Goal: Task Accomplishment & Management: Use online tool/utility

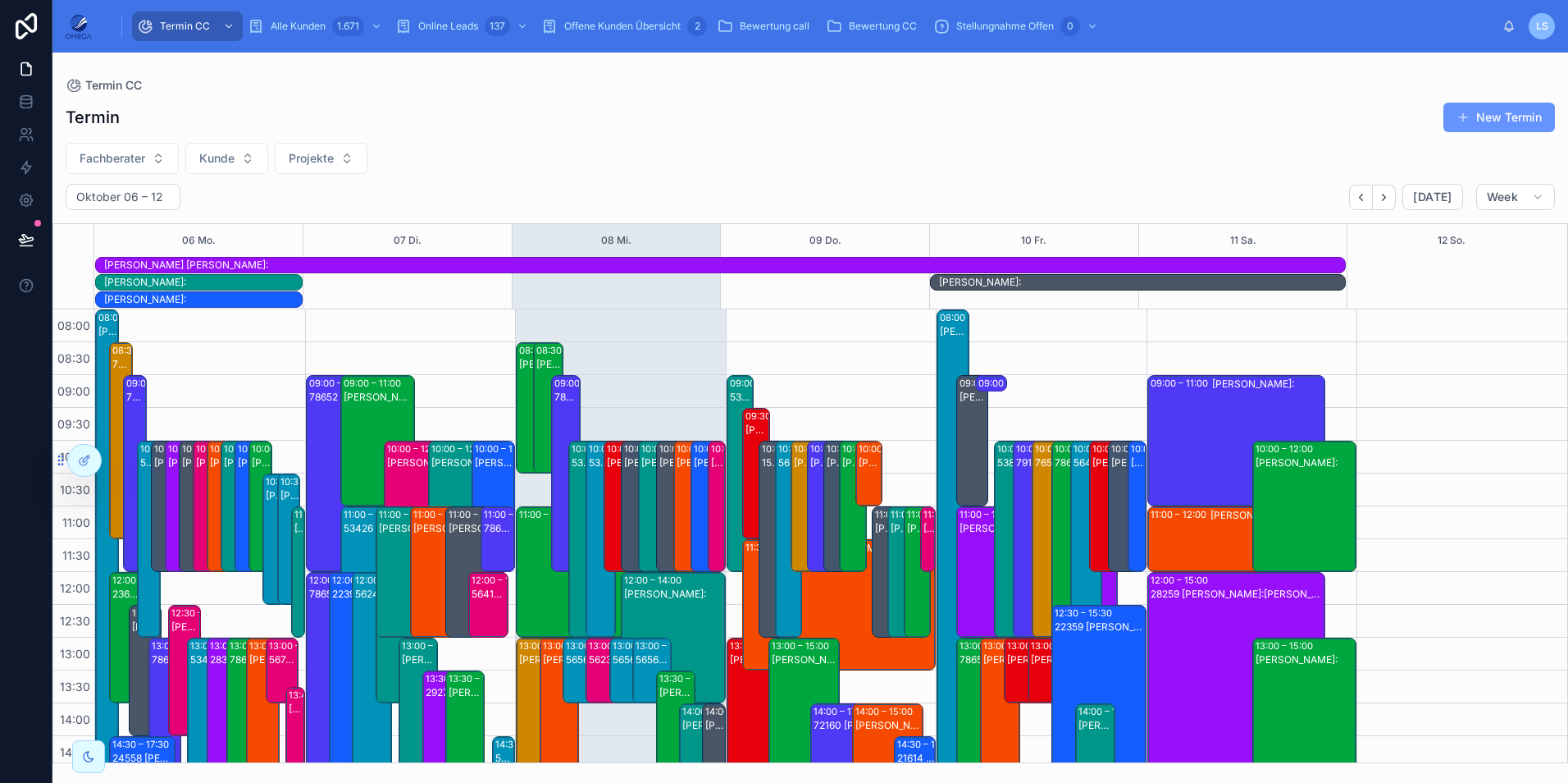
scroll to position [400, 0]
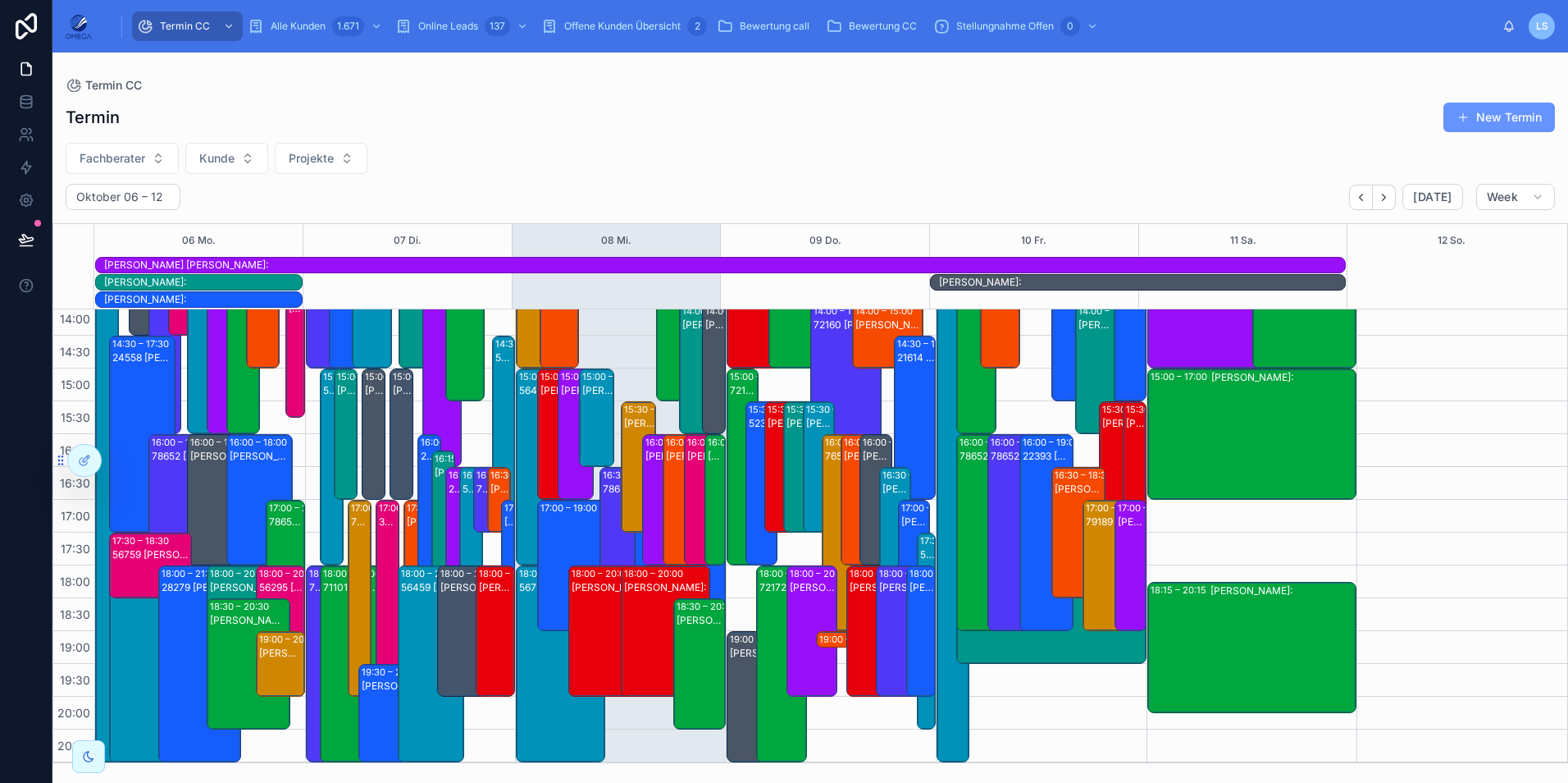
drag, startPoint x: 0, startPoint y: 0, endPoint x: 137, endPoint y: 163, distance: 212.9
click at [137, 163] on span "Fachberater" at bounding box center [112, 158] width 66 height 16
type input "**"
click at [110, 248] on div "Mathias Götte" at bounding box center [121, 251] width 228 height 26
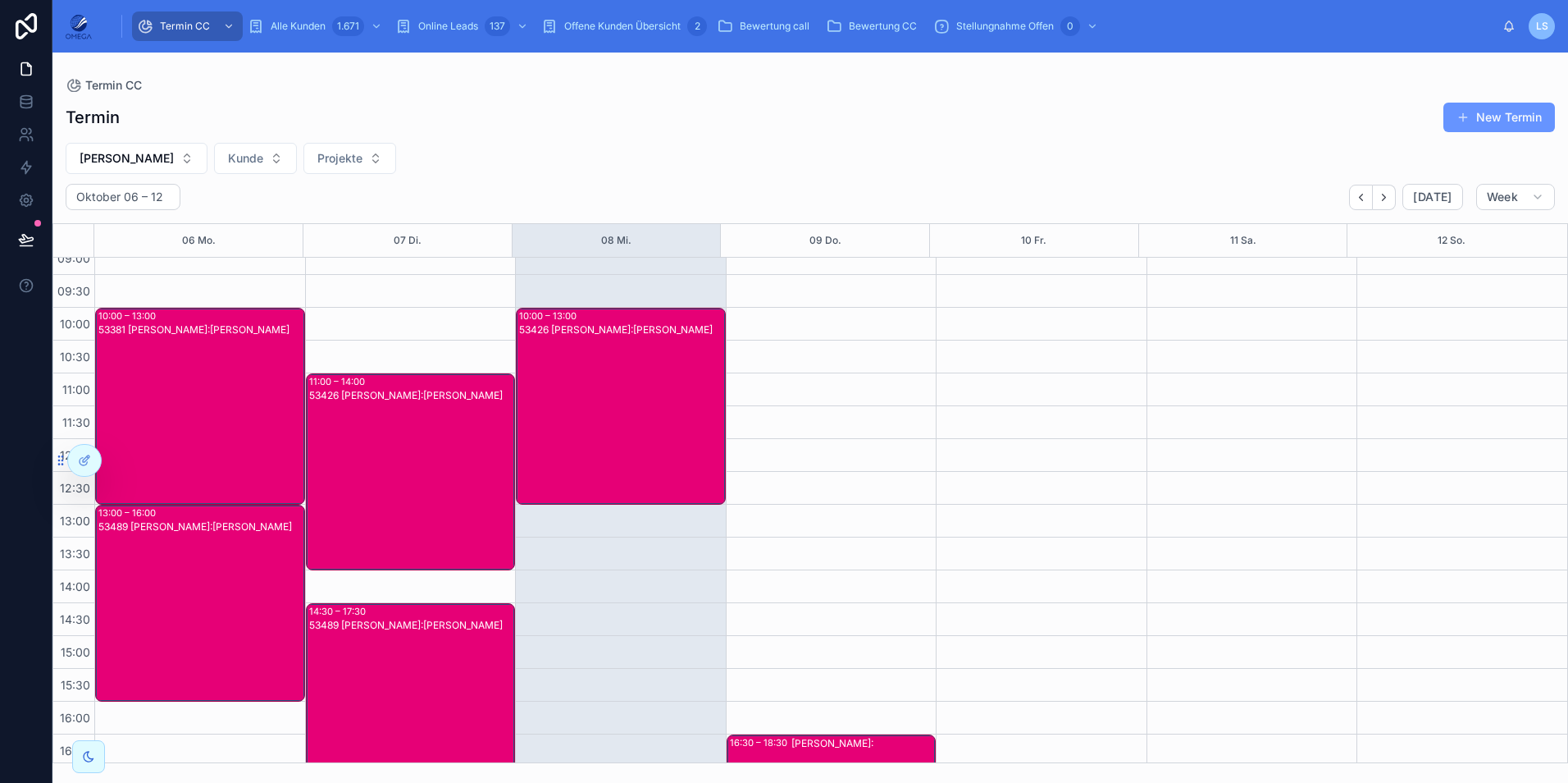
scroll to position [80, 0]
click at [622, 449] on div "53426 Mathias Götte Kunde:Simon Wagner" at bounding box center [622, 421] width 205 height 194
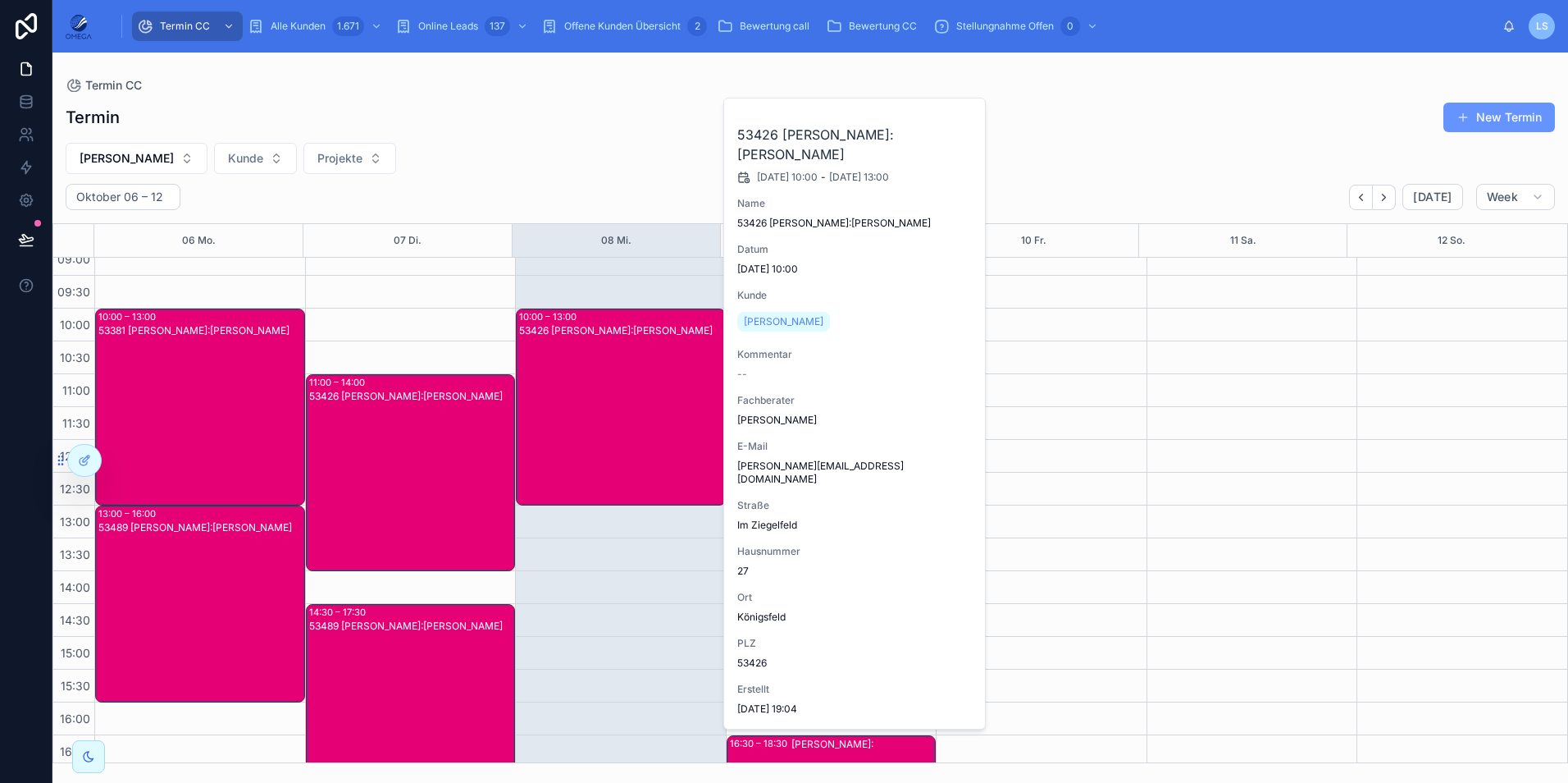
click at [622, 449] on div "53426 Mathias Götte Kunde:Simon Wagner" at bounding box center [622, 421] width 205 height 194
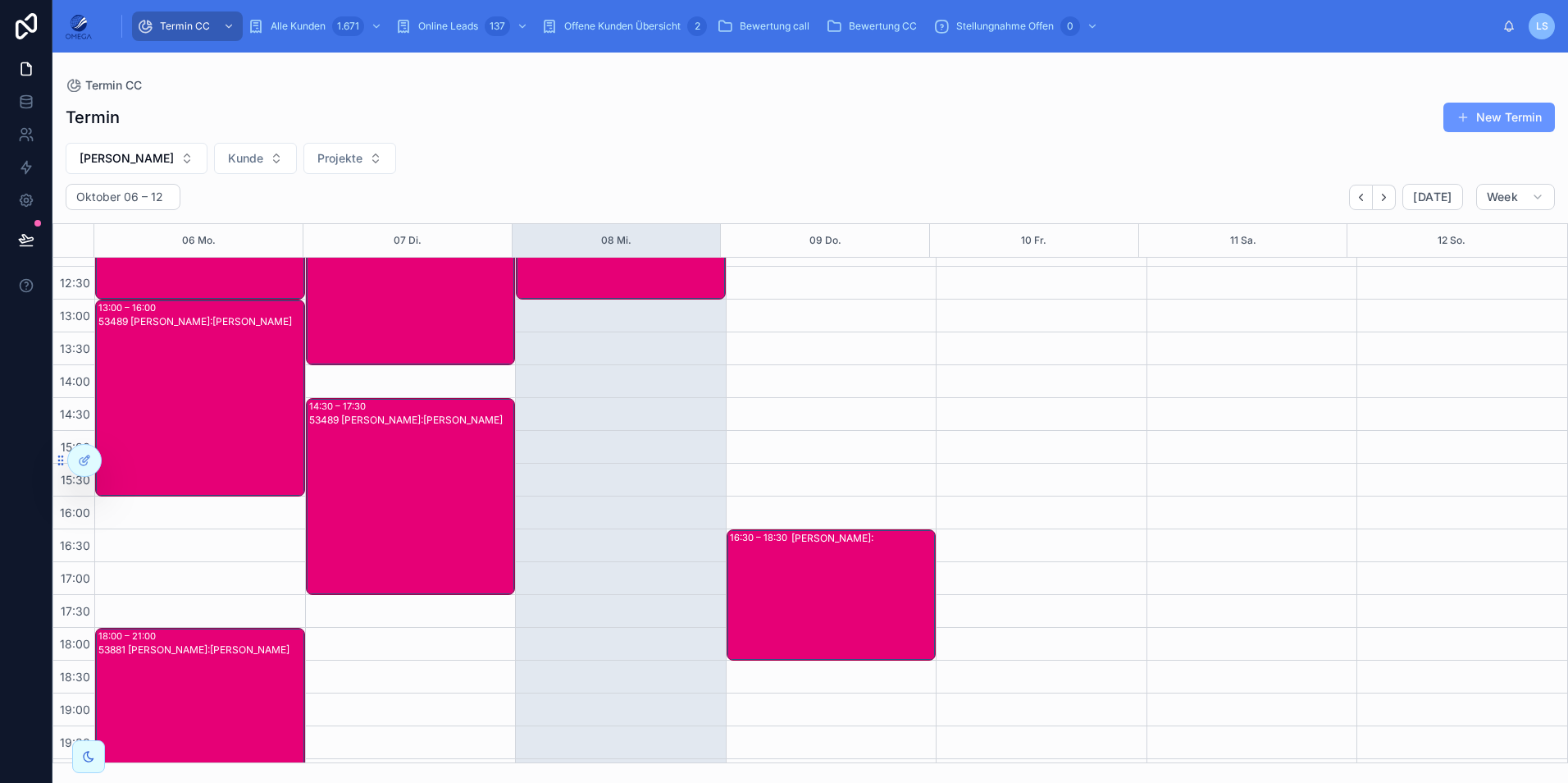
scroll to position [349, 0]
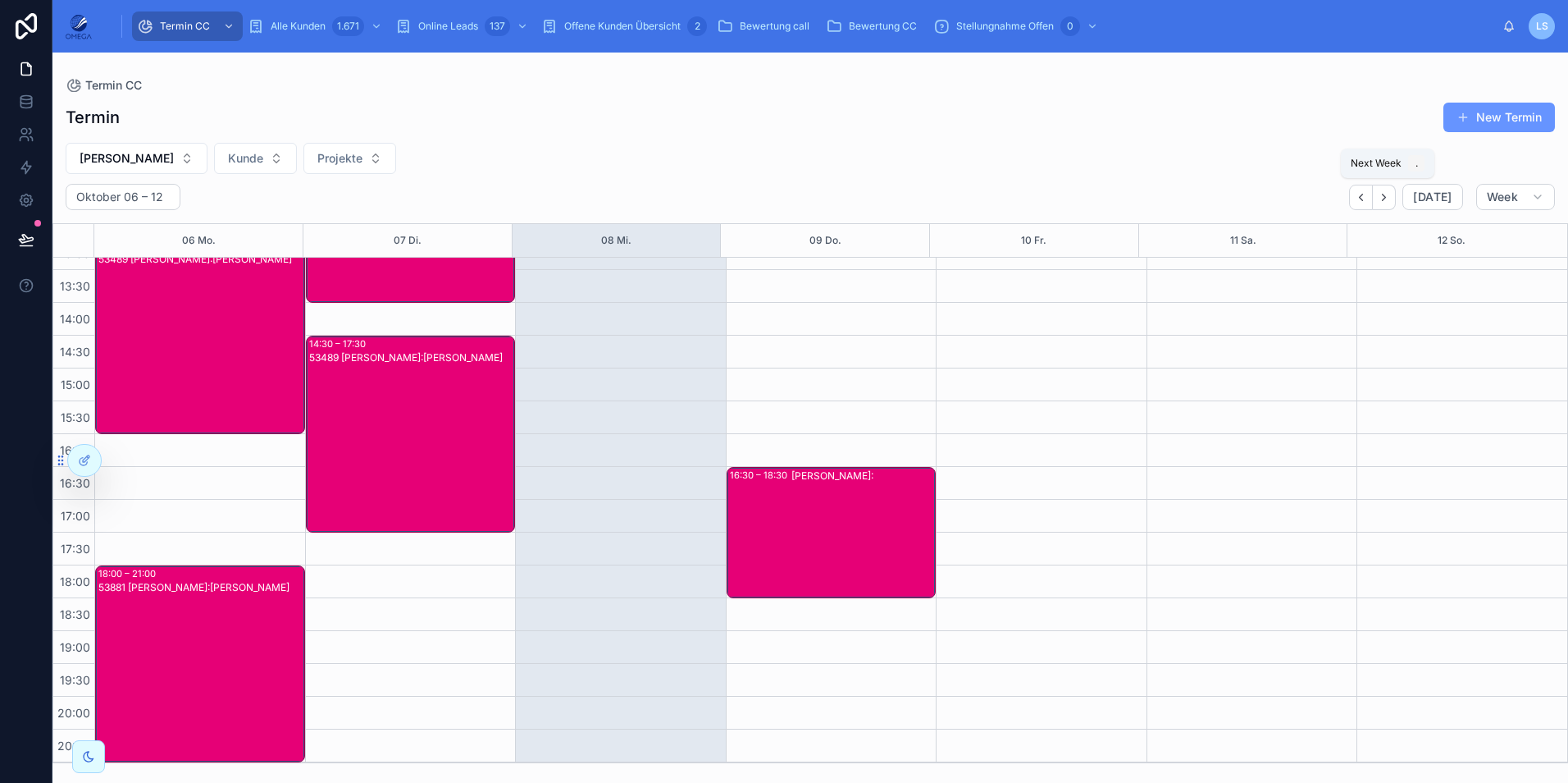
click at [1388, 201] on icon "Next" at bounding box center [1383, 197] width 13 height 13
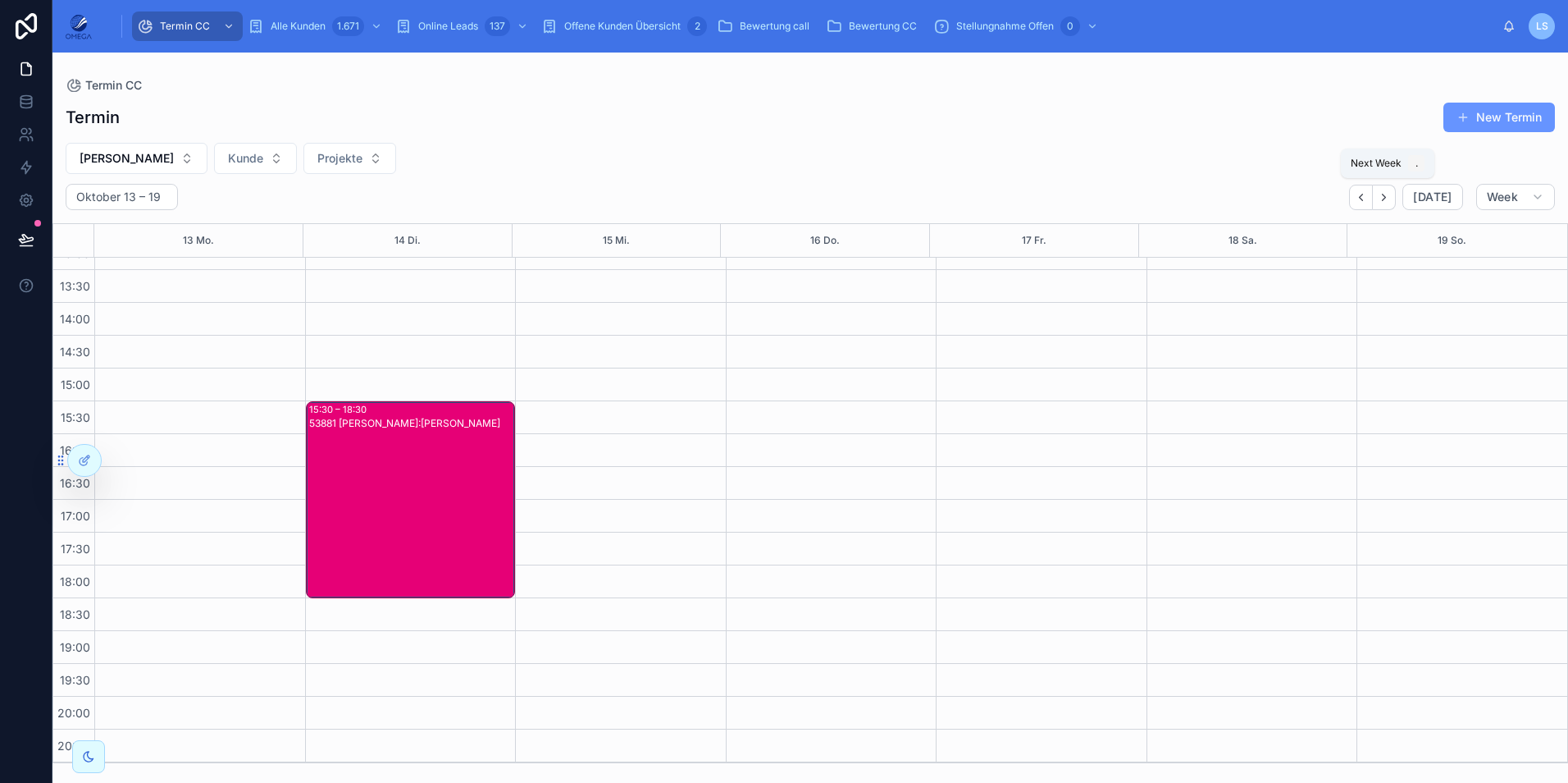
click at [1388, 201] on icon "Next" at bounding box center [1383, 197] width 13 height 13
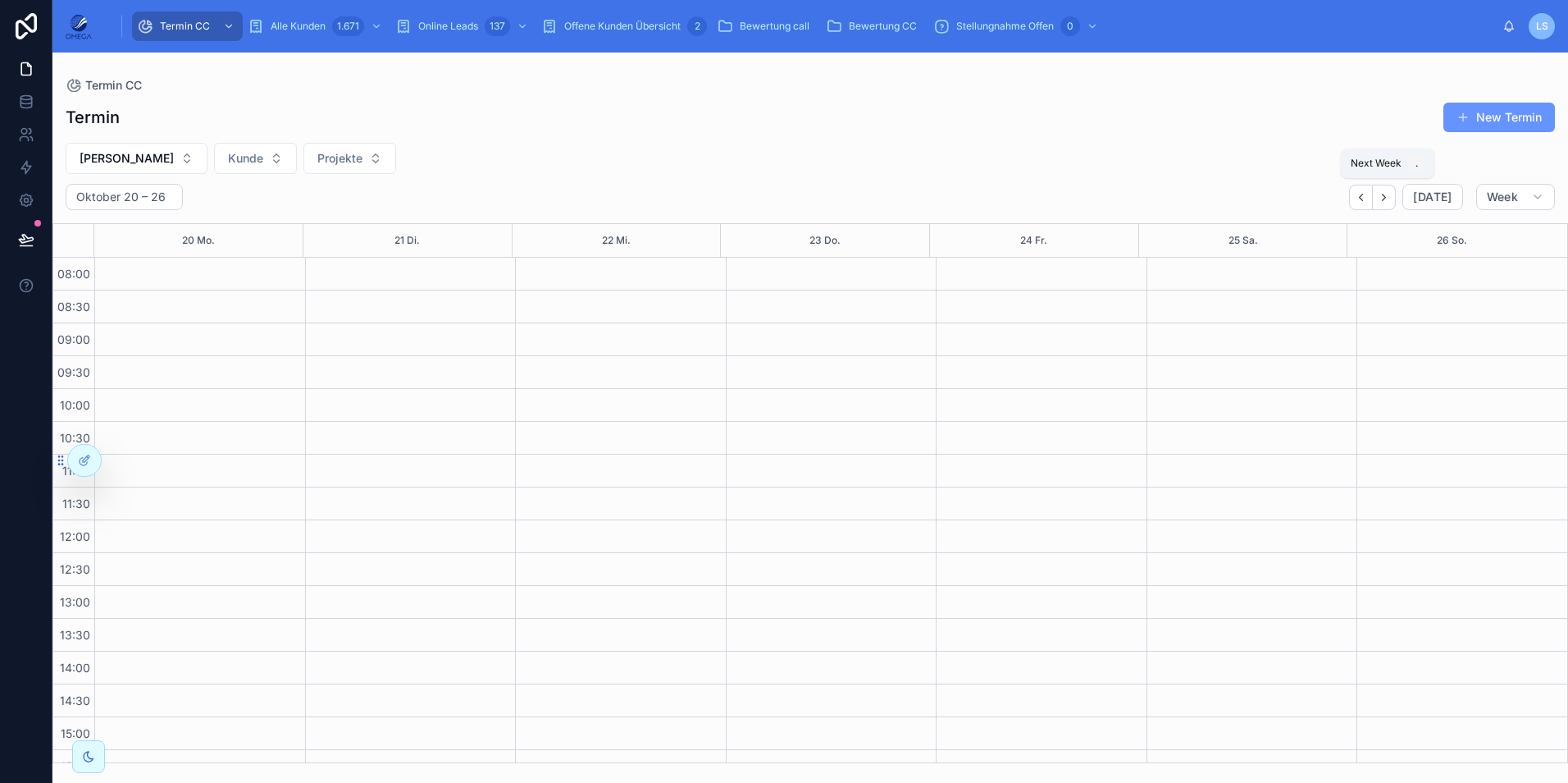
click at [1386, 198] on icon "Next" at bounding box center [1383, 197] width 13 height 13
click at [1355, 201] on button "Back" at bounding box center [1361, 197] width 24 height 25
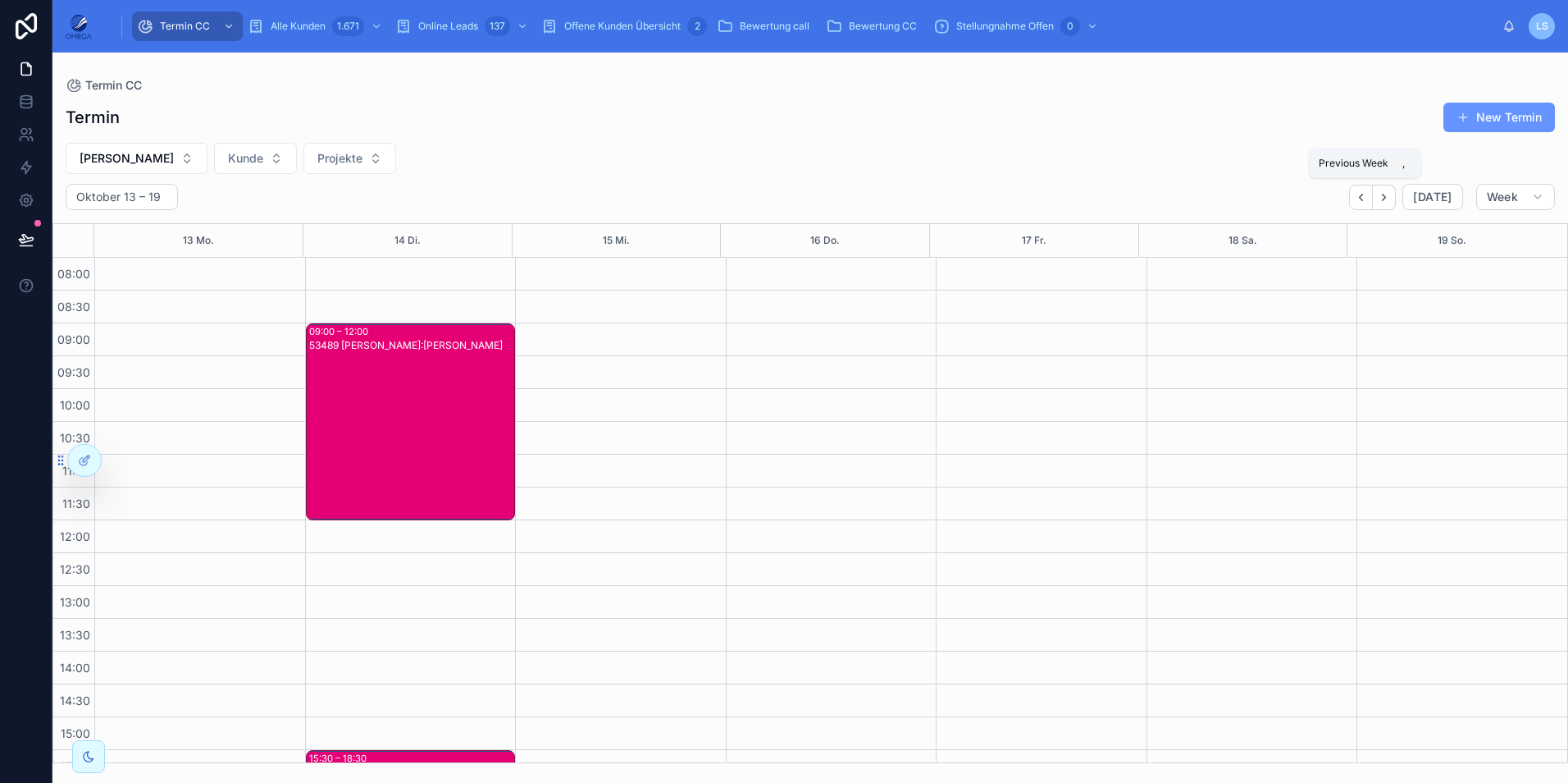
click at [1371, 195] on button "Back" at bounding box center [1361, 197] width 24 height 25
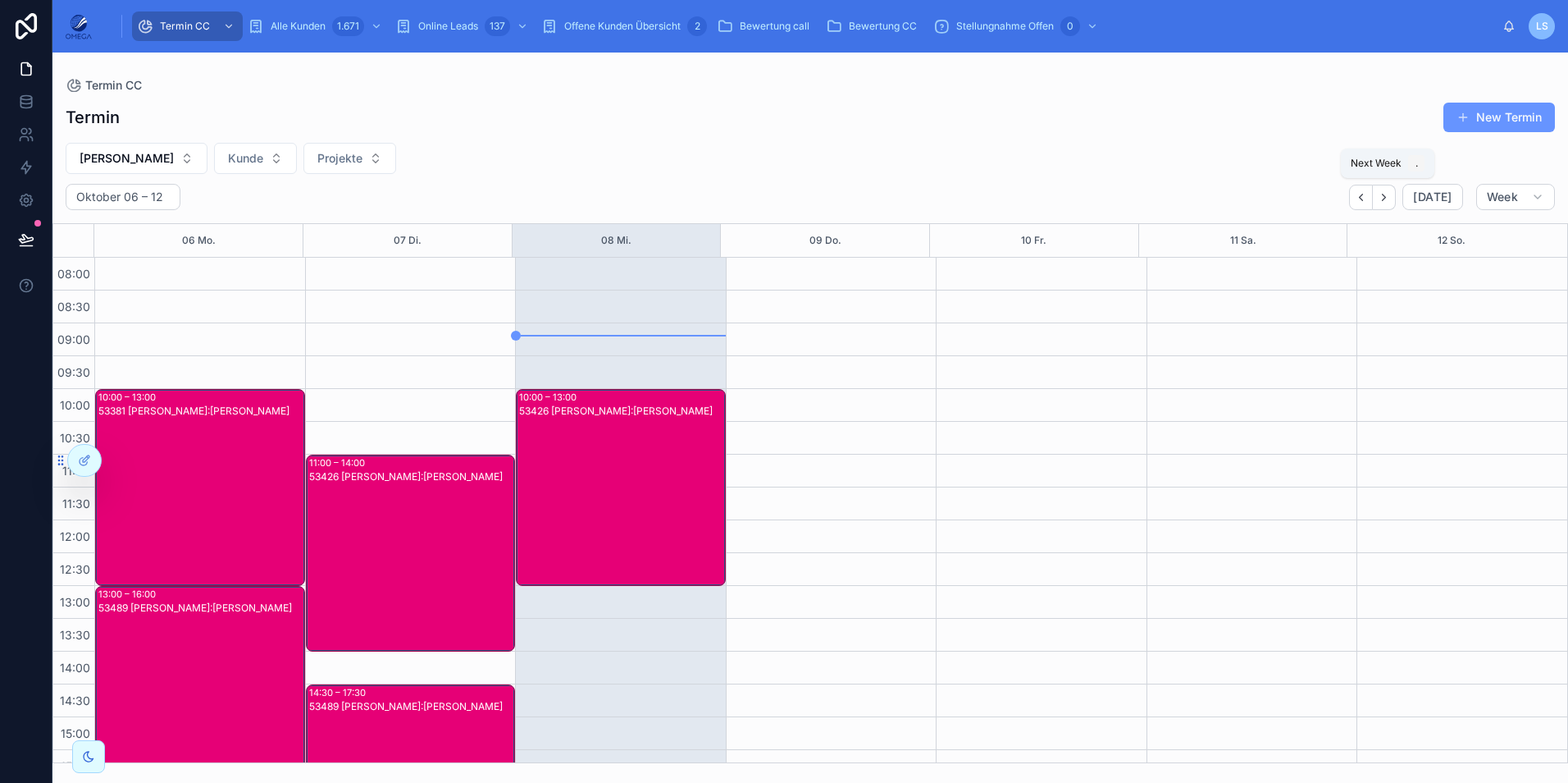
click at [1387, 201] on icon "Next" at bounding box center [1383, 197] width 13 height 13
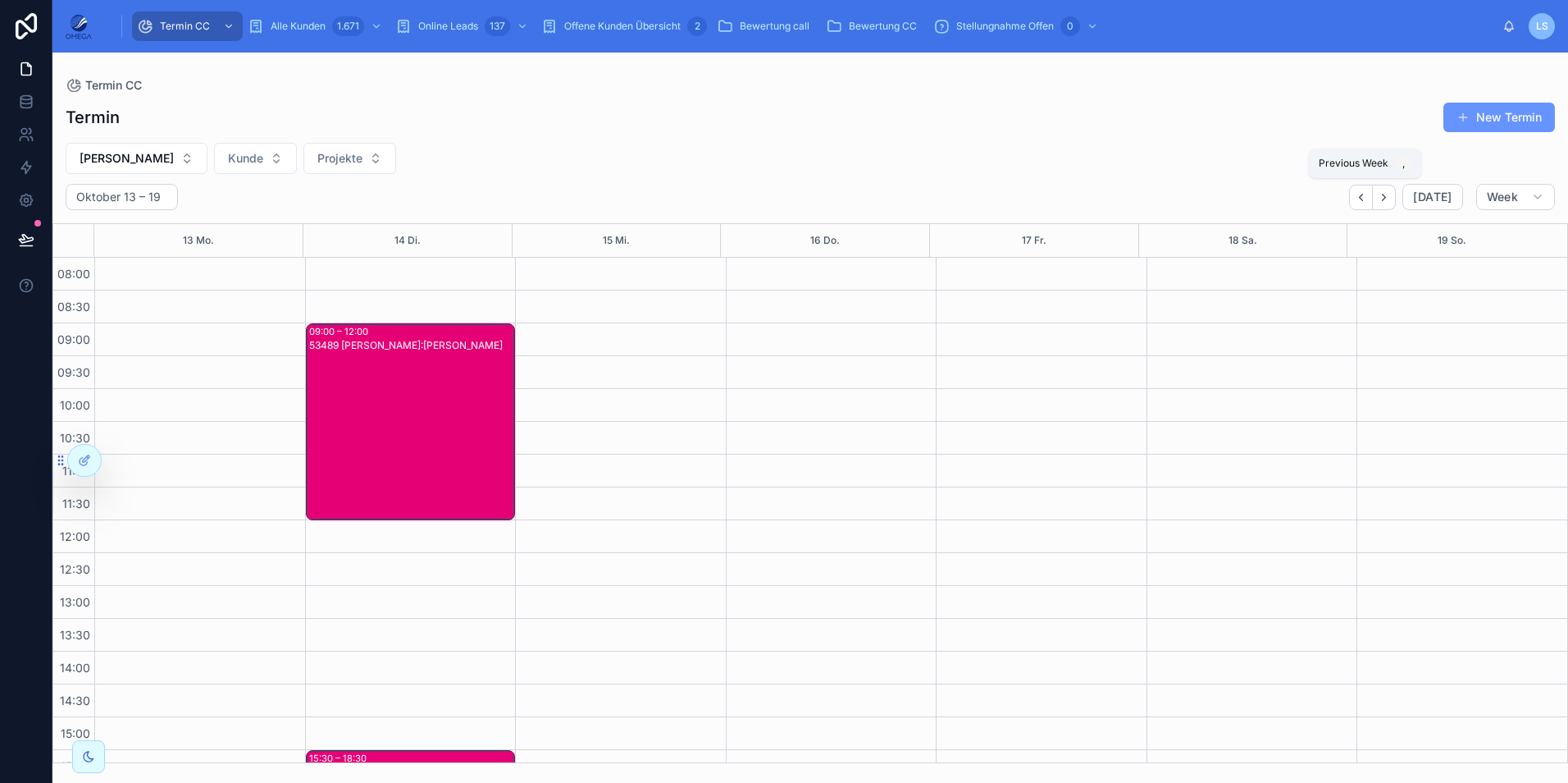
click at [1353, 191] on button "Back" at bounding box center [1361, 197] width 24 height 25
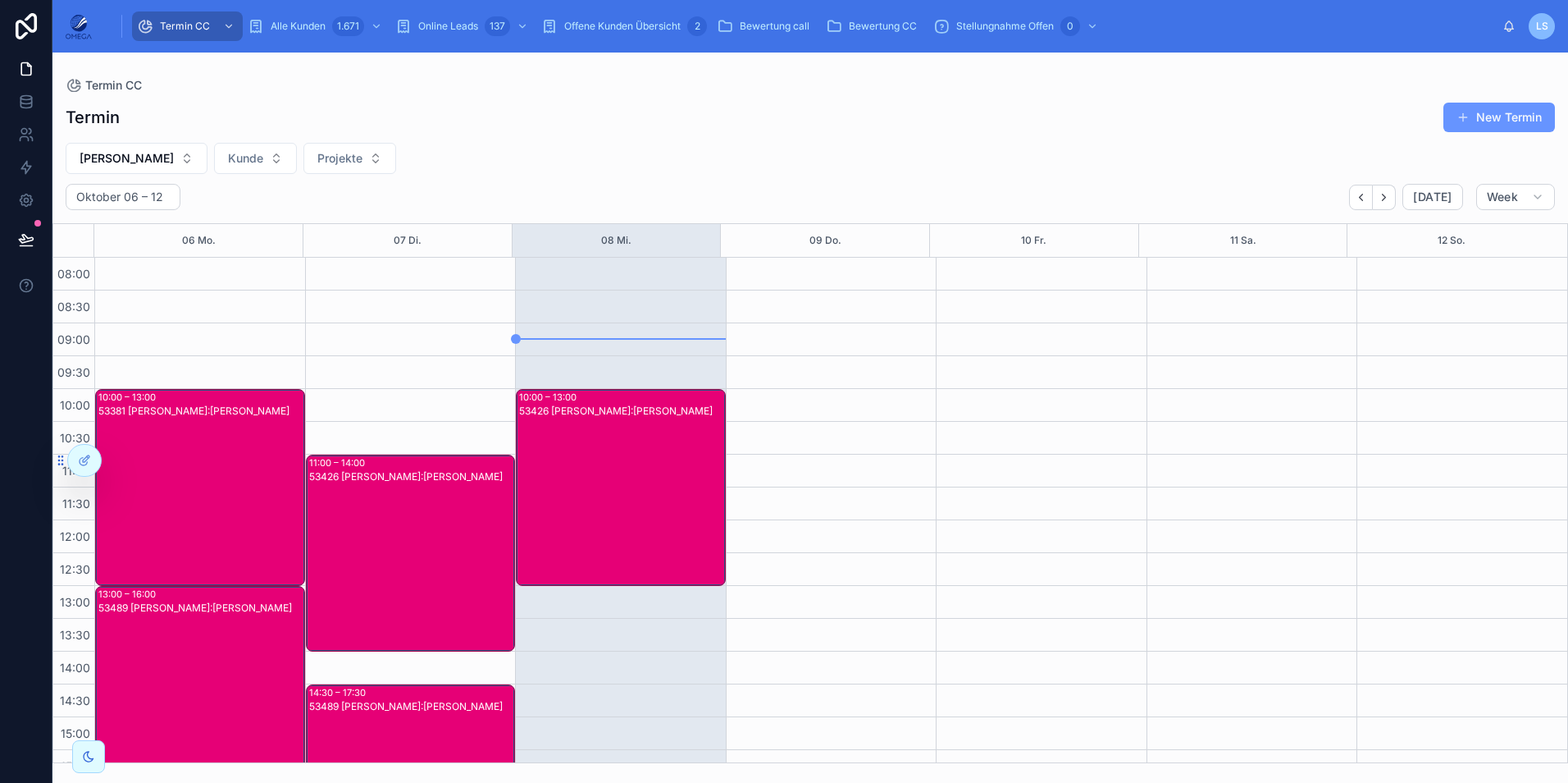
scroll to position [1, 0]
click at [1388, 201] on icon "Next" at bounding box center [1383, 197] width 13 height 13
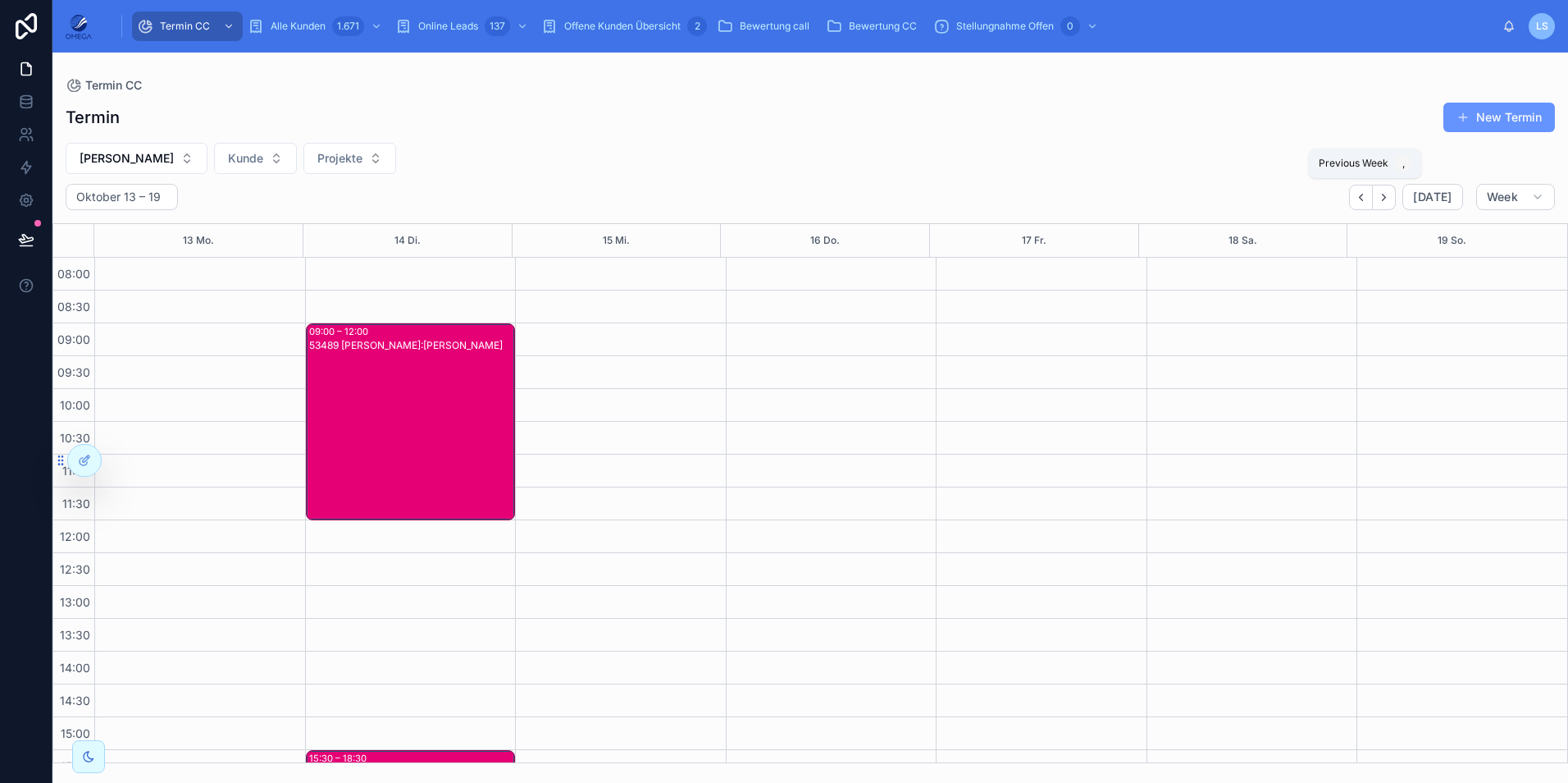
click at [1372, 201] on button "Back" at bounding box center [1361, 197] width 24 height 25
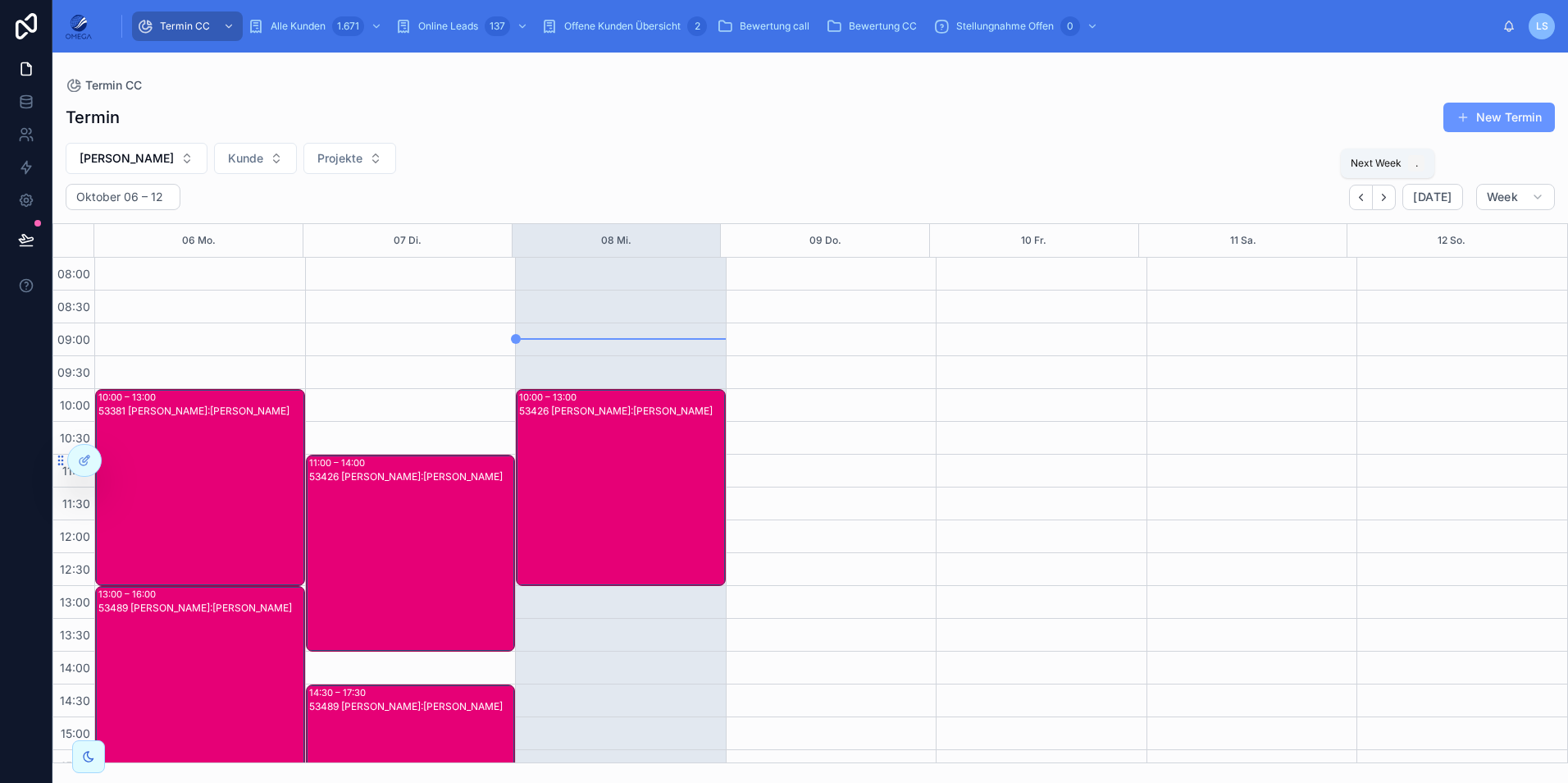
click at [1396, 199] on button "Next" at bounding box center [1384, 197] width 23 height 25
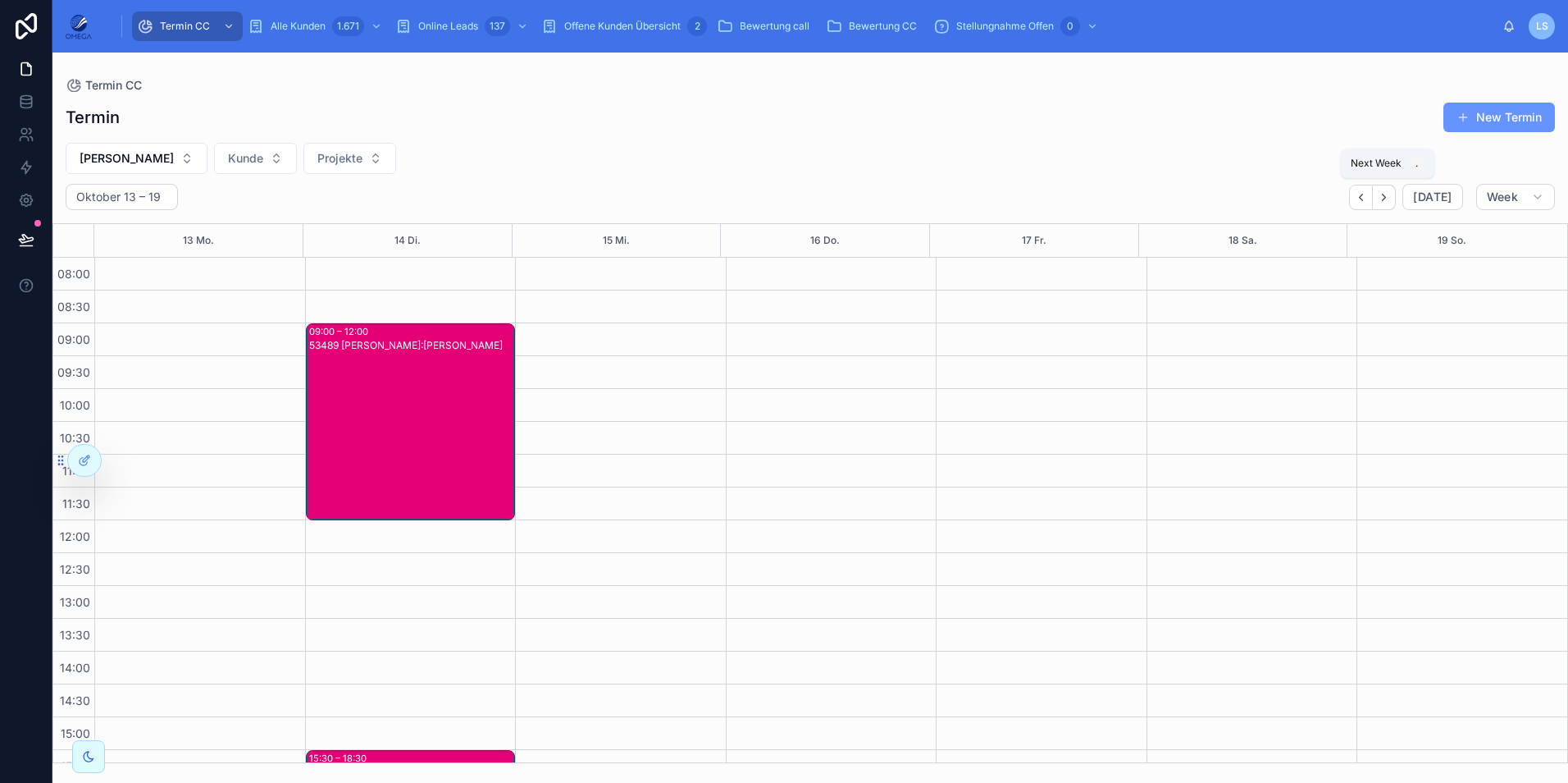
click at [1396, 199] on button "Next" at bounding box center [1384, 197] width 23 height 25
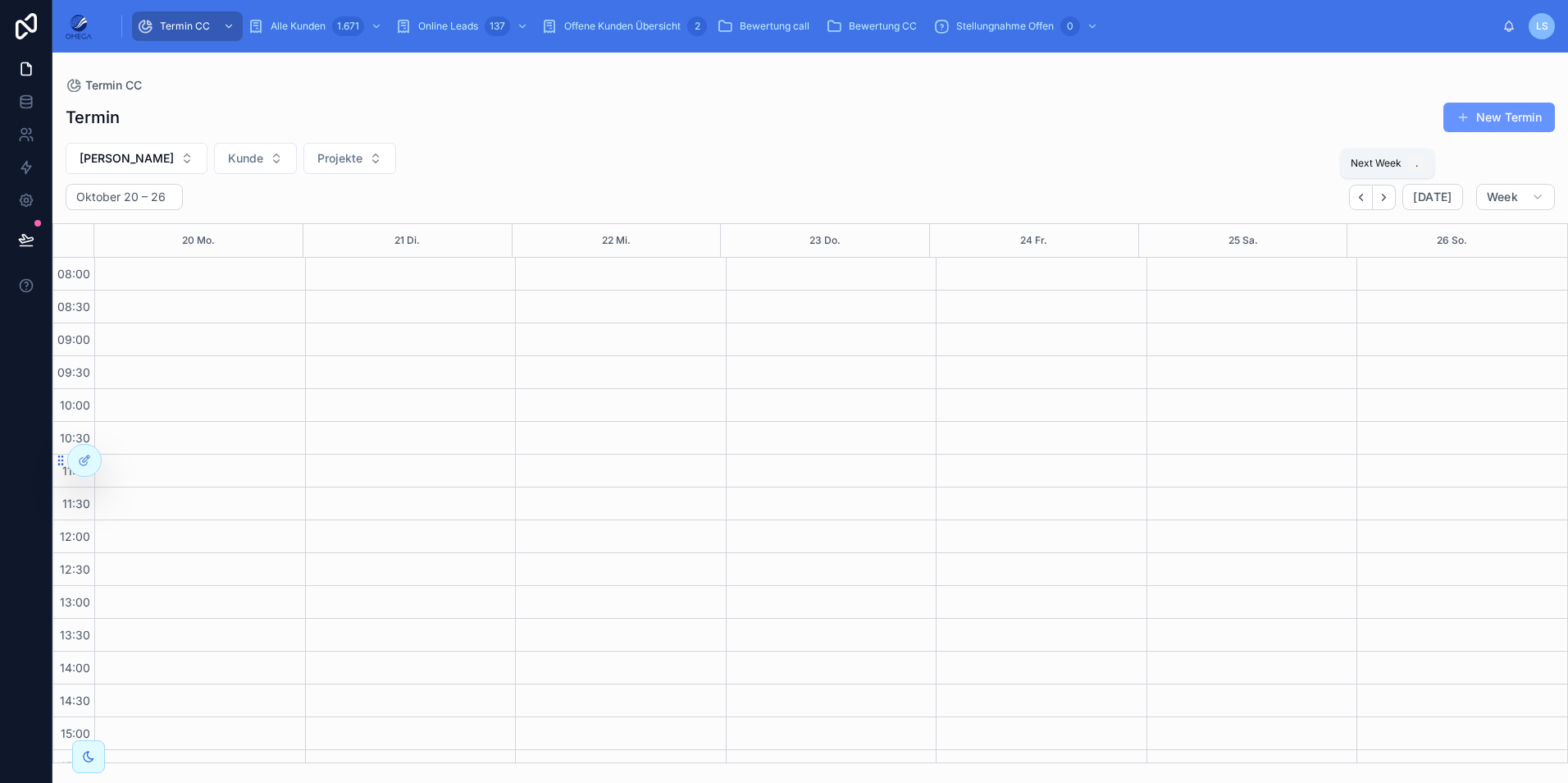
click at [1381, 191] on icon "Next" at bounding box center [1383, 197] width 13 height 13
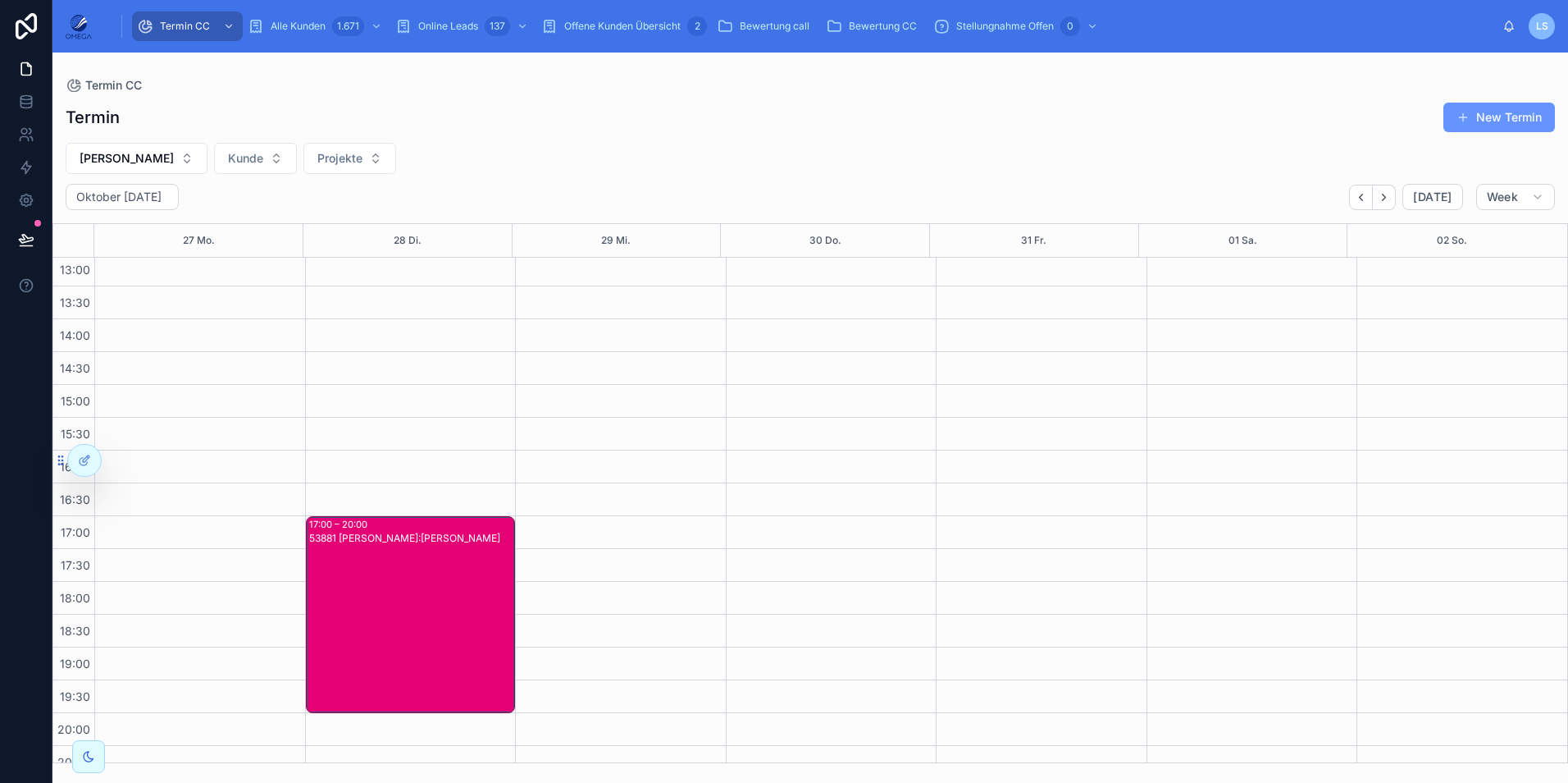
scroll to position [349, 0]
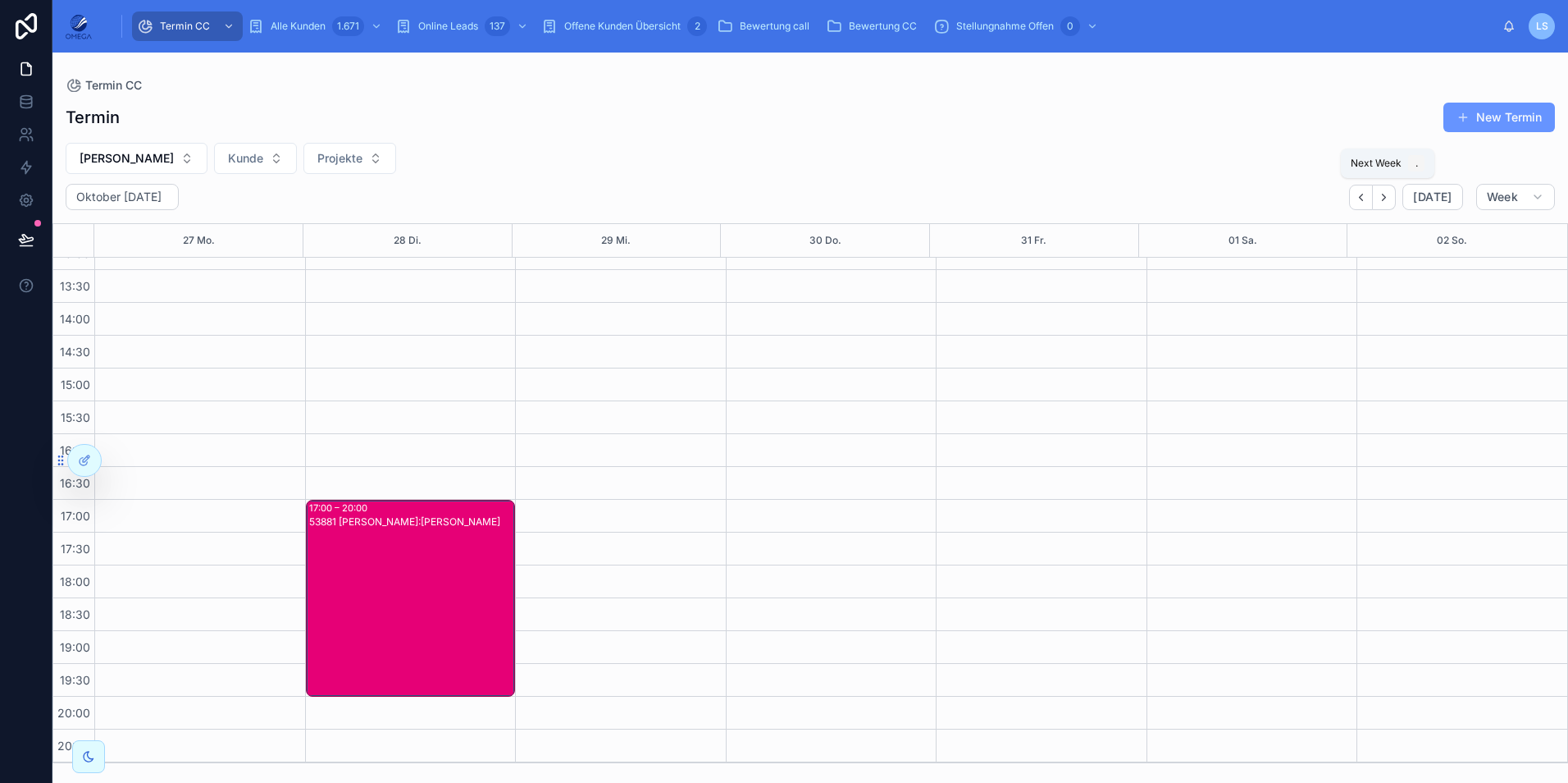
click at [1386, 196] on icon "Next" at bounding box center [1383, 197] width 3 height 7
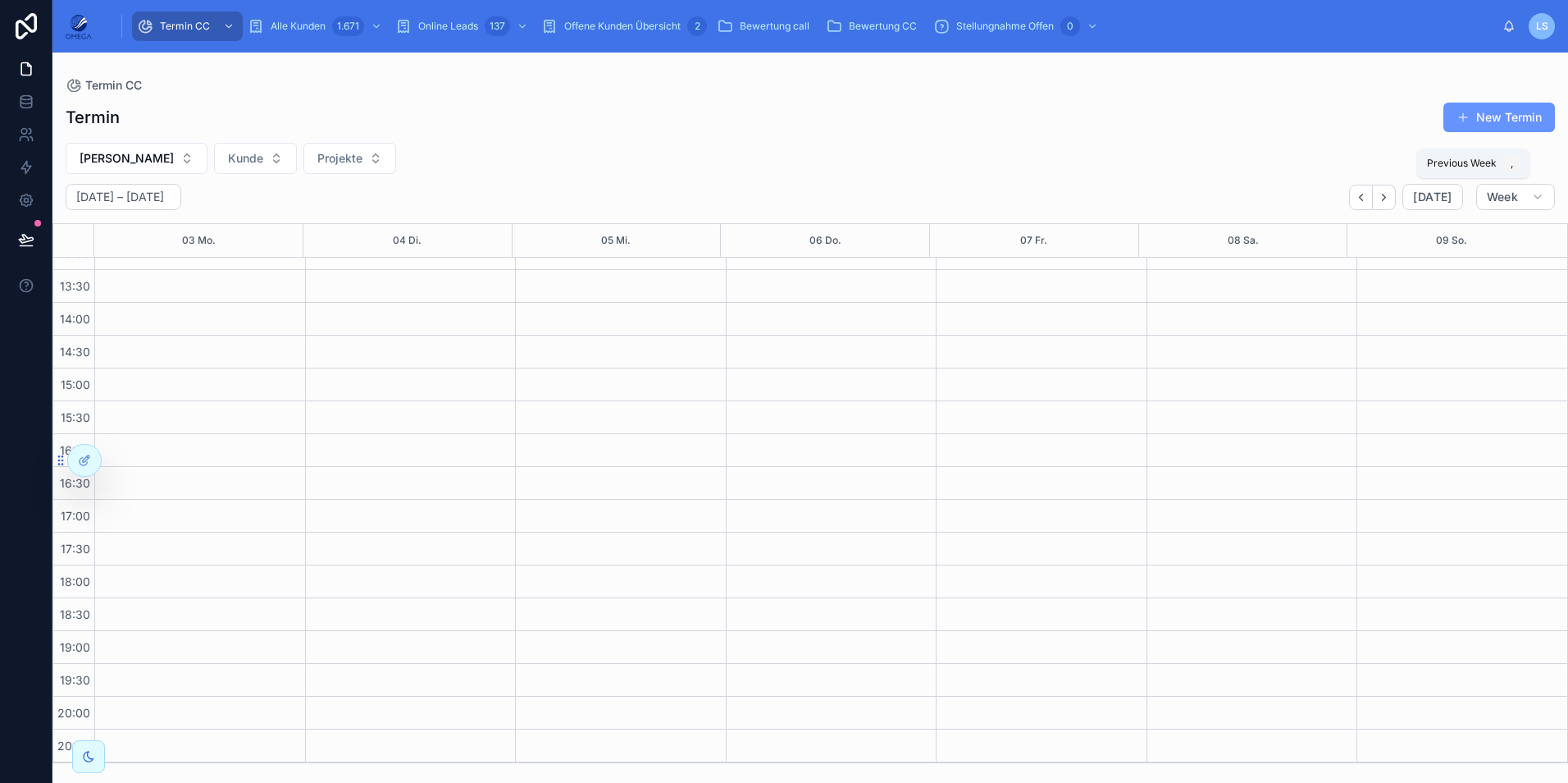
click at [1366, 197] on icon "Back" at bounding box center [1361, 197] width 13 height 13
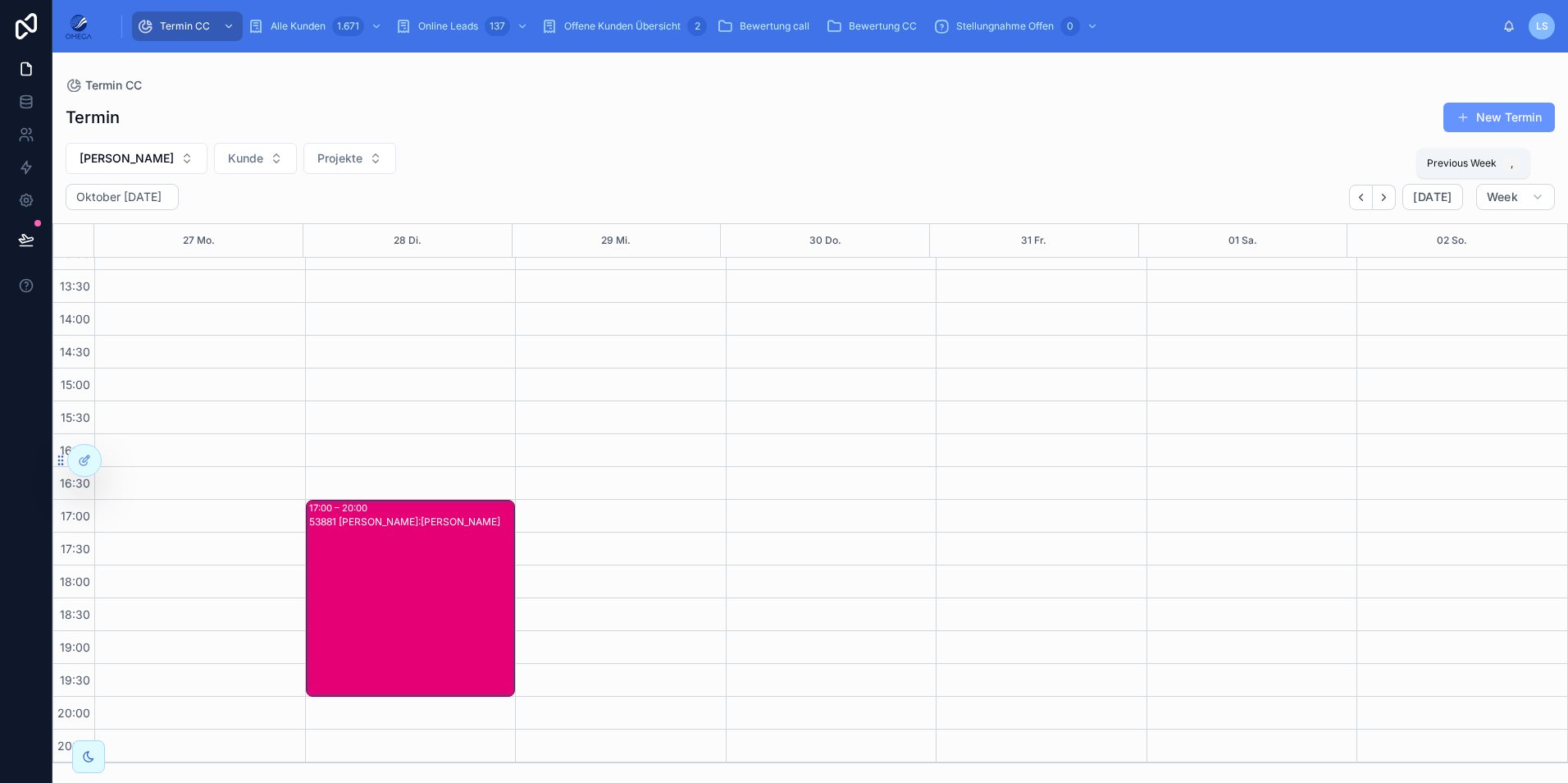
click at [1366, 199] on icon "Back" at bounding box center [1361, 197] width 13 height 13
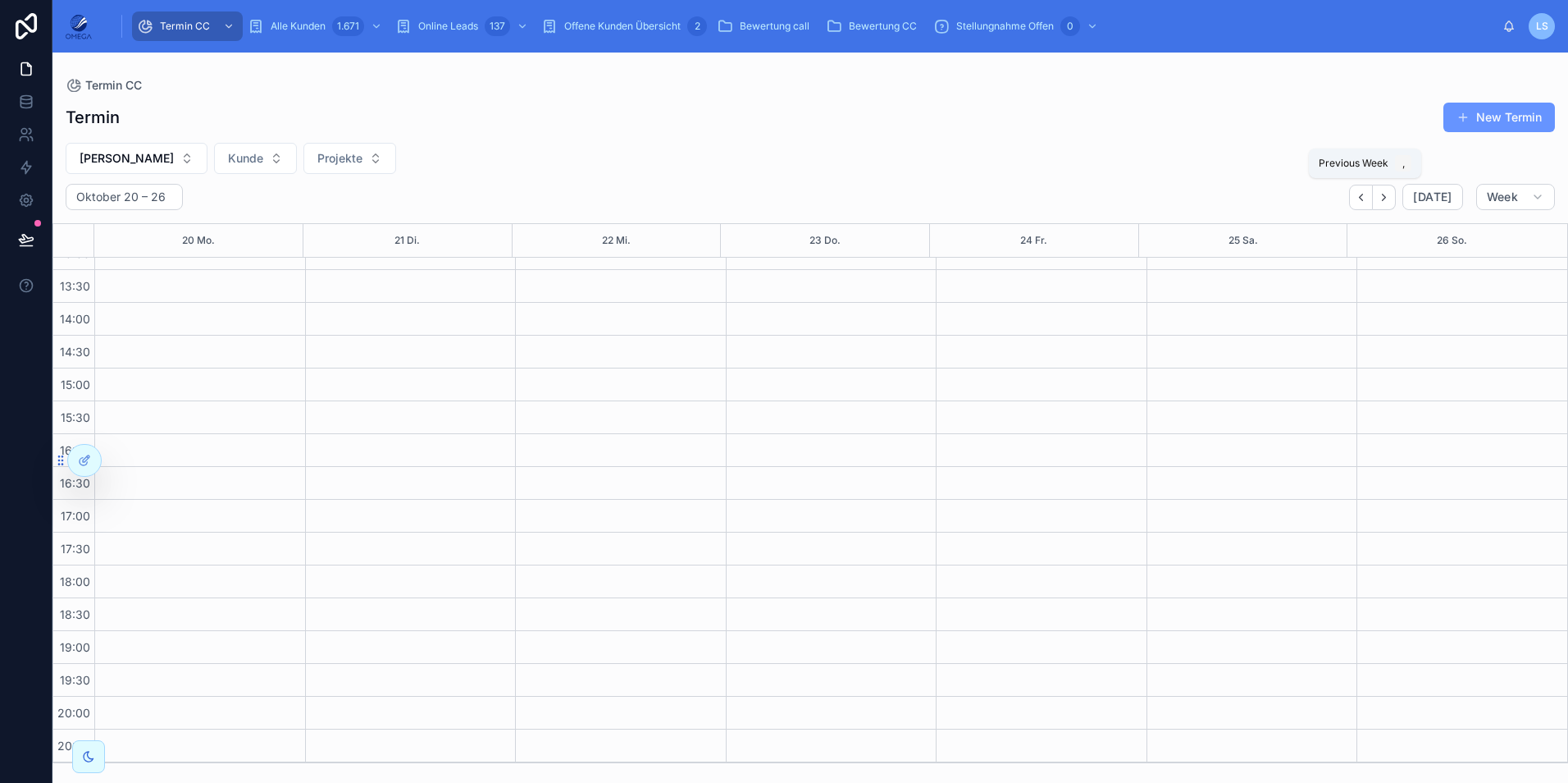
click at [1366, 199] on icon "Back" at bounding box center [1361, 197] width 13 height 13
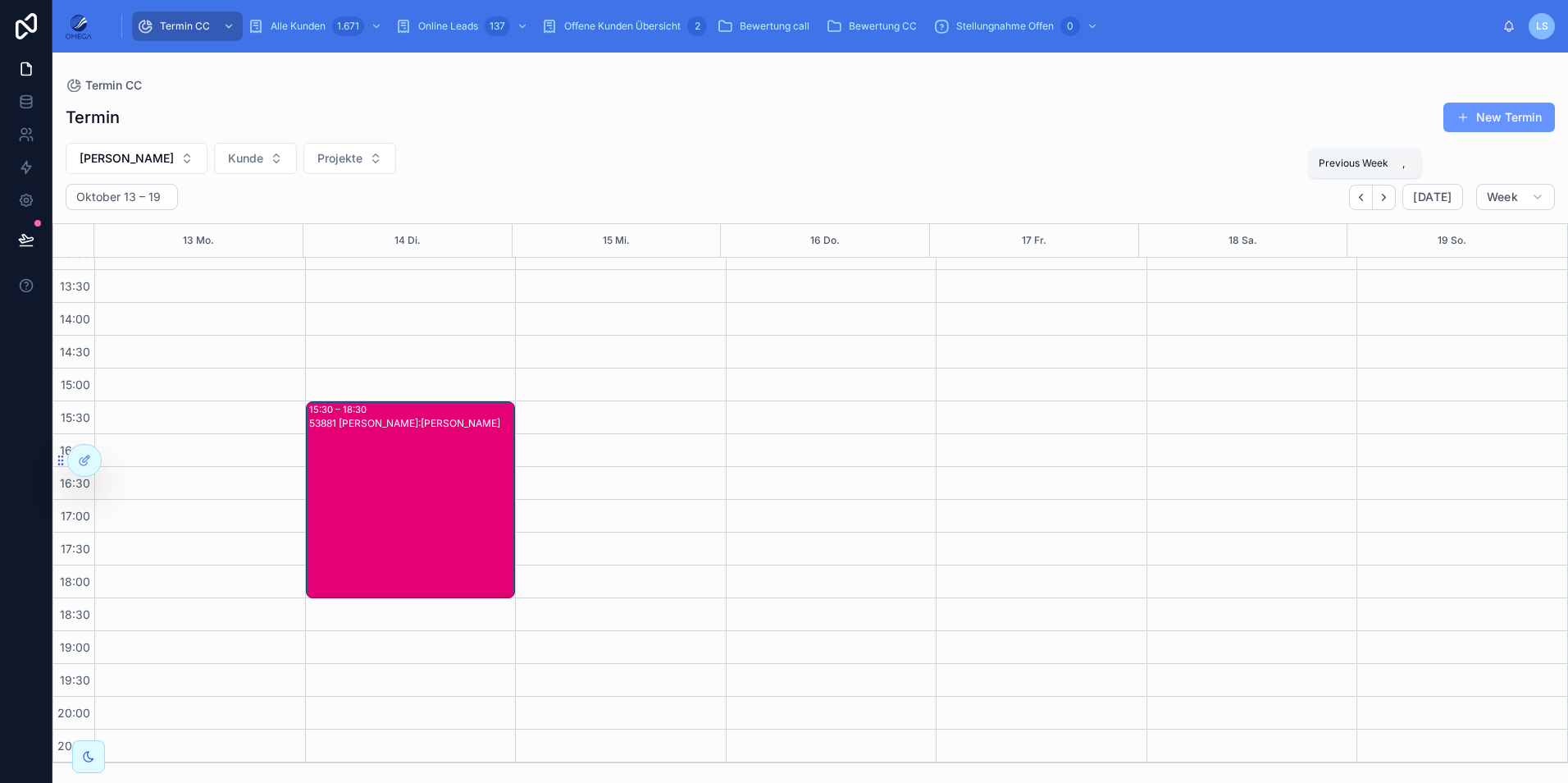
click at [1366, 199] on icon "Back" at bounding box center [1361, 197] width 13 height 13
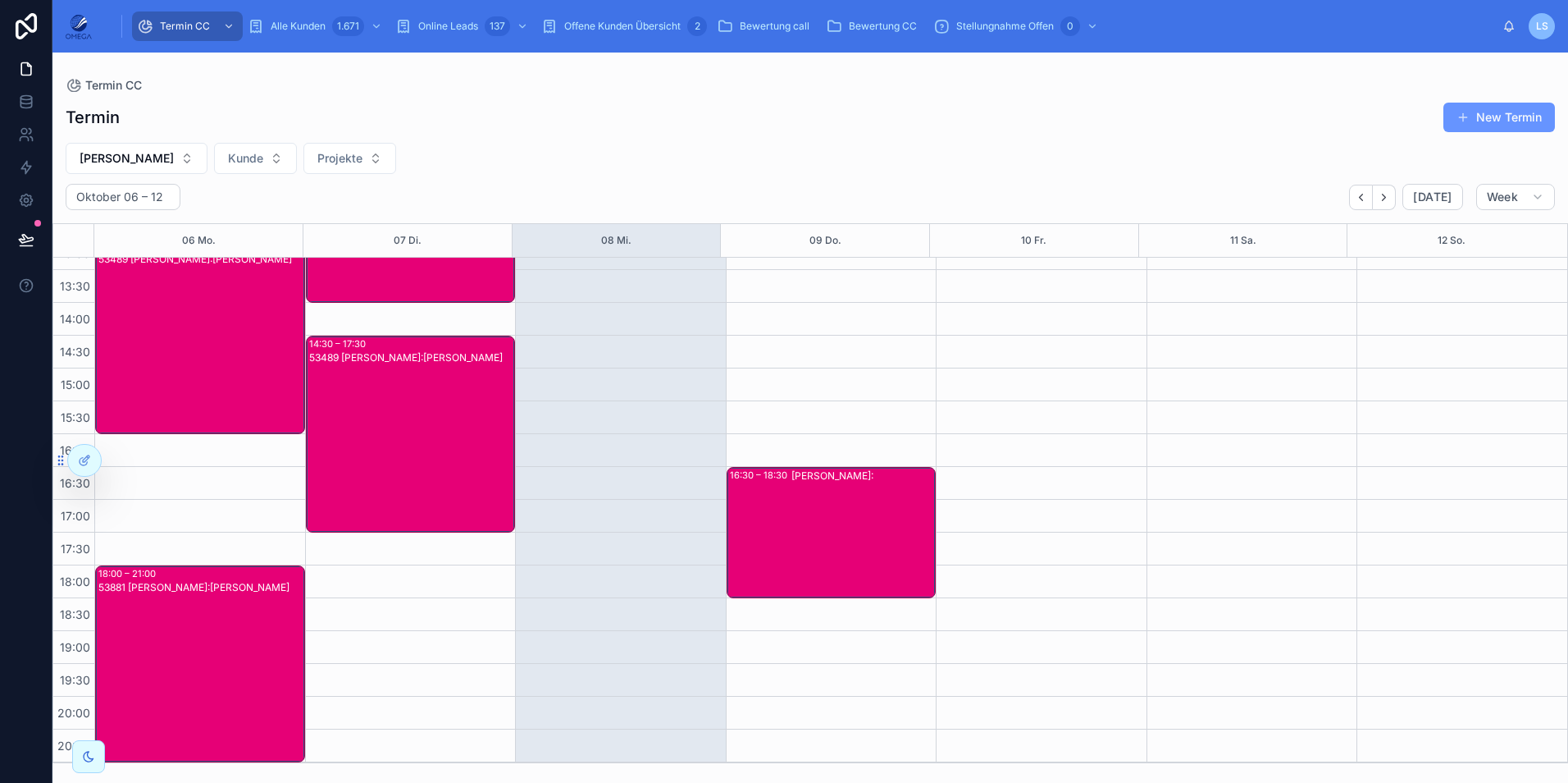
click at [132, 152] on span "Mathias Götte" at bounding box center [126, 158] width 94 height 16
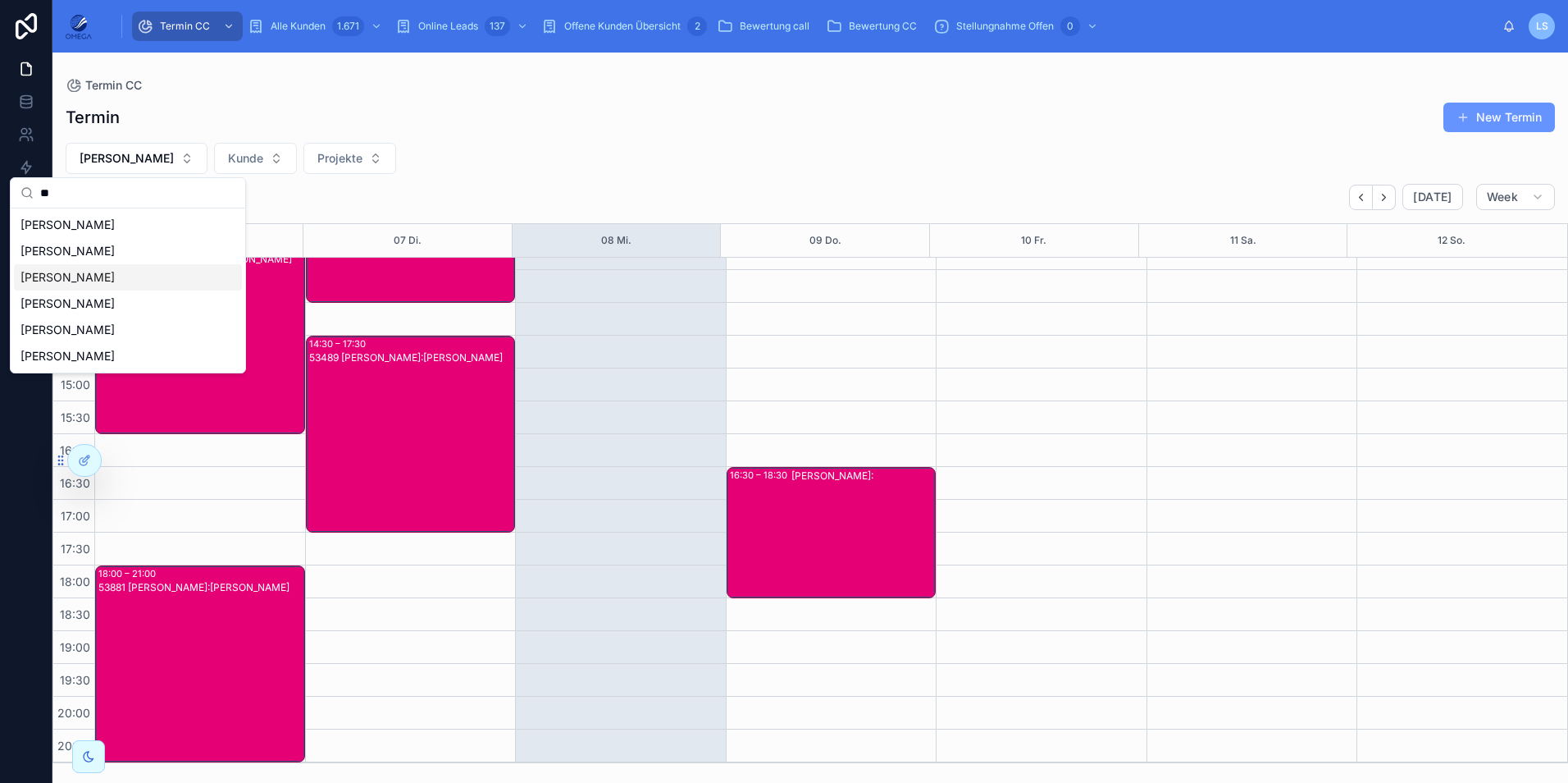
type input "**"
click at [109, 278] on div "Hartmut Seitz" at bounding box center [127, 277] width 228 height 26
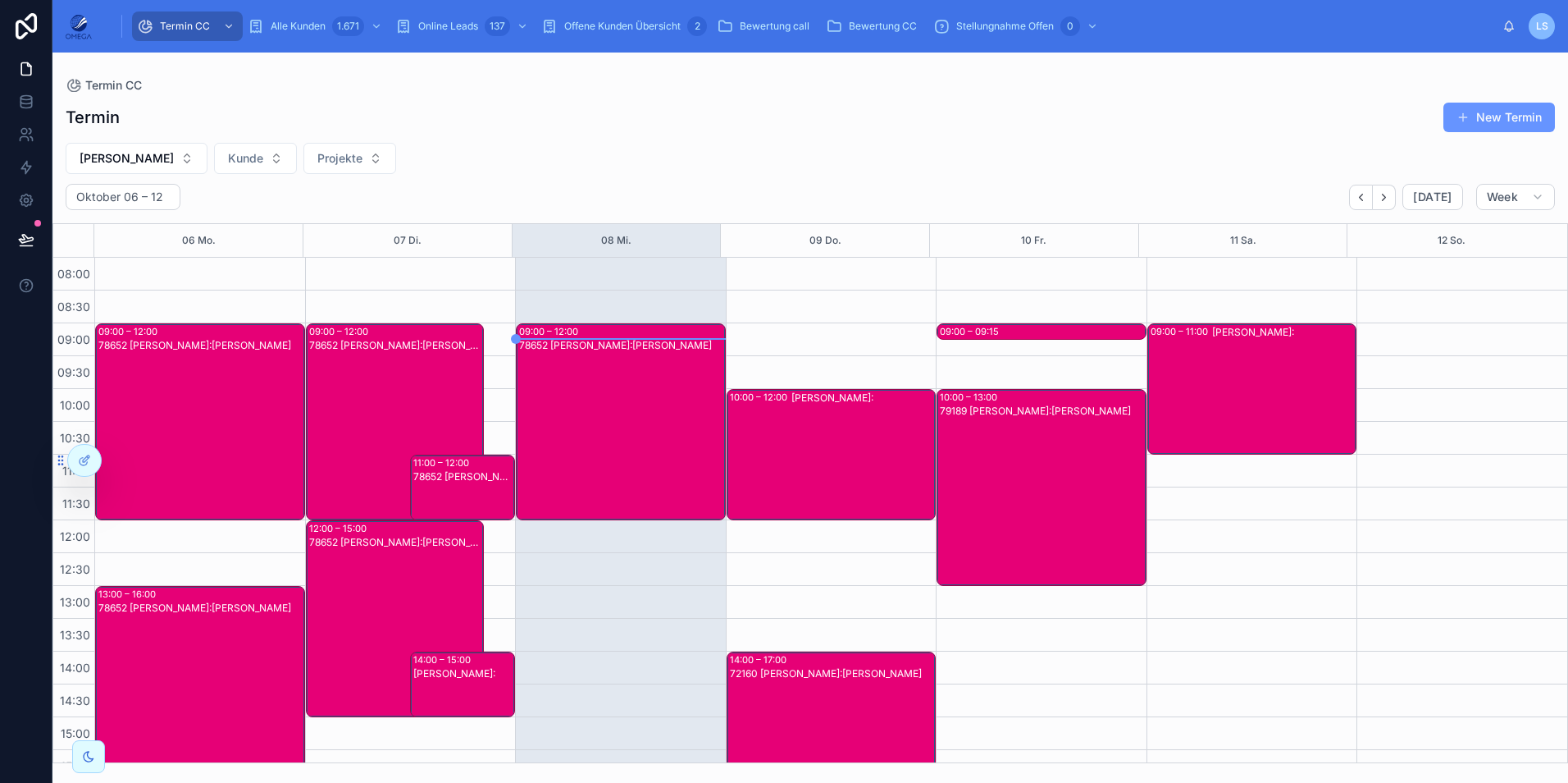
scroll to position [349, 0]
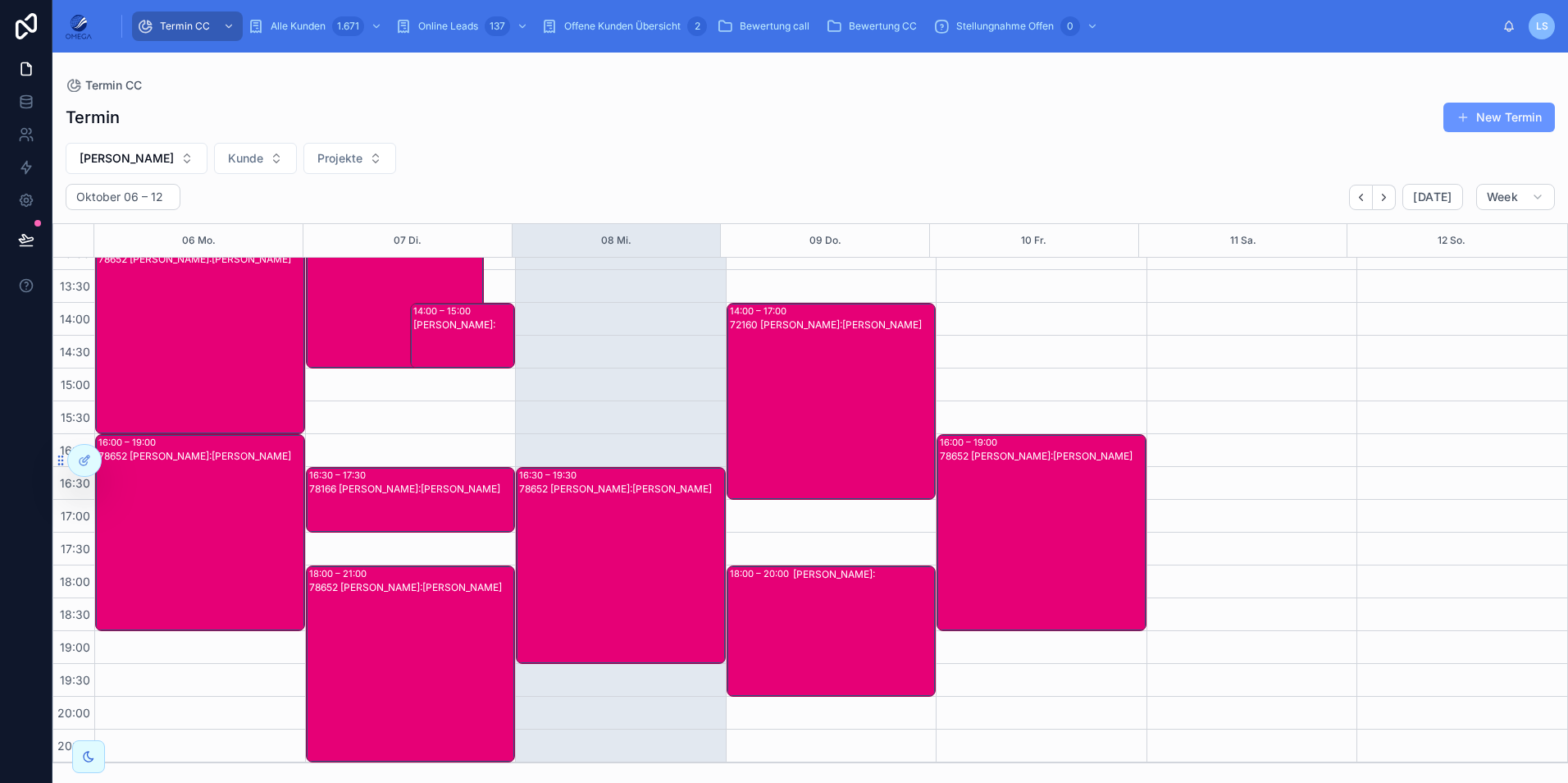
click at [134, 171] on button "Hartmut Seitz" at bounding box center [137, 158] width 141 height 31
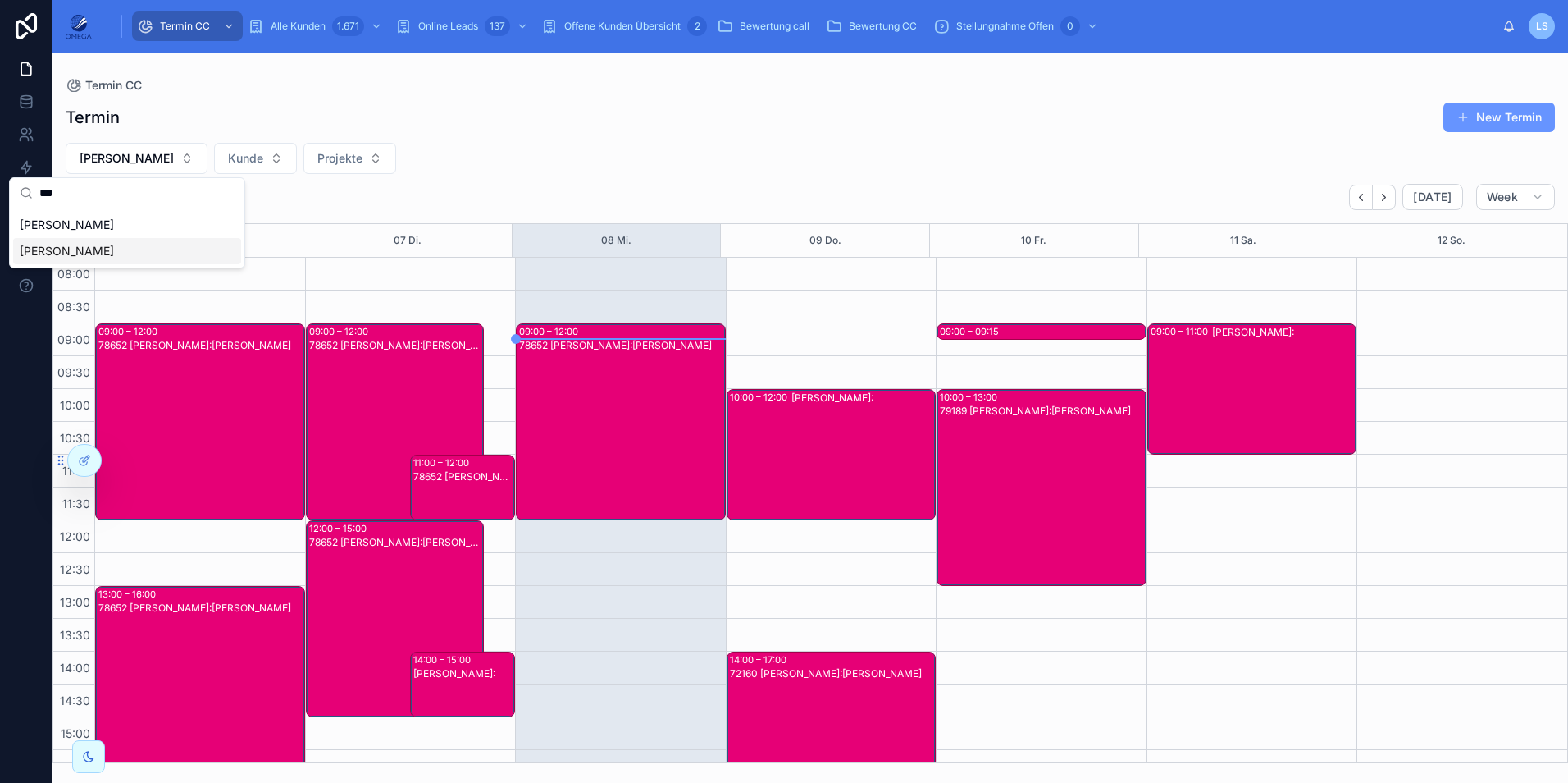
type input "***"
click at [87, 259] on span "Klaus Vollmer" at bounding box center [66, 251] width 94 height 16
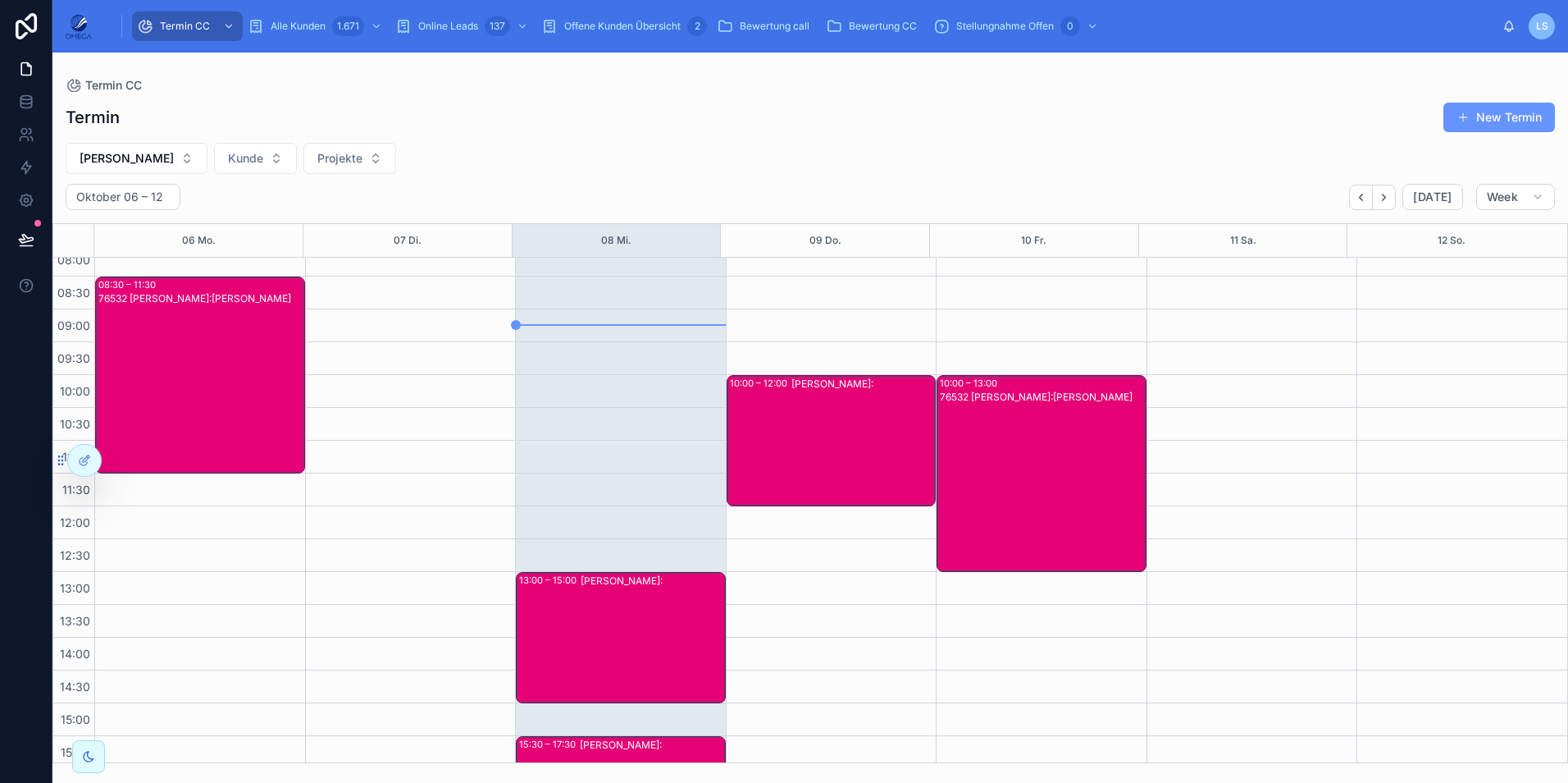
scroll to position [14, 0]
click at [1002, 482] on div "76532 Klaus Vollmer Kunde:Regina Hintermayer" at bounding box center [1042, 487] width 205 height 194
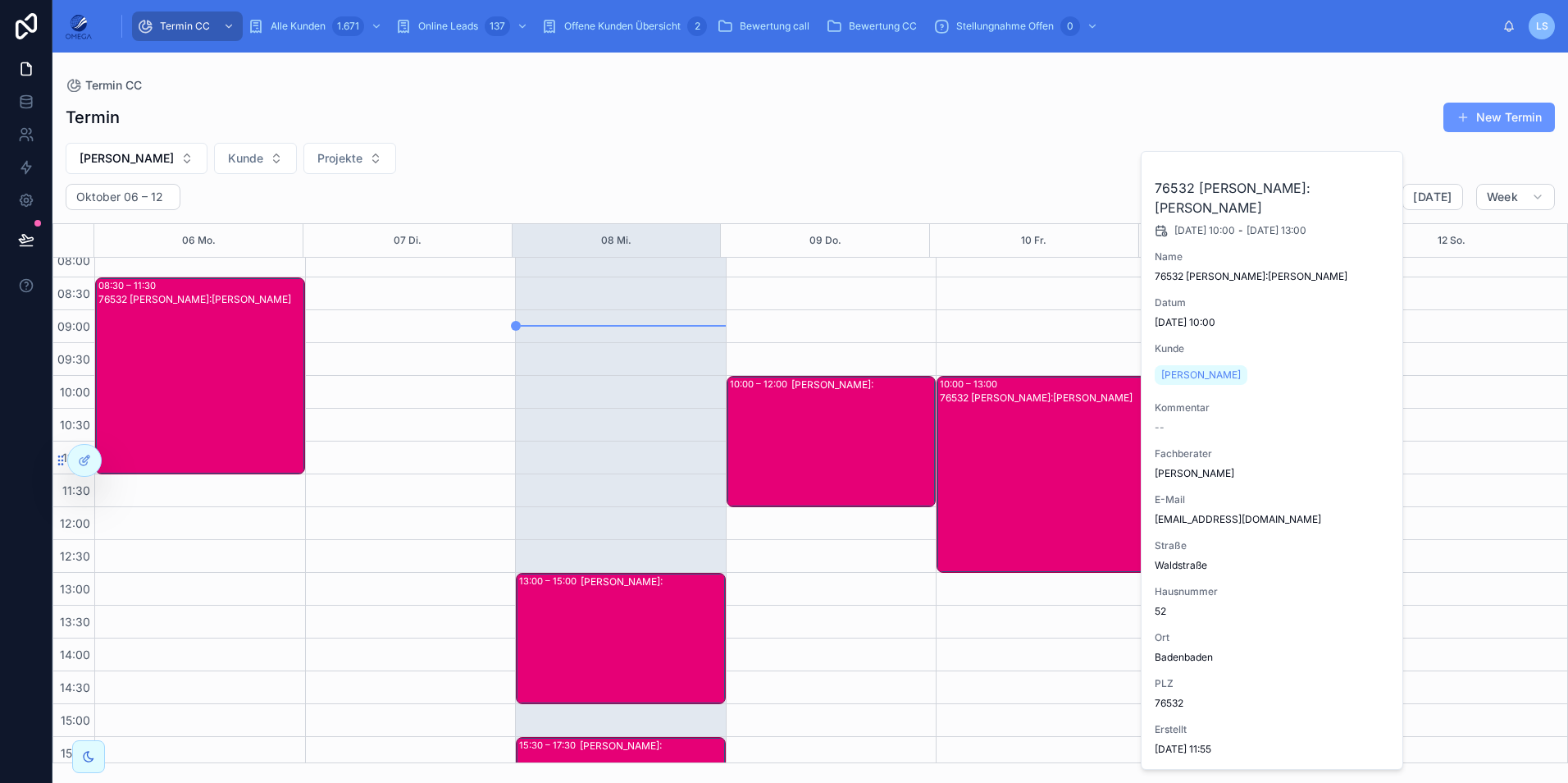
click at [1002, 482] on div "76532 Klaus Vollmer Kunde:Regina Hintermayer" at bounding box center [1042, 487] width 205 height 194
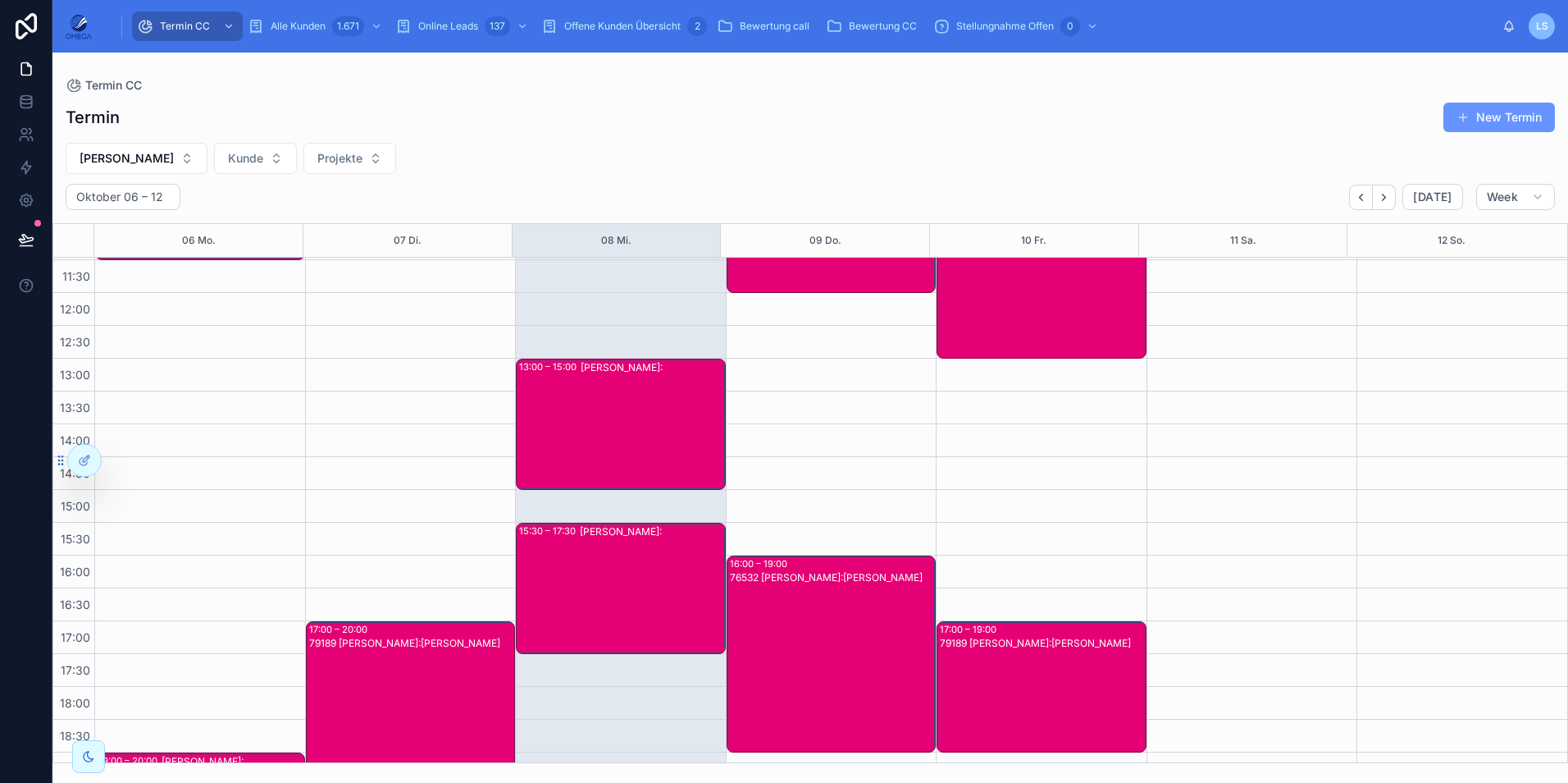
scroll to position [232, 0]
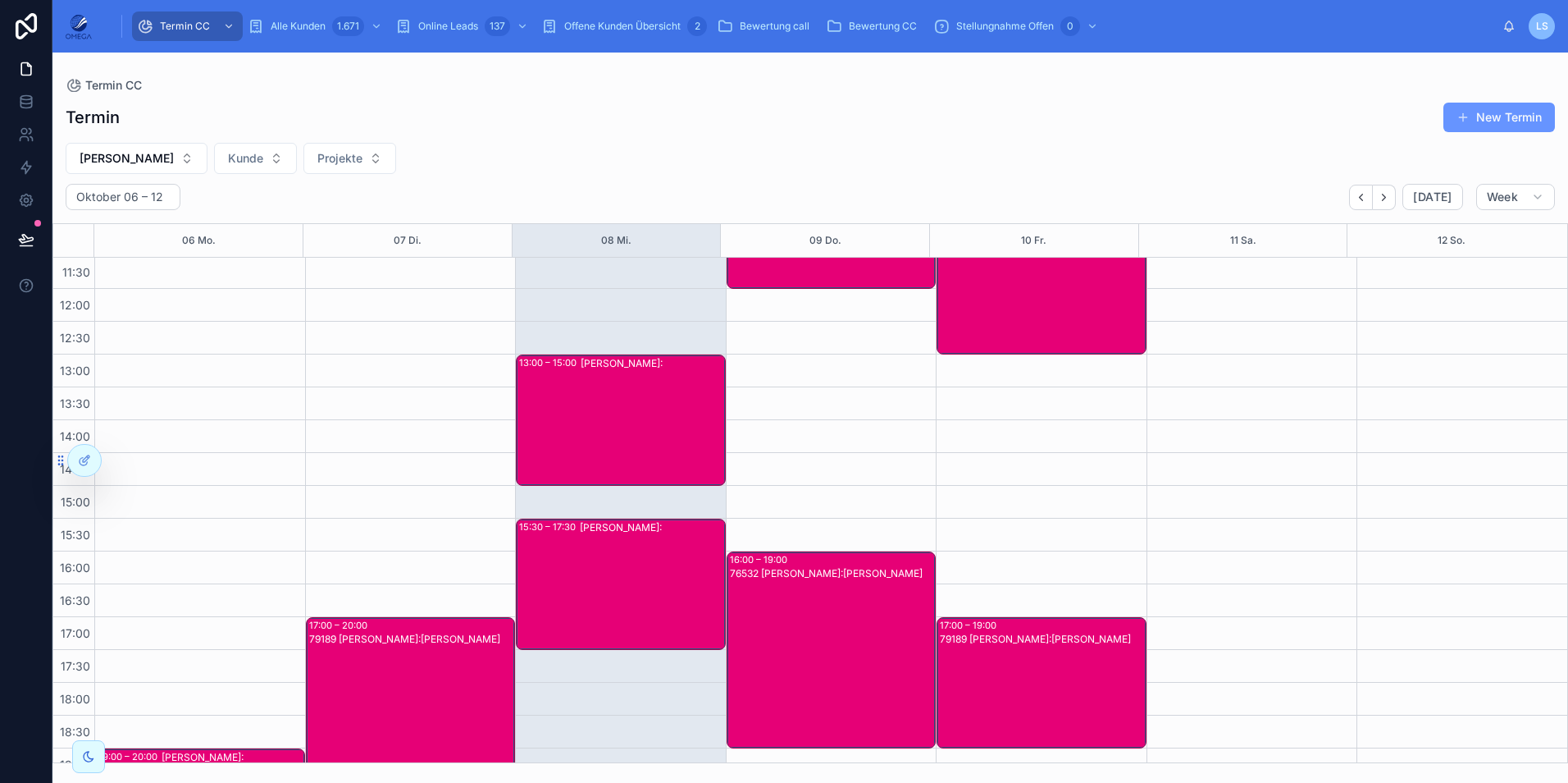
click at [981, 698] on div "79189 Klaus Vollmer Kunde:Anna Knörzer" at bounding box center [1042, 696] width 205 height 128
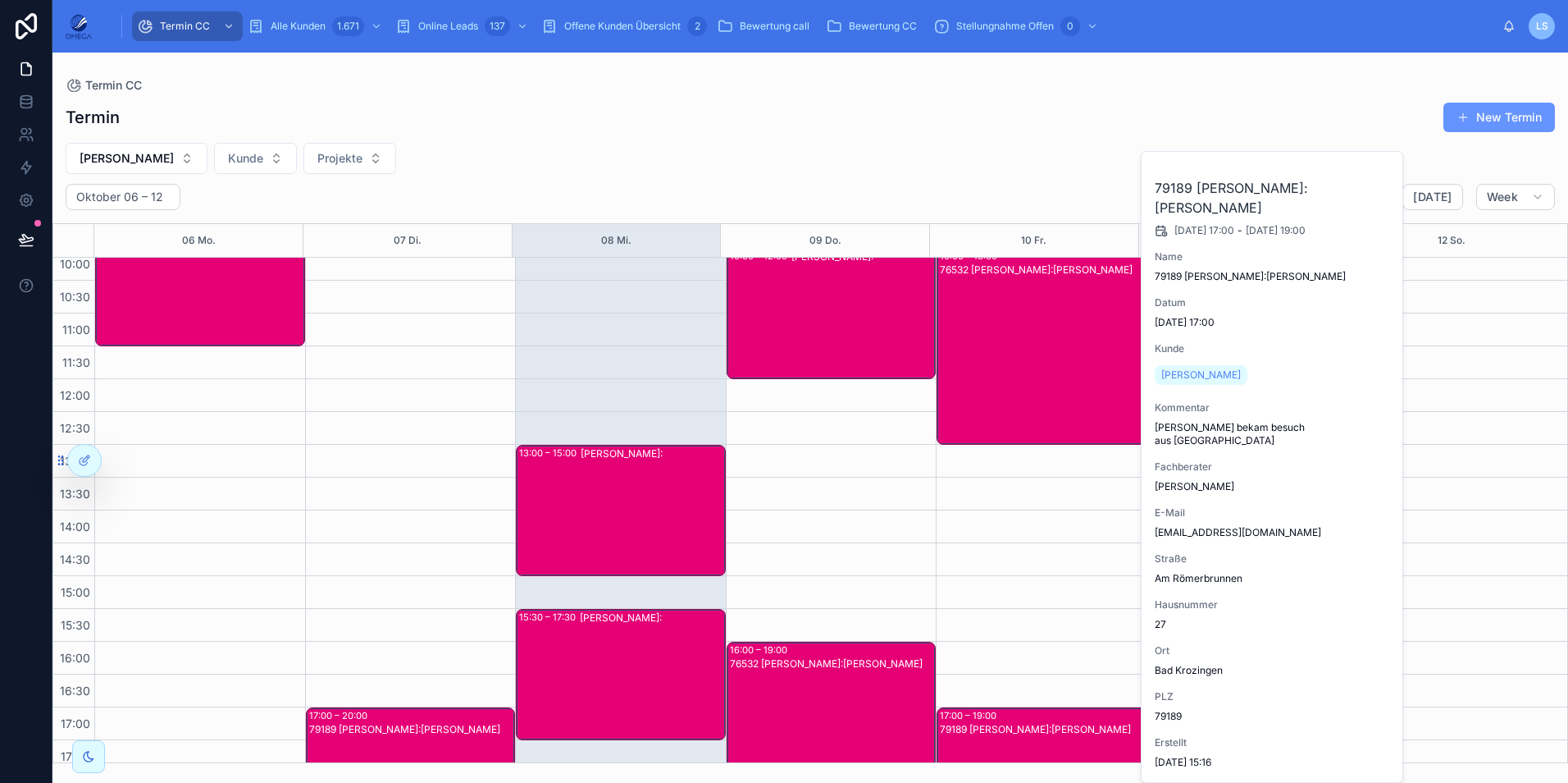
scroll to position [125, 0]
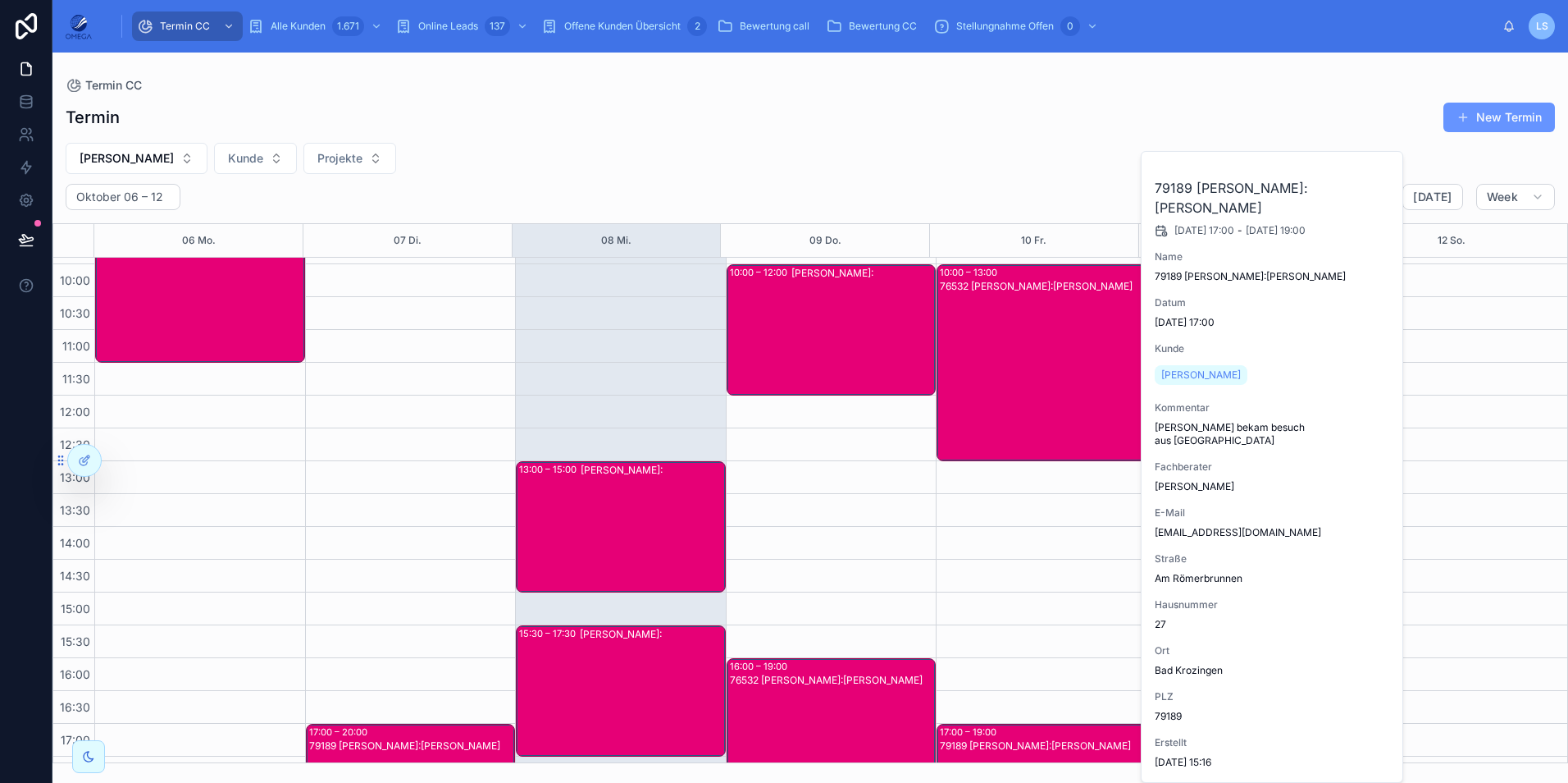
click at [141, 163] on span "Klaus Vollmer" at bounding box center [126, 158] width 94 height 16
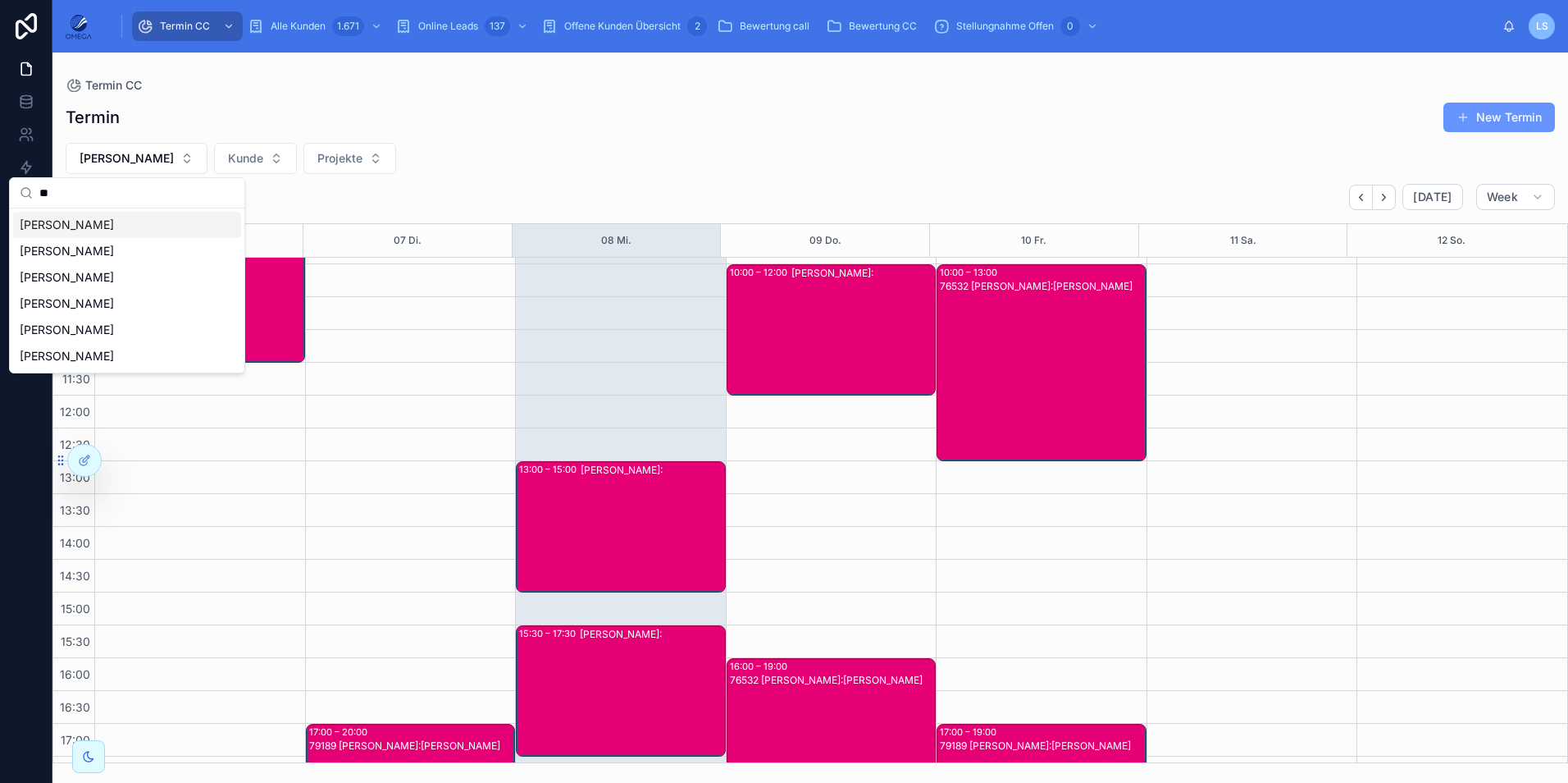
scroll to position [0, 0]
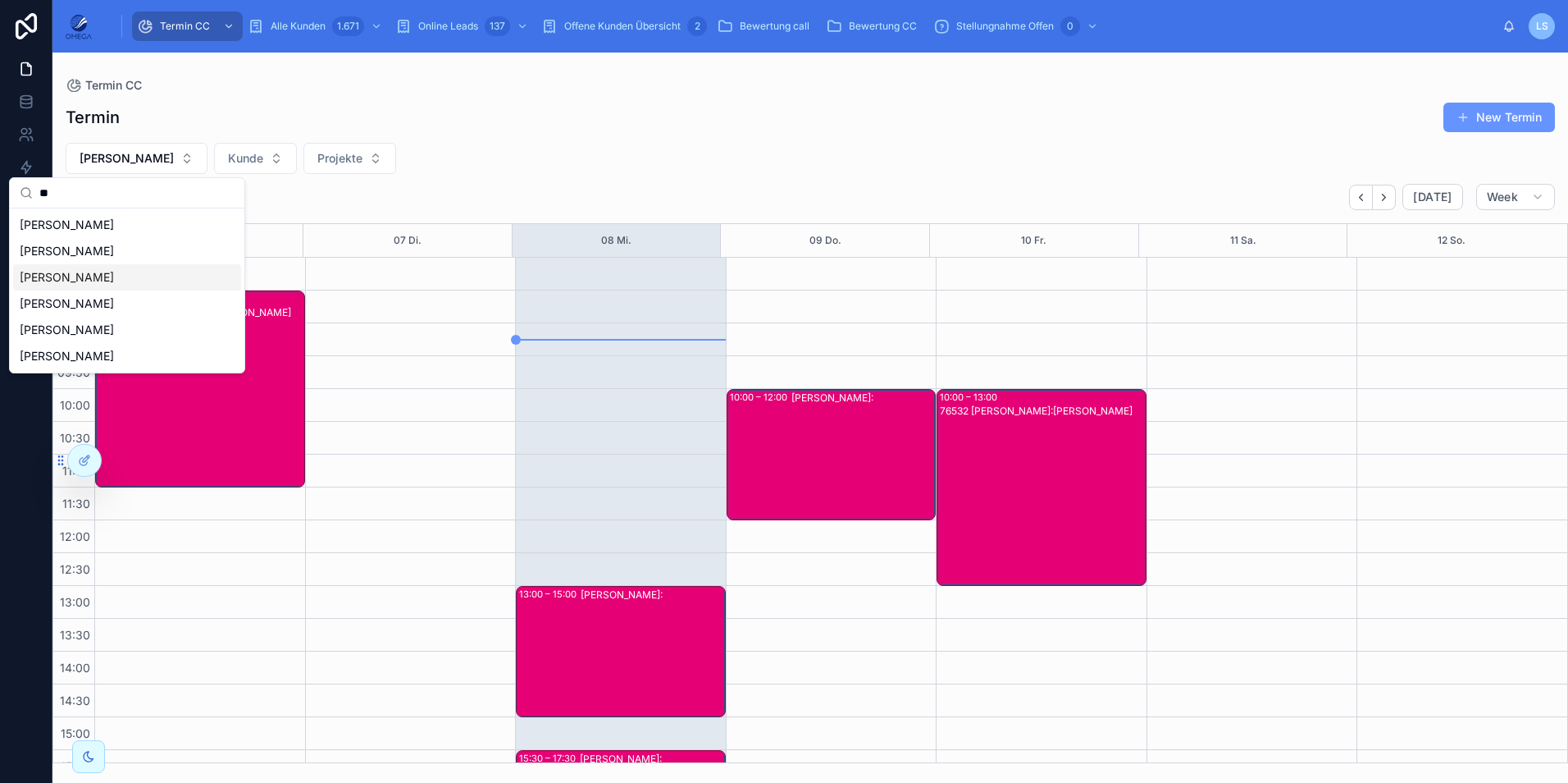
type input "*"
type input "**"
click at [84, 324] on span "Nino Rimmler" at bounding box center [66, 329] width 94 height 16
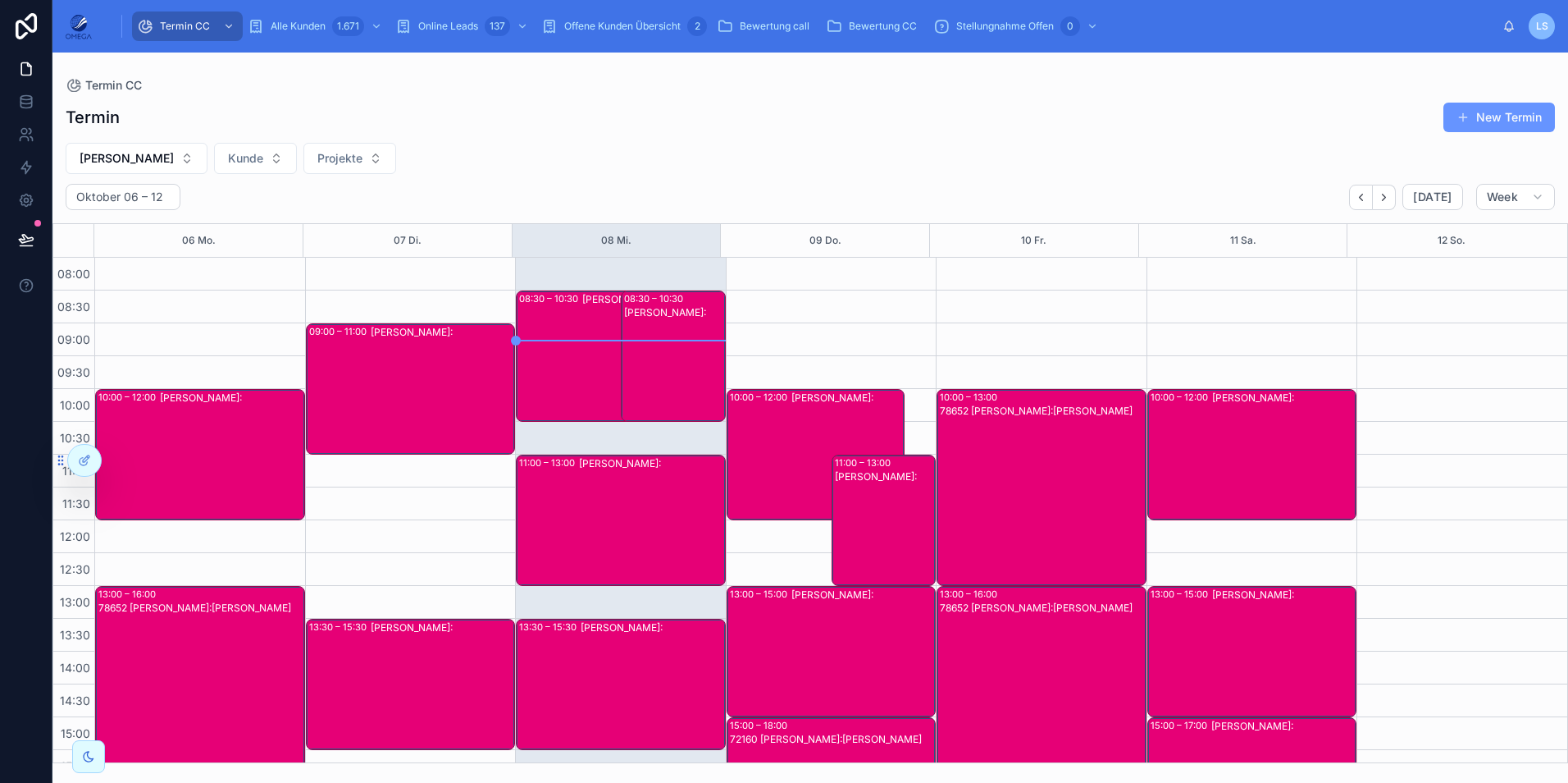
click at [160, 147] on button "Nino Rimmler" at bounding box center [137, 158] width 141 height 31
click at [619, 129] on div "Termin New Termin" at bounding box center [810, 117] width 1489 height 31
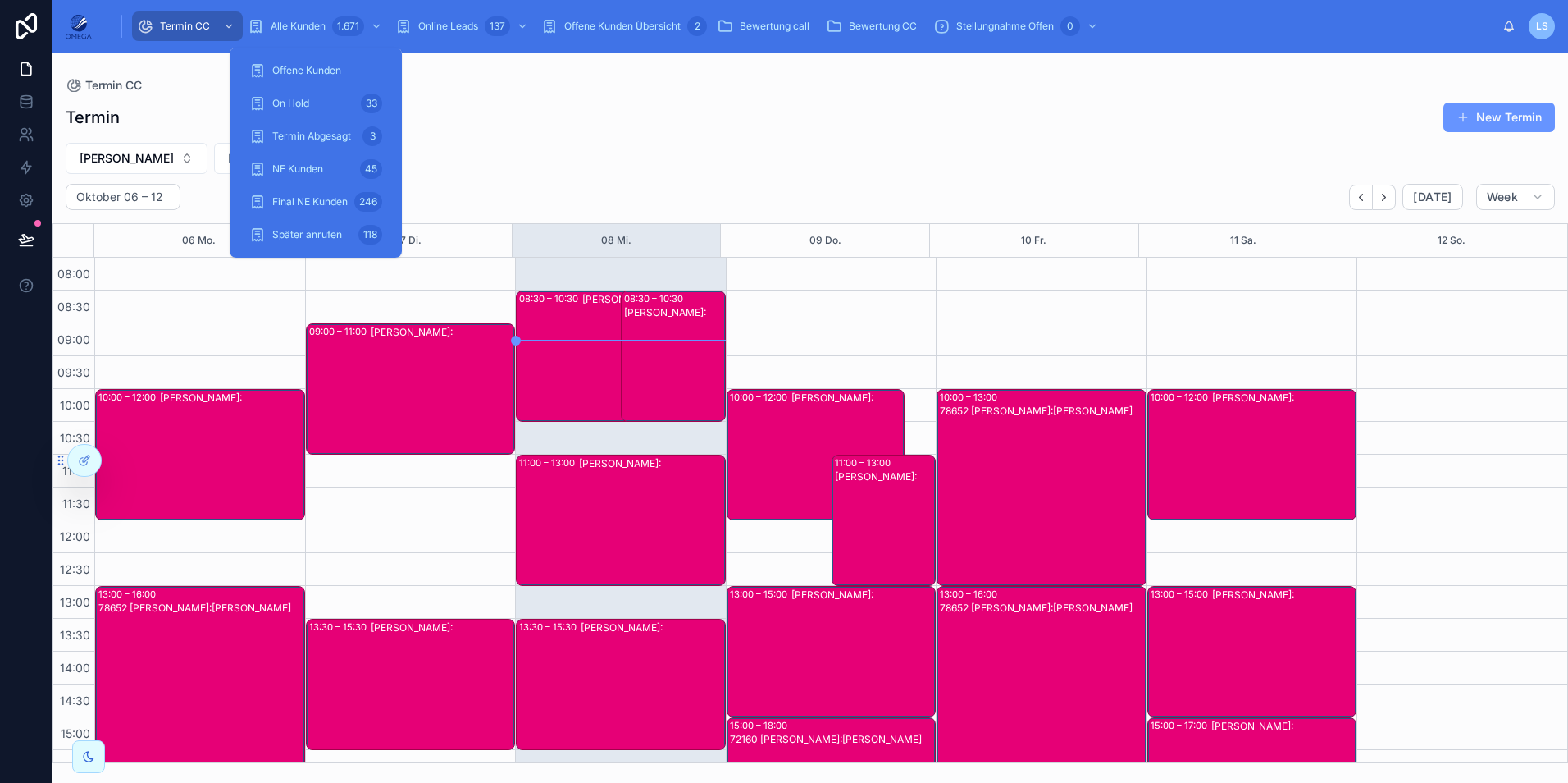
click at [323, 31] on span "Alle Kunden" at bounding box center [297, 26] width 55 height 14
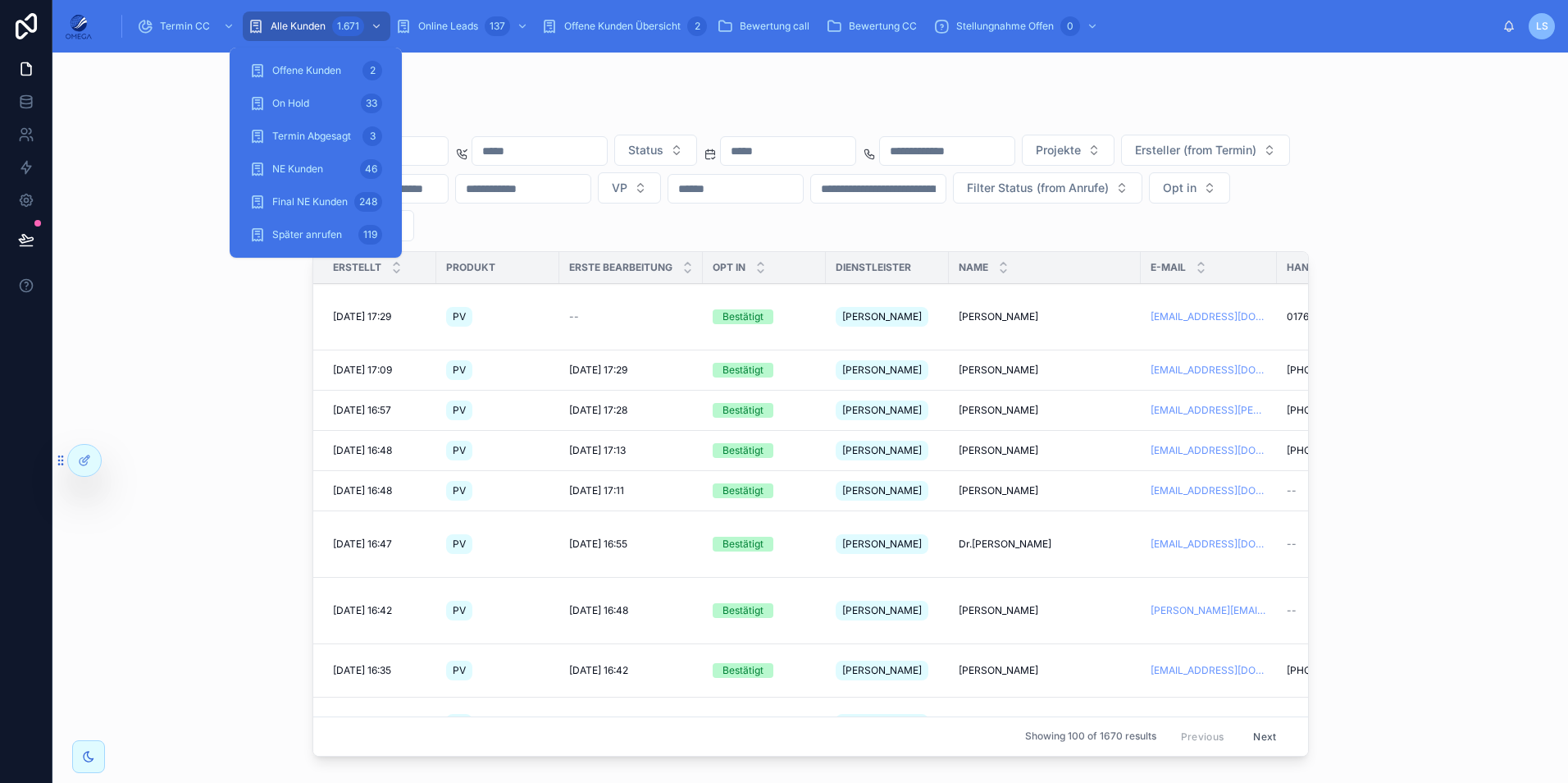
click at [350, 242] on div "Später anrufen 119" at bounding box center [315, 235] width 133 height 26
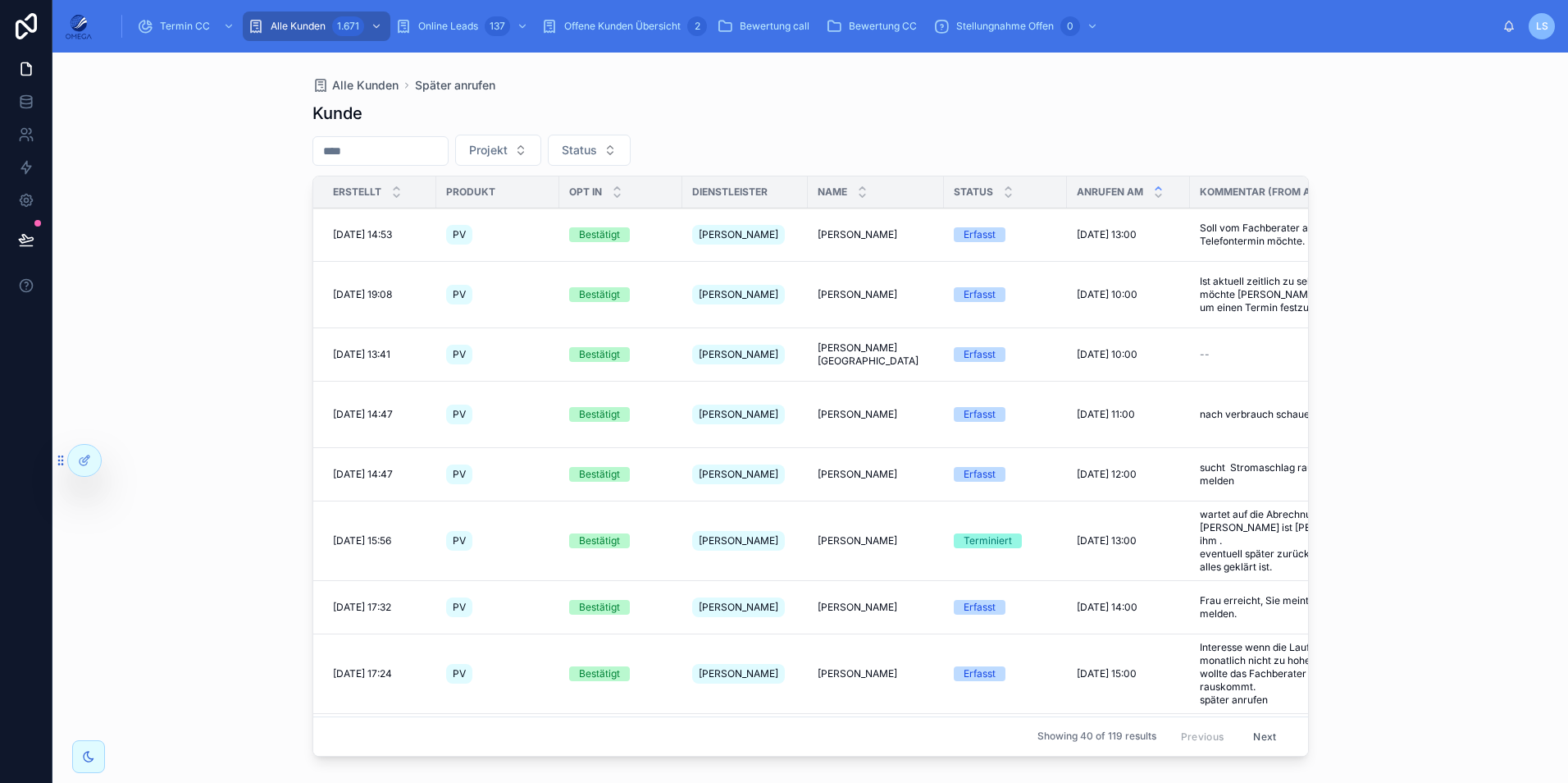
click at [612, 34] on div "Offene Kunden Übersicht 2" at bounding box center [624, 26] width 166 height 26
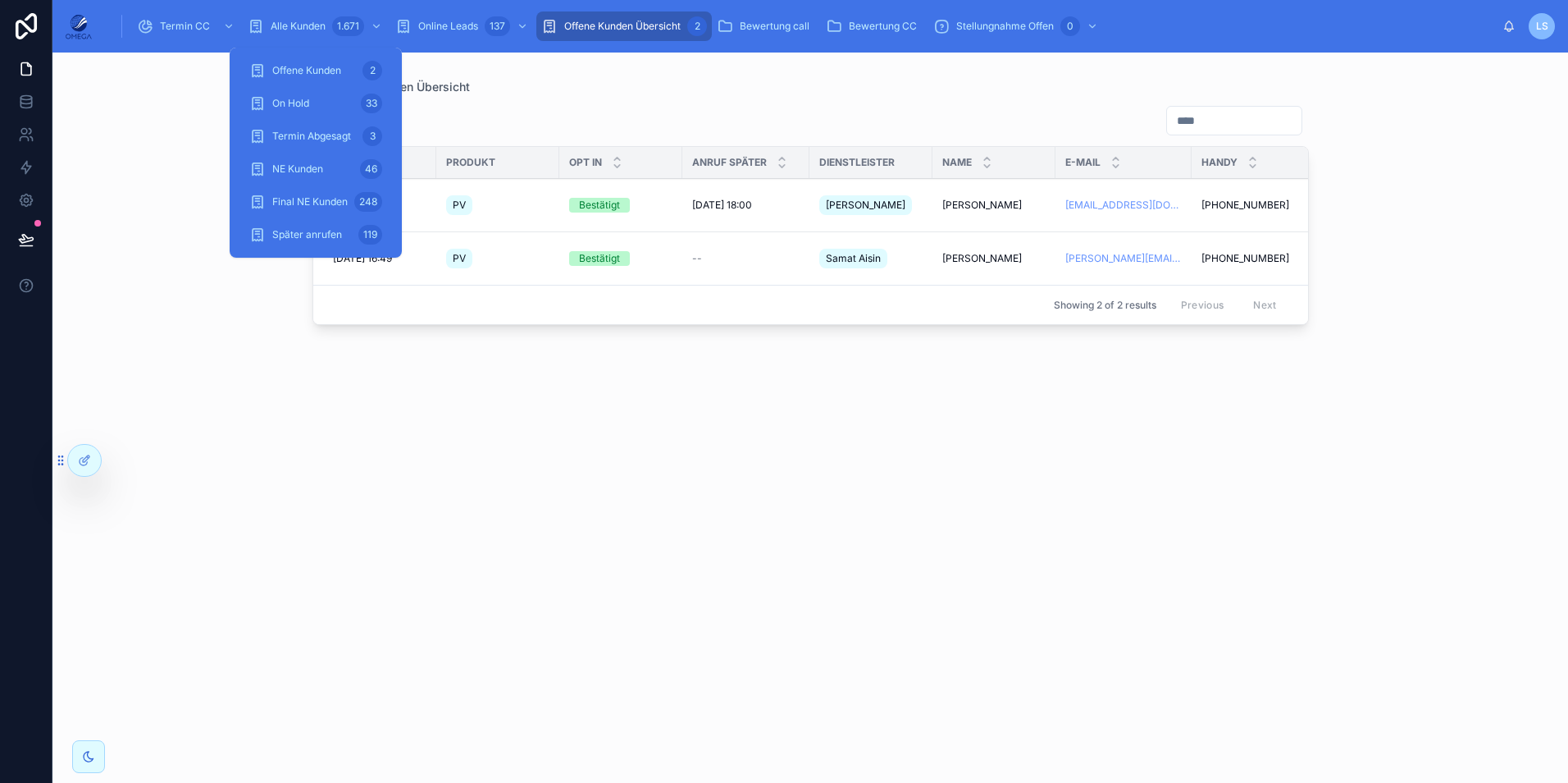
click at [345, 35] on div "1.671" at bounding box center [348, 26] width 32 height 19
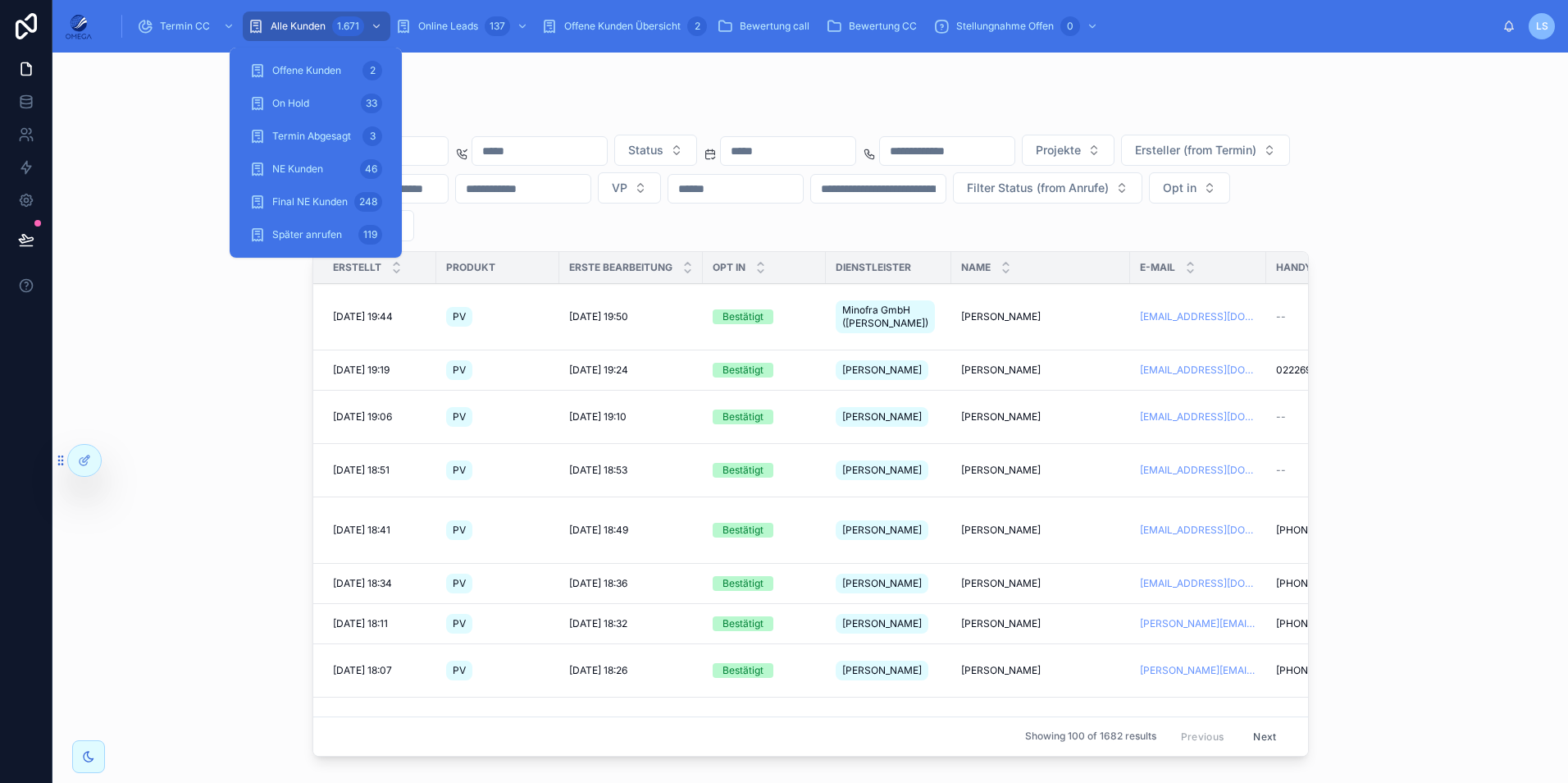
click at [330, 139] on span "Termin Abgesagt" at bounding box center [311, 137] width 78 height 14
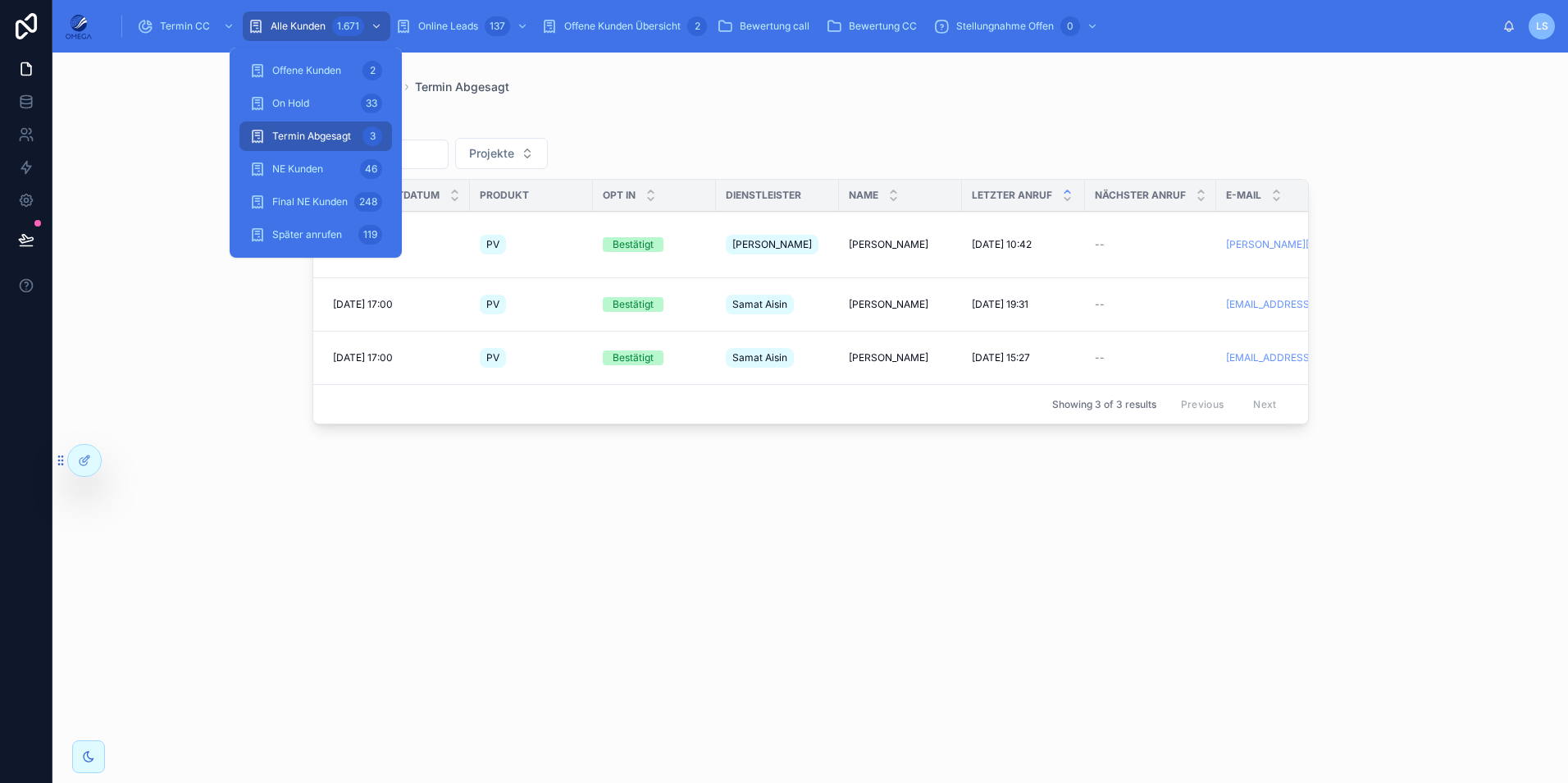
click at [313, 106] on div "On Hold 33" at bounding box center [315, 103] width 133 height 26
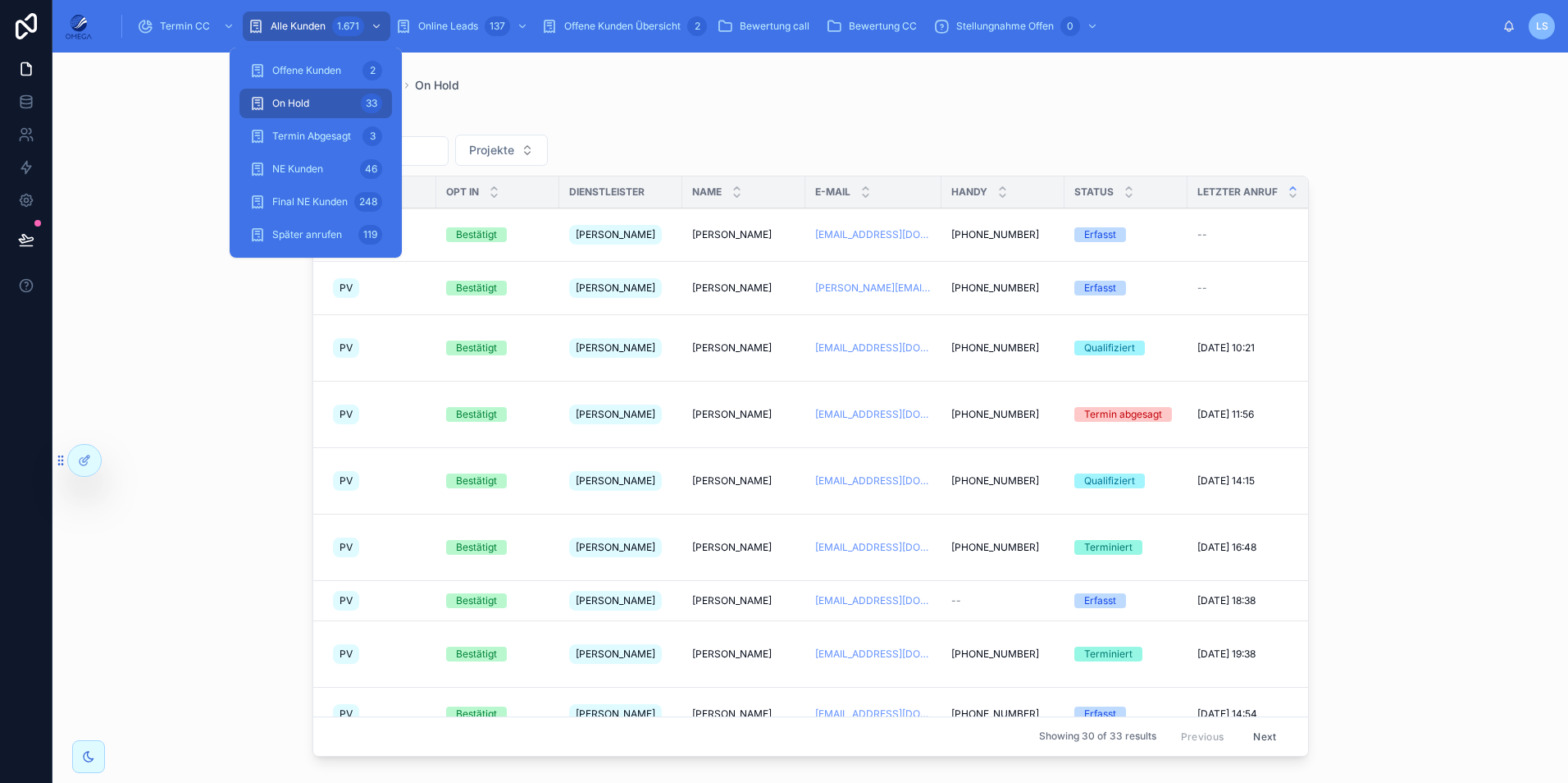
click at [296, 21] on span "Alle Kunden" at bounding box center [297, 26] width 55 height 14
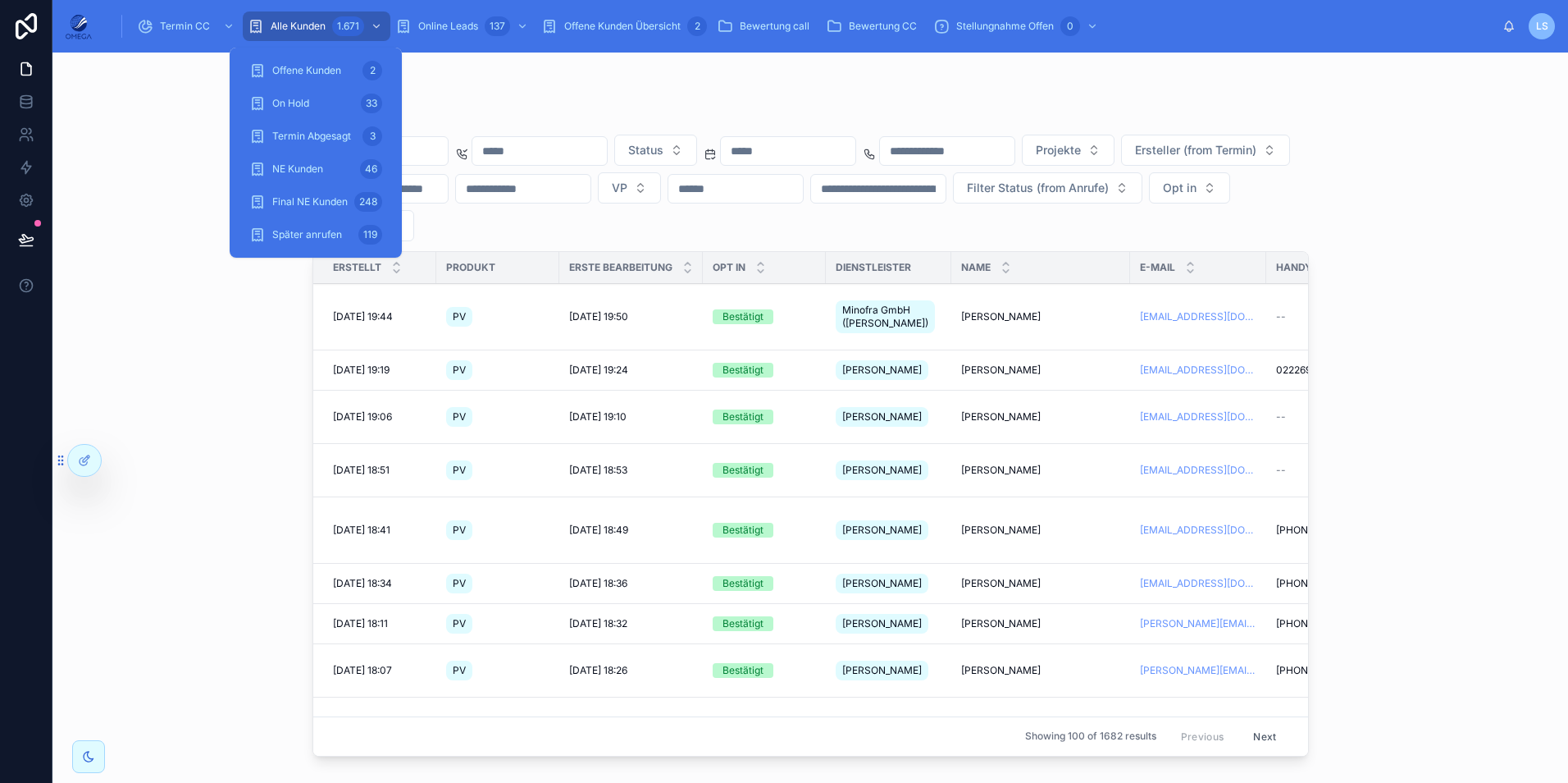
click at [753, 97] on div "Kunde Status Projekte Ersteller (from Termin) VP Filter Status (from Anrufe) Op…" at bounding box center [811, 427] width 997 height 671
drag, startPoint x: 324, startPoint y: 30, endPoint x: 405, endPoint y: 41, distance: 81.7
click at [324, 30] on span "Alle Kunden" at bounding box center [297, 26] width 55 height 14
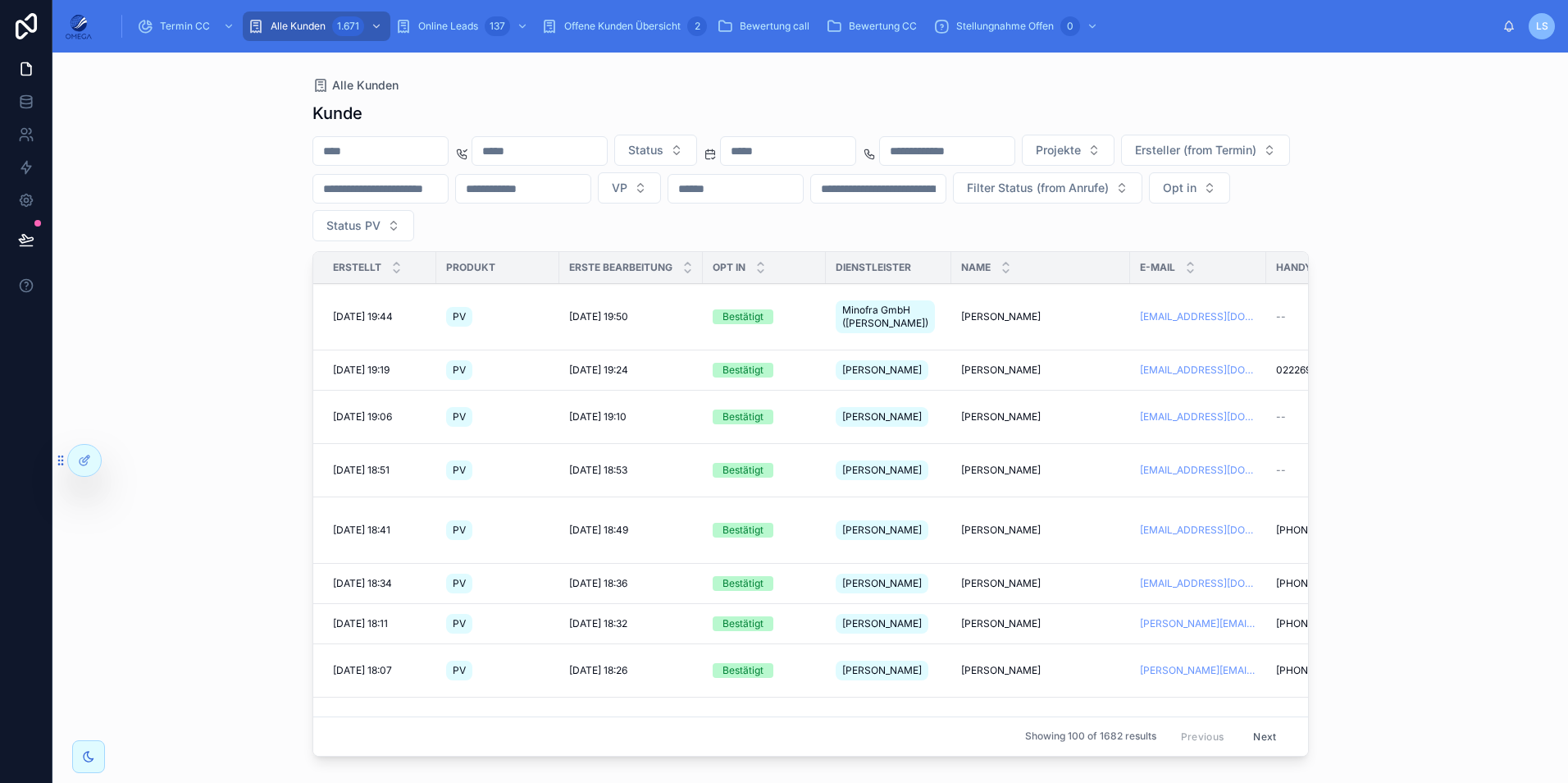
click at [832, 142] on input "text" at bounding box center [787, 151] width 135 height 23
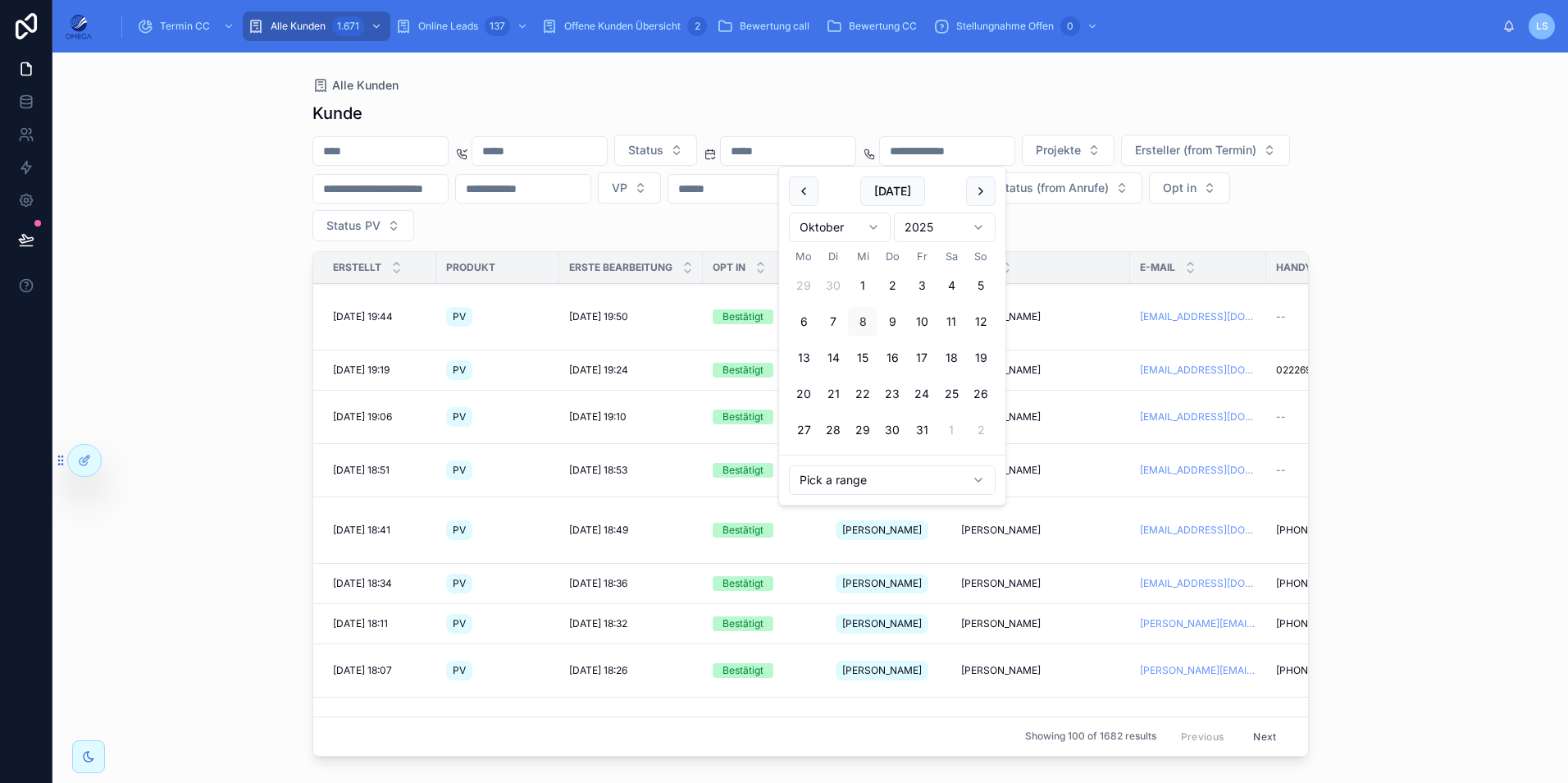
click at [839, 315] on button "7" at bounding box center [833, 322] width 29 height 29
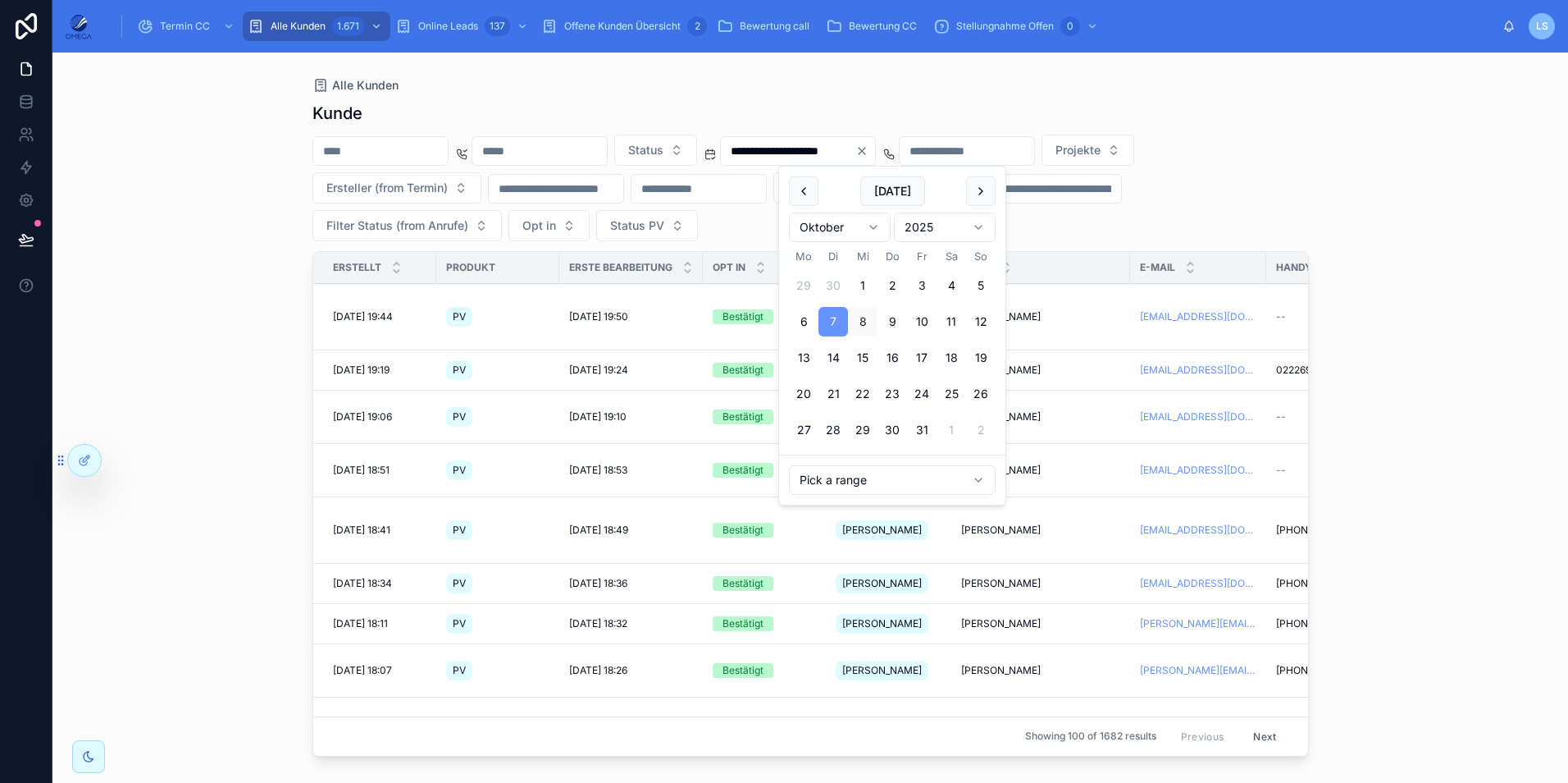
type input "**********"
click at [1084, 233] on div "**********" at bounding box center [811, 188] width 997 height 107
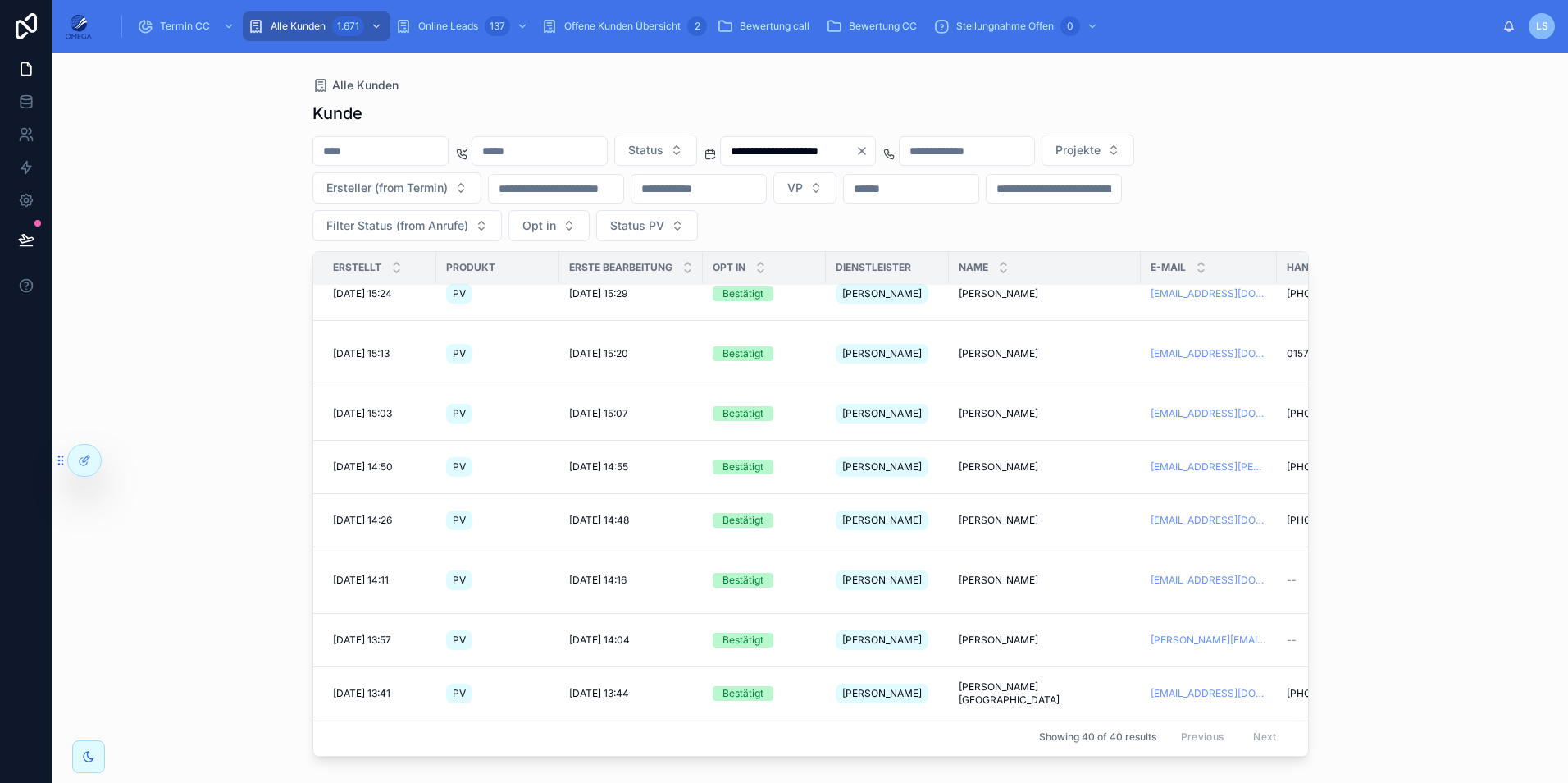
scroll to position [1364, 0]
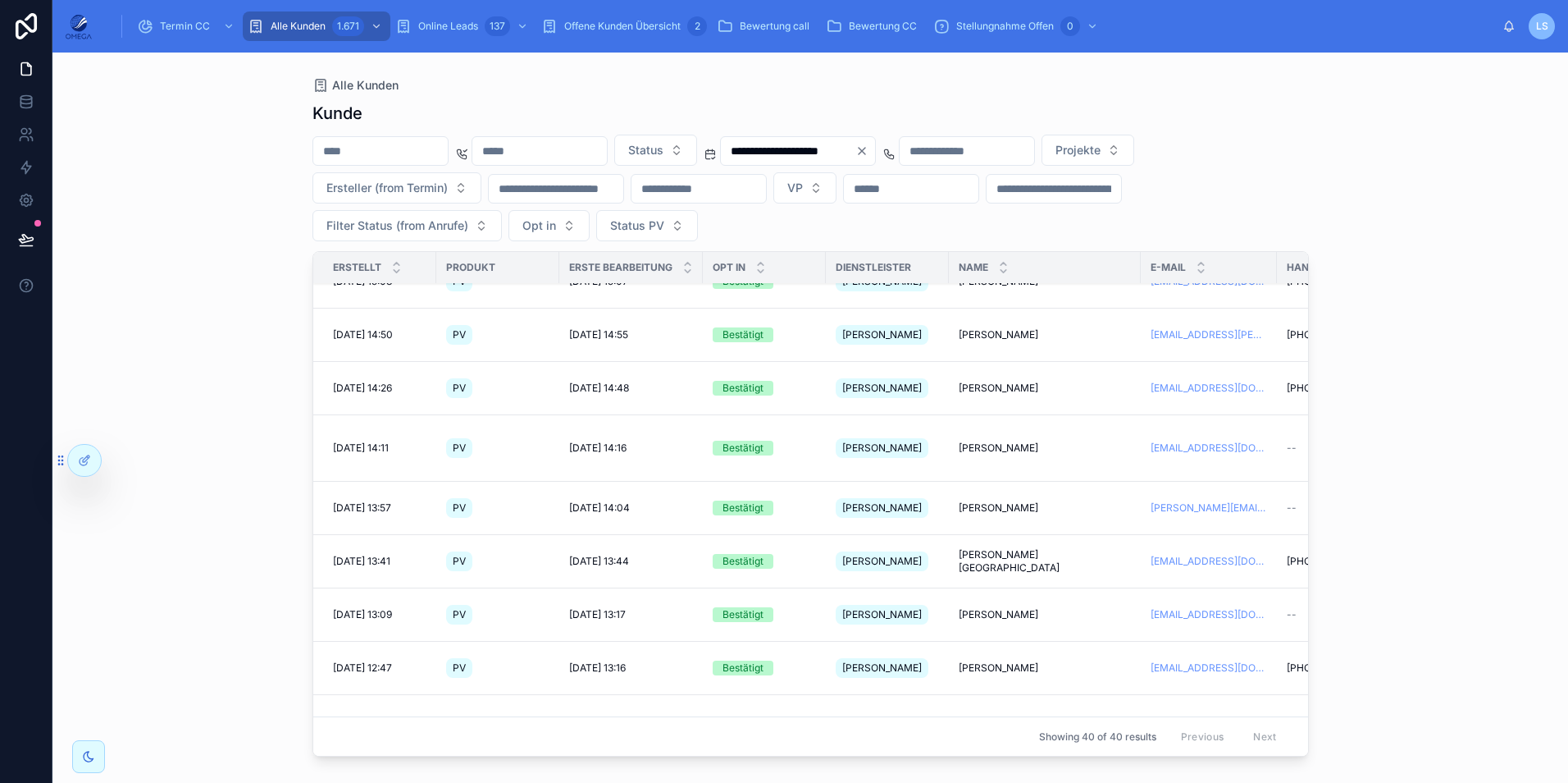
click at [184, 27] on span "Termin CC" at bounding box center [185, 26] width 50 height 14
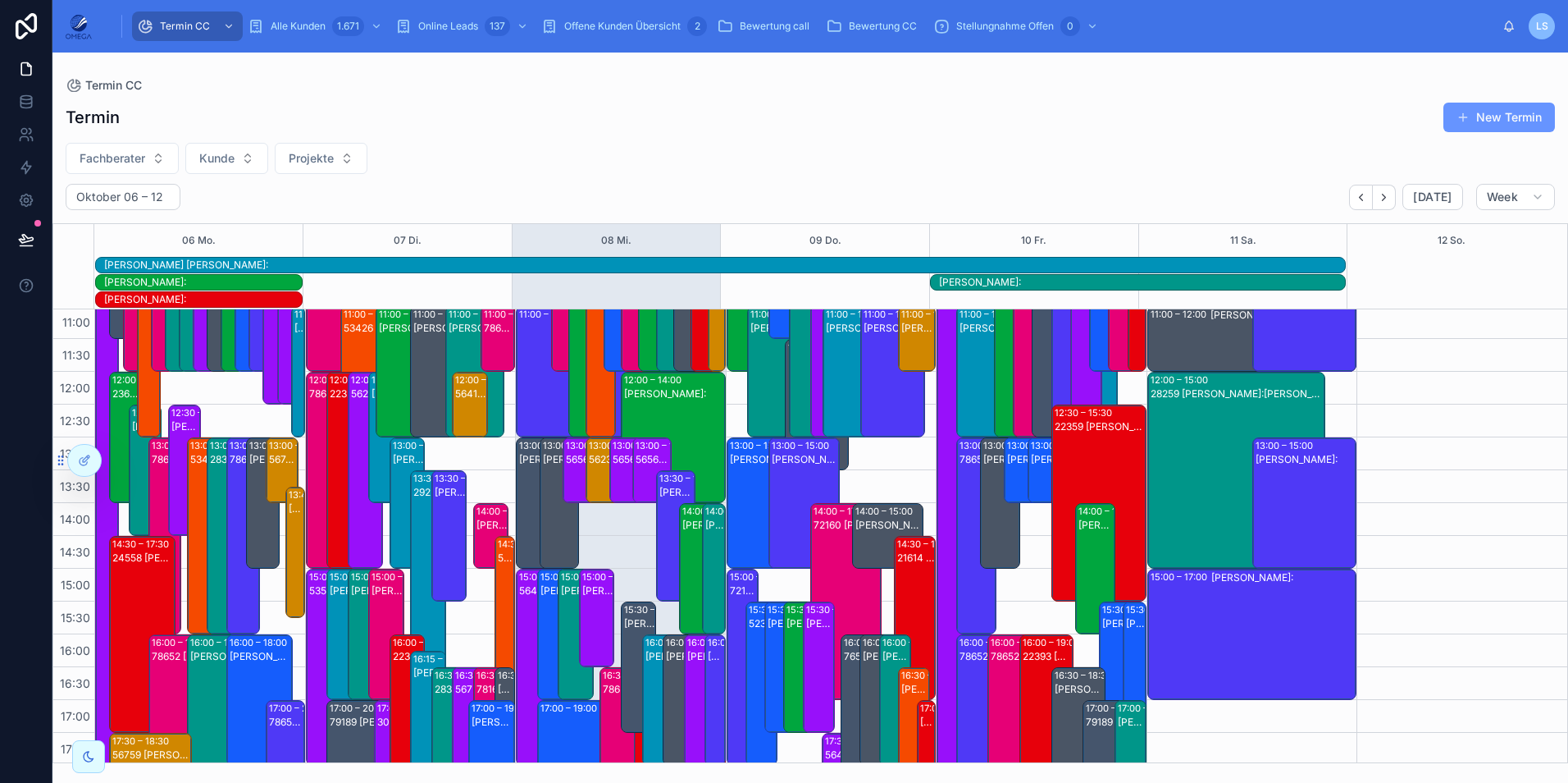
scroll to position [202, 0]
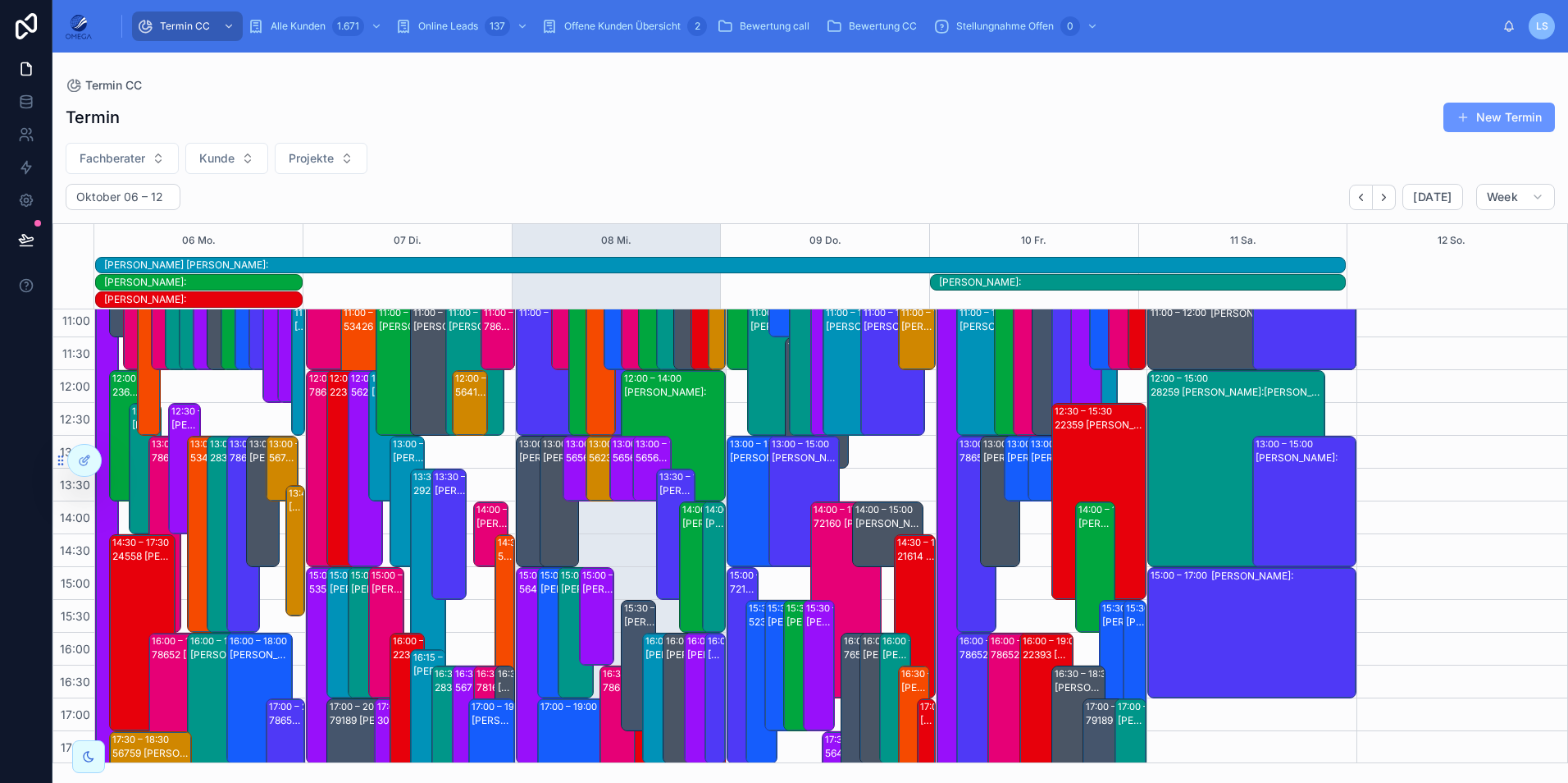
click at [152, 159] on button "Fachberater" at bounding box center [122, 158] width 113 height 31
type input "**"
click at [131, 249] on div "Mathias Götte" at bounding box center [121, 251] width 228 height 26
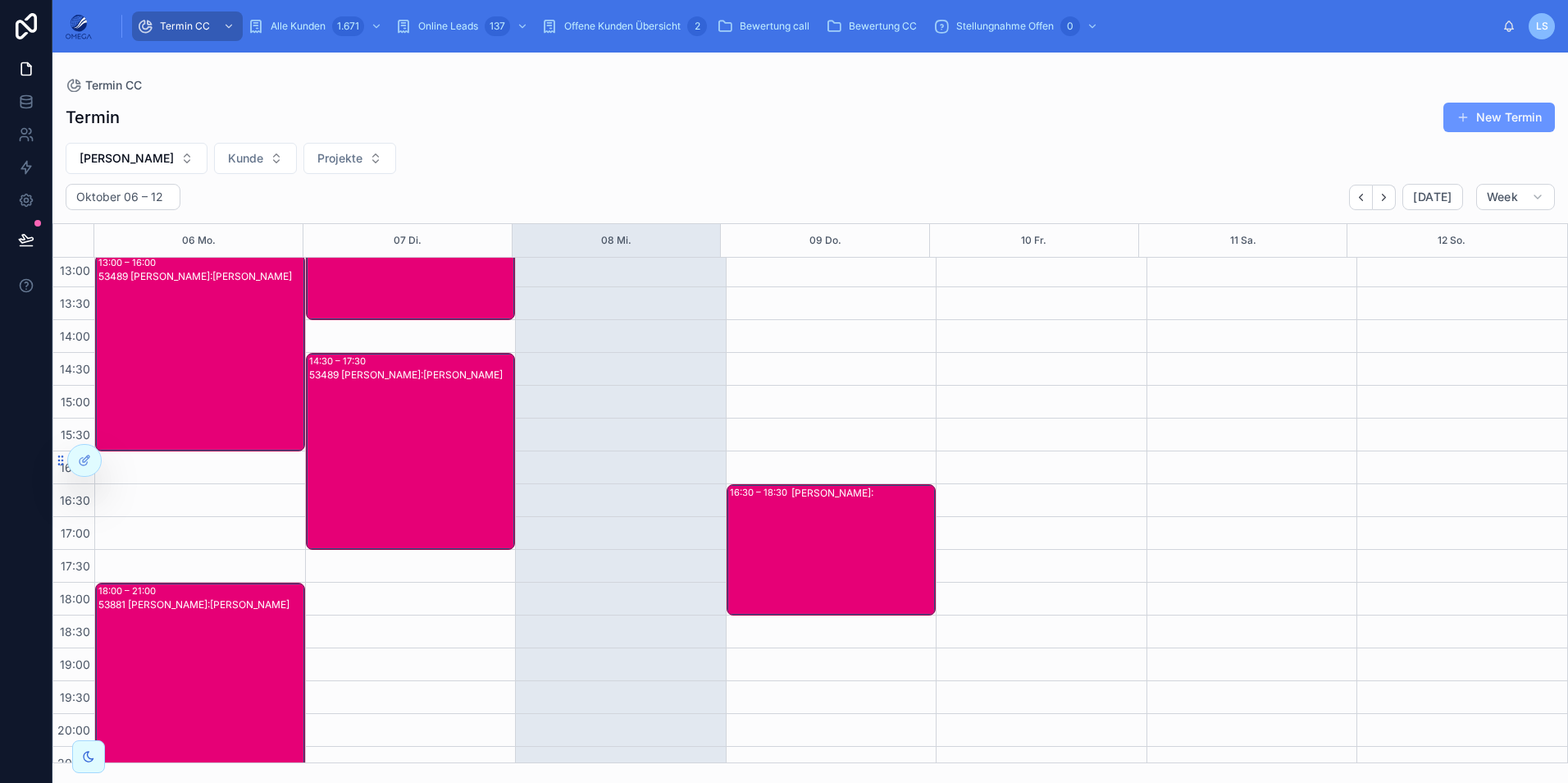
scroll to position [332, 0]
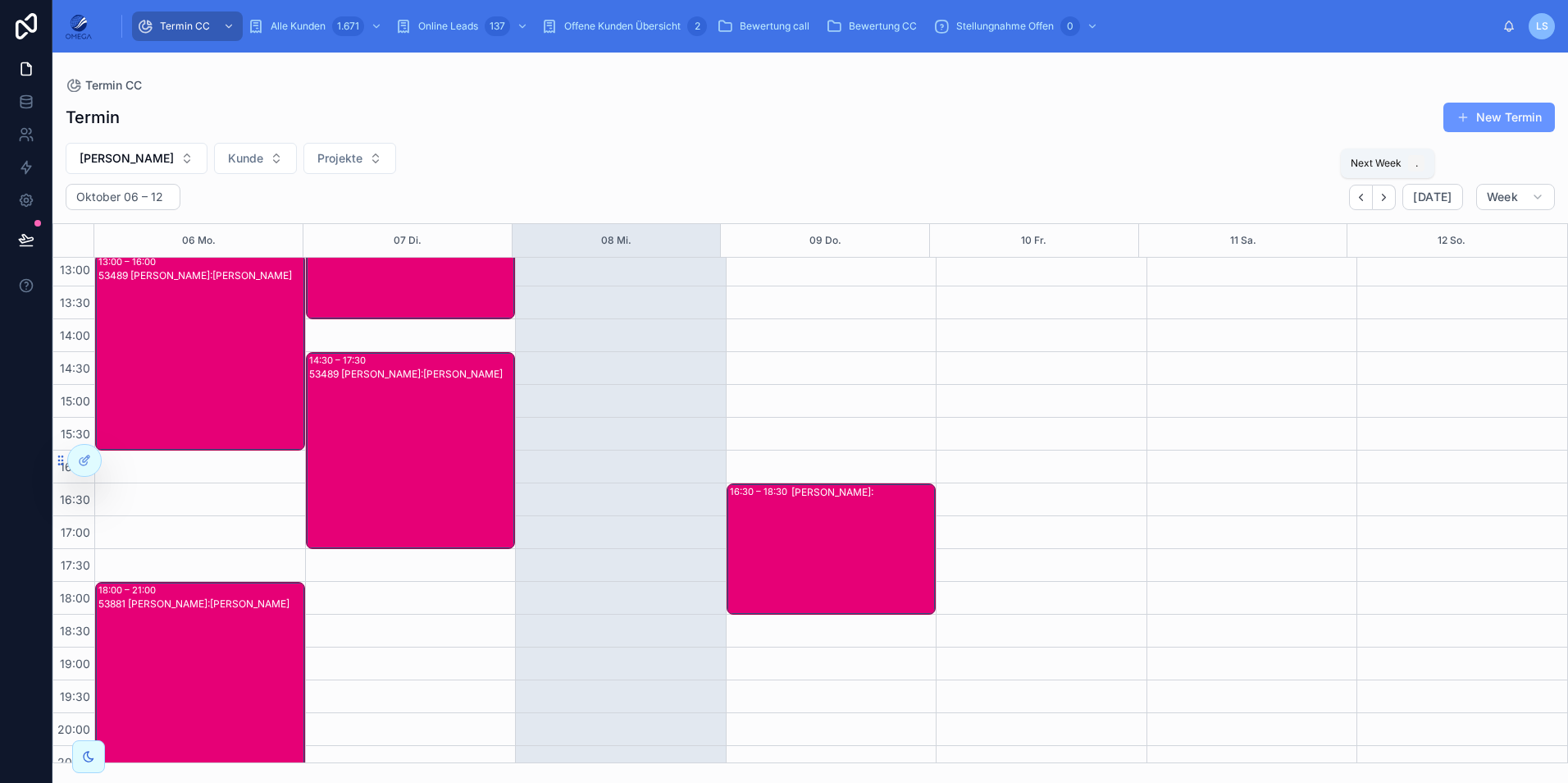
click at [1376, 194] on button "Next" at bounding box center [1384, 197] width 23 height 25
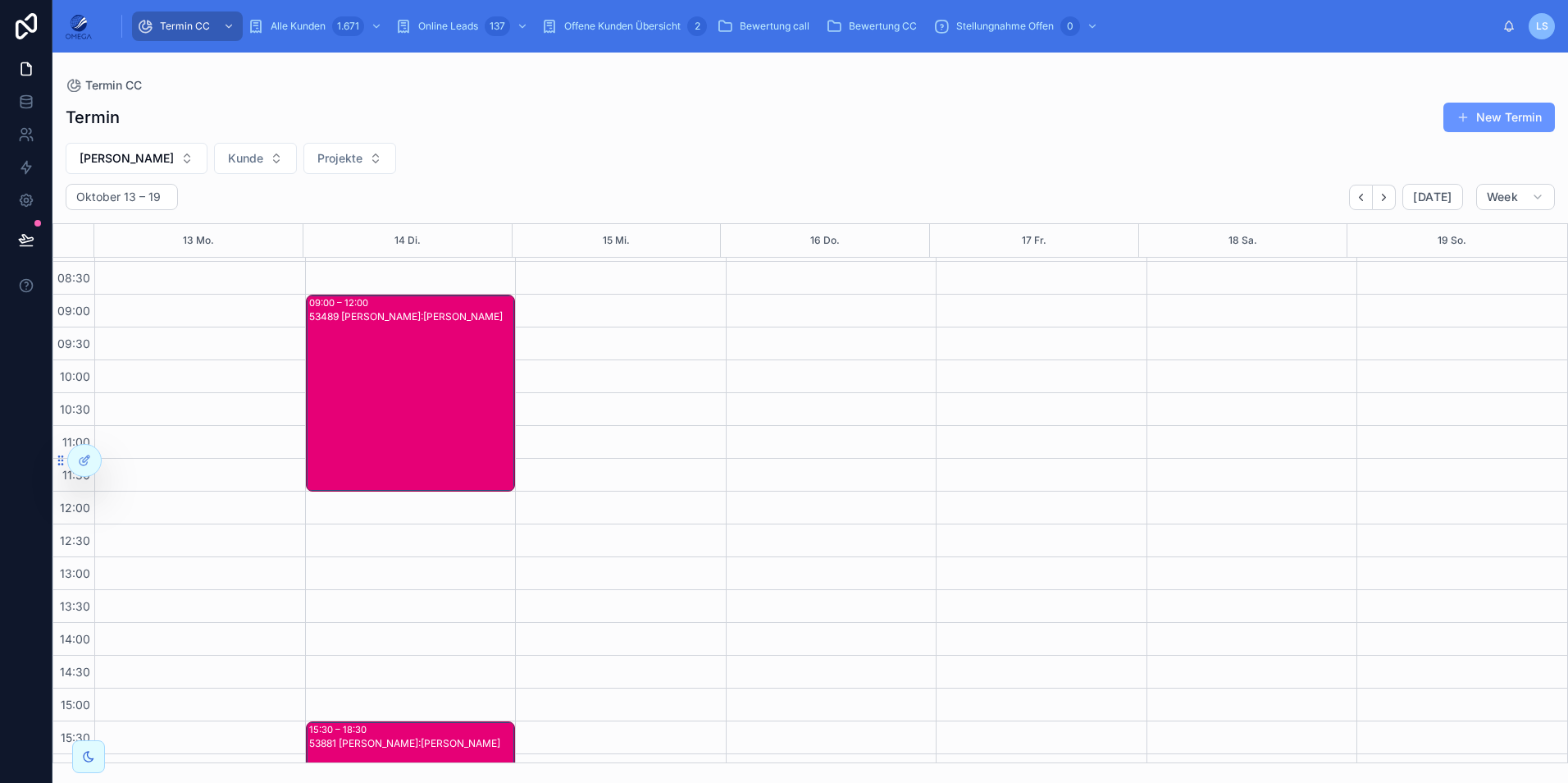
scroll to position [27, 0]
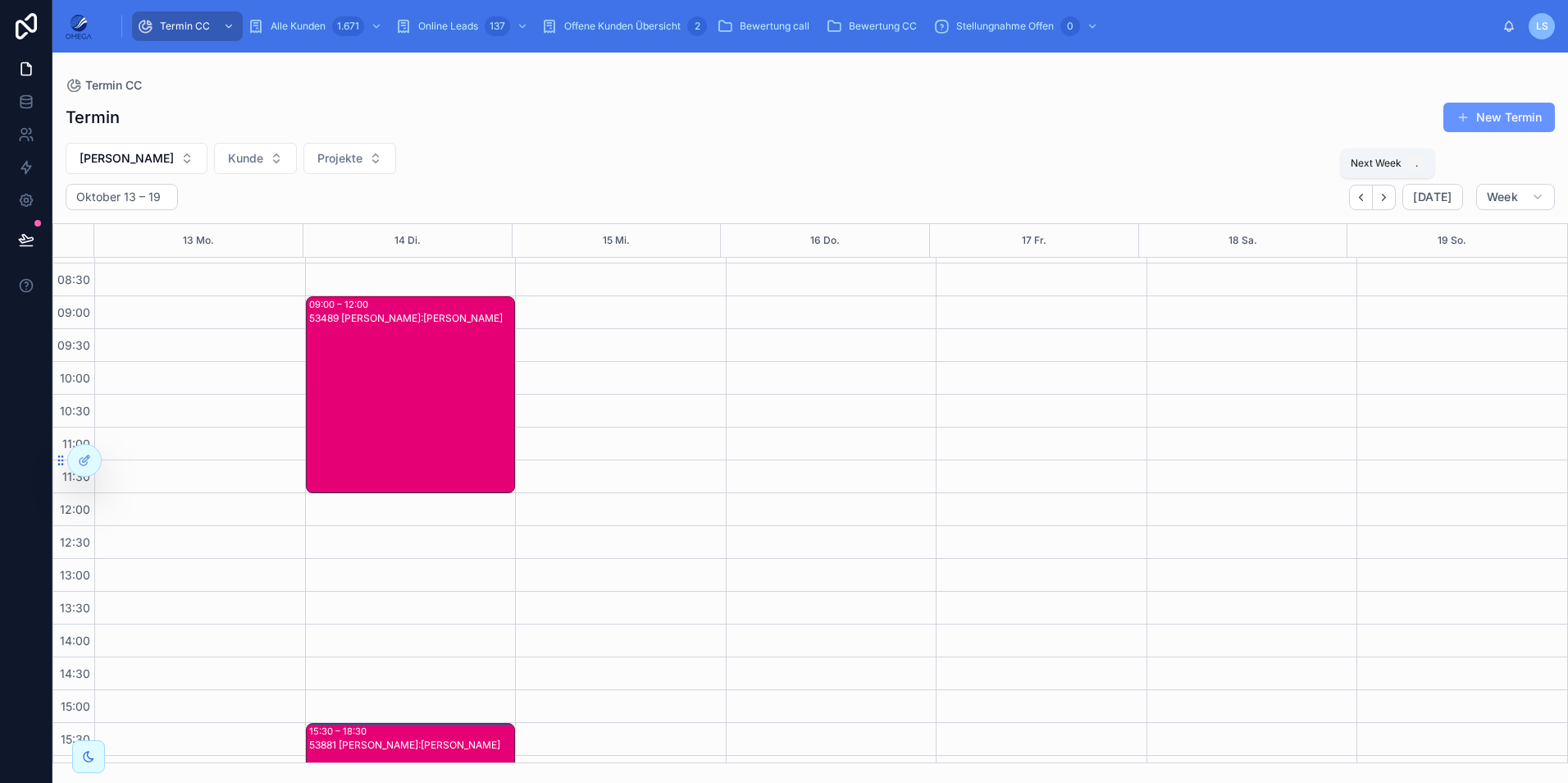
click at [1376, 194] on button "Next" at bounding box center [1384, 197] width 23 height 25
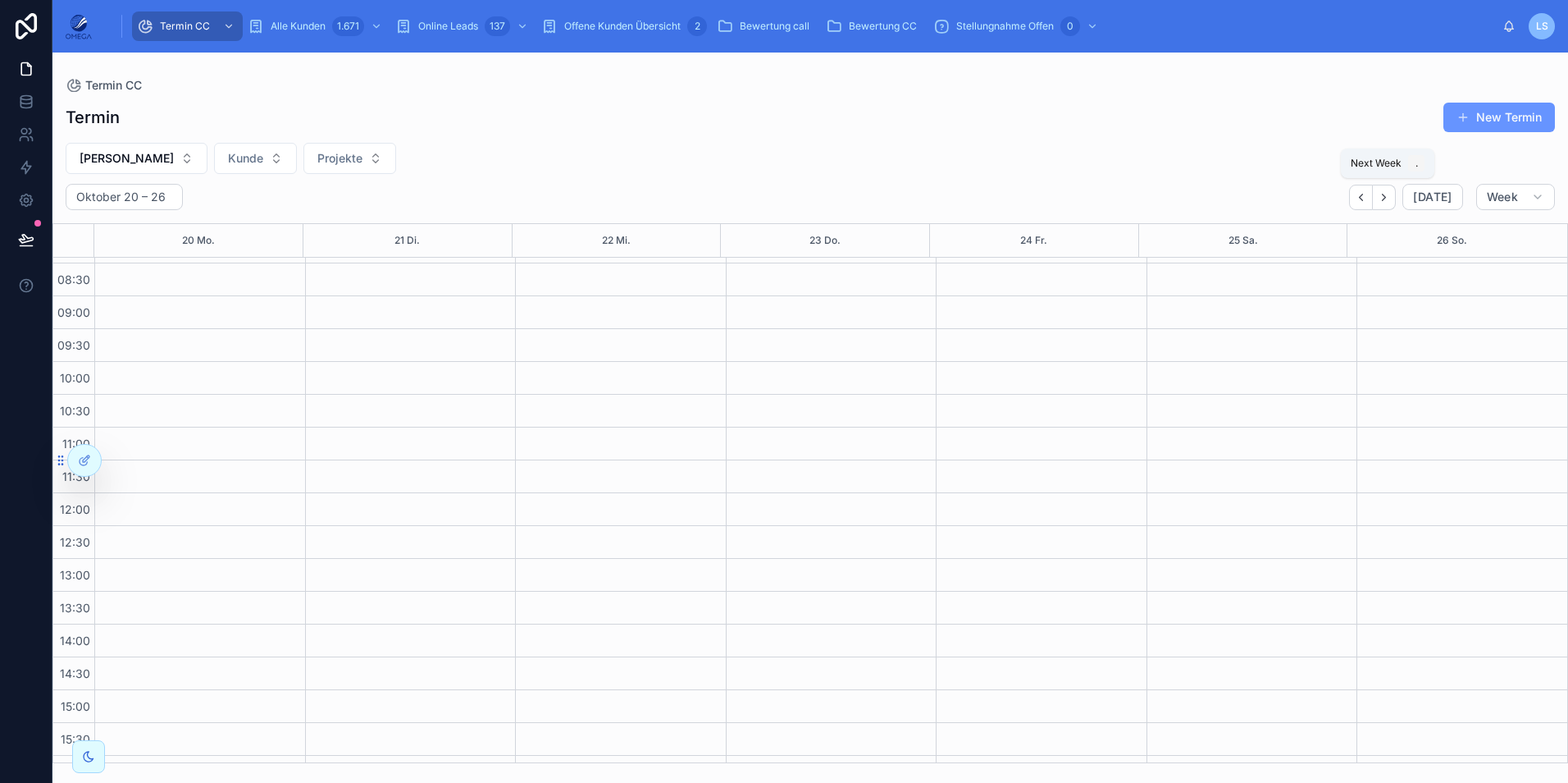
click at [1376, 194] on button "Next" at bounding box center [1384, 197] width 23 height 25
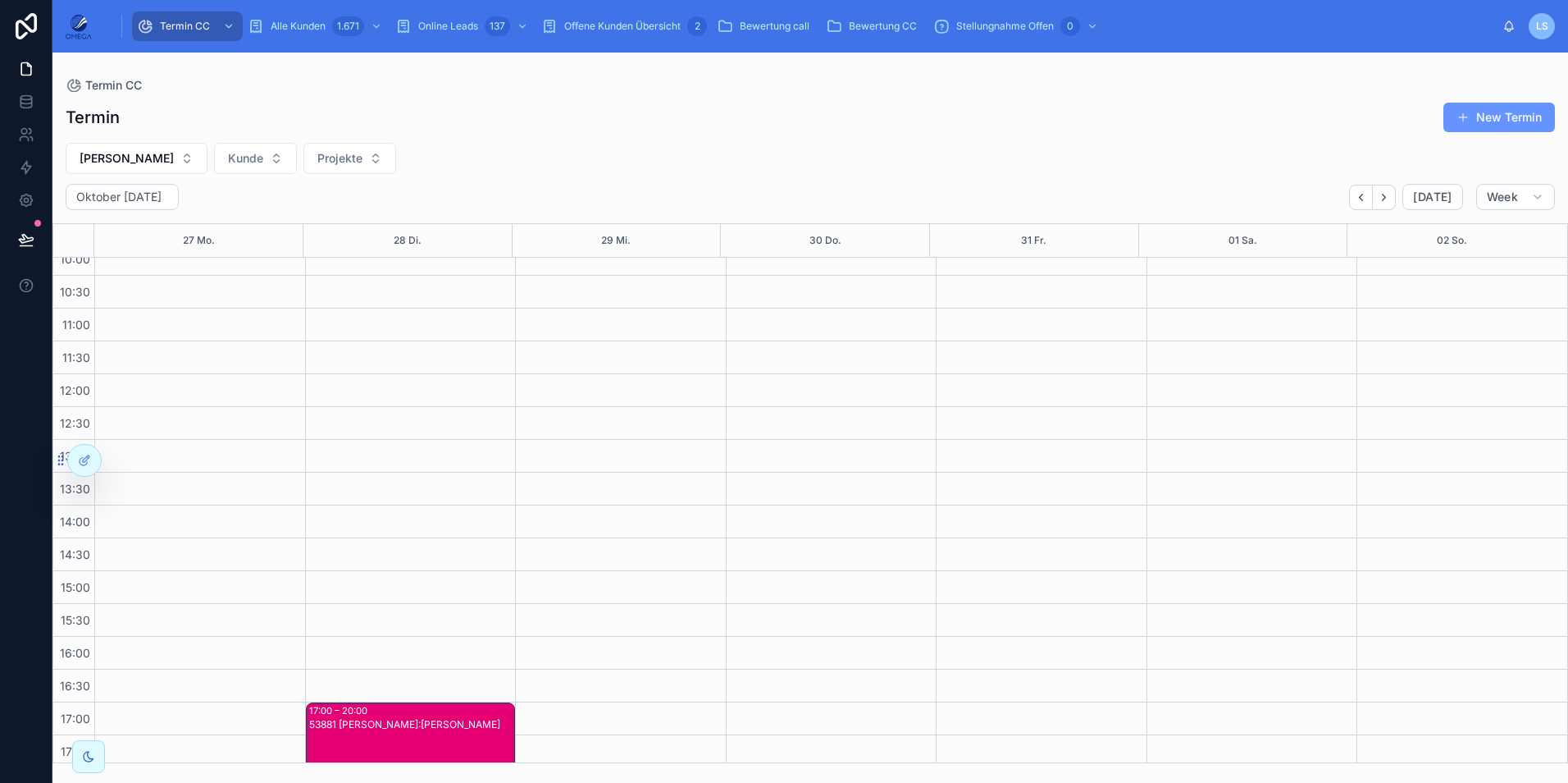
scroll to position [349, 0]
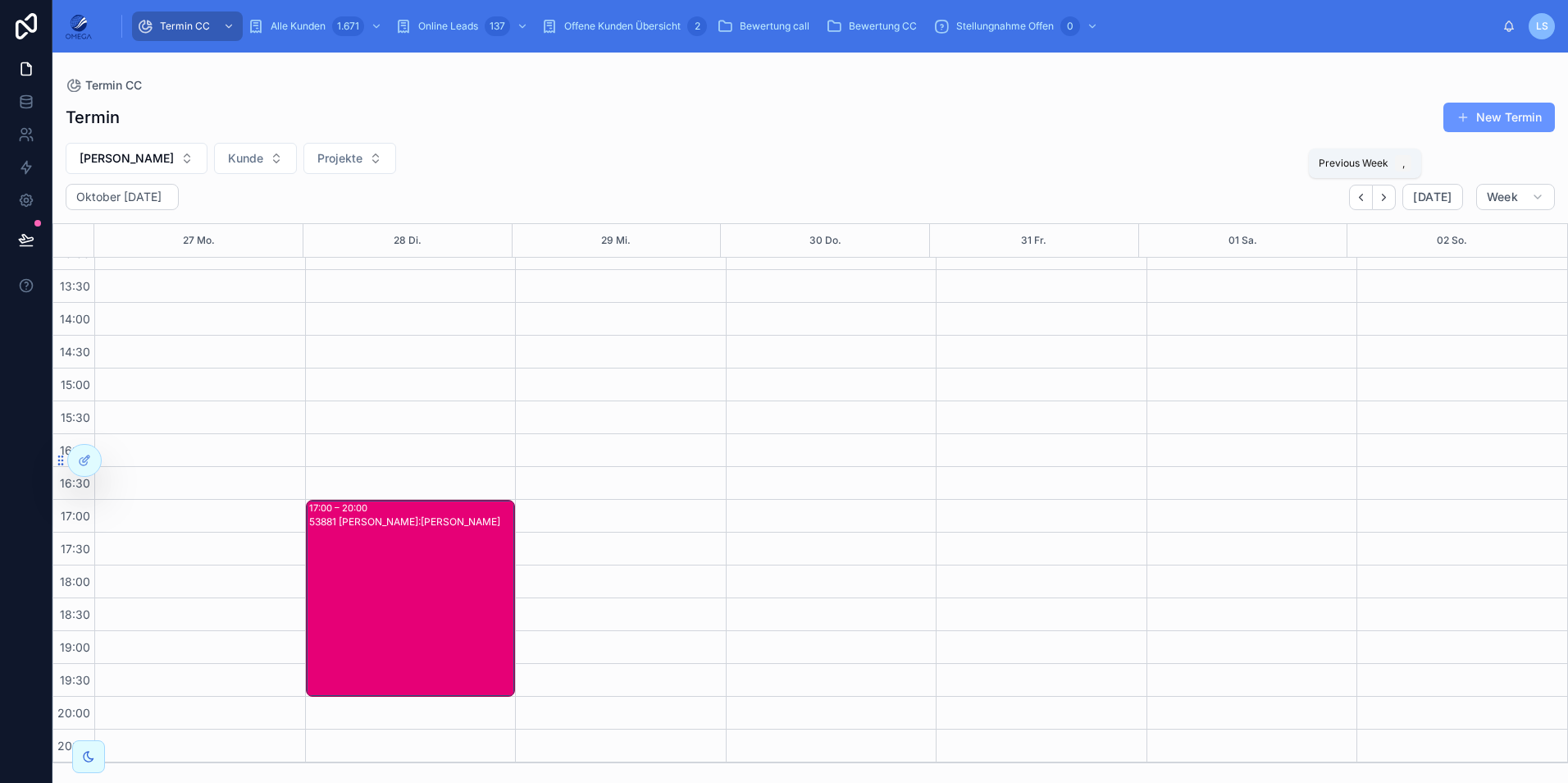
click at [1358, 203] on icon "Back" at bounding box center [1361, 197] width 13 height 13
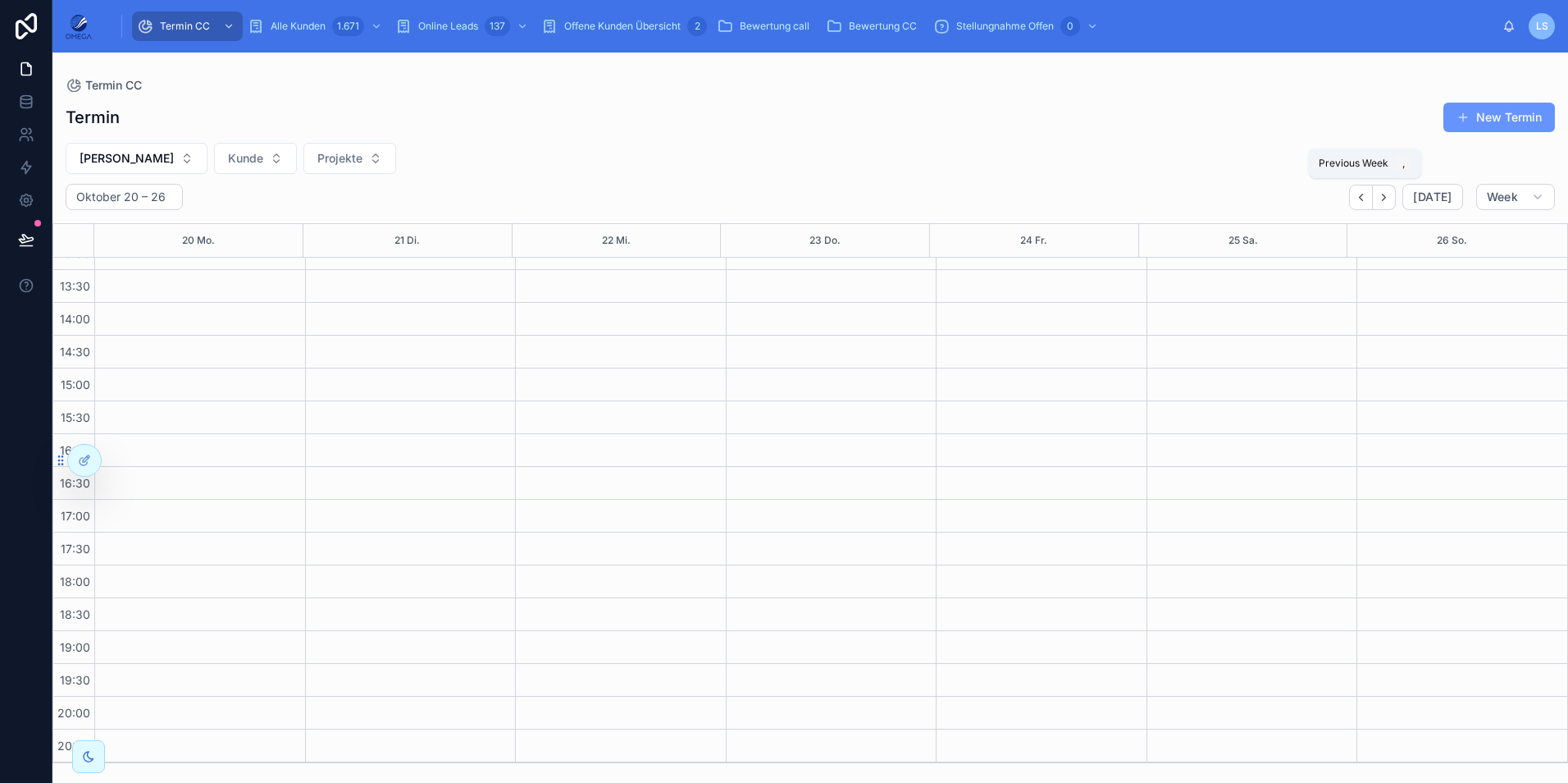
click at [1358, 203] on icon "Back" at bounding box center [1361, 197] width 13 height 13
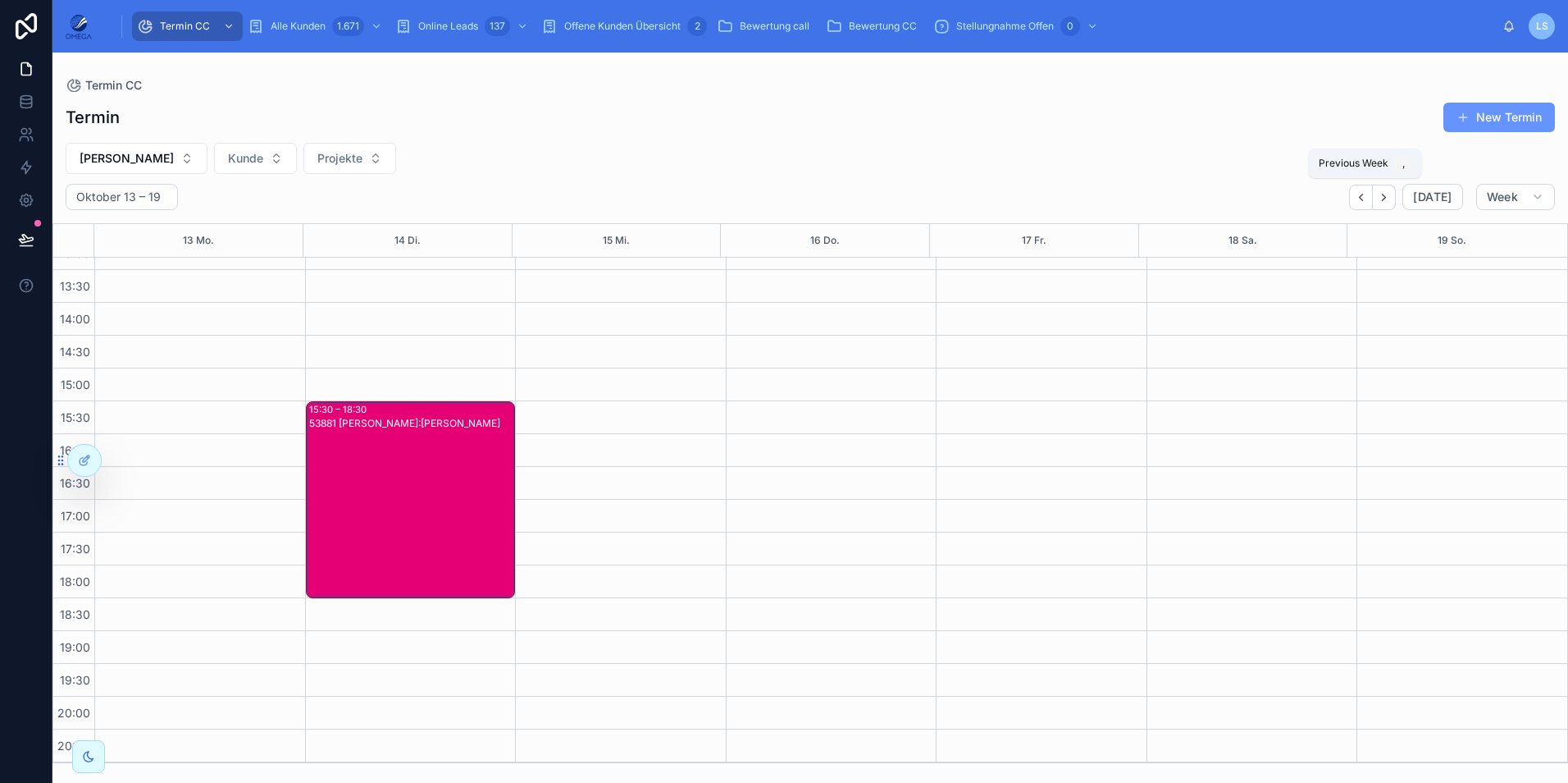
click at [1358, 203] on icon "Back" at bounding box center [1361, 197] width 13 height 13
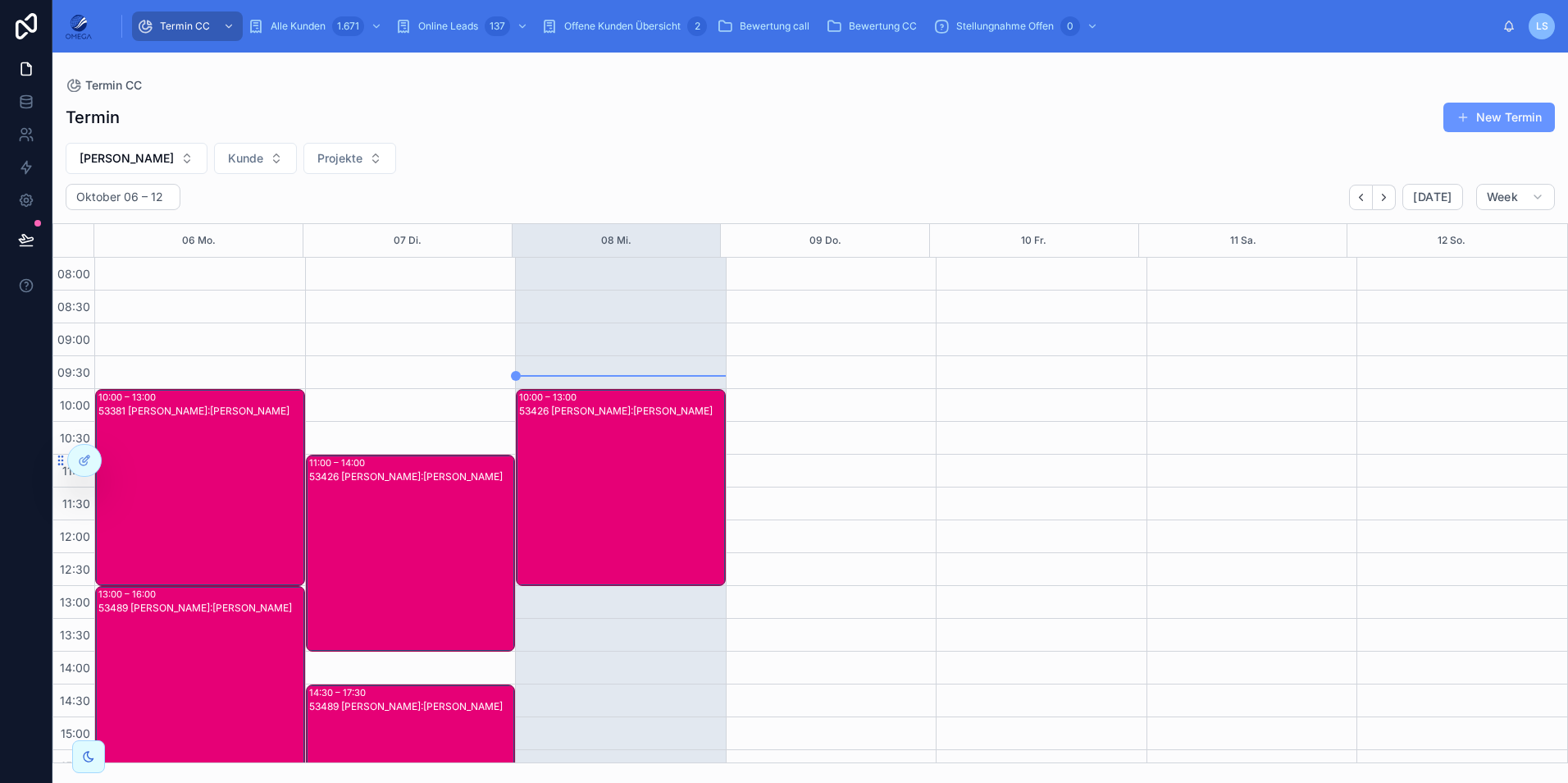
click at [131, 158] on span "Mathias Götte" at bounding box center [126, 158] width 94 height 16
type input "****"
click at [65, 244] on span "Hartmut Seitz" at bounding box center [67, 251] width 94 height 16
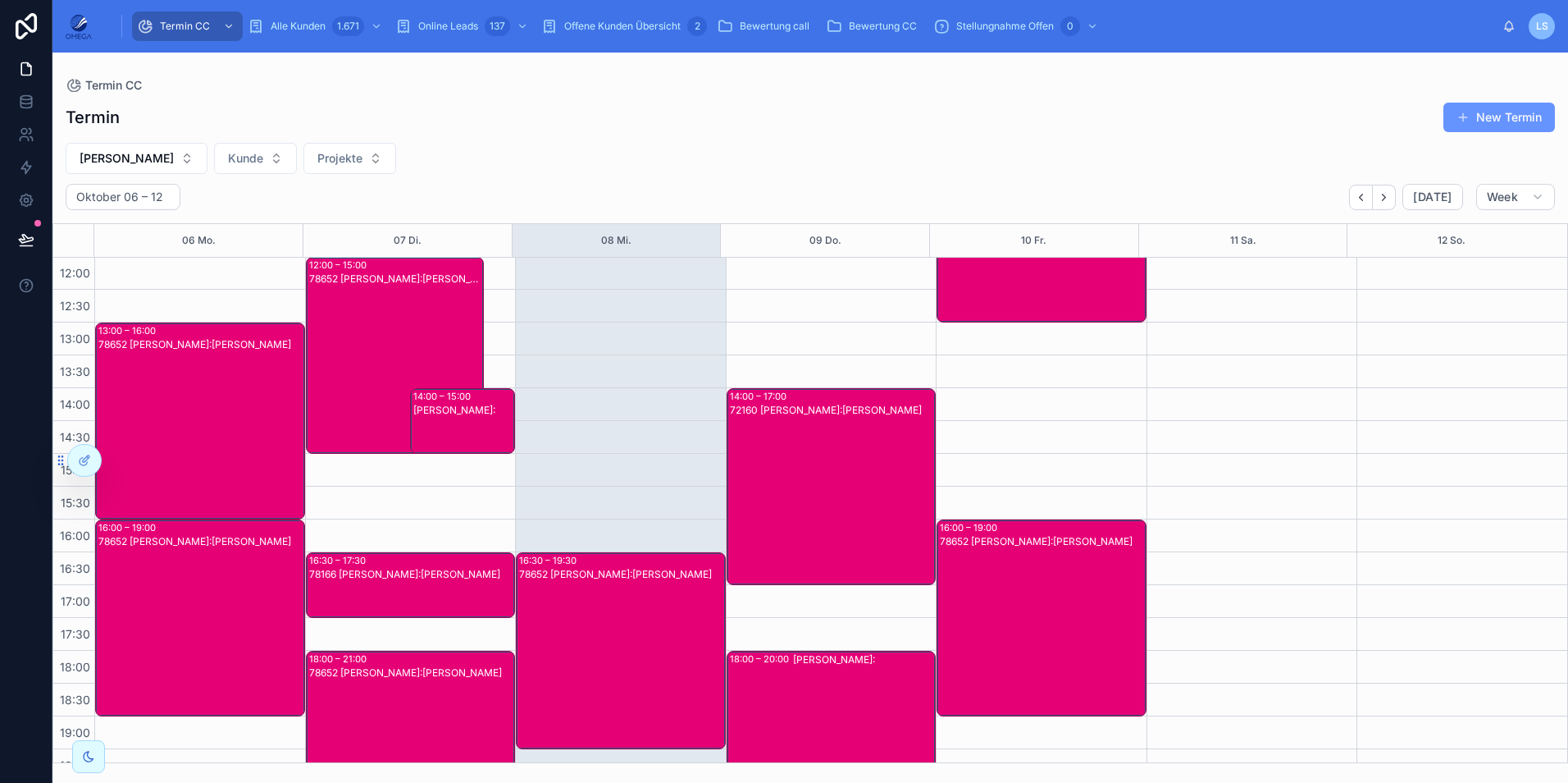
scroll to position [264, 0]
click at [128, 160] on span "Hartmut Seitz" at bounding box center [126, 158] width 94 height 16
type input "*****"
click at [137, 219] on div "Klaus Vollmer" at bounding box center [127, 224] width 228 height 26
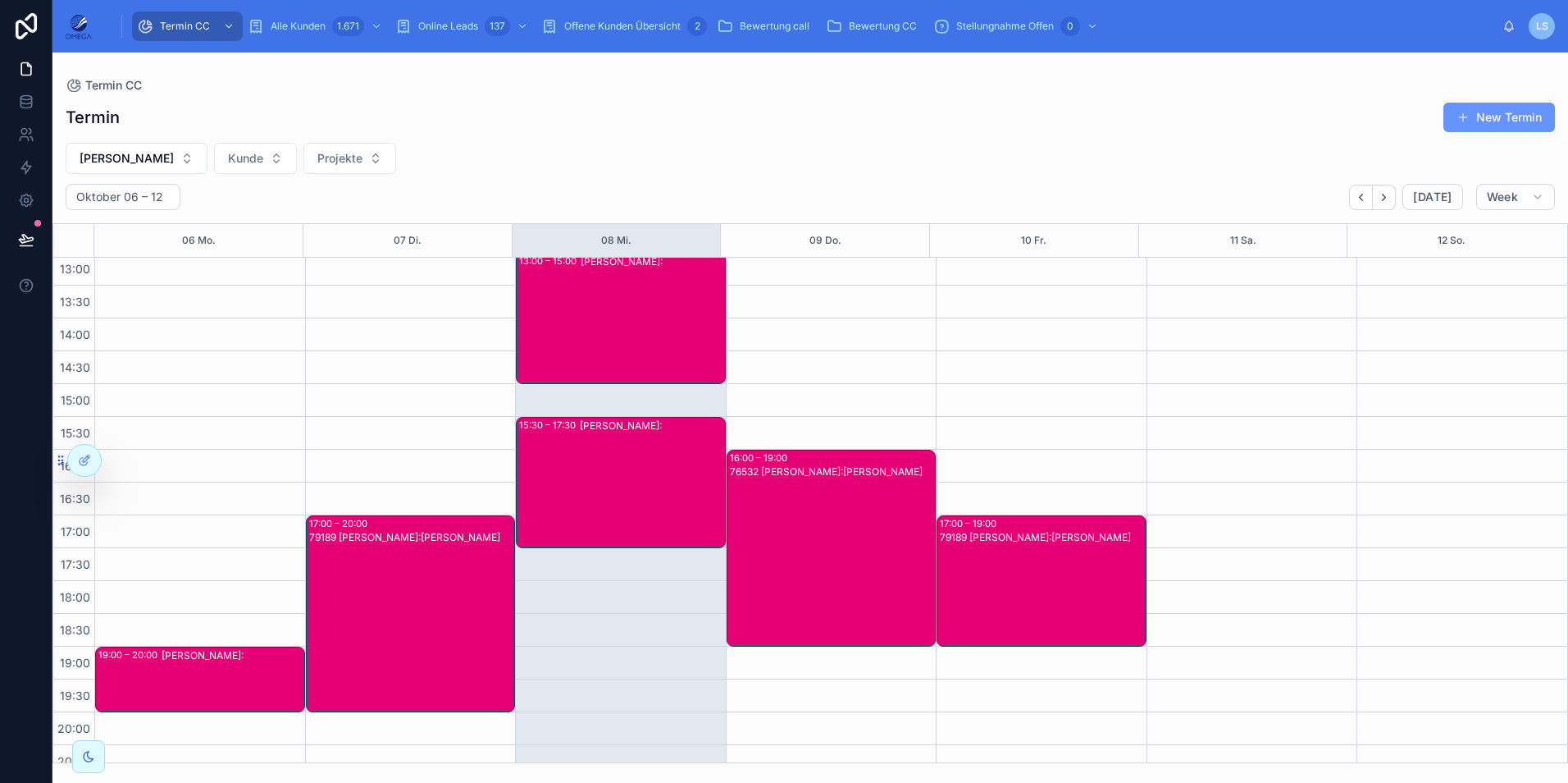
scroll to position [349, 0]
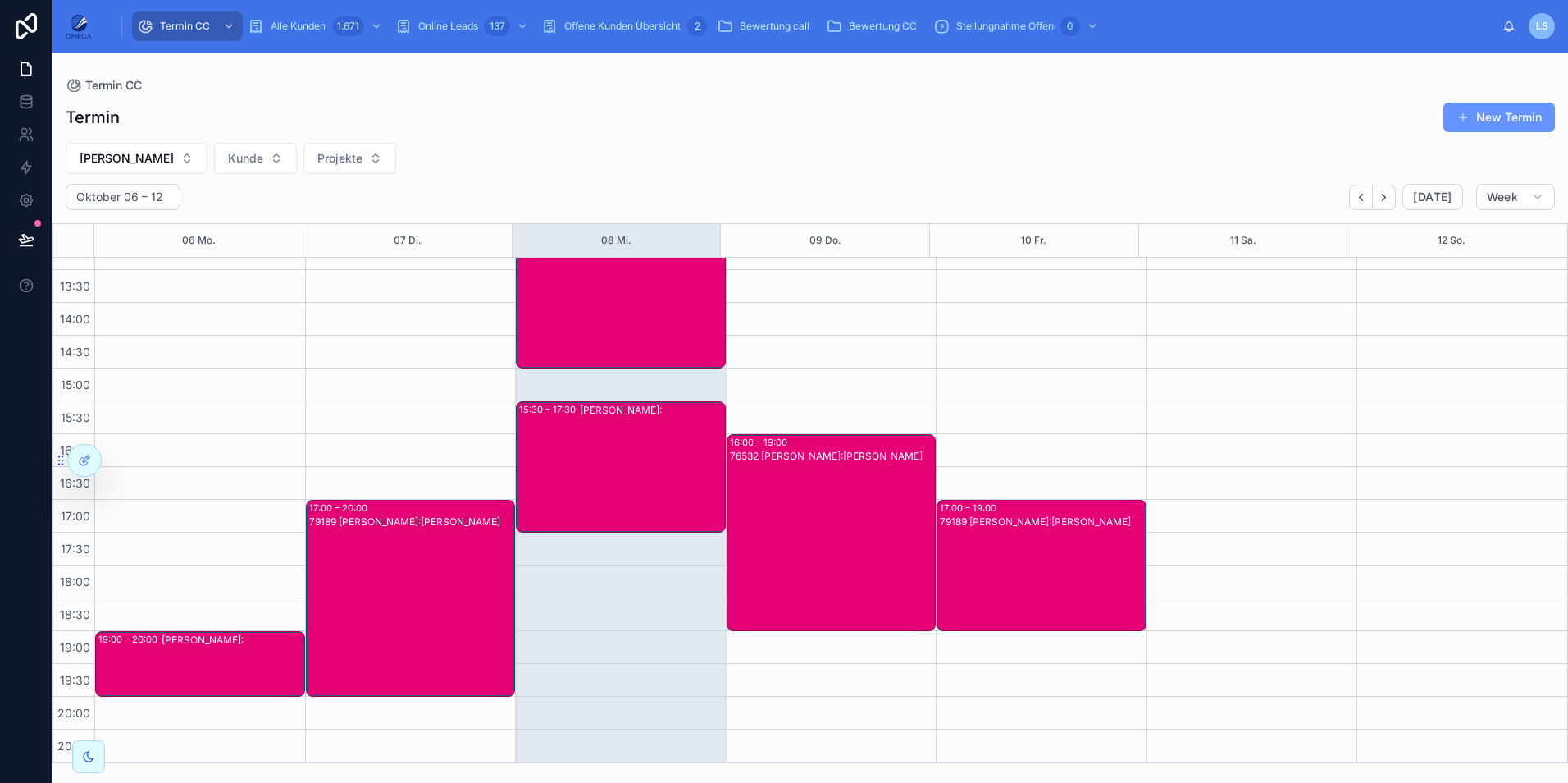
click at [154, 164] on span "Klaus Vollmer" at bounding box center [126, 158] width 94 height 16
type input "****"
click at [129, 248] on div "Hartmut Seitz" at bounding box center [127, 251] width 228 height 26
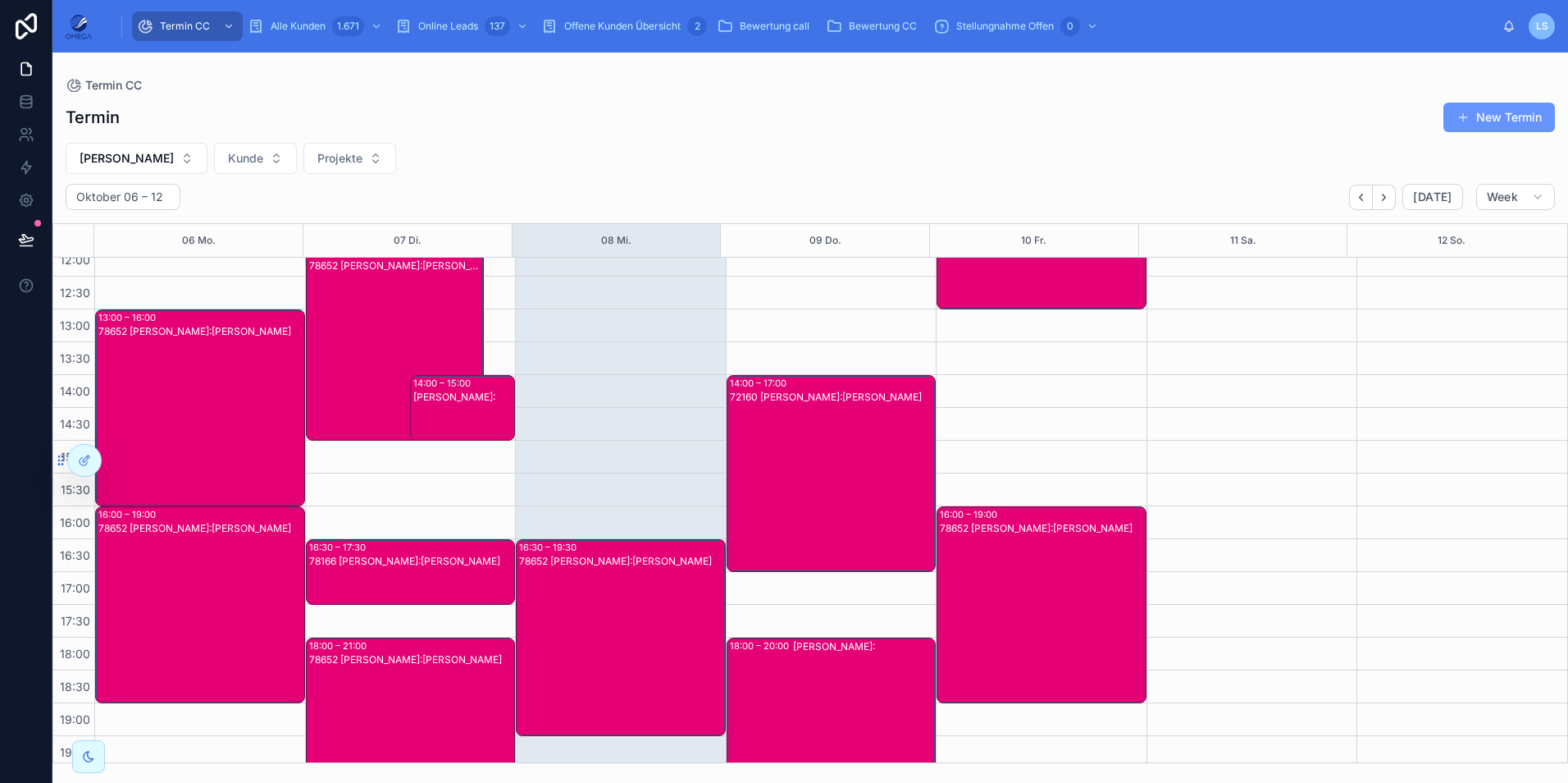
scroll to position [349, 0]
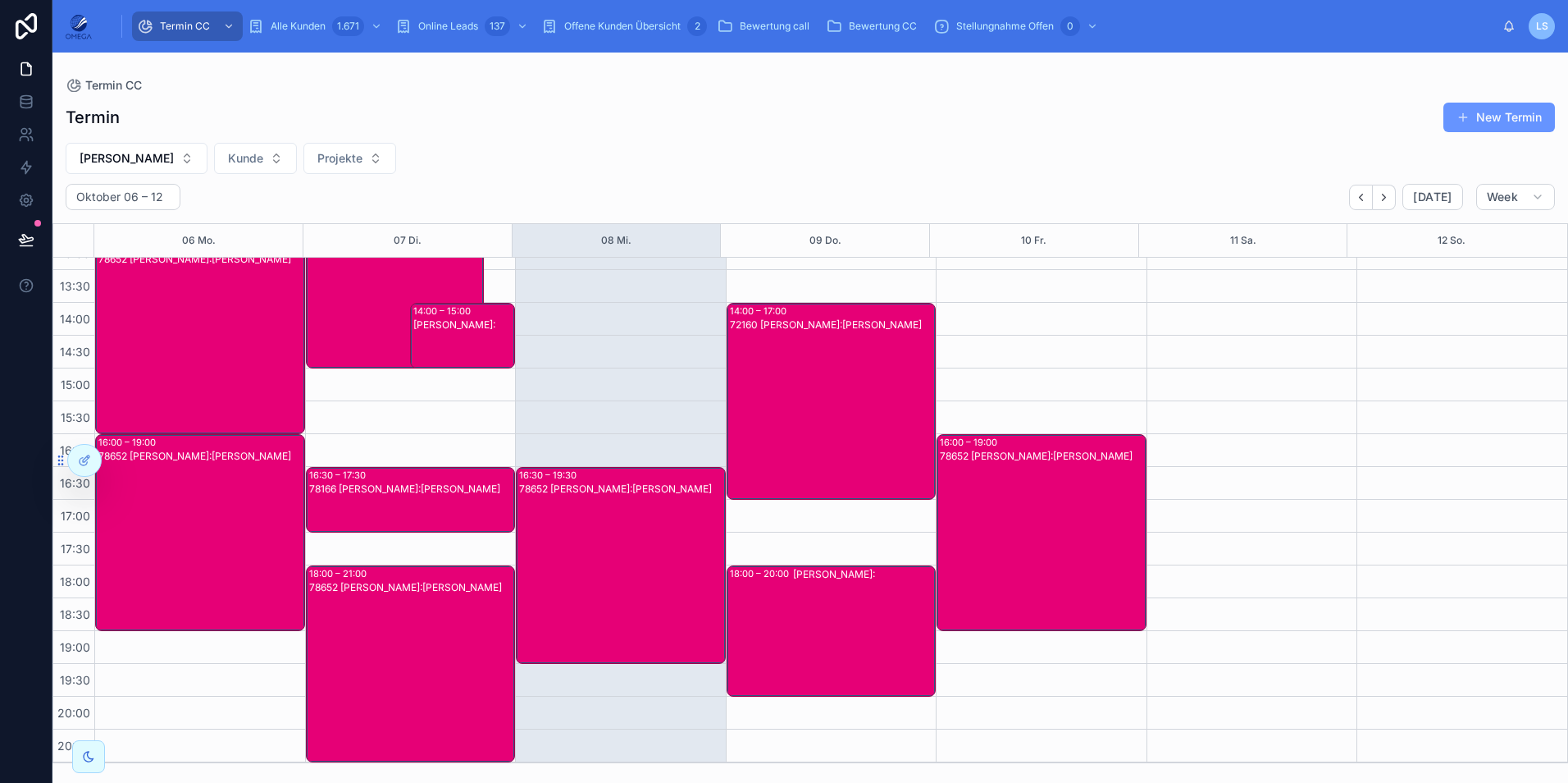
click at [135, 153] on span "Hartmut Seitz" at bounding box center [126, 158] width 94 height 16
type input "***"
click at [79, 222] on span "Nino Rimmler" at bounding box center [66, 224] width 94 height 16
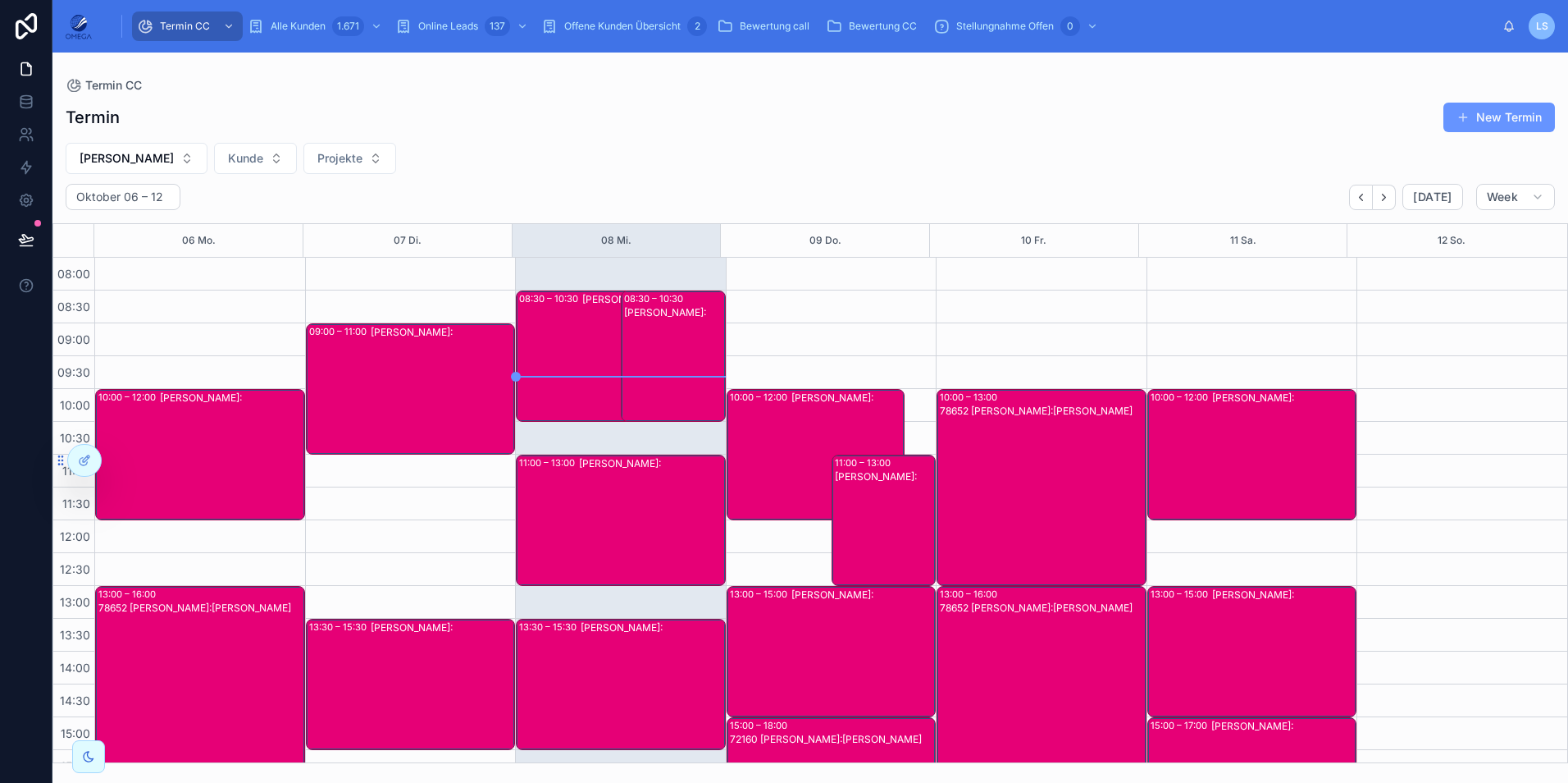
click at [1052, 460] on div "78652 Nino Rimmler Kunde:Natalia Karjukin" at bounding box center [1042, 501] width 205 height 194
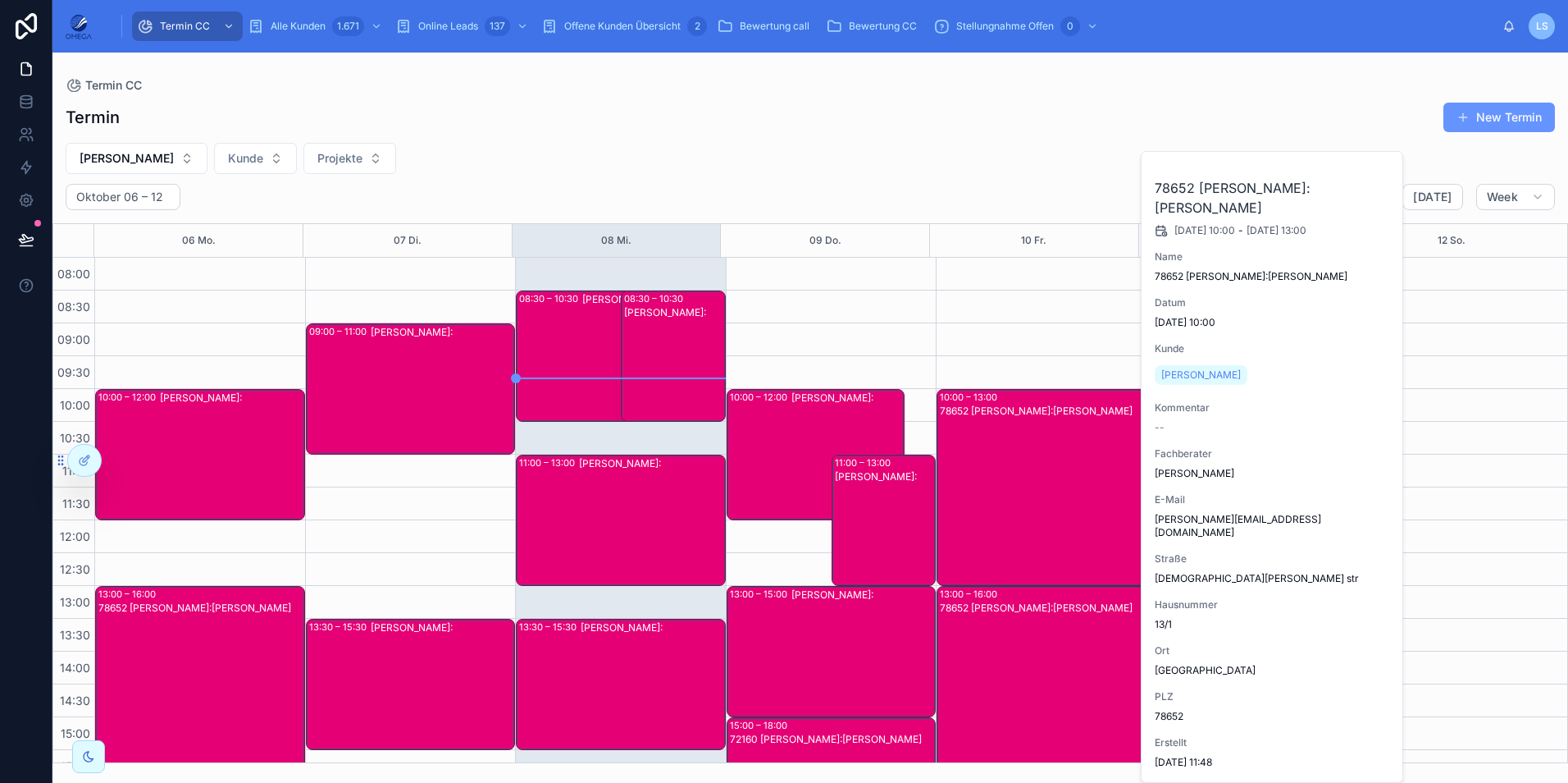
click at [975, 172] on div "Nino Rimmler Kunde Projekte" at bounding box center [810, 158] width 1515 height 31
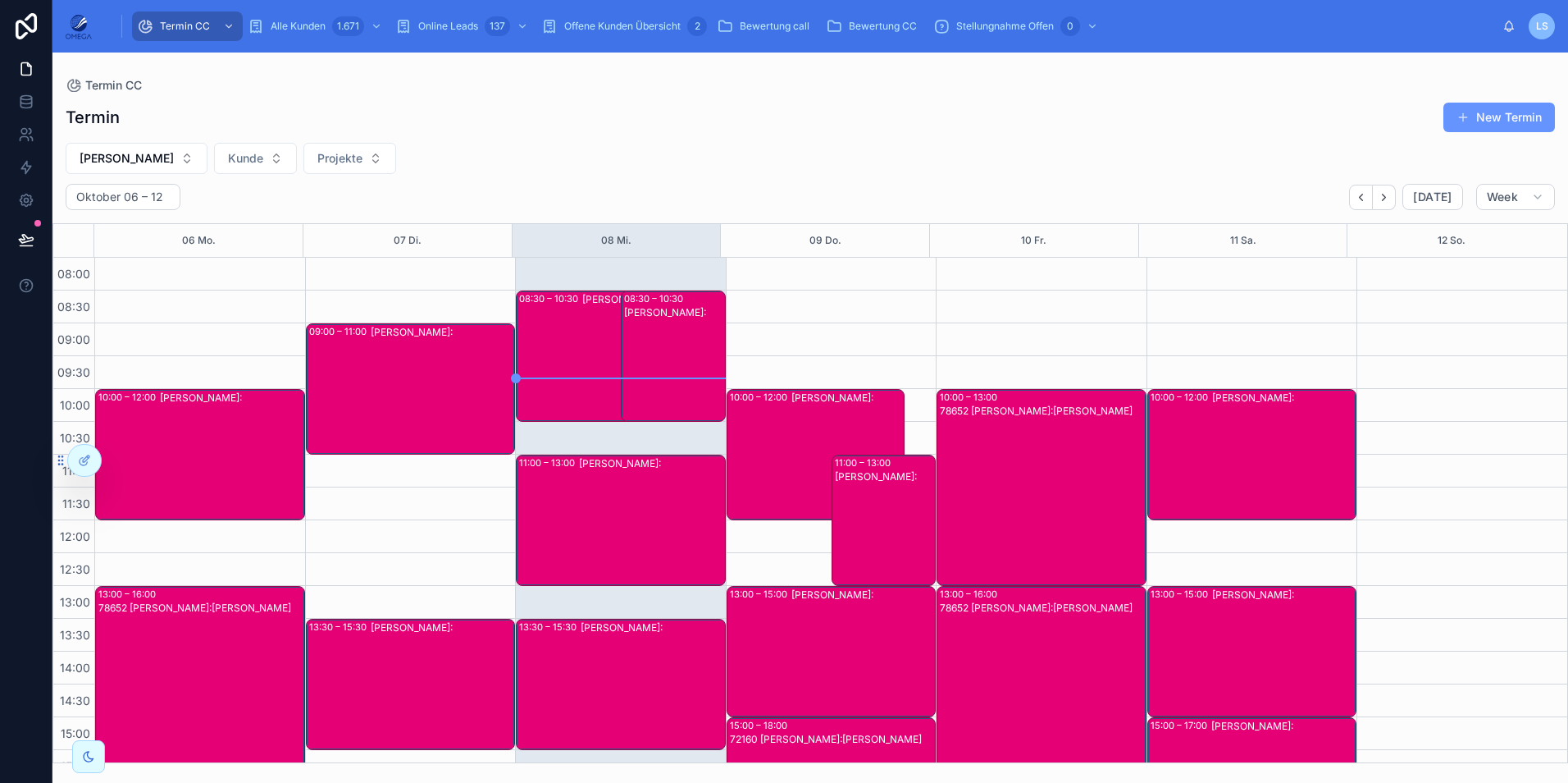
click at [138, 158] on span "Nino Rimmler" at bounding box center [126, 158] width 94 height 16
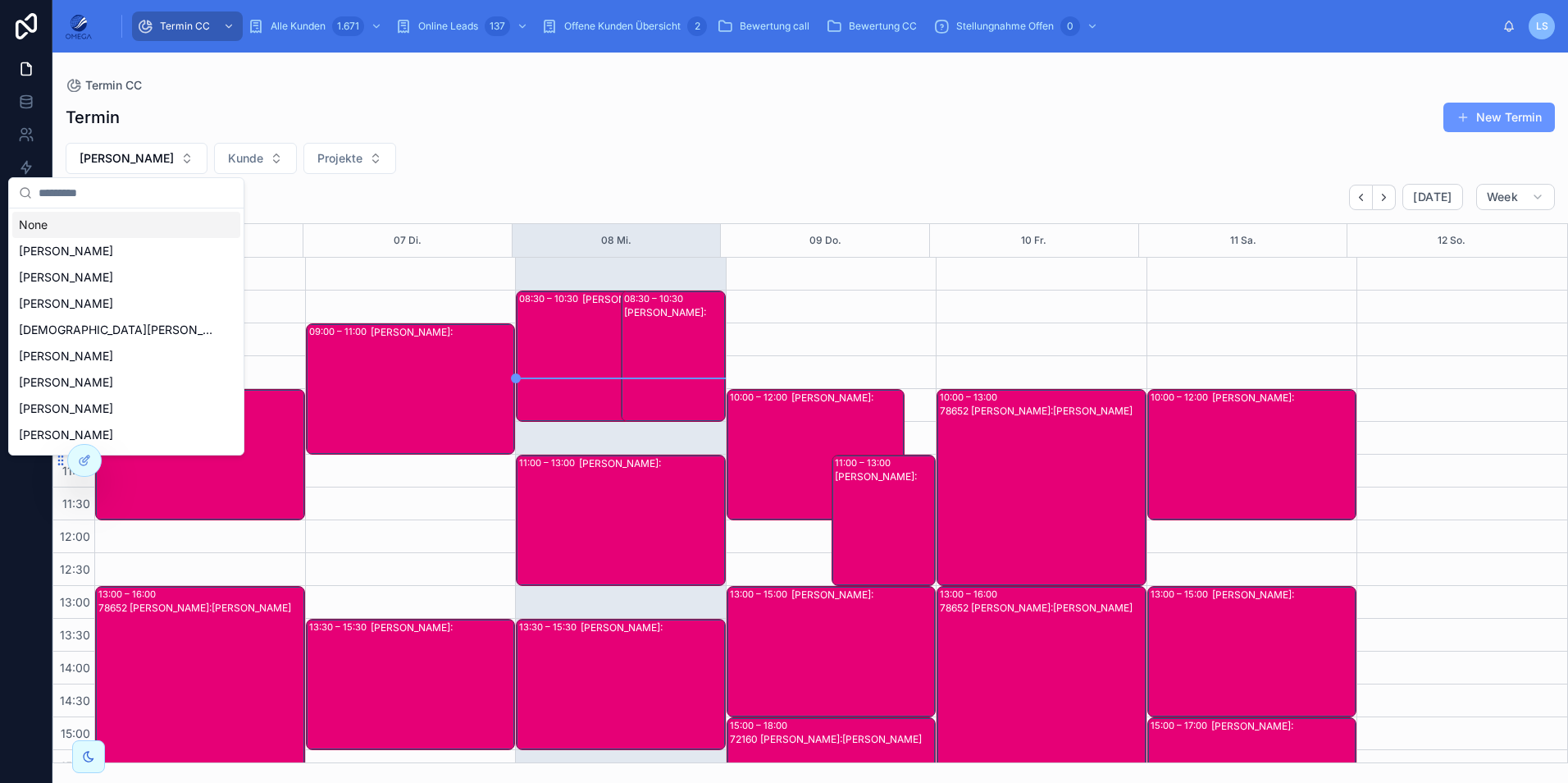
drag, startPoint x: 121, startPoint y: 233, endPoint x: 208, endPoint y: 170, distance: 107.4
click at [120, 233] on div "None" at bounding box center [126, 224] width 228 height 26
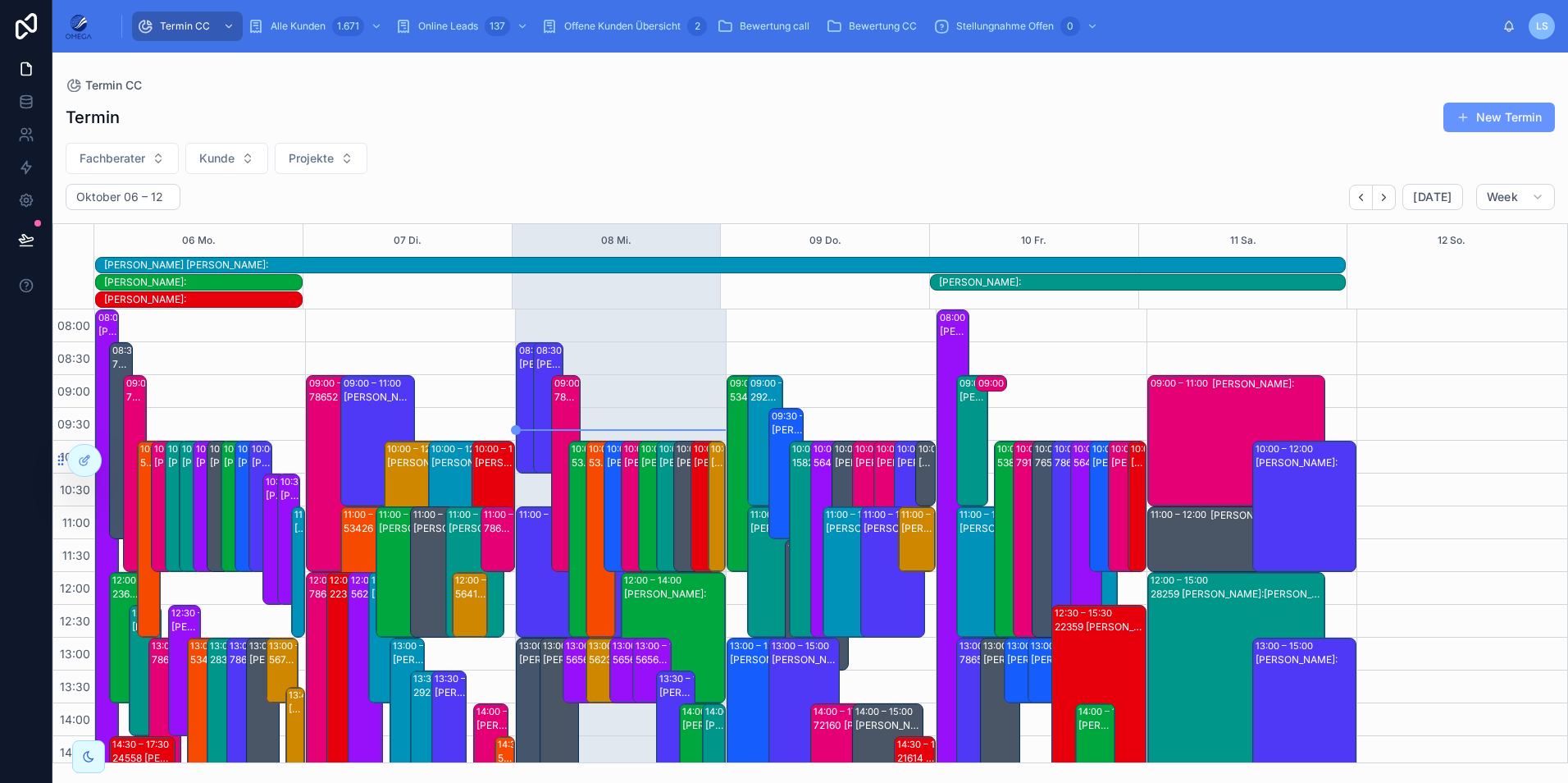
click at [222, 163] on span "Kunde" at bounding box center [217, 158] width 35 height 16
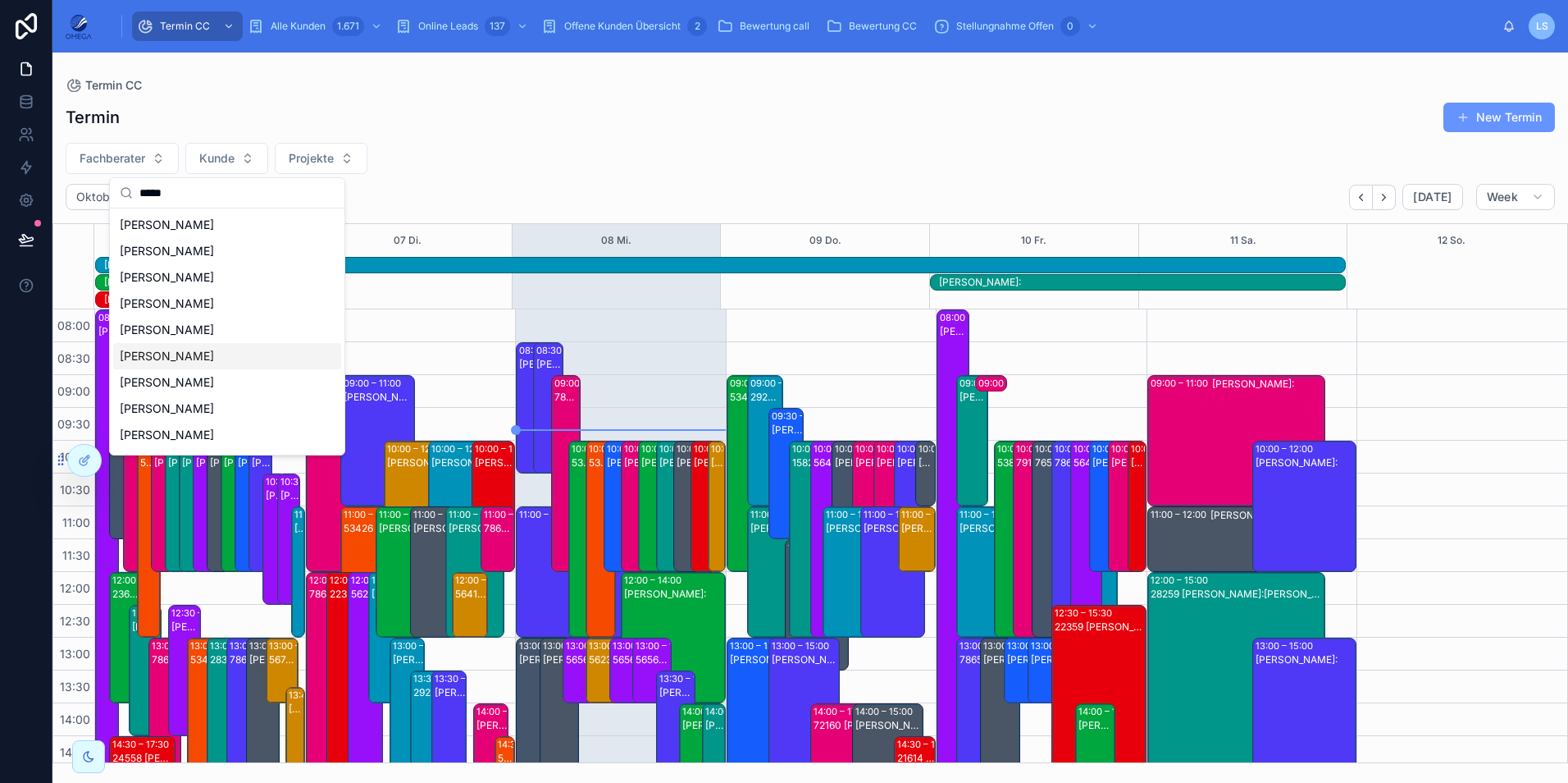
type input "*****"
click at [250, 352] on div "Johann Weber" at bounding box center [227, 356] width 228 height 26
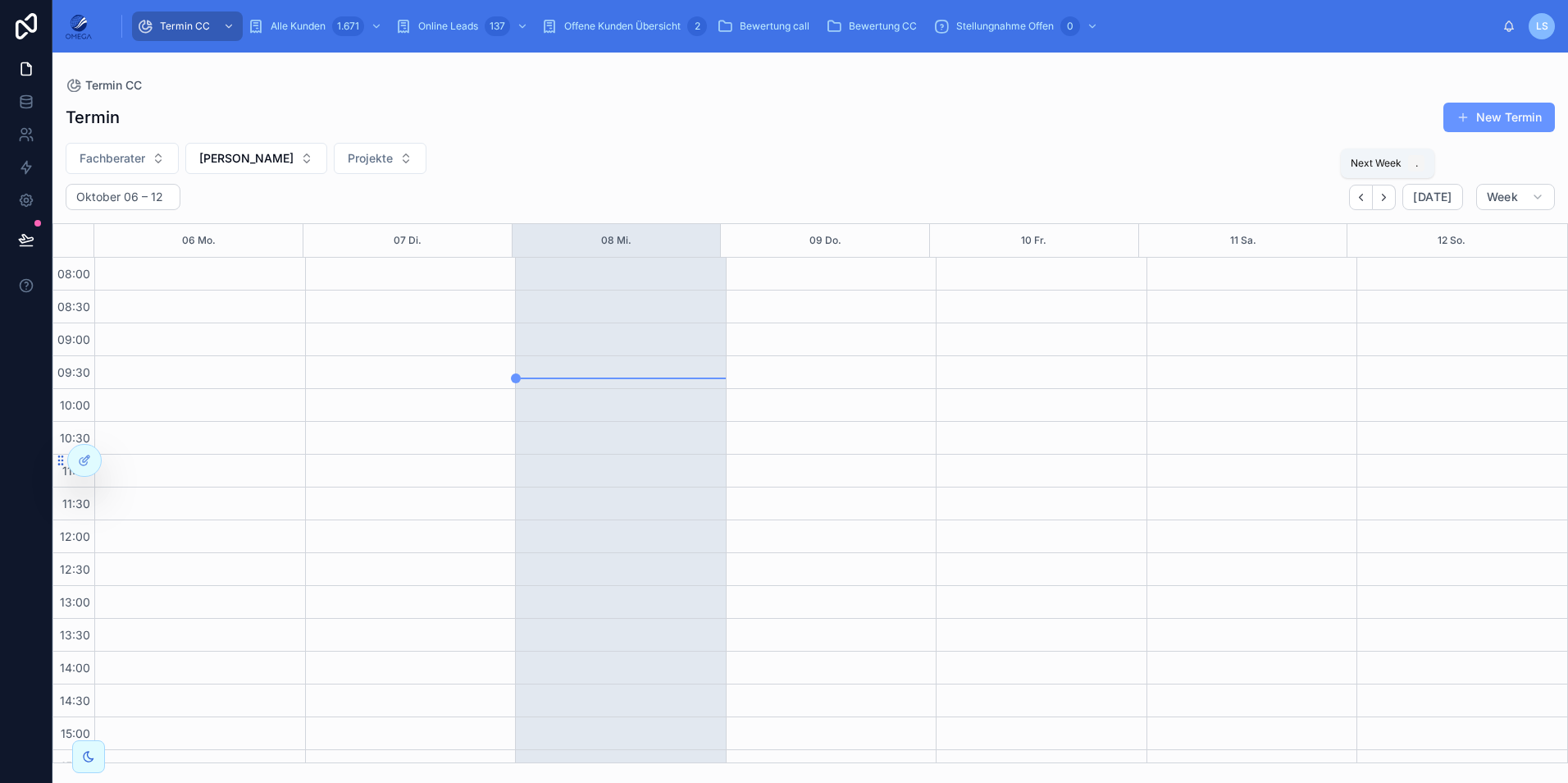
click at [1390, 196] on icon "Next" at bounding box center [1383, 197] width 13 height 13
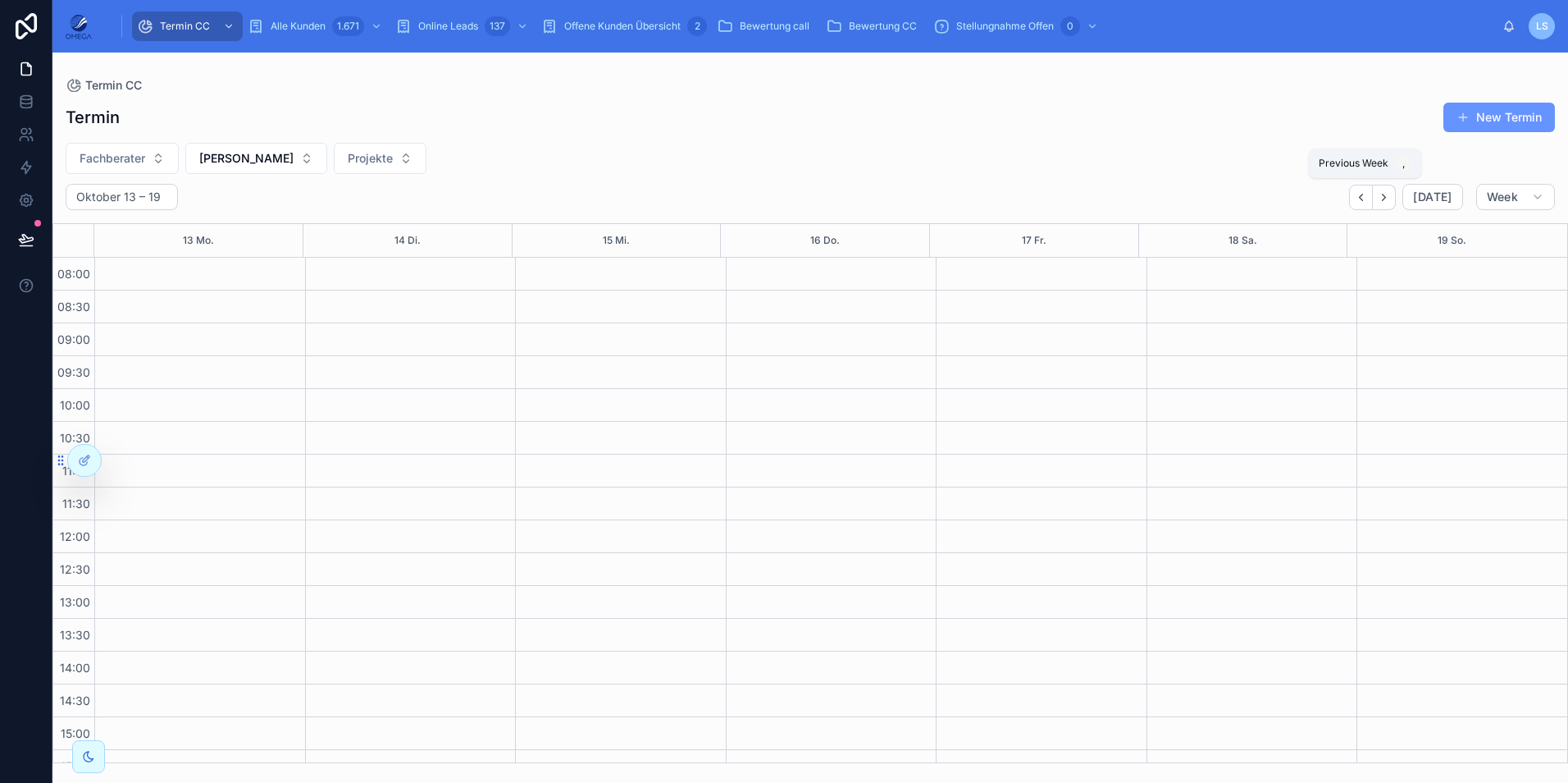
click at [1367, 201] on icon "Back" at bounding box center [1361, 197] width 13 height 13
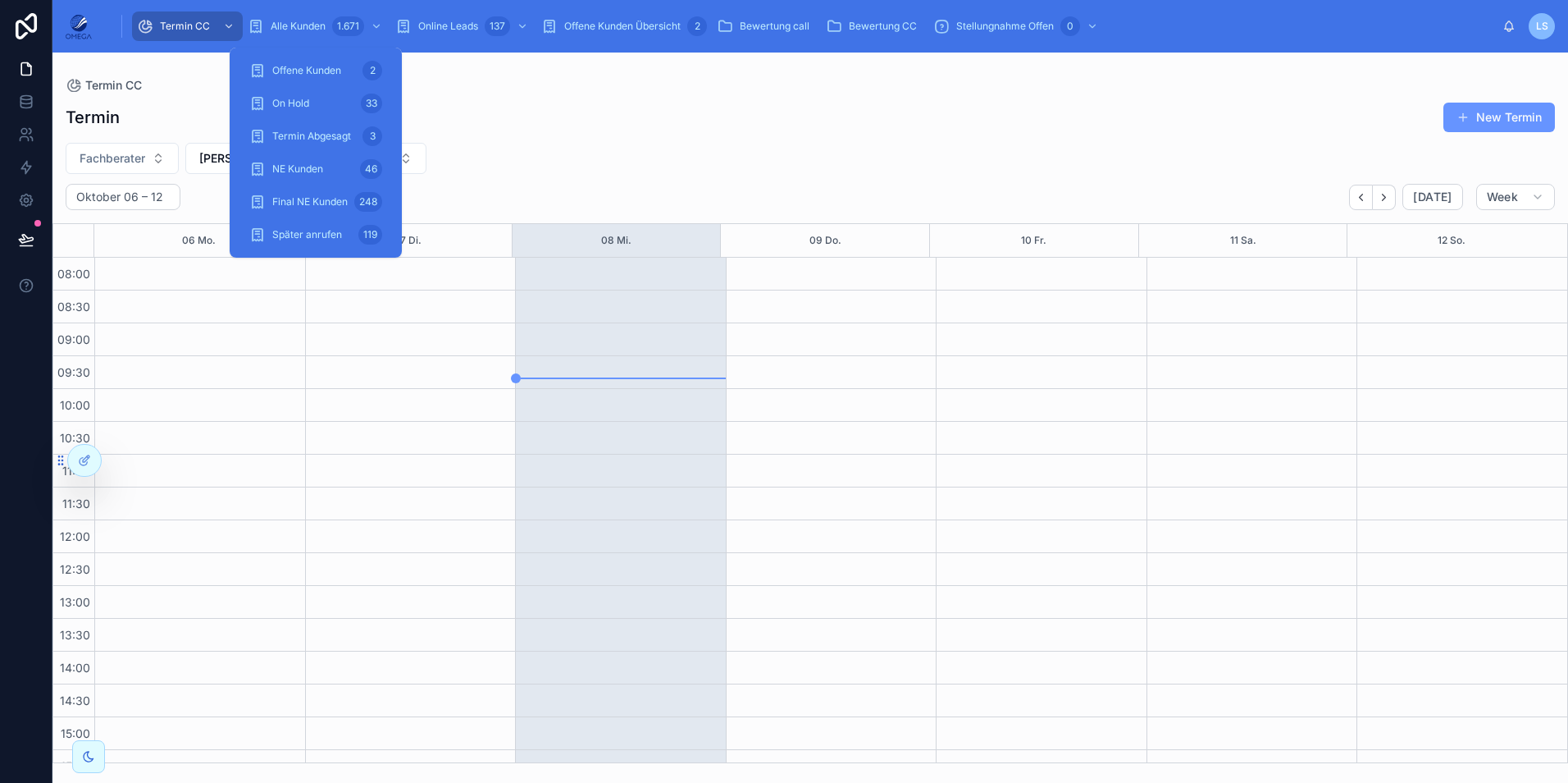
click at [272, 23] on span "Alle Kunden" at bounding box center [297, 26] width 55 height 14
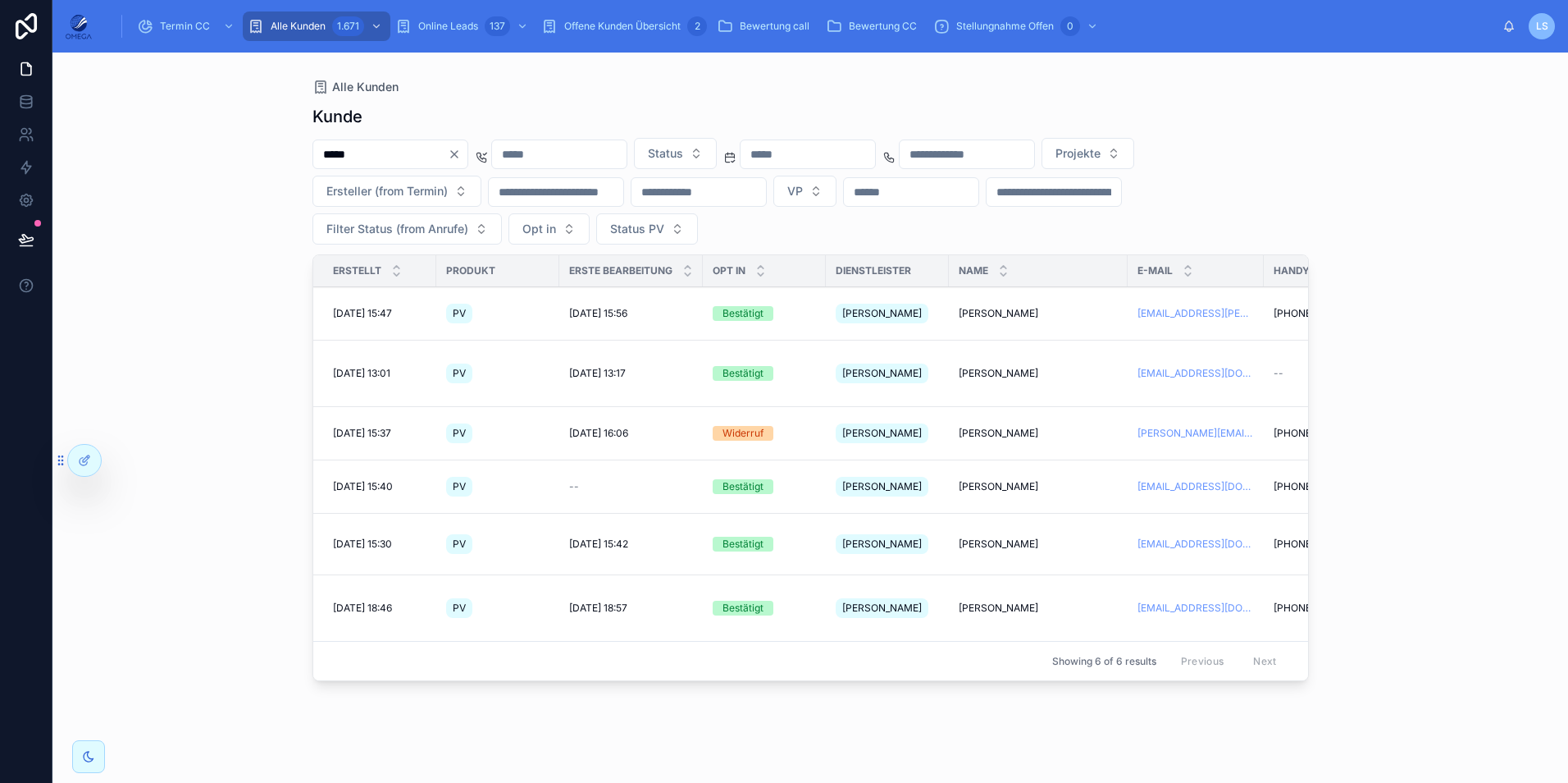
type input "*****"
click at [1014, 366] on span "Johann Weber" at bounding box center [999, 373] width 79 height 14
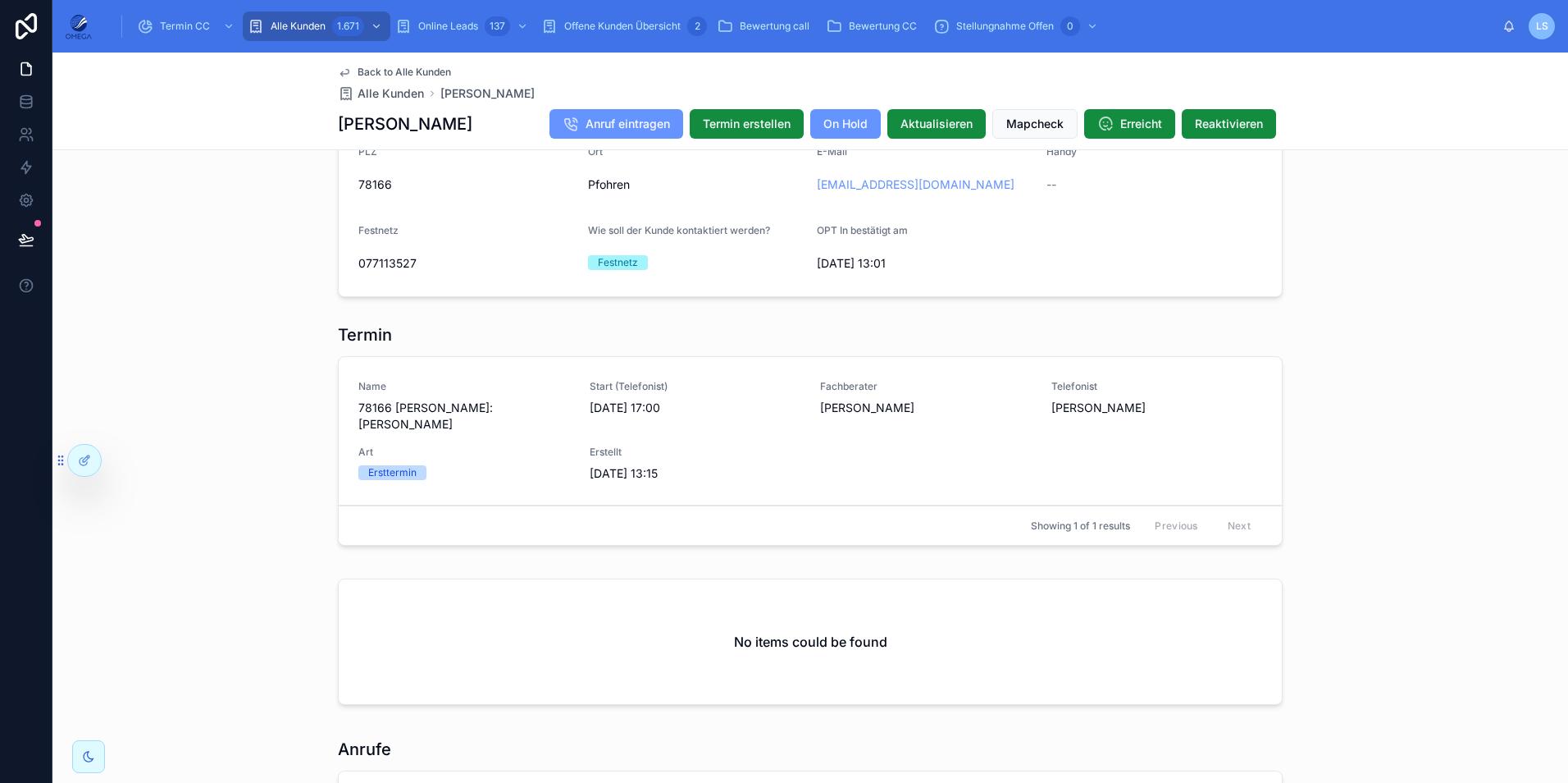
scroll to position [1644, 0]
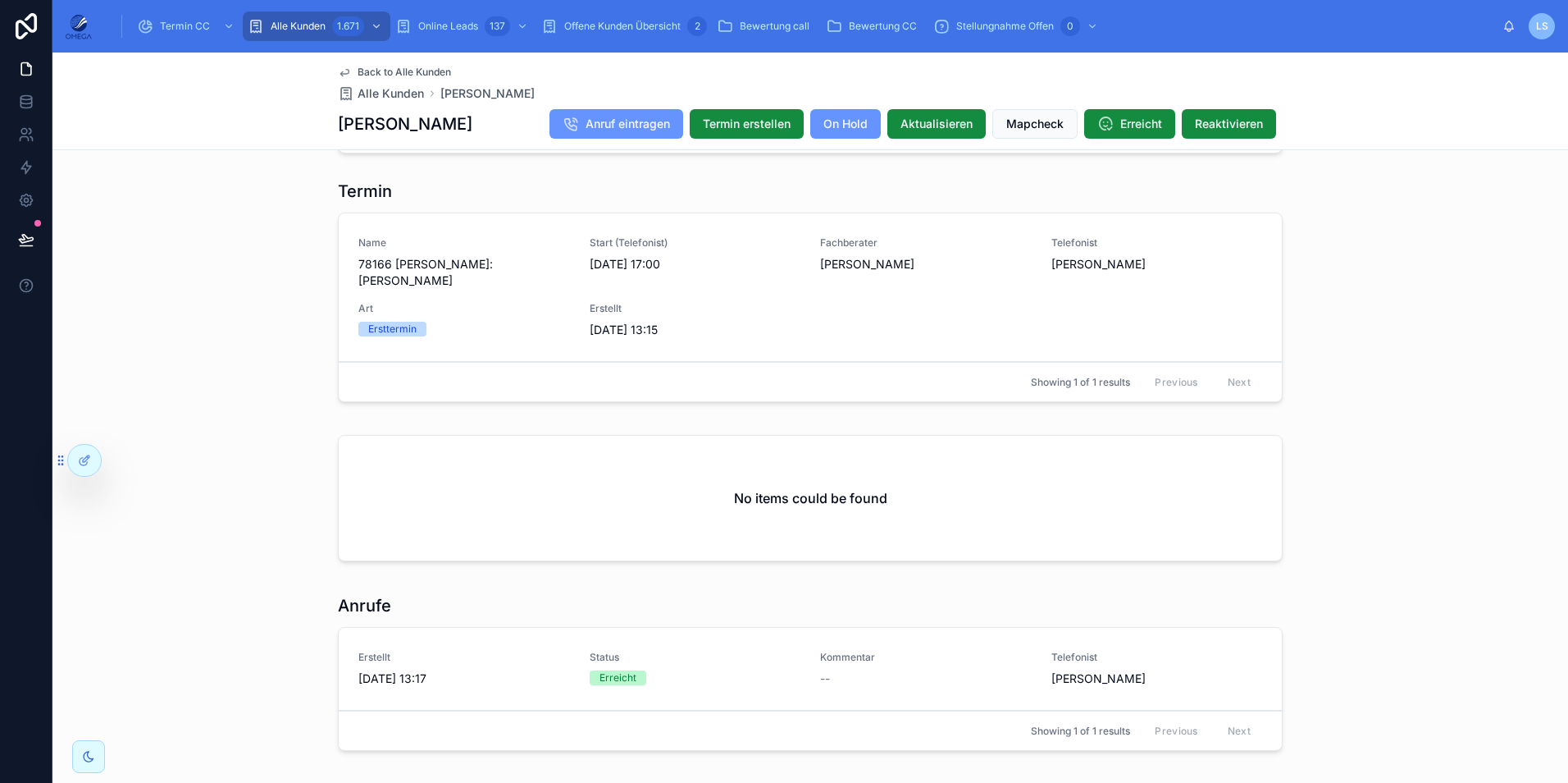
click at [160, 16] on div "Termin CC" at bounding box center [187, 26] width 101 height 26
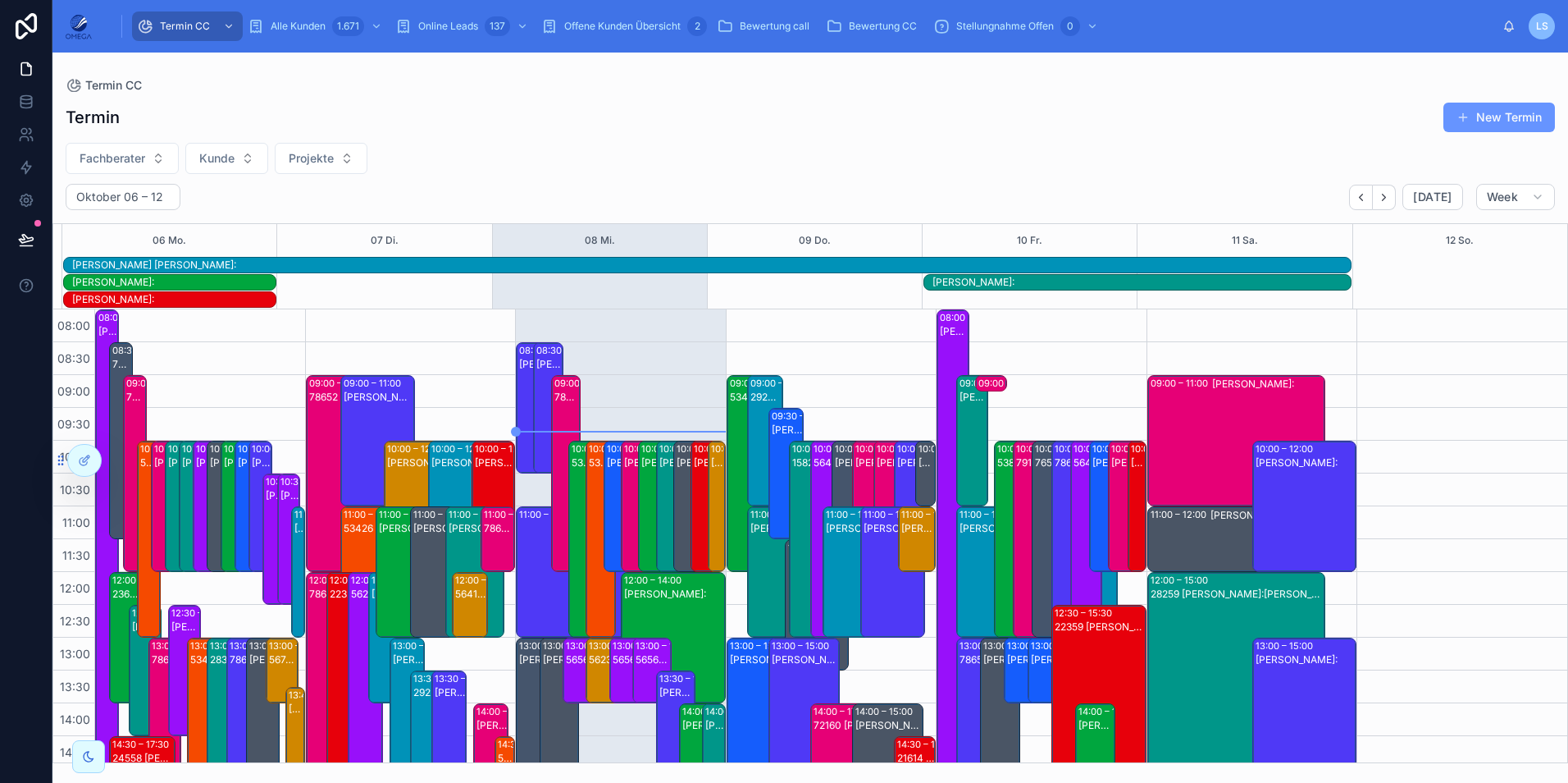
click at [117, 143] on button "Fachberater" at bounding box center [122, 158] width 113 height 31
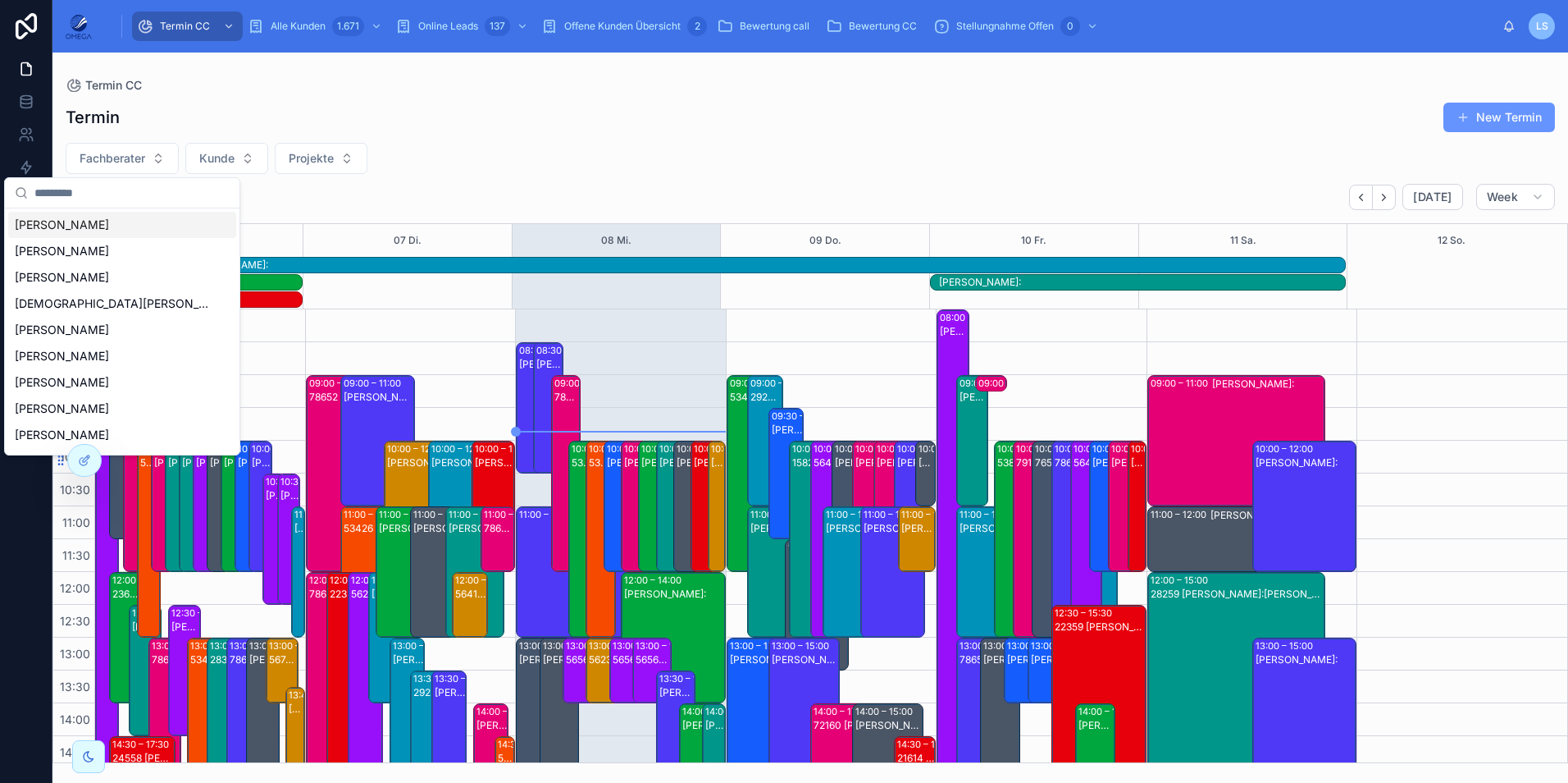
scroll to position [400, 0]
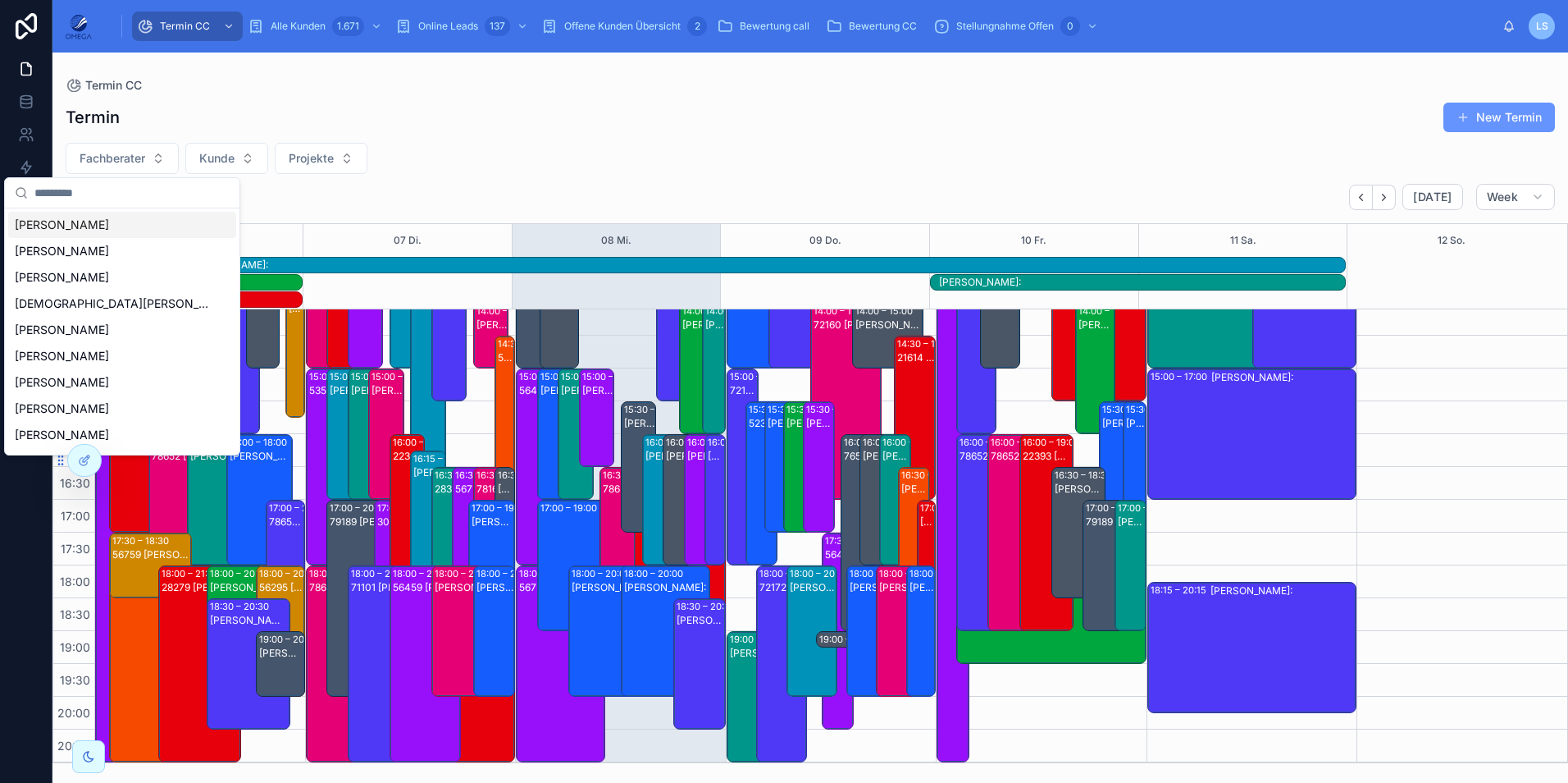
click at [120, 150] on span "Fachberater" at bounding box center [112, 158] width 66 height 16
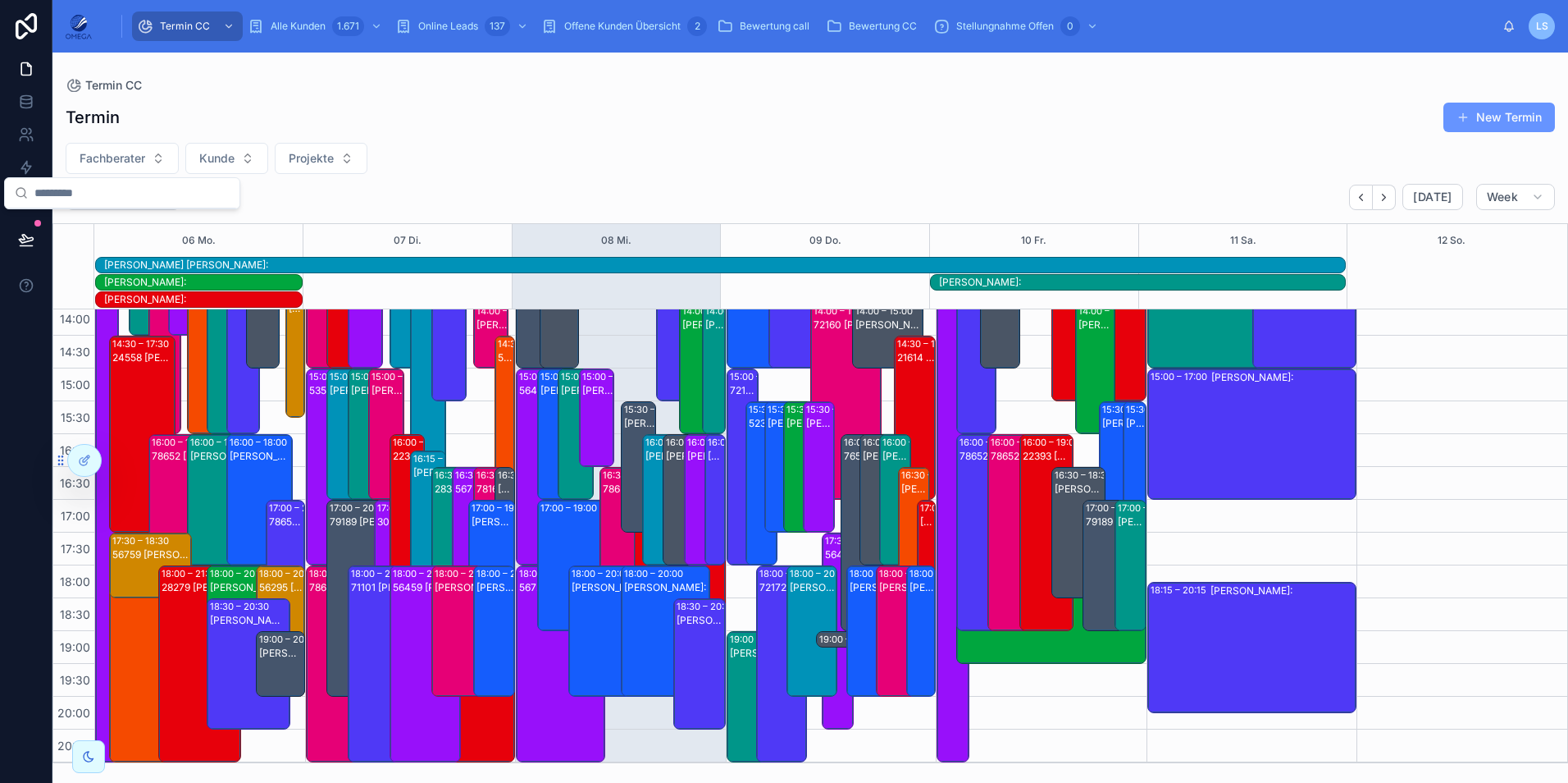
click at [120, 150] on span "Fachberater" at bounding box center [112, 158] width 66 height 16
type input "***"
click at [112, 225] on div "Nino Rimmler" at bounding box center [121, 224] width 228 height 26
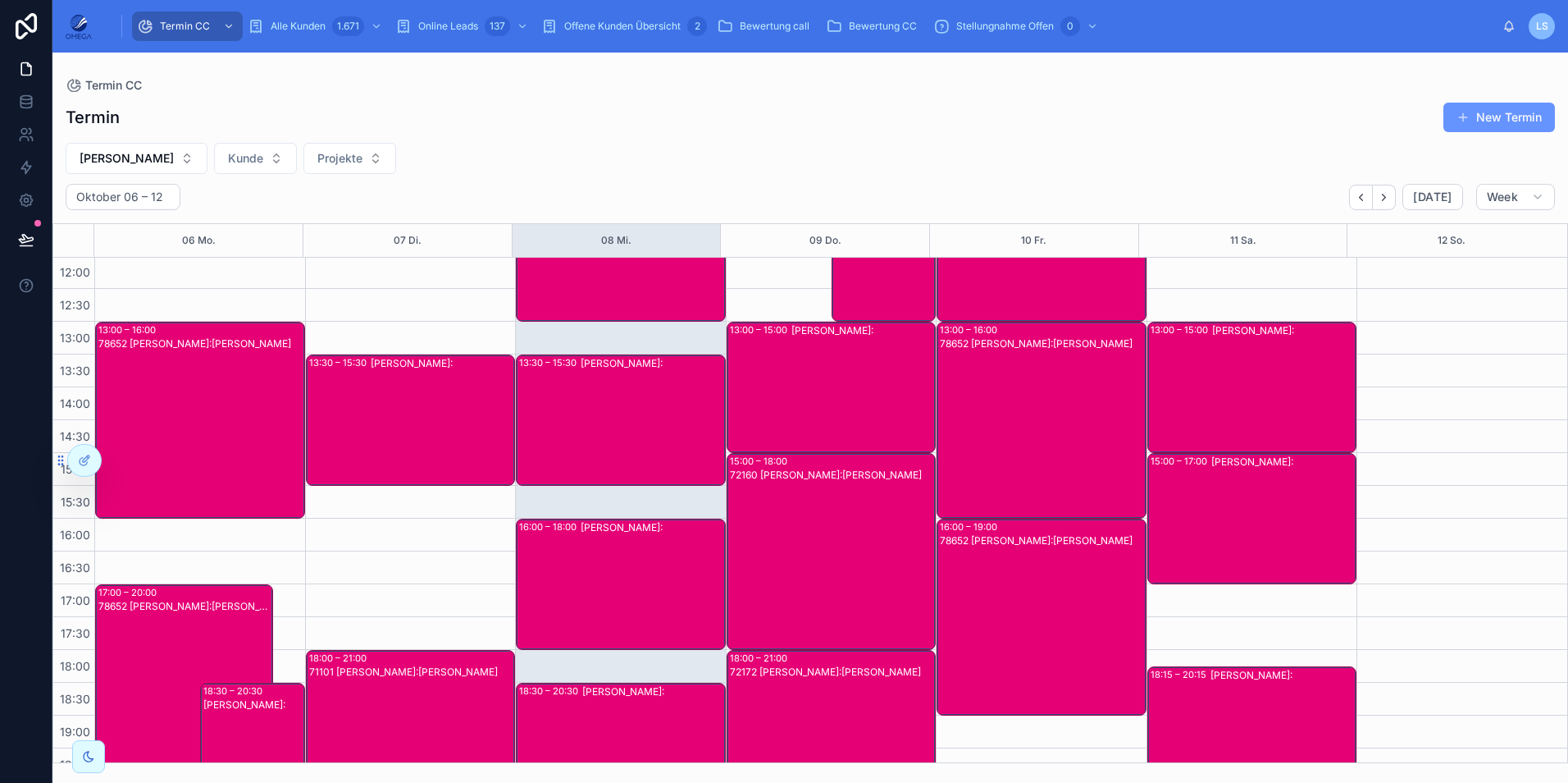
scroll to position [349, 0]
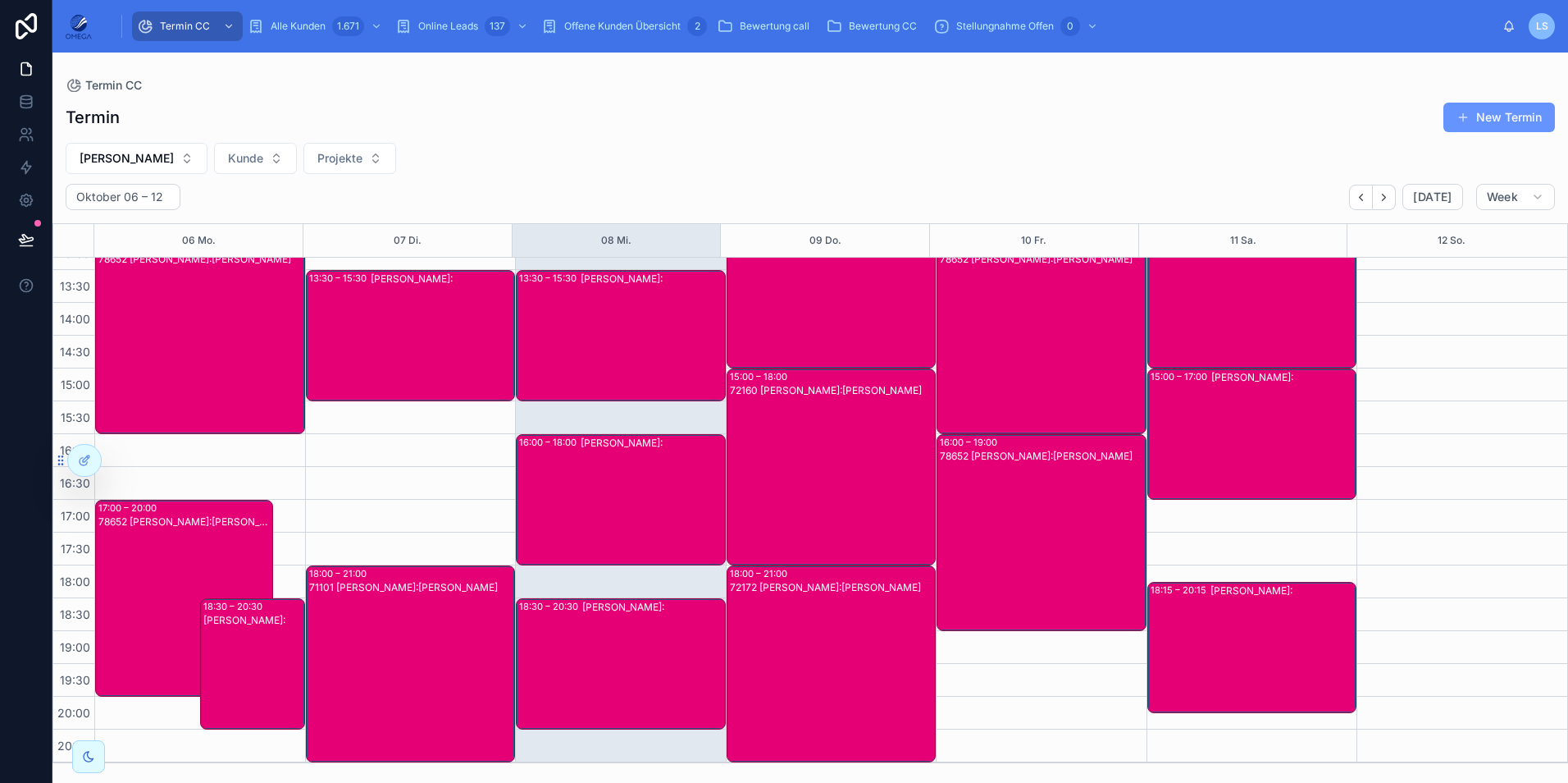
click at [1052, 523] on div "78652 Nino Rimmler Kunde:Siegfried Vosseler" at bounding box center [1042, 546] width 205 height 194
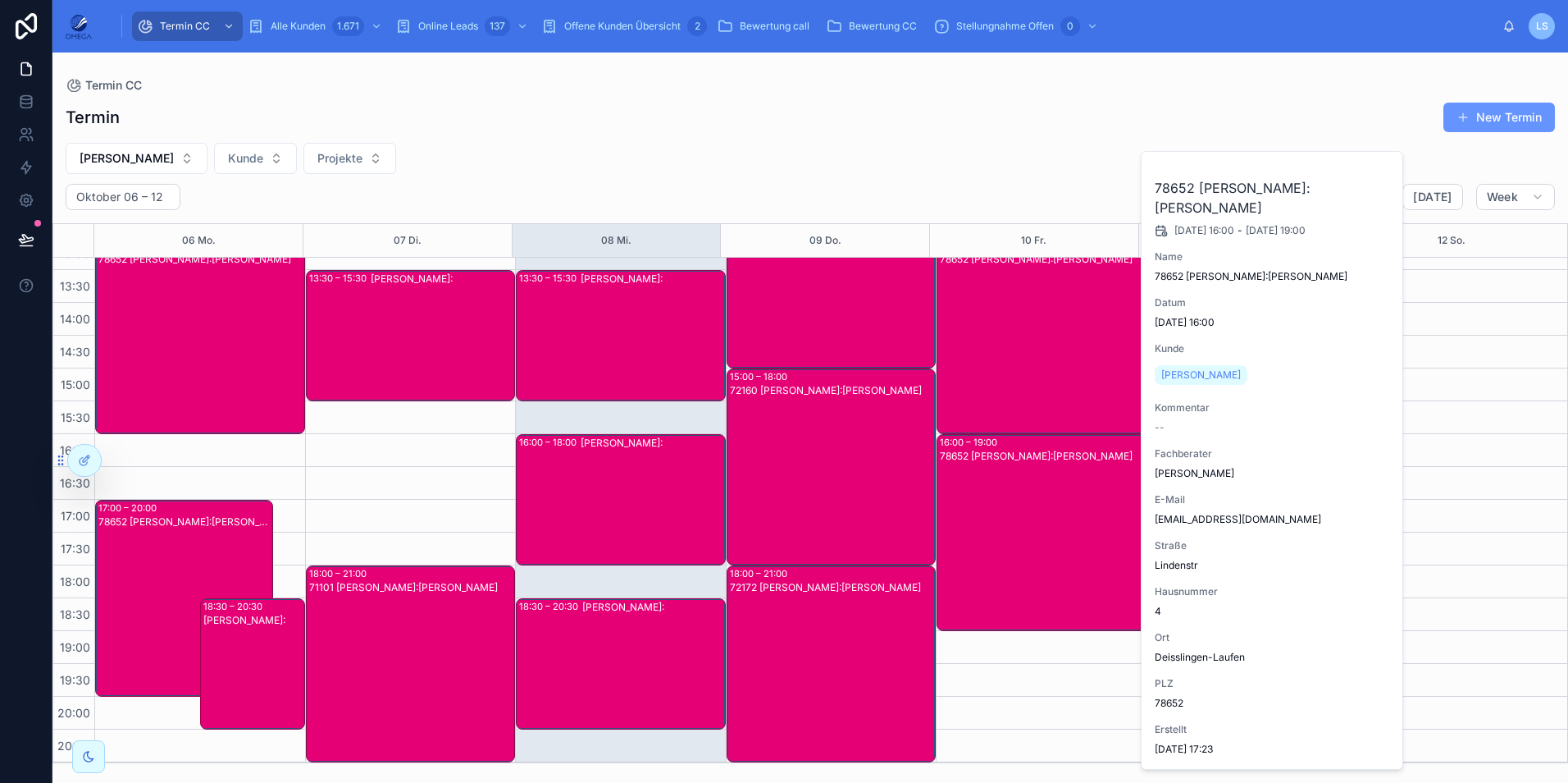
click at [1050, 516] on div "78652 Nino Rimmler Kunde:Siegfried Vosseler" at bounding box center [1042, 546] width 205 height 194
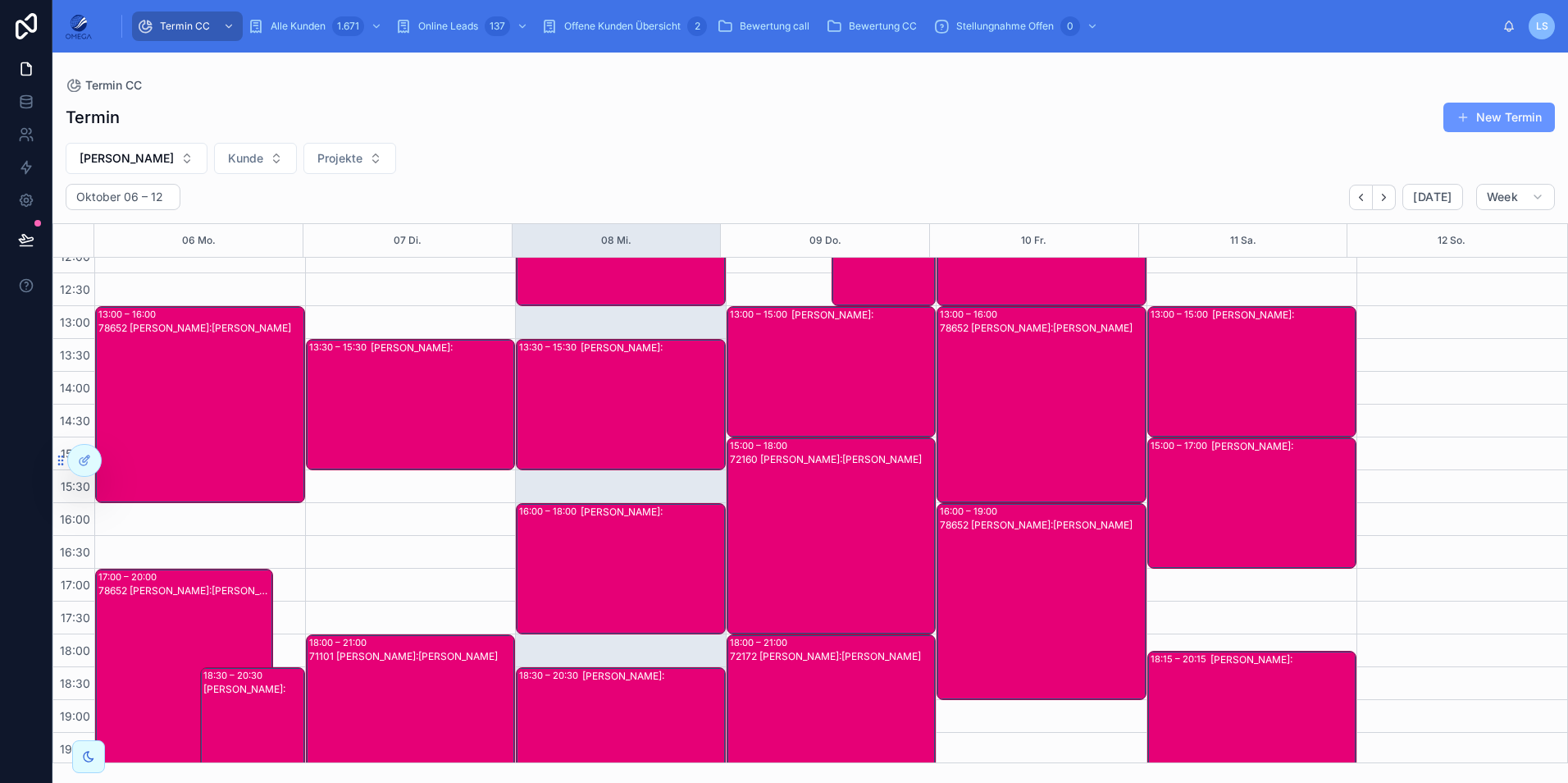
scroll to position [103, 0]
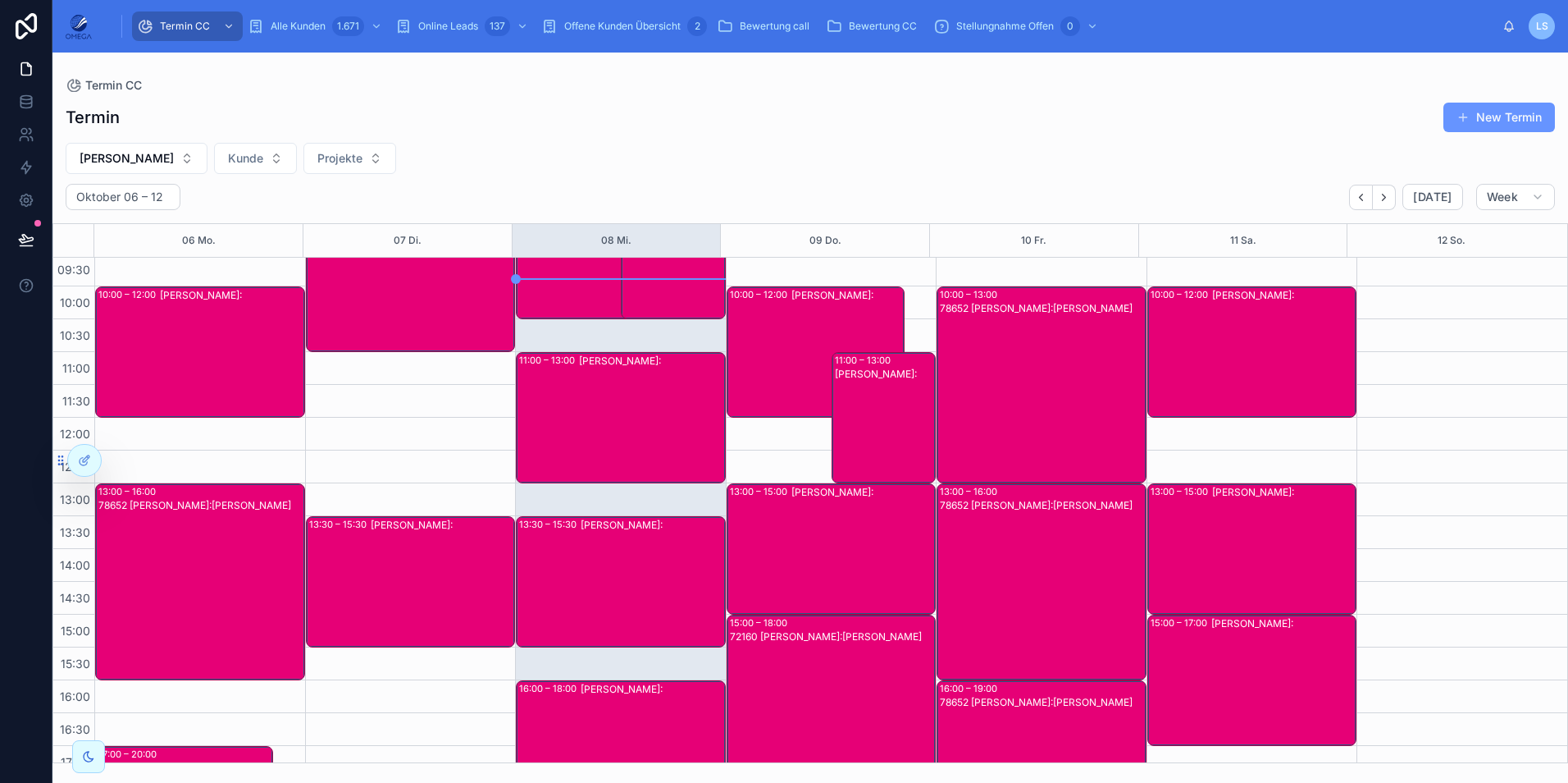
click at [126, 147] on button "Nino Rimmler" at bounding box center [137, 158] width 141 height 31
type input "****"
click at [100, 242] on div "Hartmut Seitz" at bounding box center [126, 251] width 228 height 26
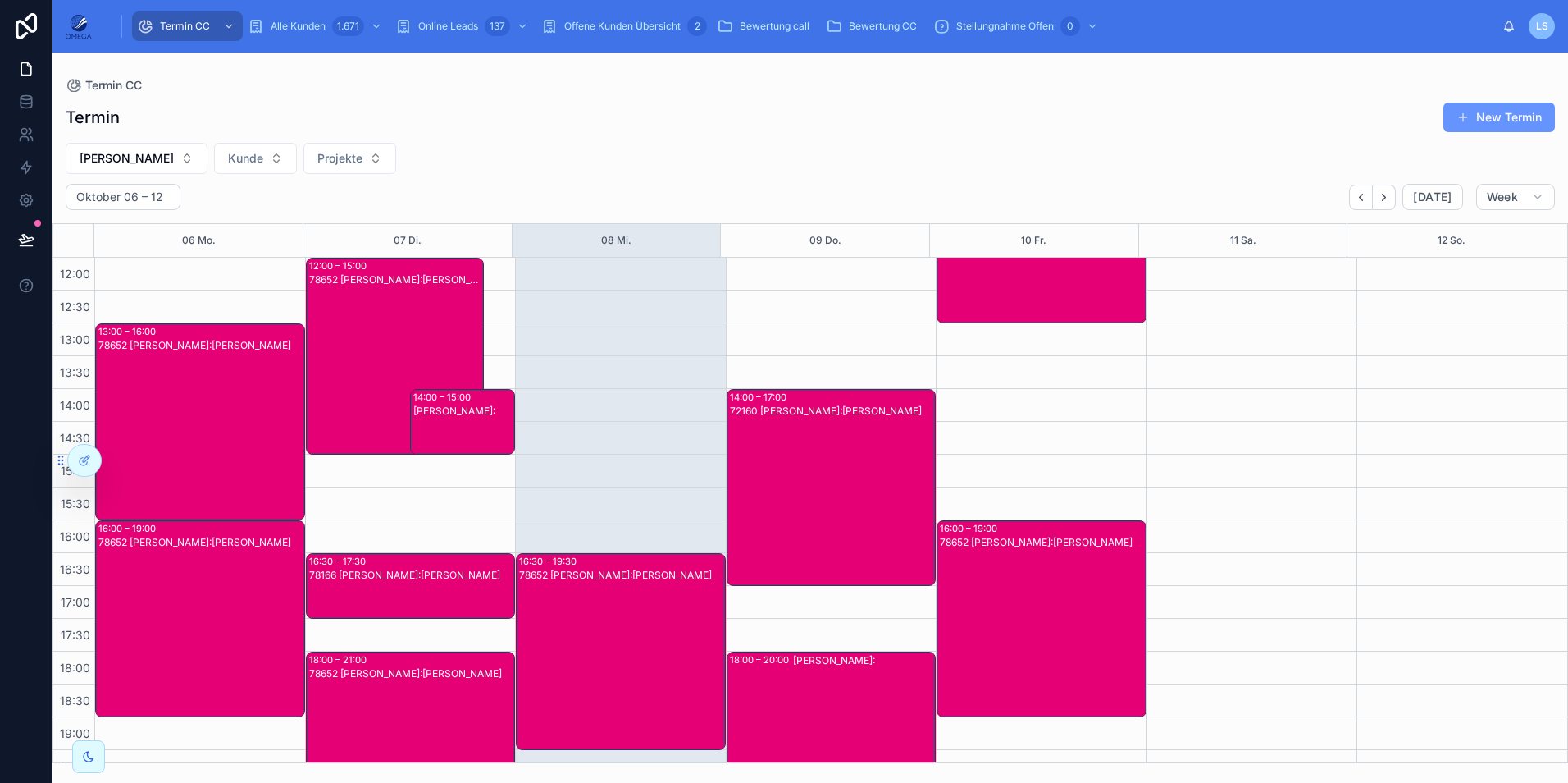
scroll to position [266, 0]
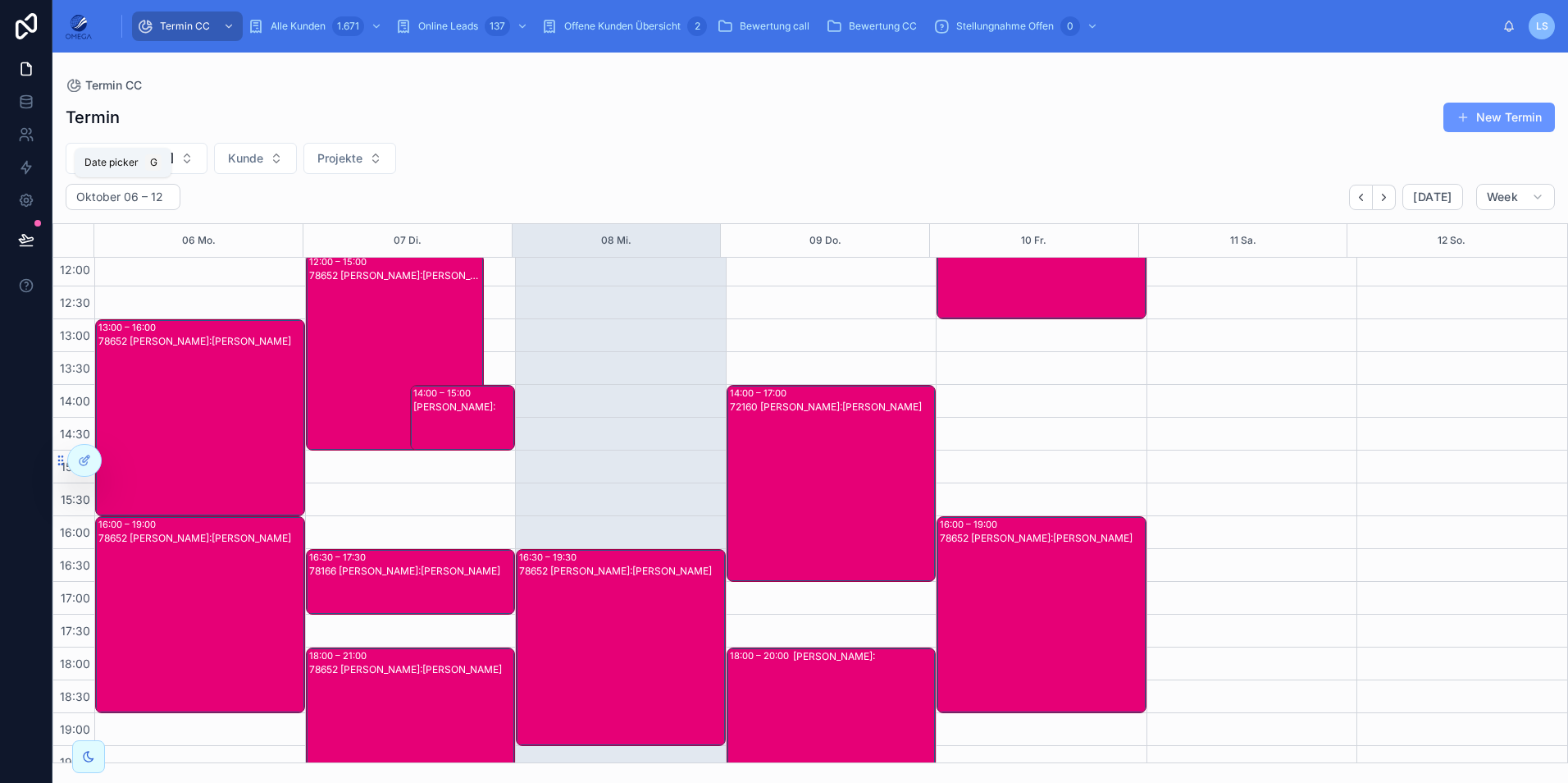
click at [152, 158] on span "G" at bounding box center [154, 163] width 14 height 14
click at [165, 152] on button "Hartmut Seitz" at bounding box center [137, 158] width 141 height 31
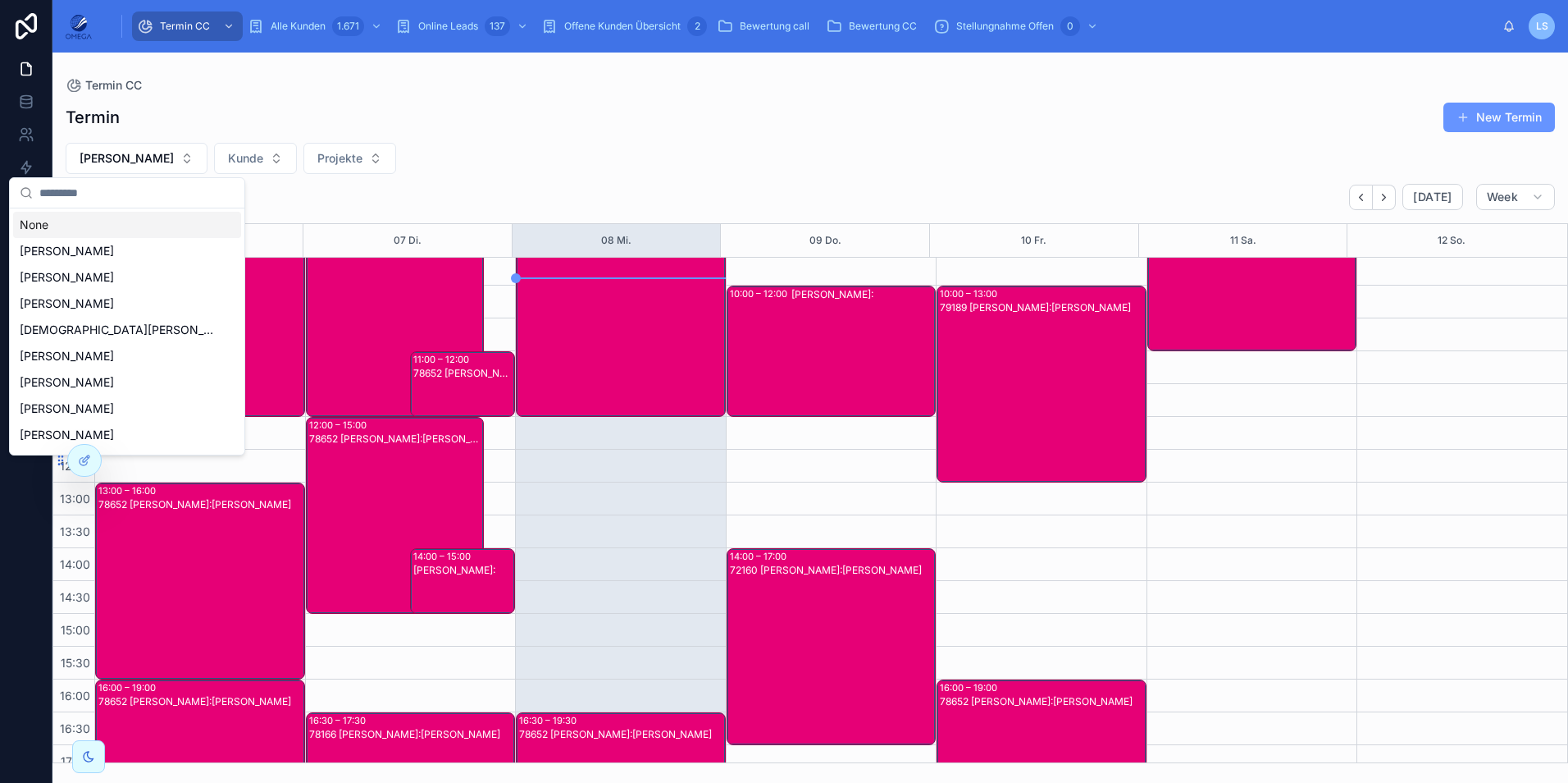
scroll to position [103, 0]
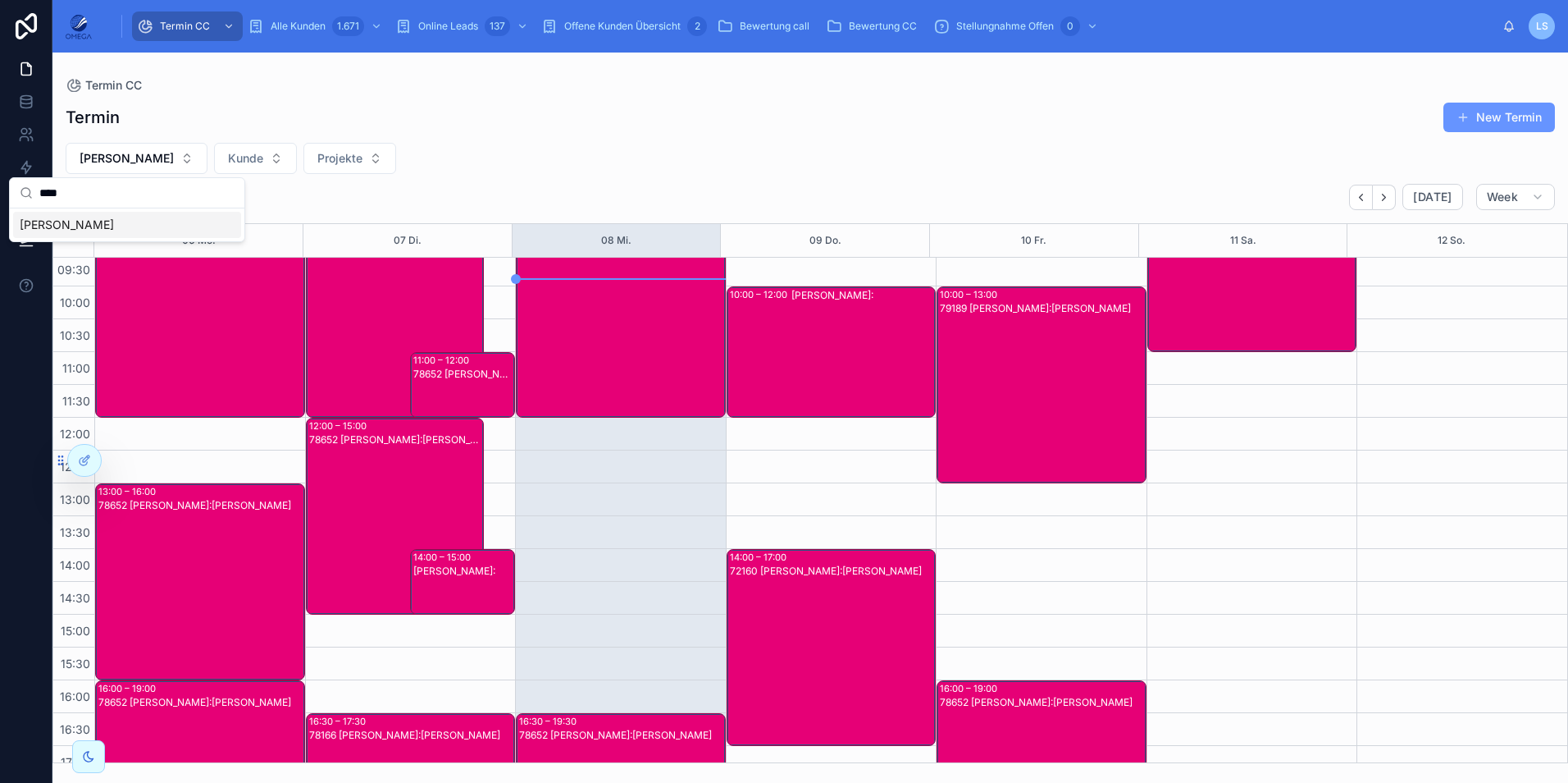
type input "****"
click at [139, 220] on div "Klaus Vollmer" at bounding box center [127, 224] width 228 height 26
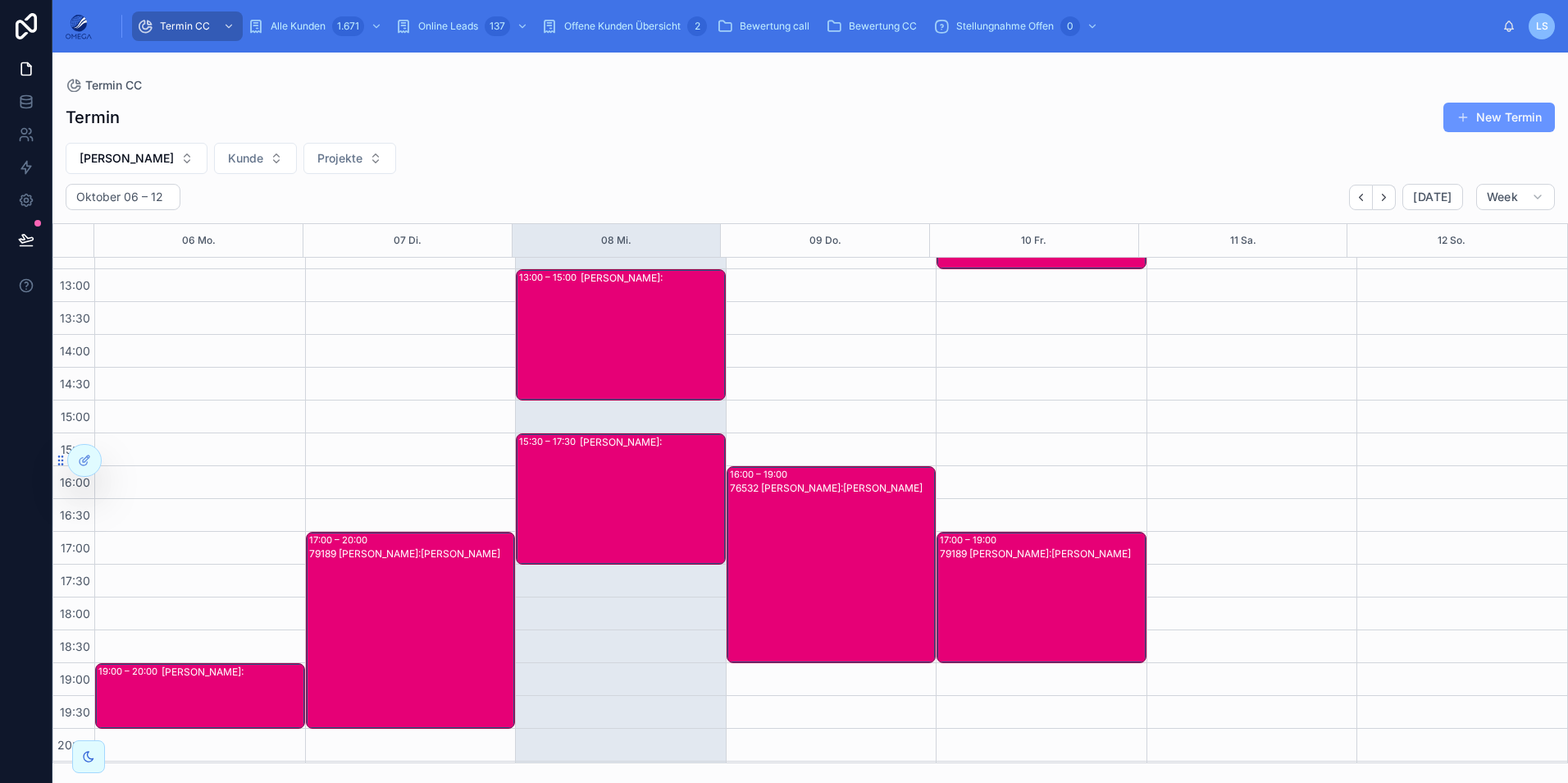
scroll to position [349, 0]
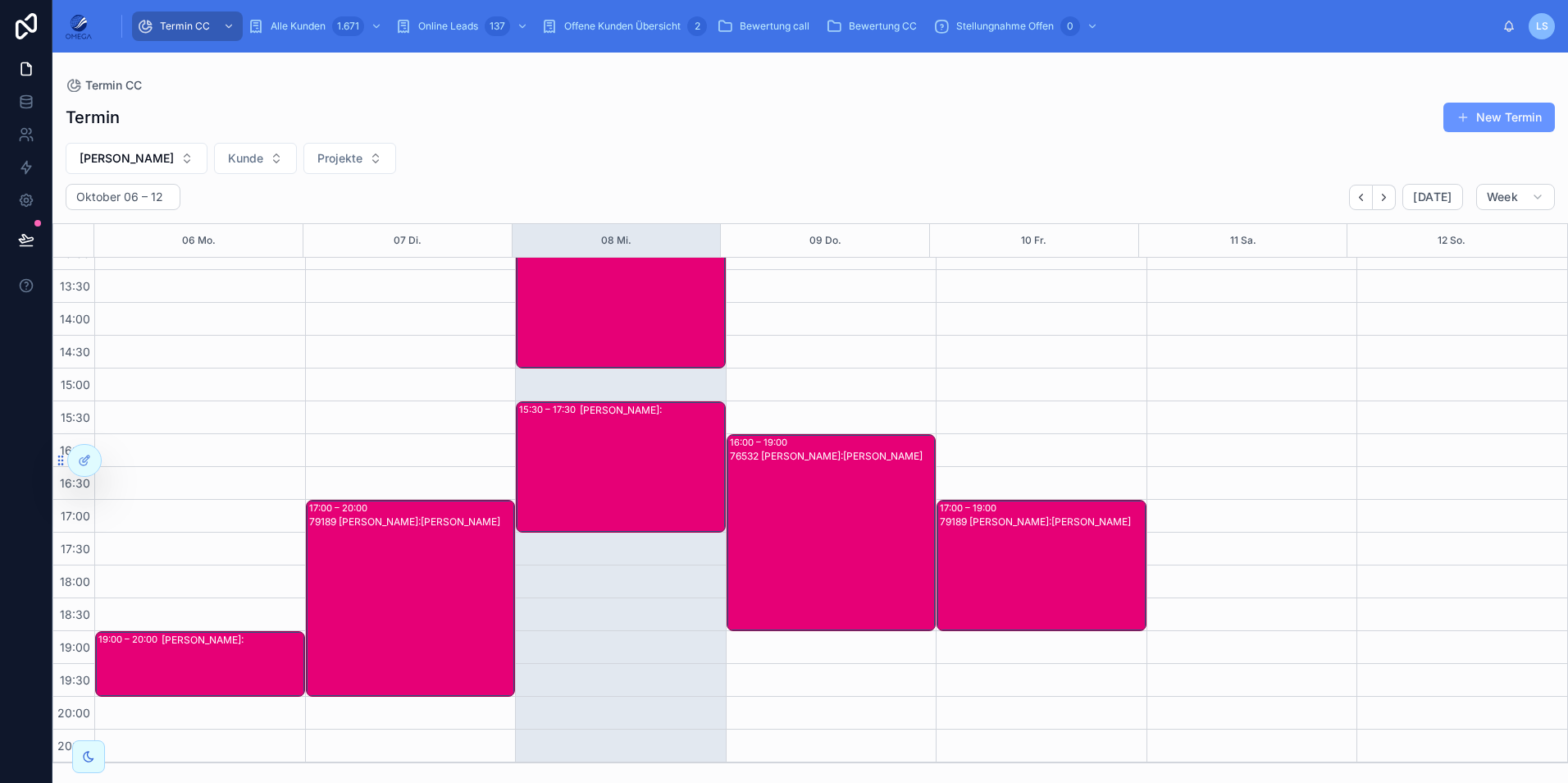
click at [156, 148] on button "Klaus Vollmer" at bounding box center [137, 158] width 141 height 31
type input "***"
click at [152, 254] on div "Hartmut Seitz" at bounding box center [127, 251] width 228 height 26
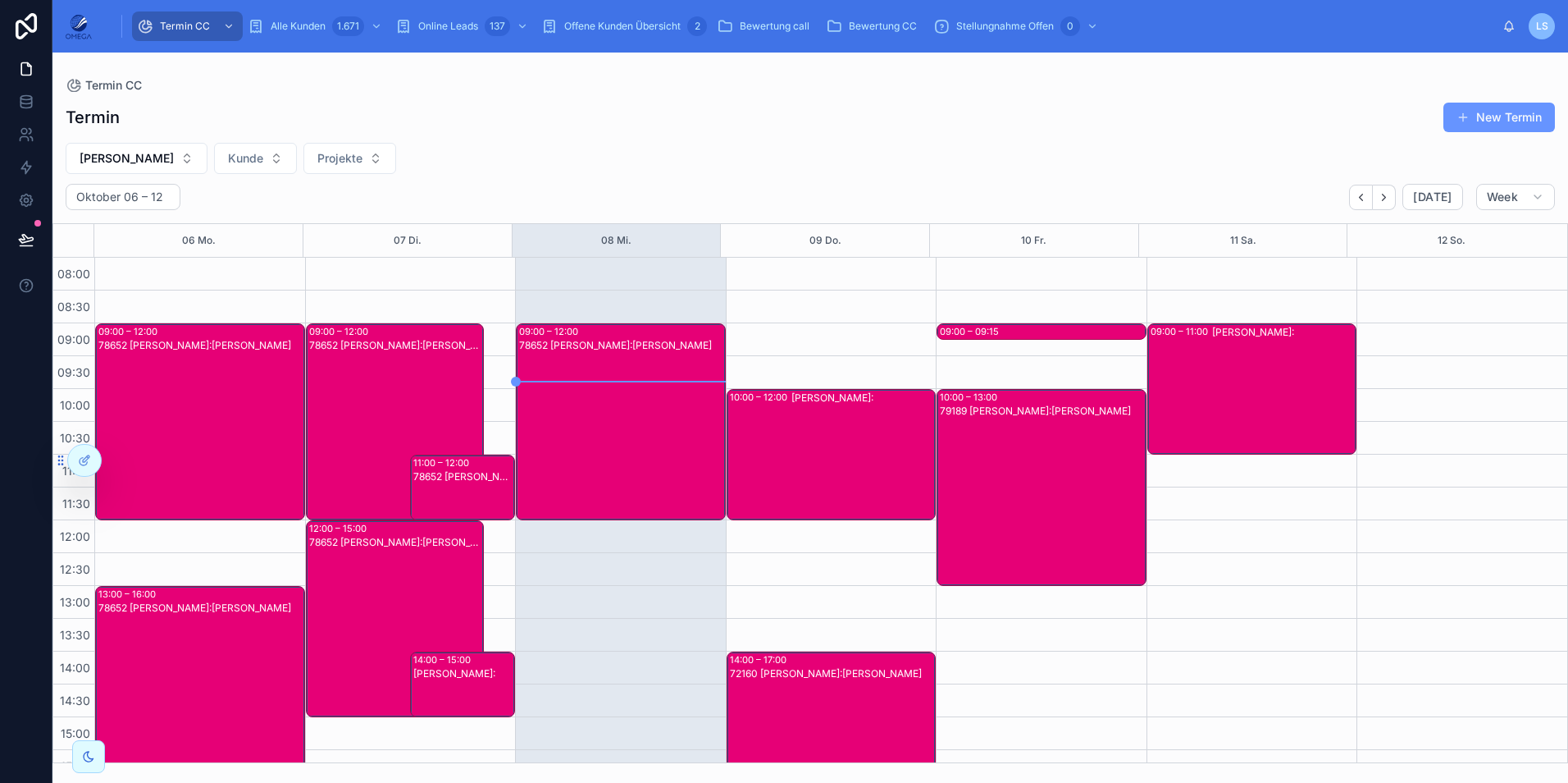
click at [138, 141] on div "Termin New Termin Hartmut Seitz Kunde Projekte Oktober 06 – 12 Today Week 06 Mo…" at bounding box center [810, 427] width 1515 height 671
click at [138, 144] on button "Hartmut Seitz" at bounding box center [137, 158] width 141 height 31
type input "****"
click at [124, 222] on div "Klaus Vollmer" at bounding box center [127, 224] width 228 height 26
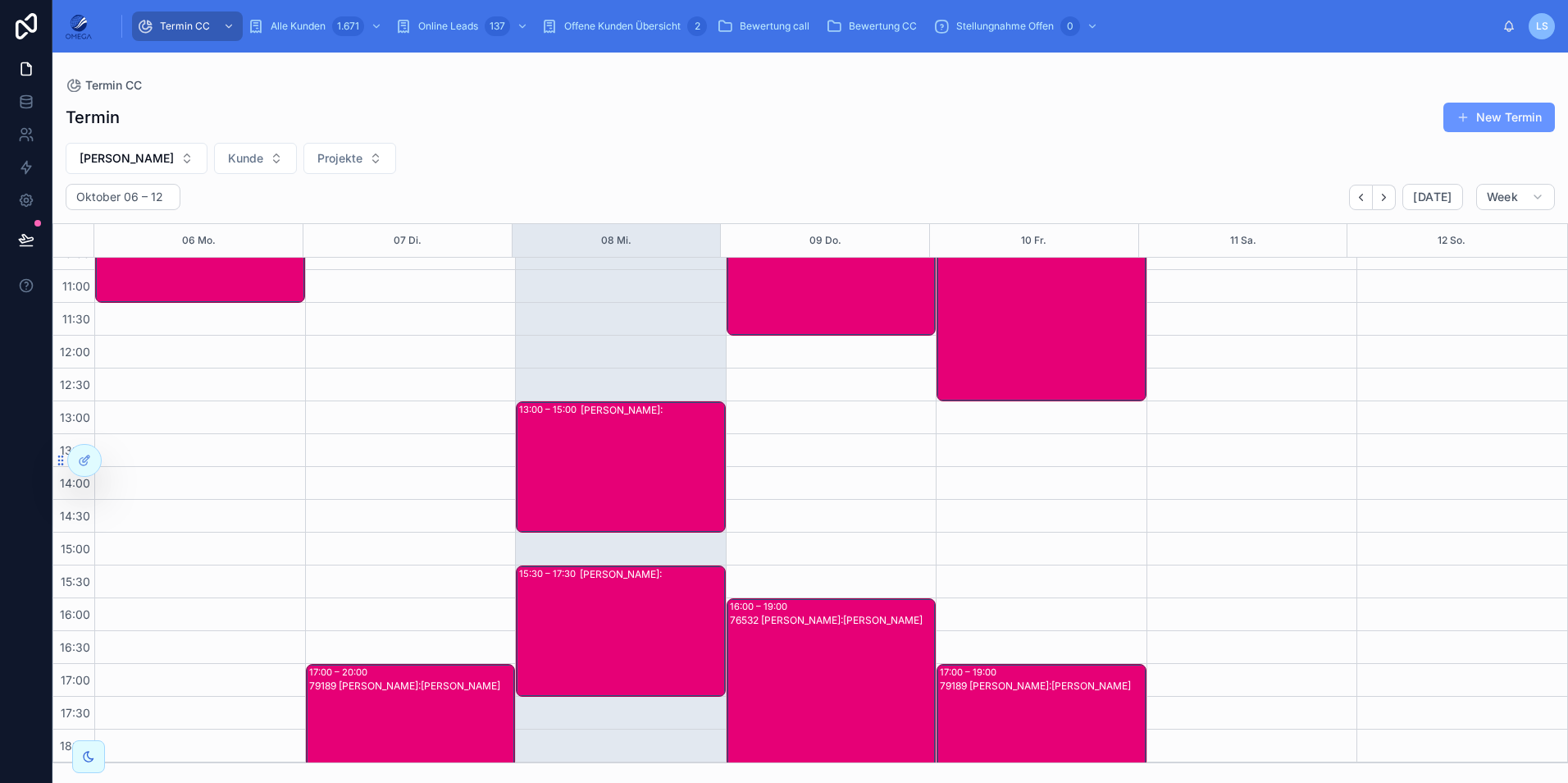
scroll to position [103, 0]
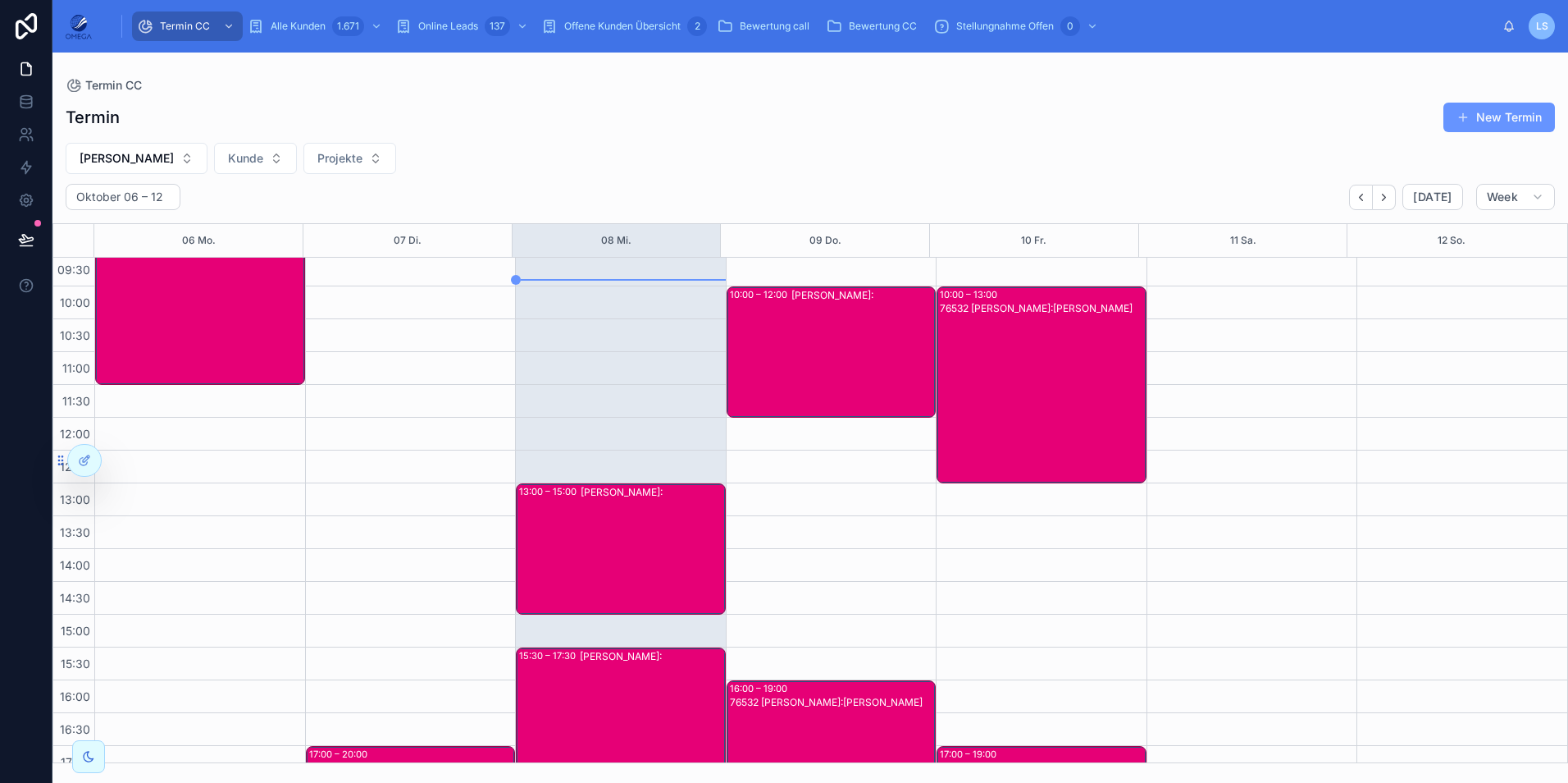
click at [132, 147] on button "Klaus Vollmer" at bounding box center [137, 158] width 141 height 31
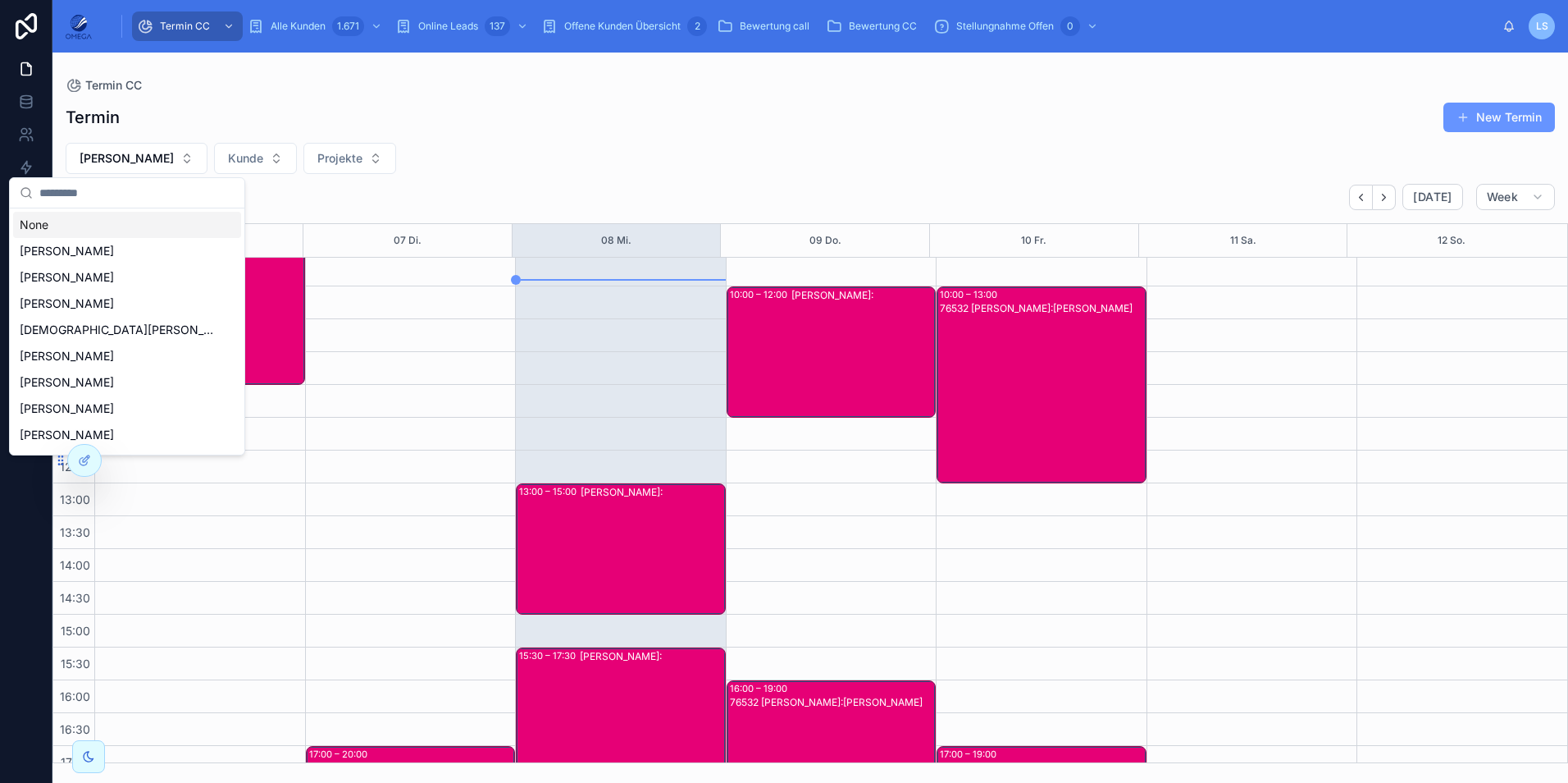
click at [636, 133] on div "Termin New Termin Klaus Vollmer Kunde Projekte Oktober 06 – 12 Today Week 06 Mo…" at bounding box center [810, 427] width 1515 height 671
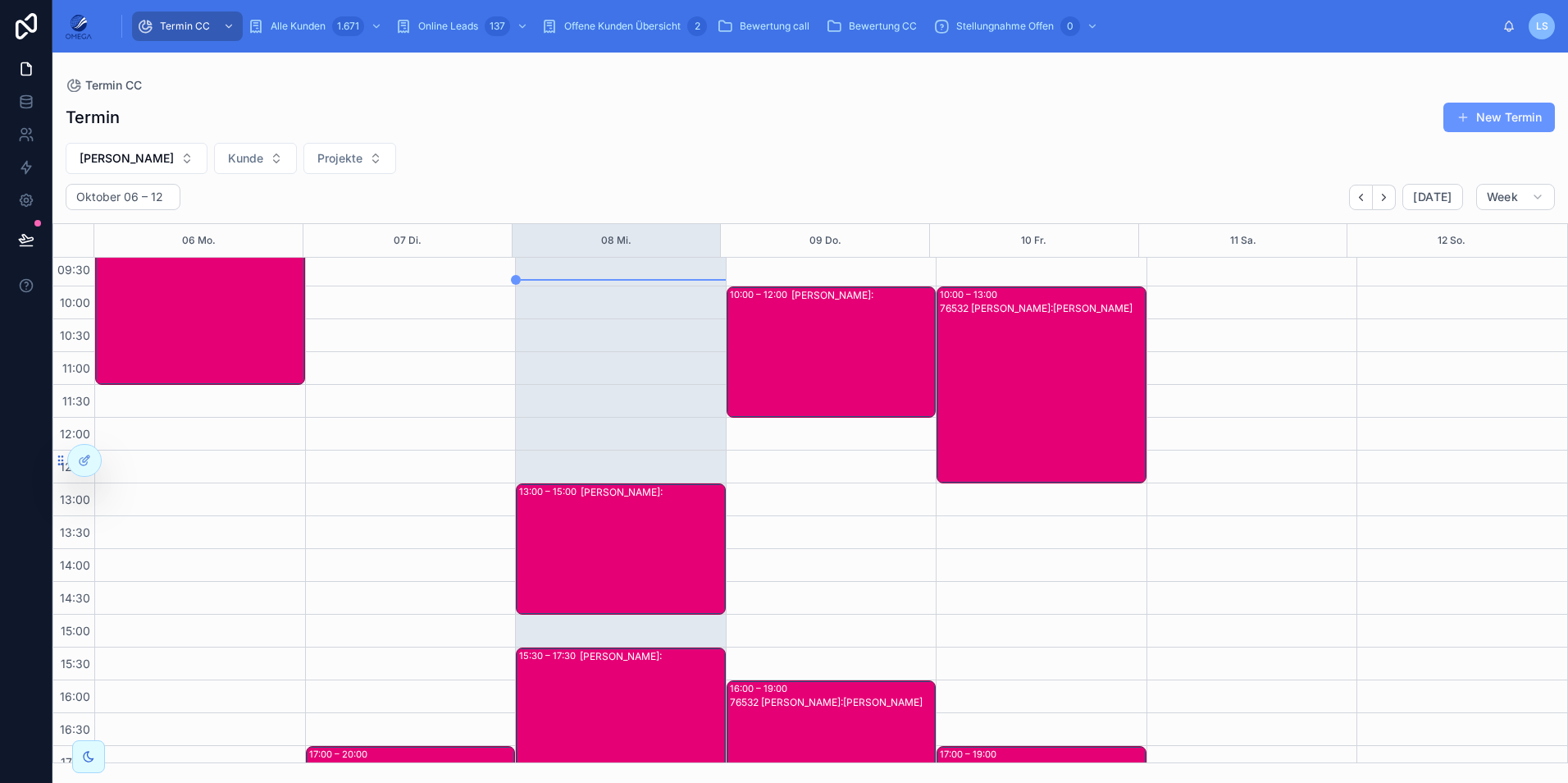
click at [130, 156] on span "Klaus Vollmer" at bounding box center [126, 158] width 94 height 16
type input "****"
click at [138, 254] on div "Hartmut Seitz" at bounding box center [127, 251] width 228 height 26
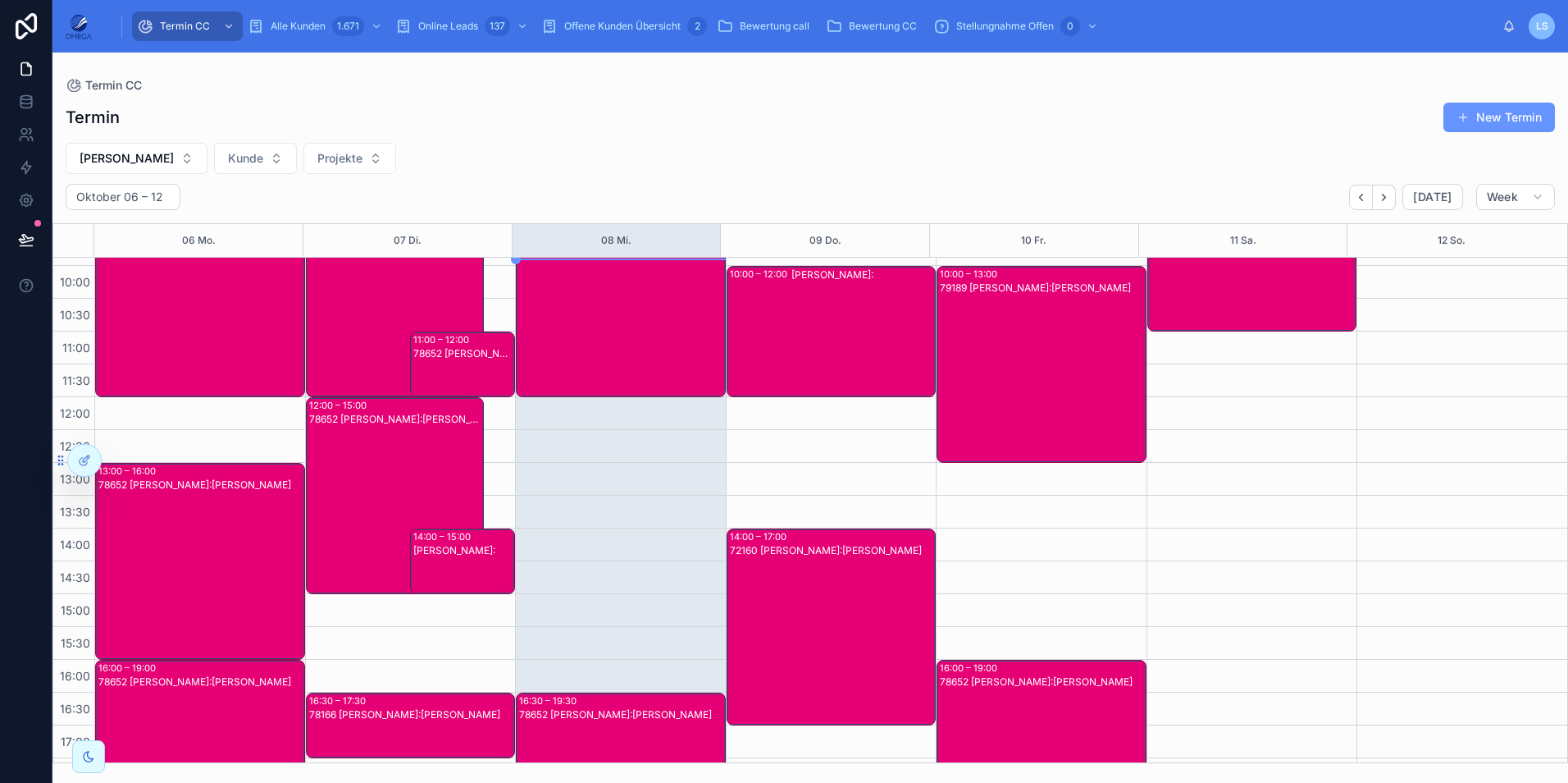
scroll to position [103, 0]
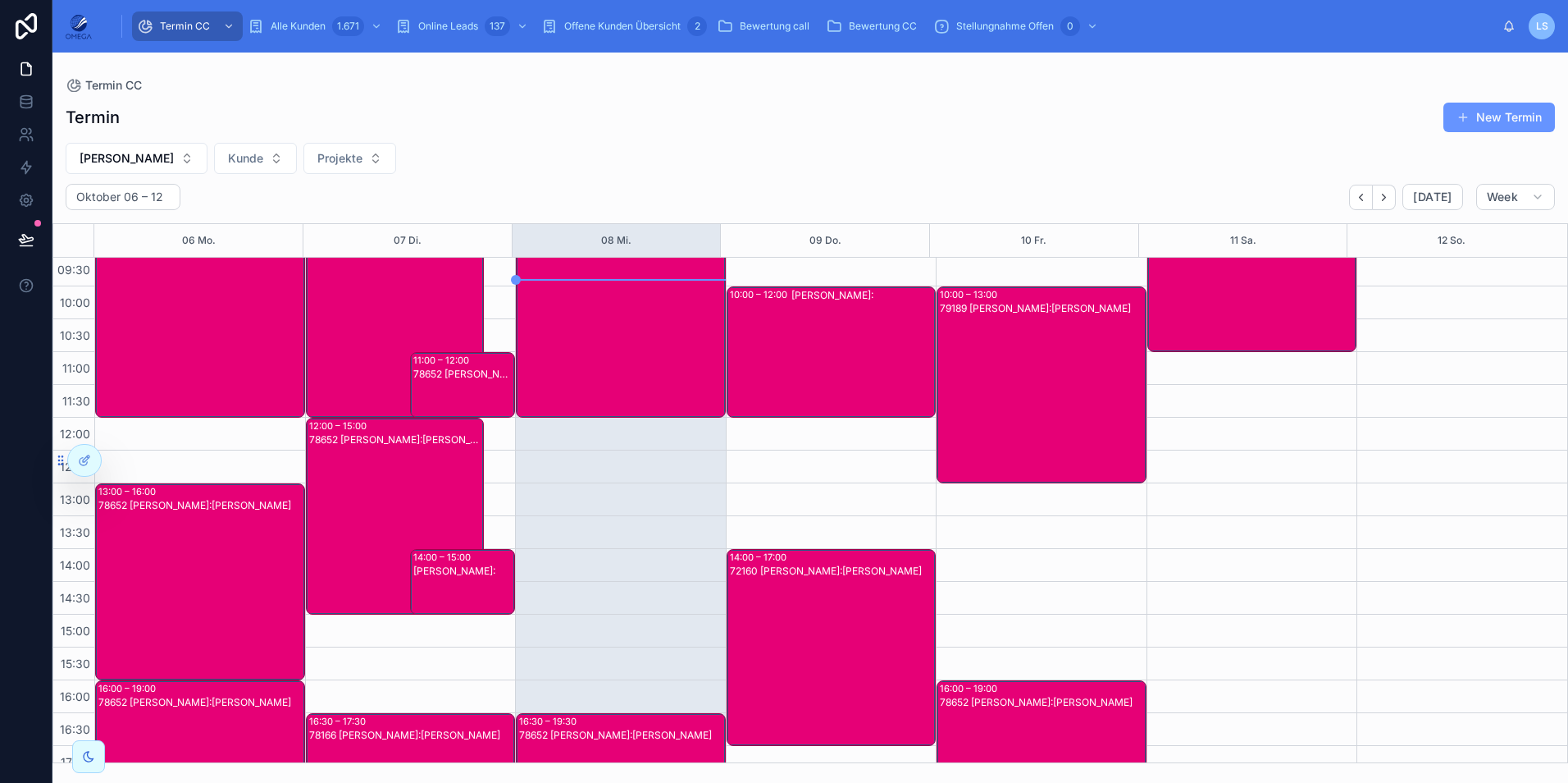
click at [149, 167] on button "Hartmut Seitz" at bounding box center [137, 158] width 141 height 31
type input "****"
click at [169, 223] on div "Klaus Vollmer" at bounding box center [127, 224] width 228 height 26
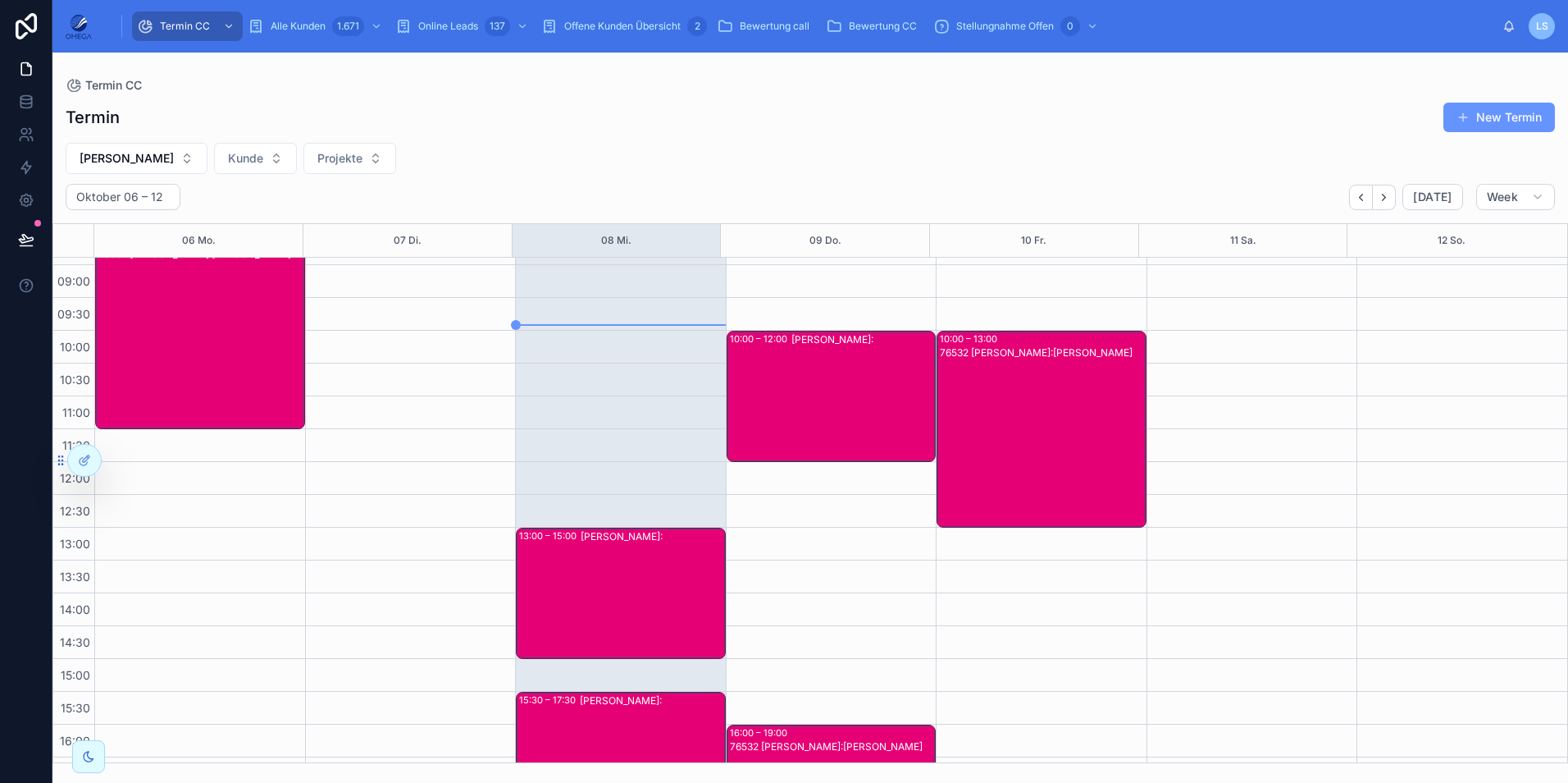
scroll to position [59, 0]
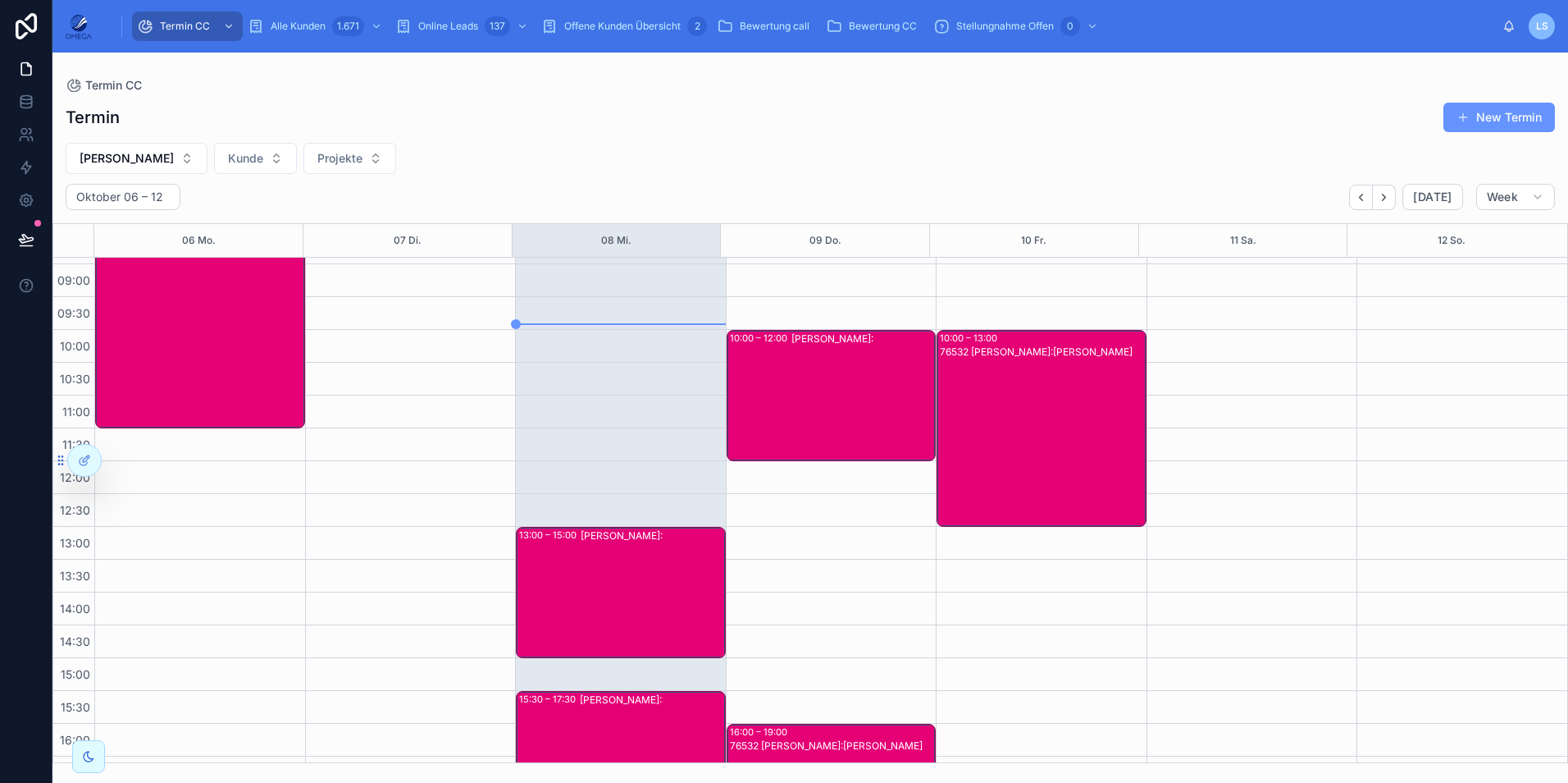
click at [163, 162] on button "Klaus Vollmer" at bounding box center [137, 158] width 141 height 31
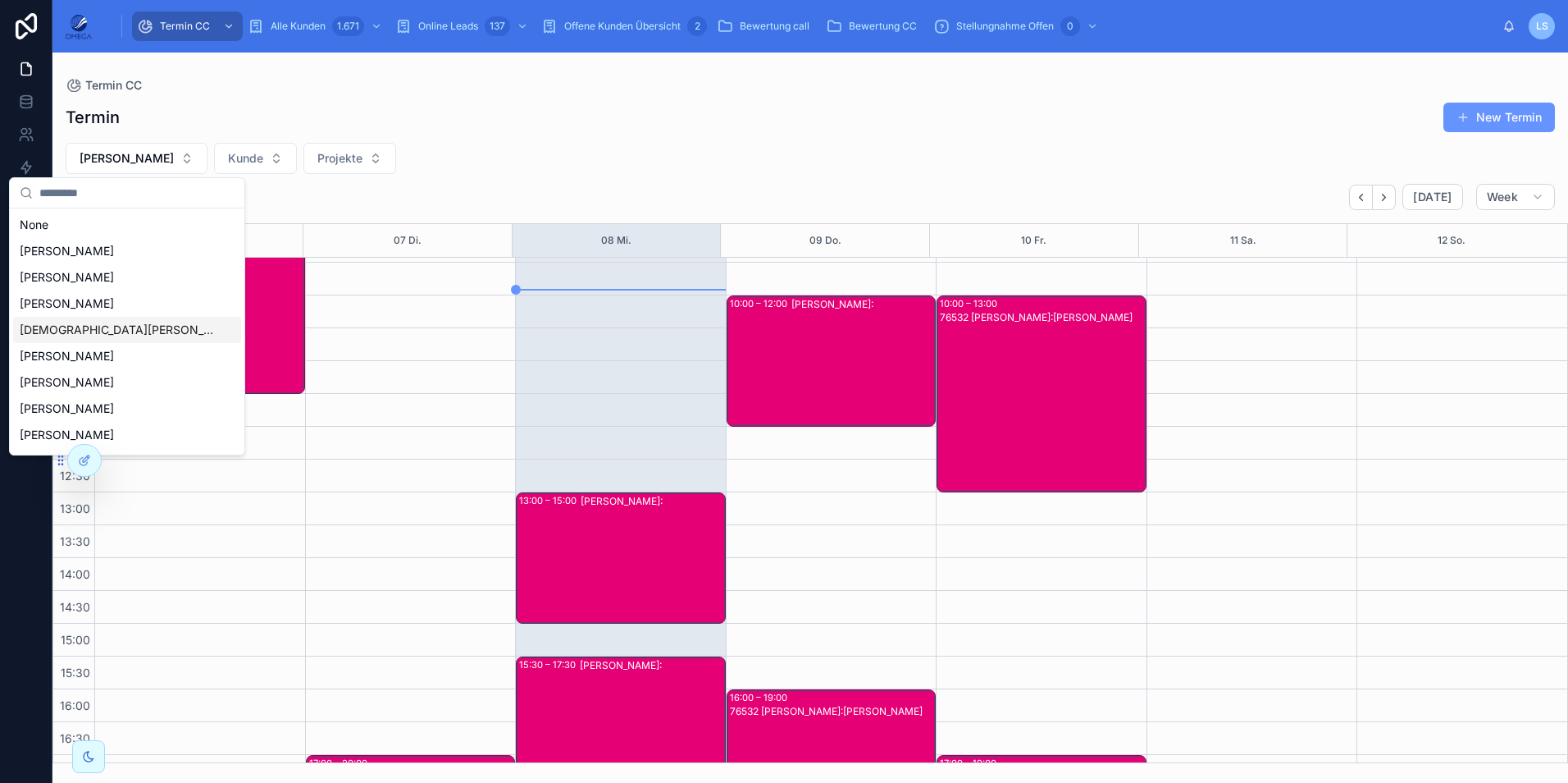
scroll to position [90, 0]
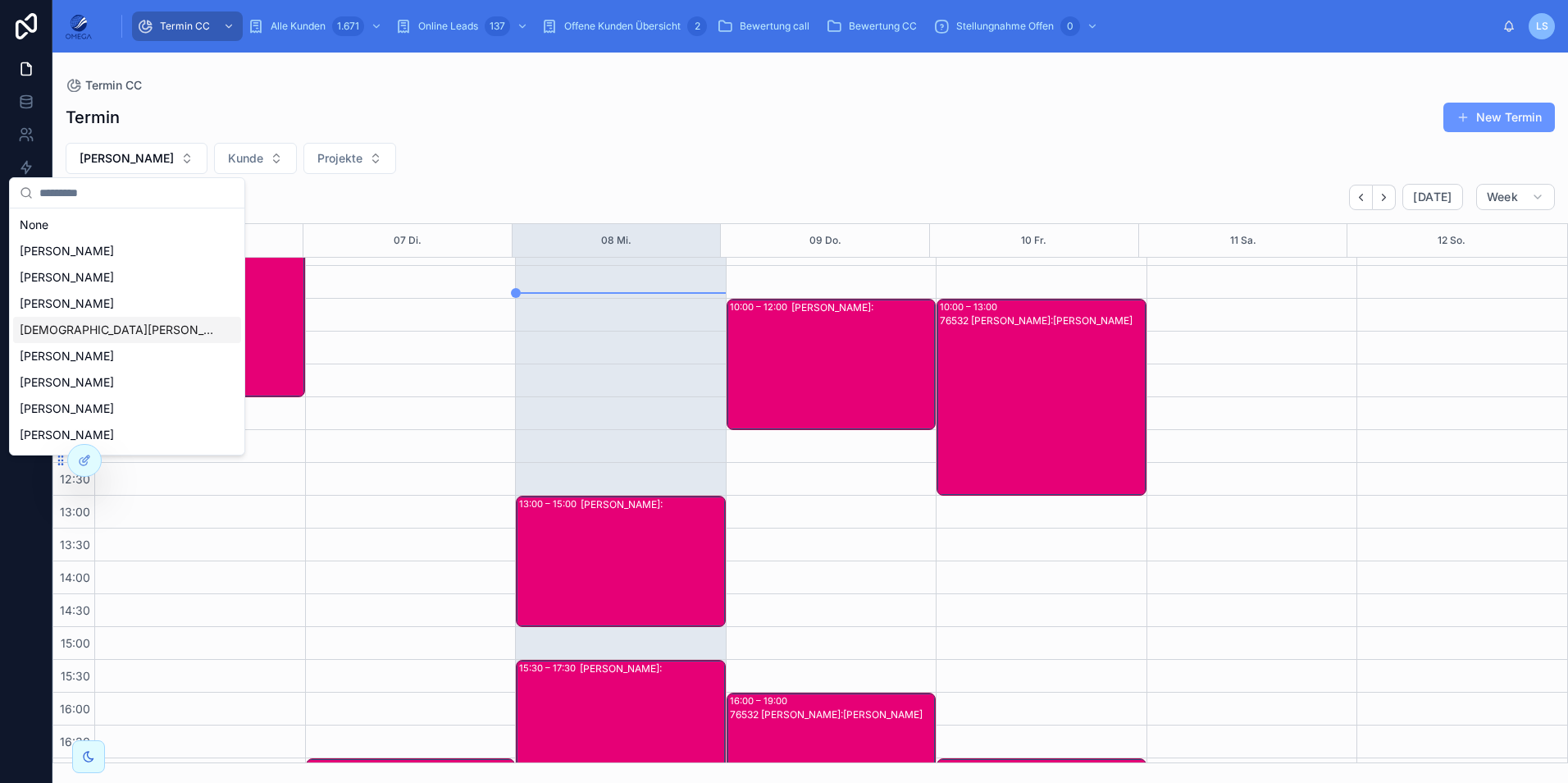
click at [1016, 168] on div "Klaus Vollmer Kunde Projekte" at bounding box center [810, 158] width 1515 height 31
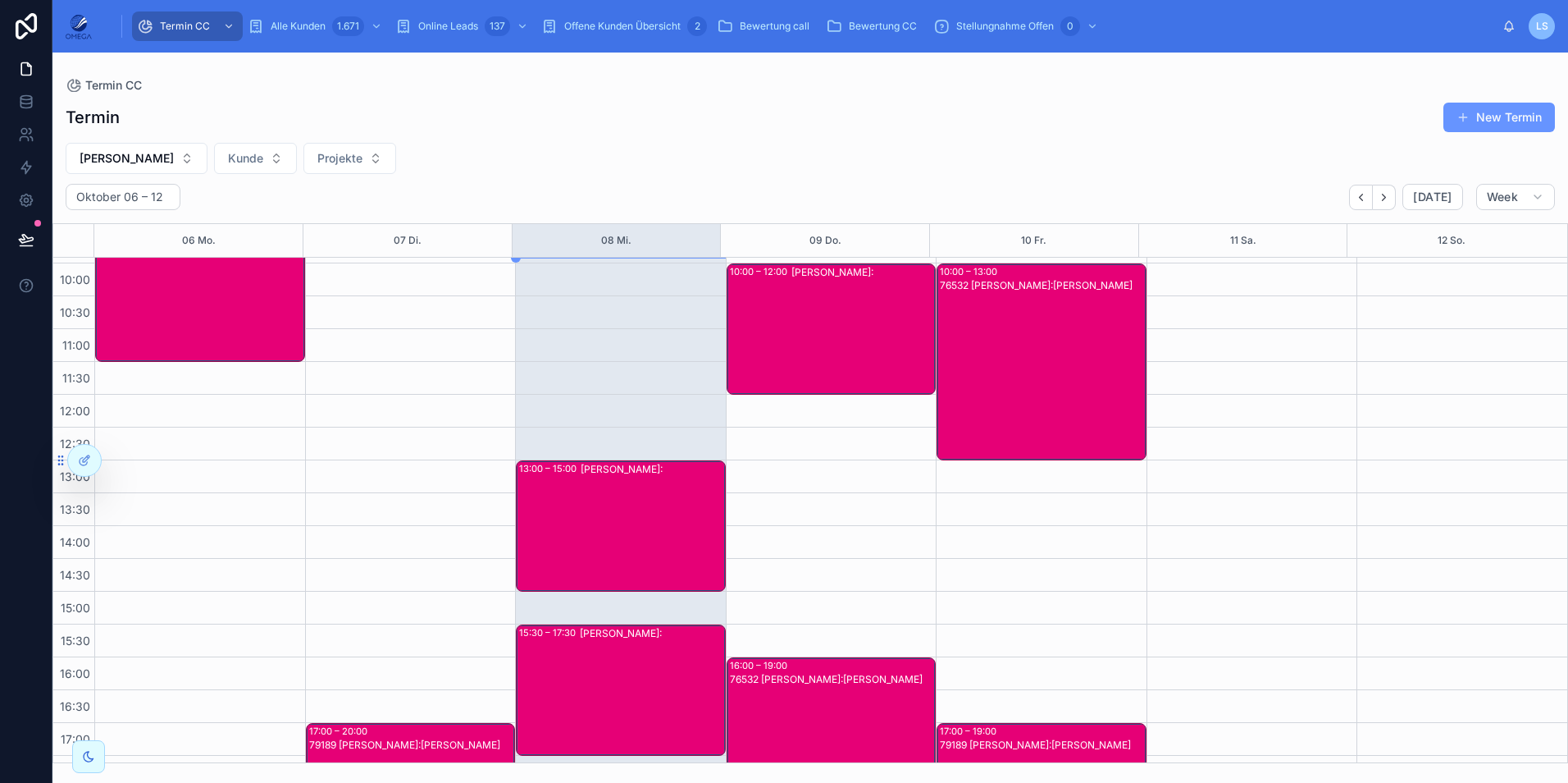
scroll to position [103, 0]
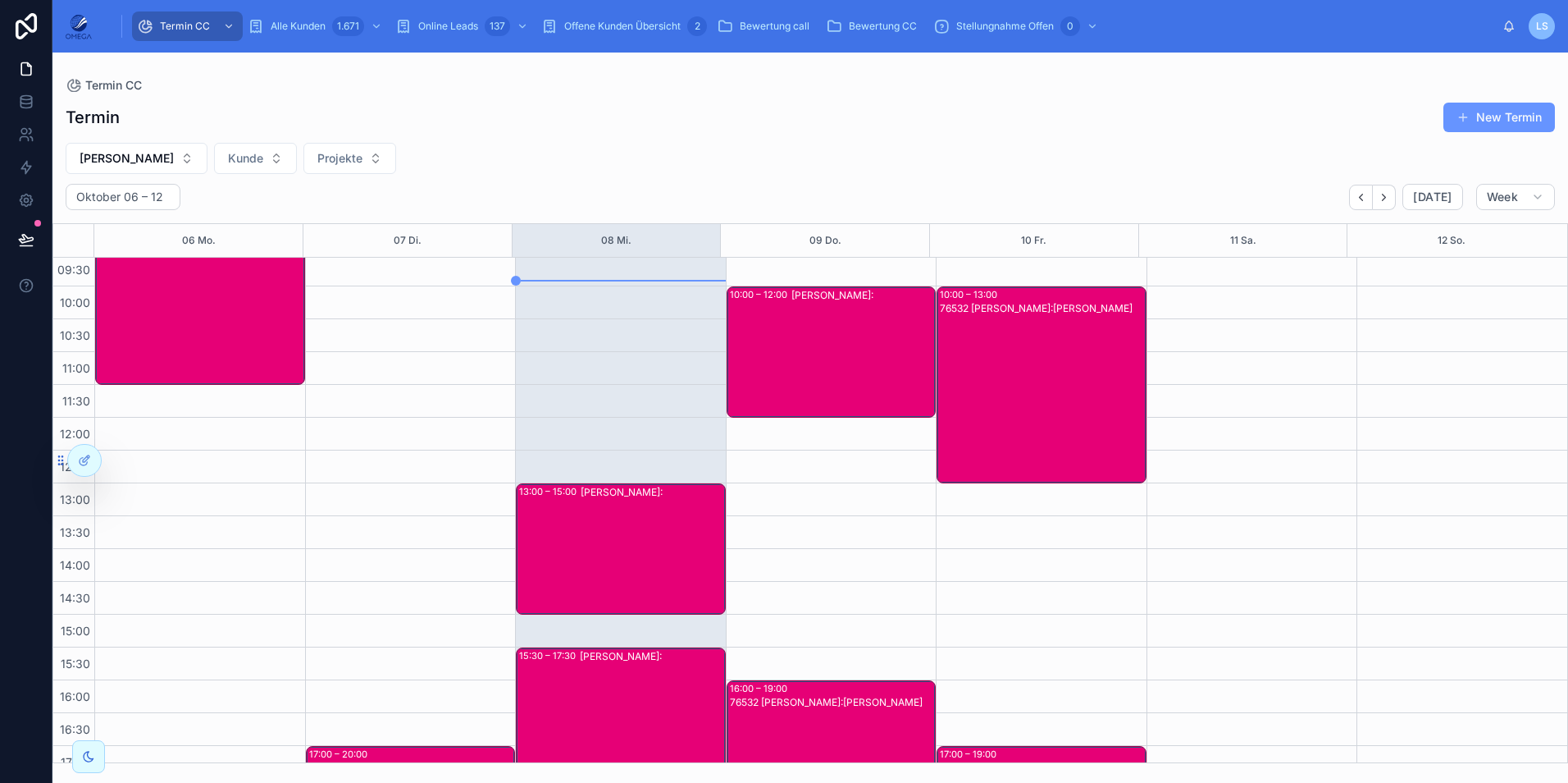
click at [146, 155] on span "Klaus Vollmer" at bounding box center [126, 158] width 94 height 16
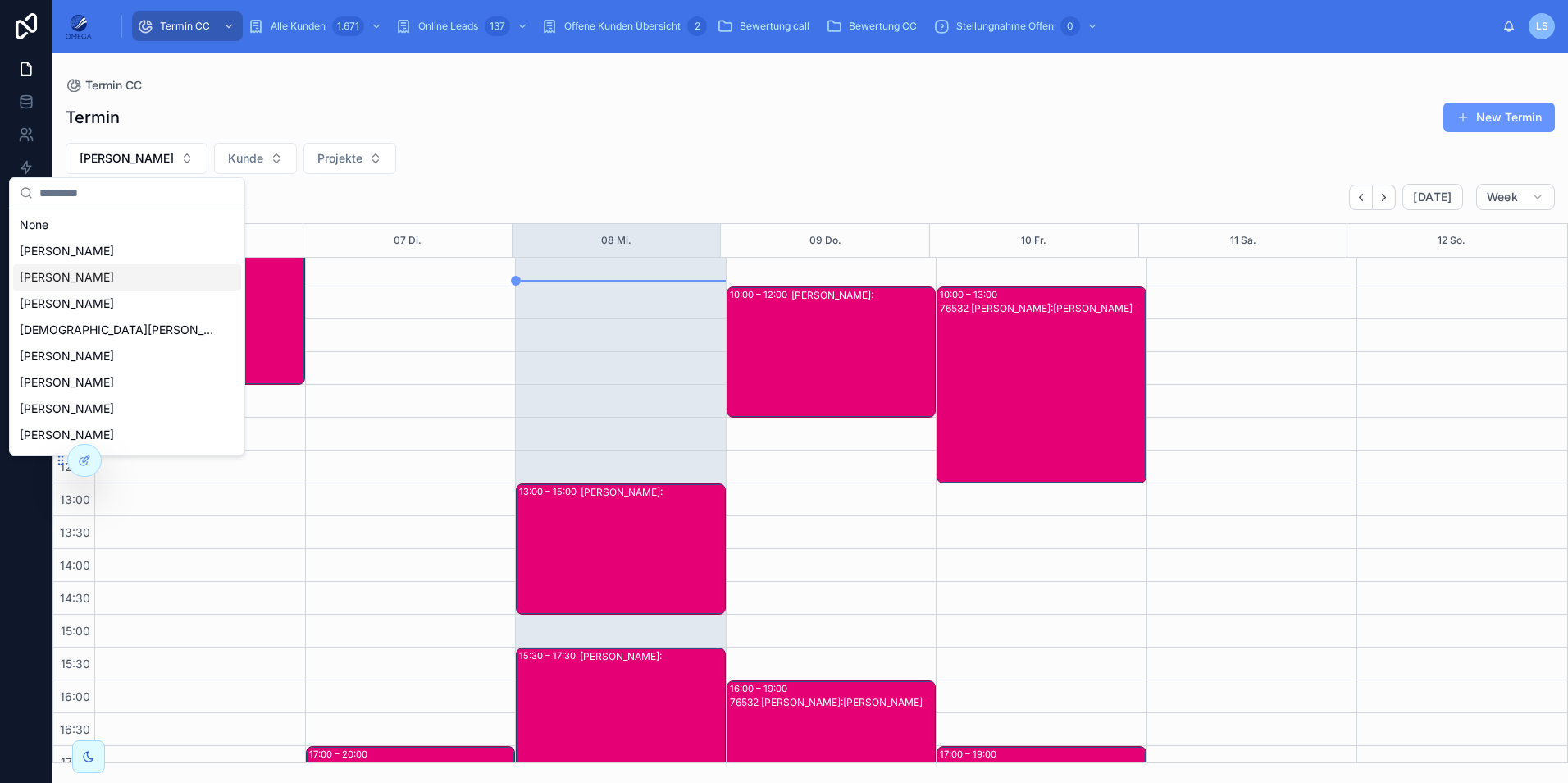
click at [1052, 337] on div "76532 Klaus Vollmer Kunde:Regina Hintermayer" at bounding box center [1042, 398] width 205 height 194
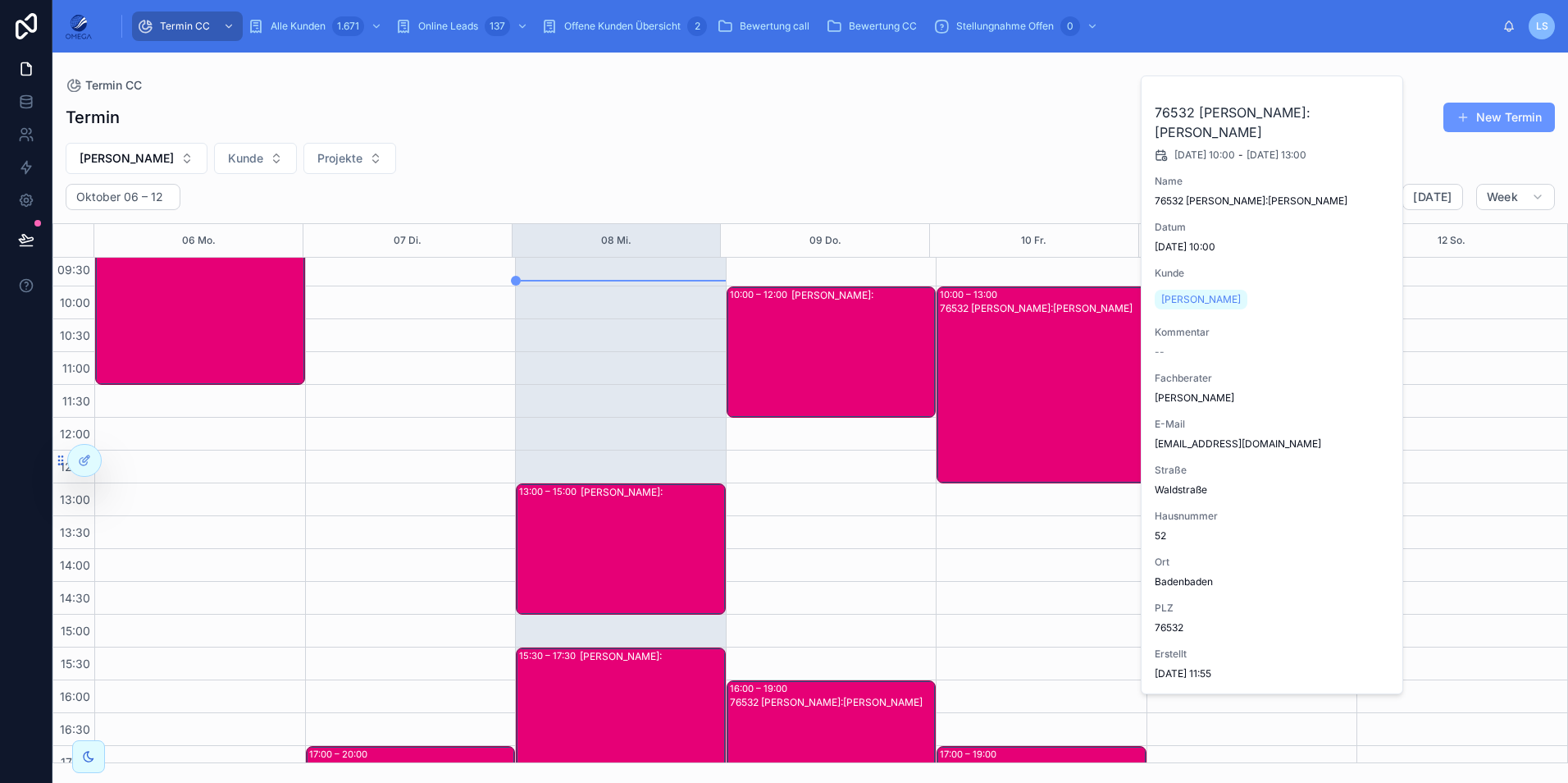
click at [0, 0] on button "Fachberater zuweisen" at bounding box center [0, 0] width 0 height 0
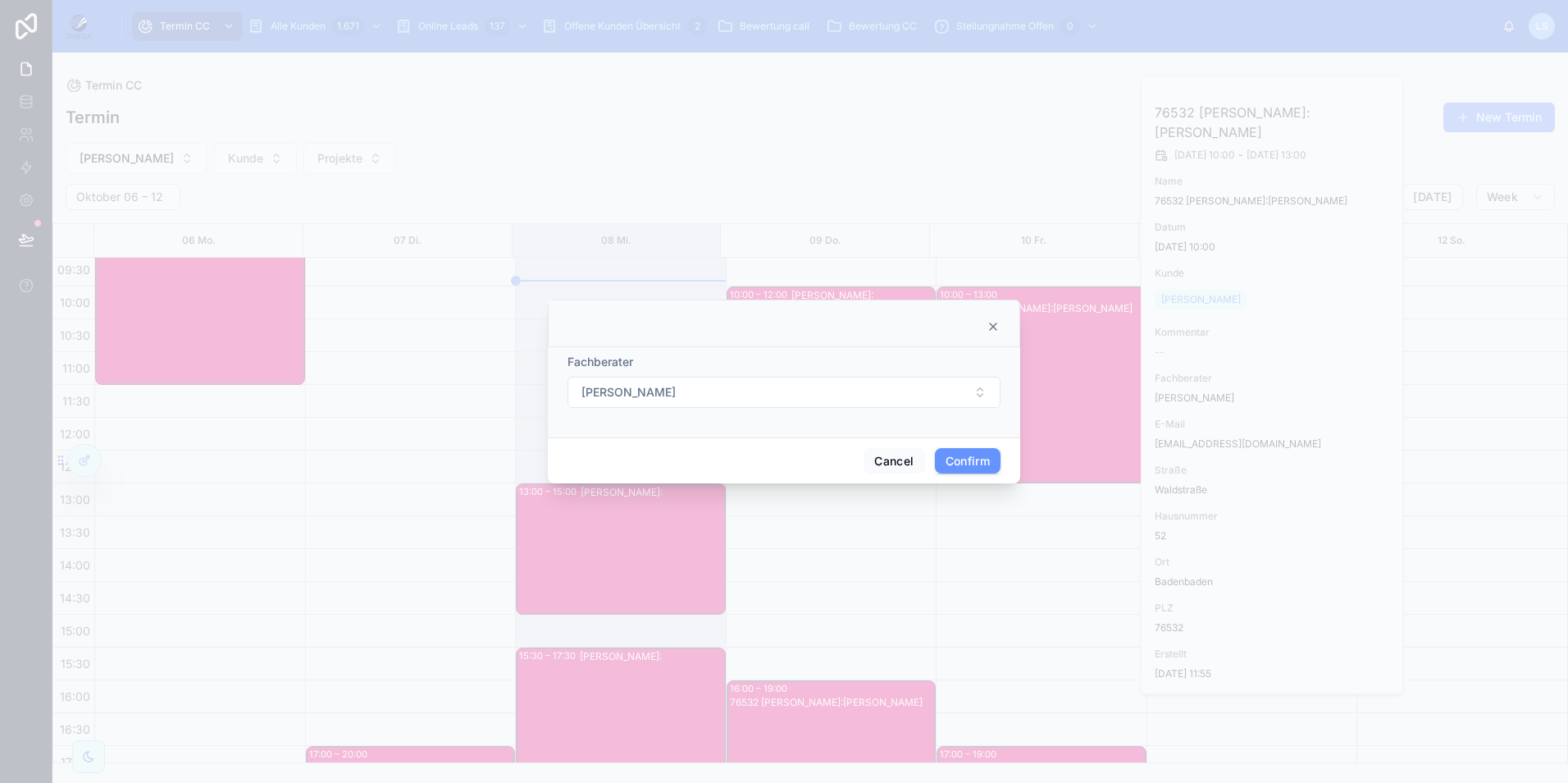
click at [730, 394] on button "Klaus Vollmer" at bounding box center [784, 392] width 433 height 31
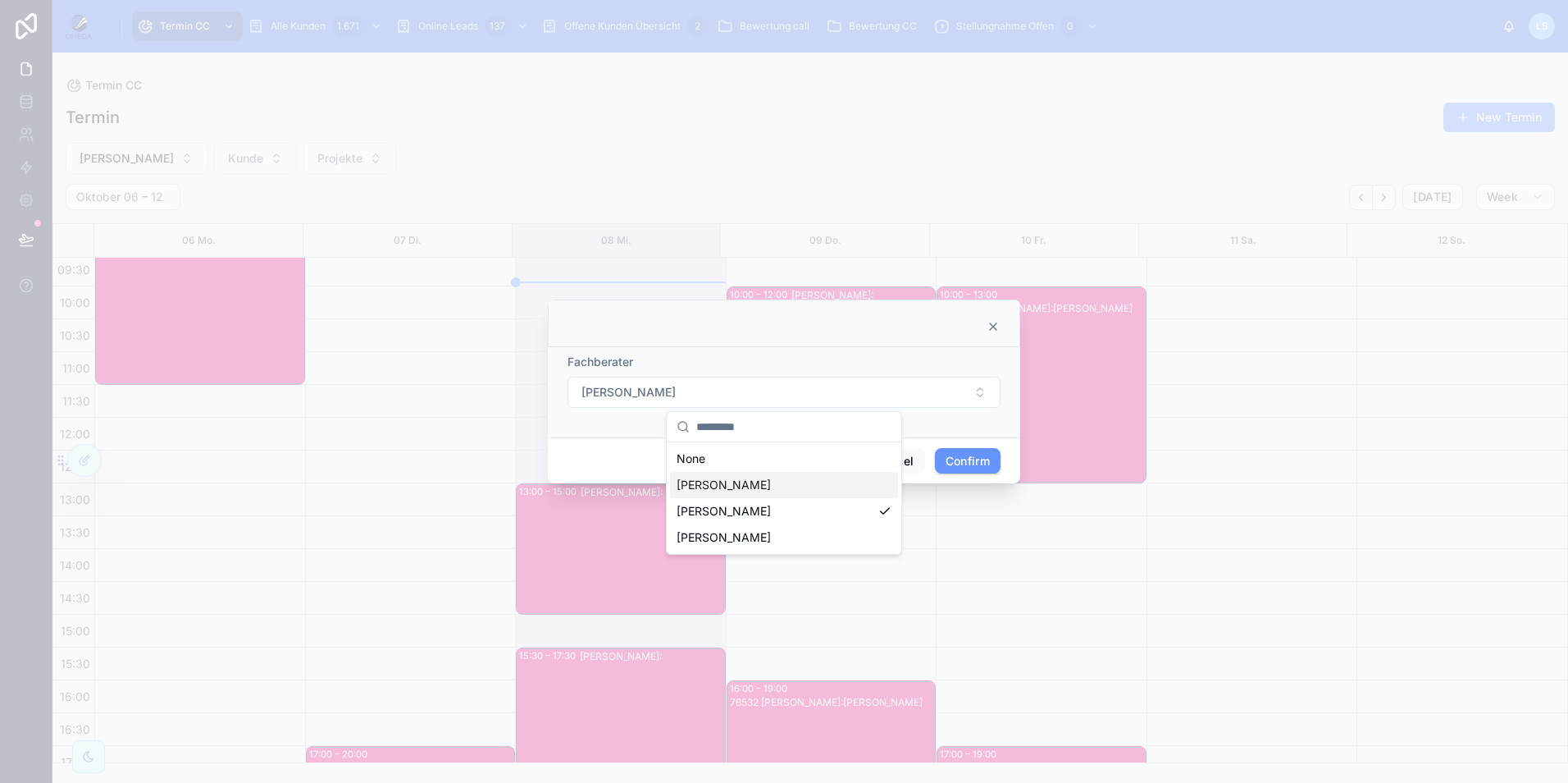
click at [762, 495] on div "Hartmut Seitz" at bounding box center [784, 485] width 228 height 26
click at [974, 460] on button "Confirm" at bounding box center [968, 460] width 66 height 26
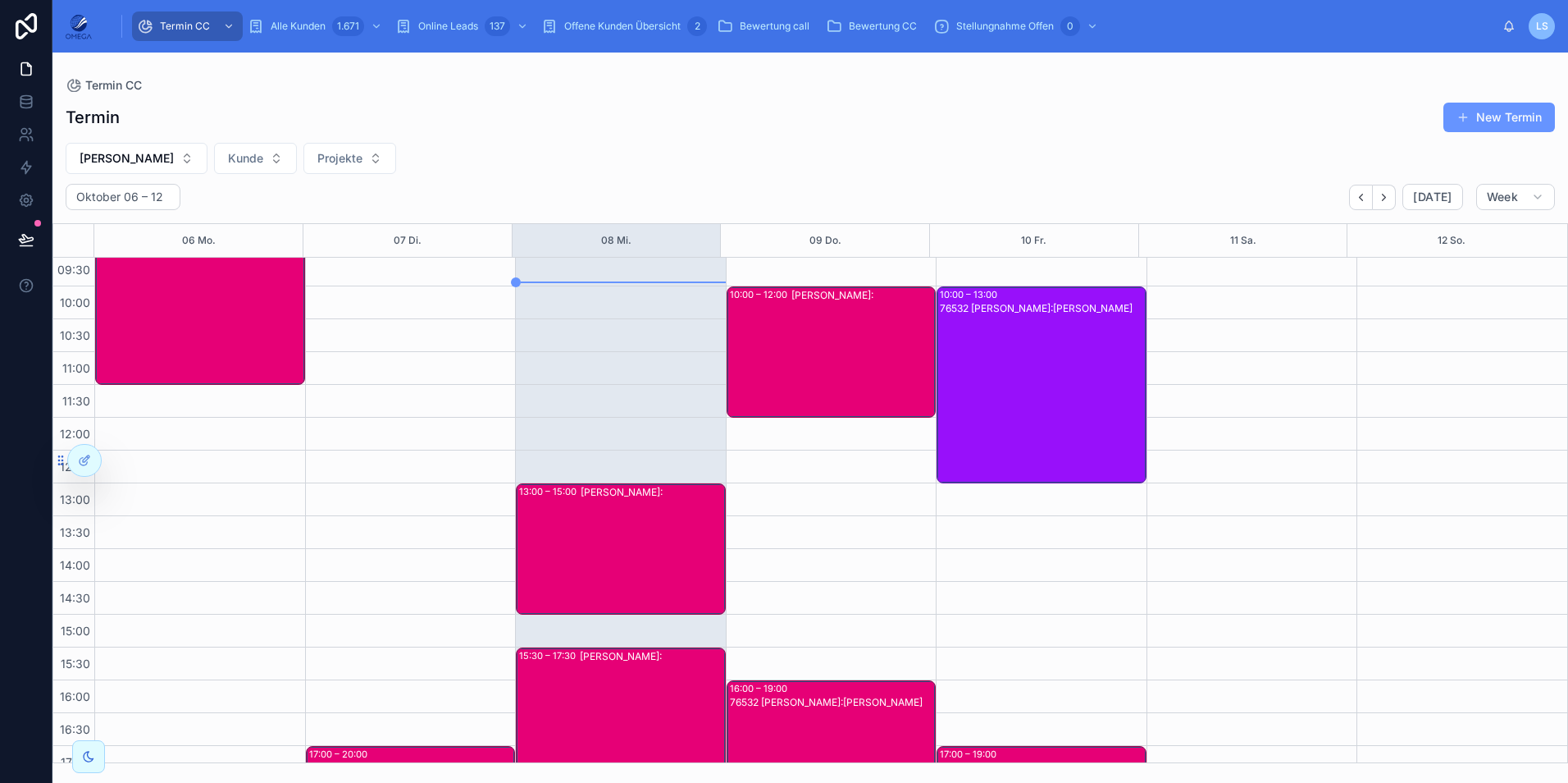
click at [112, 152] on span "Klaus Vollmer" at bounding box center [126, 158] width 94 height 16
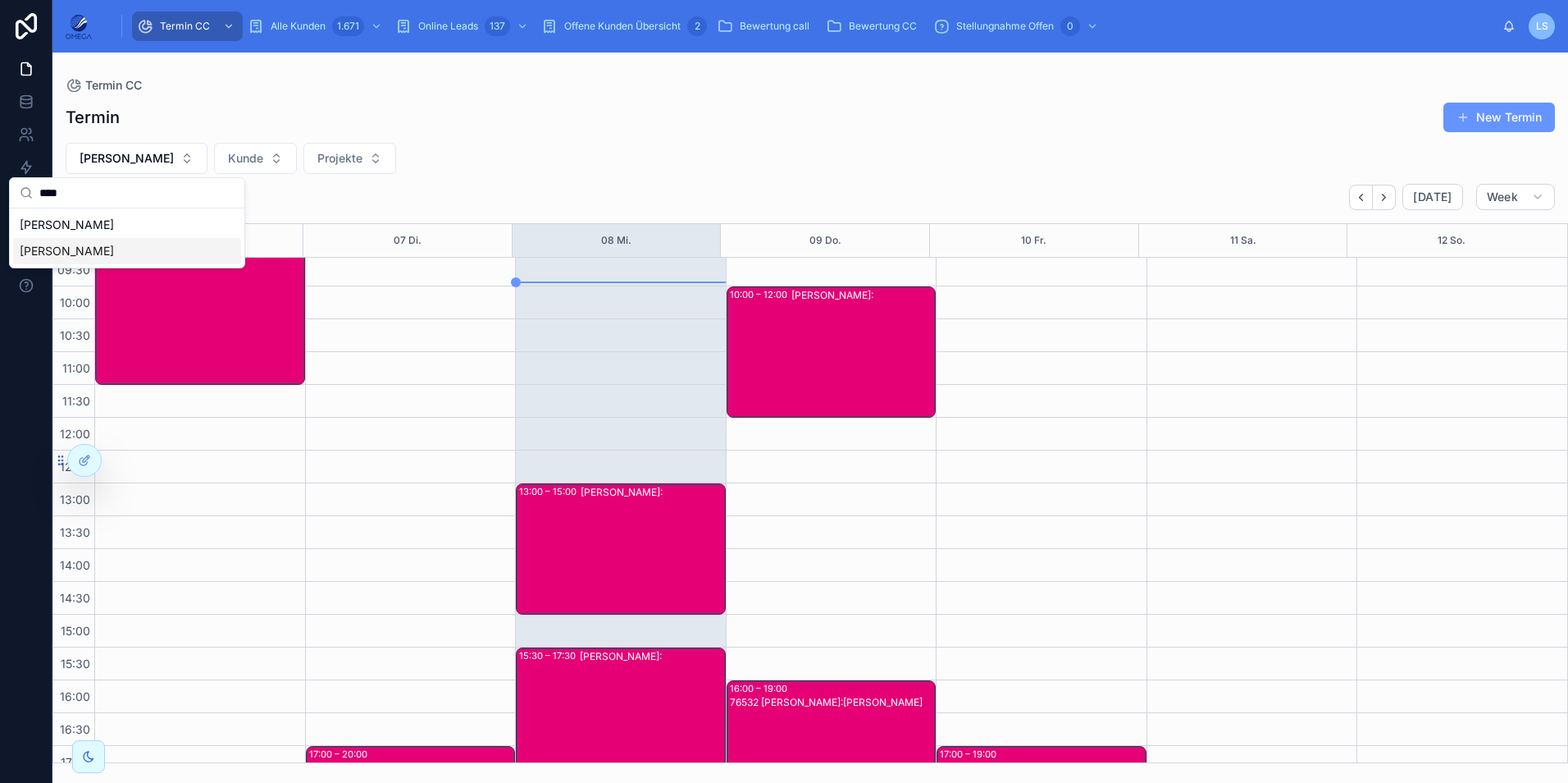
type input "****"
click at [70, 258] on span "Hartmut Seitz" at bounding box center [66, 251] width 94 height 16
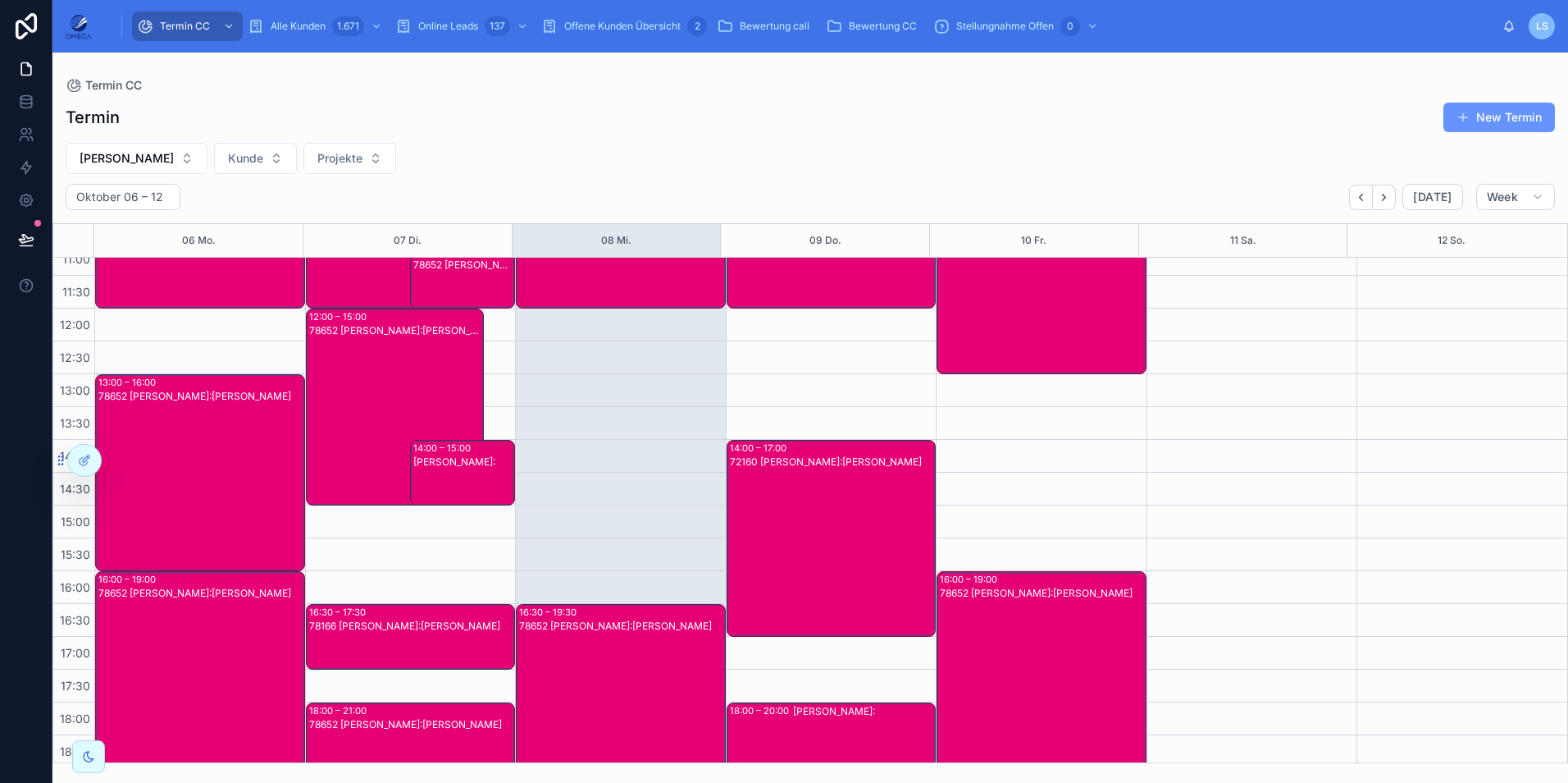
scroll to position [184, 0]
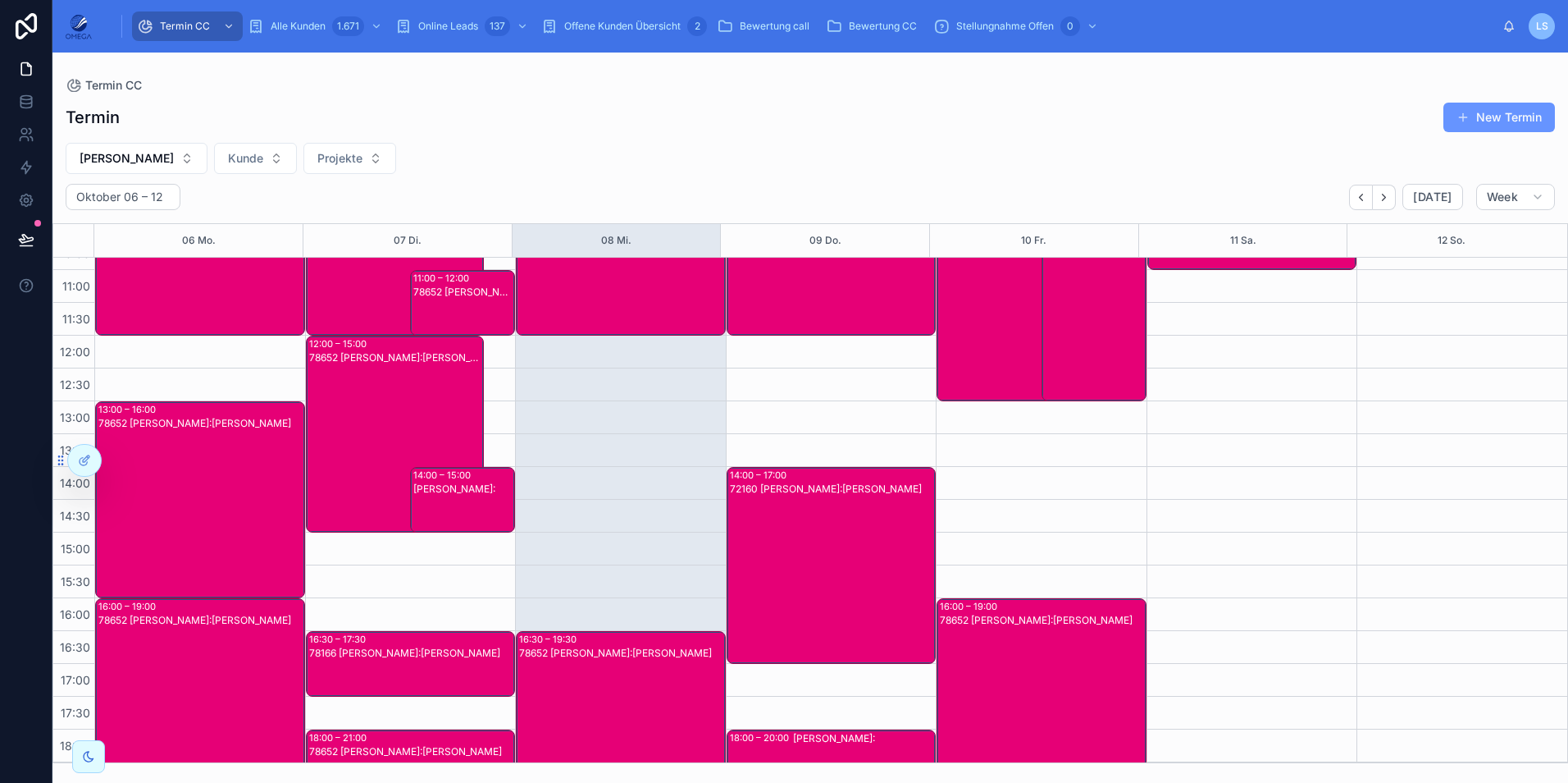
click at [1016, 346] on div "79189 Hartmut Seitz Kunde:Philippe Hoch" at bounding box center [1026, 316] width 173 height 194
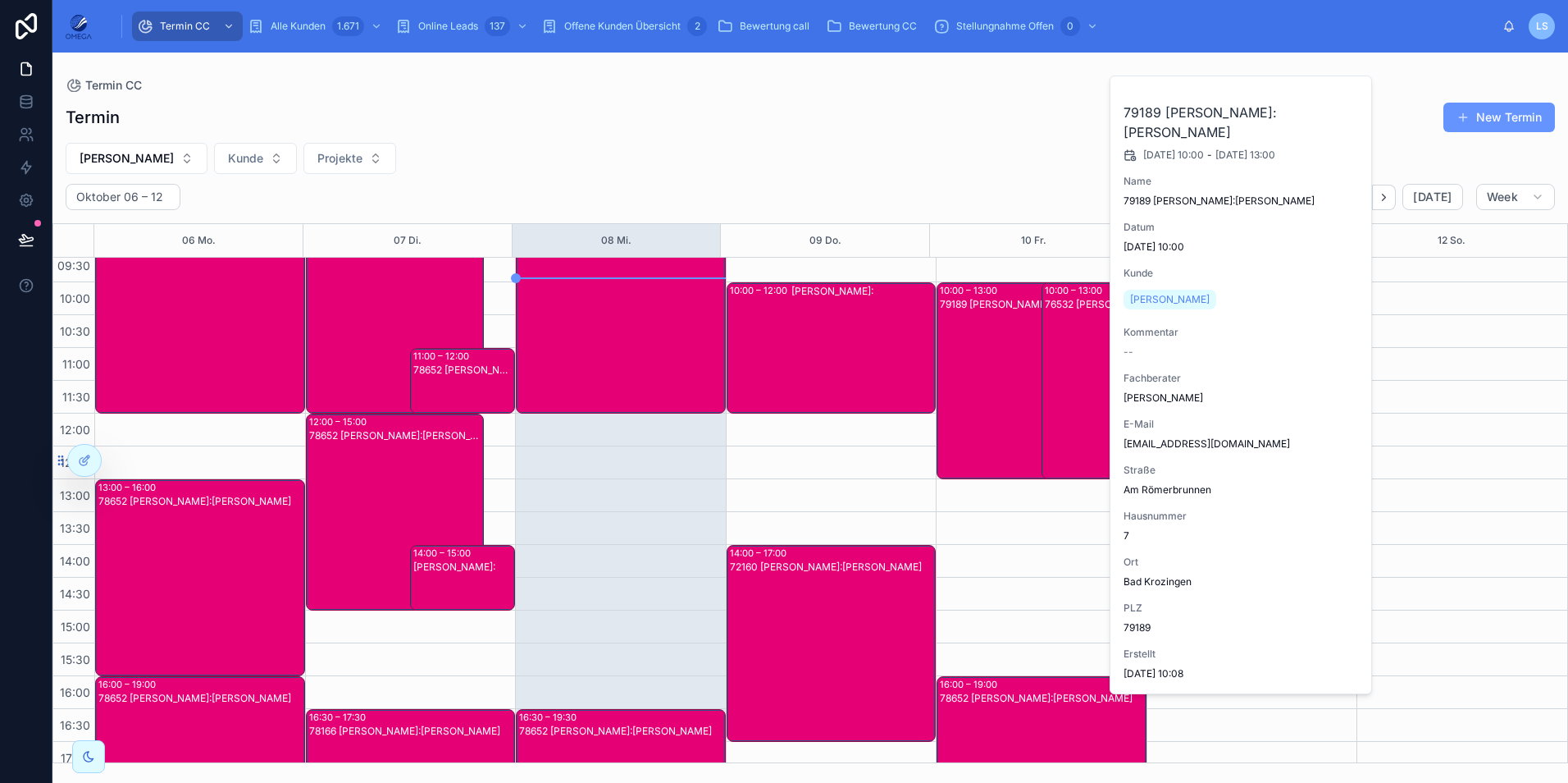
scroll to position [103, 0]
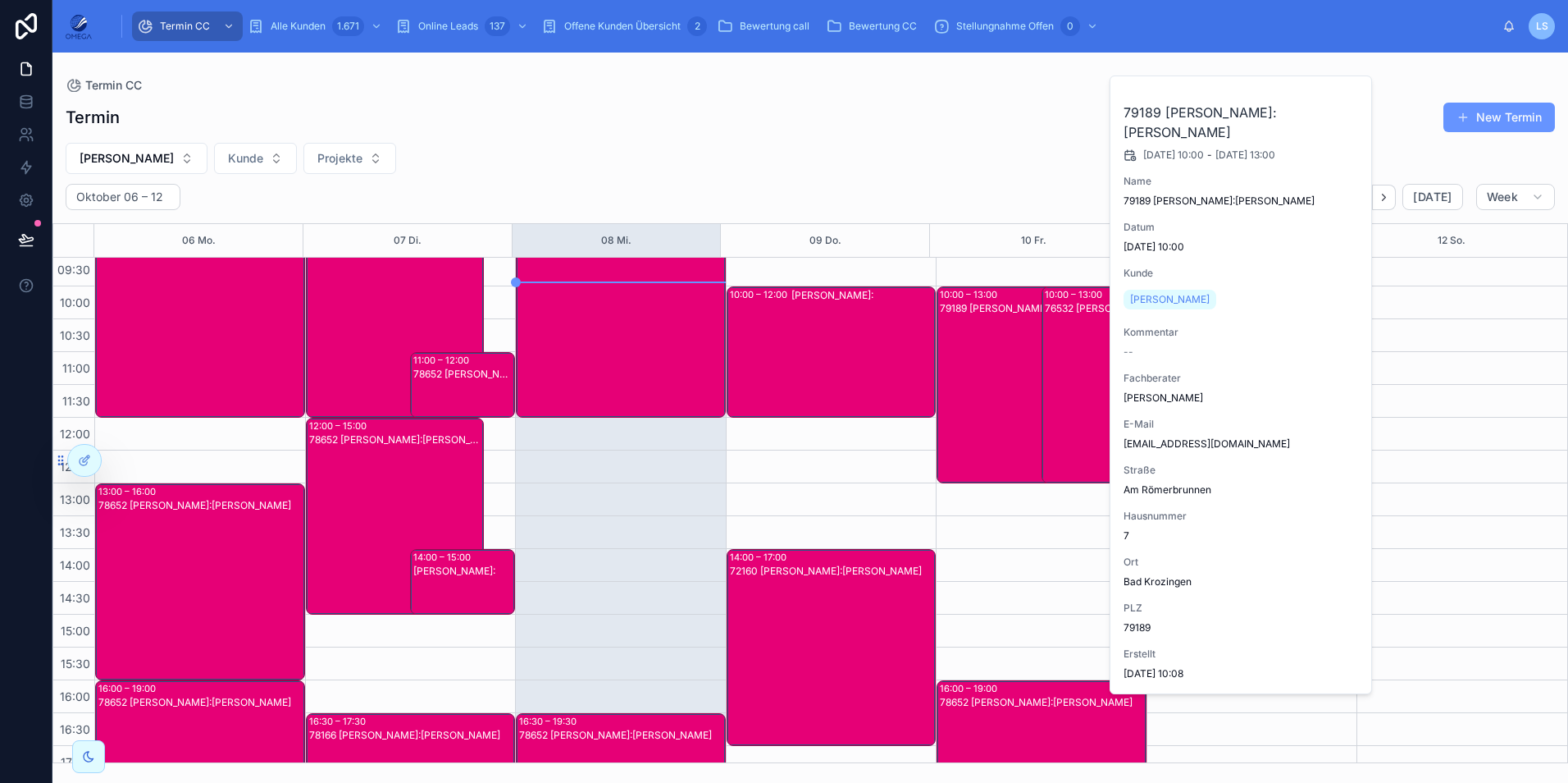
click at [986, 371] on div "79189 Hartmut Seitz Kunde:Philippe Hoch" at bounding box center [1026, 398] width 173 height 194
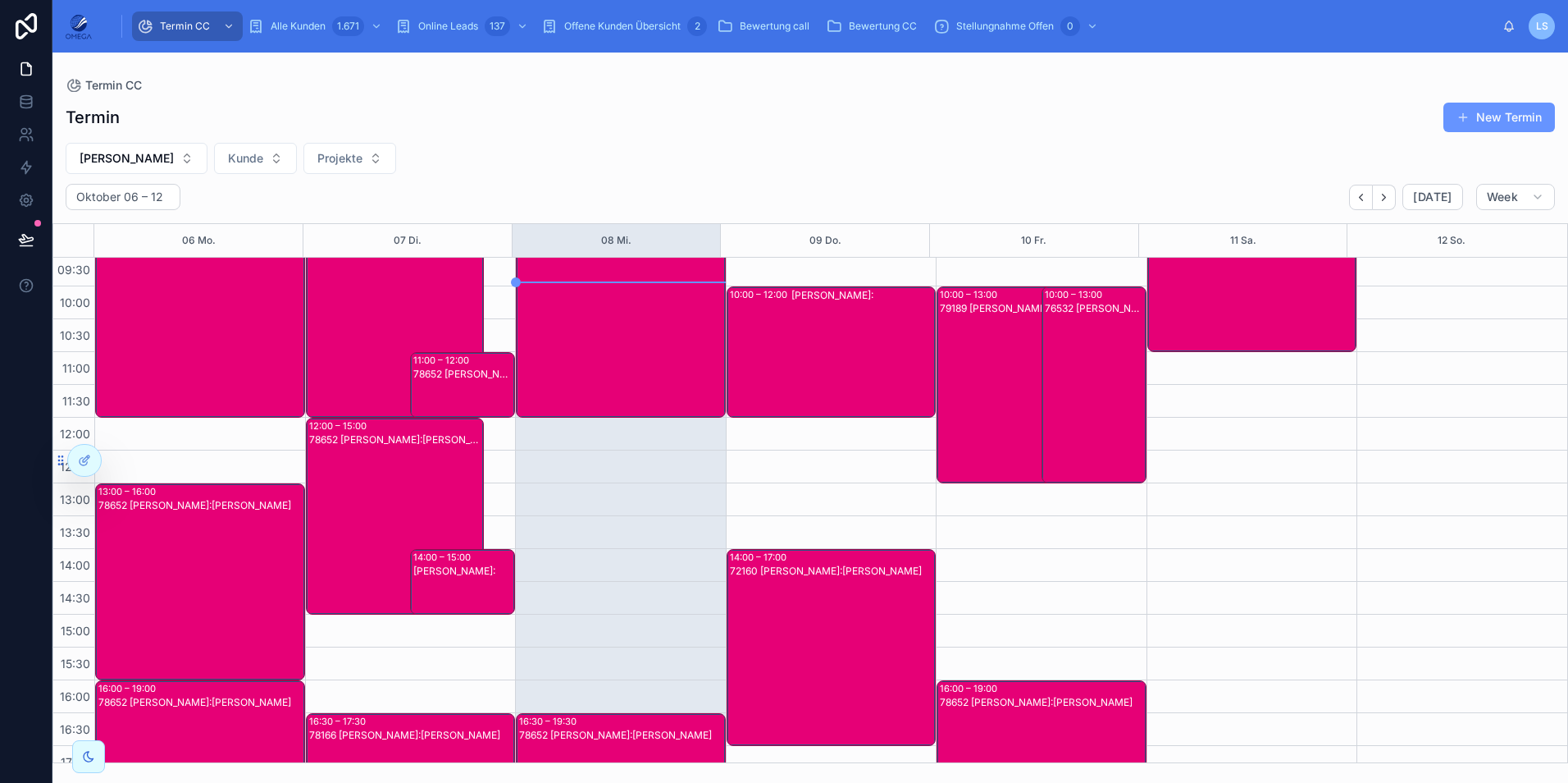
click at [986, 371] on div "79189 Hartmut Seitz Kunde:Philippe Hoch" at bounding box center [1026, 398] width 173 height 194
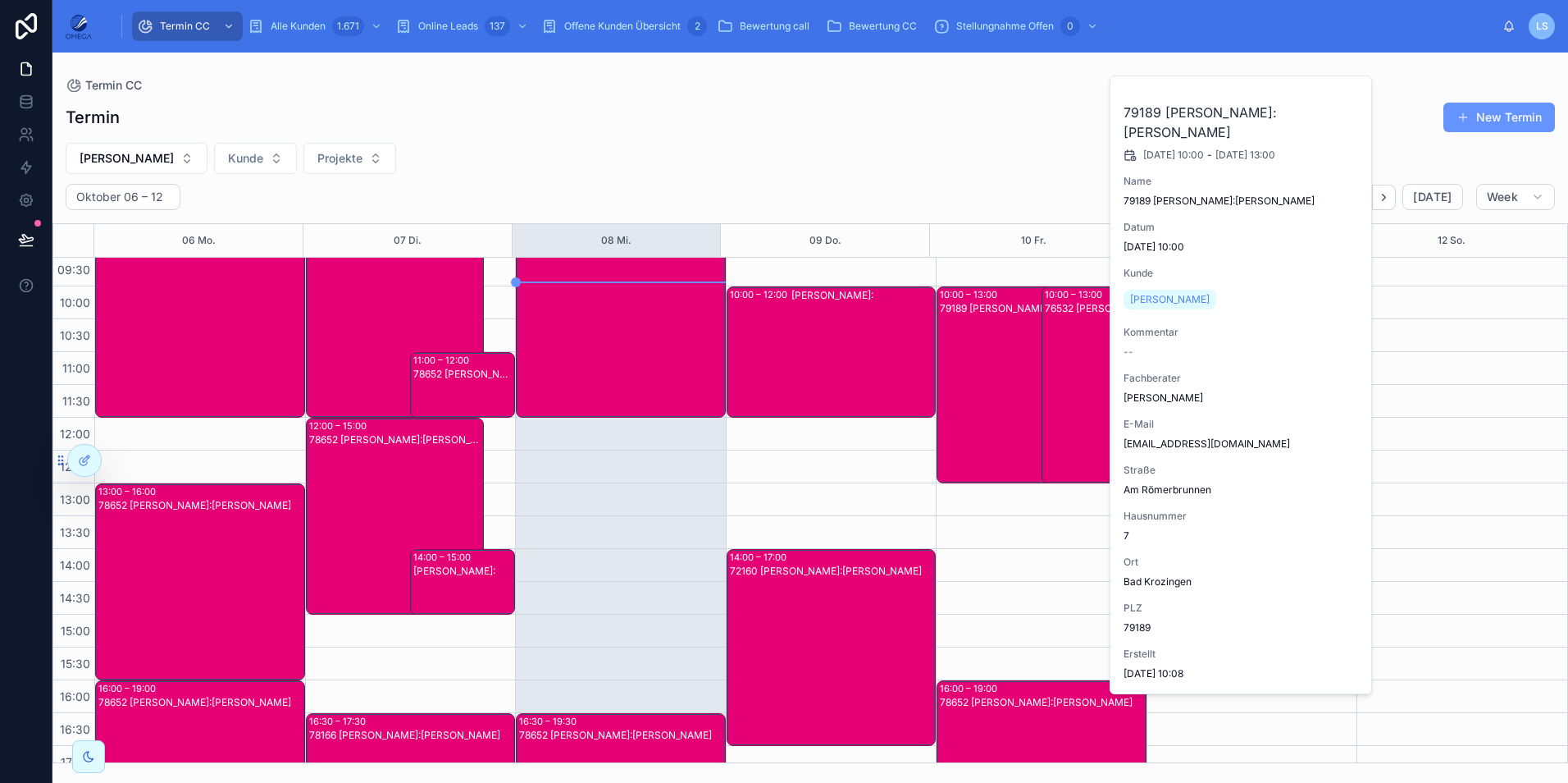
click at [0, 0] on button "Fachberater zuweisen" at bounding box center [0, 0] width 0 height 0
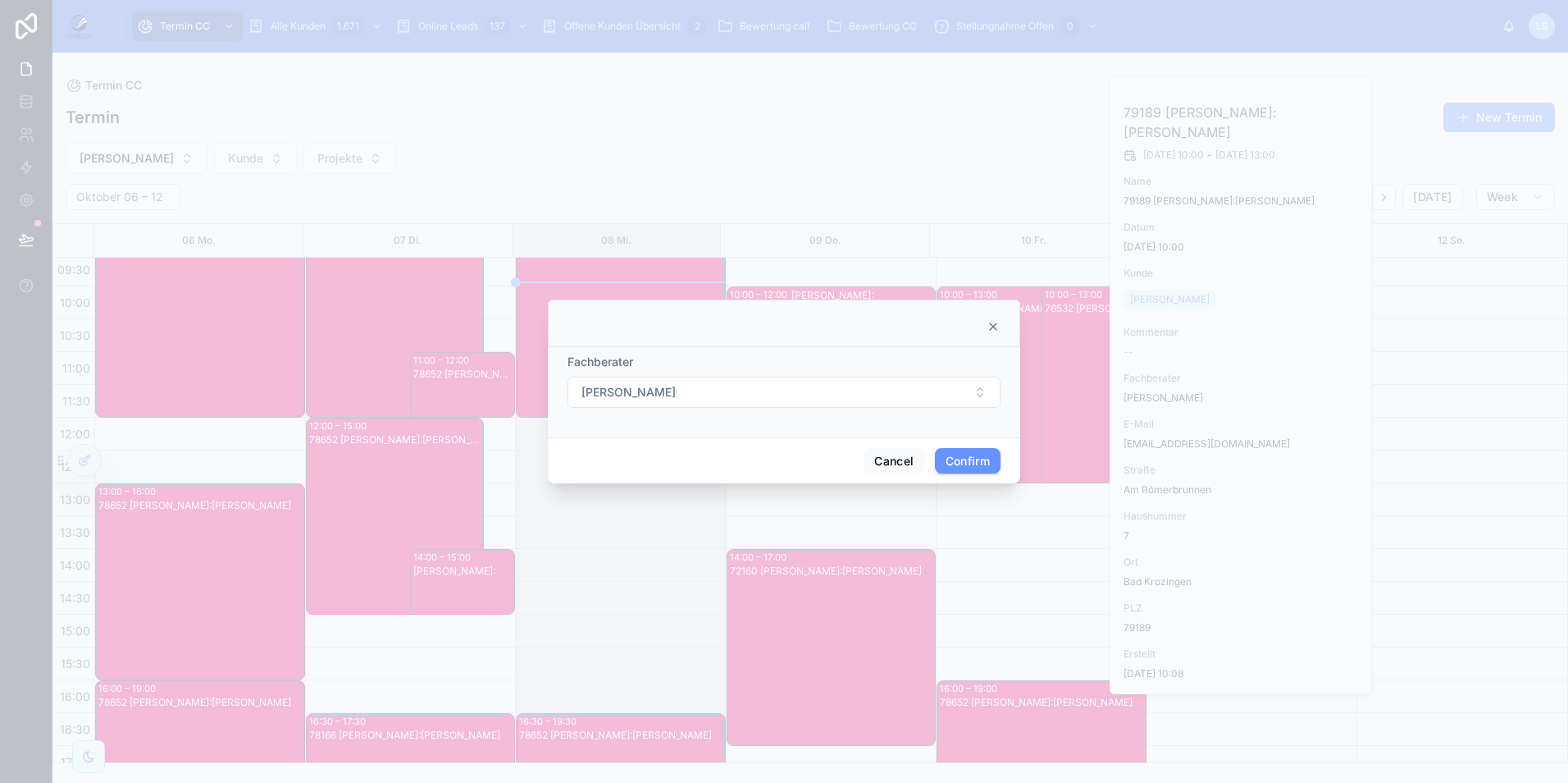
click at [695, 385] on button "Hartmut Seitz" at bounding box center [784, 392] width 433 height 31
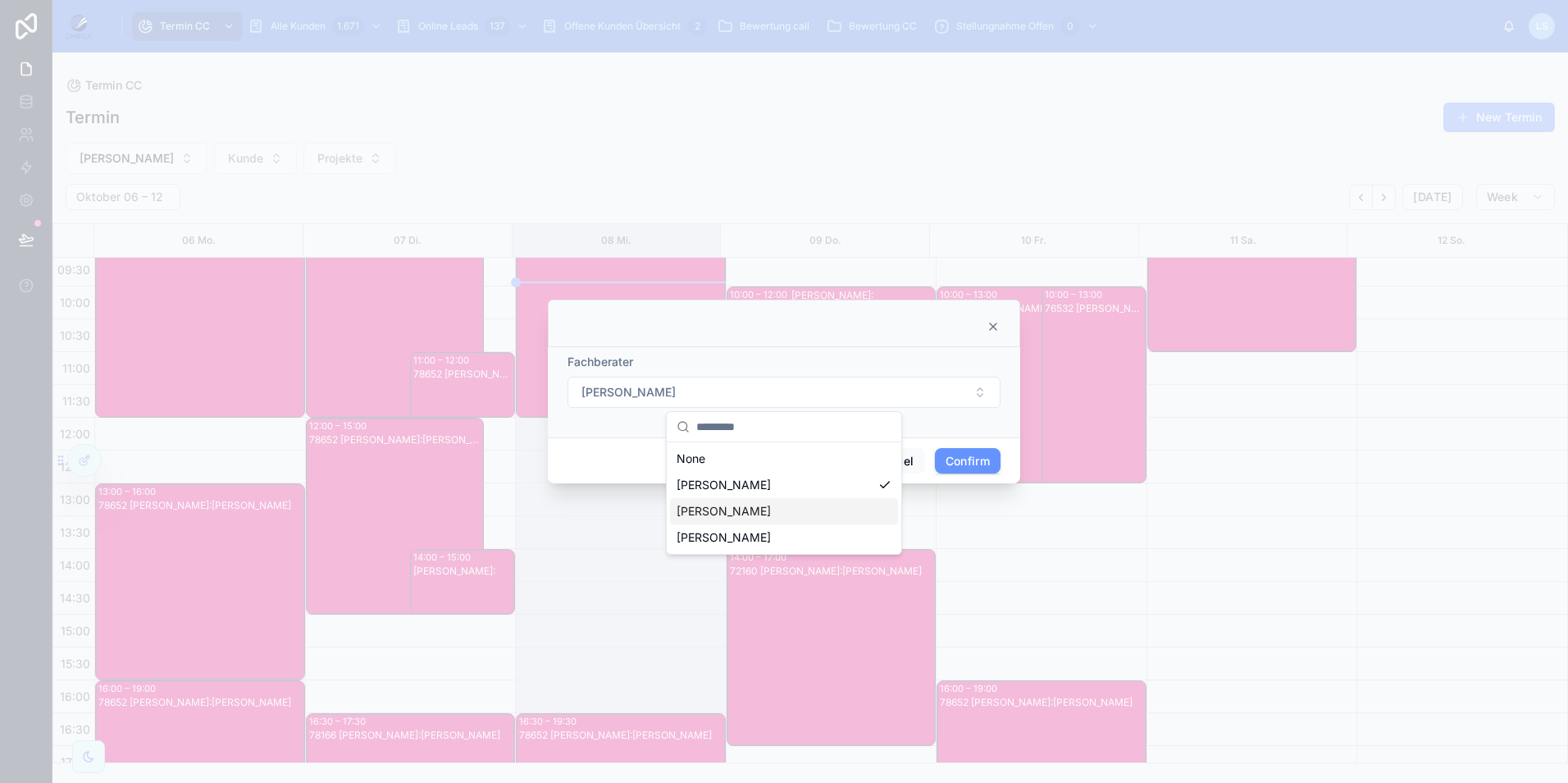
click at [751, 516] on div "Klaus Vollmer" at bounding box center [784, 511] width 228 height 26
click at [967, 457] on button "Confirm" at bounding box center [968, 460] width 66 height 26
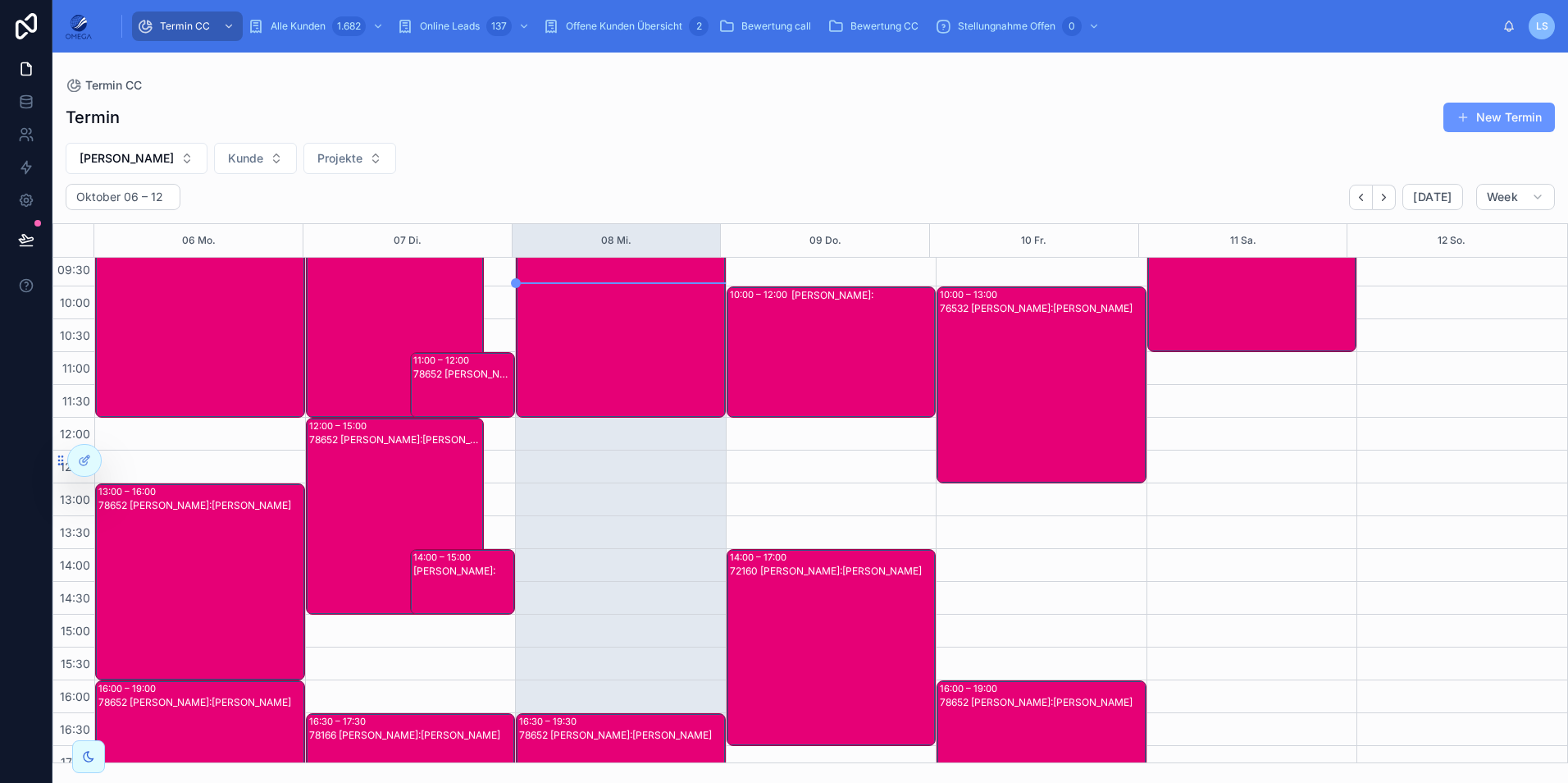
click at [116, 161] on span "Hartmut Seitz" at bounding box center [126, 158] width 94 height 16
type input "**"
click at [115, 243] on div "Mathias Götte" at bounding box center [127, 251] width 228 height 26
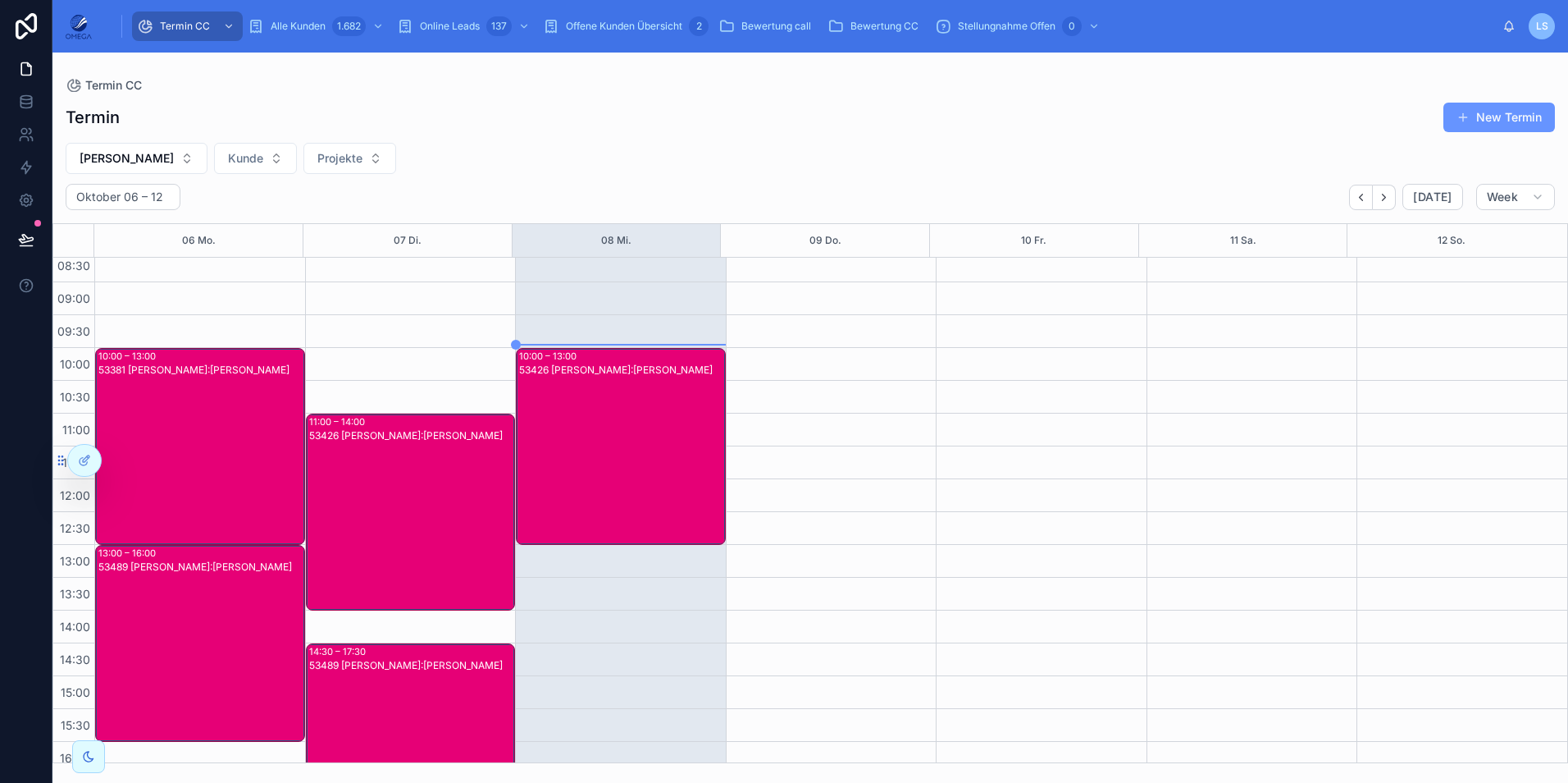
scroll to position [20, 0]
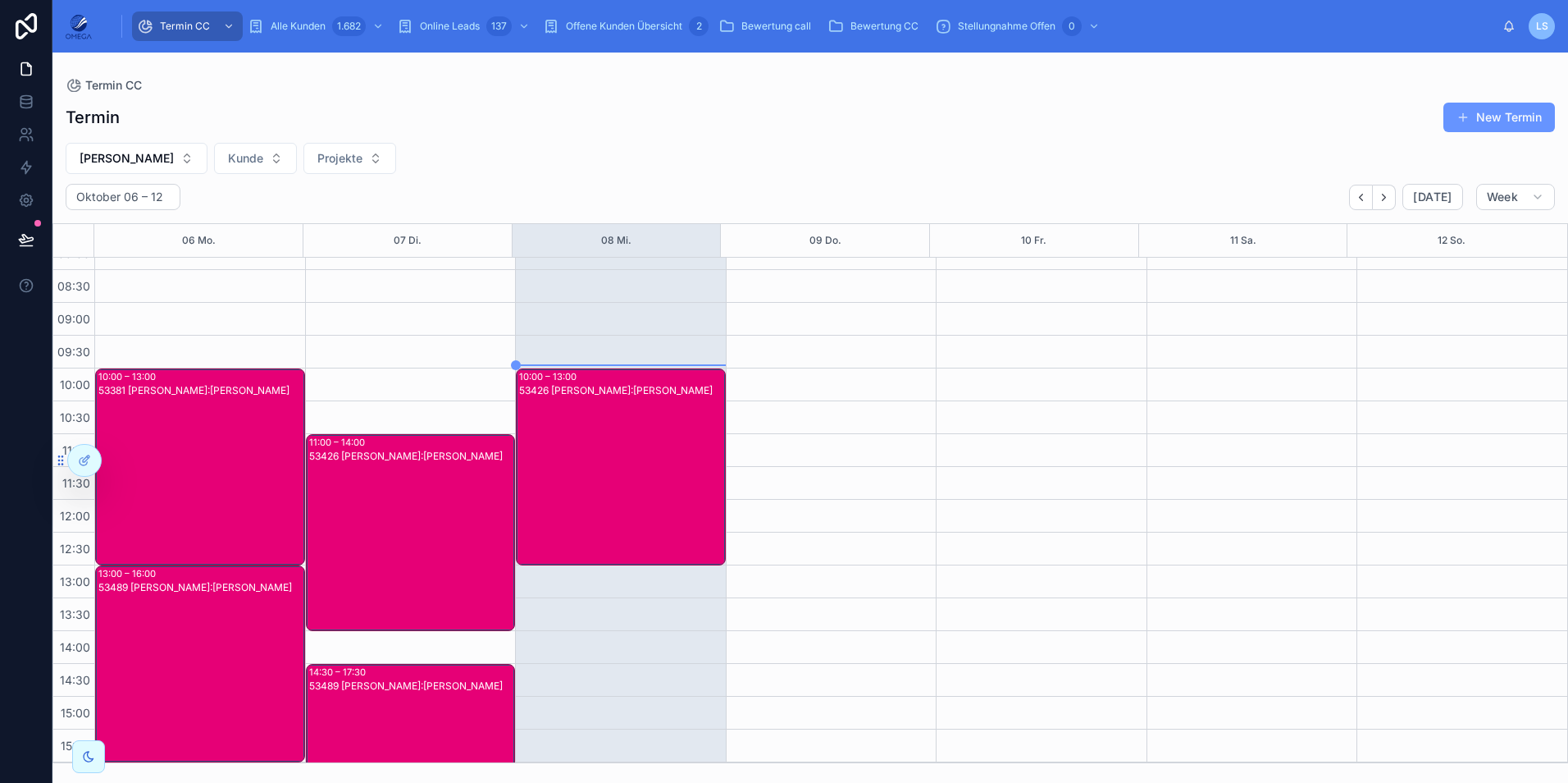
click at [636, 440] on div "53426 Mathias Götte Kunde:Simon Wagner" at bounding box center [622, 480] width 205 height 194
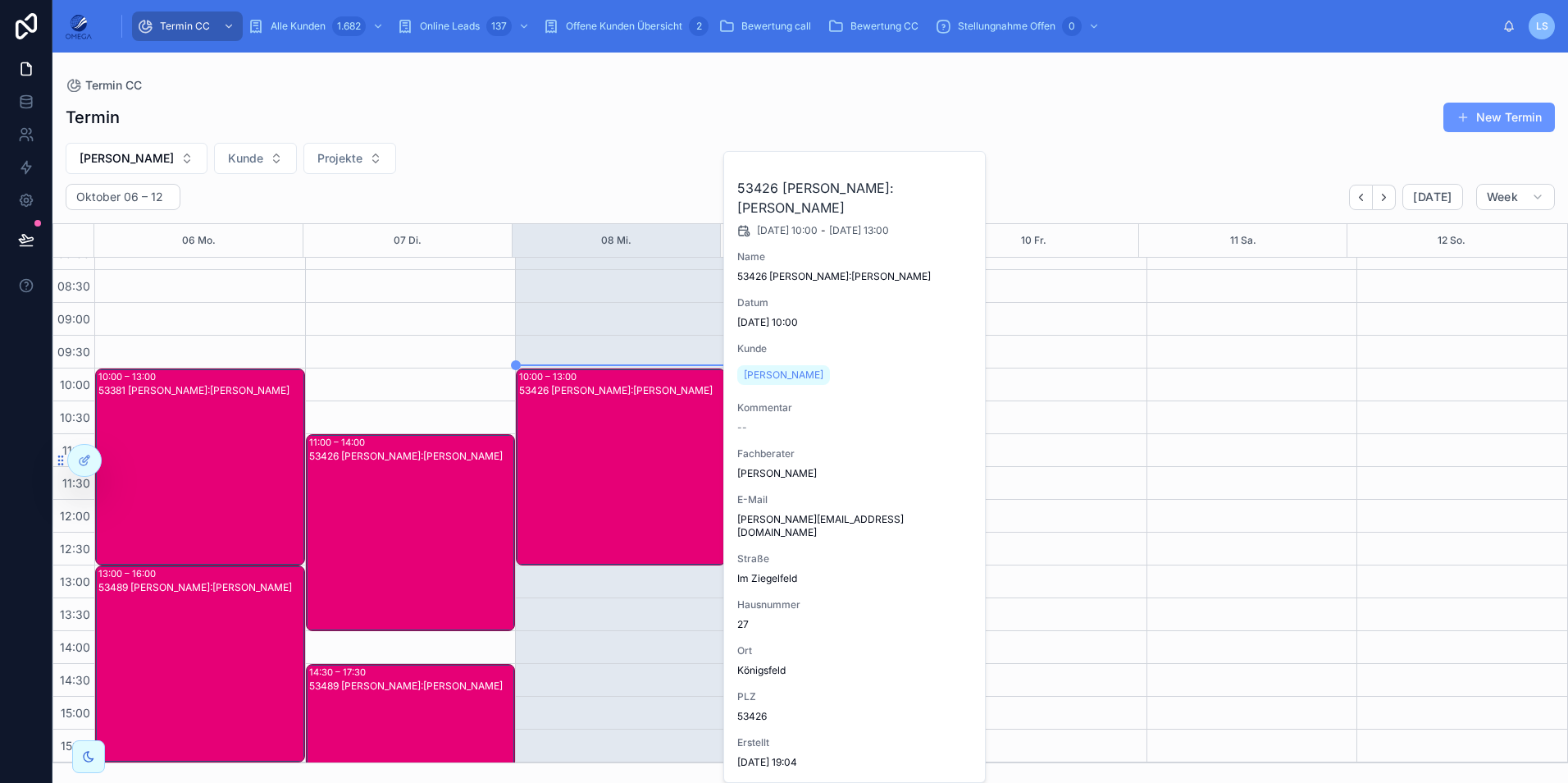
click at [636, 441] on div "53426 Mathias Götte Kunde:Simon Wagner" at bounding box center [622, 480] width 205 height 194
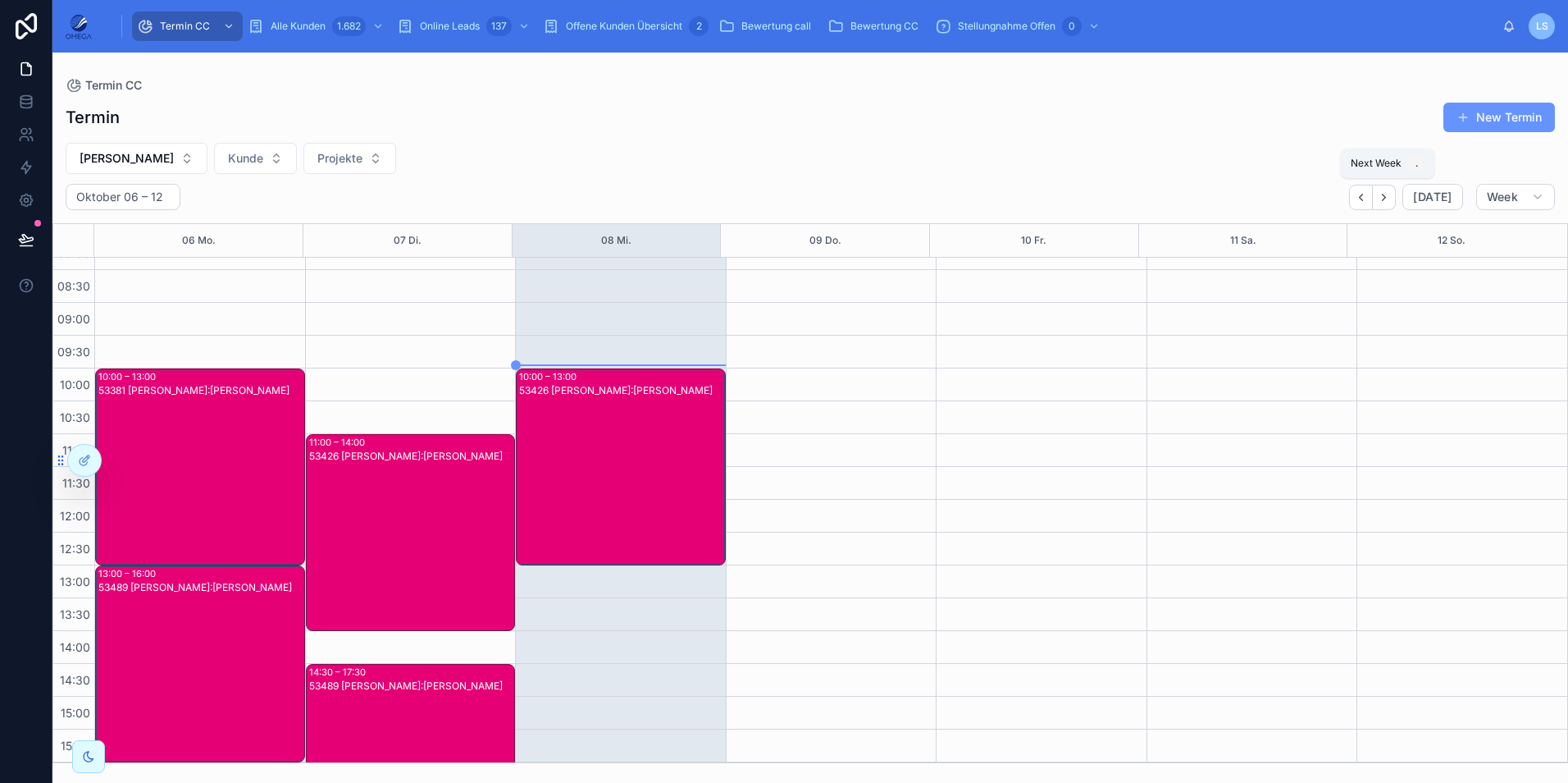
click at [1392, 205] on button "Next" at bounding box center [1384, 197] width 23 height 25
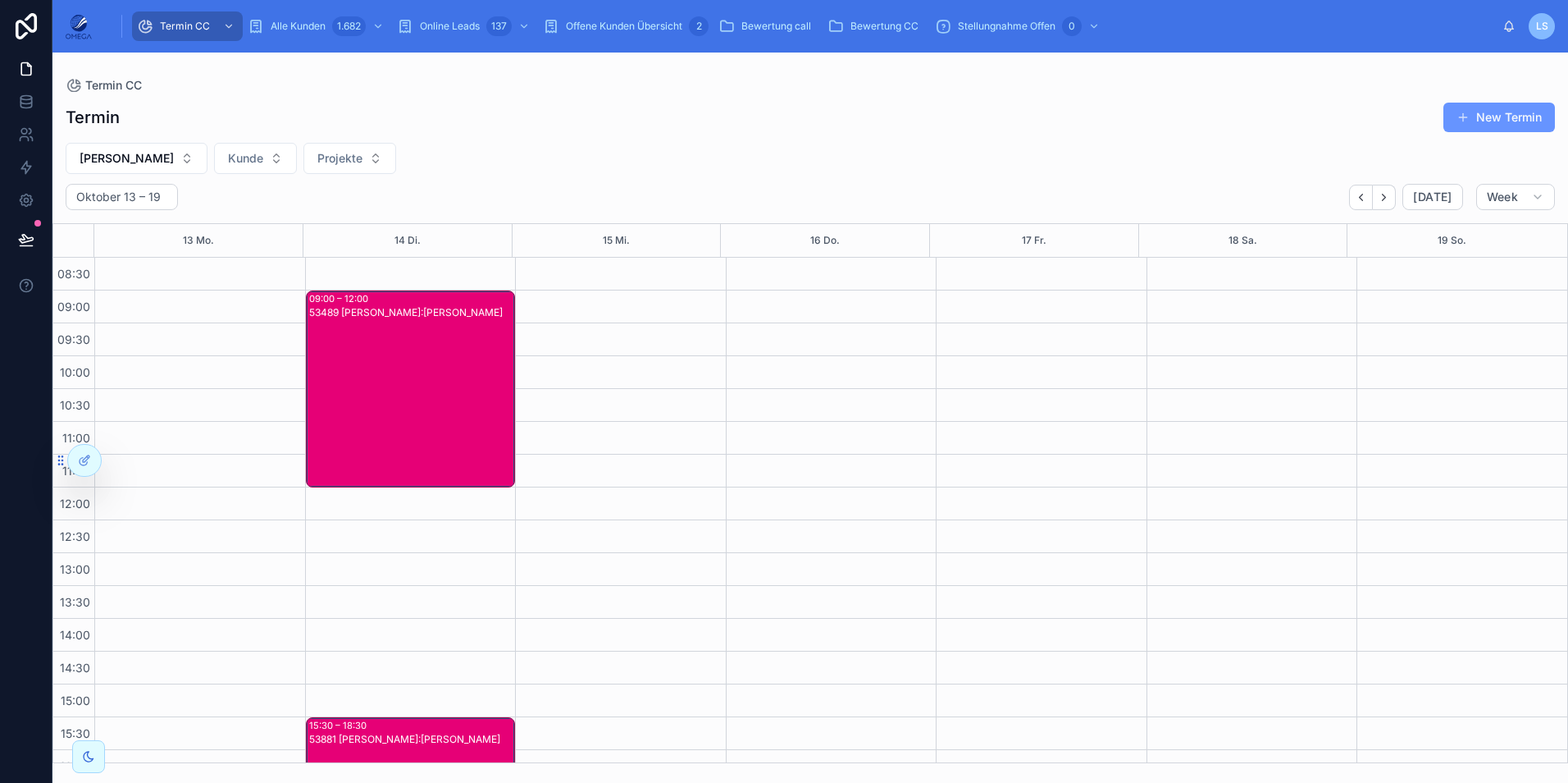
scroll to position [20, 0]
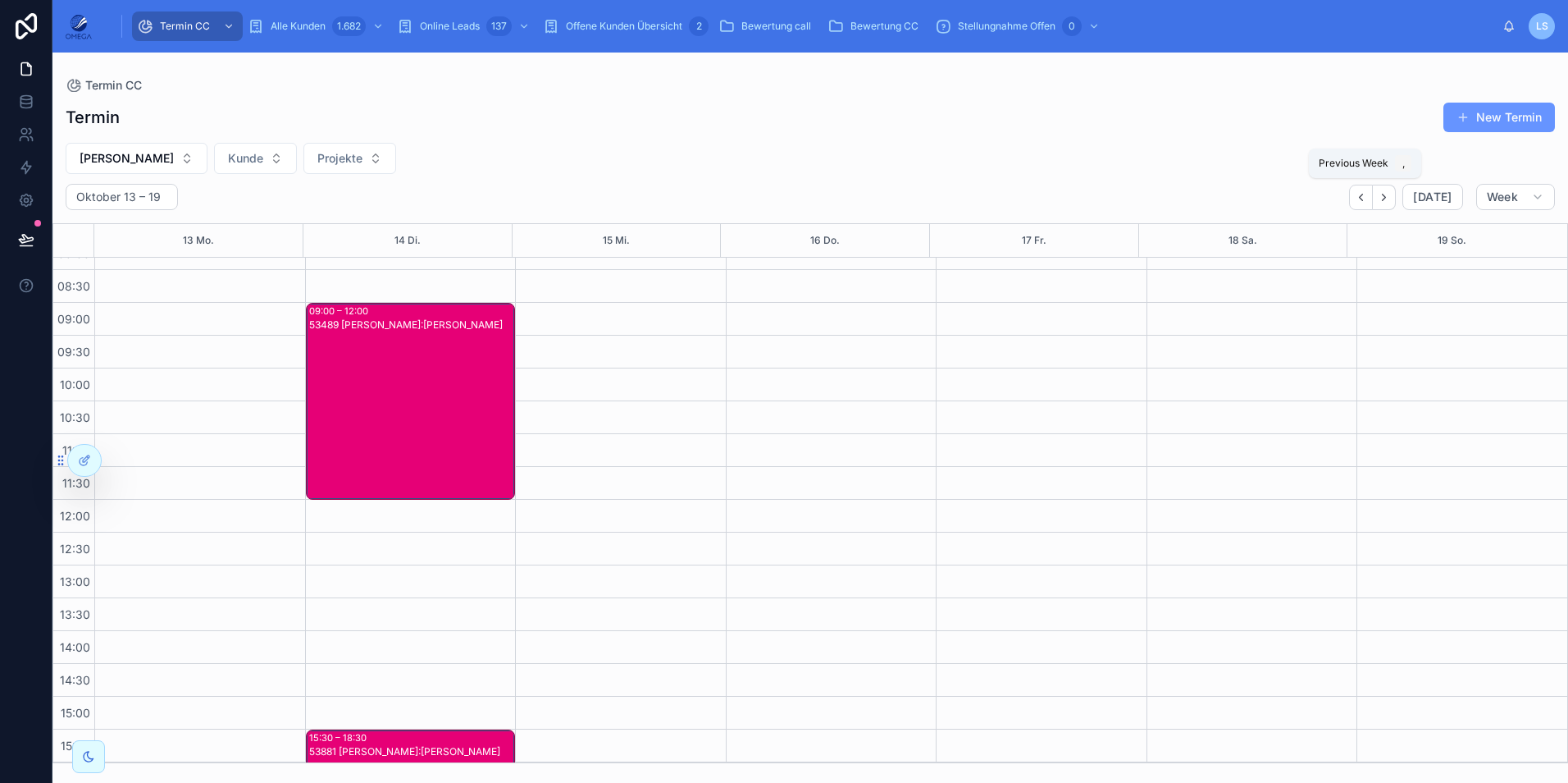
click at [1355, 198] on button "Back" at bounding box center [1361, 197] width 24 height 25
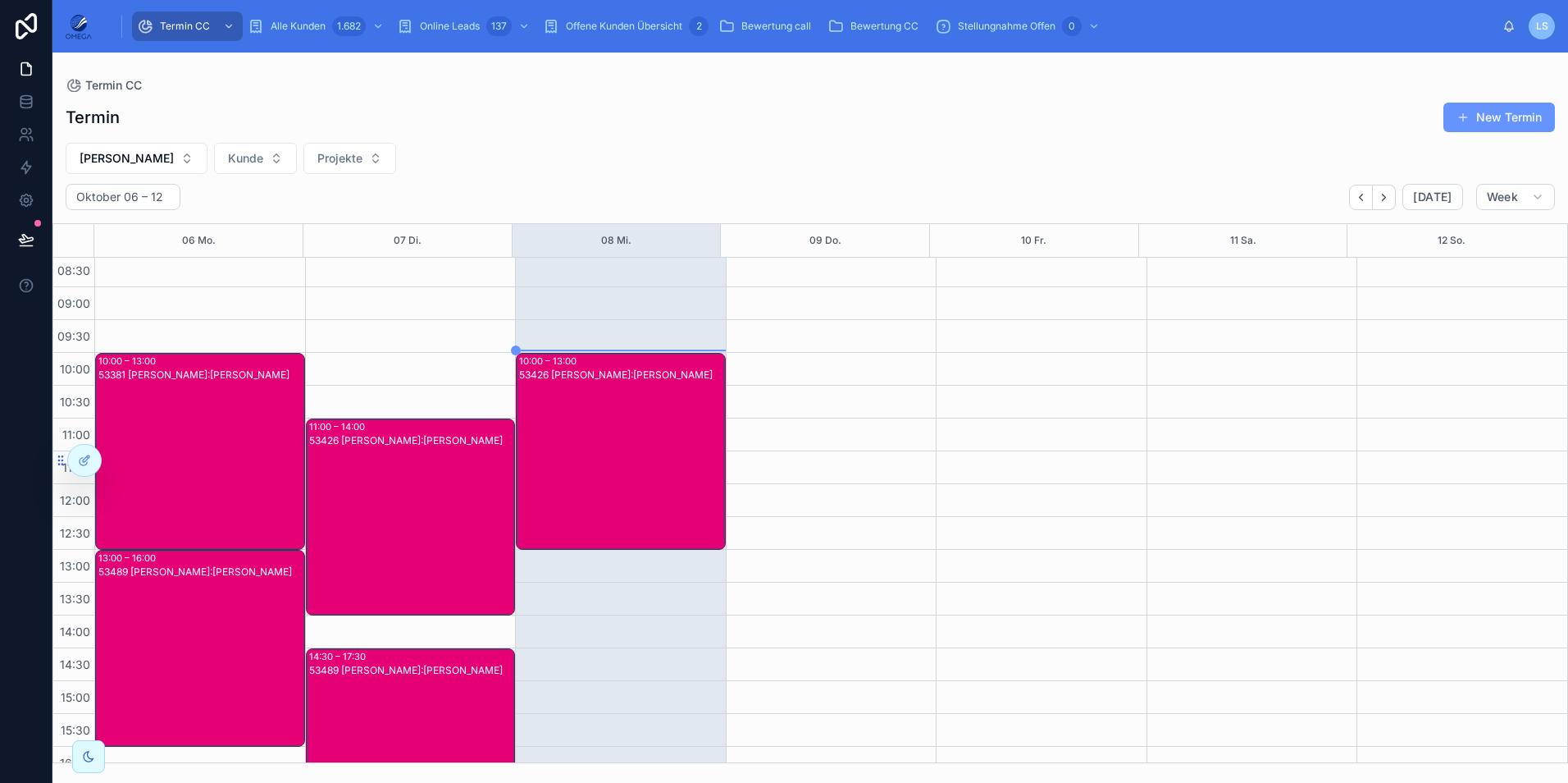
scroll to position [20, 0]
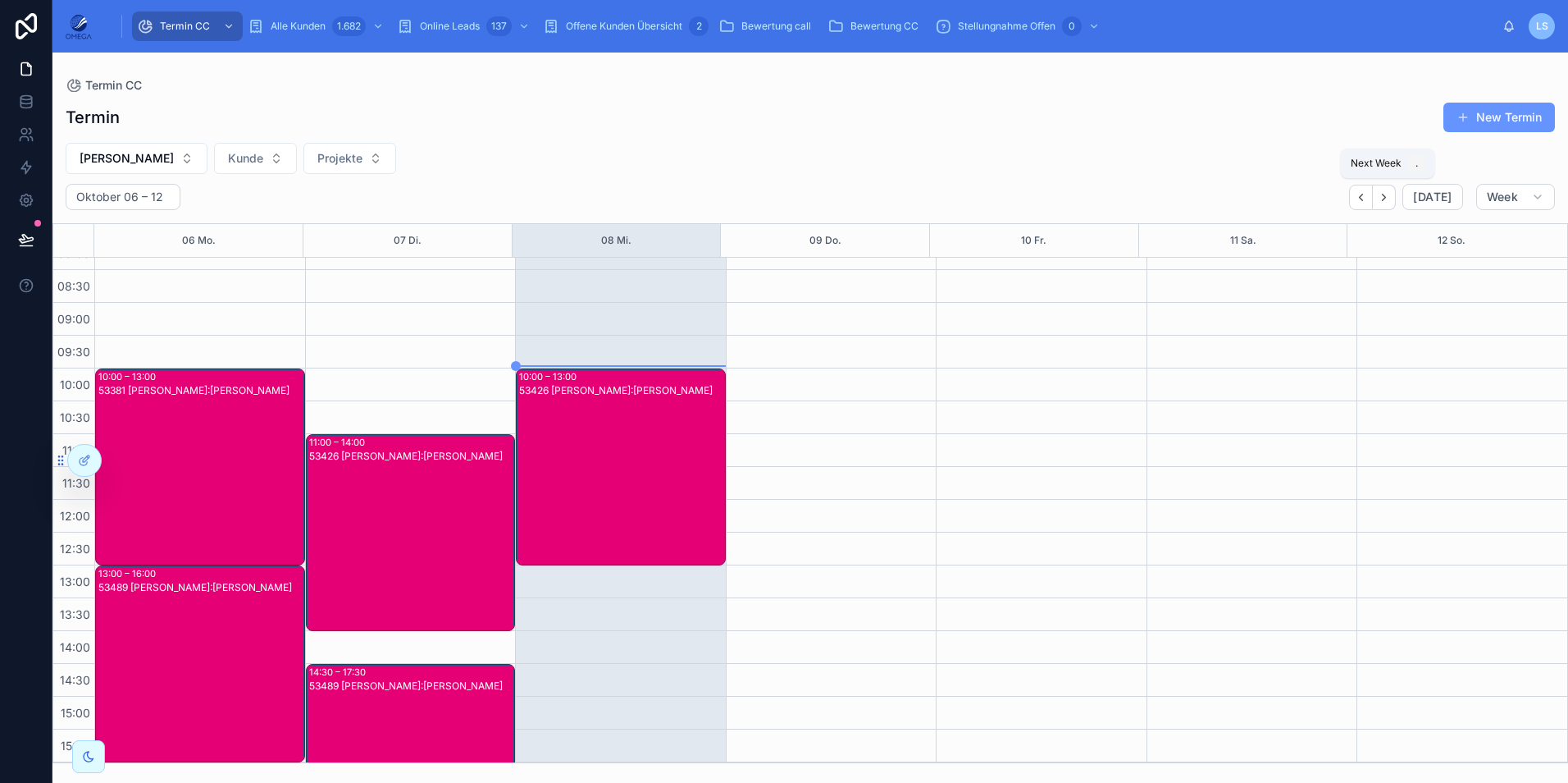
click at [1390, 203] on icon "Next" at bounding box center [1383, 197] width 13 height 13
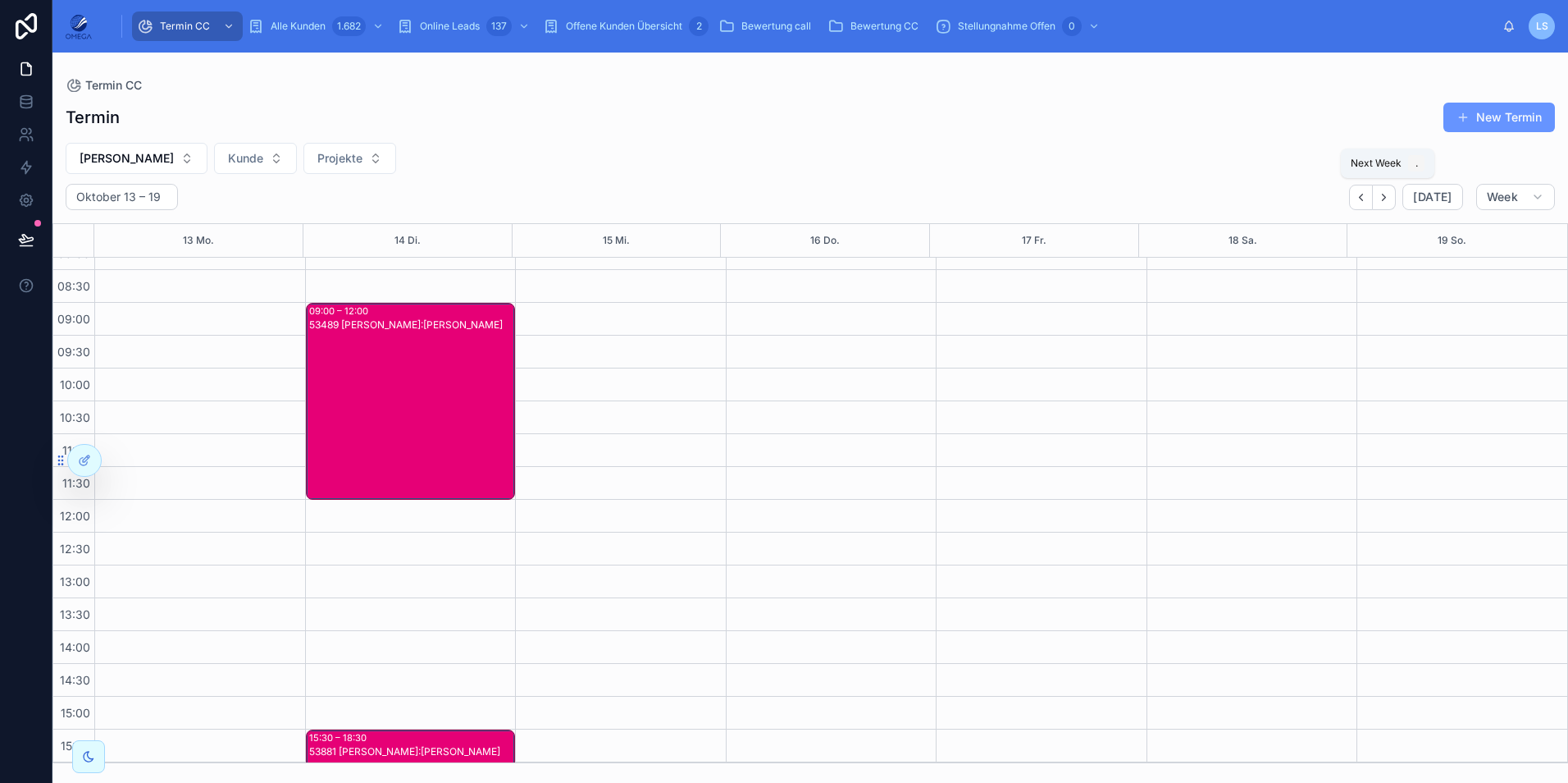
click at [1390, 203] on icon "Next" at bounding box center [1383, 197] width 13 height 13
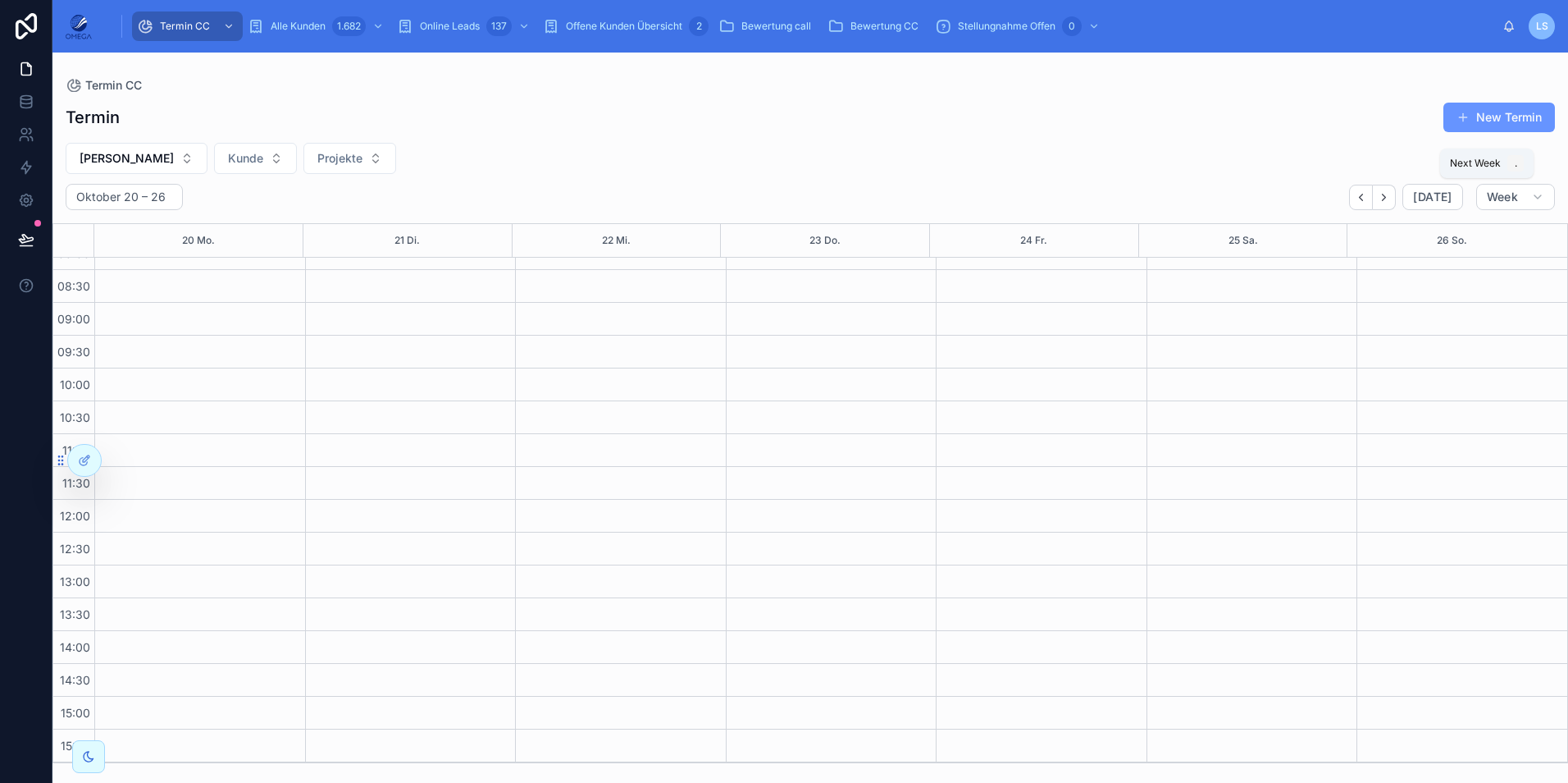
click at [1390, 203] on icon "Next" at bounding box center [1383, 197] width 13 height 13
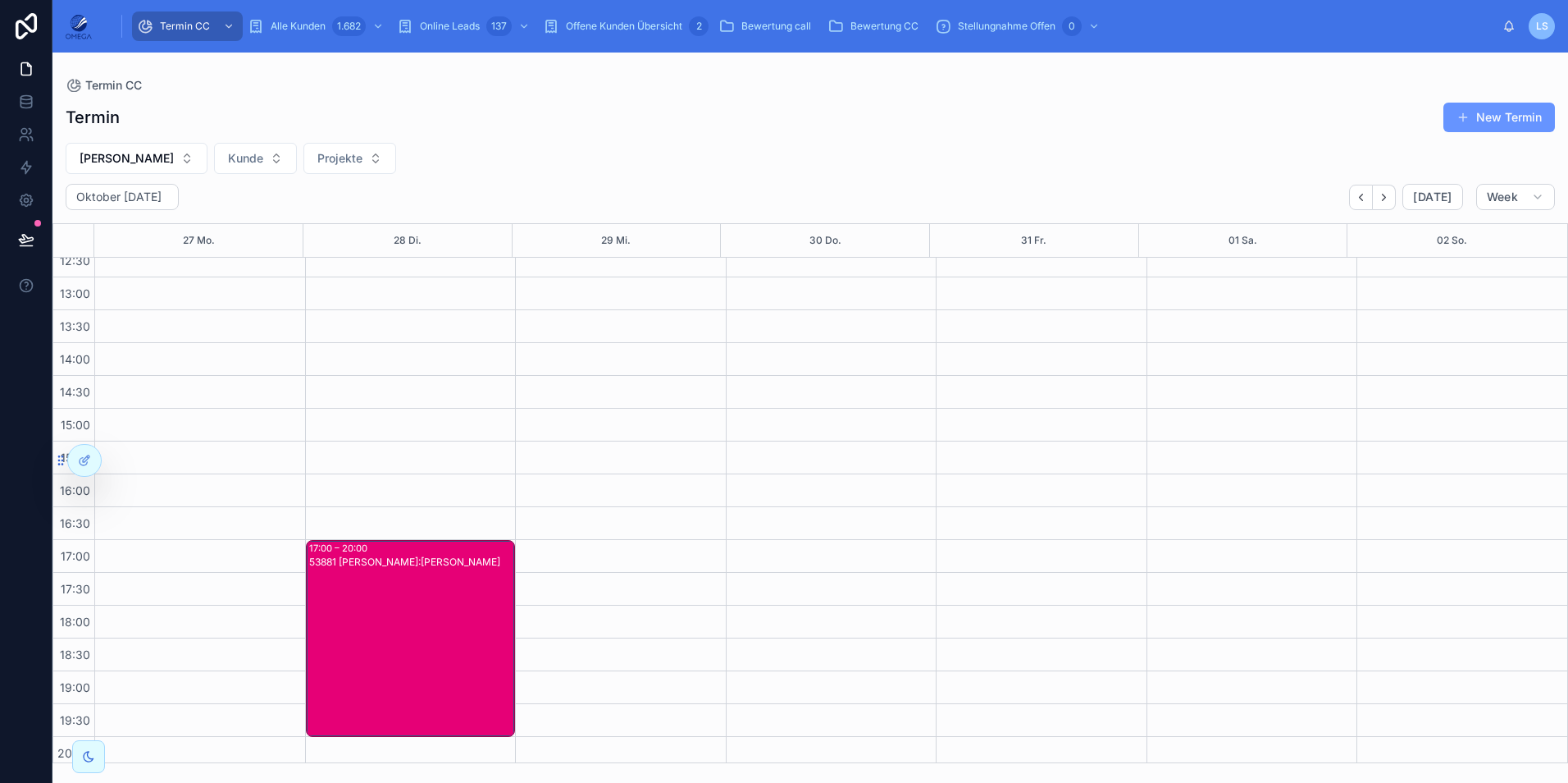
scroll to position [349, 0]
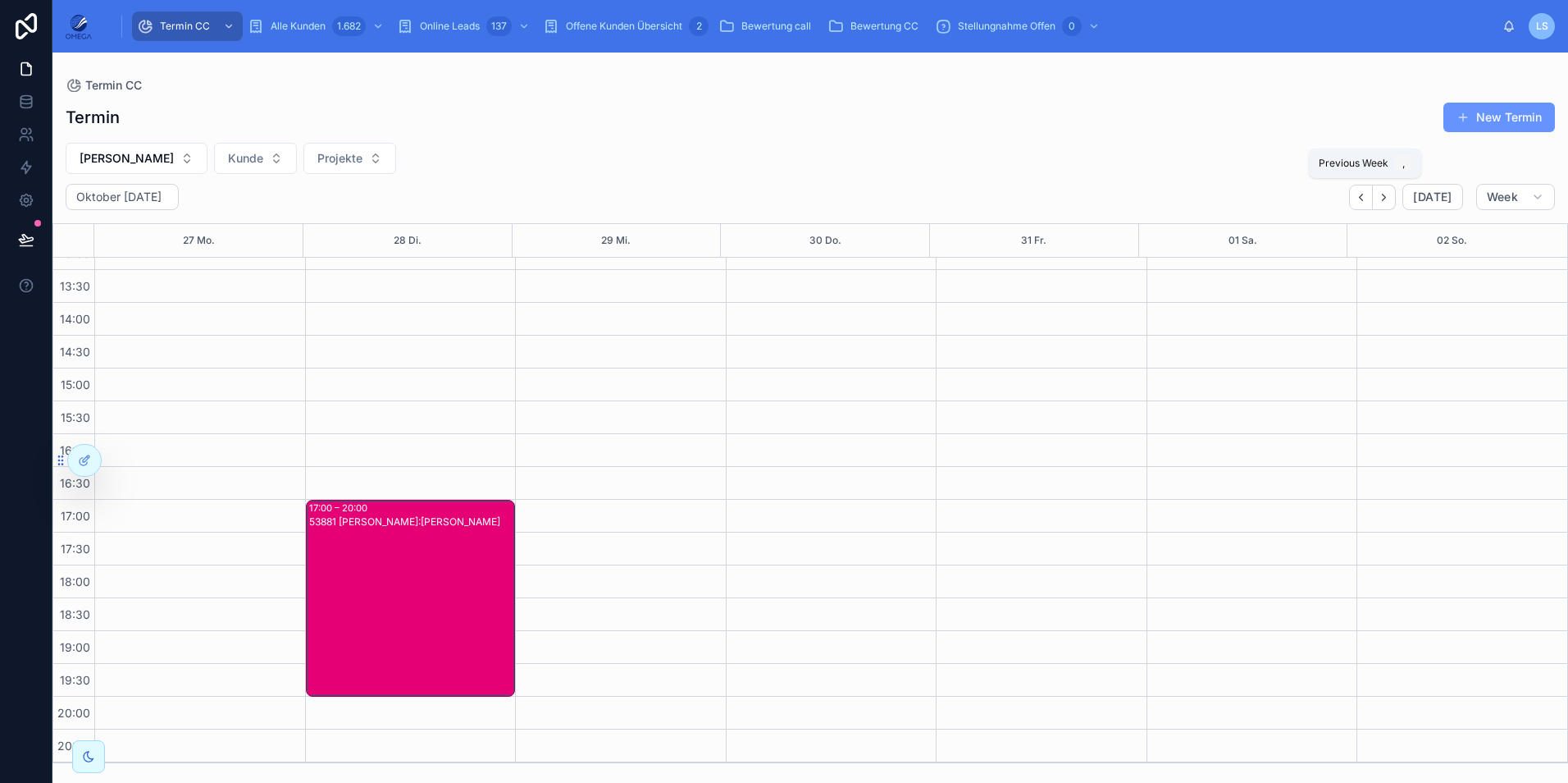
click at [1361, 200] on icon "Back" at bounding box center [1361, 197] width 13 height 13
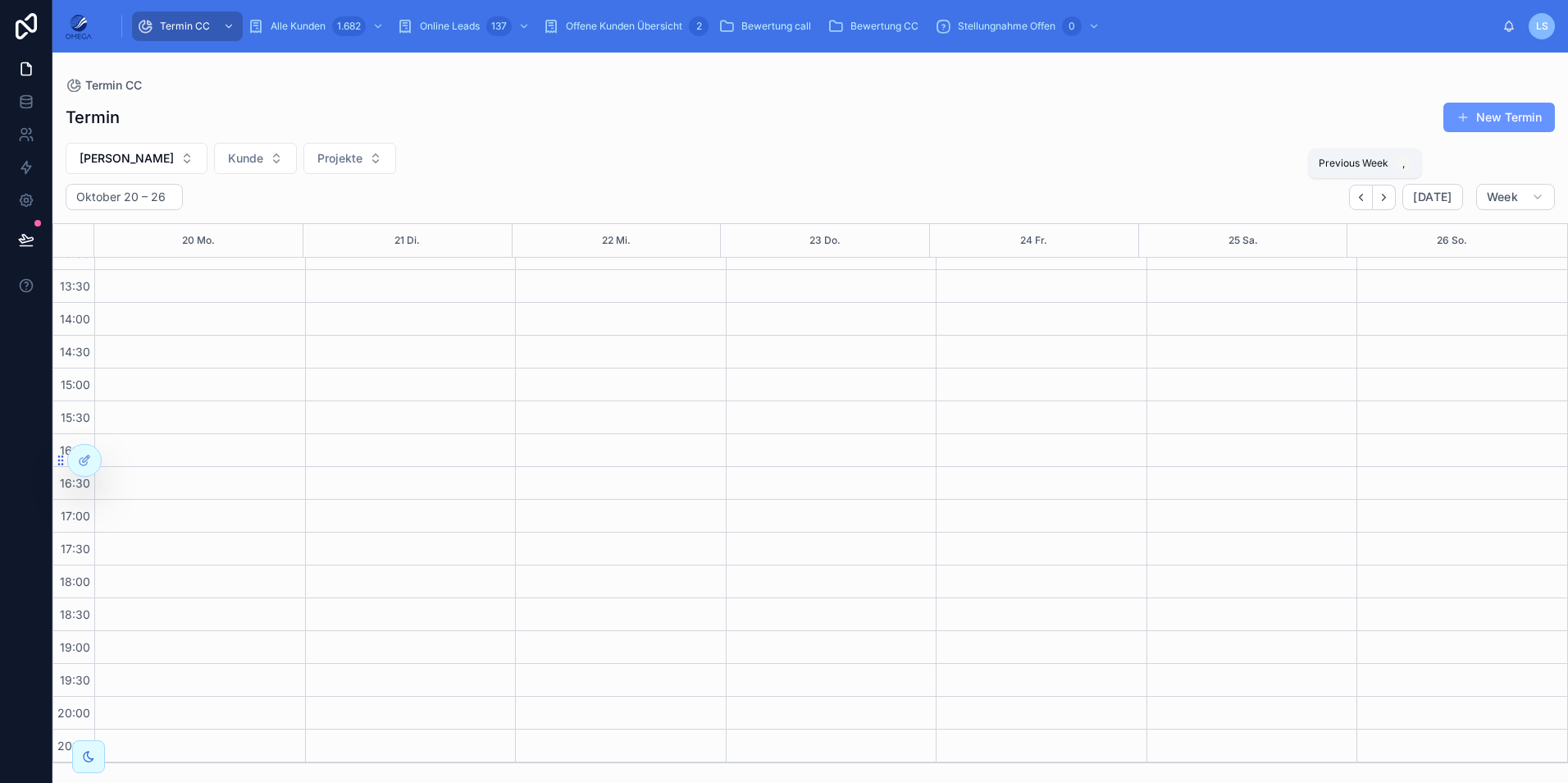
click at [1361, 200] on icon "Back" at bounding box center [1361, 197] width 13 height 13
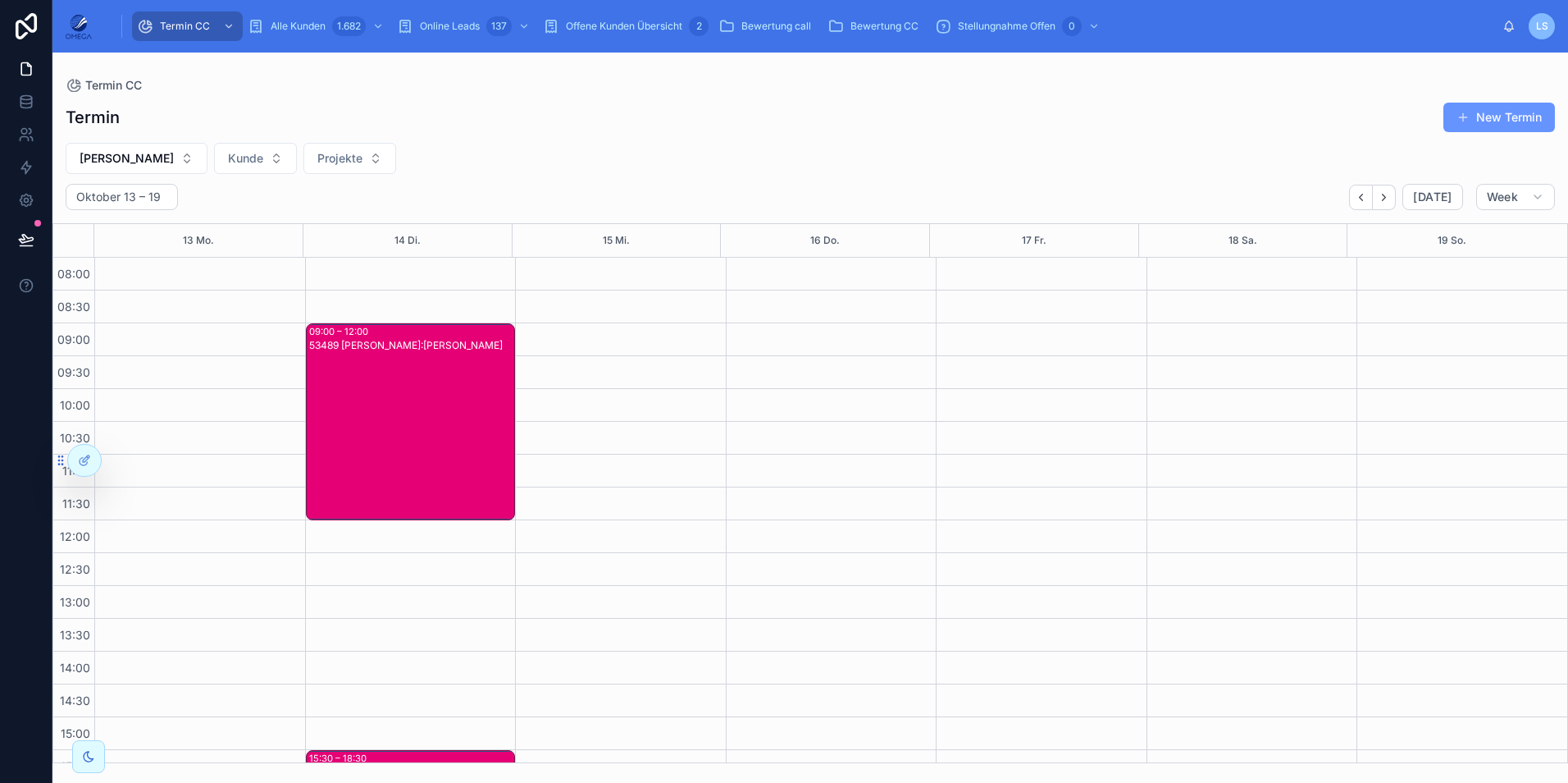
click at [435, 427] on div "53489 Mathias Götte Kunde:Viktor Sterkel" at bounding box center [412, 435] width 205 height 194
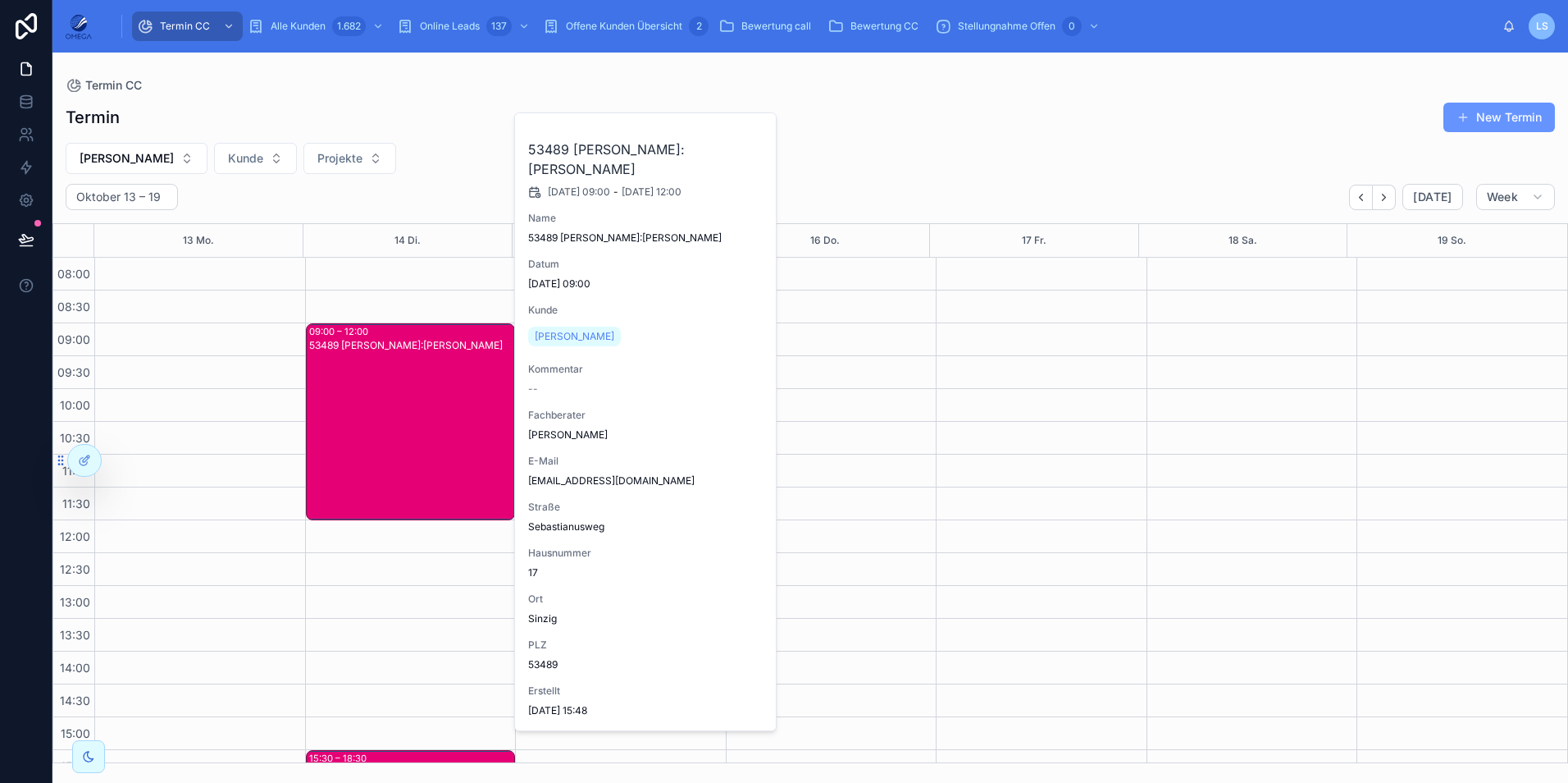
click at [413, 178] on div "Termin New Termin Mathias Götte Kunde Projekte Oktober 13 – 19 Today Week 13 Mo…" at bounding box center [810, 427] width 1515 height 671
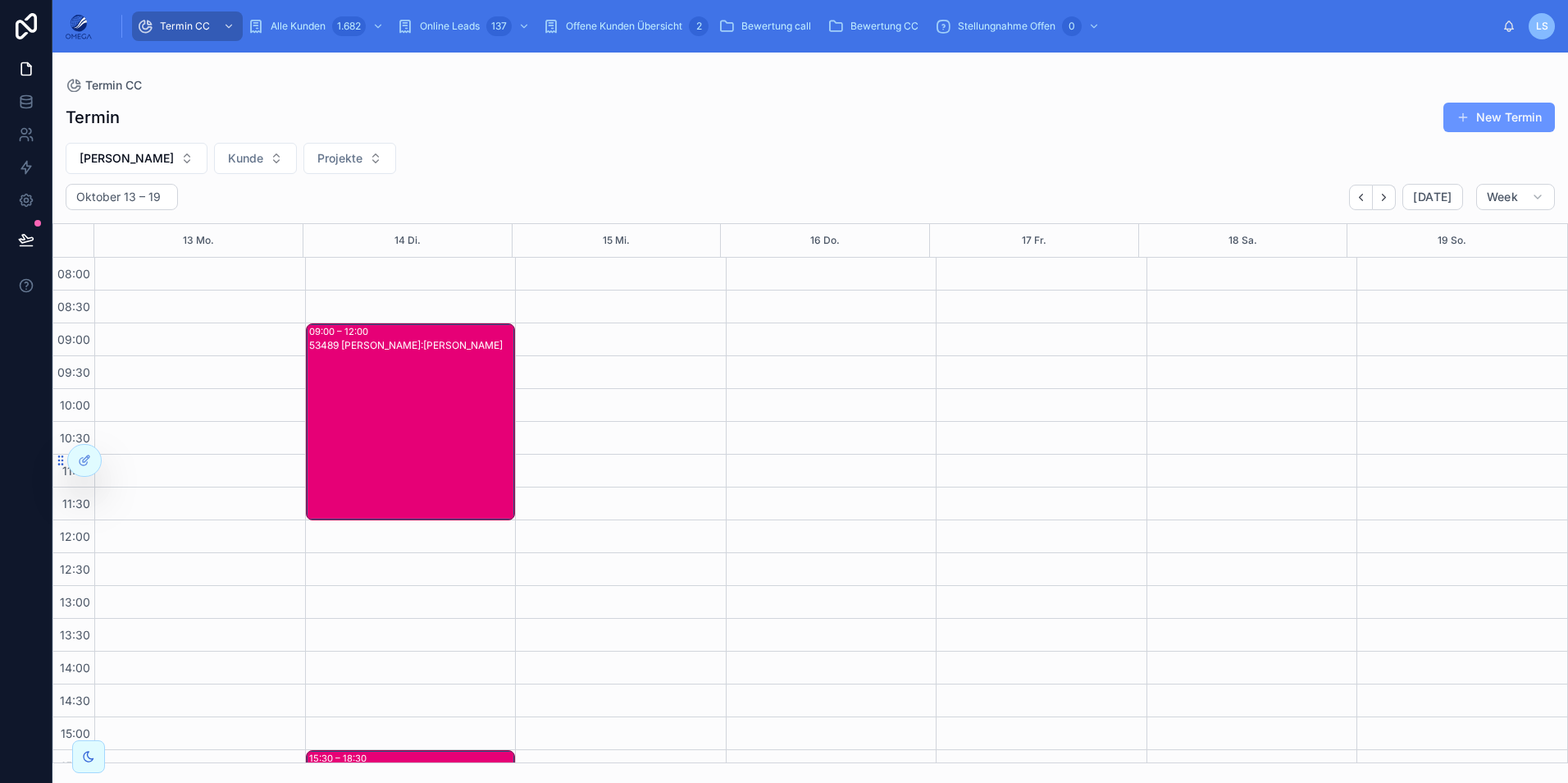
click at [159, 161] on button "Mathias Götte" at bounding box center [137, 158] width 141 height 31
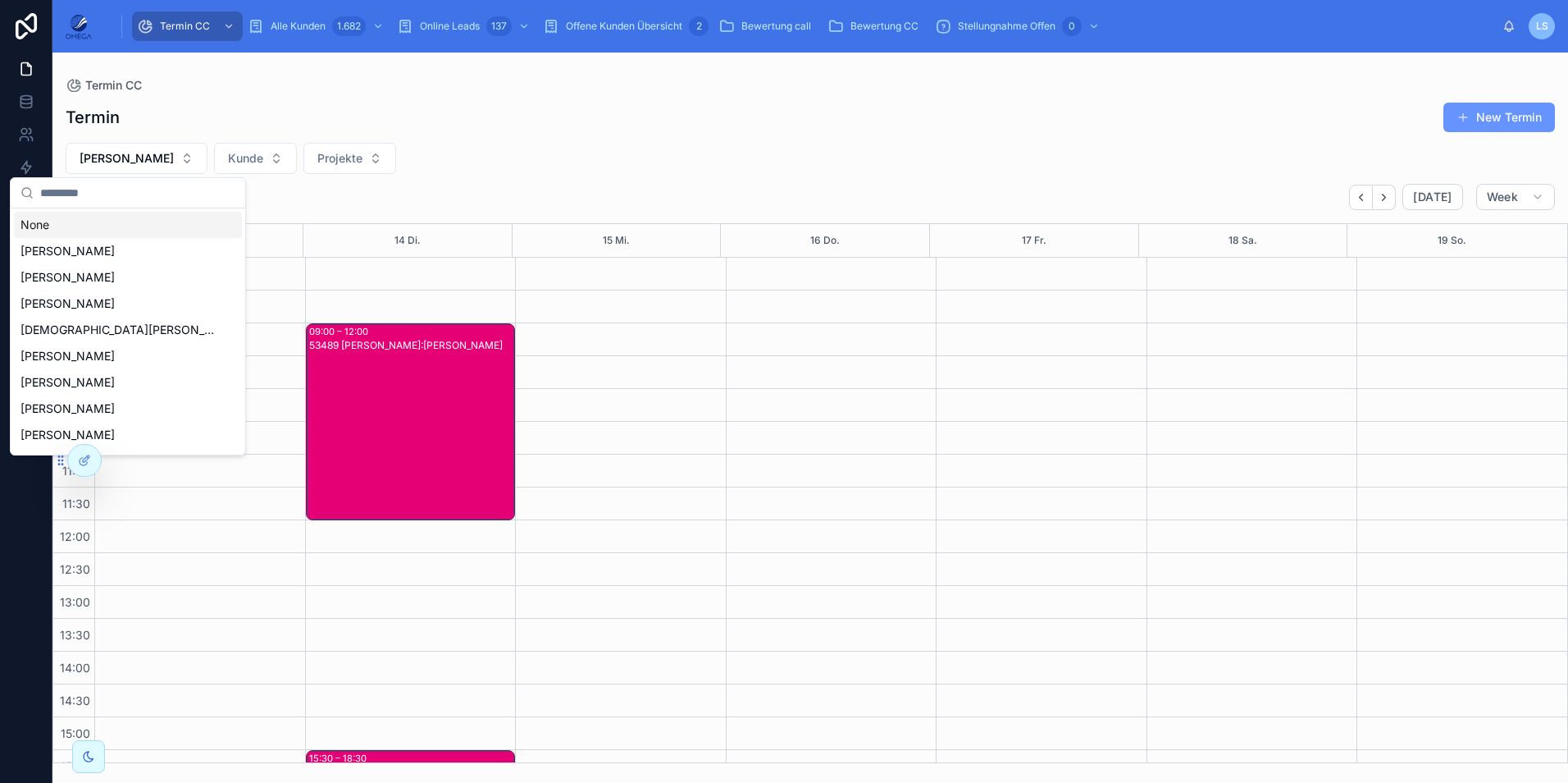
click at [229, 218] on div "None" at bounding box center [127, 224] width 228 height 26
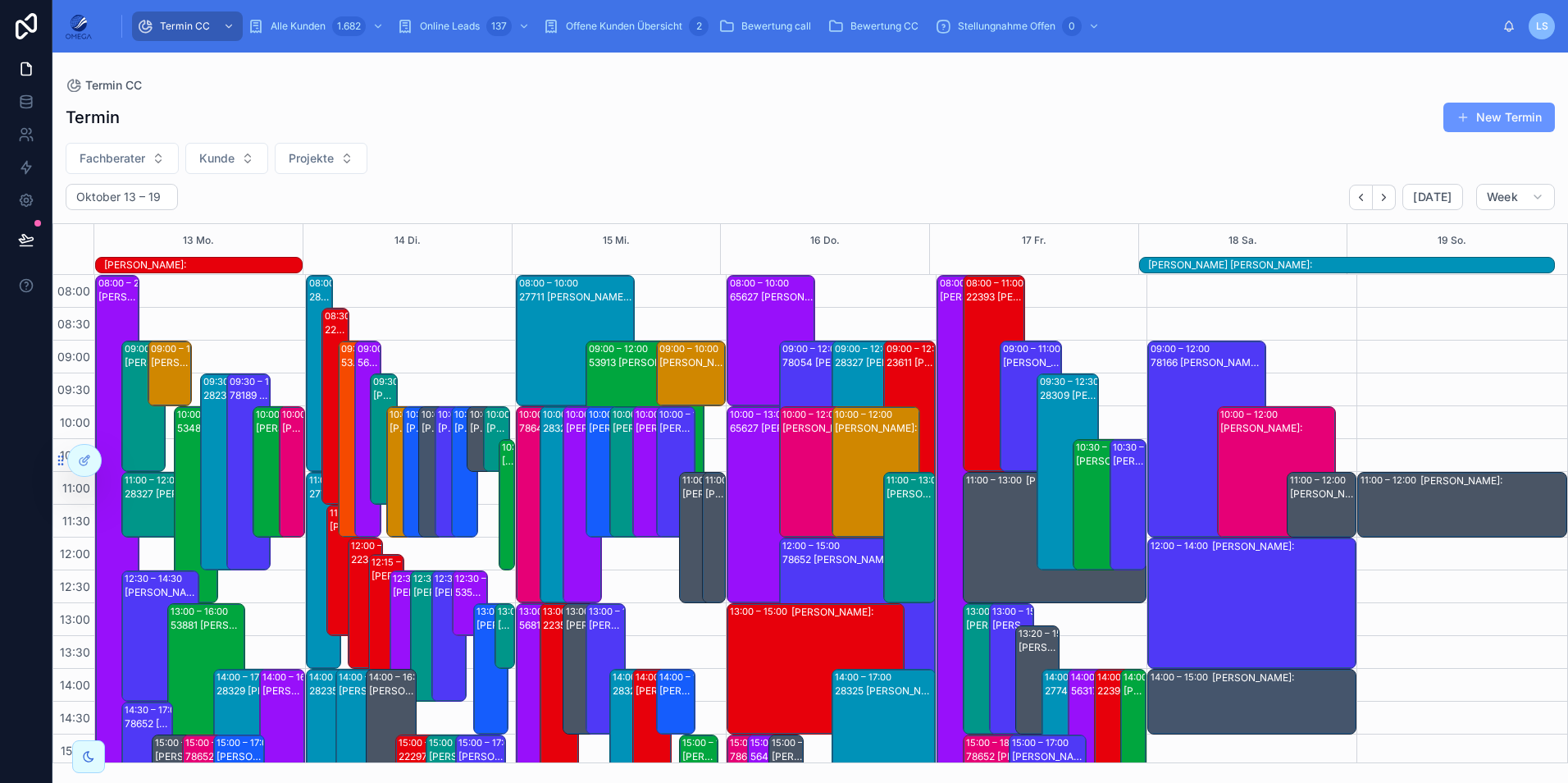
click at [478, 438] on div "Patrick Kalinowski Kunde:" at bounding box center [480, 452] width 22 height 62
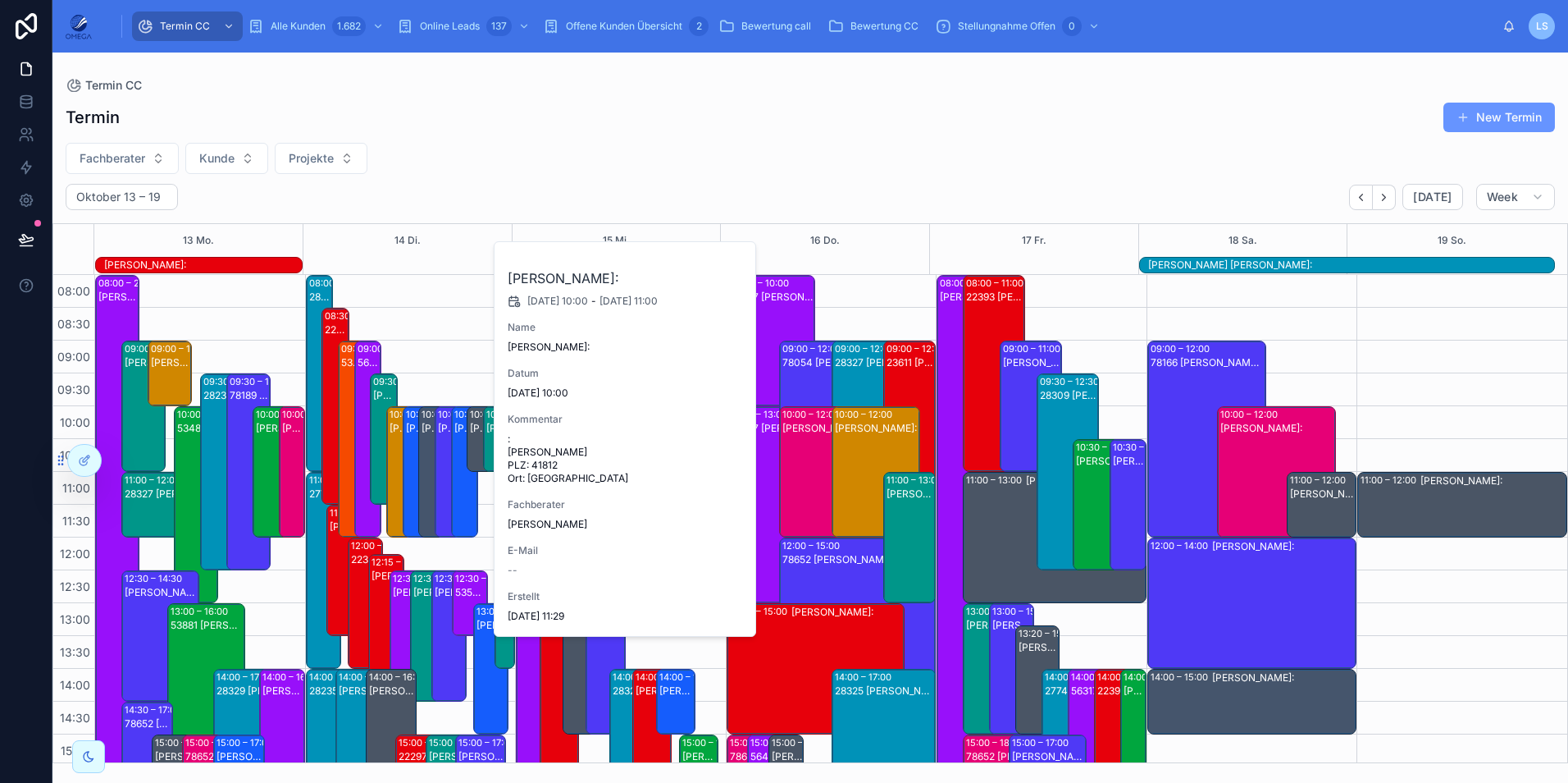
click at [73, 158] on button "Fachberater" at bounding box center [122, 158] width 113 height 31
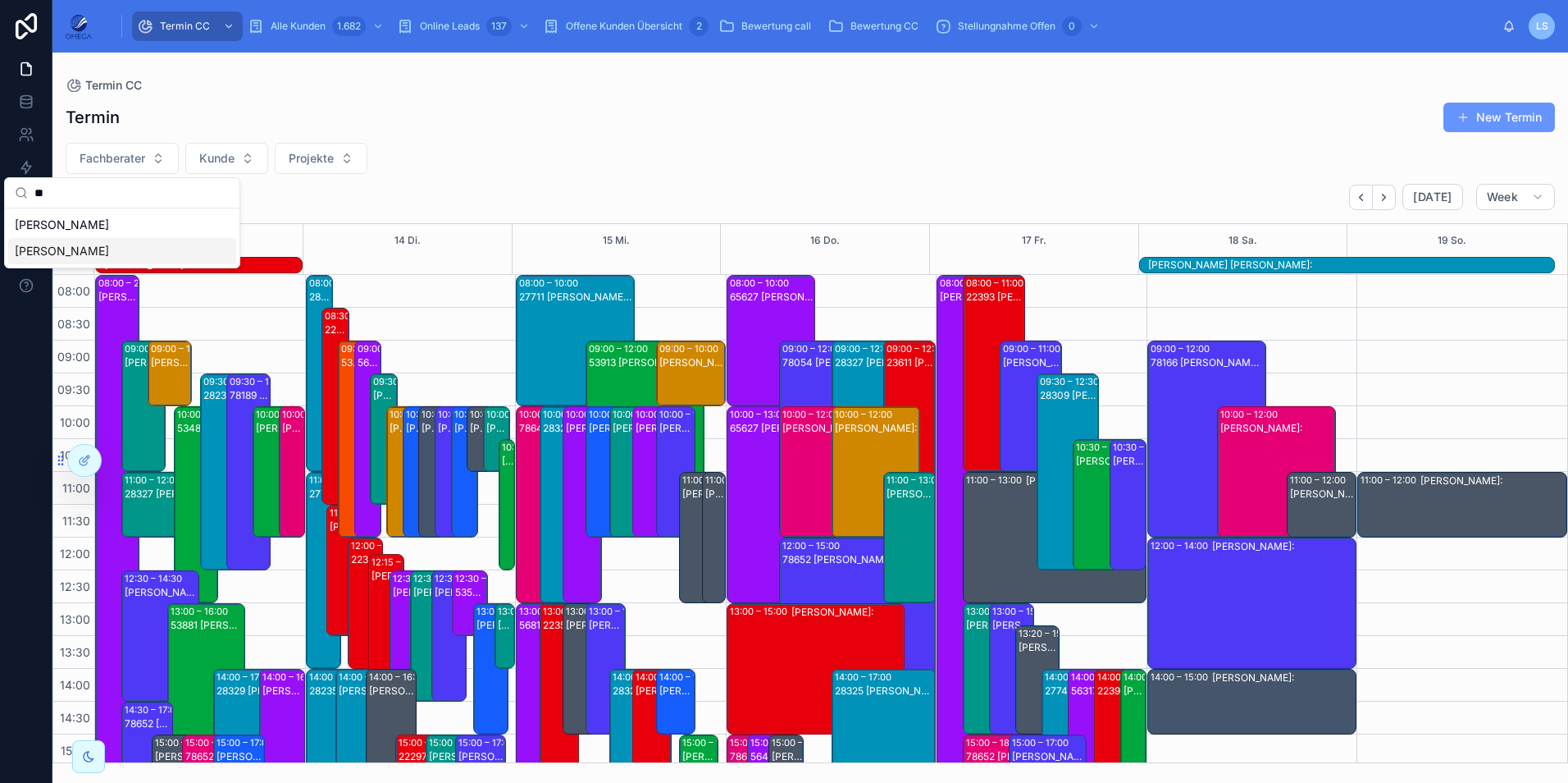
type input "**"
click at [114, 250] on div "Mathias Götte" at bounding box center [121, 251] width 228 height 26
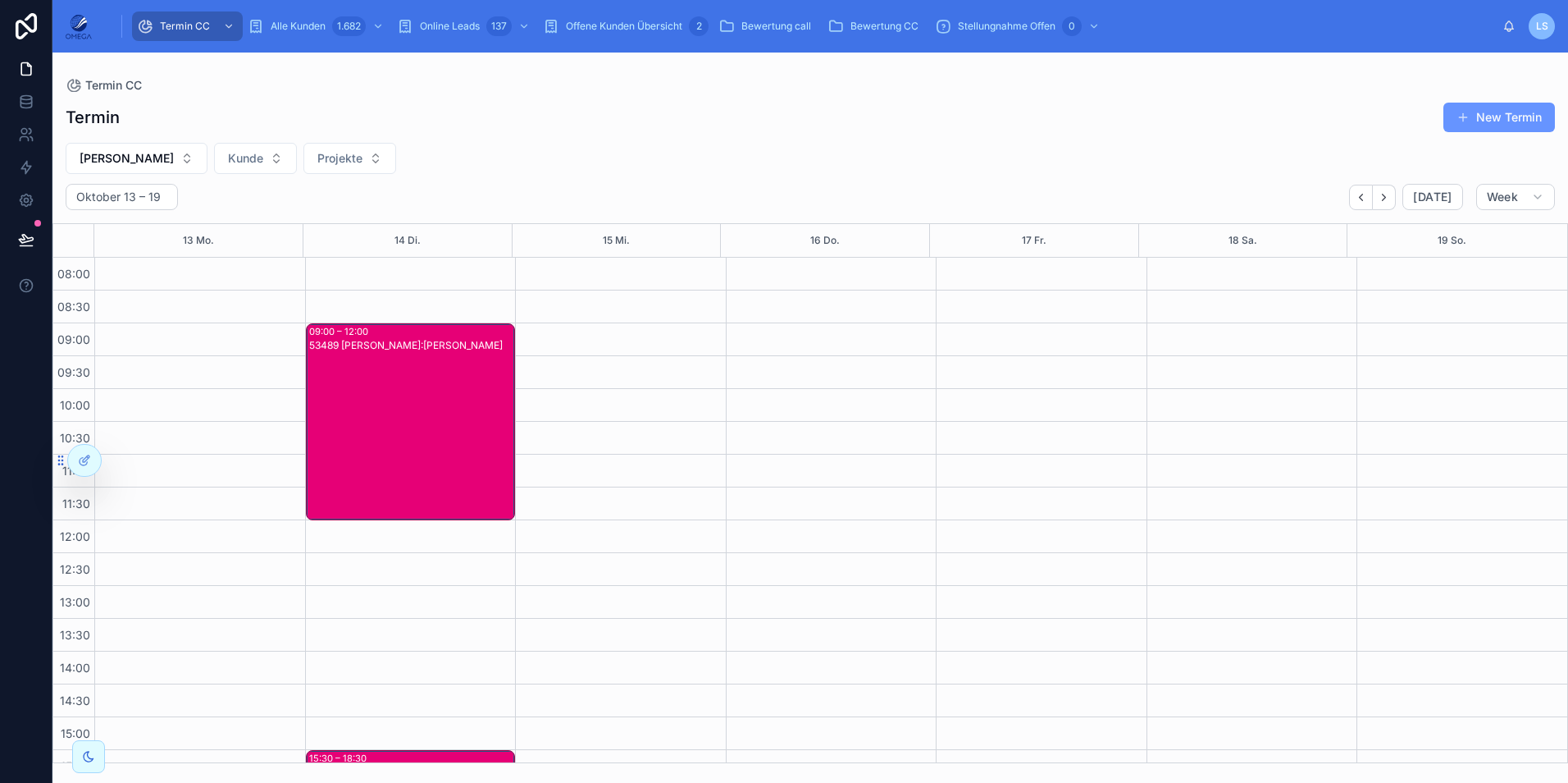
click at [419, 376] on div "53489 Mathias Götte Kunde:Viktor Sterkel" at bounding box center [412, 435] width 205 height 194
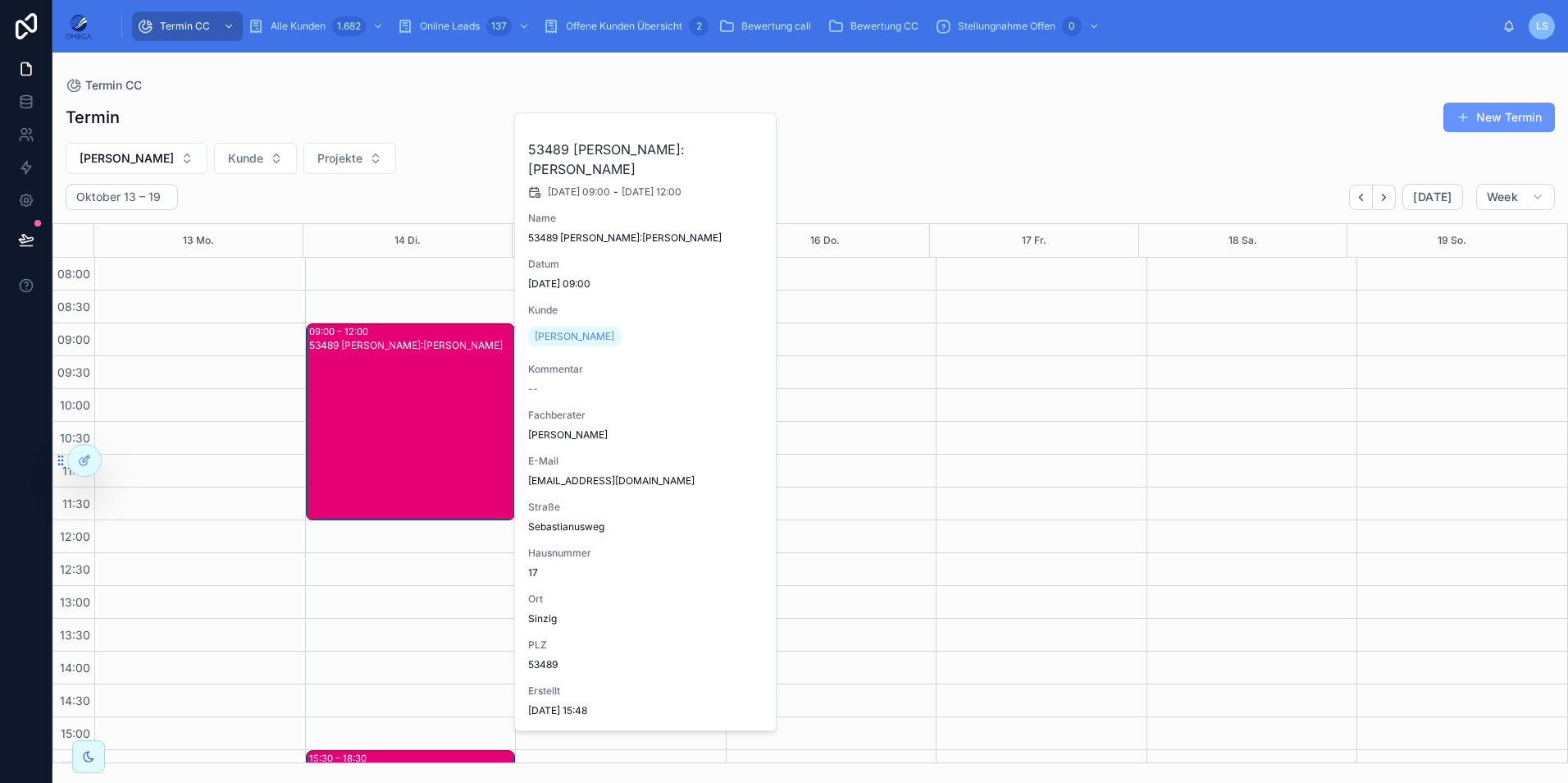
click at [445, 185] on div "Oktober 13 – 19 Today Week" at bounding box center [810, 197] width 1515 height 26
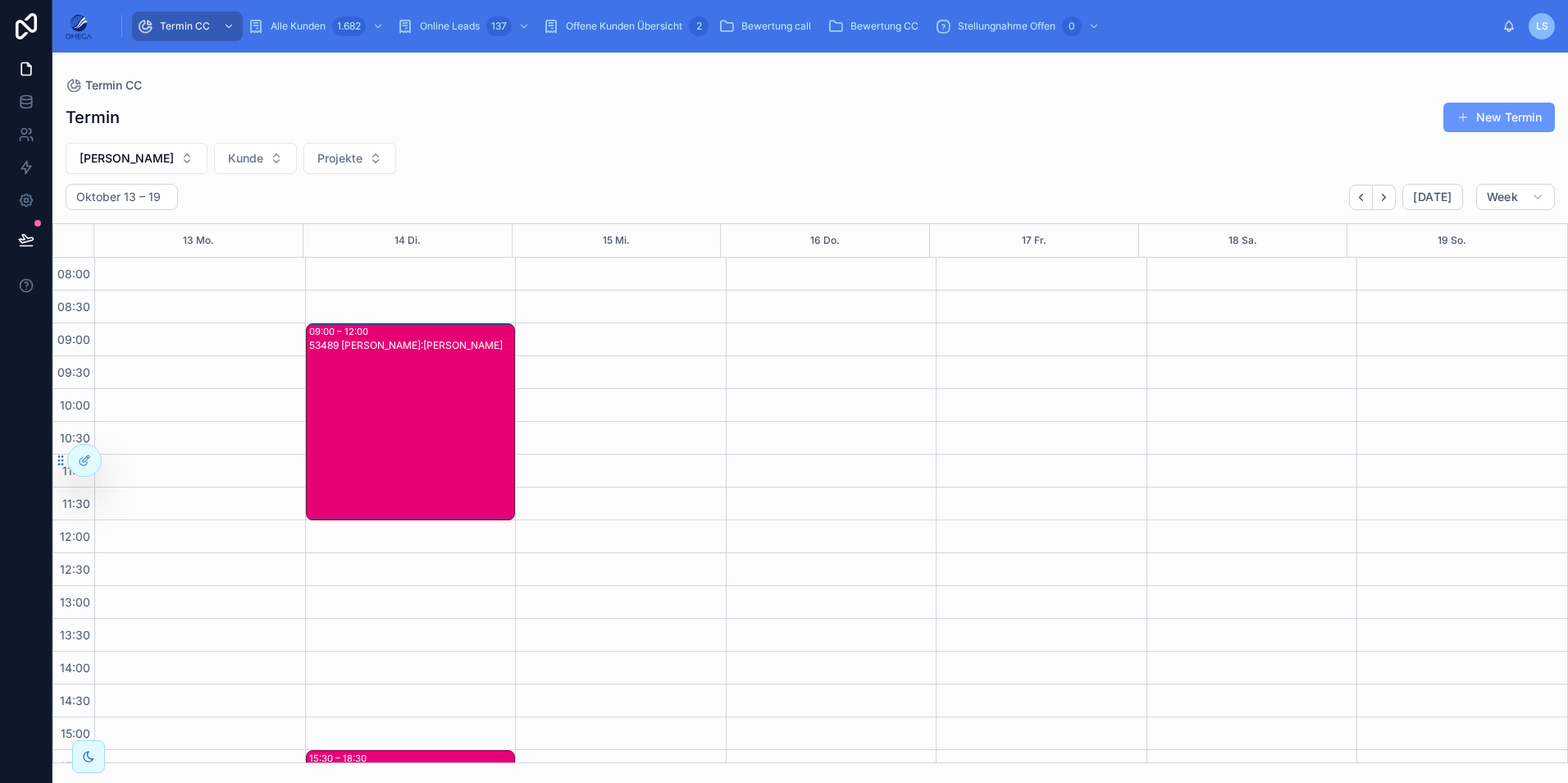
click at [143, 158] on span "Mathias Götte" at bounding box center [126, 158] width 94 height 16
type input "*****"
click at [589, 173] on div "Termin New Termin Mathias Götte Kunde Projekte Oktober 13 – 19 Today Week 13 Mo…" at bounding box center [810, 427] width 1515 height 671
click at [448, 408] on div "53489 Mathias Götte Kunde:Viktor Sterkel" at bounding box center [412, 435] width 205 height 194
click at [356, 399] on div "53489 Mathias Götte Kunde:Viktor Sterkel" at bounding box center [412, 435] width 205 height 194
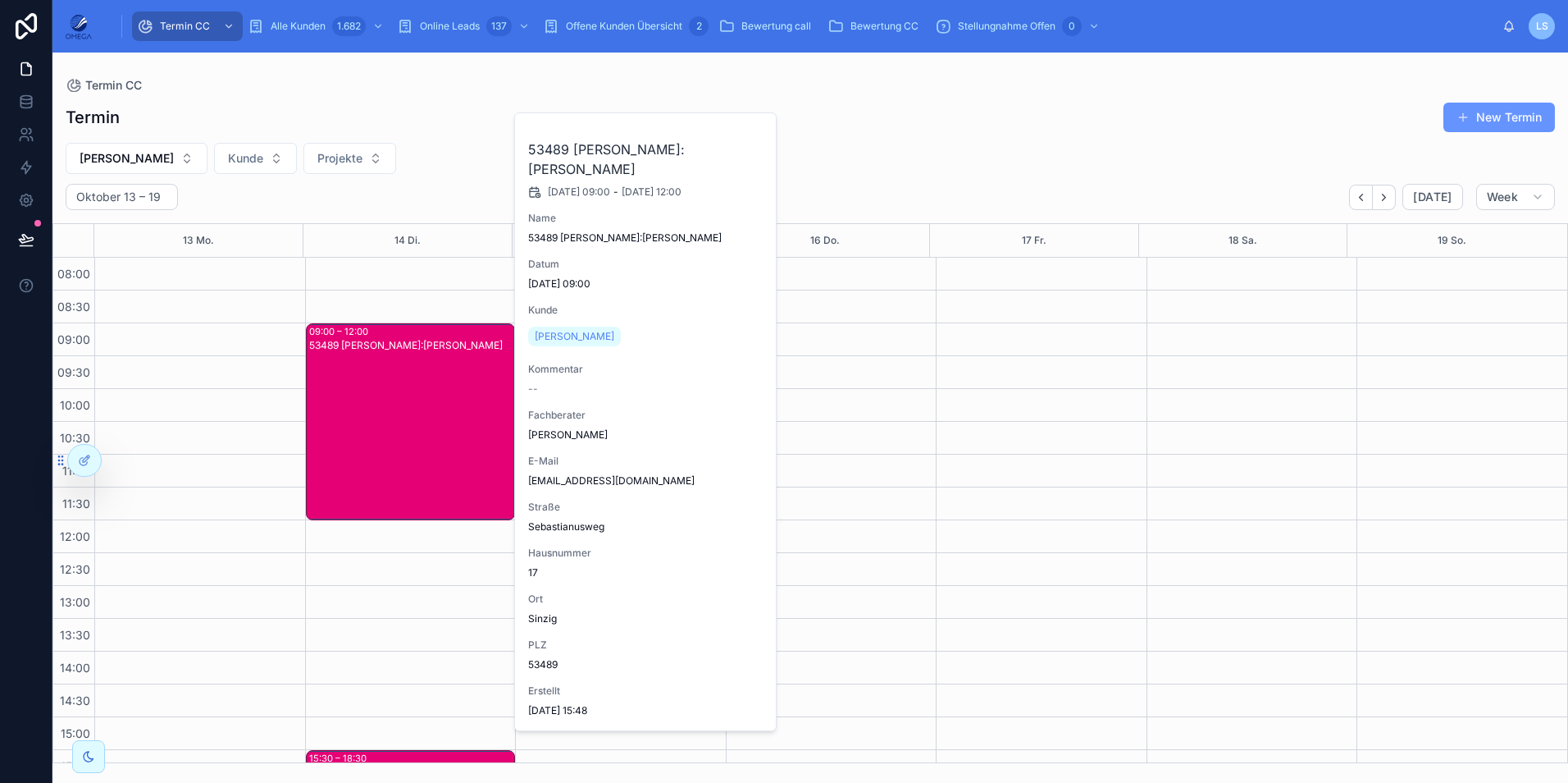
click at [0, 0] on span "Fachberater zuweisen" at bounding box center [0, 0] width 0 height 0
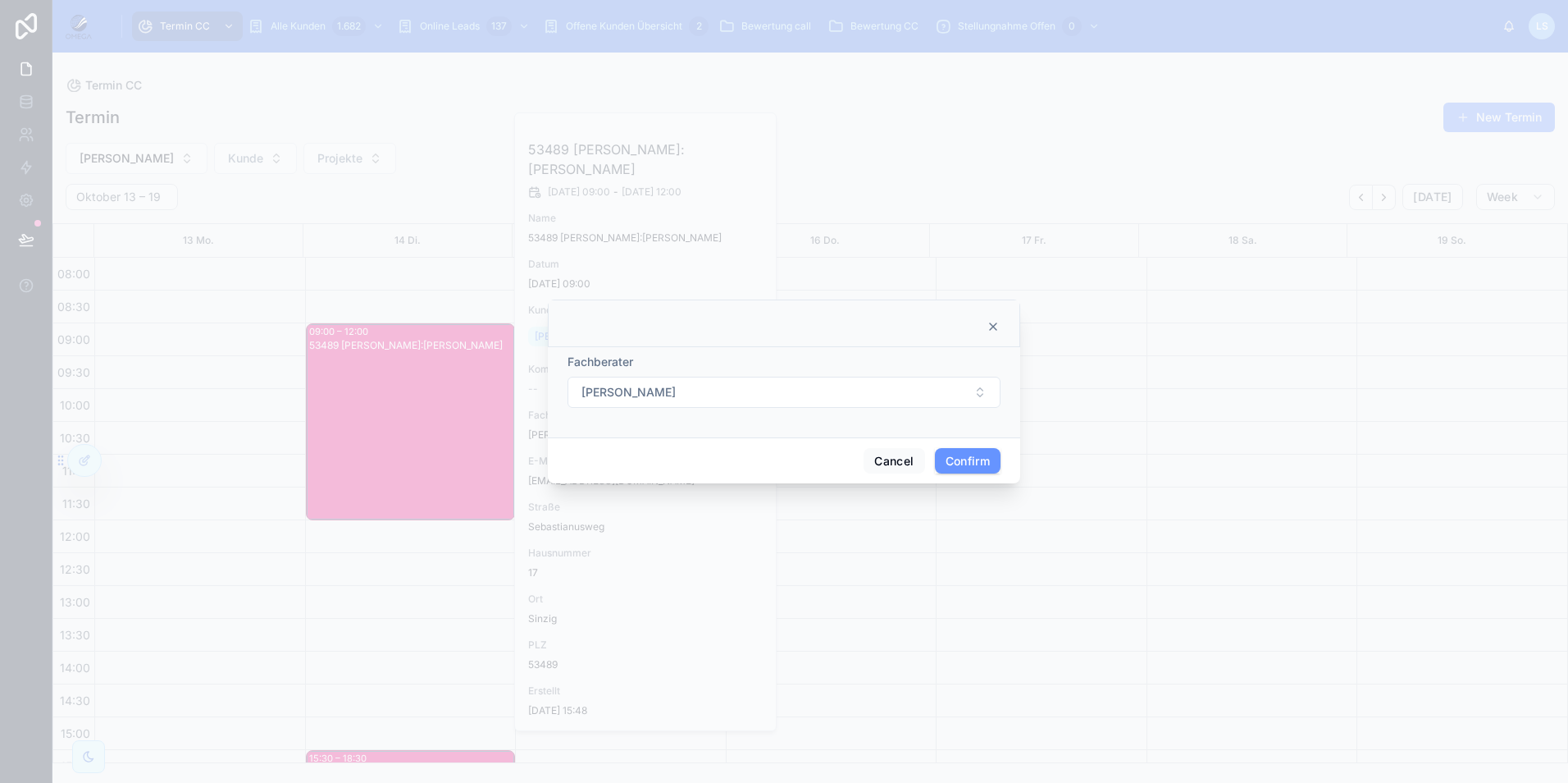
click at [682, 389] on button "Mathias Götte" at bounding box center [784, 392] width 433 height 31
type input "**"
click at [793, 486] on div "Maxim Horten" at bounding box center [784, 485] width 228 height 26
click at [964, 463] on button "Confirm" at bounding box center [968, 460] width 66 height 26
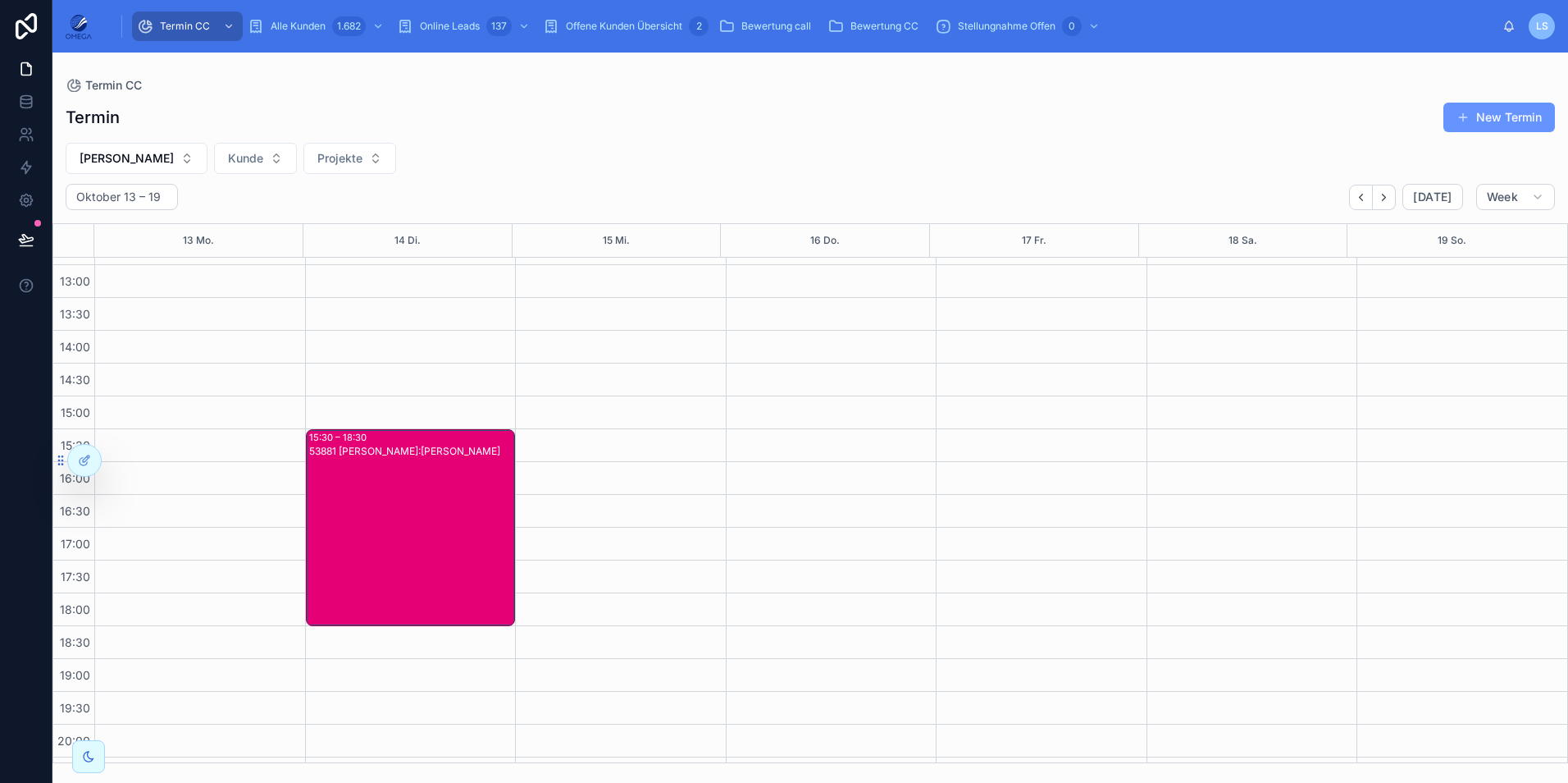
scroll to position [329, 0]
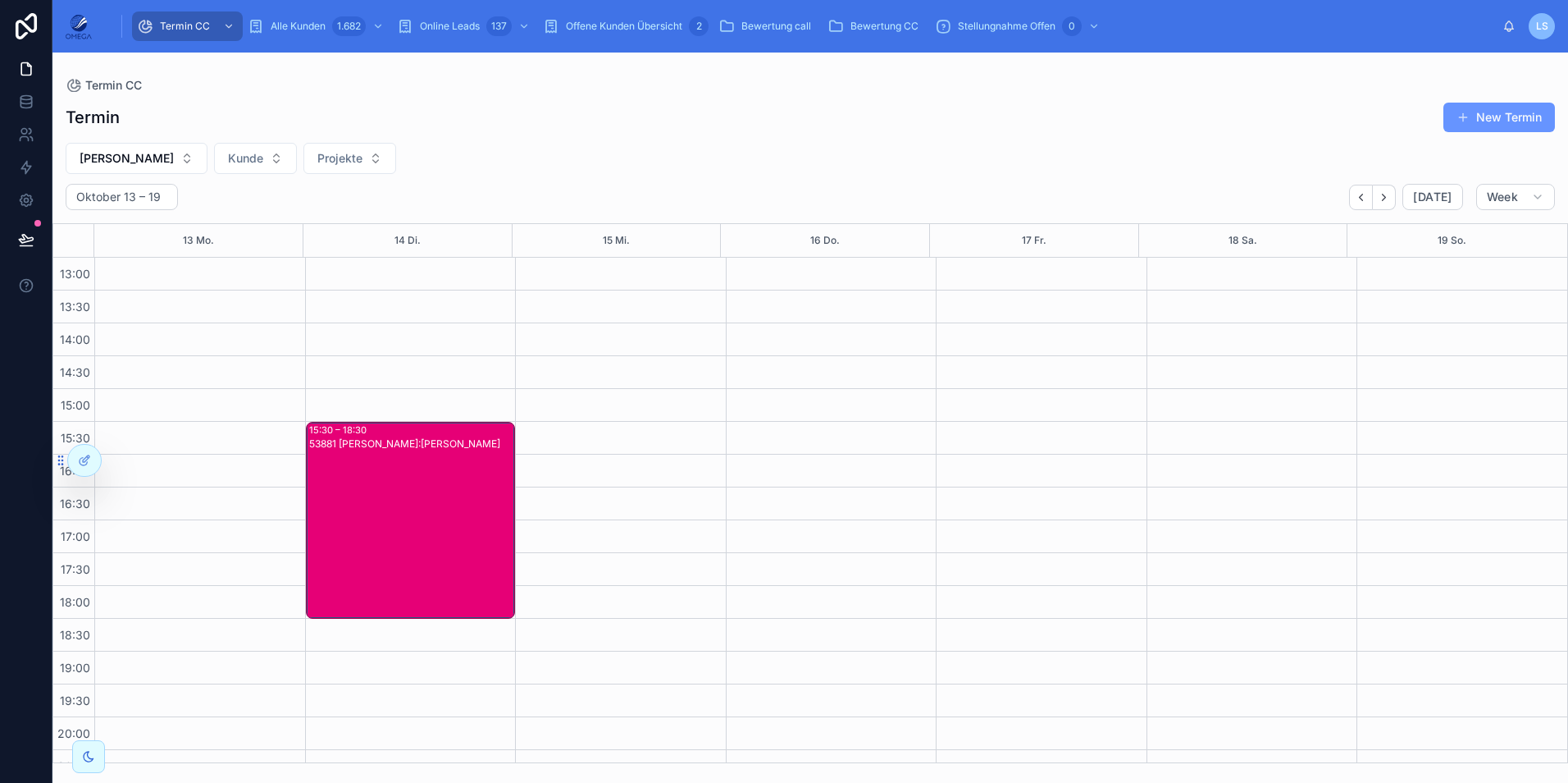
click at [420, 541] on div "53881 Mathias Götte Kunde:Viktor Krugel" at bounding box center [412, 533] width 205 height 194
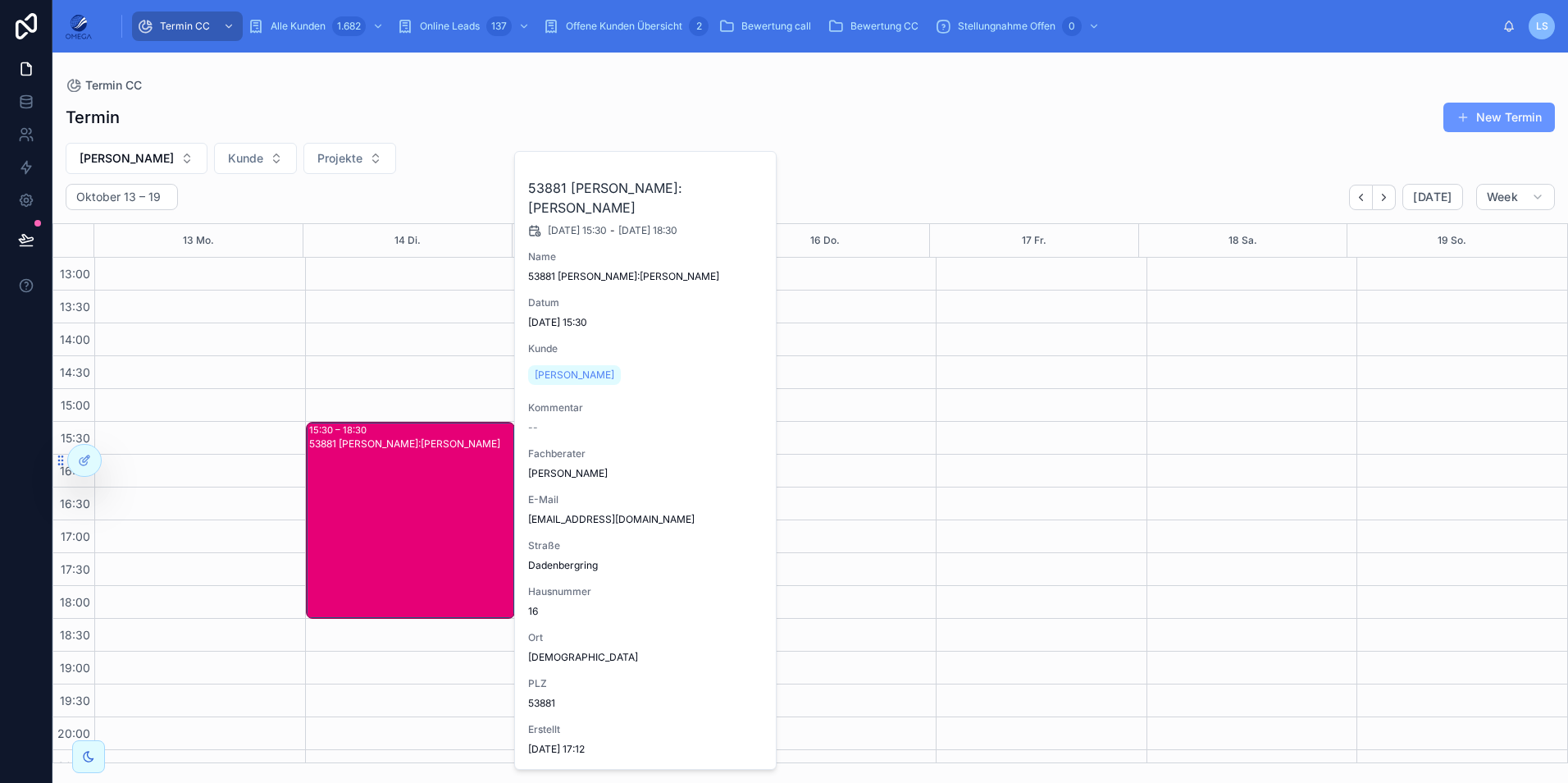
click at [0, 0] on span "Fachberater zuweisen" at bounding box center [0, 0] width 0 height 0
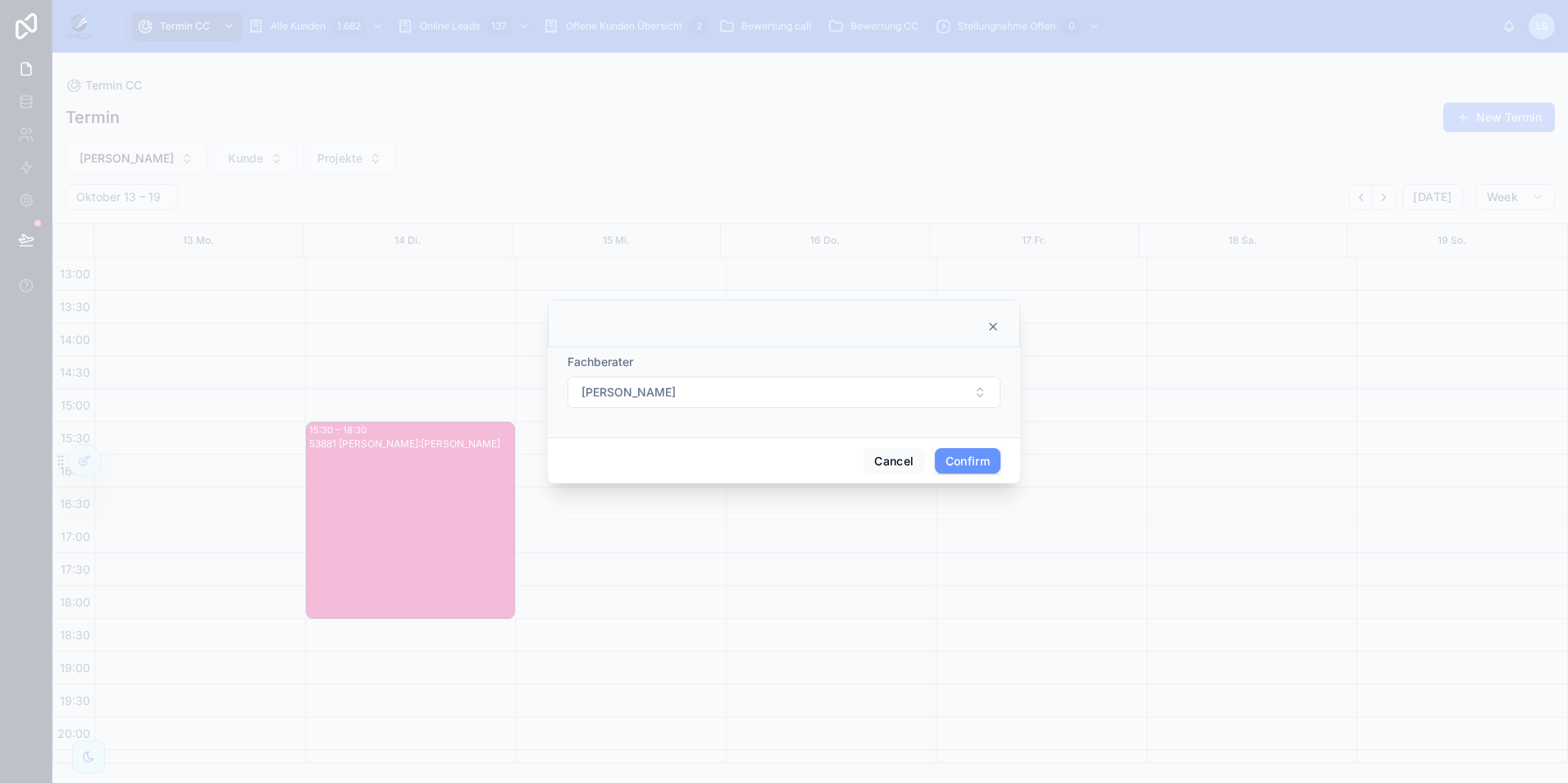
click at [682, 388] on button "Mathias Götte" at bounding box center [784, 392] width 433 height 31
type input "****"
click at [712, 467] on div "Maxim Horten" at bounding box center [784, 458] width 228 height 26
click at [959, 472] on button "Confirm" at bounding box center [968, 460] width 66 height 26
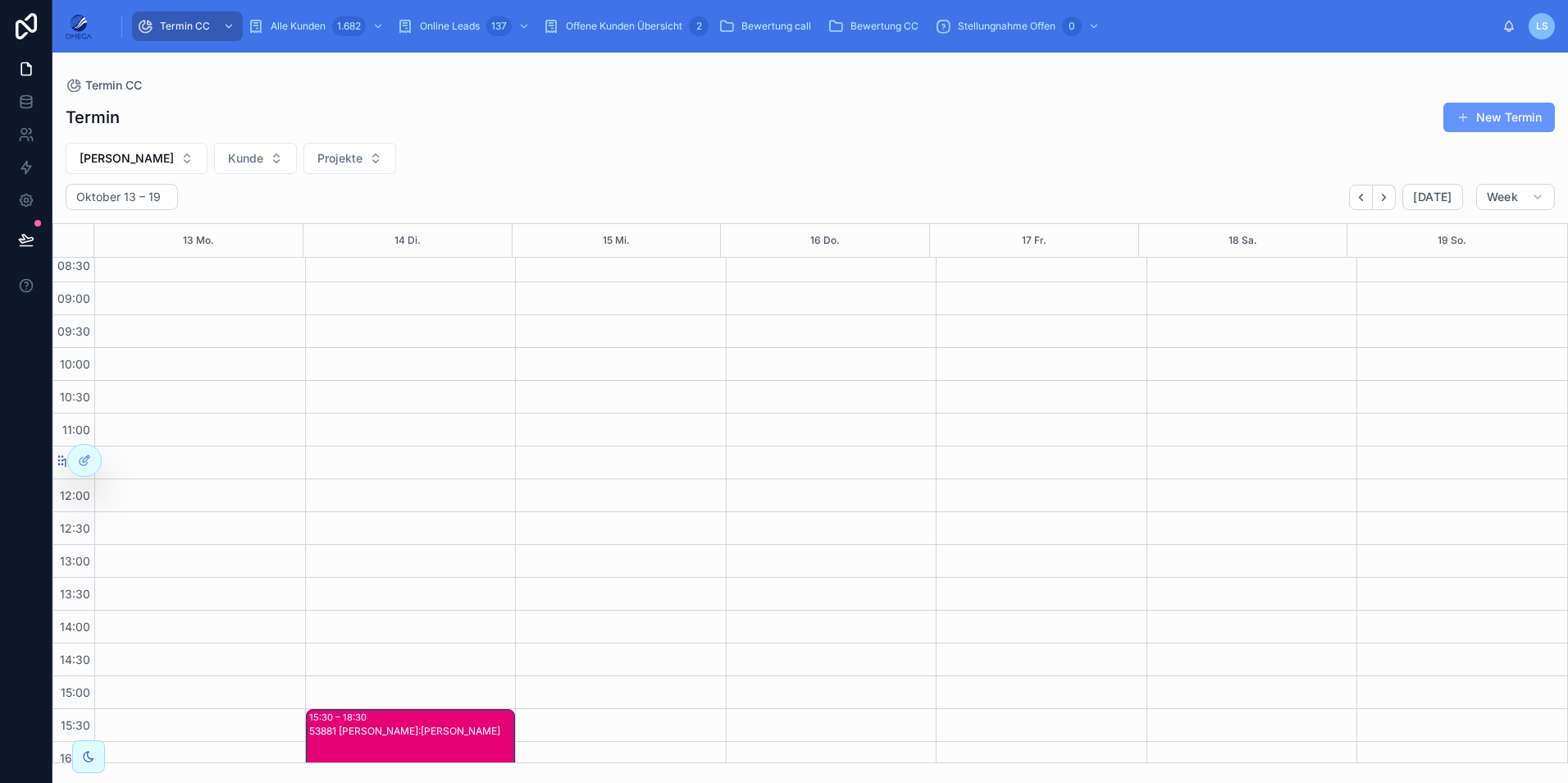
scroll to position [0, 0]
click at [1383, 205] on button "Next" at bounding box center [1384, 197] width 23 height 25
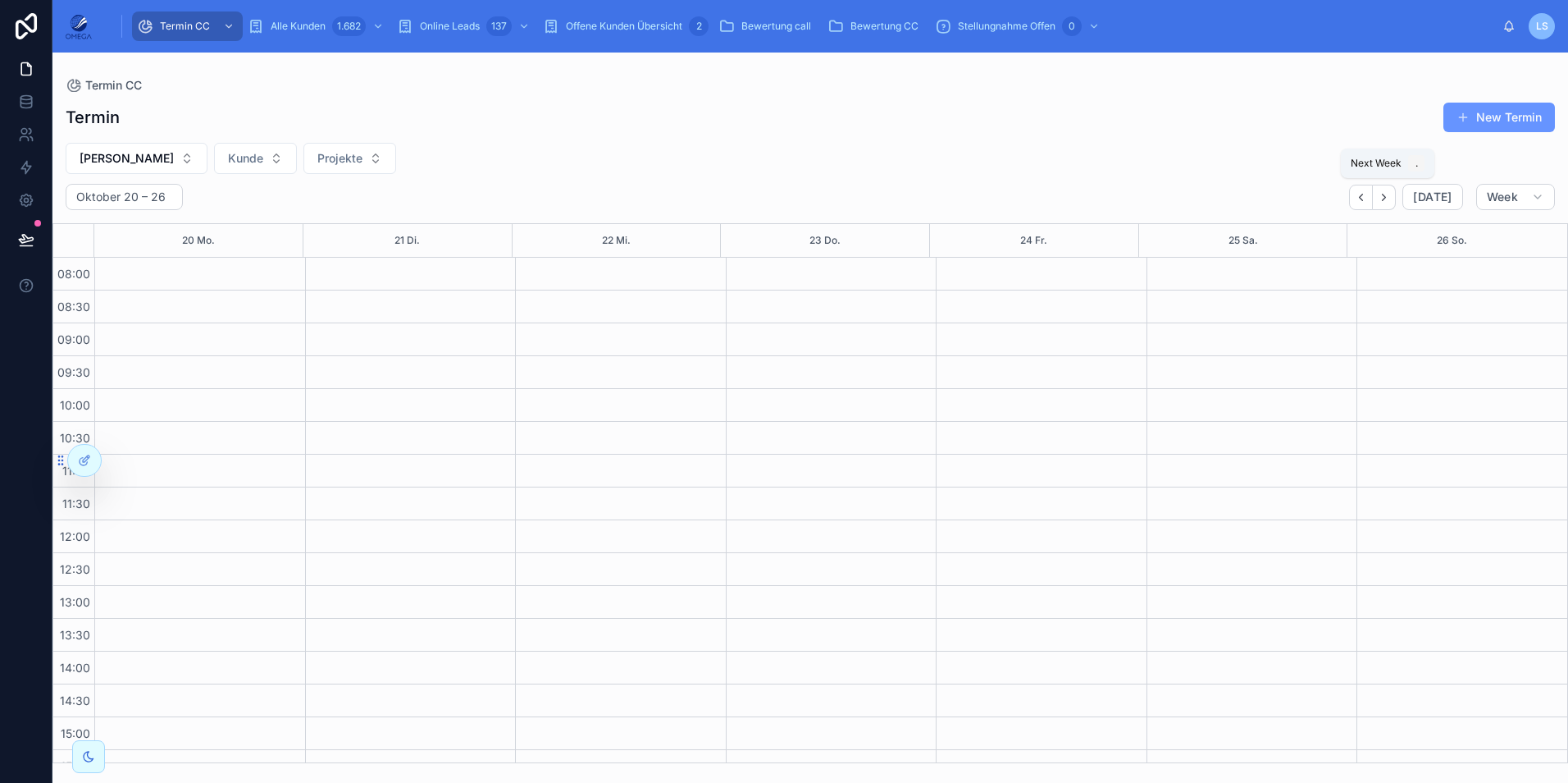
click at [1390, 201] on icon "Next" at bounding box center [1383, 197] width 13 height 13
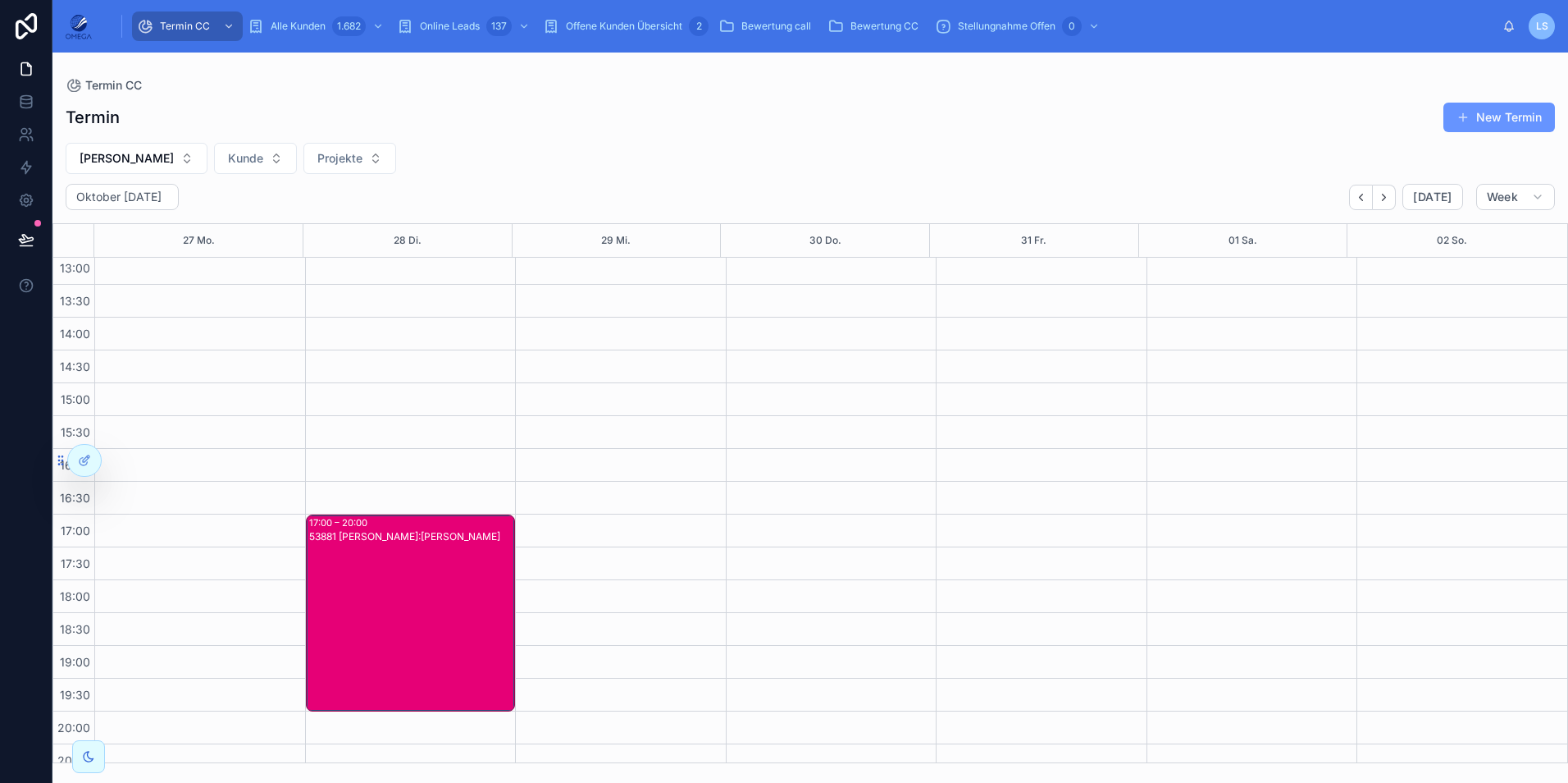
scroll to position [349, 0]
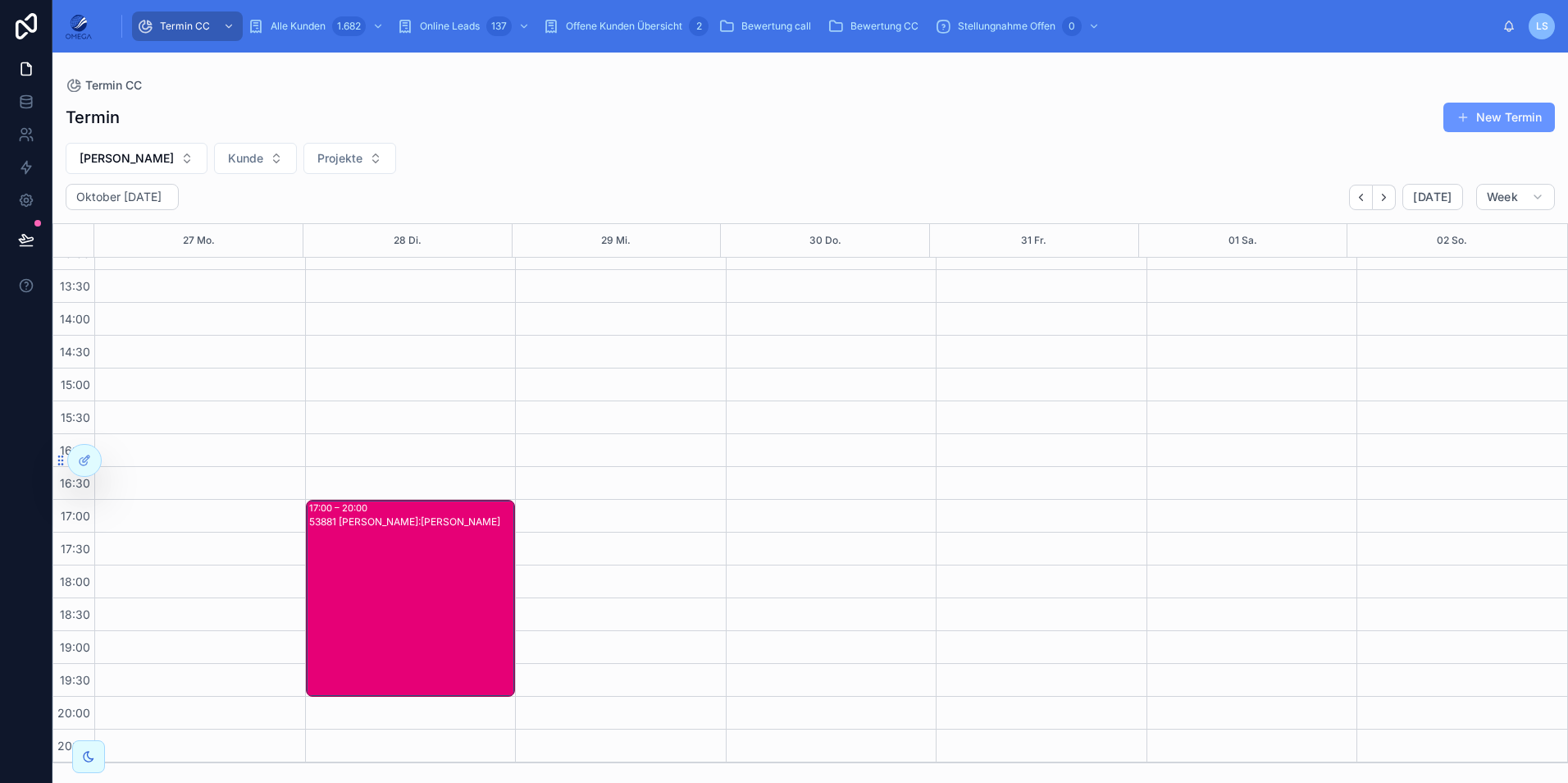
click at [427, 579] on div "53881 Mathias Götte Kunde:Sabina Kroll" at bounding box center [412, 611] width 205 height 194
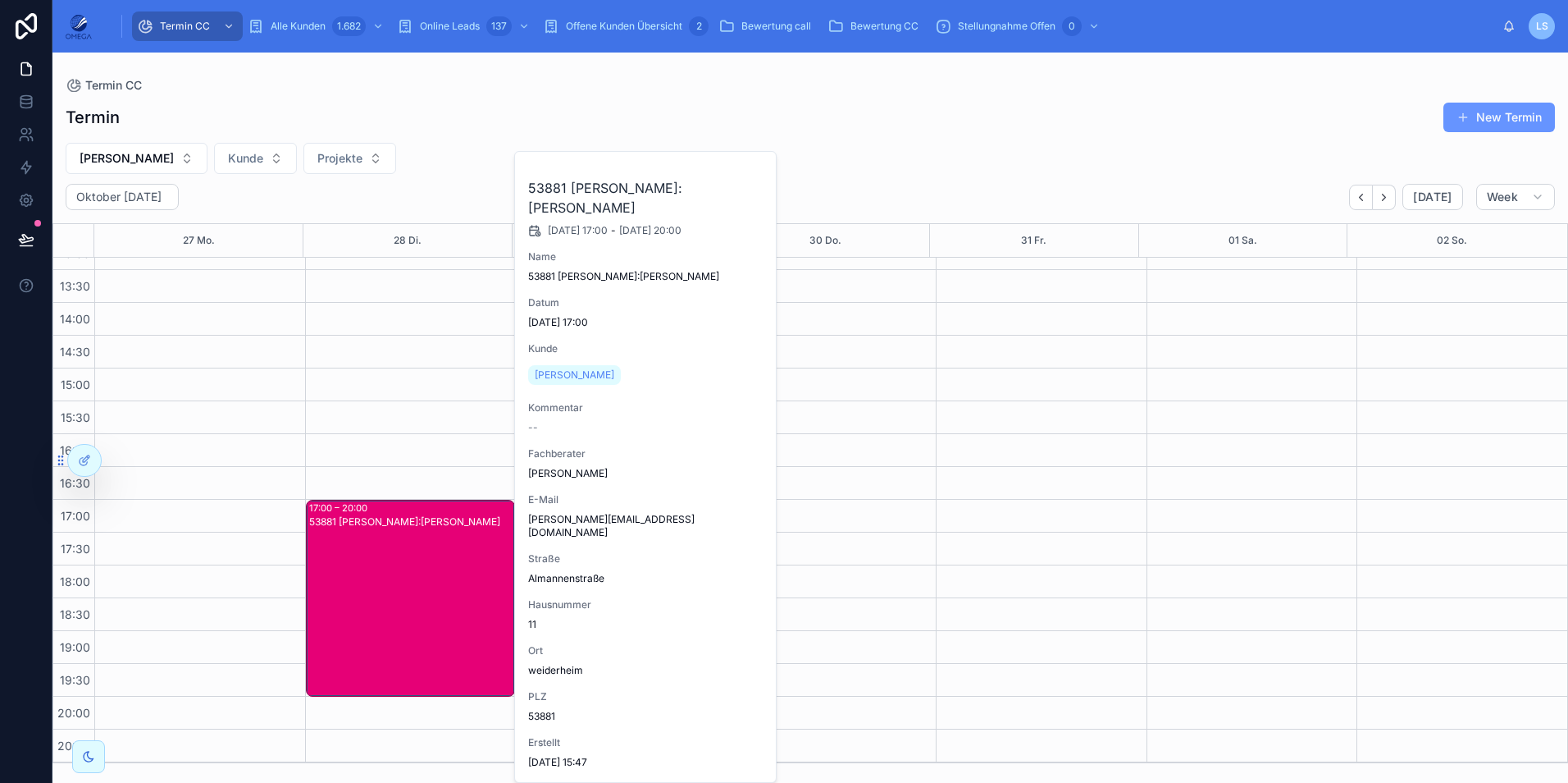
click at [0, 0] on span "Fachberater zuweisen" at bounding box center [0, 0] width 0 height 0
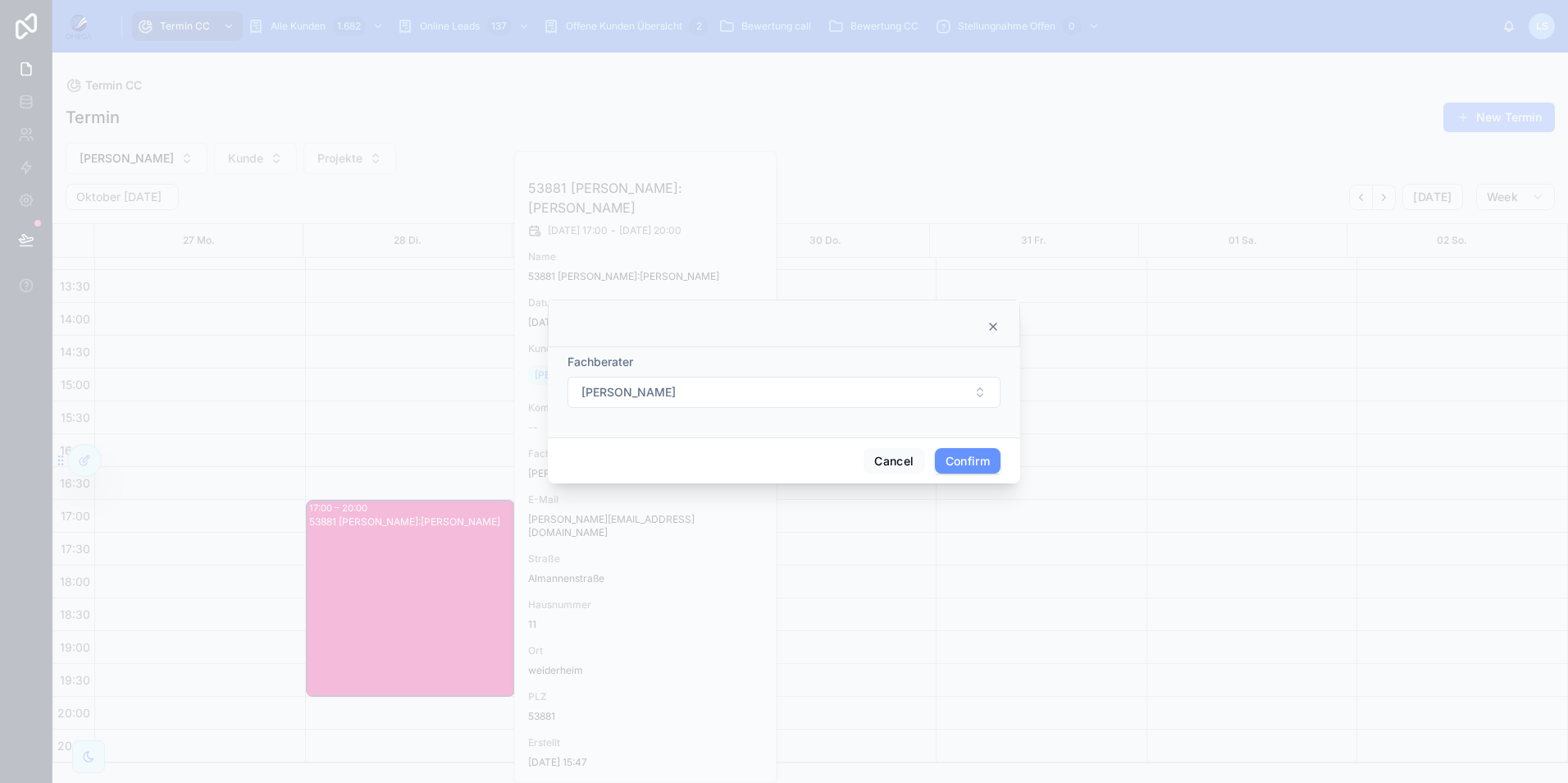
click at [746, 406] on button "Mathias Götte" at bounding box center [784, 392] width 433 height 31
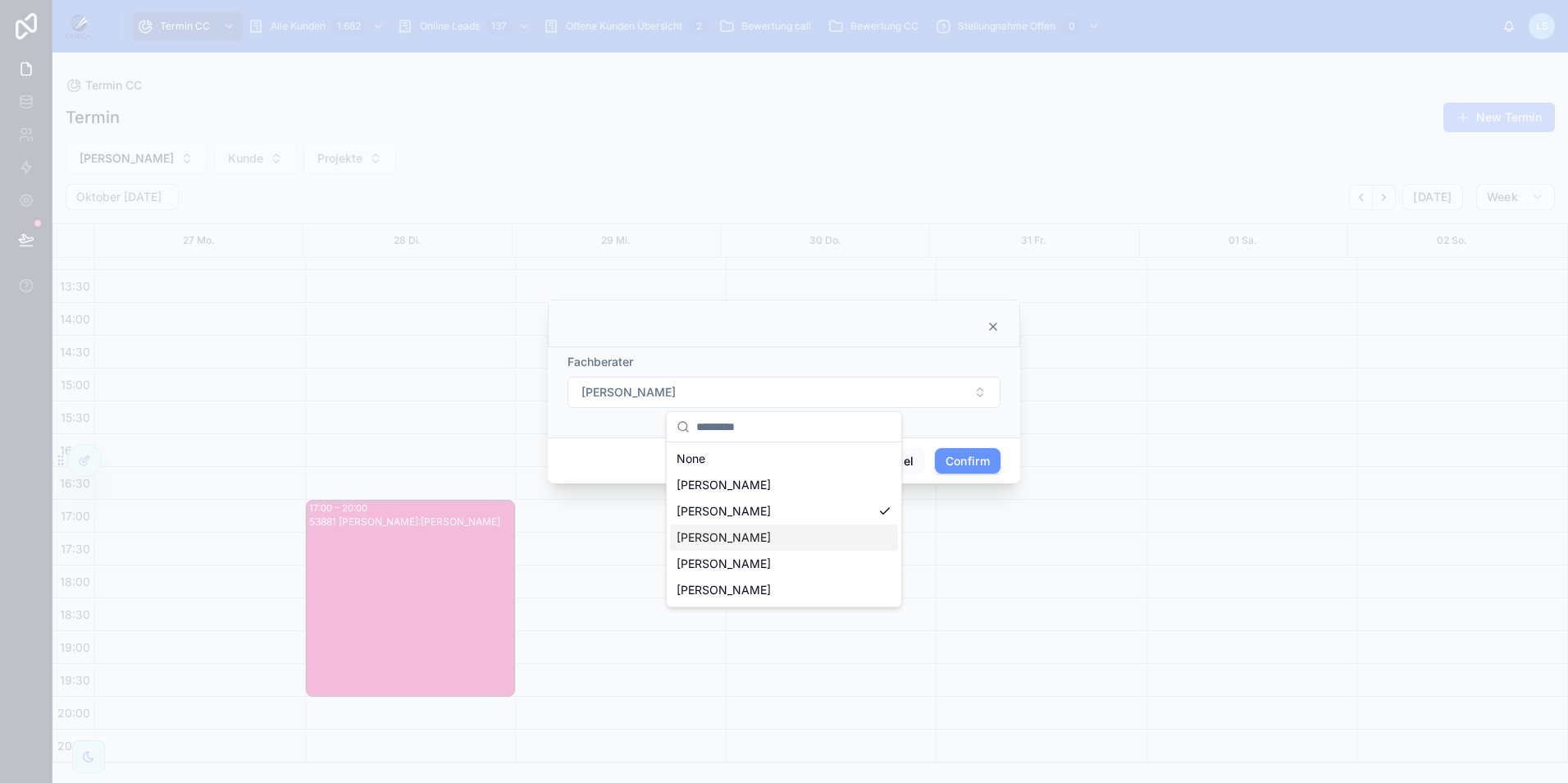
click at [762, 538] on div "Maxim Horten" at bounding box center [784, 537] width 228 height 26
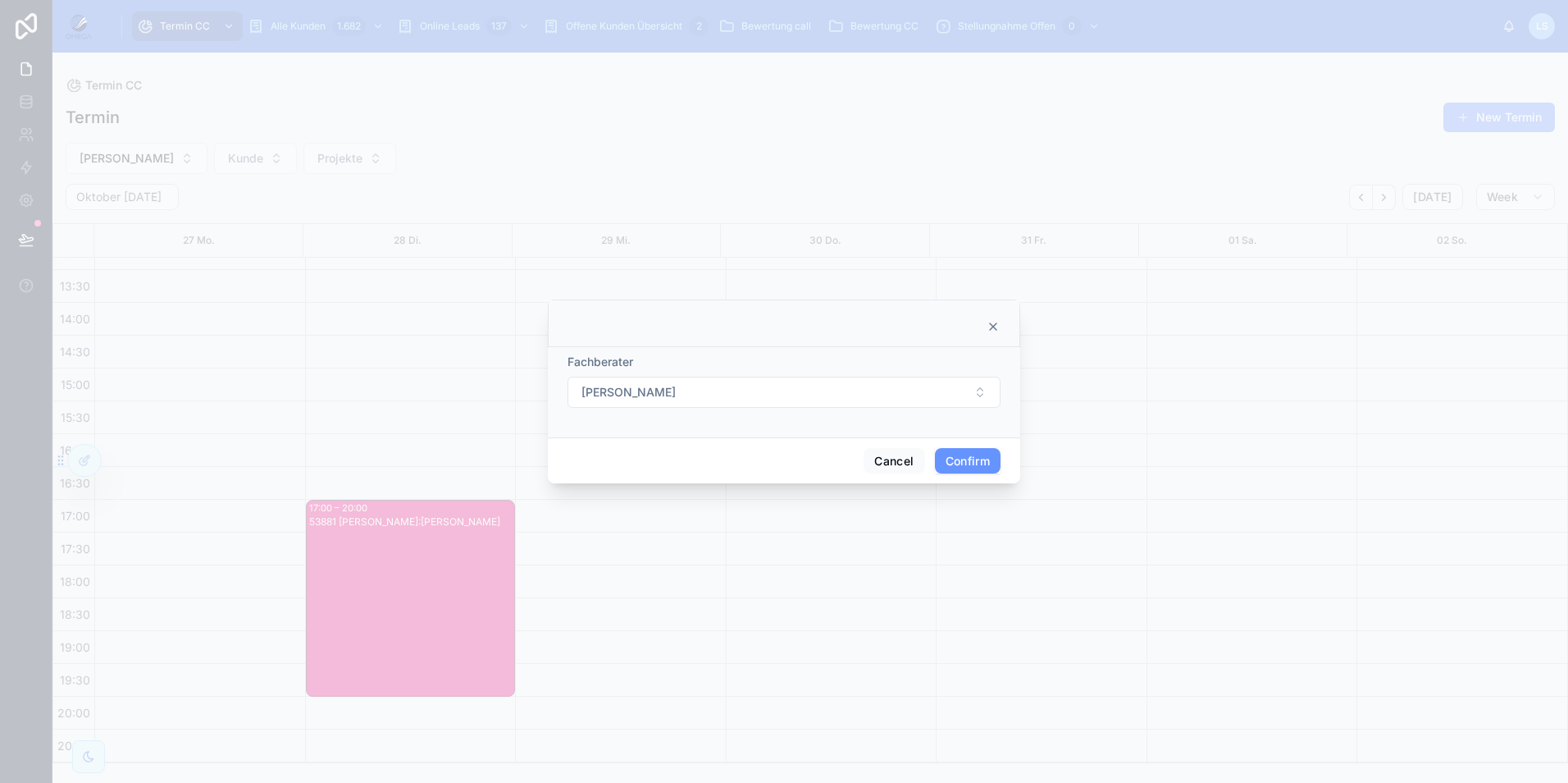
click at [963, 461] on button "Confirm" at bounding box center [968, 460] width 66 height 26
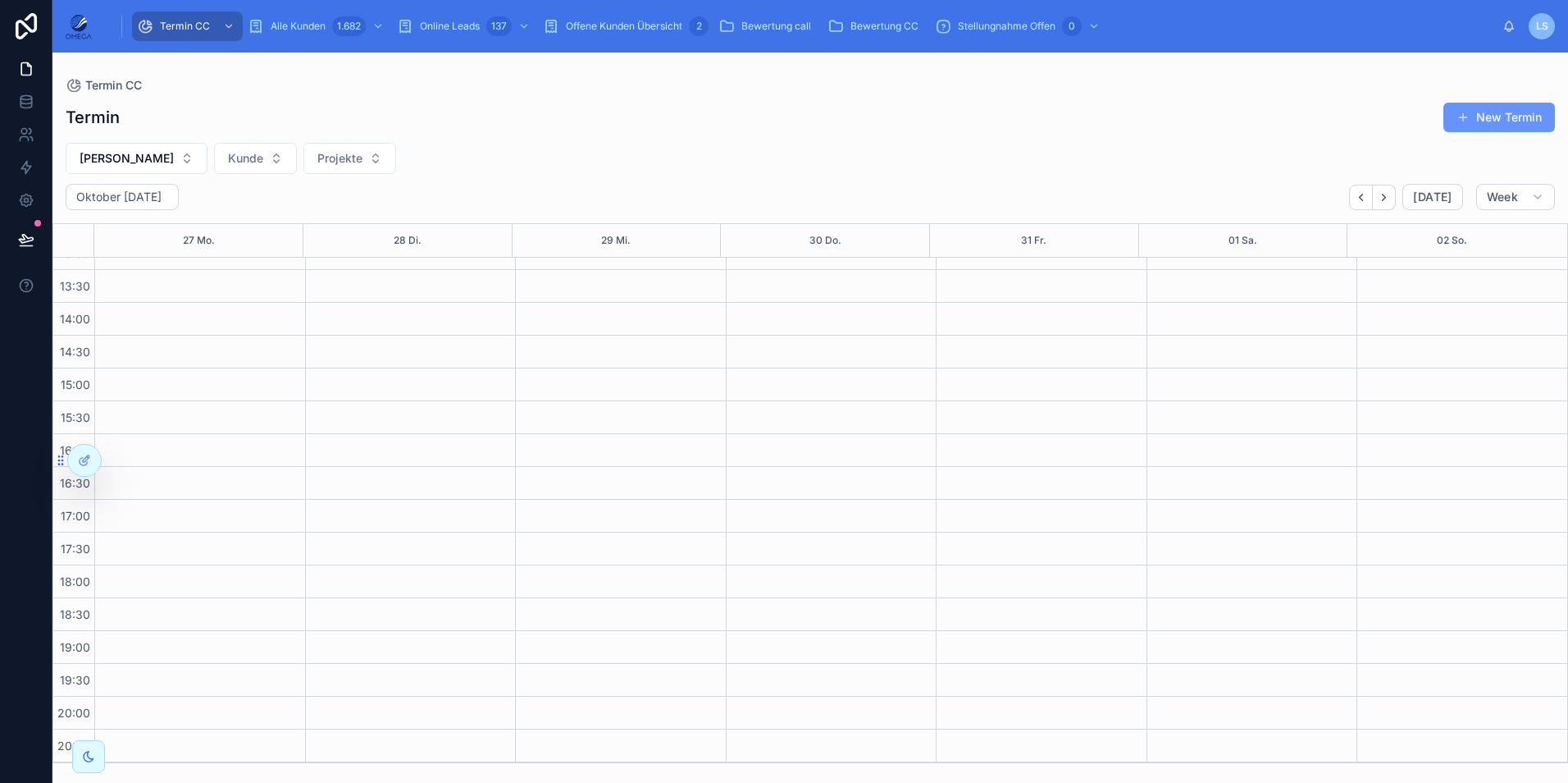
click at [152, 155] on span "Mathias Götte" at bounding box center [126, 158] width 94 height 16
click at [129, 224] on div "None" at bounding box center [127, 224] width 228 height 26
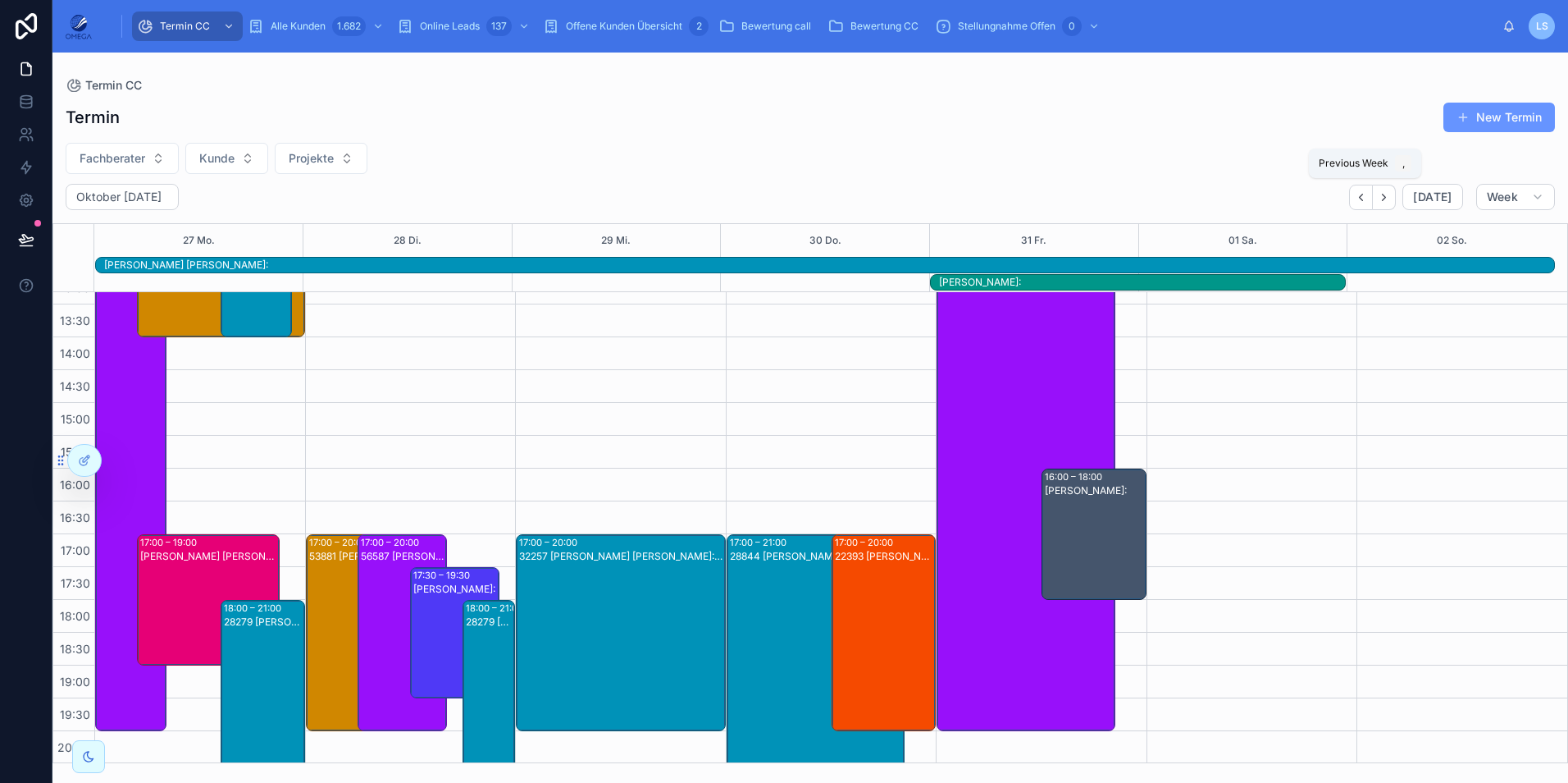
click at [1359, 201] on icon "Back" at bounding box center [1361, 197] width 13 height 13
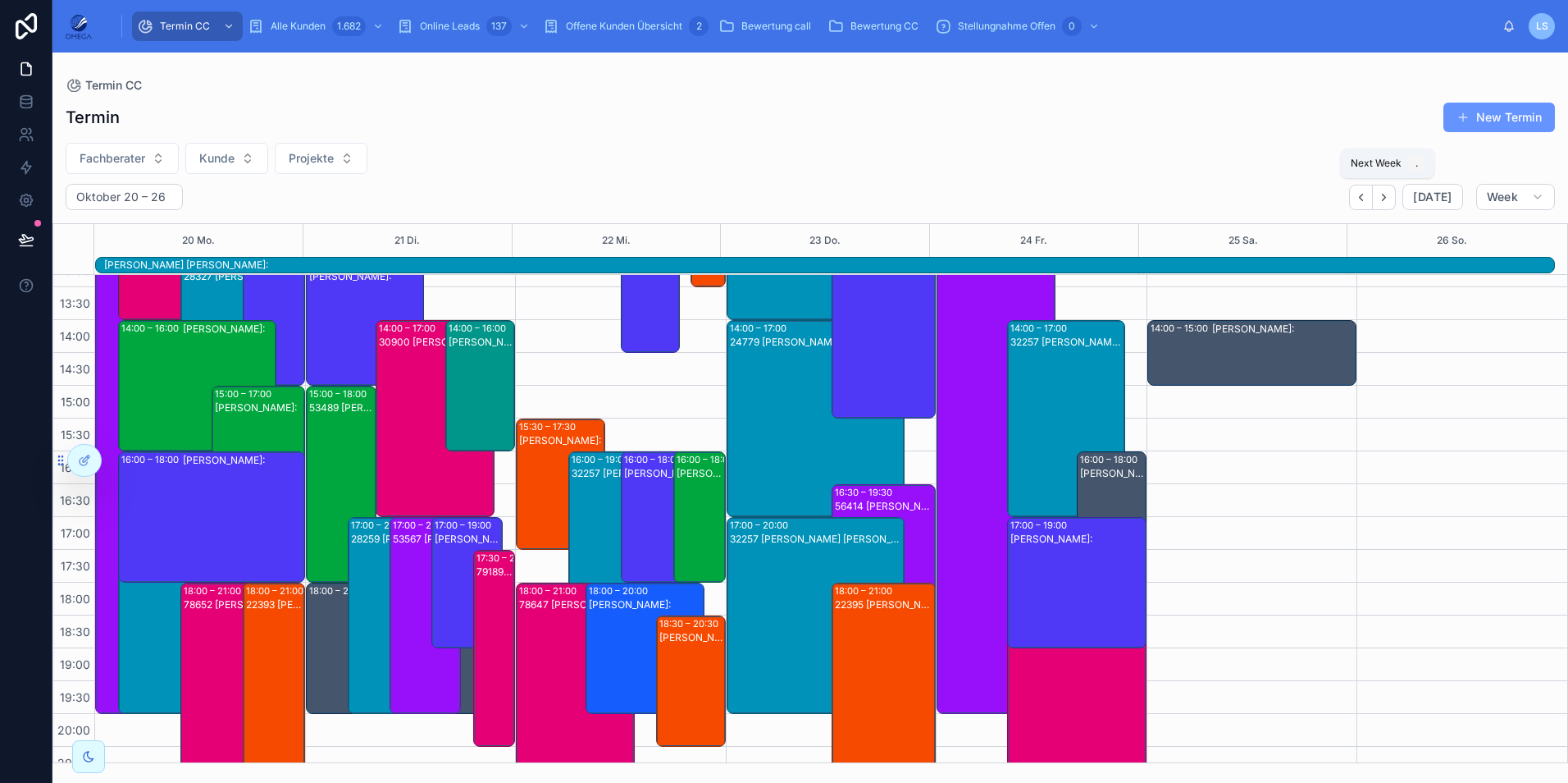
click at [1382, 201] on icon "Next" at bounding box center [1383, 197] width 13 height 13
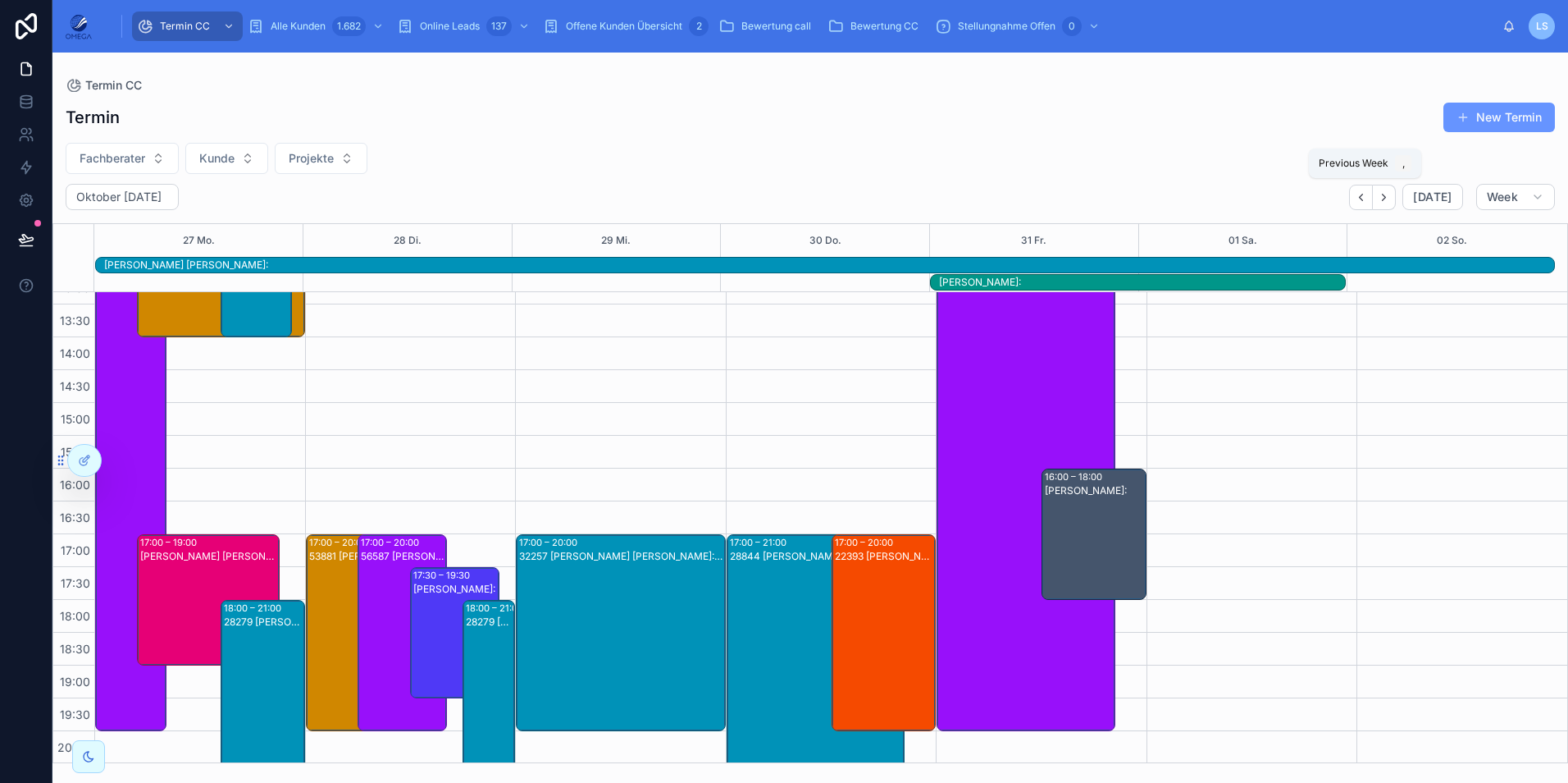
click at [1365, 200] on icon "Back" at bounding box center [1361, 197] width 13 height 13
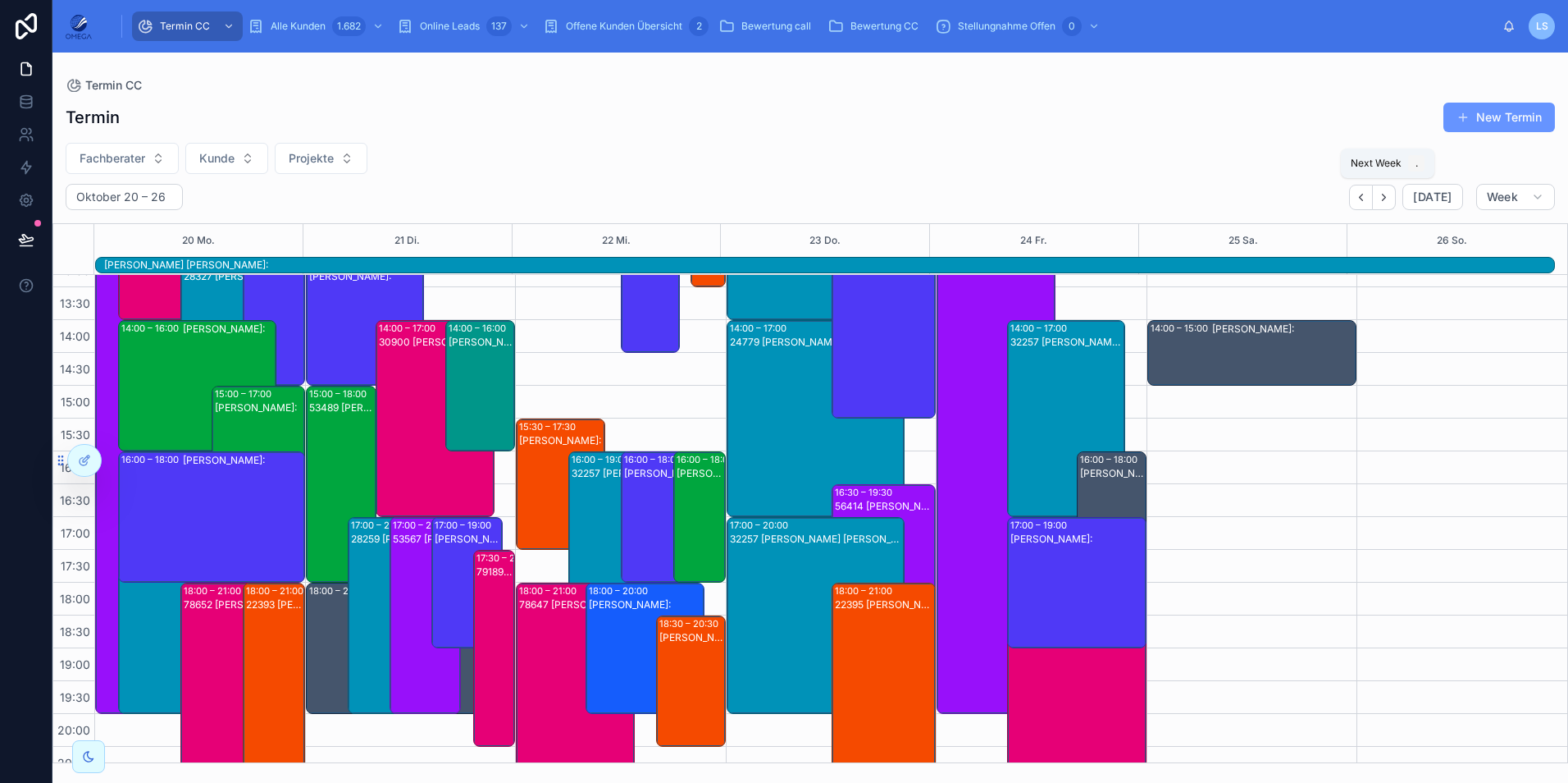
click at [1384, 206] on button "Next" at bounding box center [1384, 197] width 23 height 25
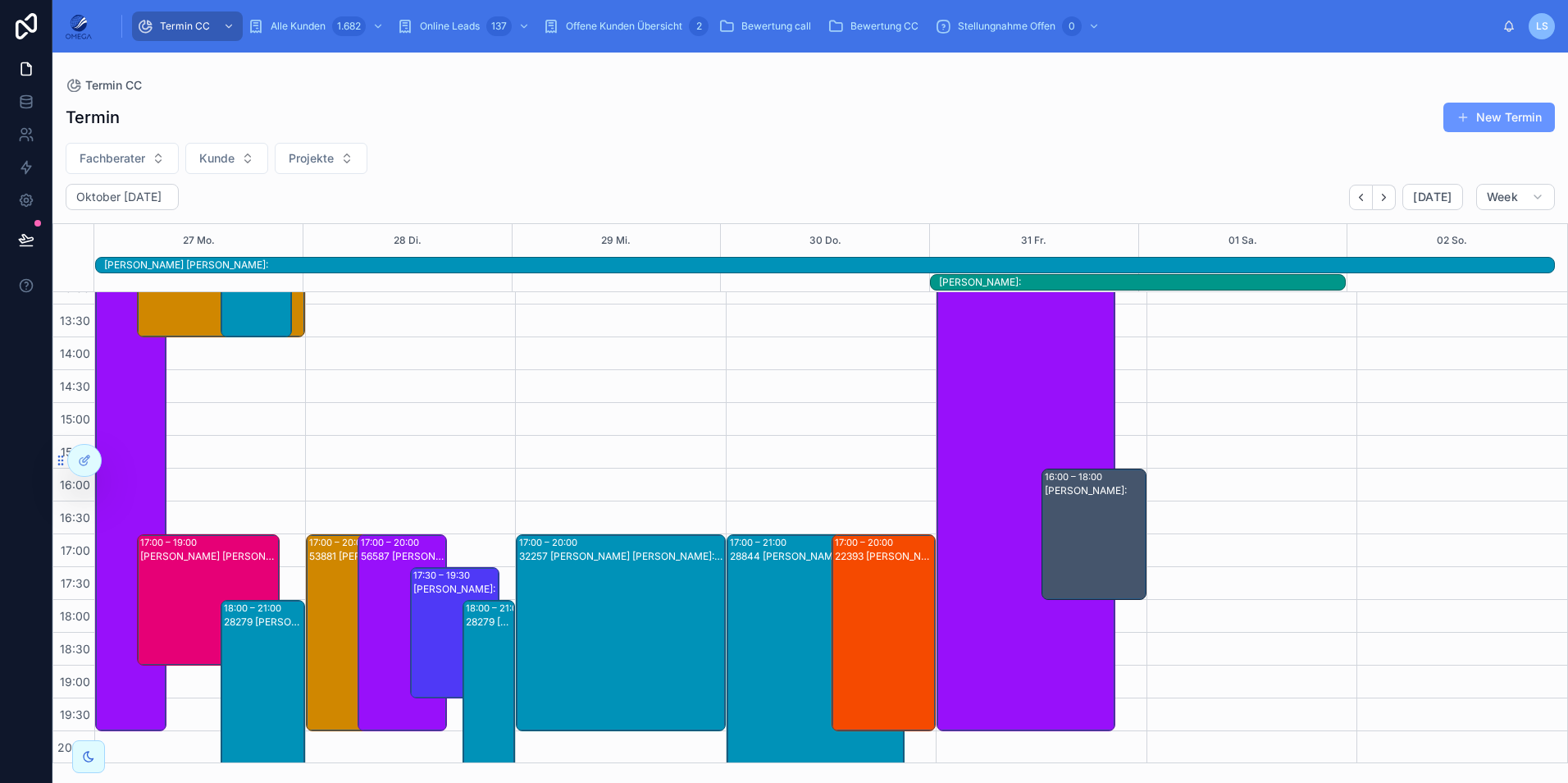
click at [141, 161] on span "Fachberater" at bounding box center [112, 158] width 66 height 16
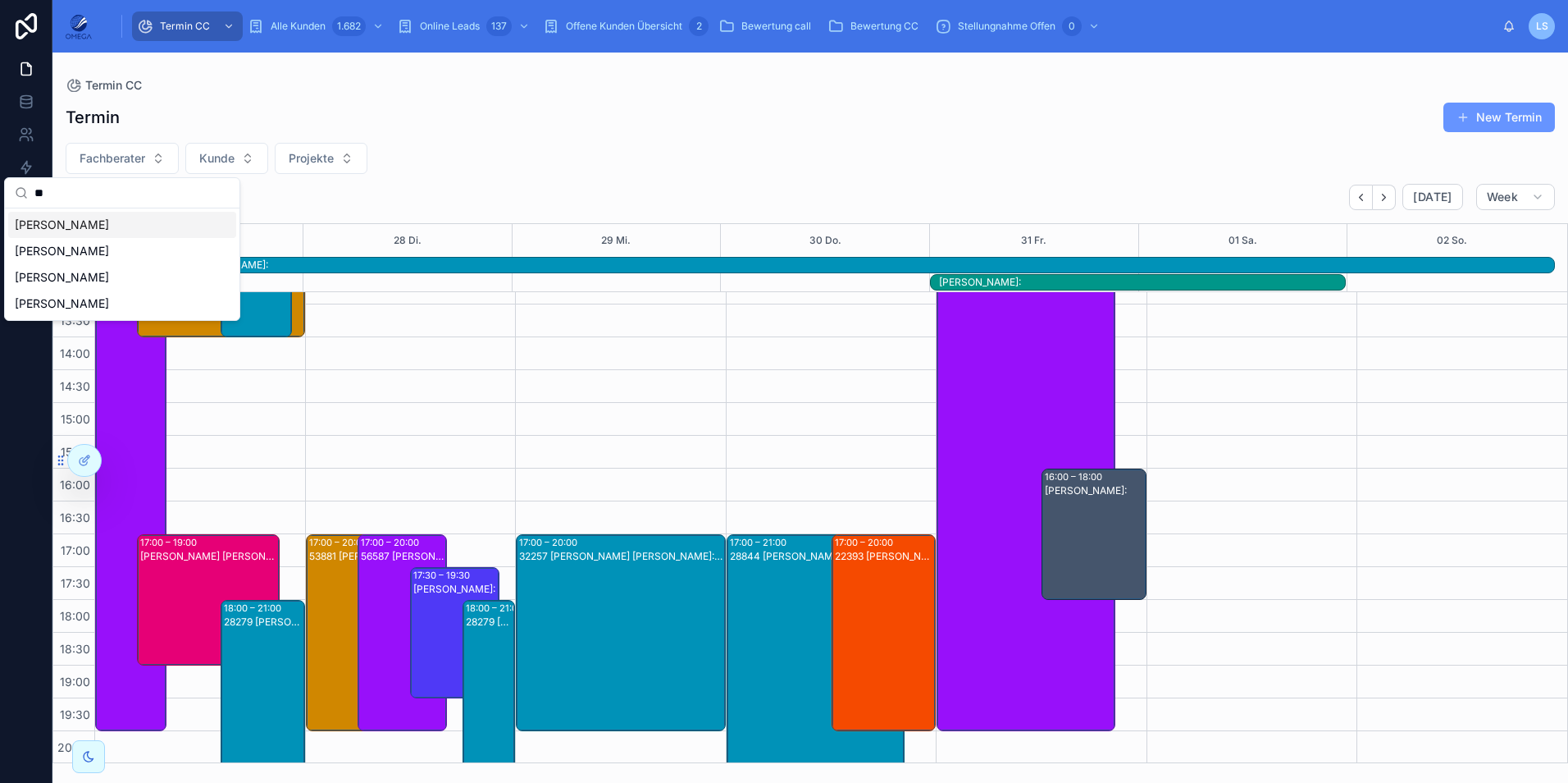
type input "**"
click at [120, 222] on div "[PERSON_NAME]" at bounding box center [121, 224] width 228 height 26
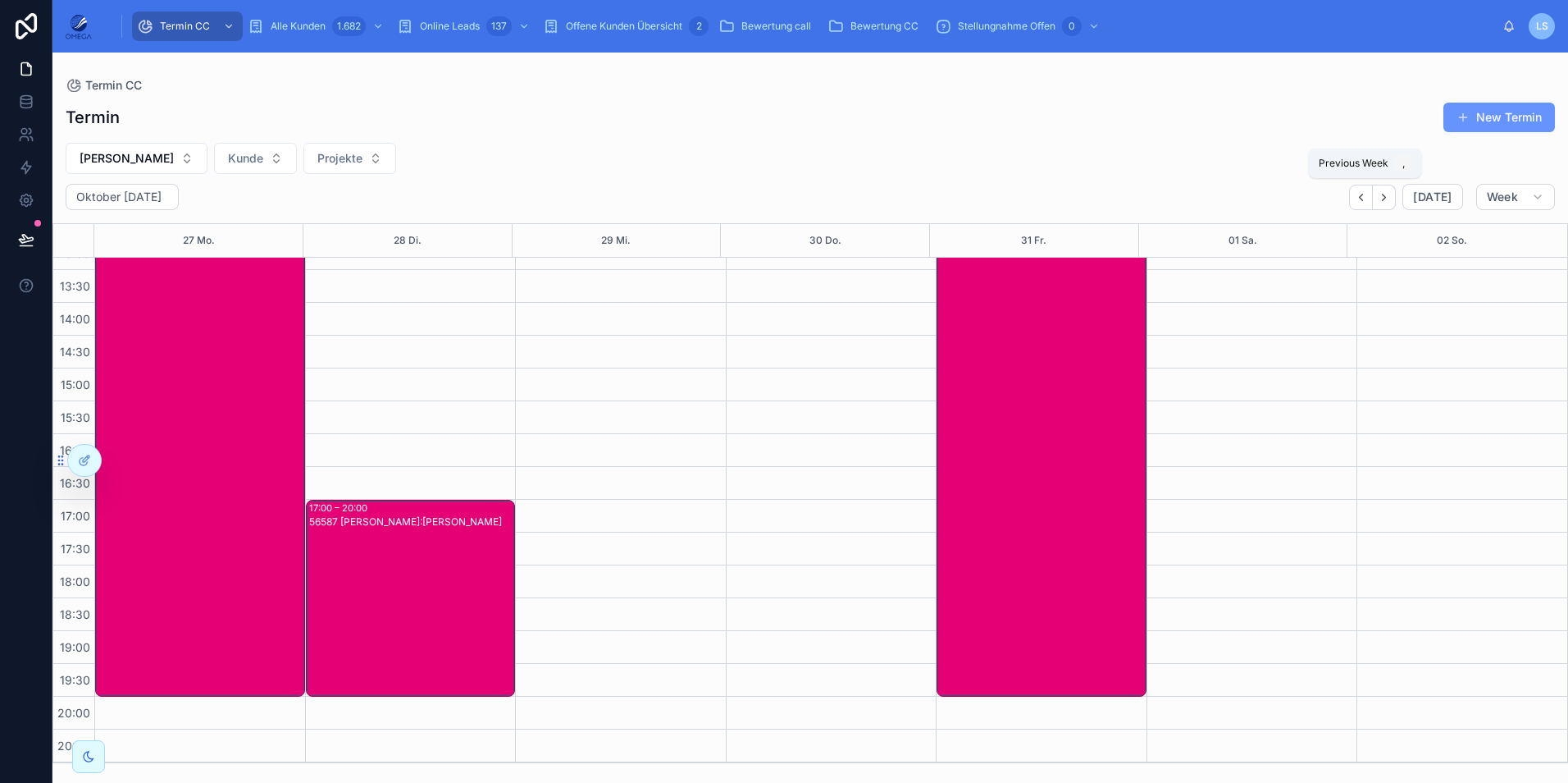
click at [1361, 191] on icon "Back" at bounding box center [1361, 197] width 13 height 13
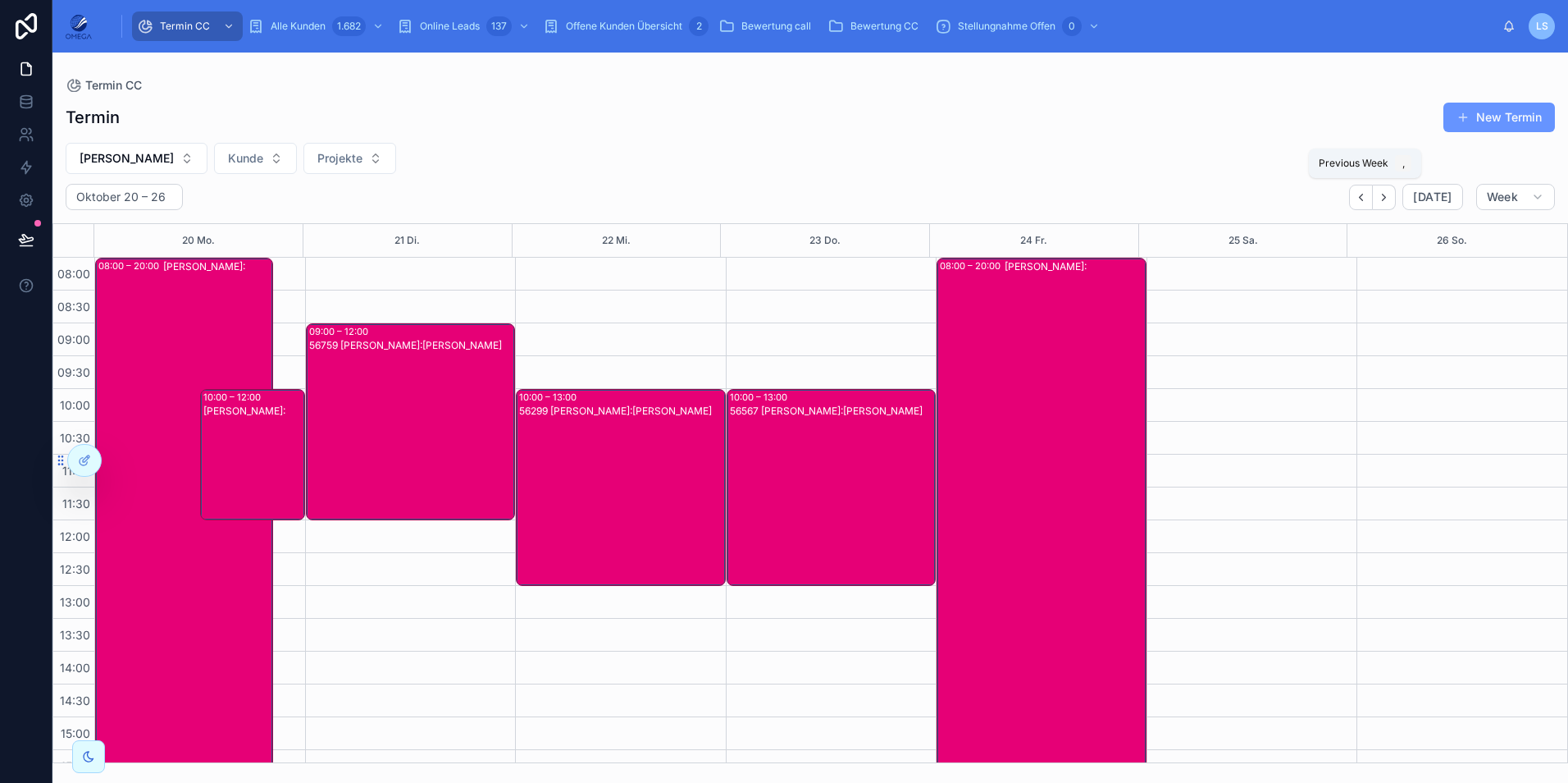
click at [1366, 201] on icon "Back" at bounding box center [1361, 197] width 13 height 13
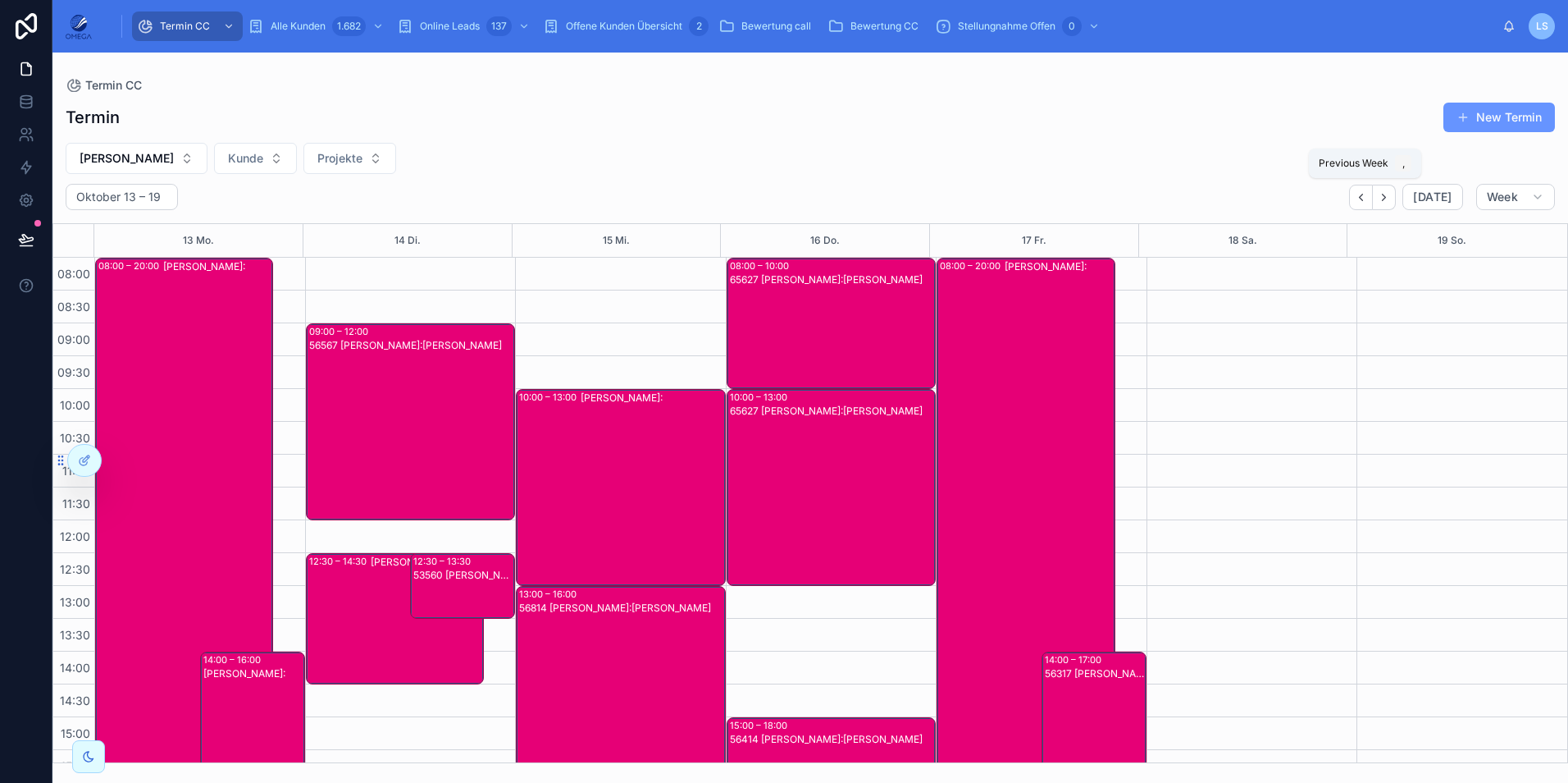
click at [1362, 205] on button "Back" at bounding box center [1361, 197] width 24 height 25
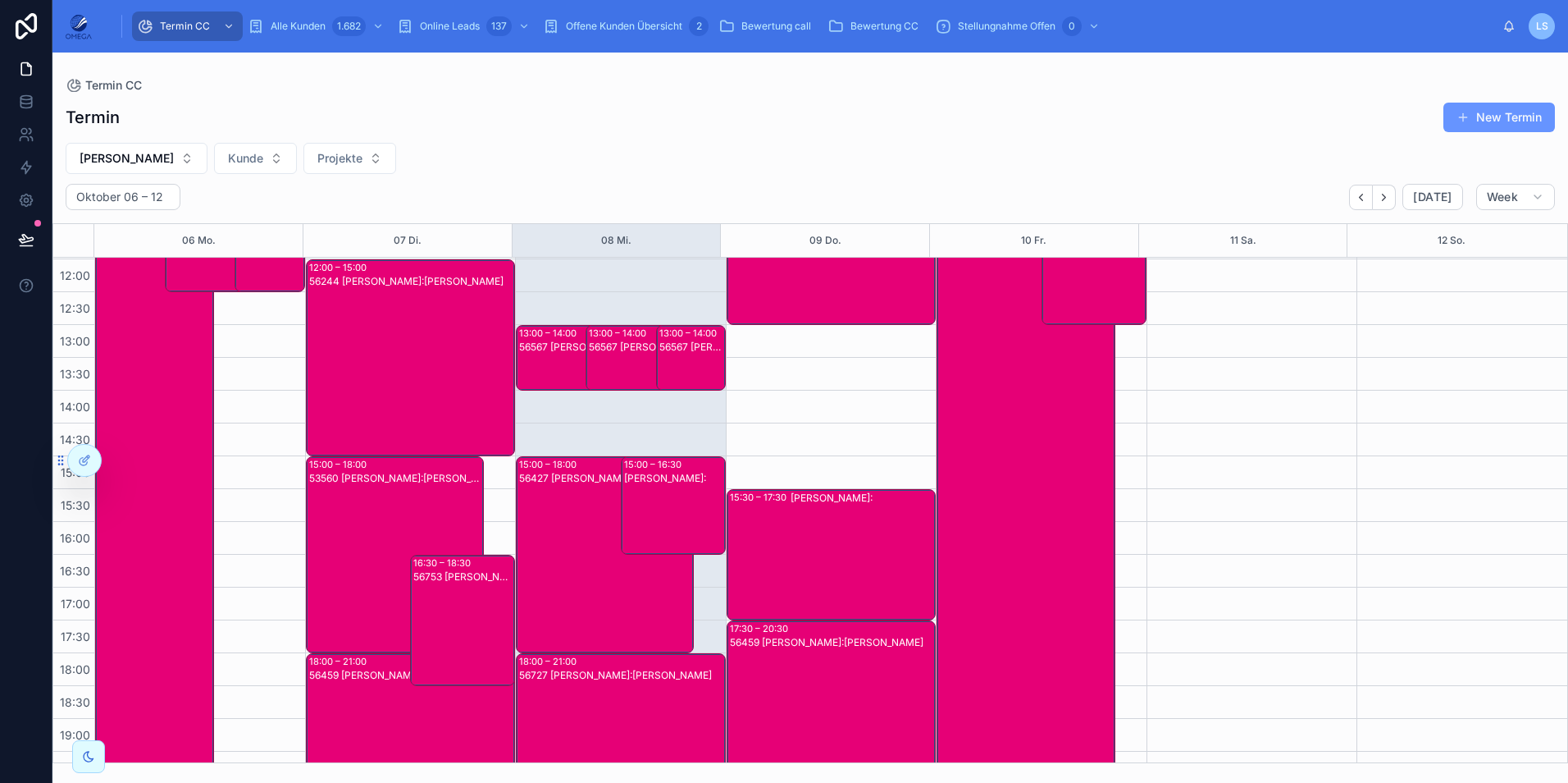
scroll to position [349, 0]
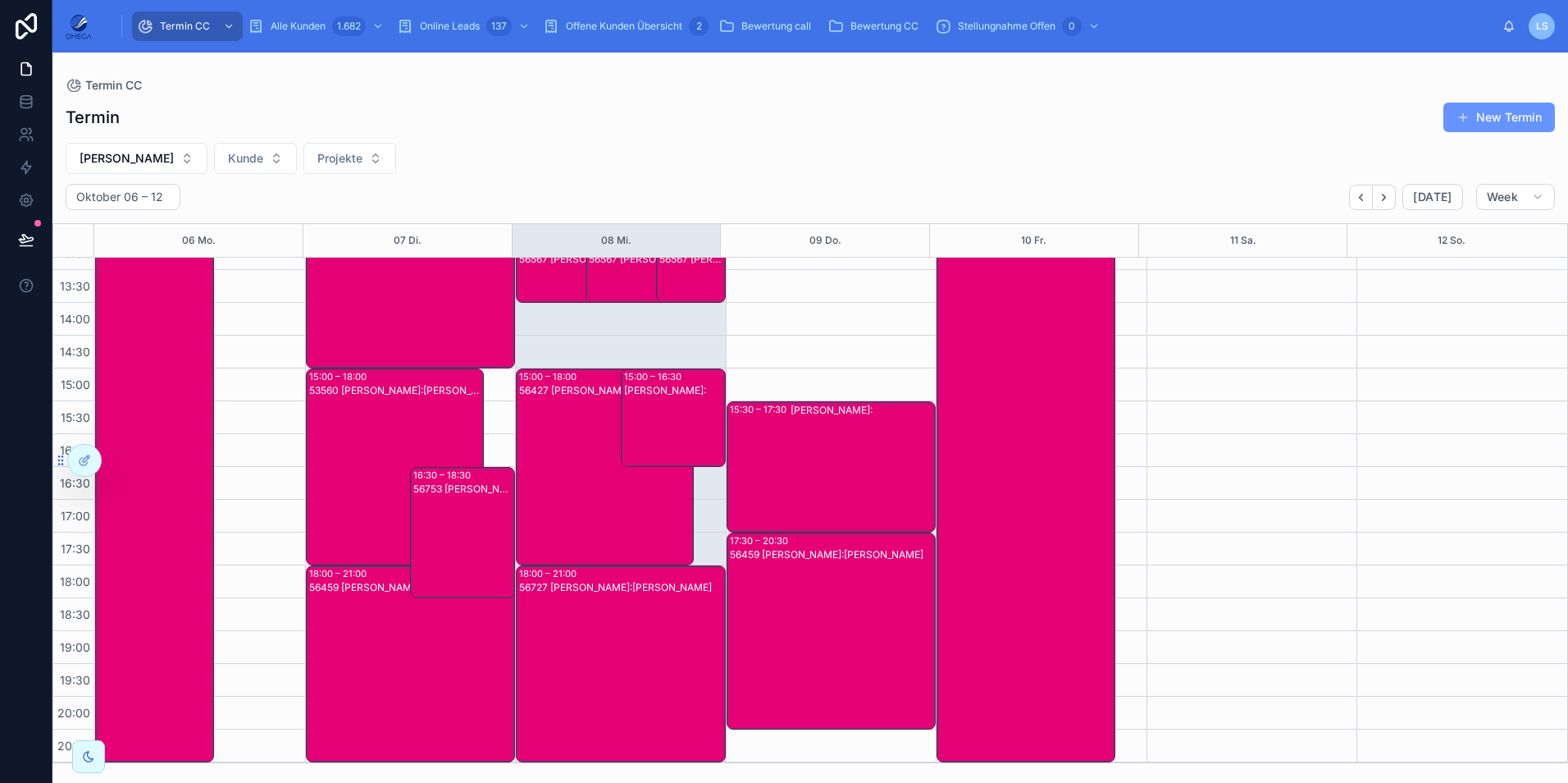
click at [340, 452] on div "53560 Andreas Klee Kunde:Felix Zimmer" at bounding box center [395, 480] width 173 height 194
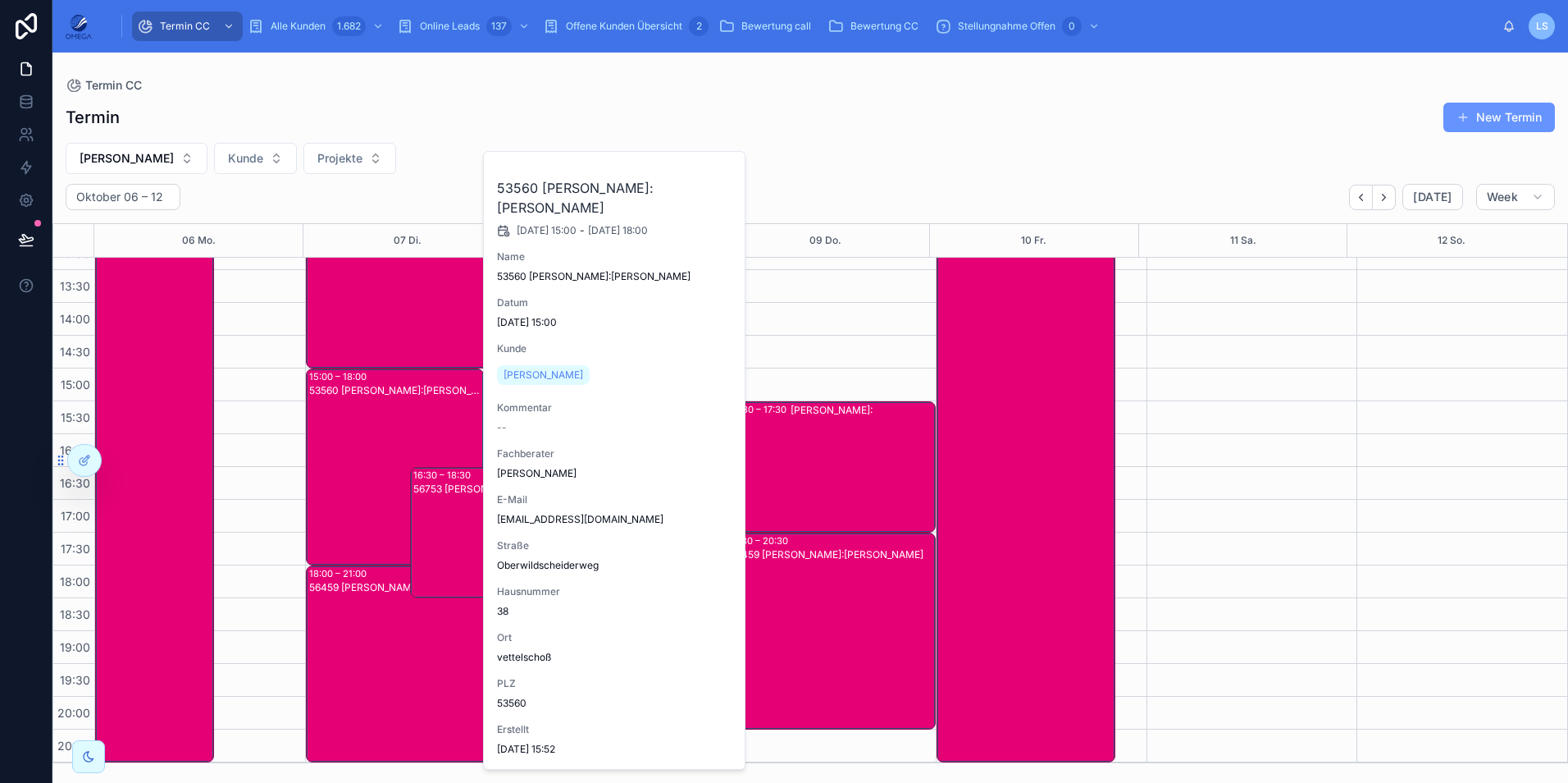
click at [361, 634] on div "56459 Andreas Klee Kunde:Julia Jacob" at bounding box center [412, 677] width 205 height 194
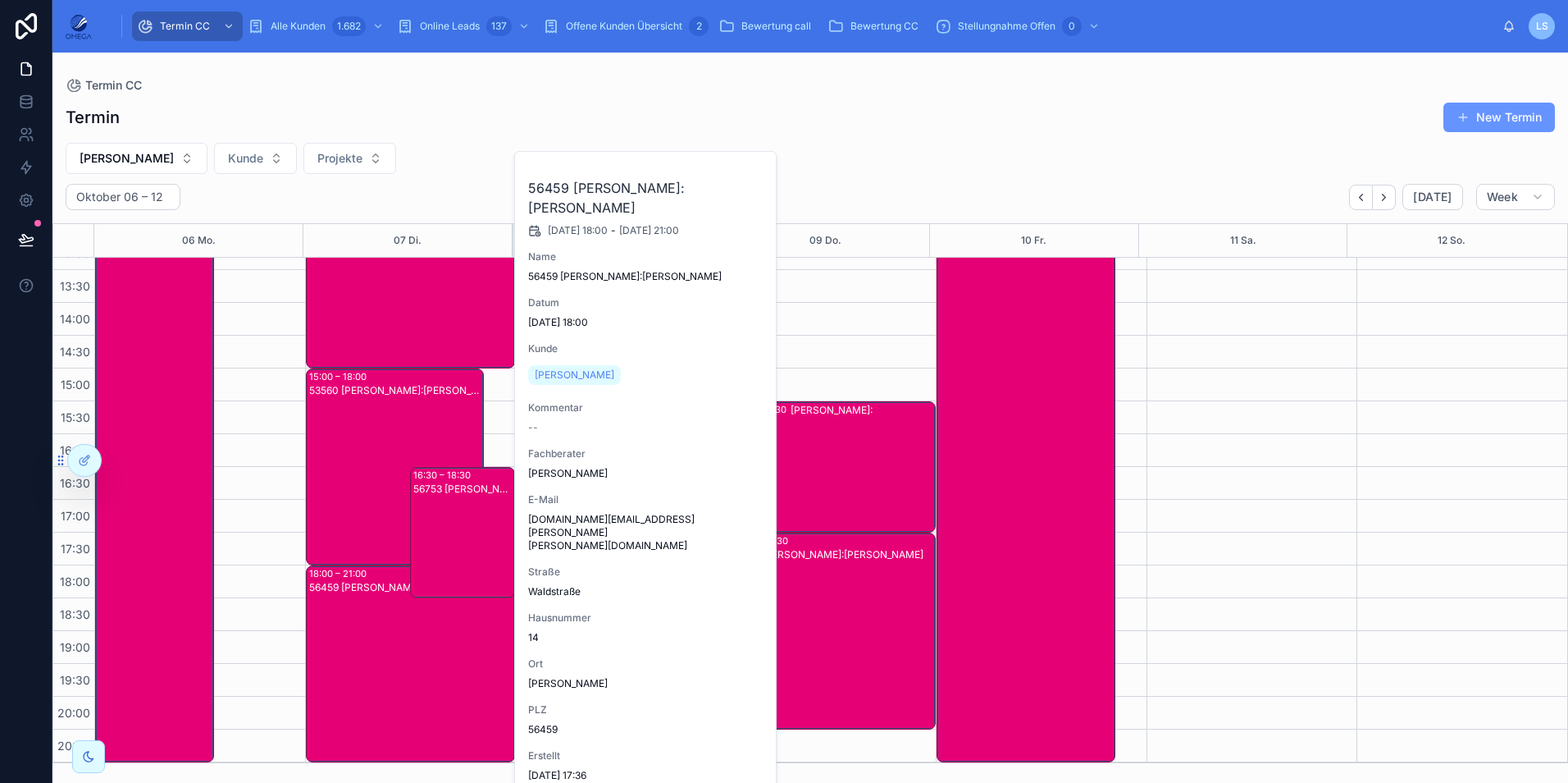
click at [870, 72] on div "Termin CC Termin New Termin Andreas Klee Kunde Projekte Oktober 06 – 12 Today W…" at bounding box center [810, 407] width 1515 height 710
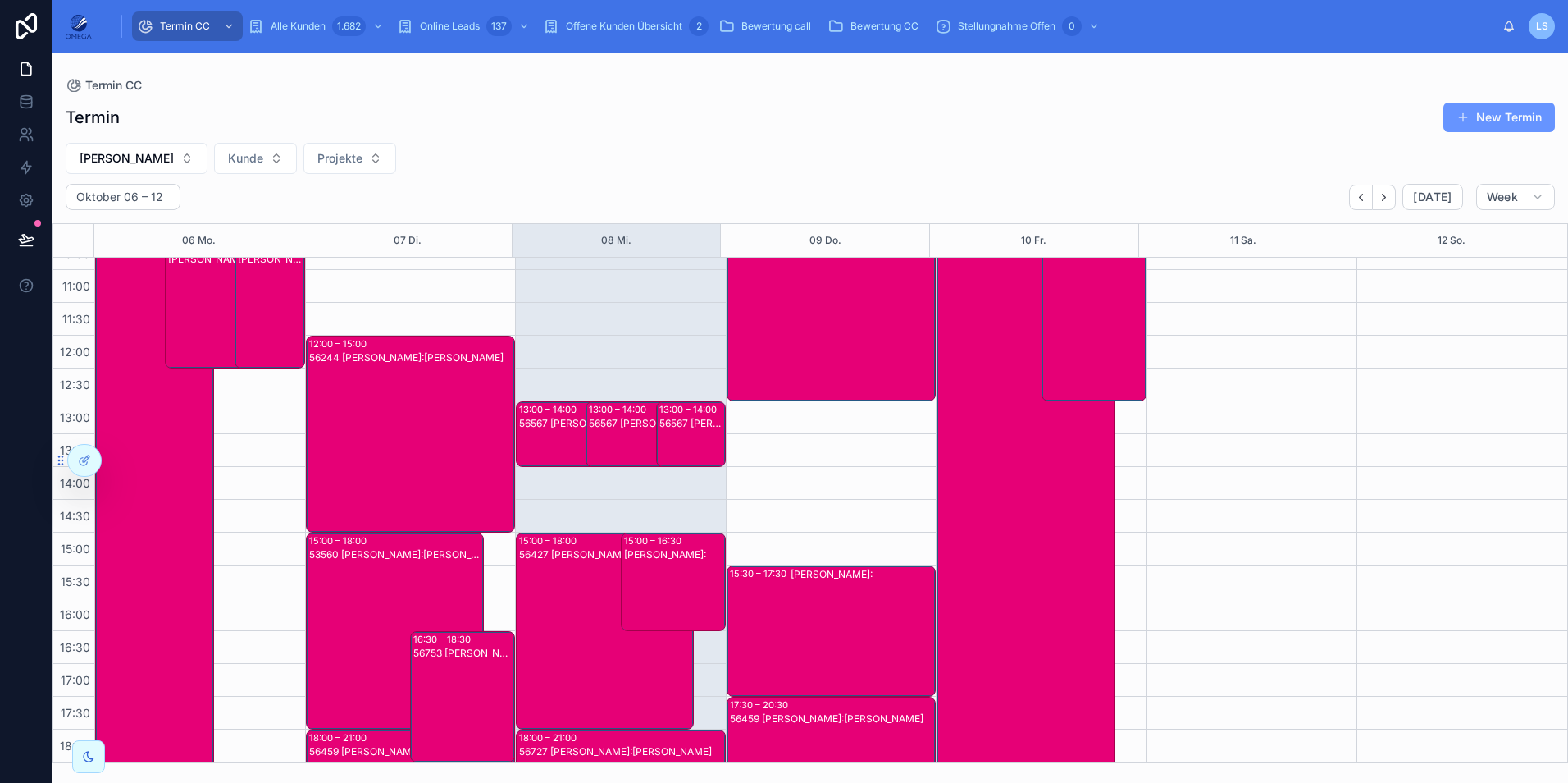
scroll to position [0, 0]
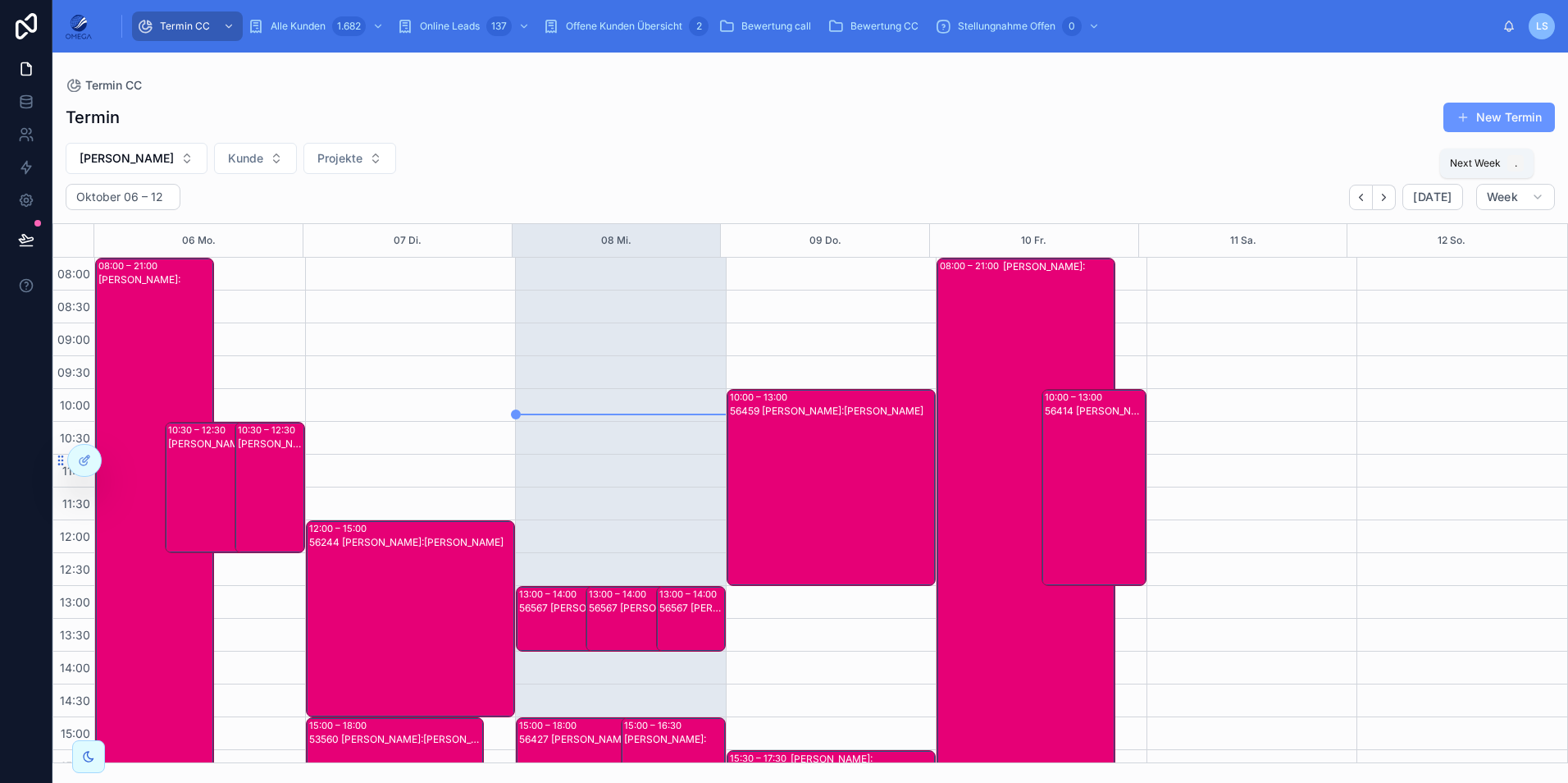
click at [1386, 201] on icon "Next" at bounding box center [1383, 197] width 13 height 13
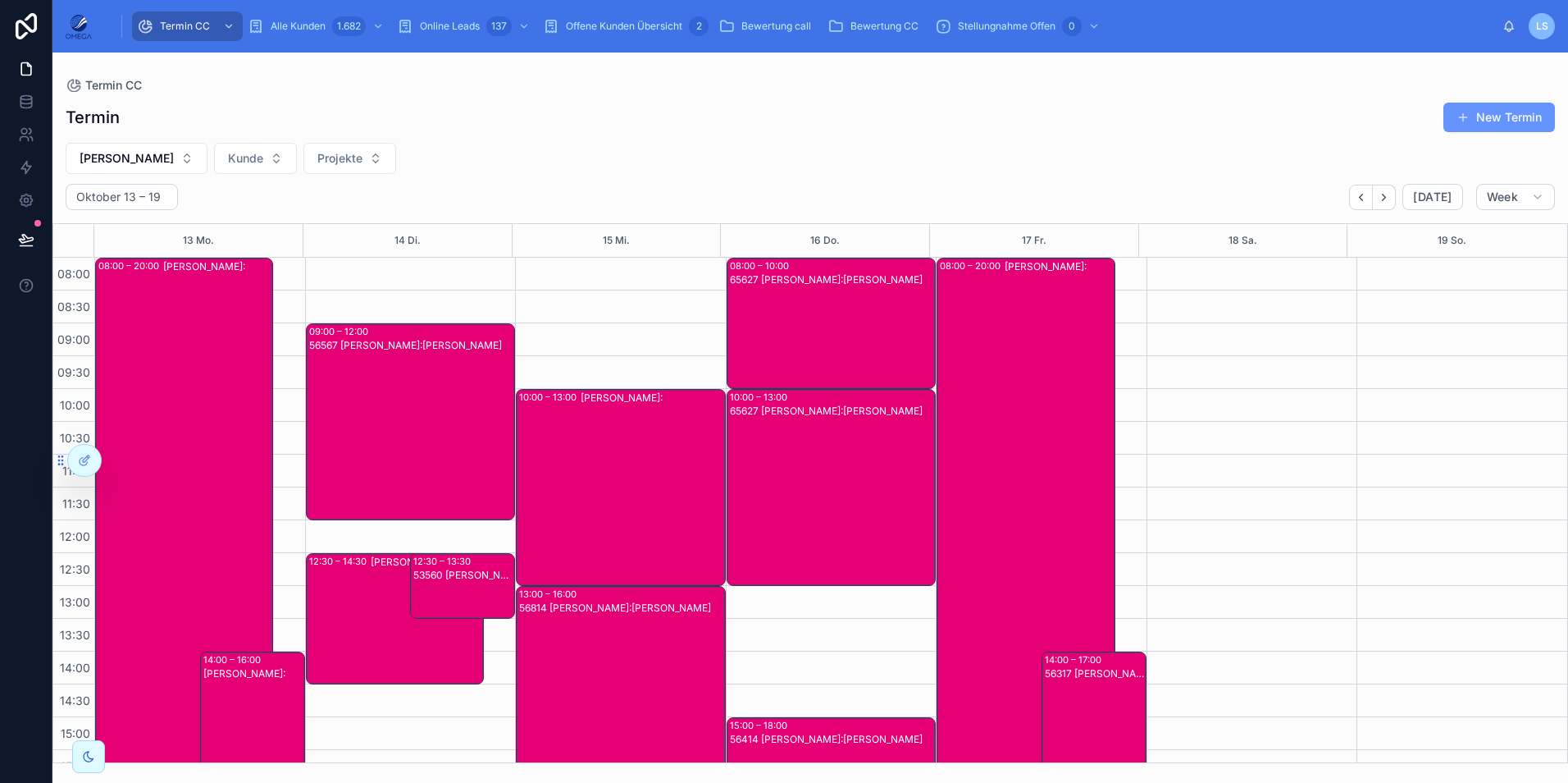
click at [144, 161] on span "[PERSON_NAME]" at bounding box center [126, 158] width 94 height 16
type input "****"
click at [129, 240] on div "Hartmut Seitz" at bounding box center [126, 251] width 228 height 26
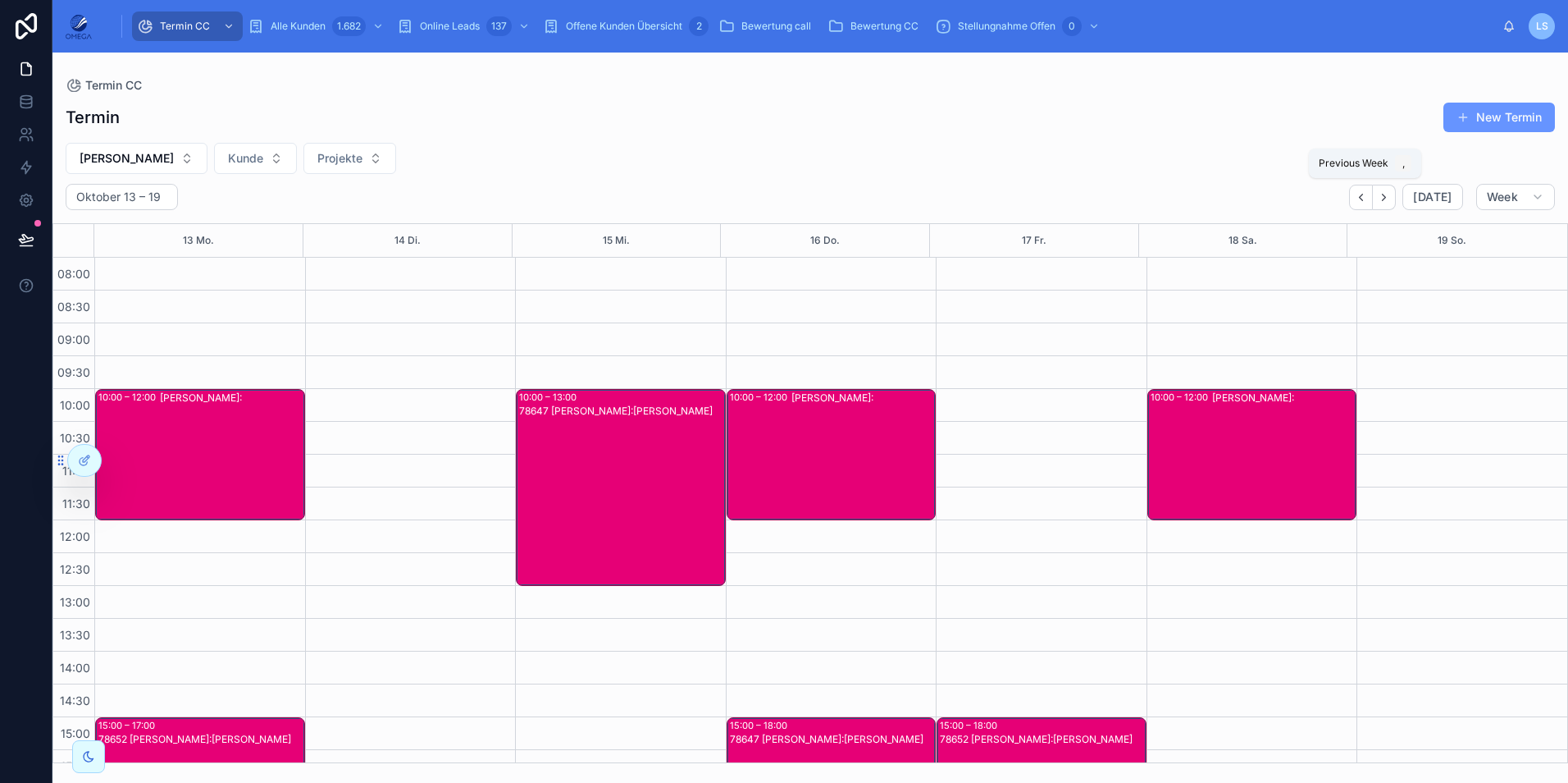
click at [1367, 200] on icon "Back" at bounding box center [1361, 197] width 13 height 13
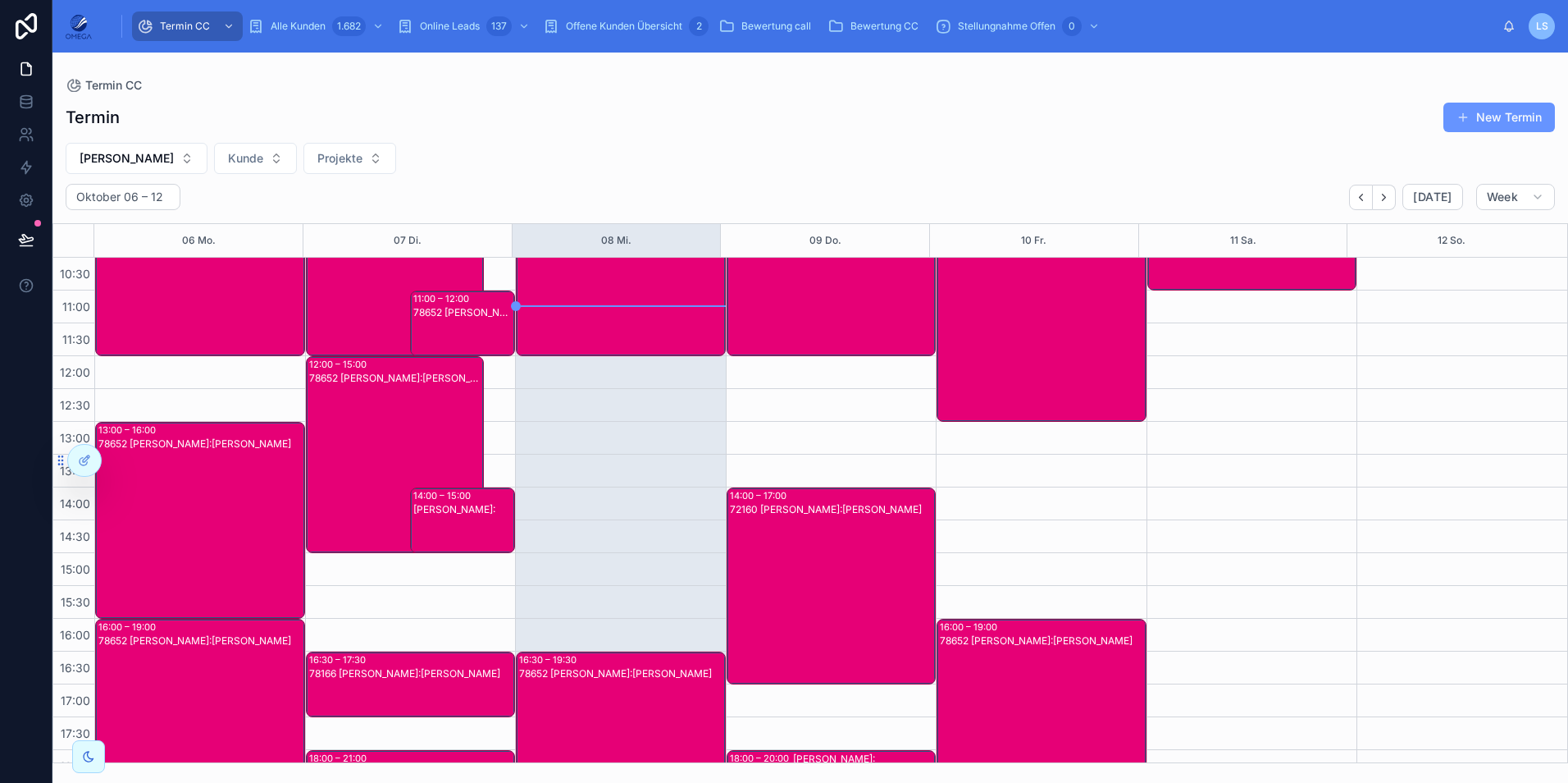
scroll to position [82, 0]
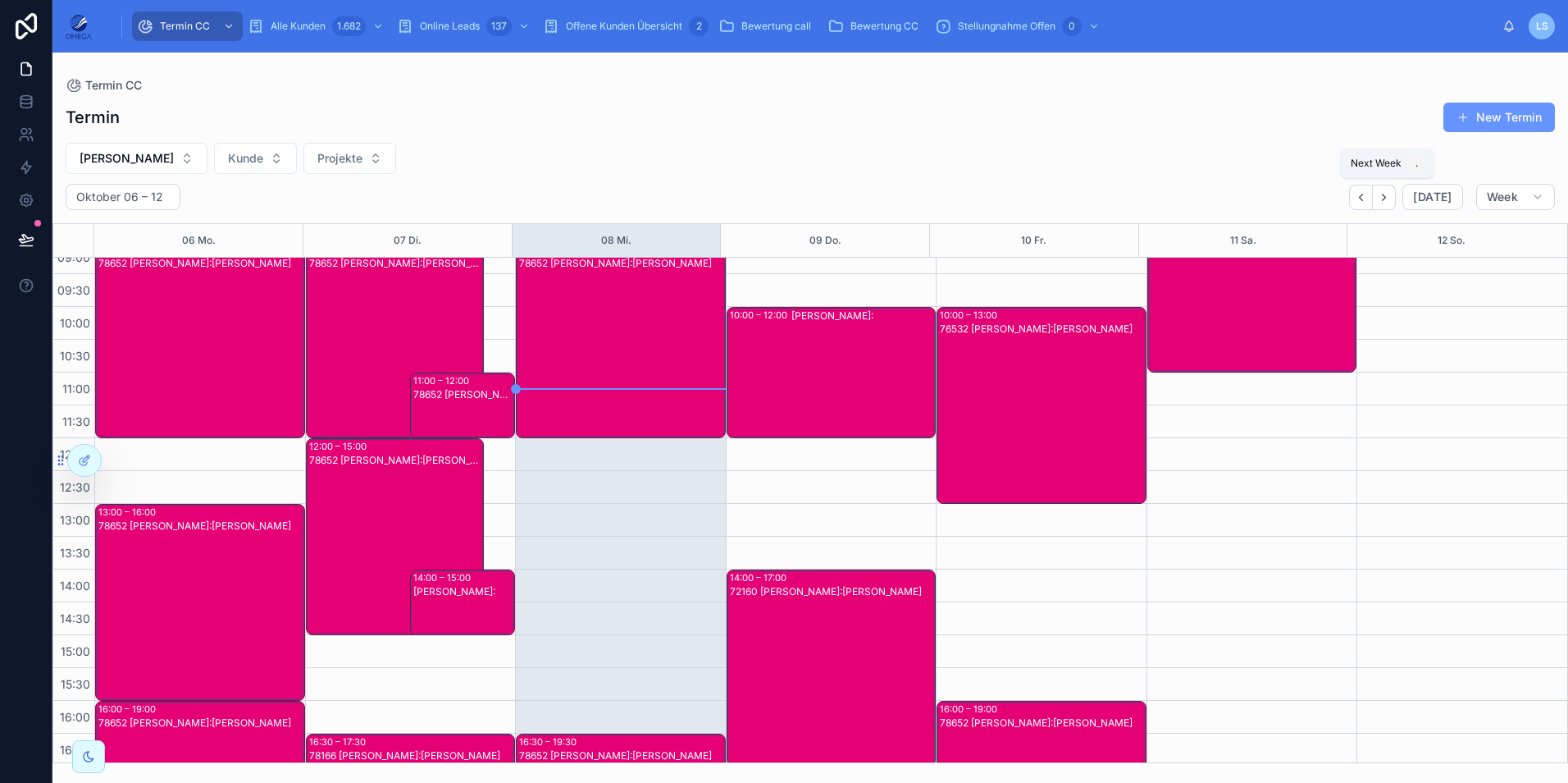
click at [1384, 204] on button "Next" at bounding box center [1384, 197] width 23 height 25
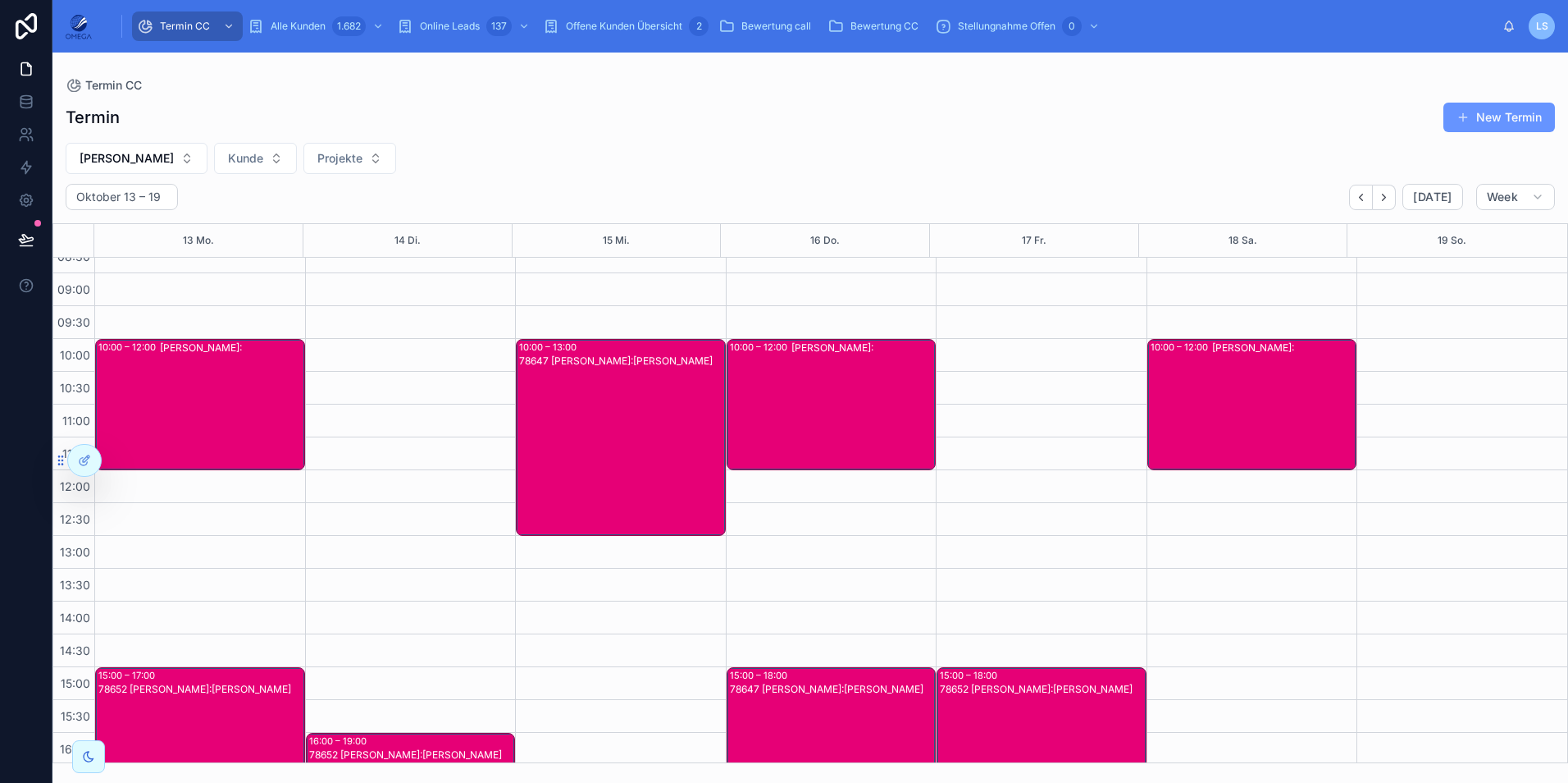
scroll to position [47, 0]
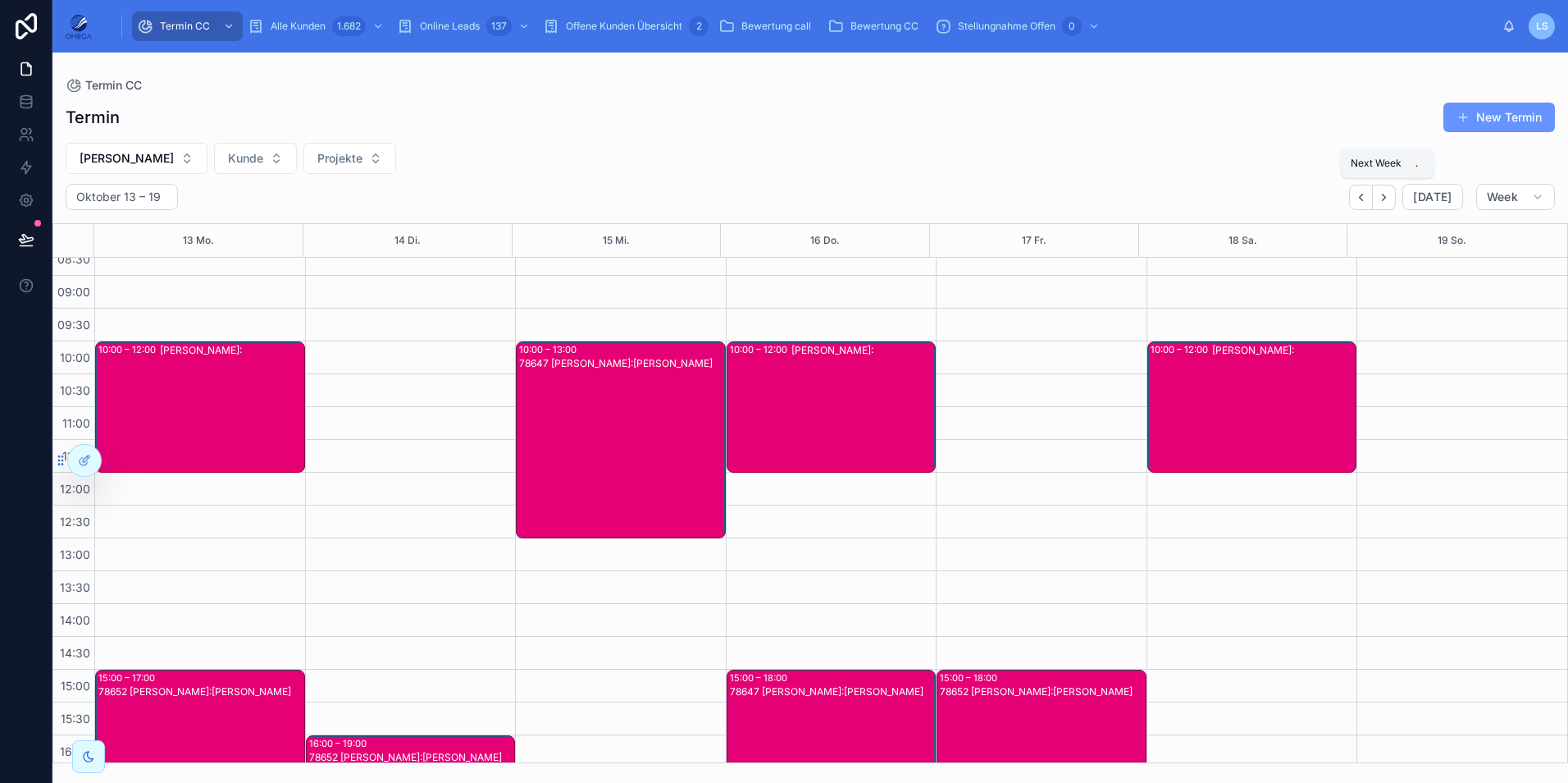
click at [1390, 200] on icon "Next" at bounding box center [1383, 197] width 13 height 13
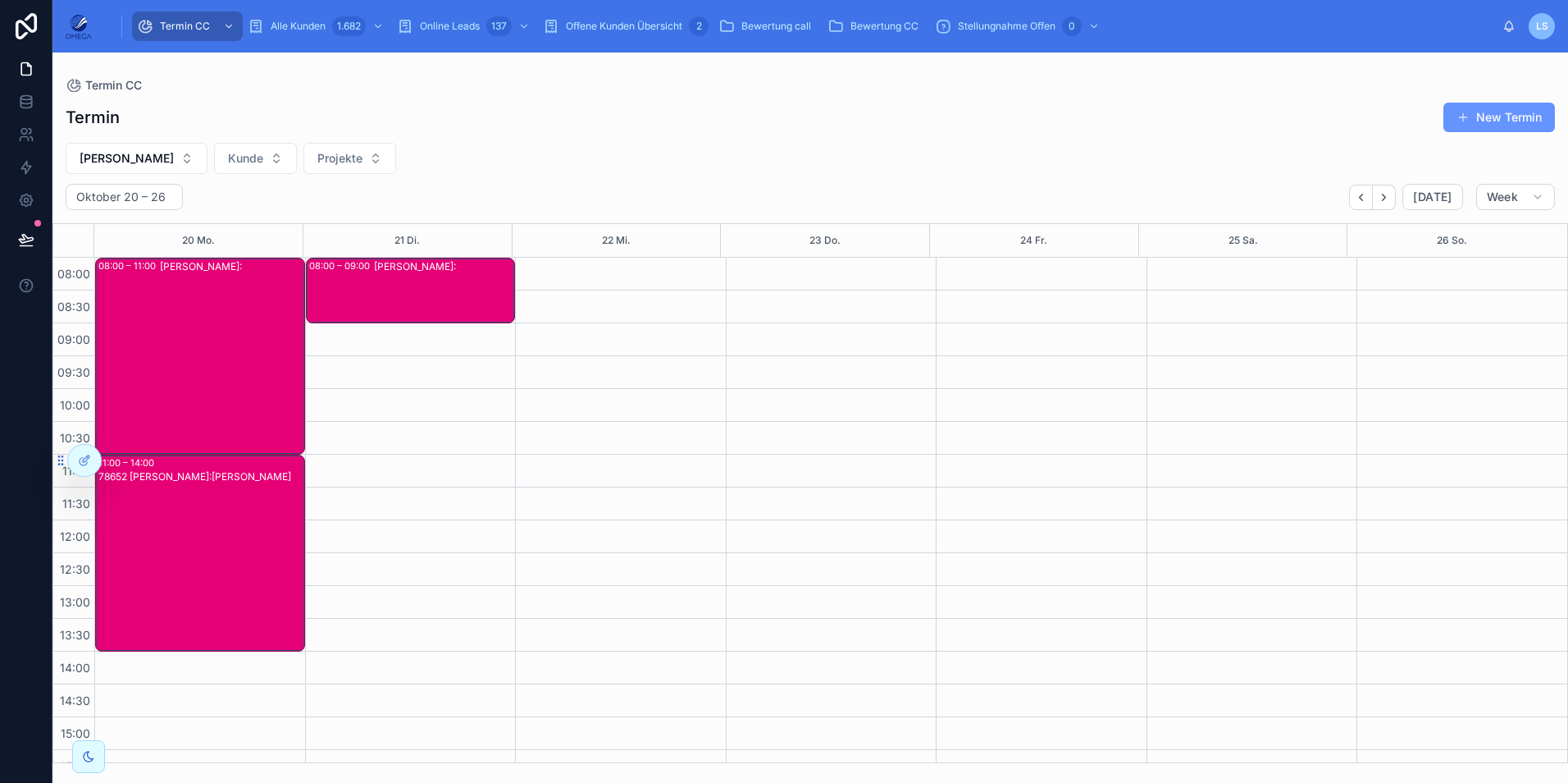
click at [177, 152] on button "Hartmut Seitz" at bounding box center [137, 158] width 141 height 31
type input "***"
click at [127, 248] on div "Klaus Vollmer" at bounding box center [127, 251] width 228 height 26
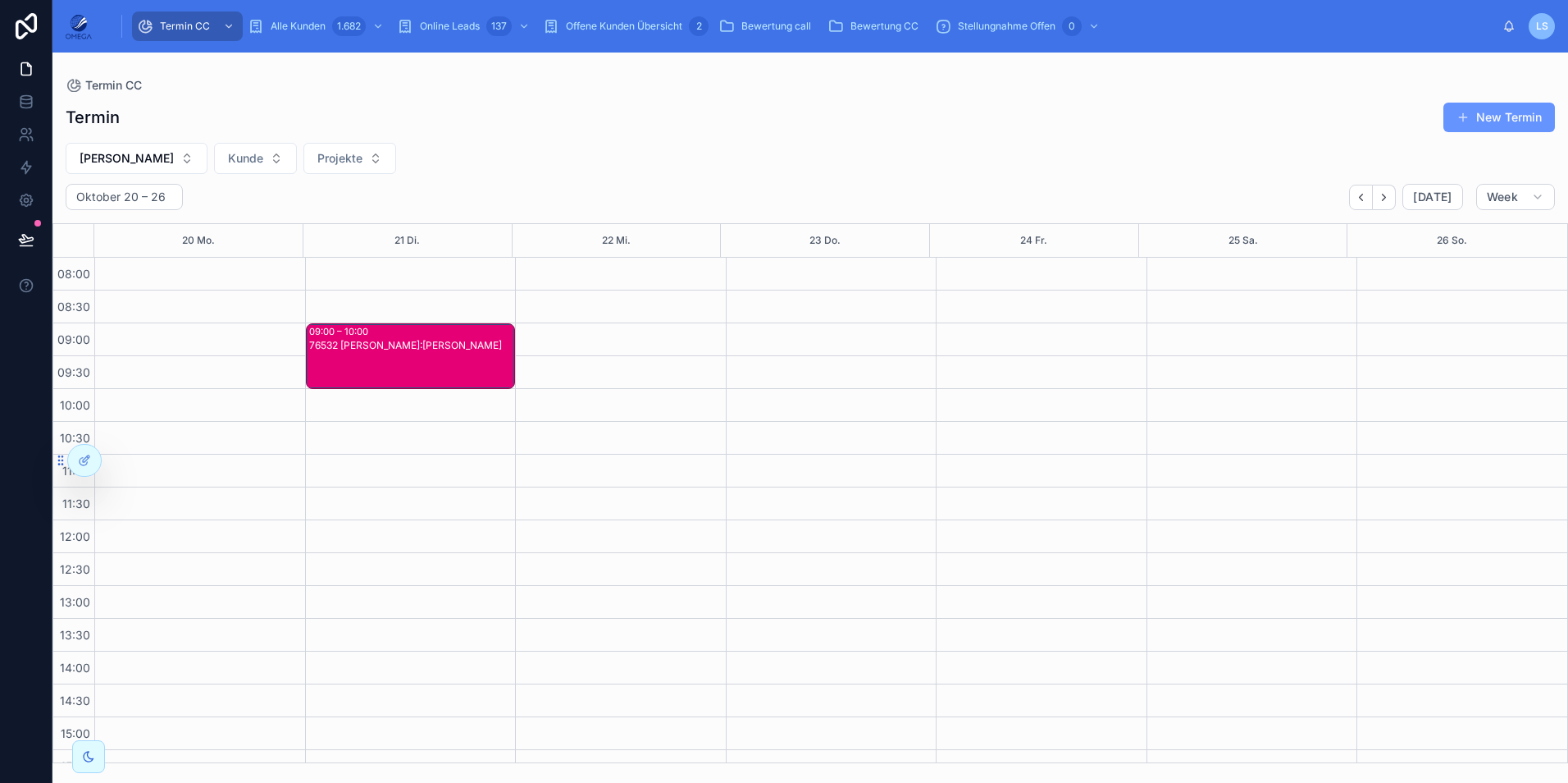
click at [471, 356] on div "76532 Klaus Vollmer Kunde:Carmen Kratz" at bounding box center [412, 369] width 205 height 62
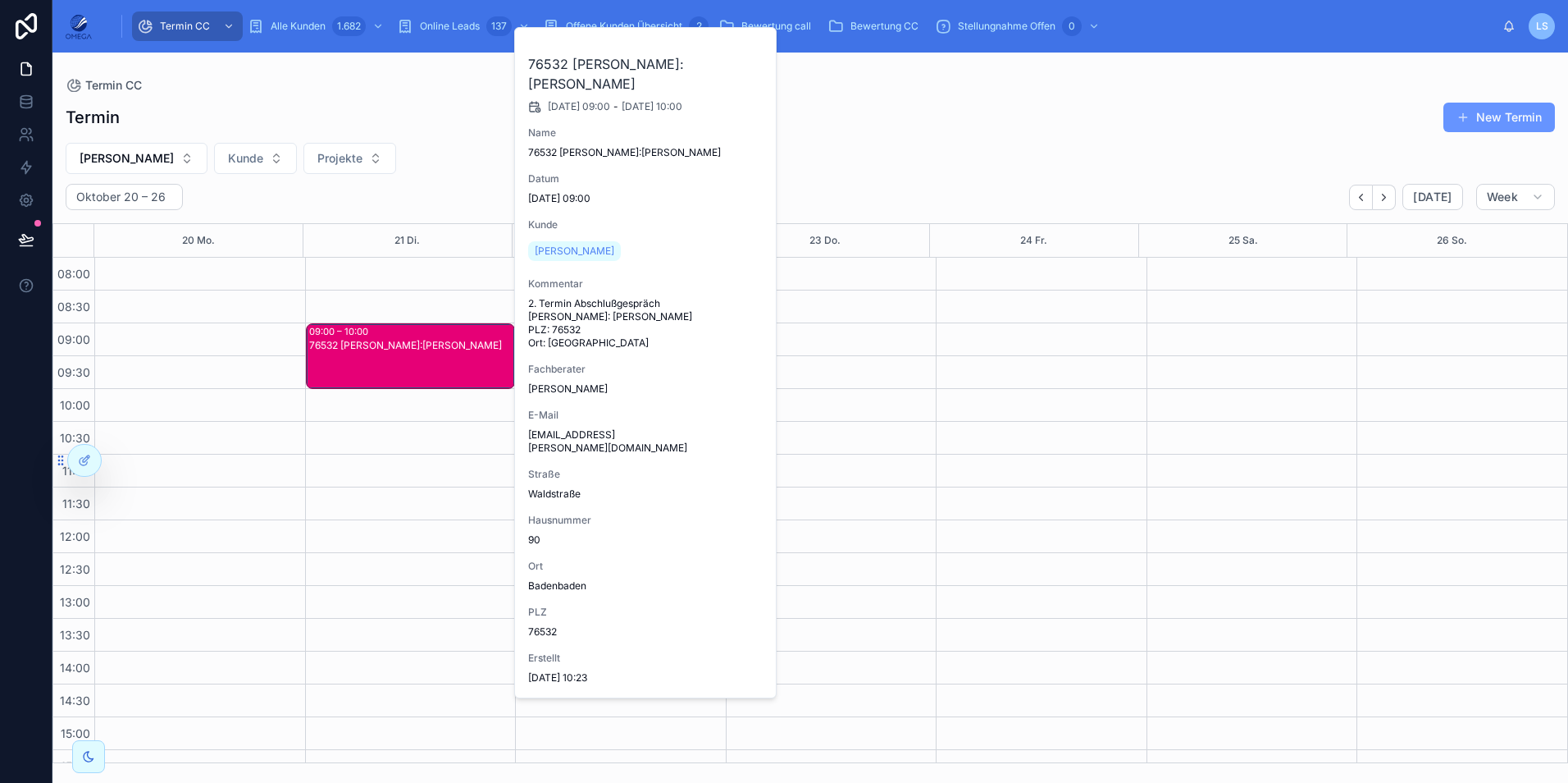
click at [471, 356] on div "76532 Klaus Vollmer Kunde:Carmen Kratz" at bounding box center [412, 369] width 205 height 62
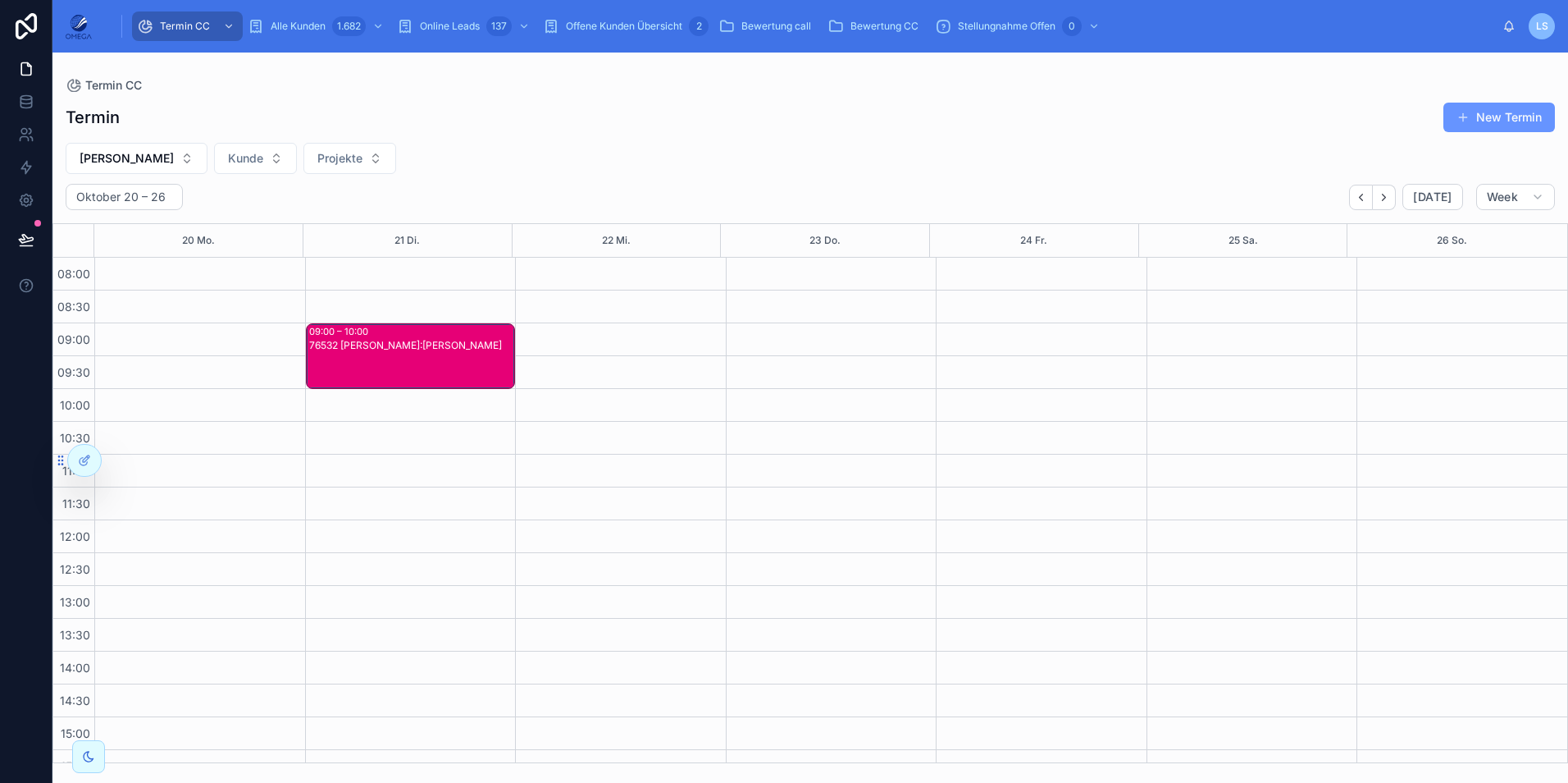
click at [451, 365] on div "76532 Klaus Vollmer Kunde:Carmen Kratz" at bounding box center [412, 369] width 205 height 62
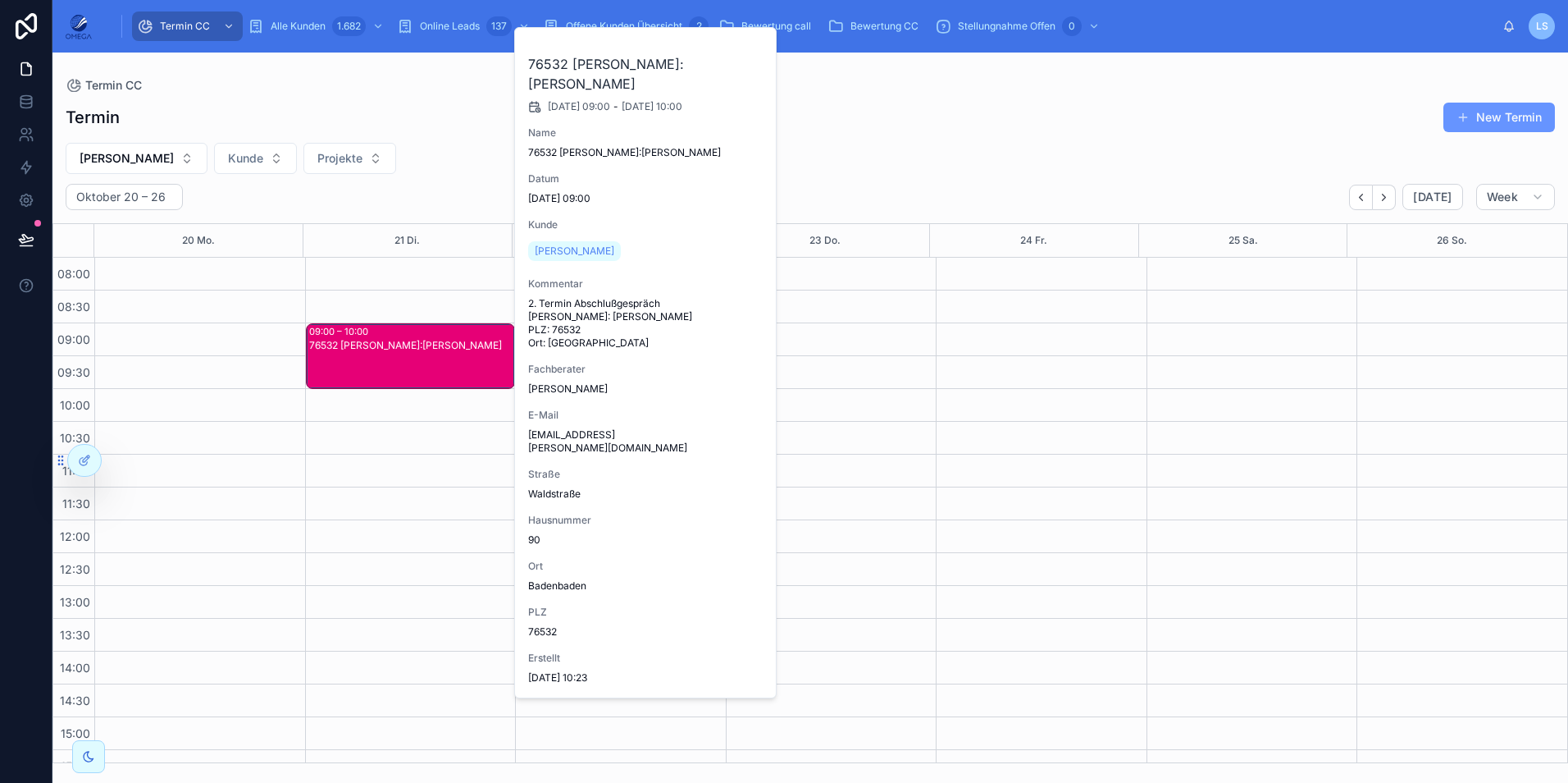
click at [572, 244] on span "Carmen Kratz" at bounding box center [574, 251] width 79 height 14
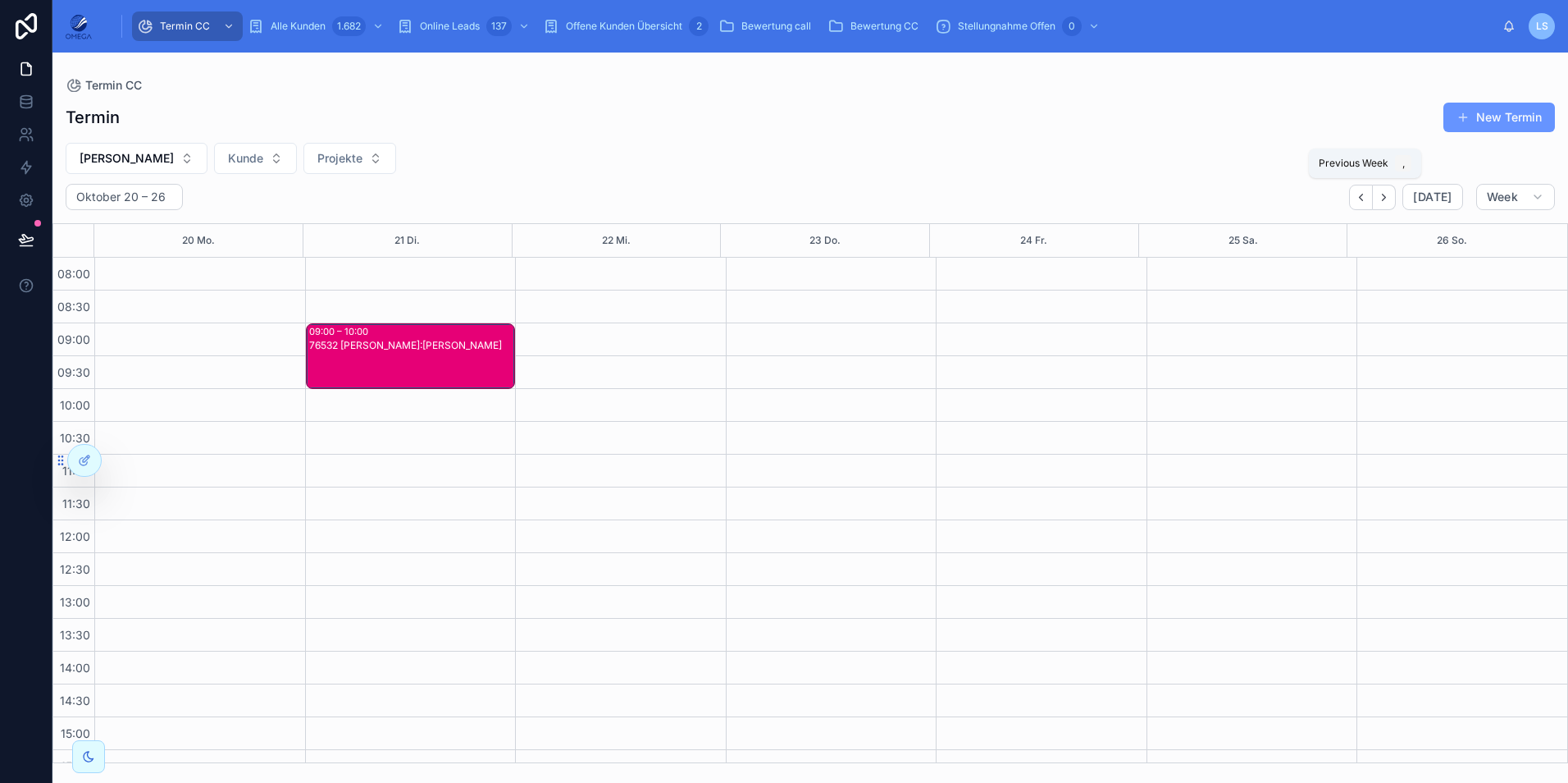
click at [1361, 189] on button "Back" at bounding box center [1361, 197] width 24 height 25
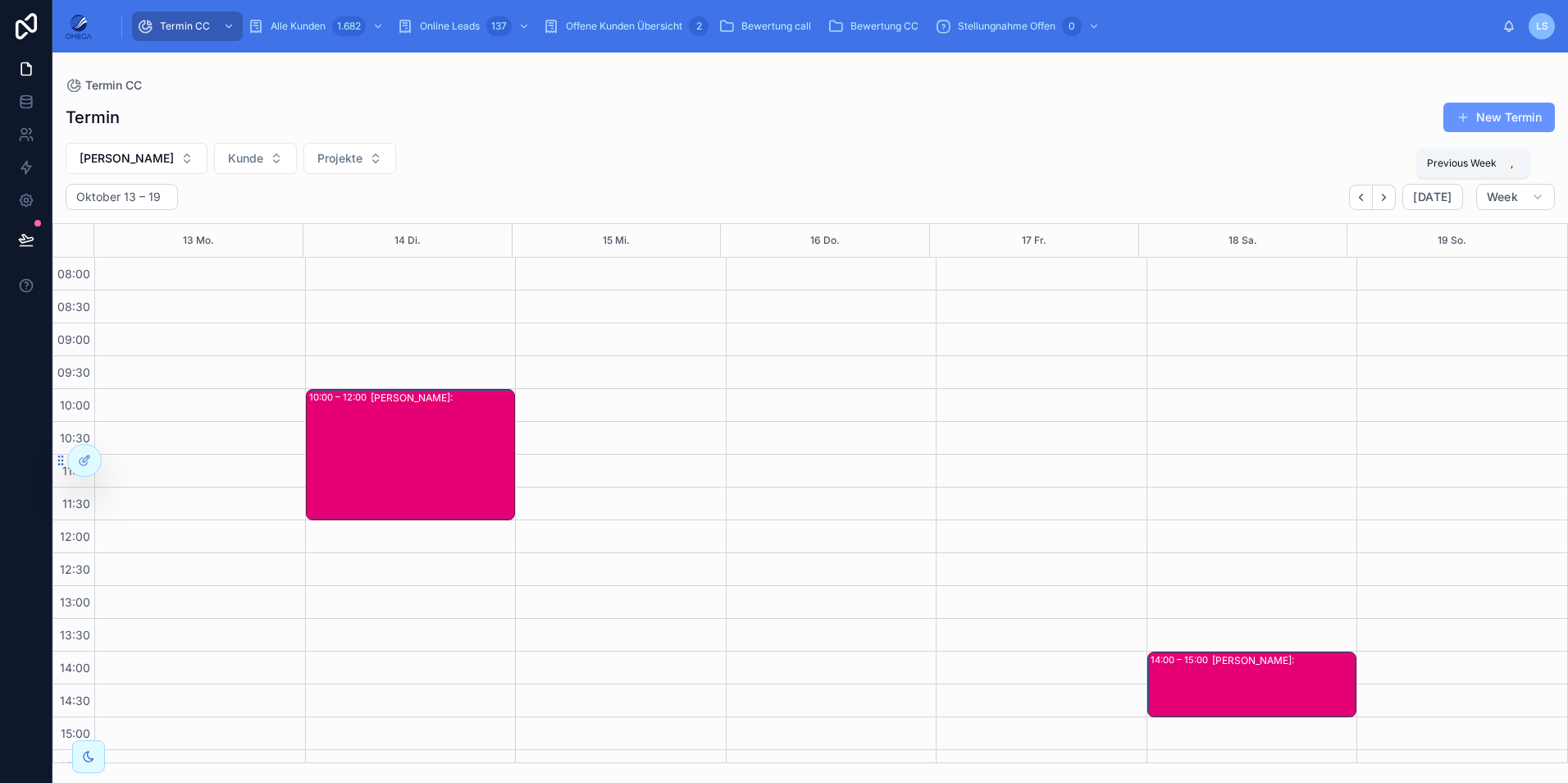
click at [1361, 189] on button "Back" at bounding box center [1361, 197] width 24 height 25
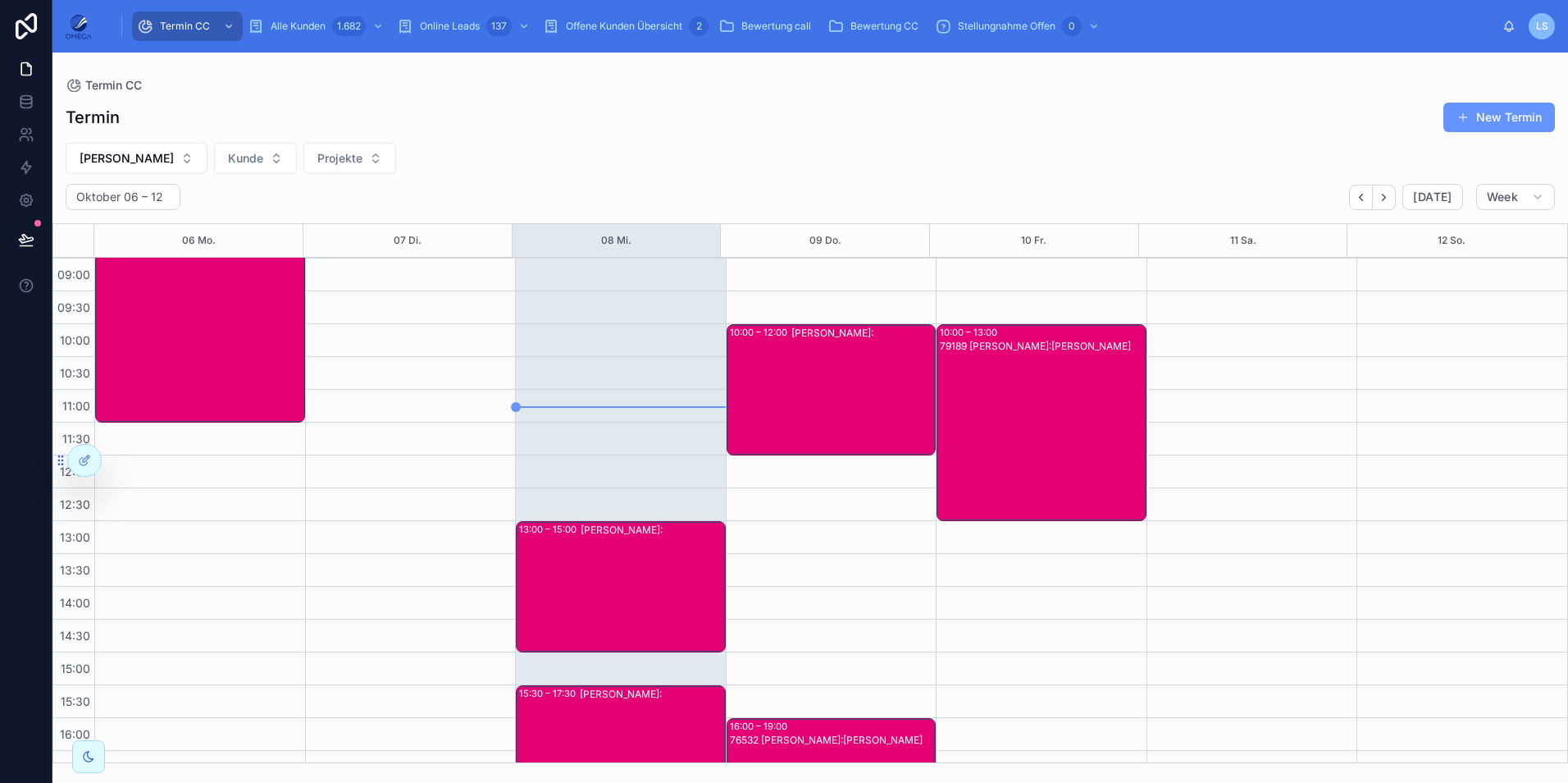
scroll to position [64, 0]
click at [99, 148] on button "Klaus Vollmer" at bounding box center [137, 158] width 141 height 31
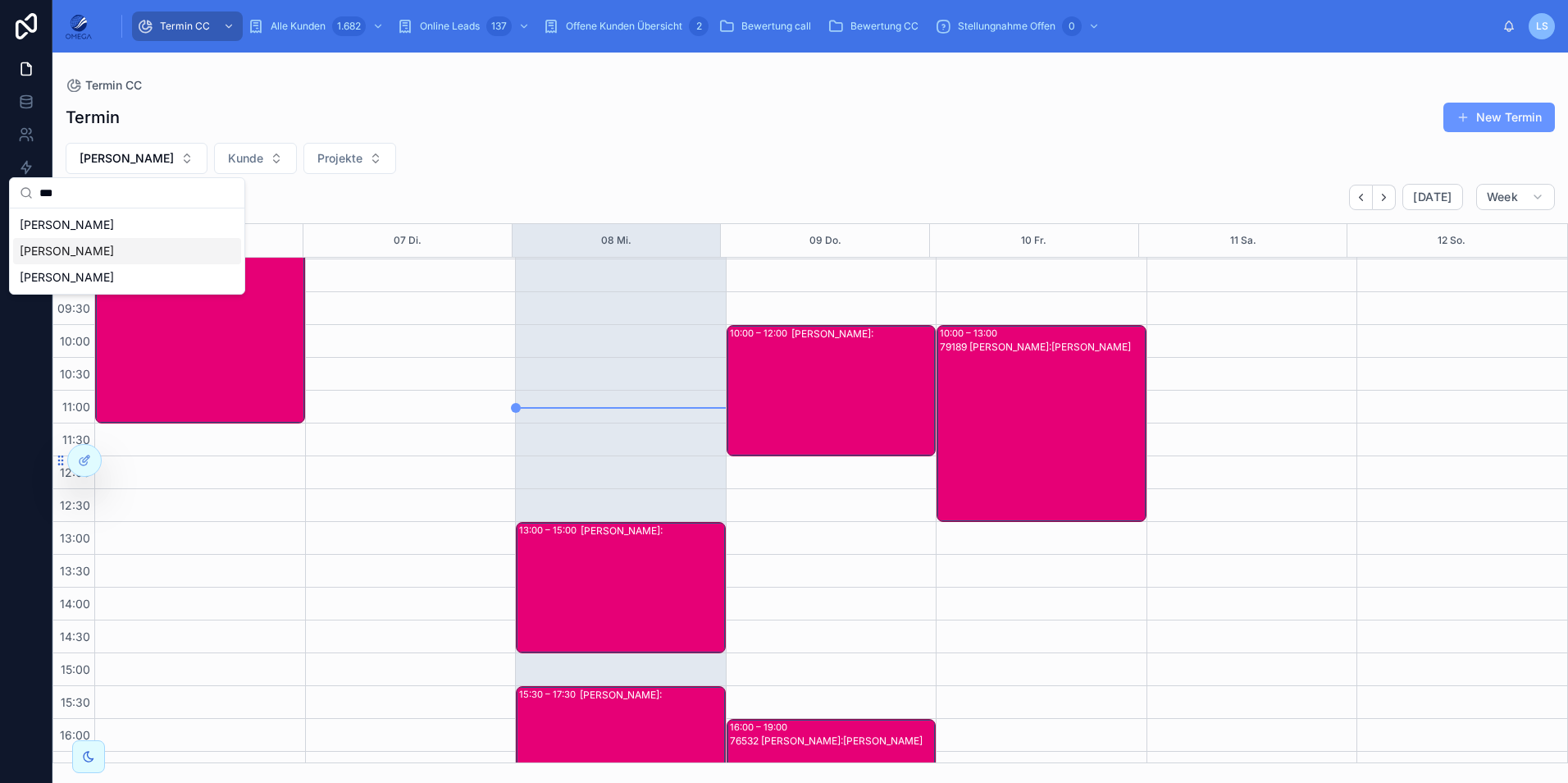
type input "***"
click at [84, 243] on span "Hartmut Seitz" at bounding box center [66, 251] width 94 height 16
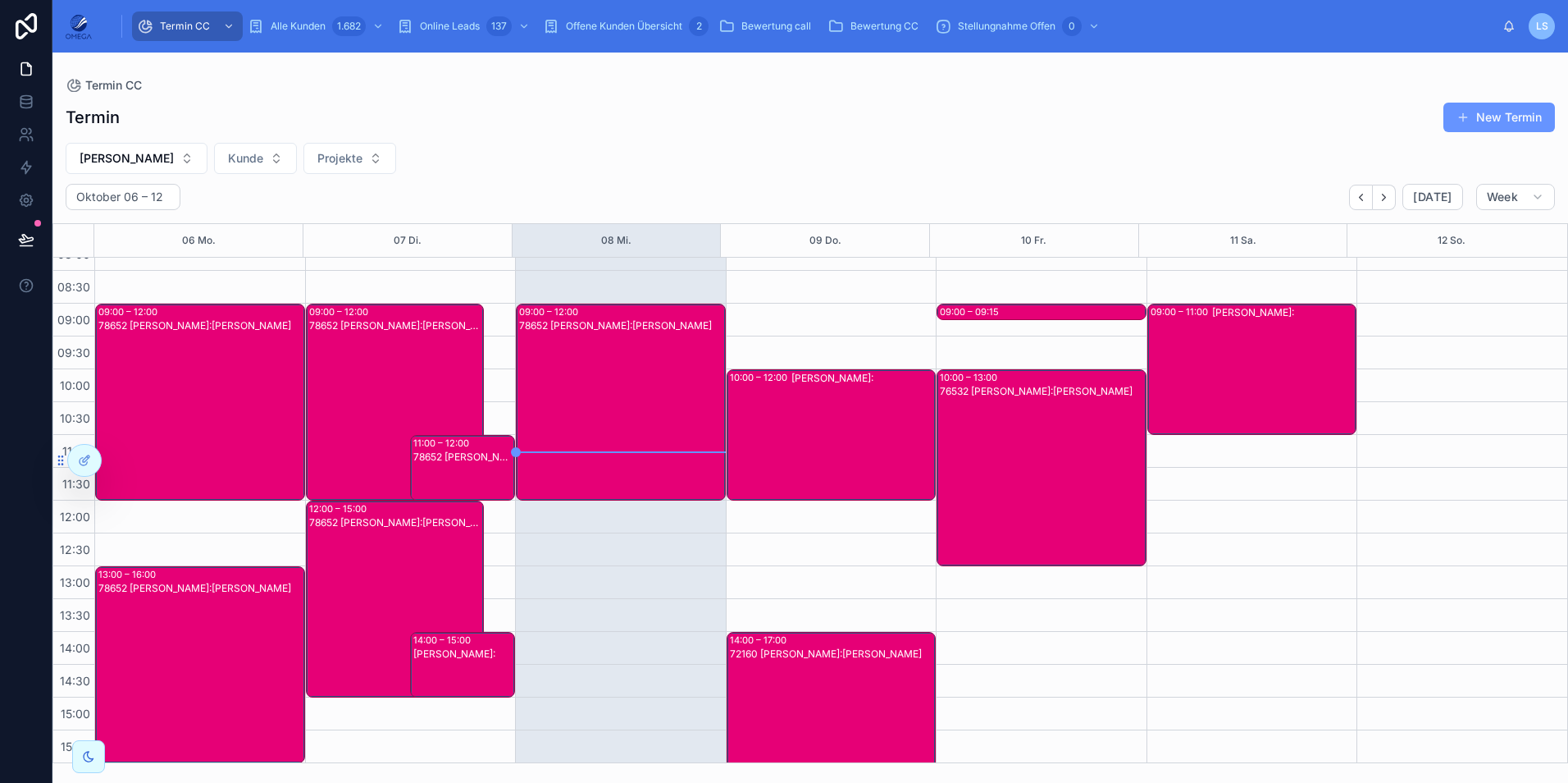
scroll to position [16, 0]
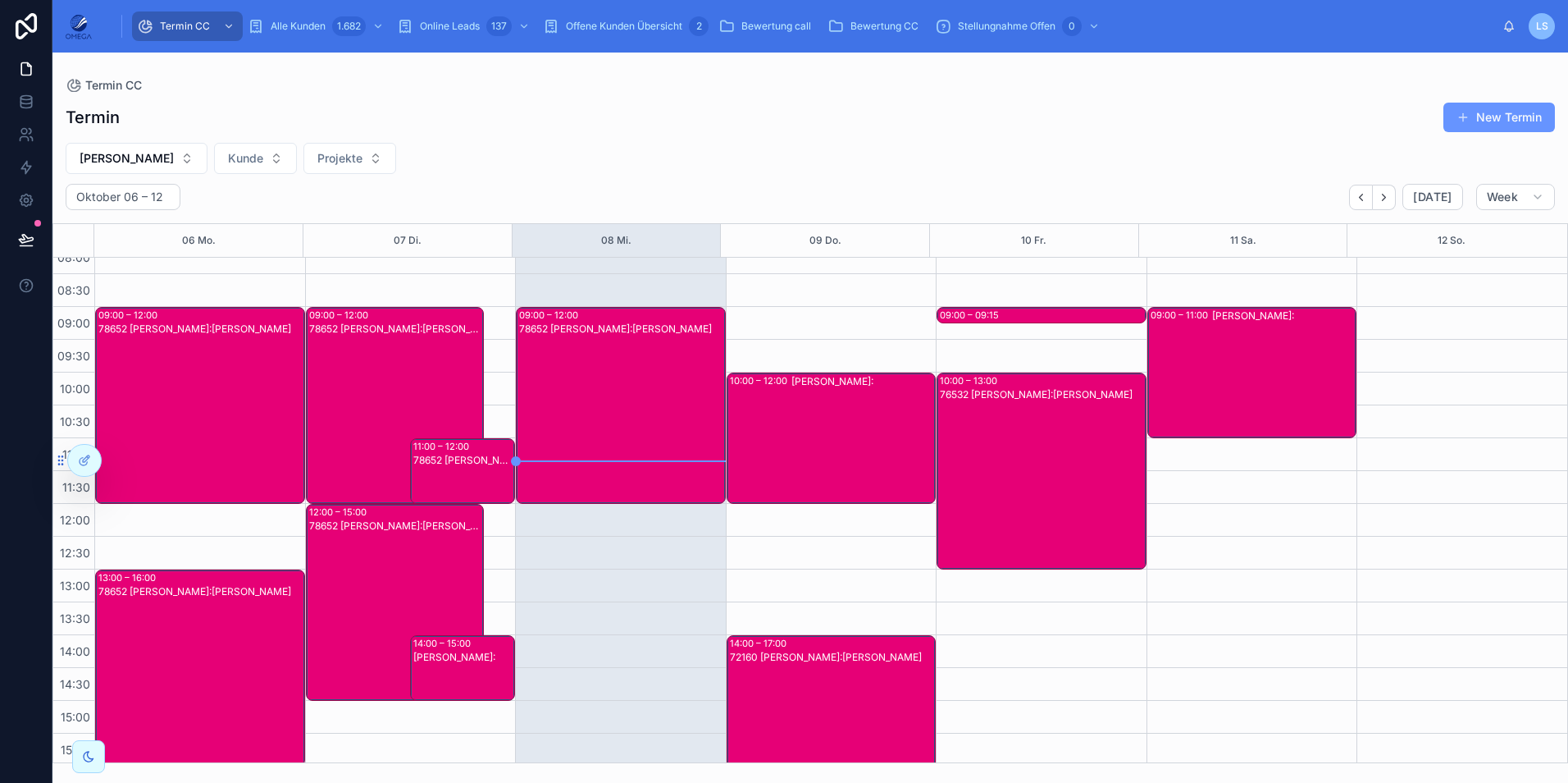
click at [1323, 33] on div "Termin CC Alle Kunden 1.682 Online Leads 137 Offene Kunden Übersicht 2 Bewertun…" at bounding box center [803, 25] width 1398 height 36
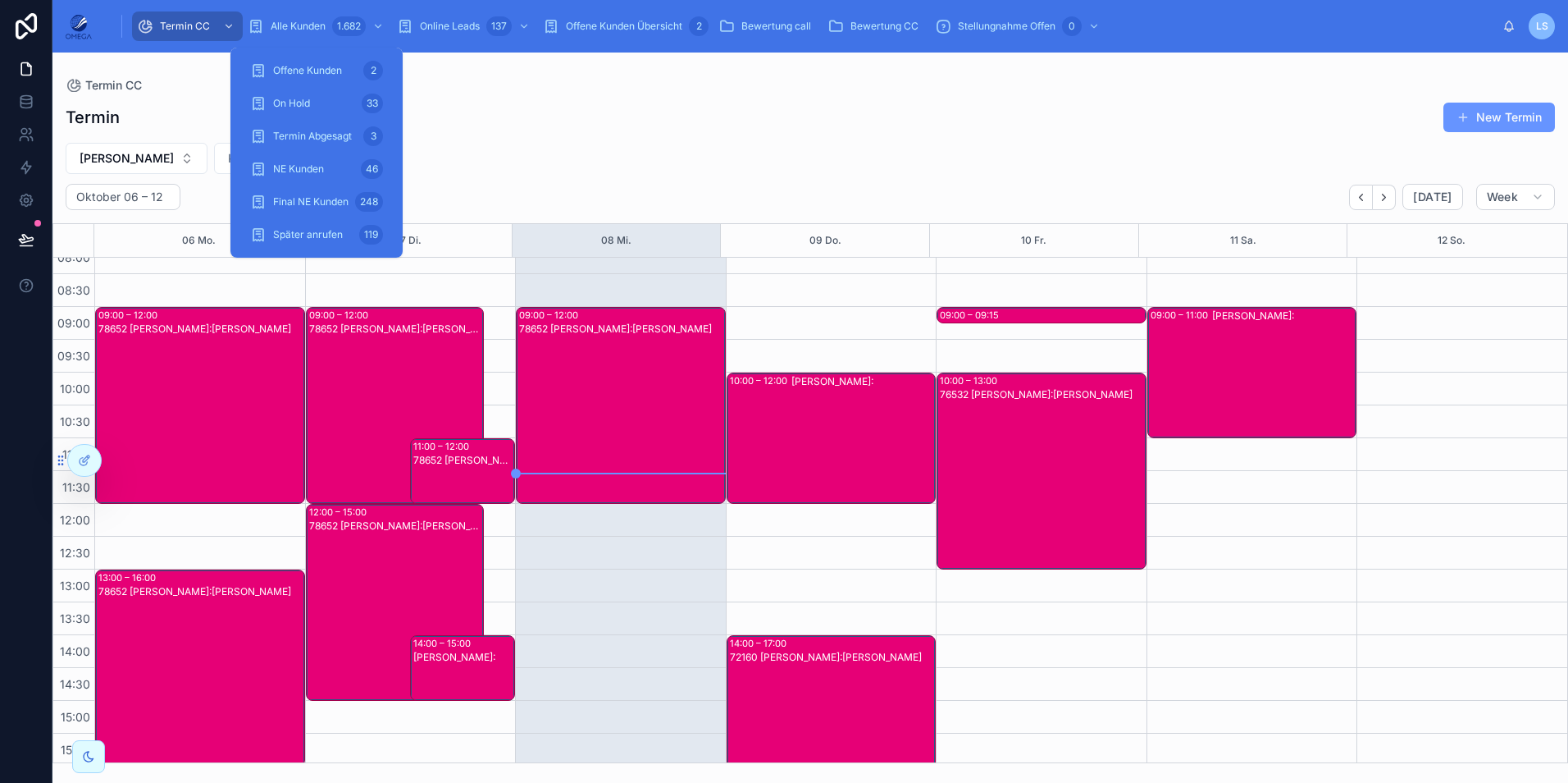
click at [329, 27] on div "Alle Kunden 1.682" at bounding box center [318, 26] width 139 height 26
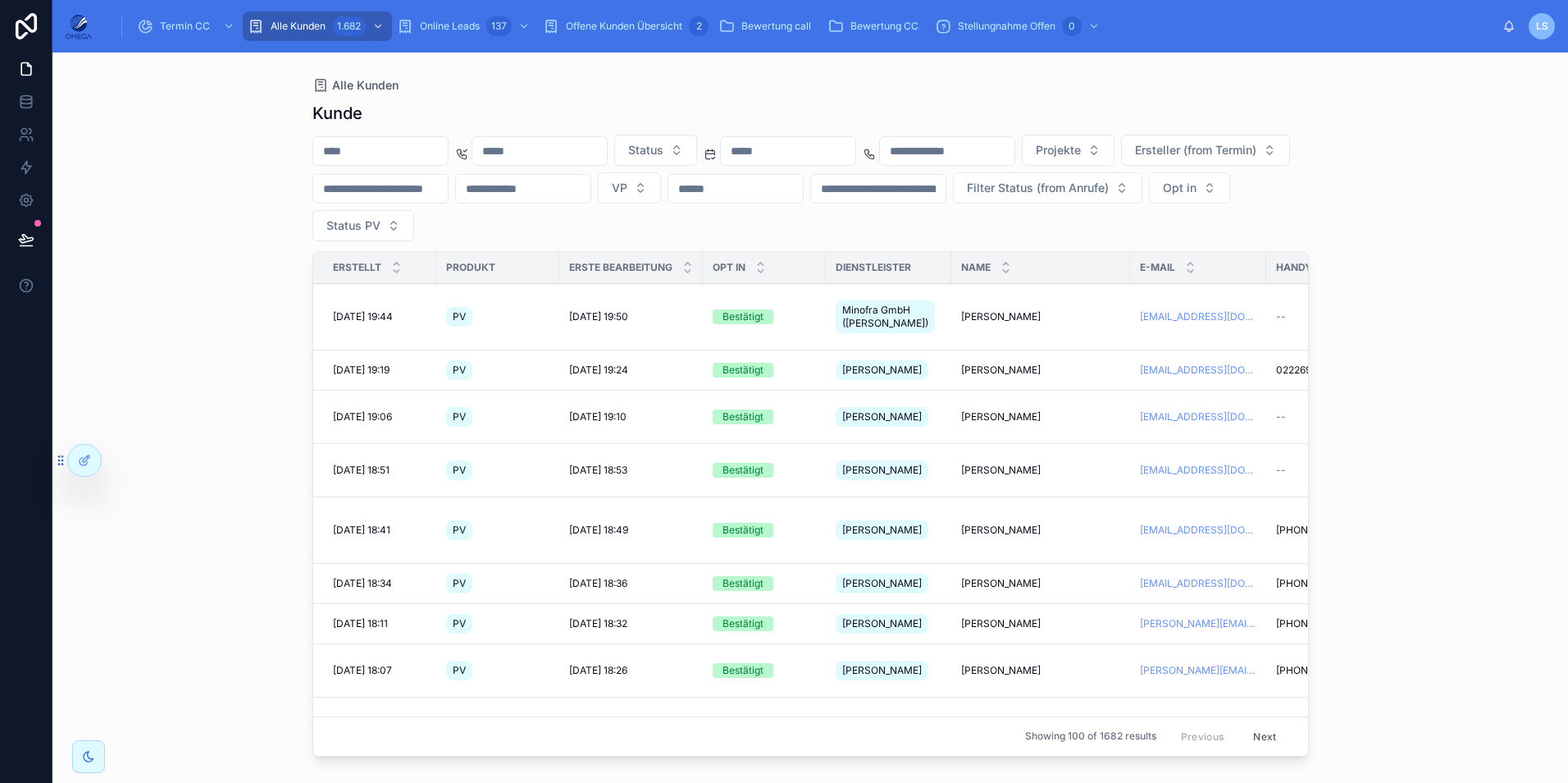
click at [1422, 711] on div "Alle Kunden Kunde Status Projekte Ersteller (from Termin) VP Filter Status (fro…" at bounding box center [810, 417] width 1515 height 730
click at [628, 180] on span "VP" at bounding box center [620, 187] width 15 height 16
type input "***"
click at [870, 256] on div "[PERSON_NAME]" at bounding box center [889, 254] width 228 height 26
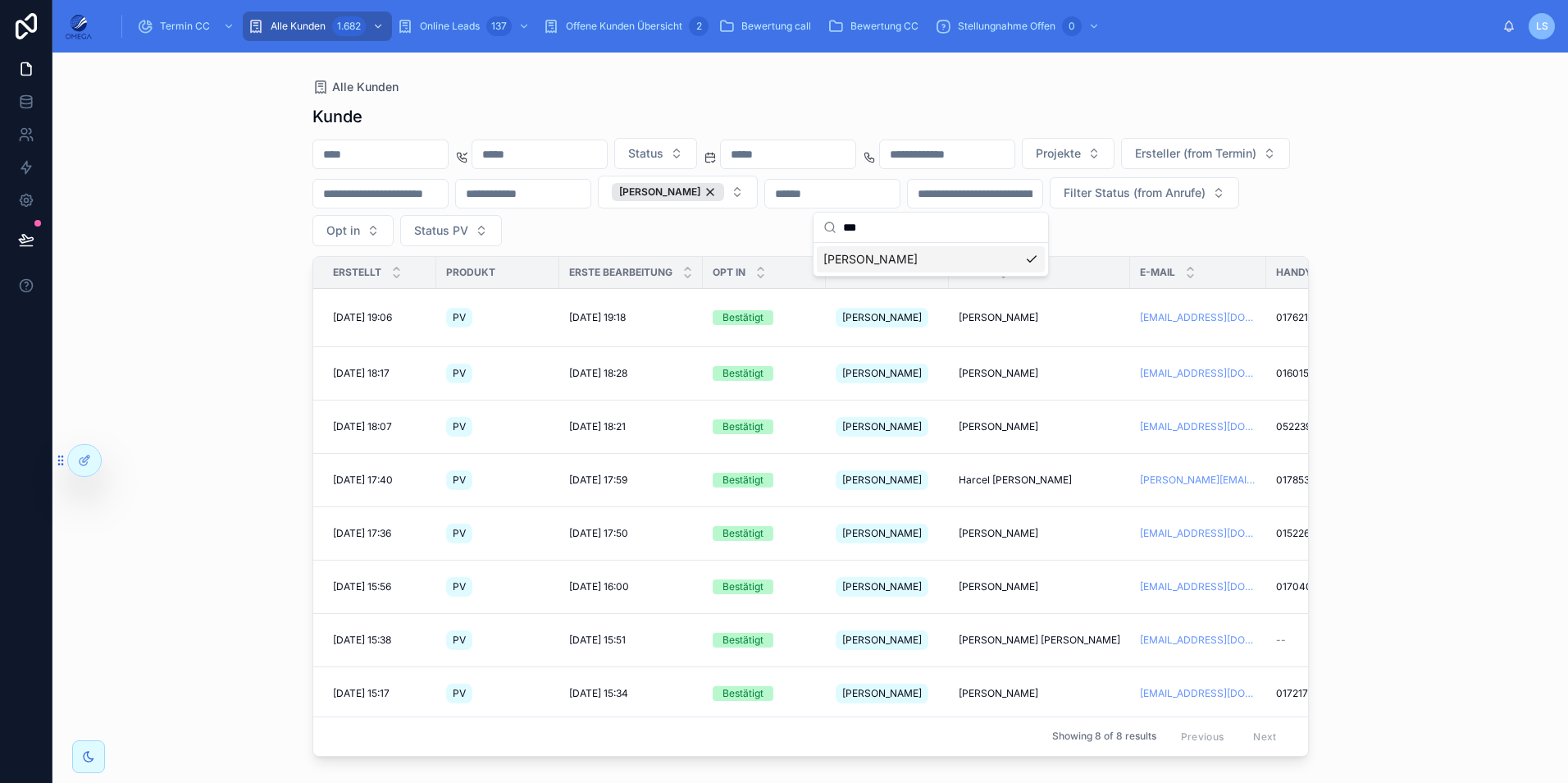
click at [1398, 326] on div "Alle Kunden Kunde Status Projekte Ersteller (from Termin) Adam Marzier Filter S…" at bounding box center [810, 417] width 1515 height 730
click at [978, 527] on span "maxim kikov" at bounding box center [999, 534] width 79 height 14
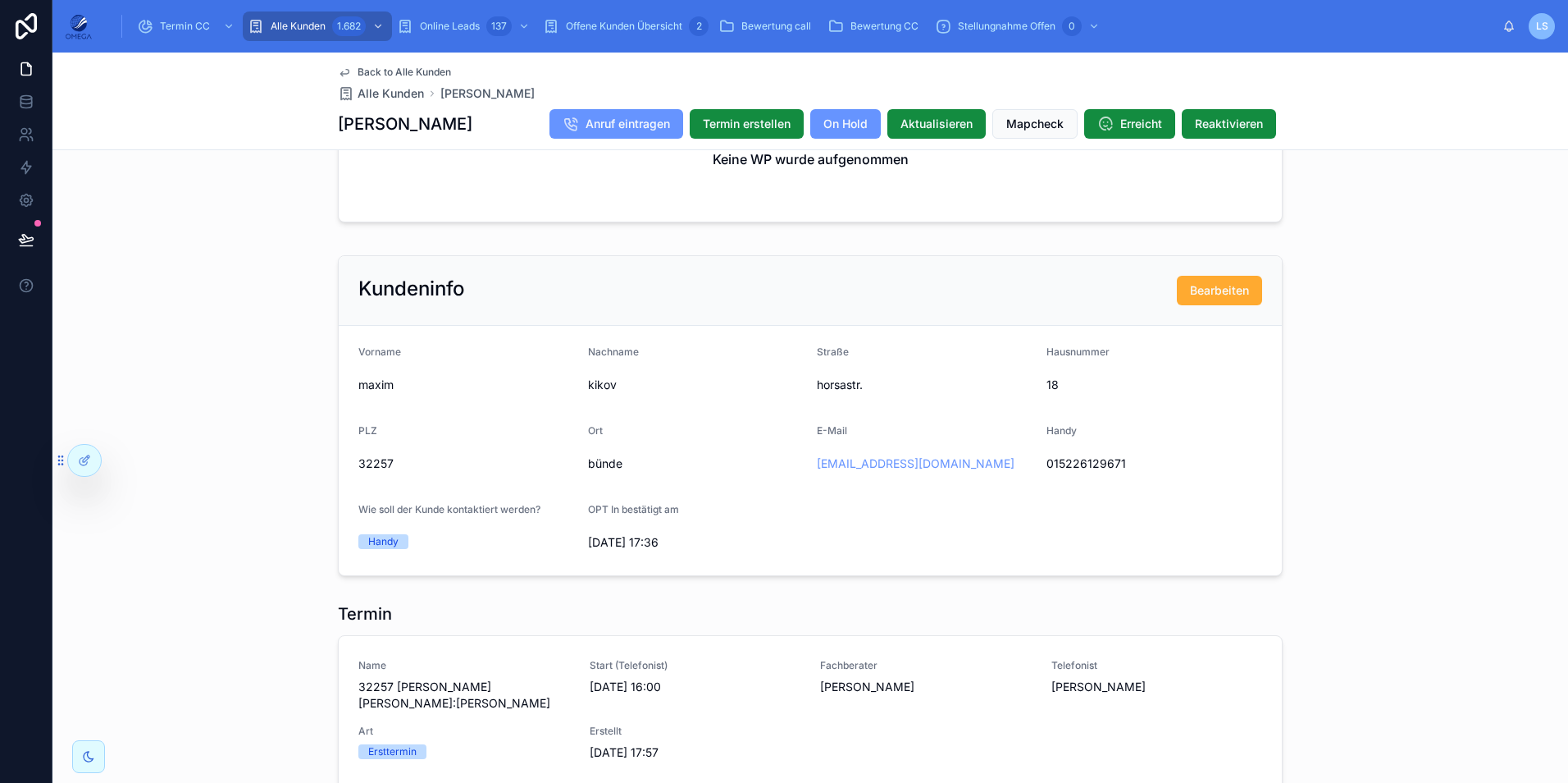
scroll to position [1067, 0]
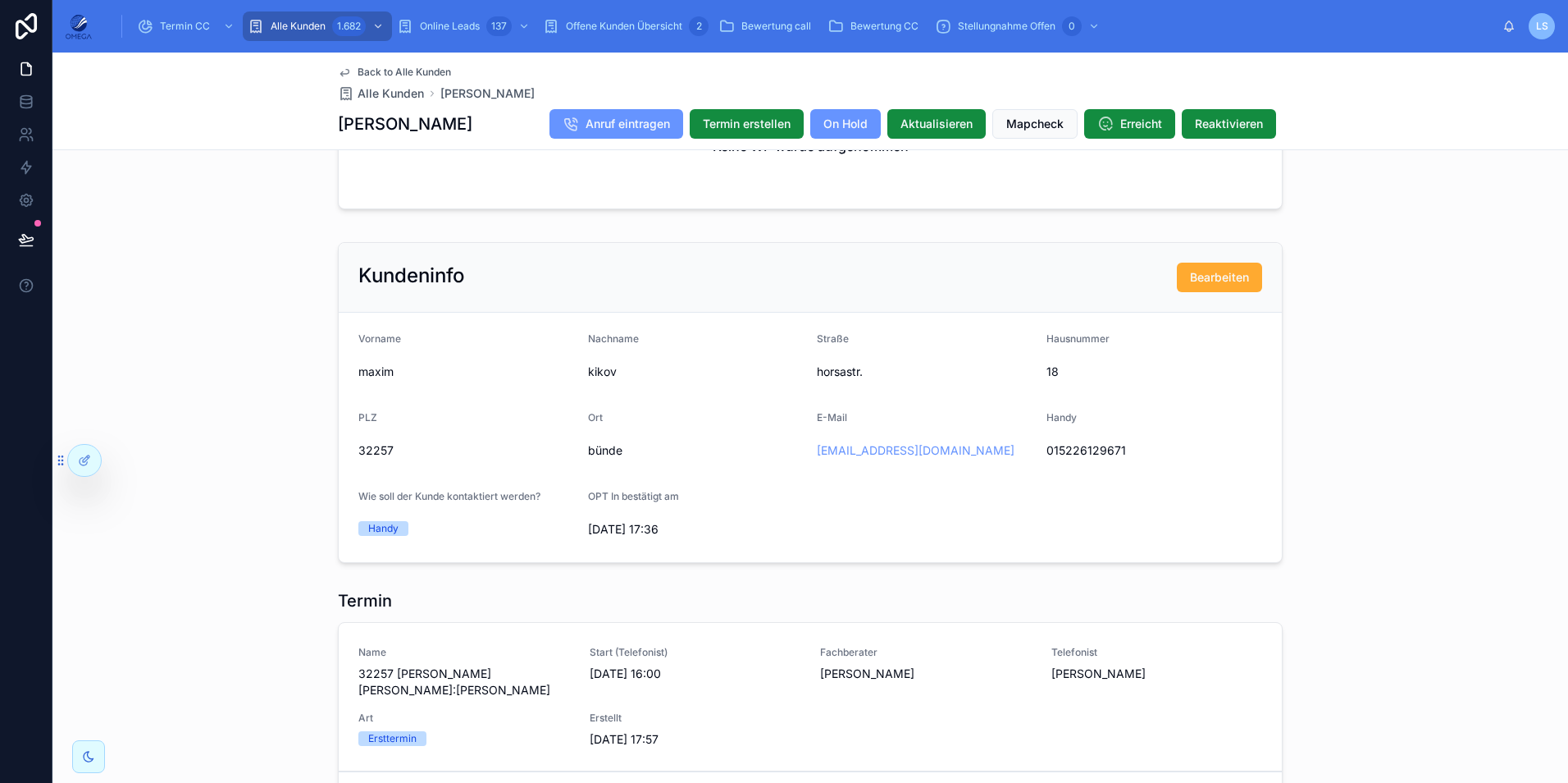
click at [1040, 125] on span "Mapcheck" at bounding box center [1034, 123] width 57 height 16
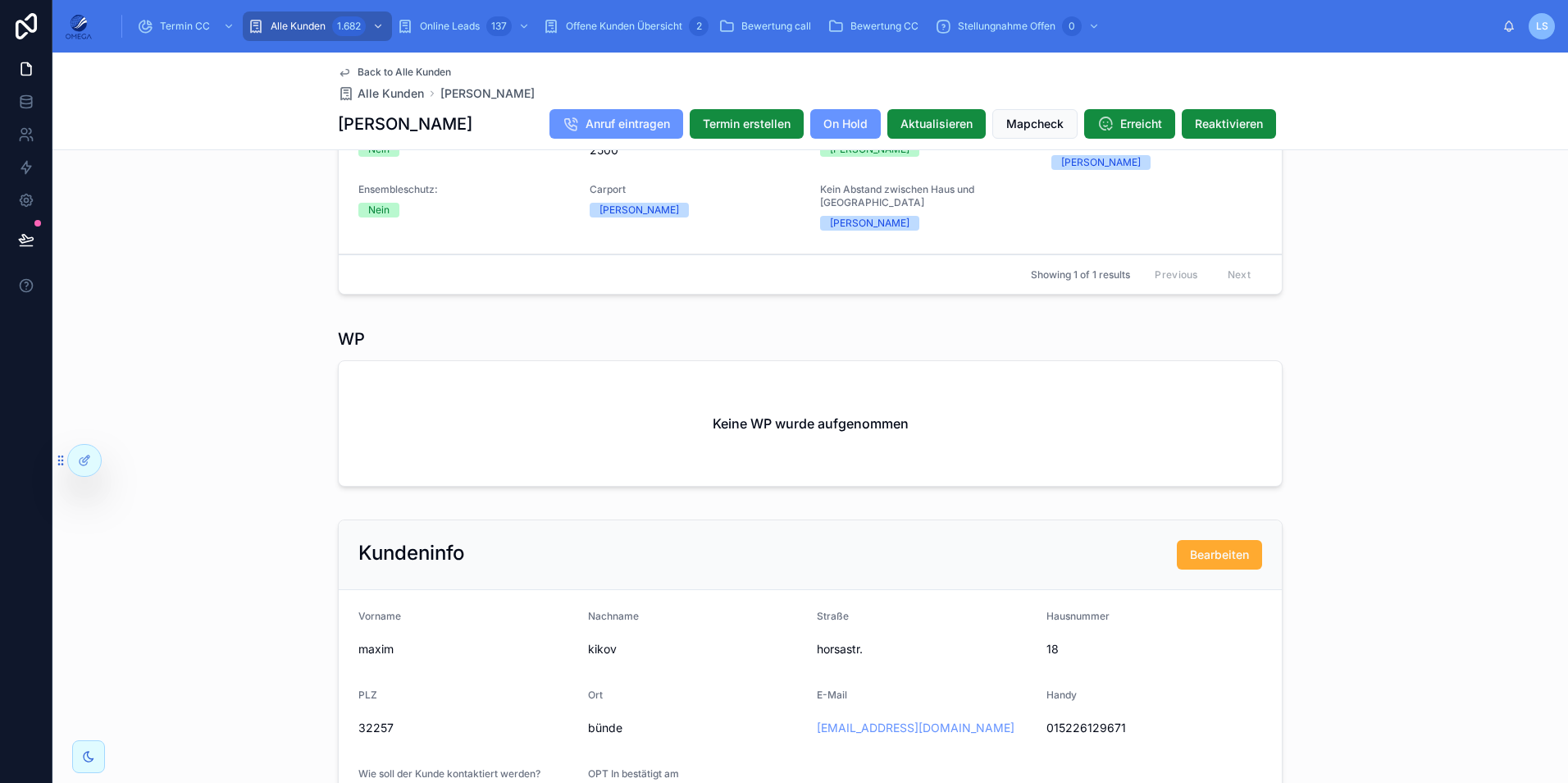
scroll to position [738, 0]
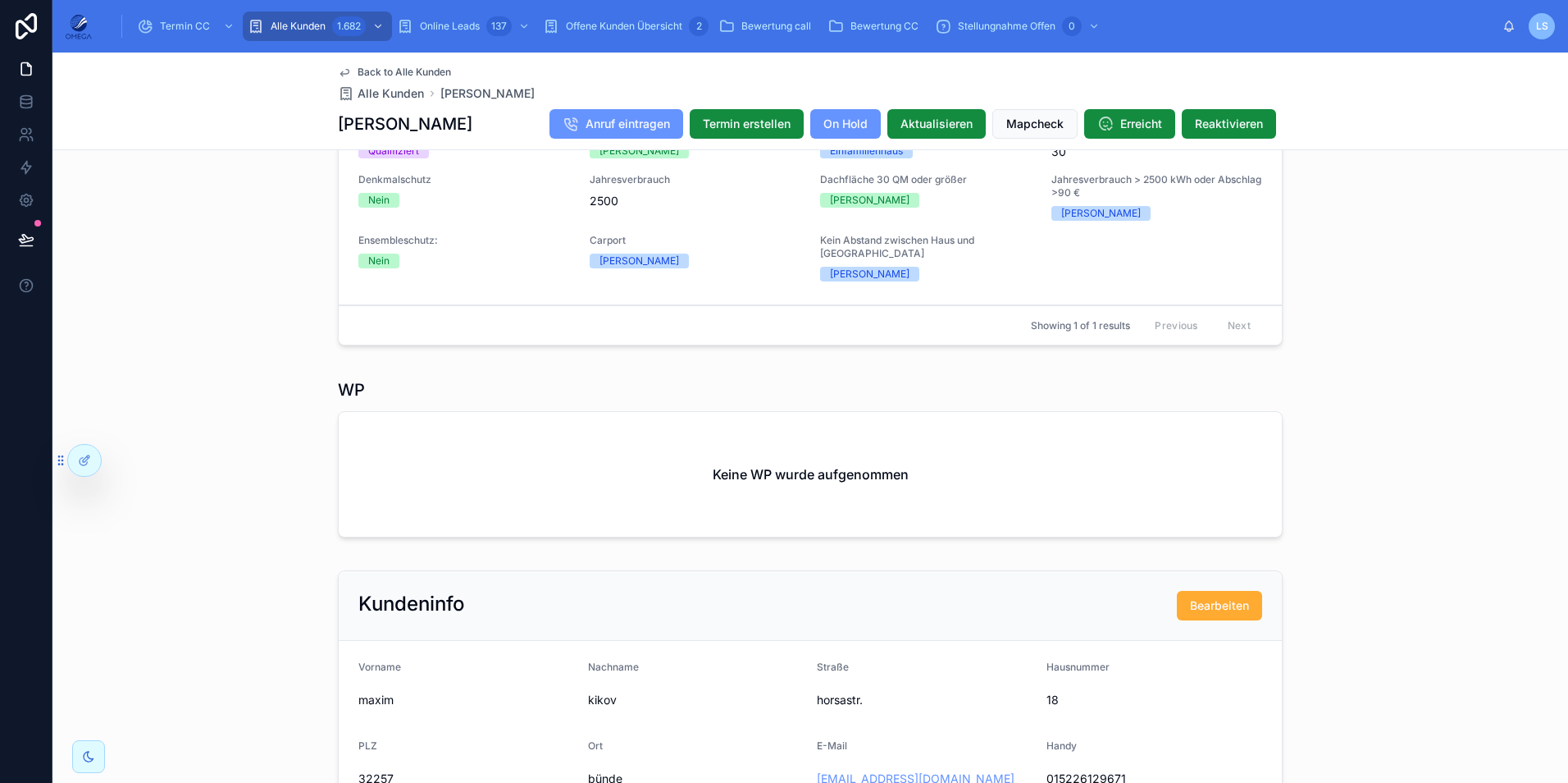
click at [182, 32] on span "Termin CC" at bounding box center [185, 26] width 50 height 14
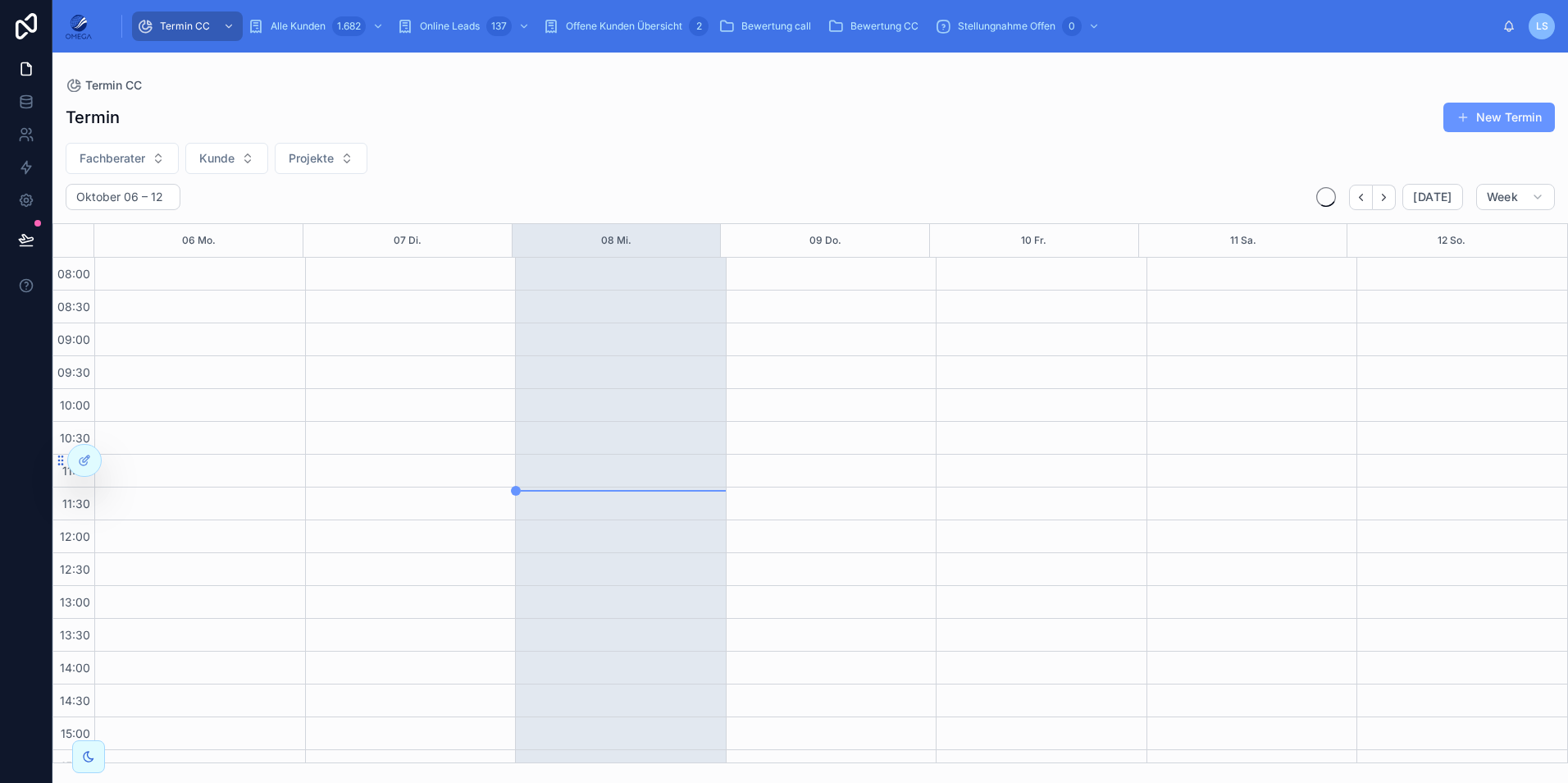
scroll to position [349, 0]
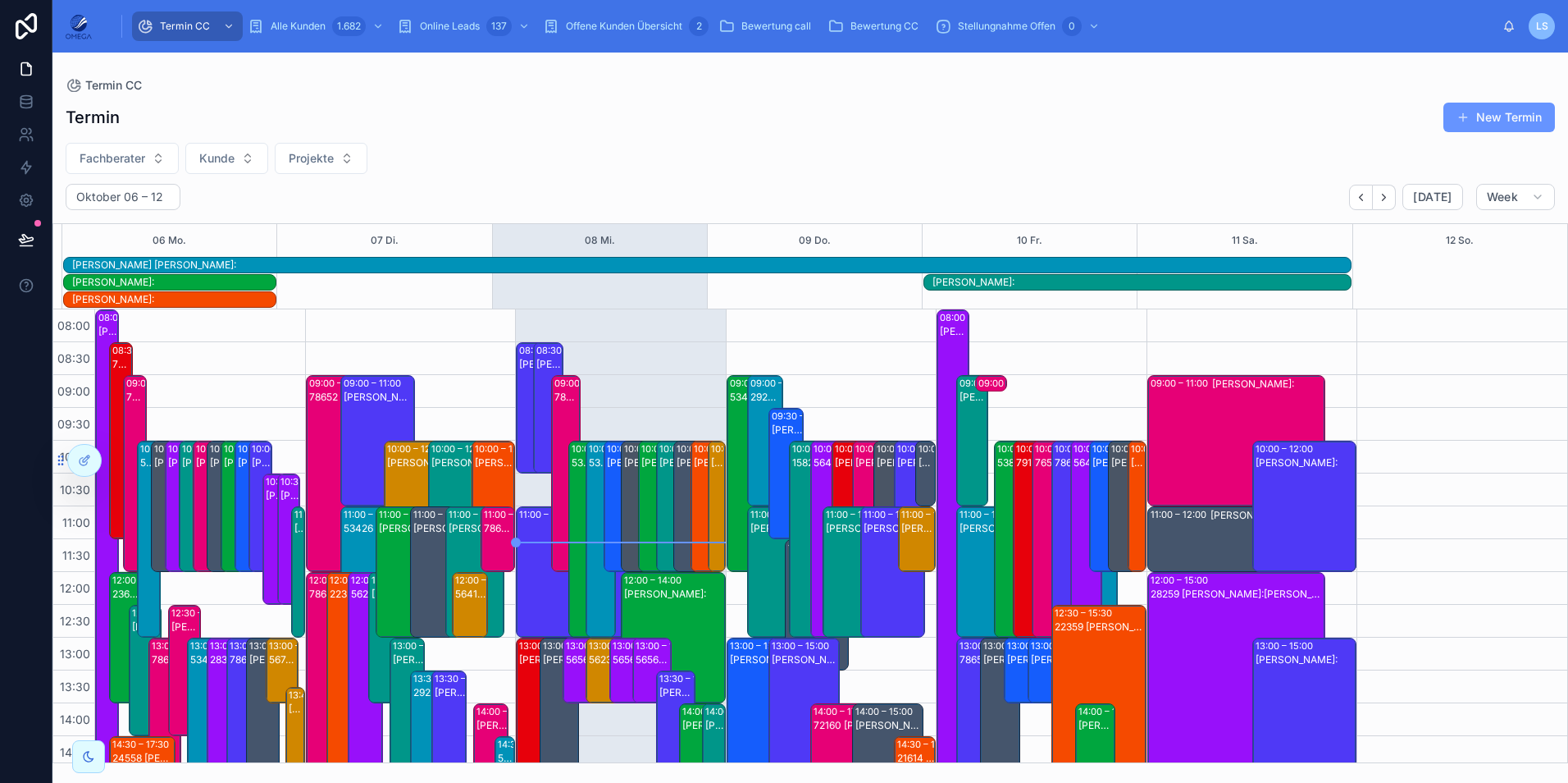
click at [158, 153] on button "Fachberater" at bounding box center [122, 158] width 113 height 31
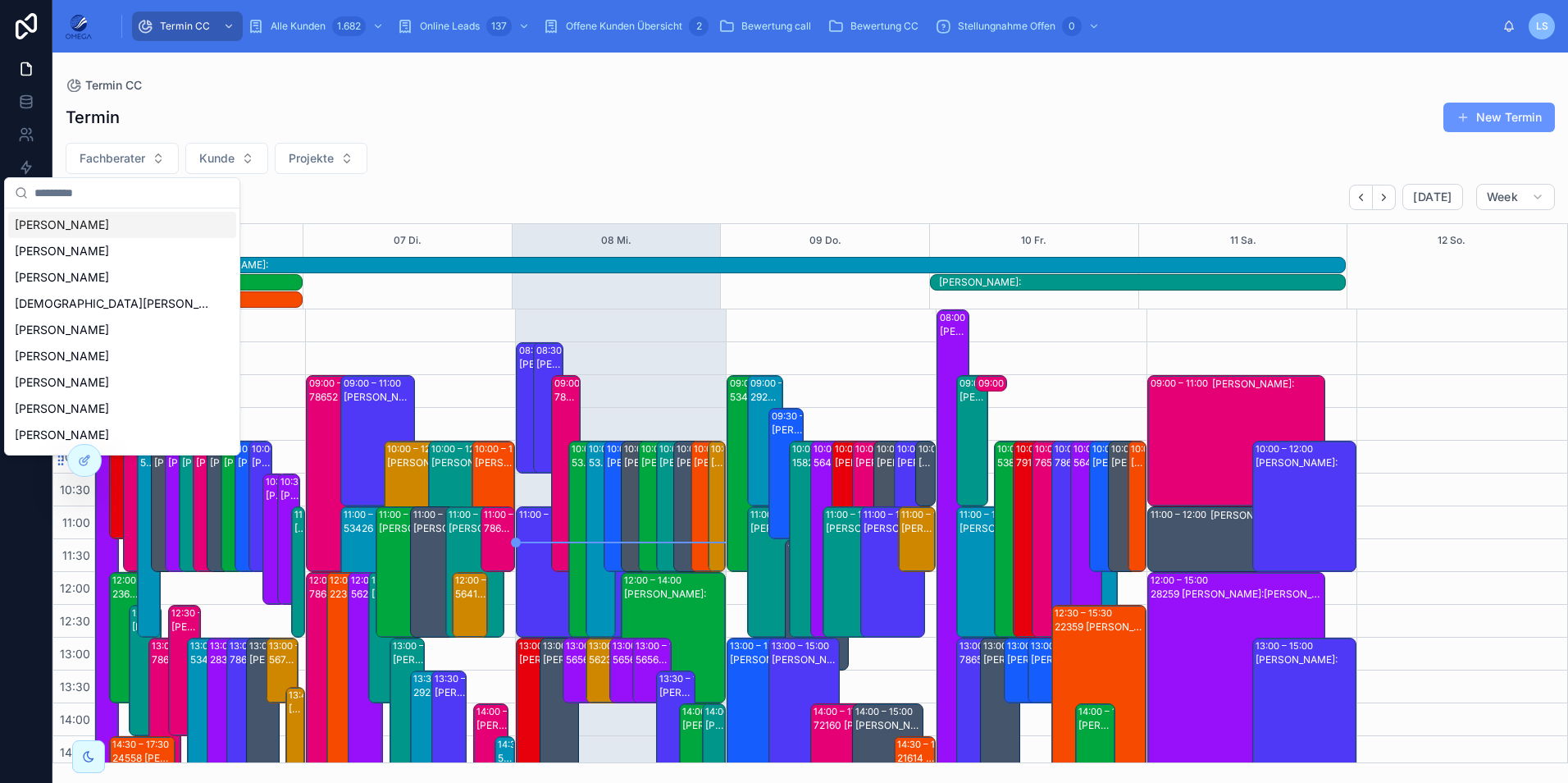
scroll to position [400, 0]
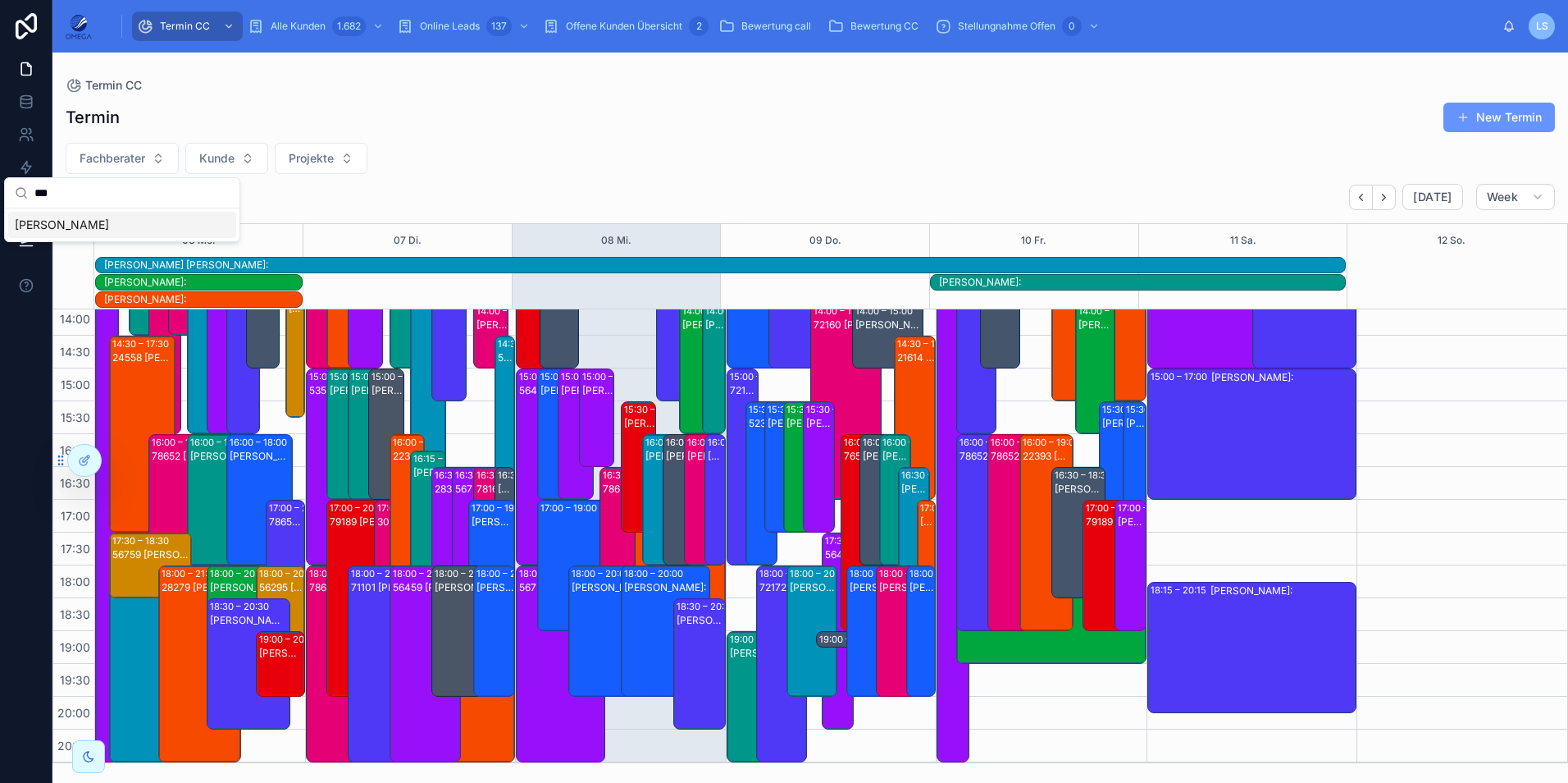
type input "***"
click at [119, 228] on div "Fabian Hindenberg" at bounding box center [121, 224] width 228 height 26
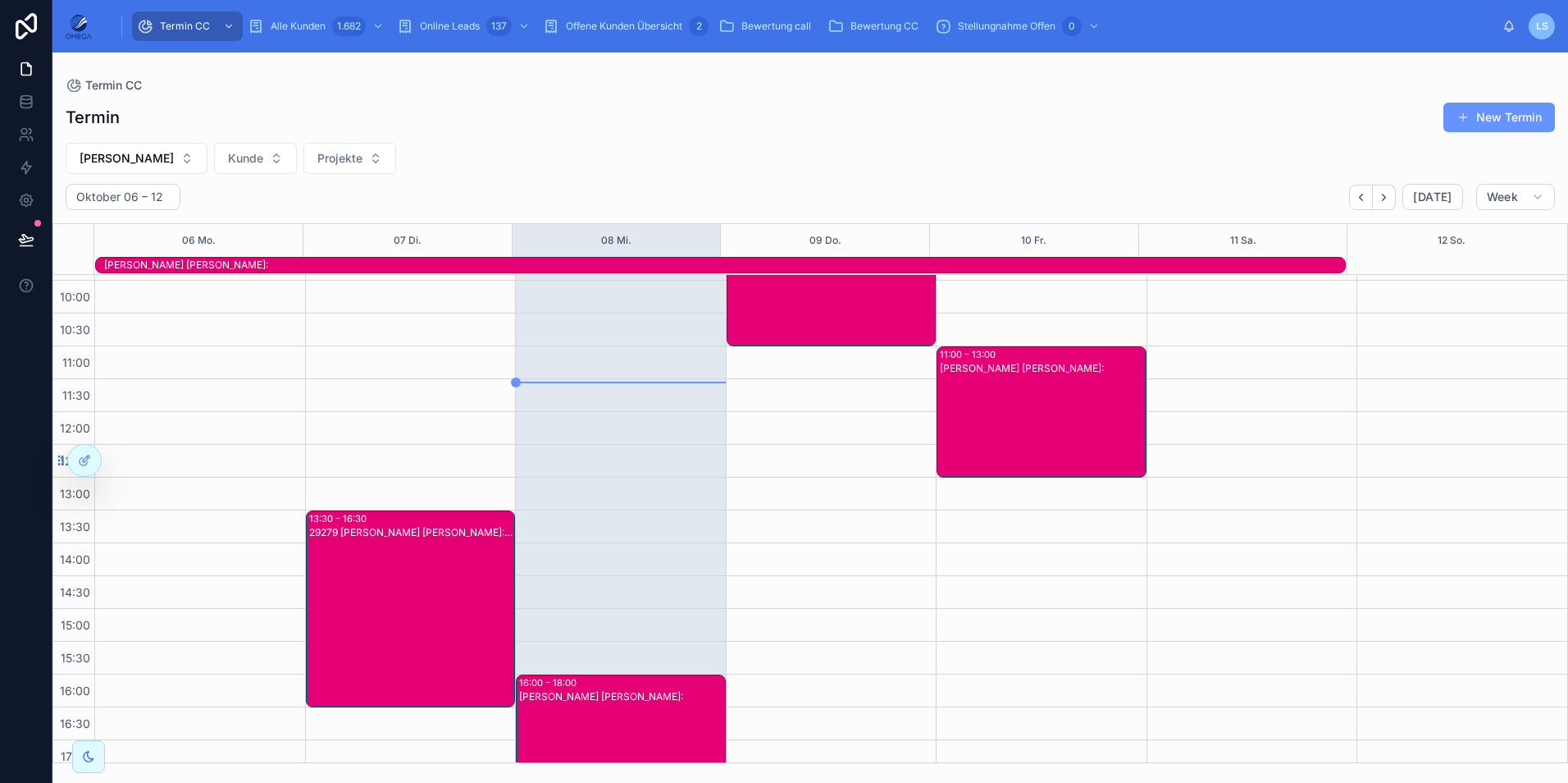
scroll to position [38, 0]
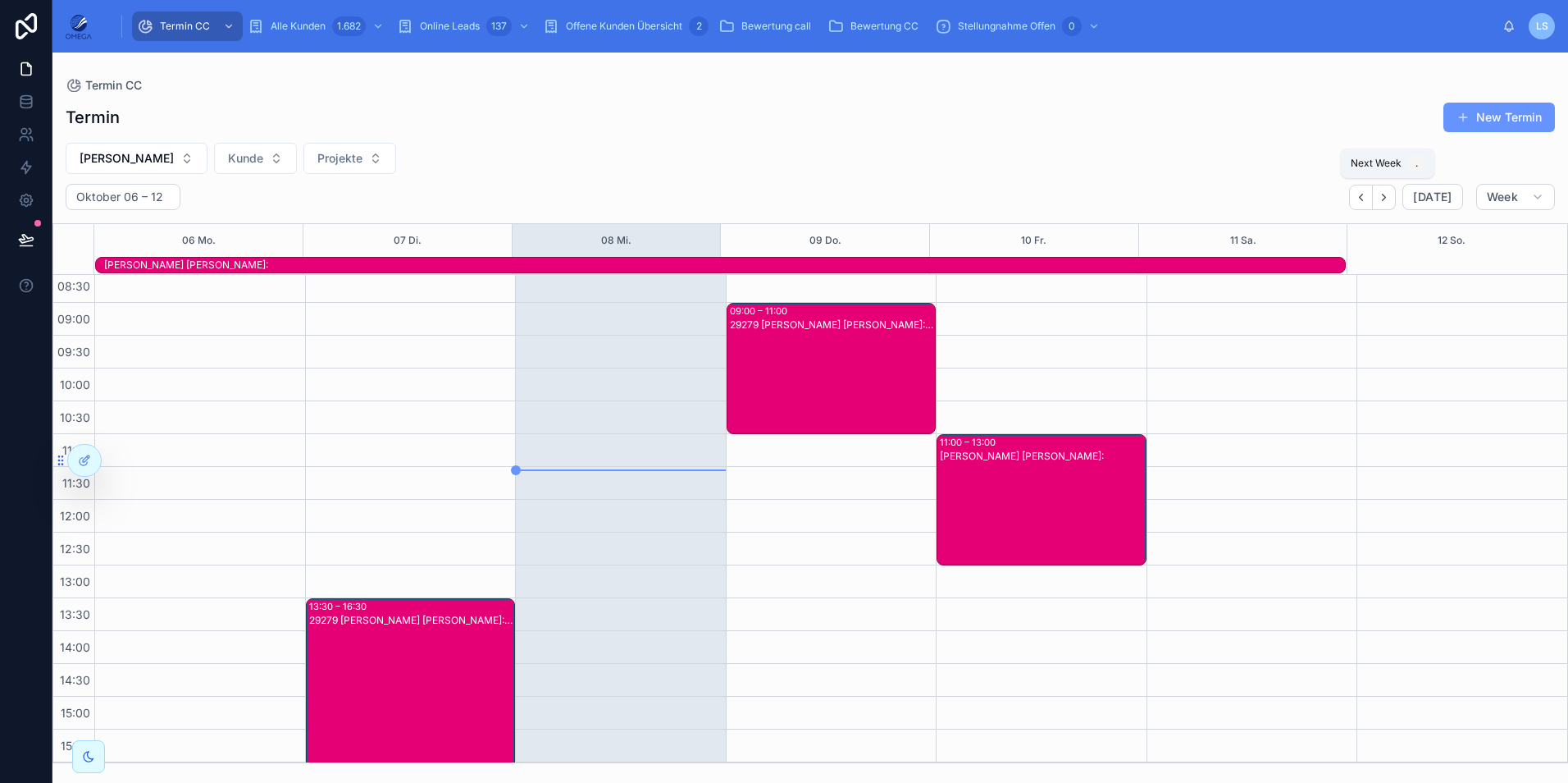
click at [1387, 197] on icon "Next" at bounding box center [1383, 197] width 13 height 13
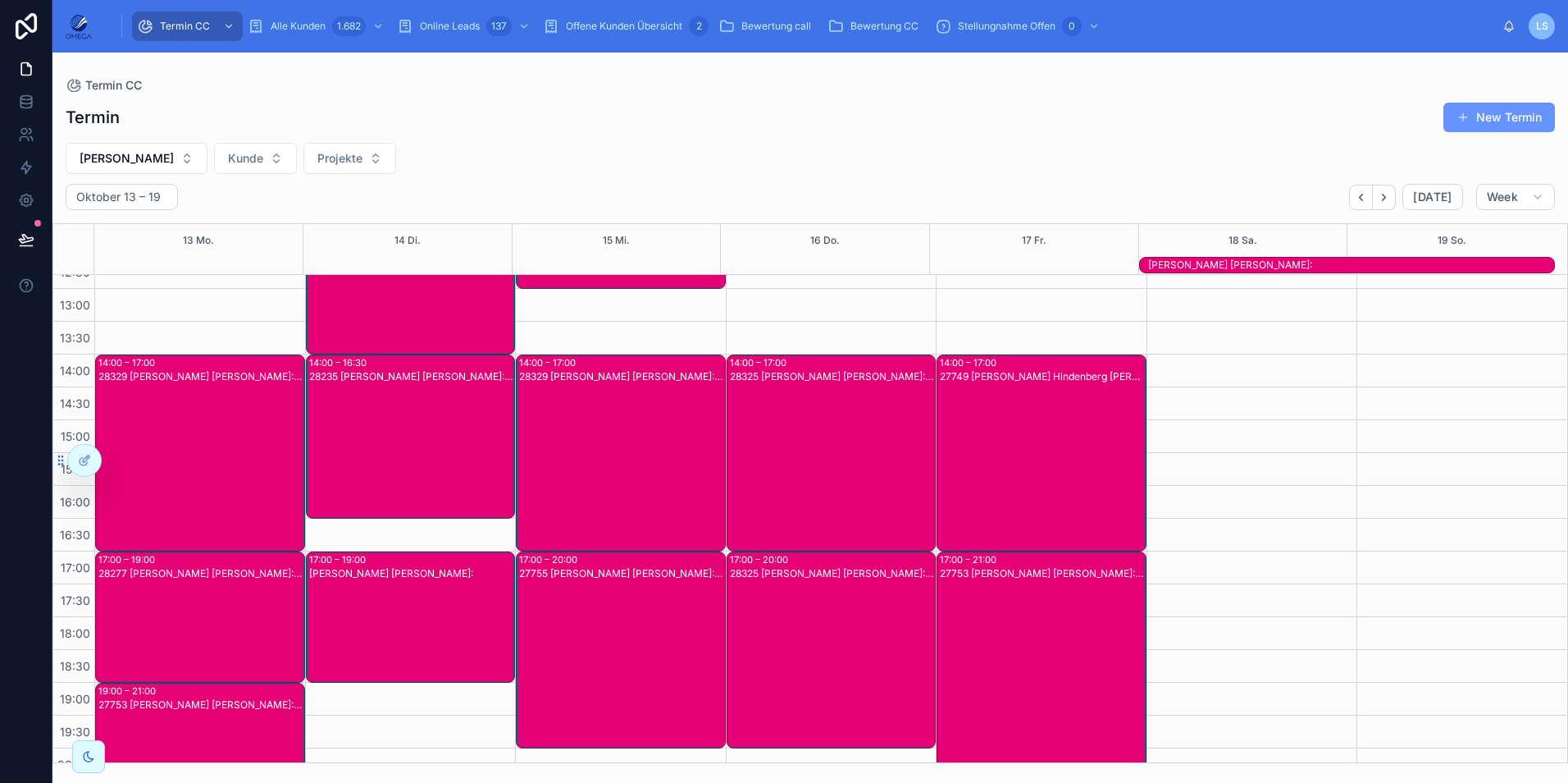
scroll to position [366, 0]
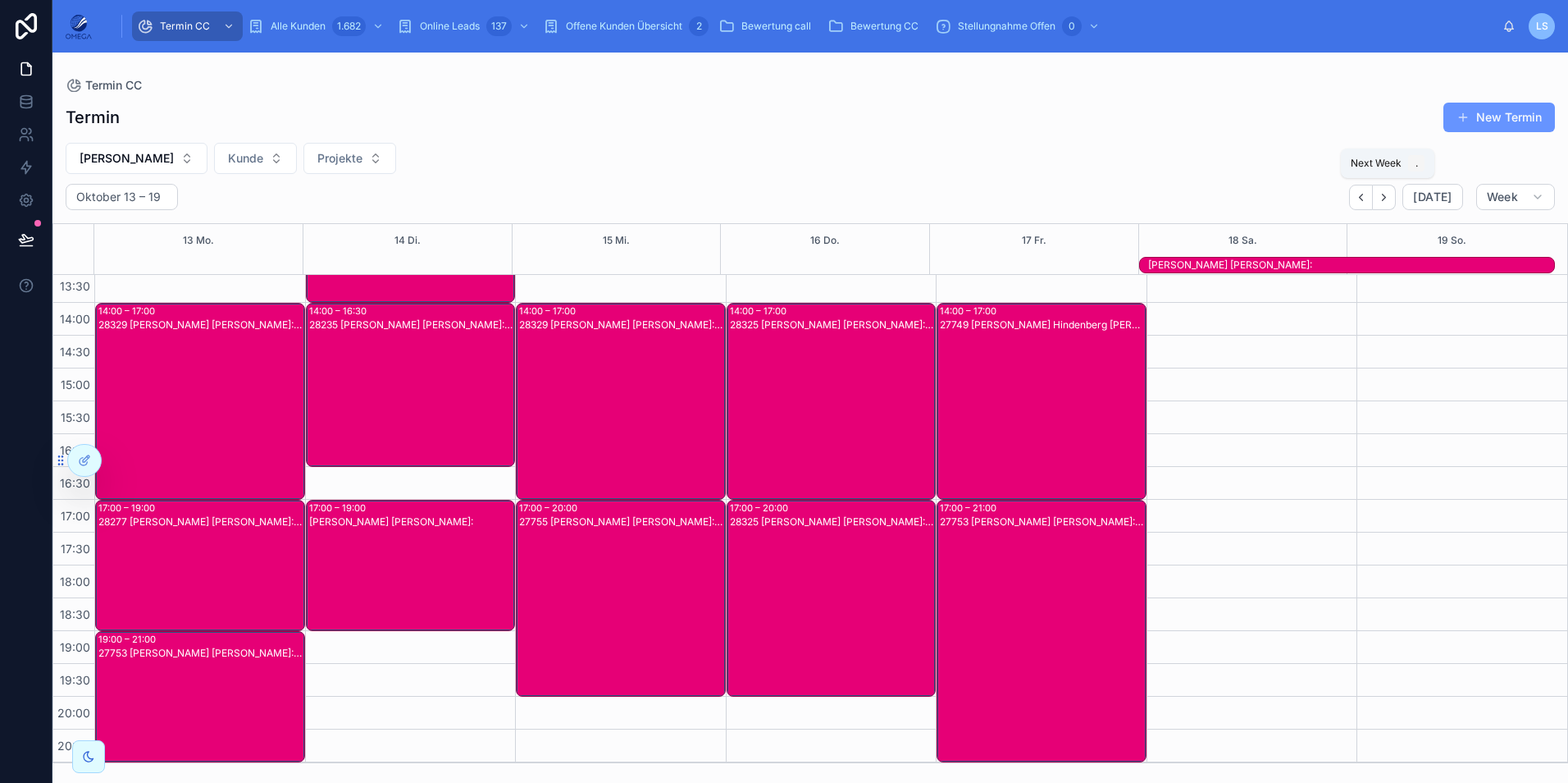
click at [1390, 199] on icon "Next" at bounding box center [1383, 197] width 13 height 13
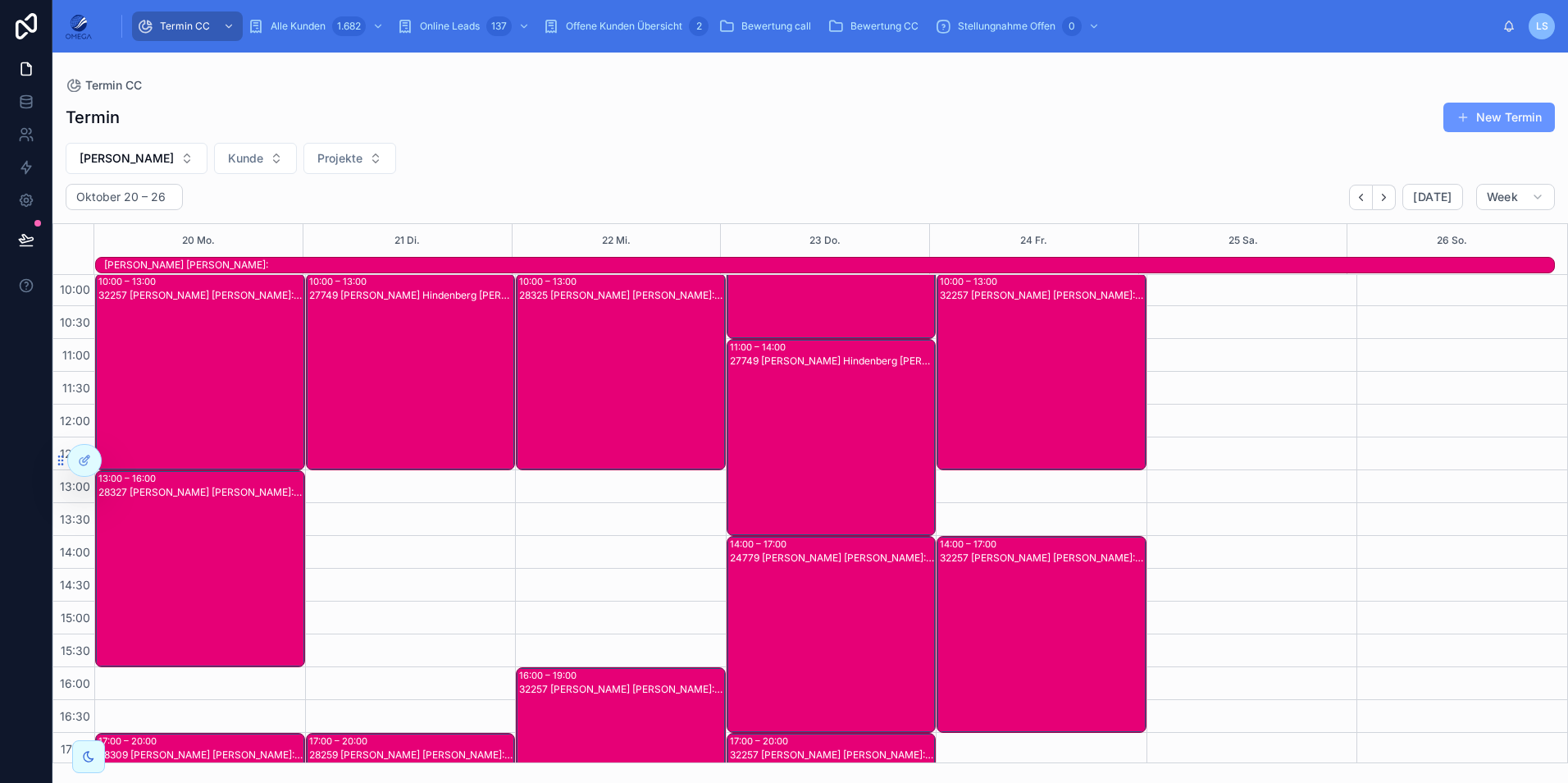
scroll to position [120, 0]
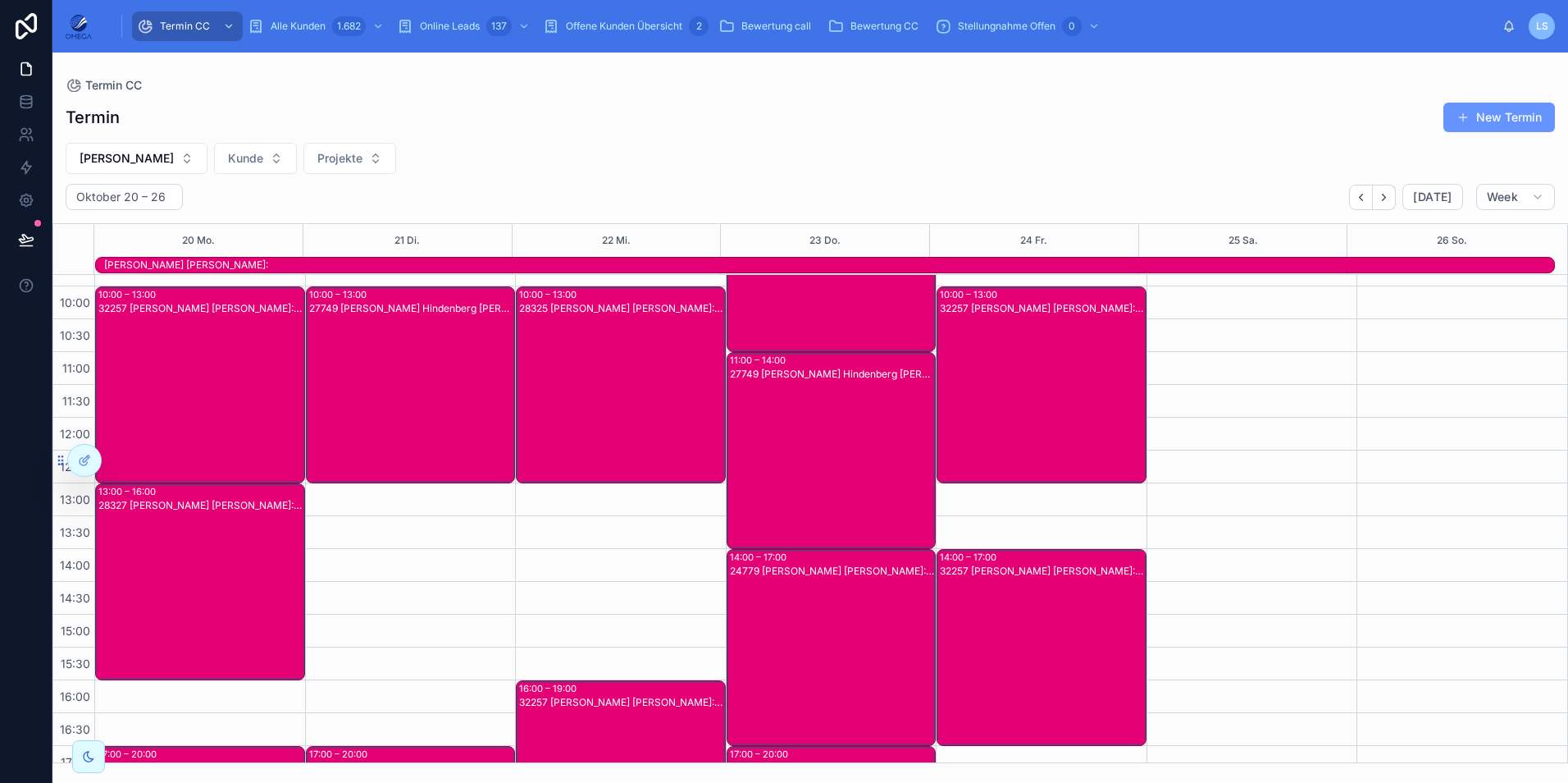
click at [954, 261] on div "Fabian Hindenberg Kunde:" at bounding box center [829, 266] width 1450 height 14
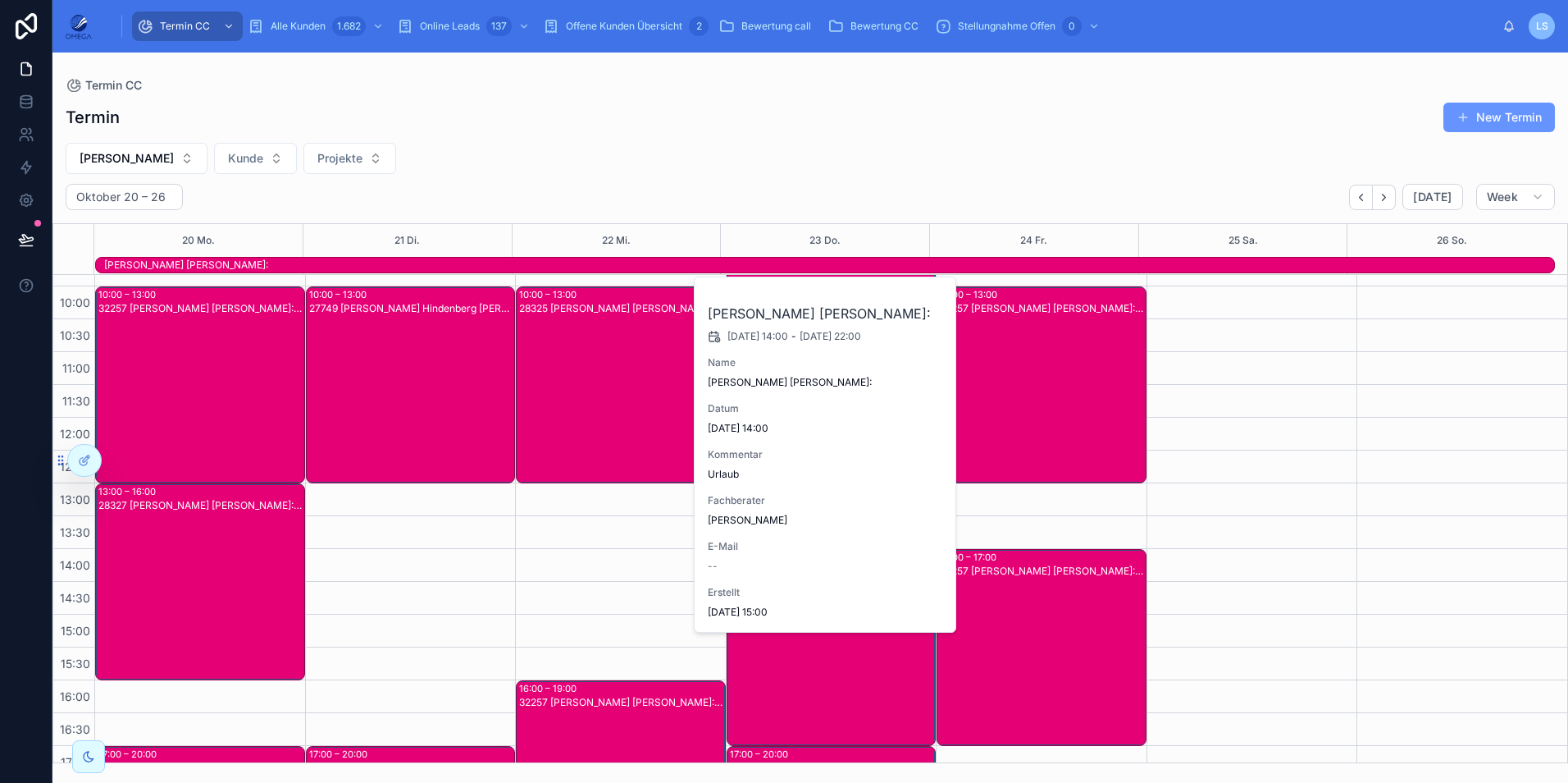
click at [954, 261] on div "Fabian Hindenberg Kunde:" at bounding box center [829, 266] width 1450 height 14
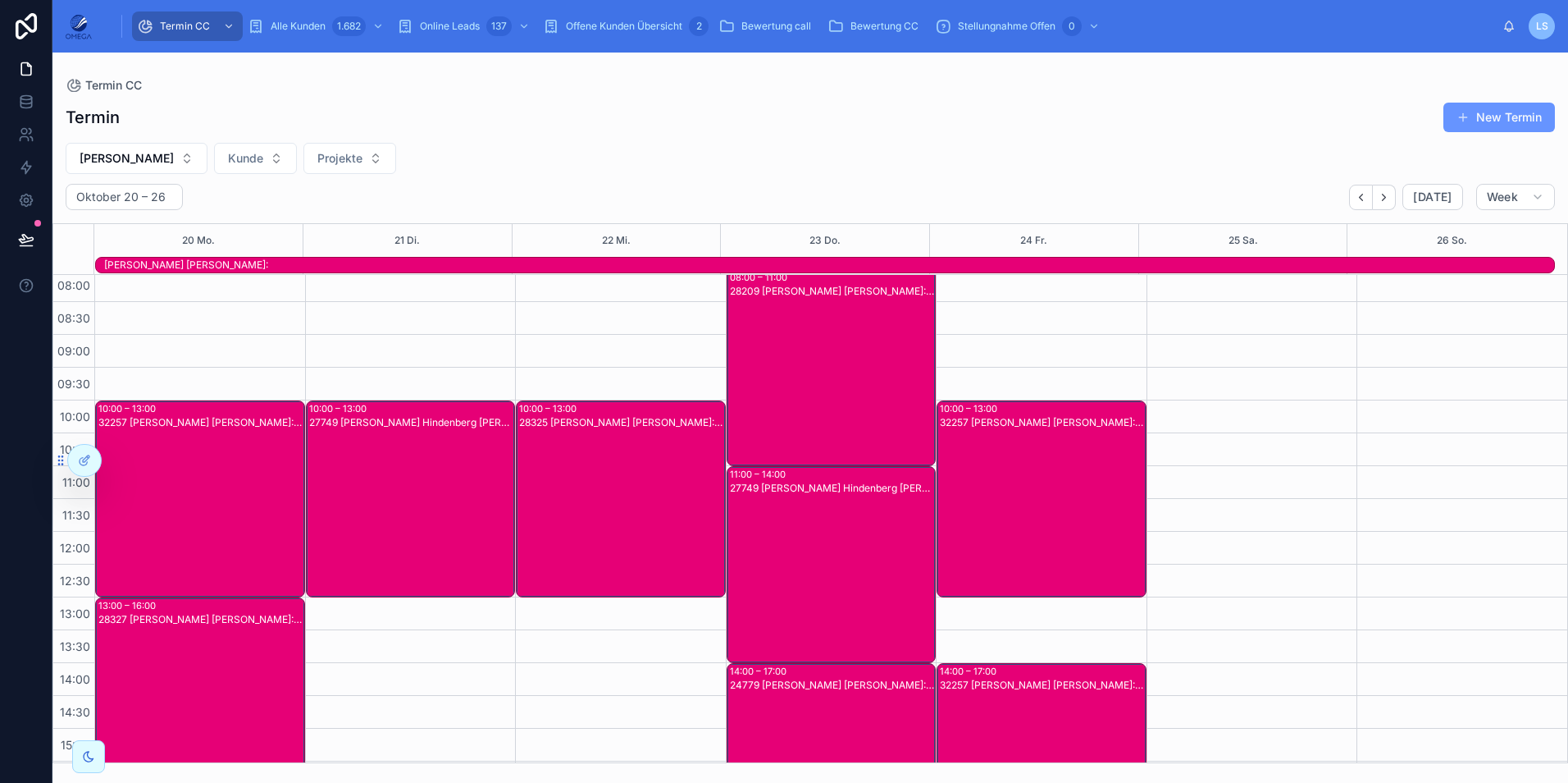
scroll to position [0, 0]
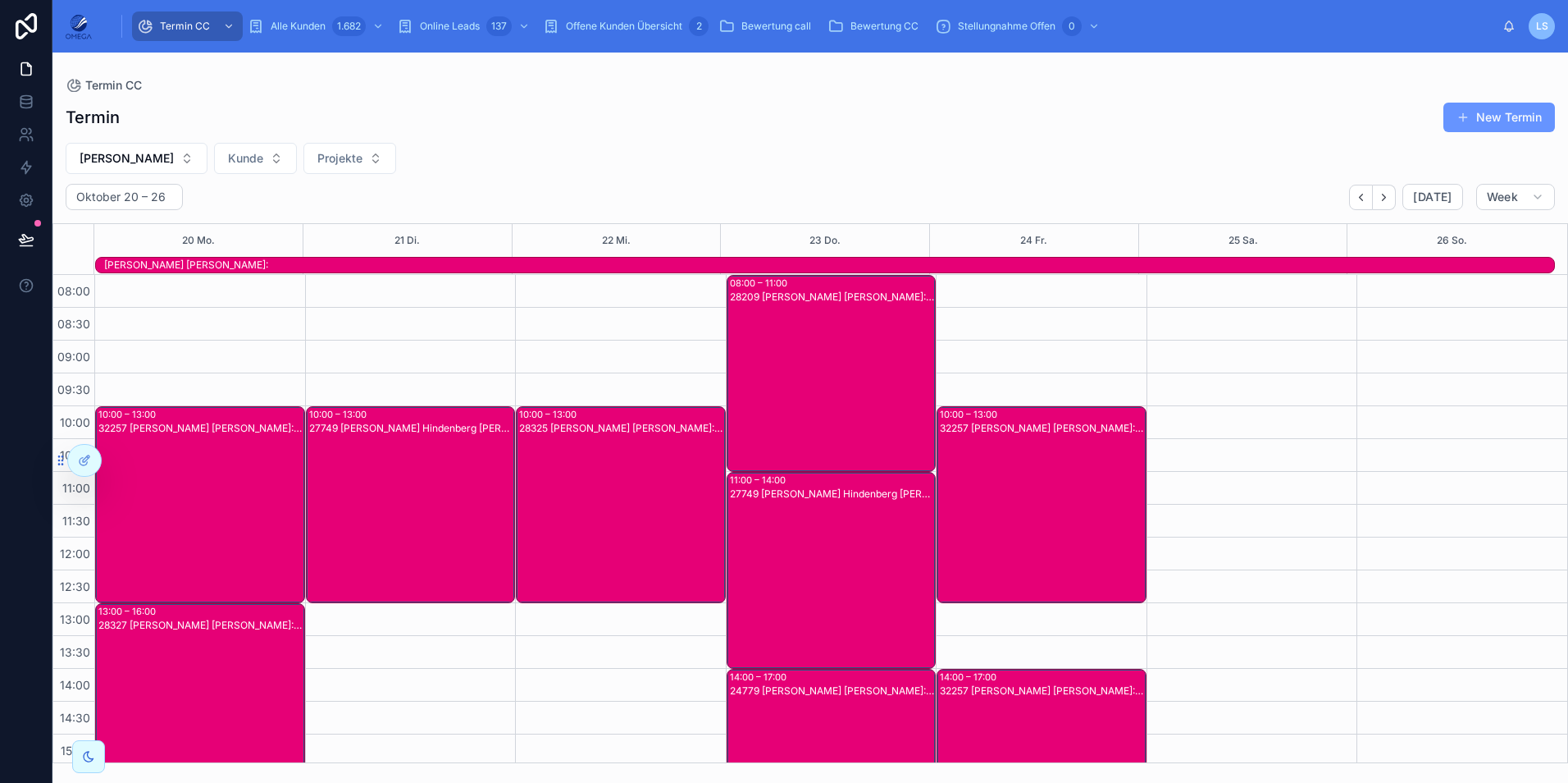
click at [751, 265] on div "Fabian Hindenberg Kunde:" at bounding box center [829, 266] width 1450 height 14
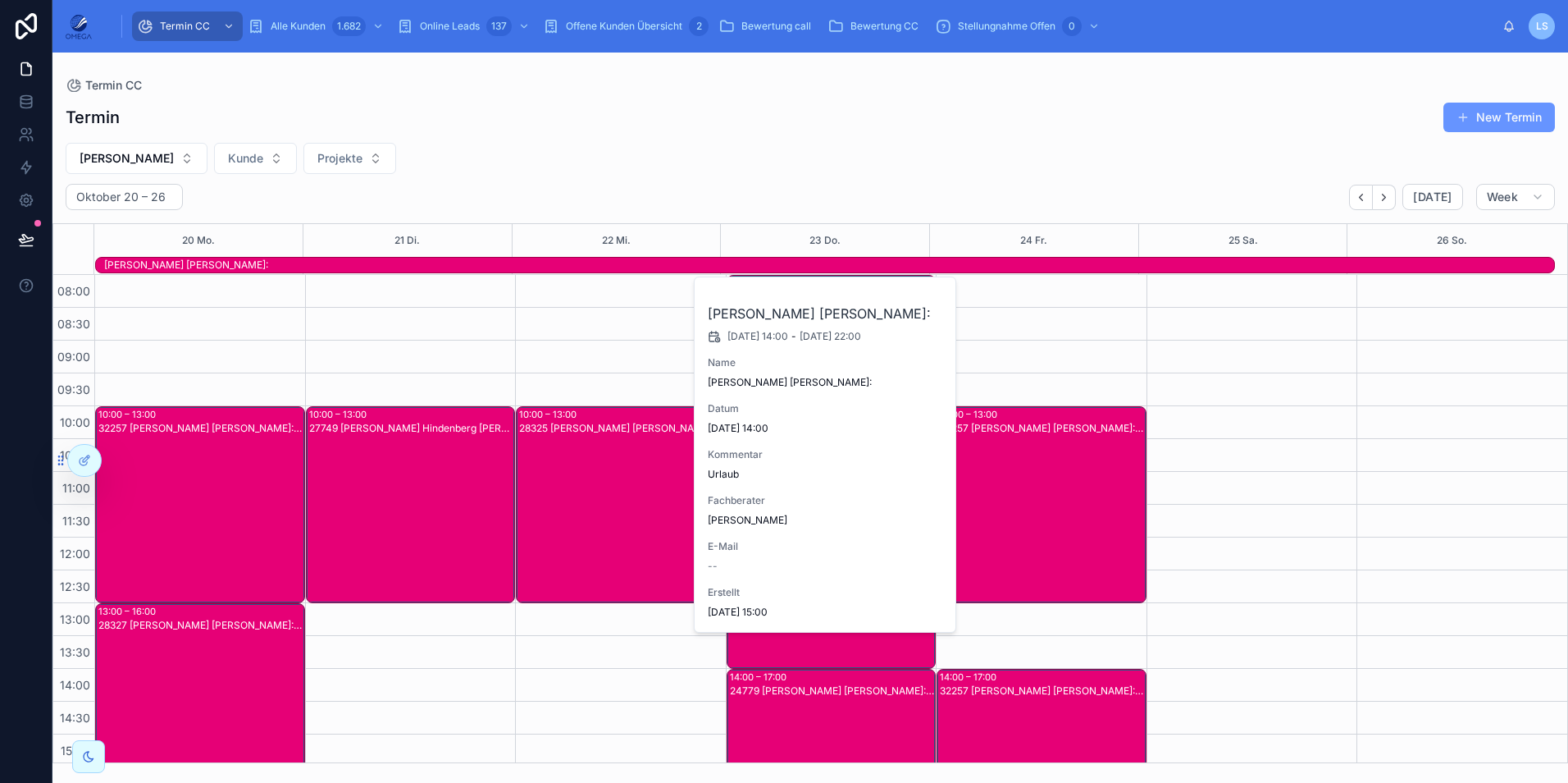
click at [751, 265] on div "Fabian Hindenberg Kunde:" at bounding box center [829, 266] width 1450 height 14
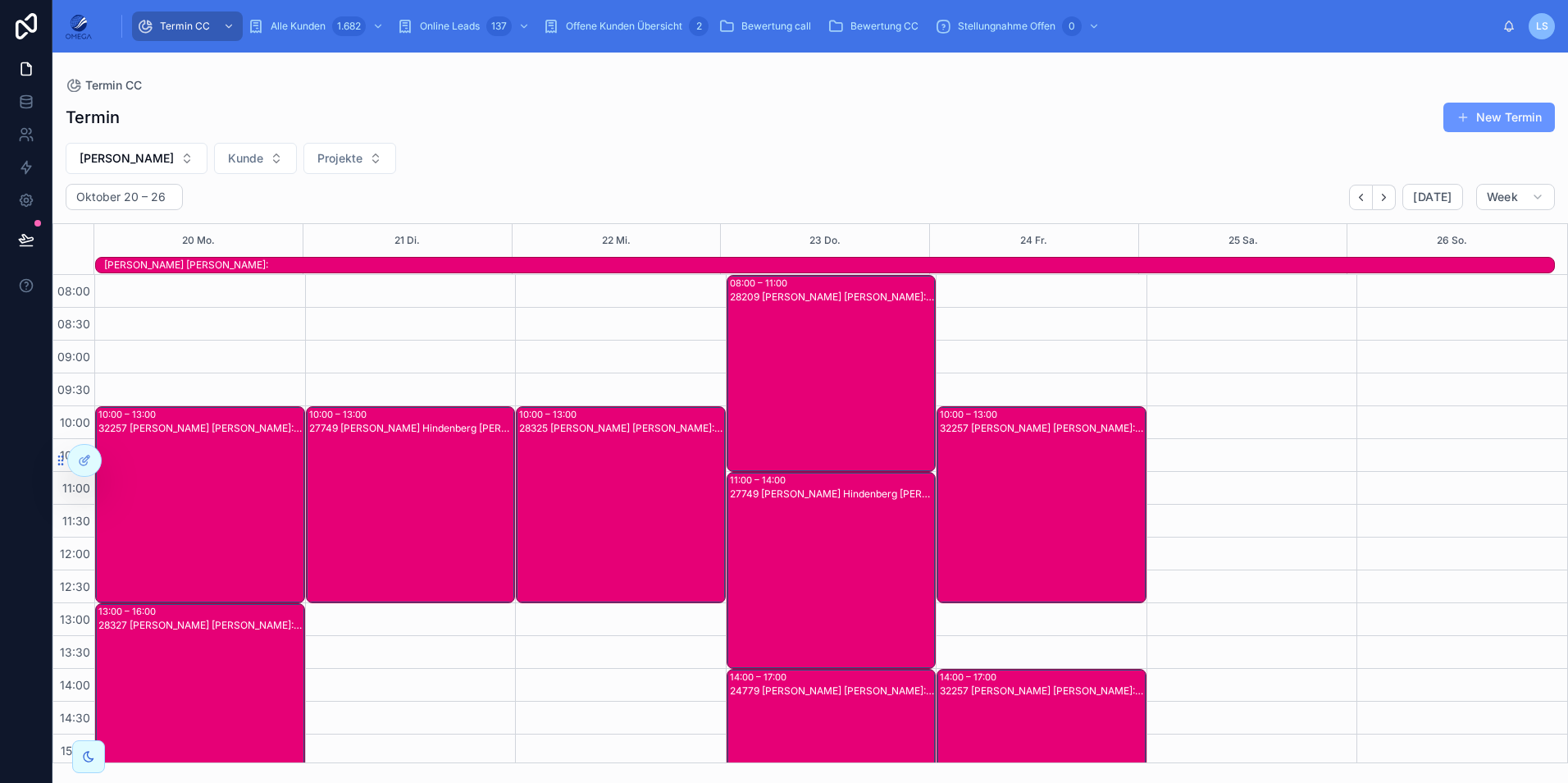
click at [451, 496] on div "27749 Fabian Hindenberg Kunde:Bastian Klün" at bounding box center [412, 517] width 205 height 194
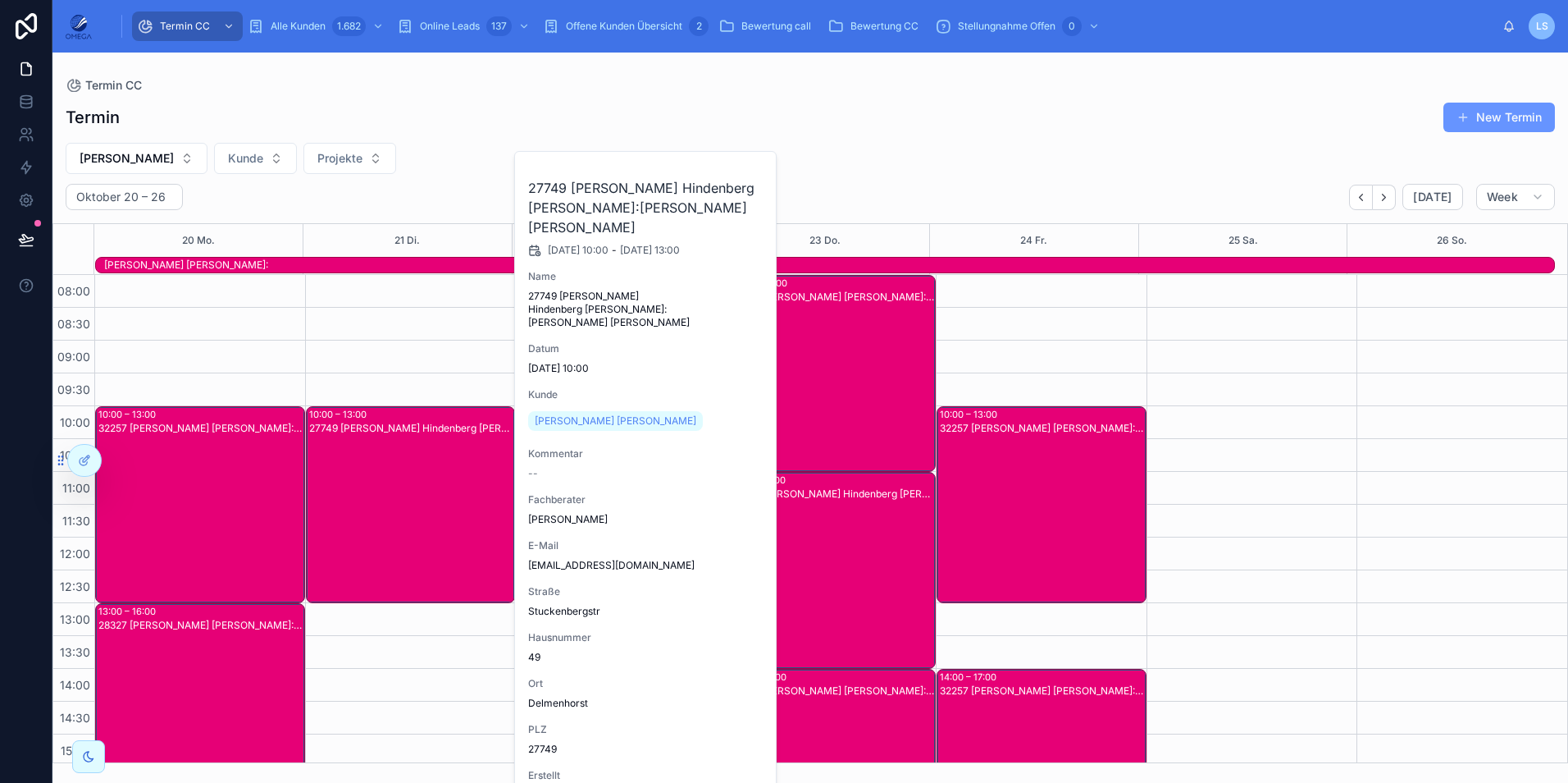
click at [451, 496] on div "27749 Fabian Hindenberg Kunde:Bastian Klün" at bounding box center [412, 517] width 205 height 194
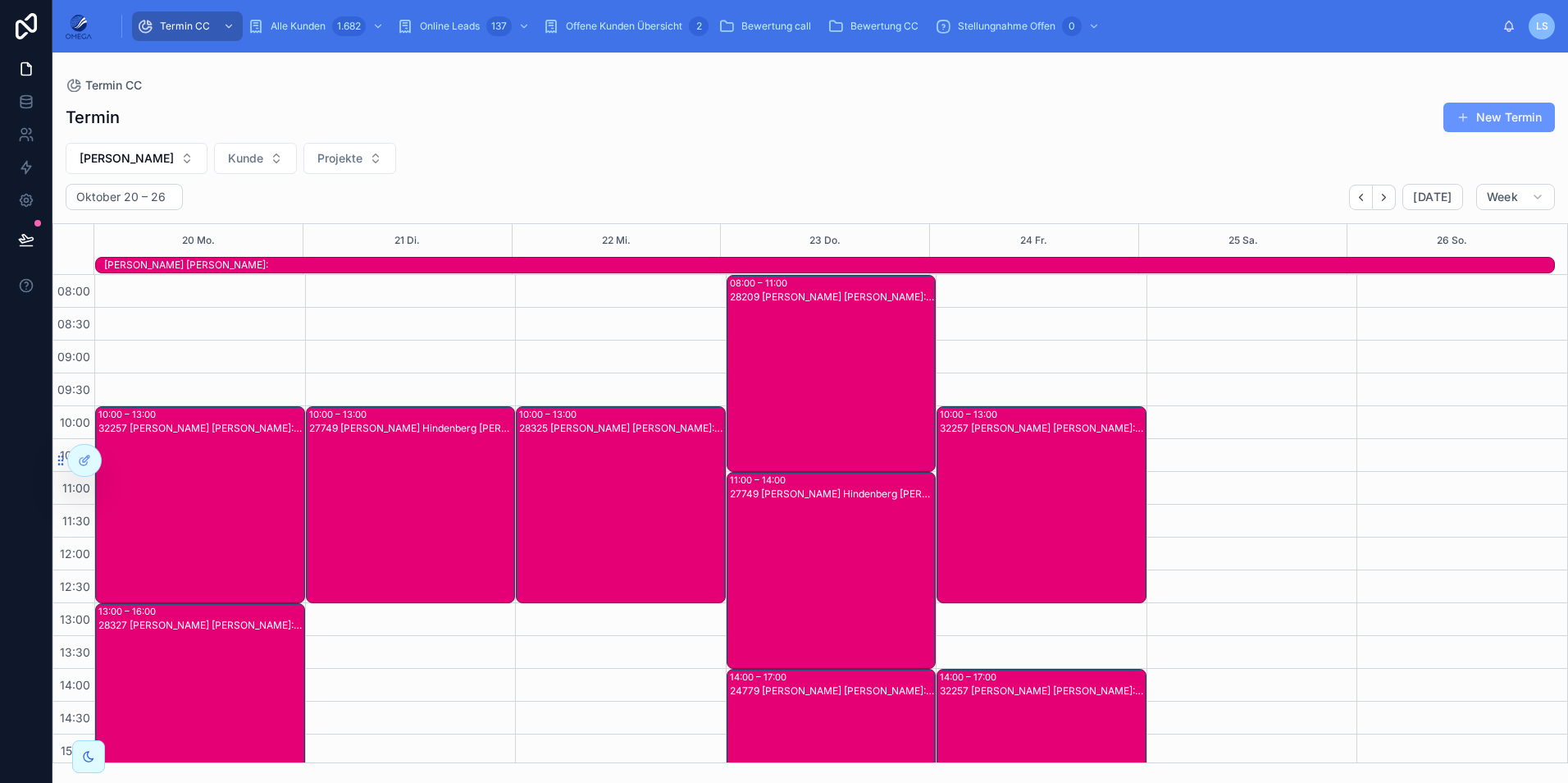
click at [849, 403] on div "28209 Fabian Hindenberg Kunde:Matthias Steen" at bounding box center [832, 387] width 205 height 194
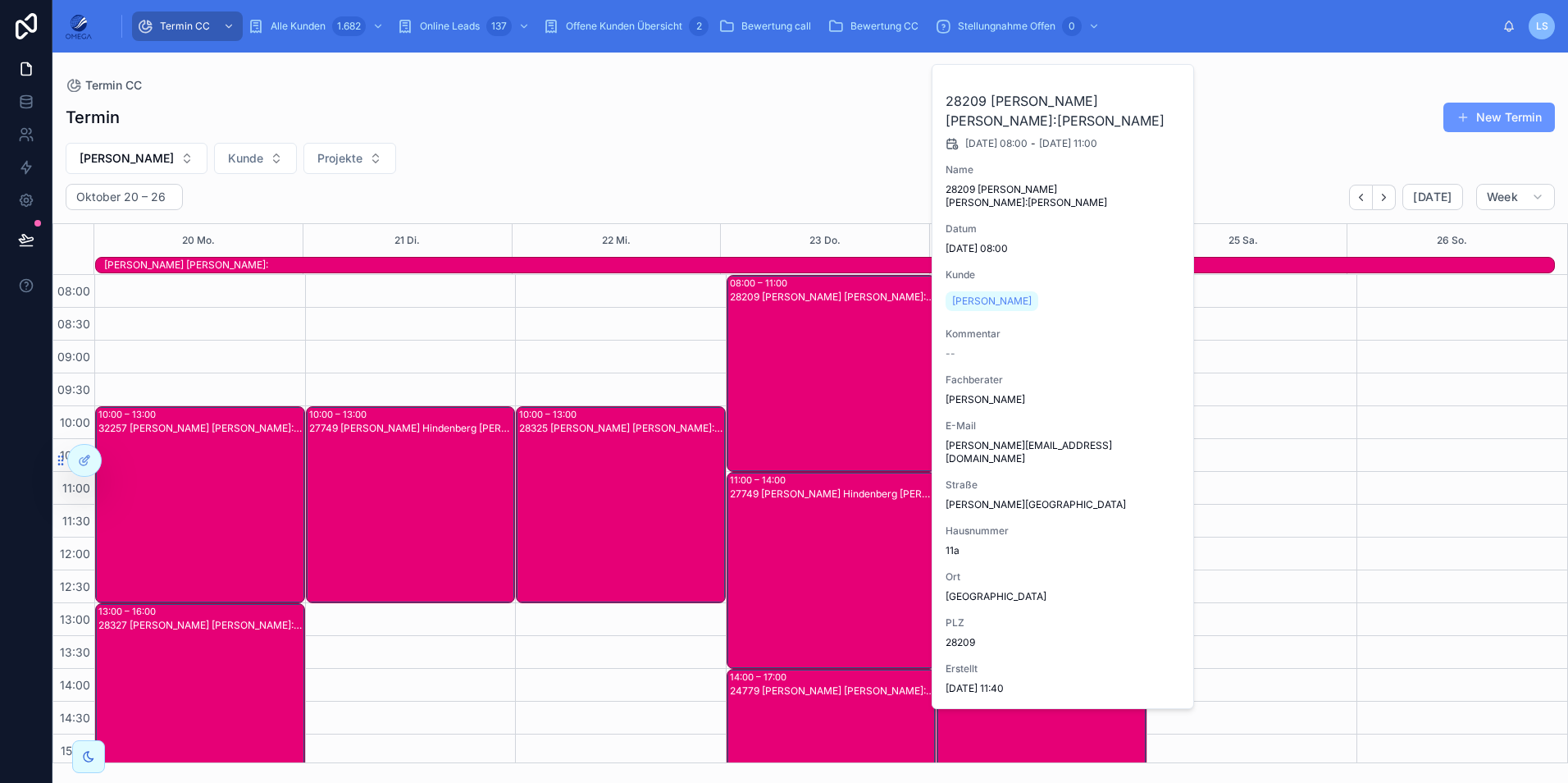
click at [849, 403] on div "28209 Fabian Hindenberg Kunde:Matthias Steen" at bounding box center [832, 387] width 205 height 194
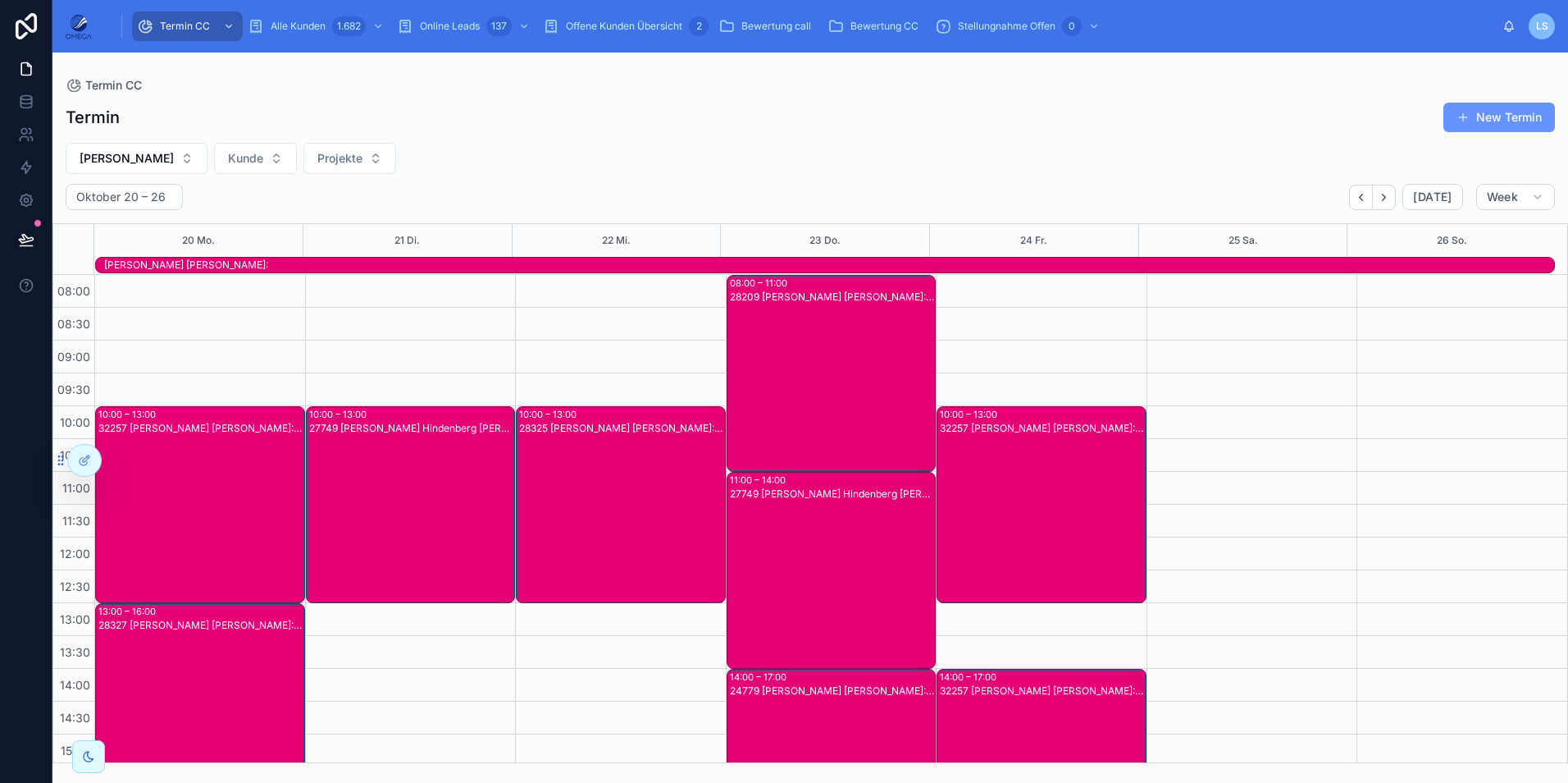
click at [831, 588] on div "27749 Fabian Hindenberg Kunde:Yvonne Dubies" at bounding box center [832, 583] width 205 height 194
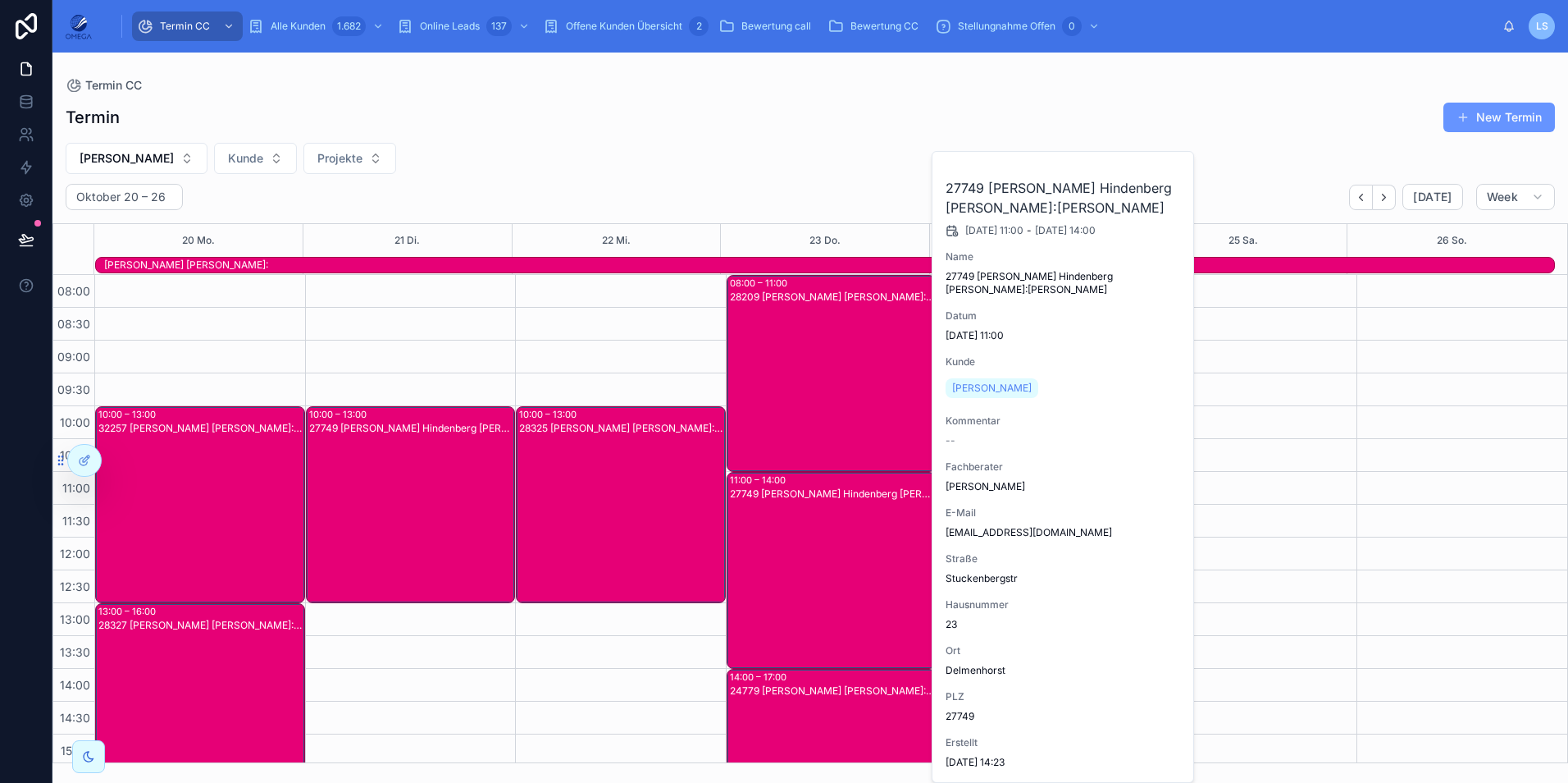
click at [831, 586] on div "27749 Fabian Hindenberg Kunde:Yvonne Dubies" at bounding box center [832, 583] width 205 height 194
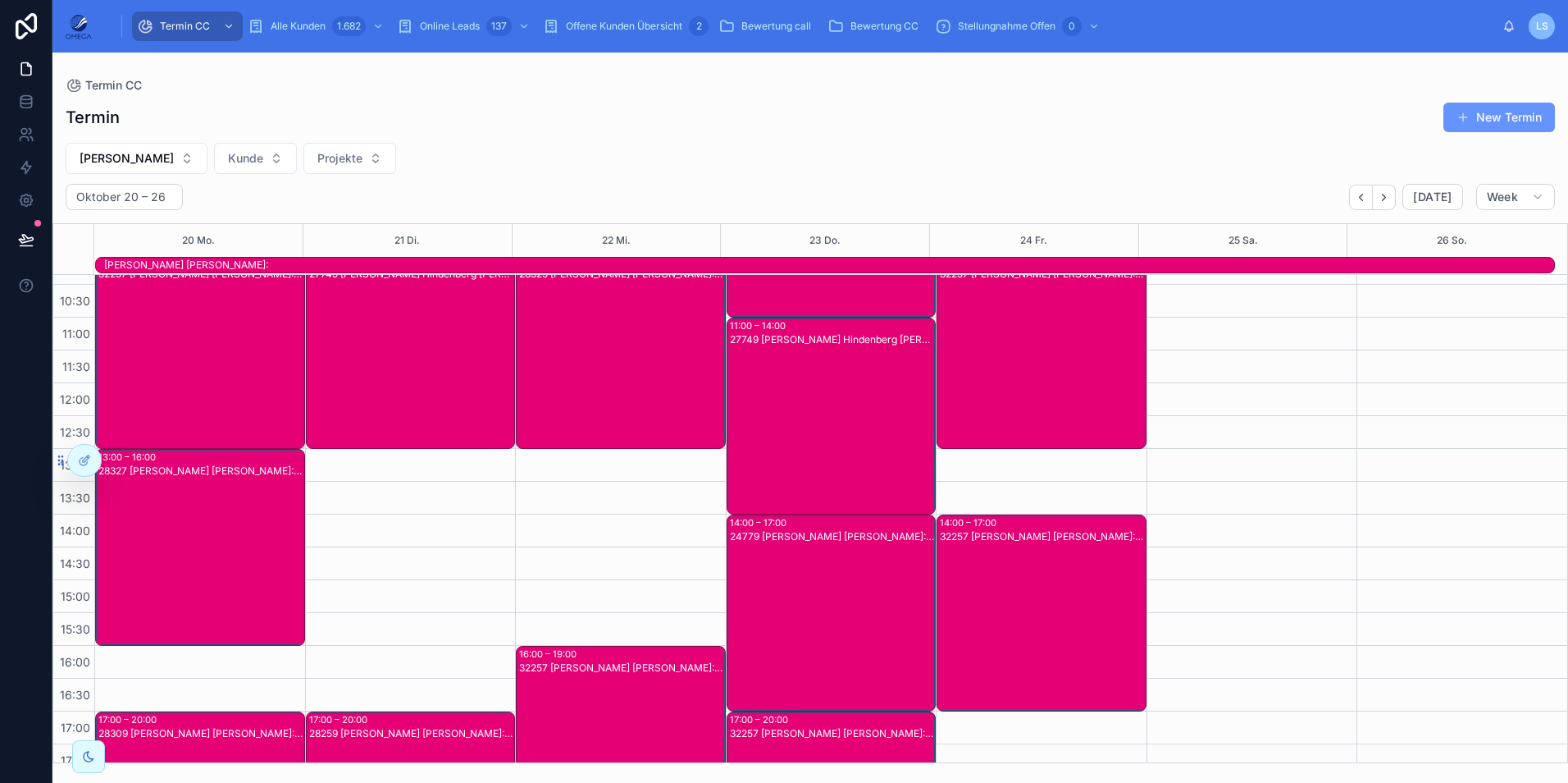
scroll to position [164, 0]
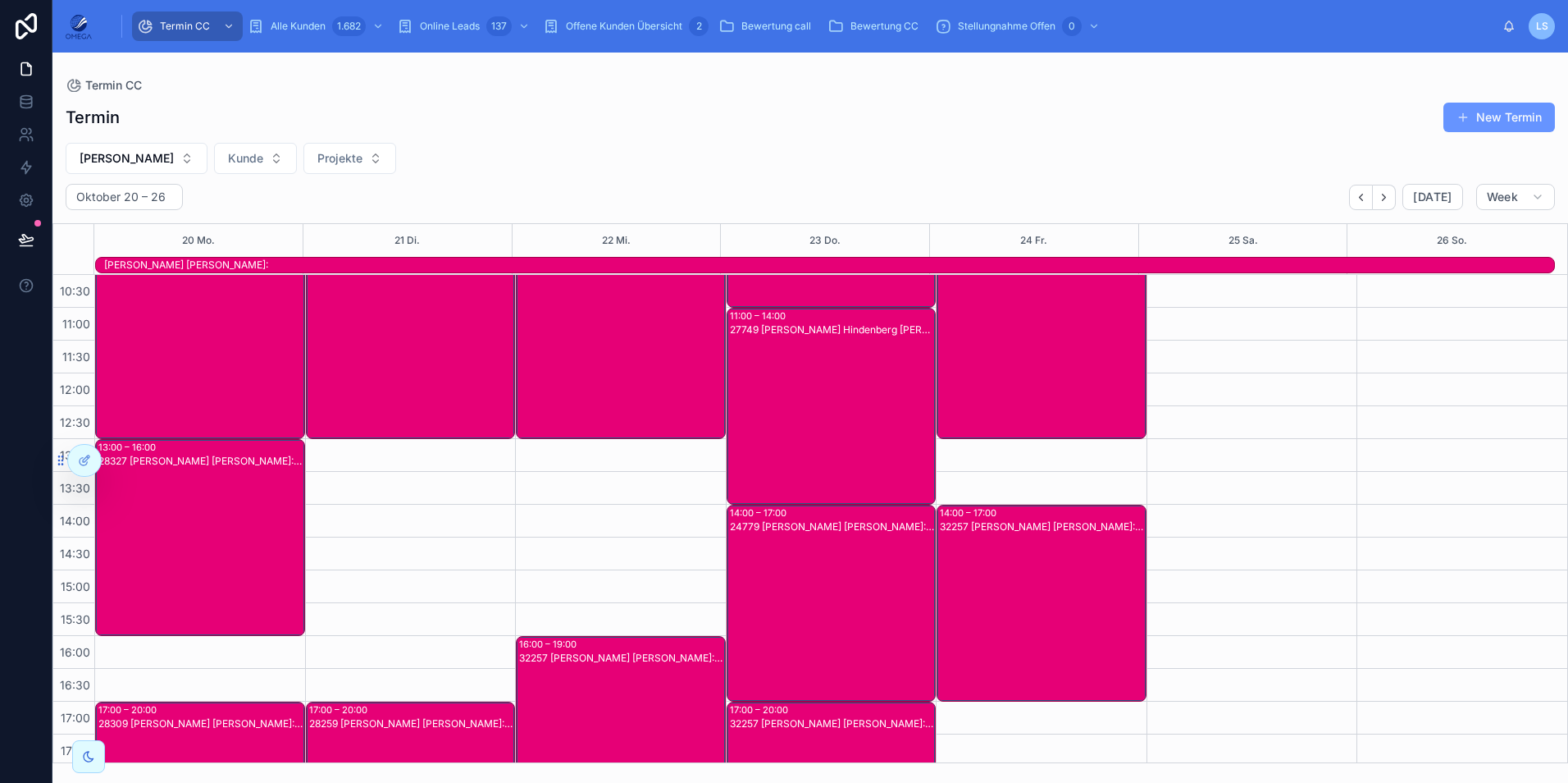
click at [831, 586] on div "24779 Fabian Hindenberg Kunde:Herman Linz" at bounding box center [832, 616] width 205 height 194
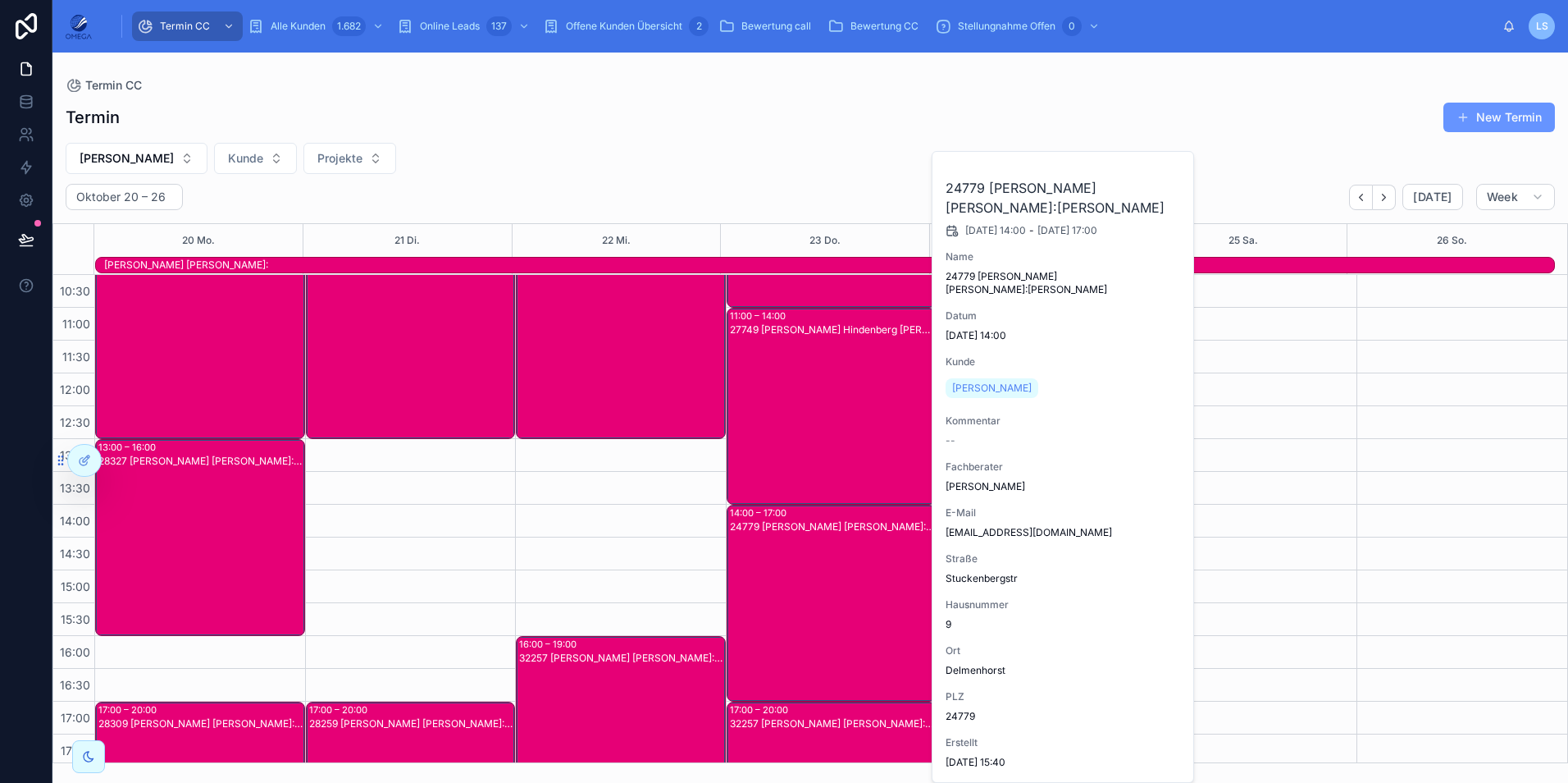
click at [831, 586] on div "24779 Fabian Hindenberg Kunde:Herman Linz" at bounding box center [832, 616] width 205 height 194
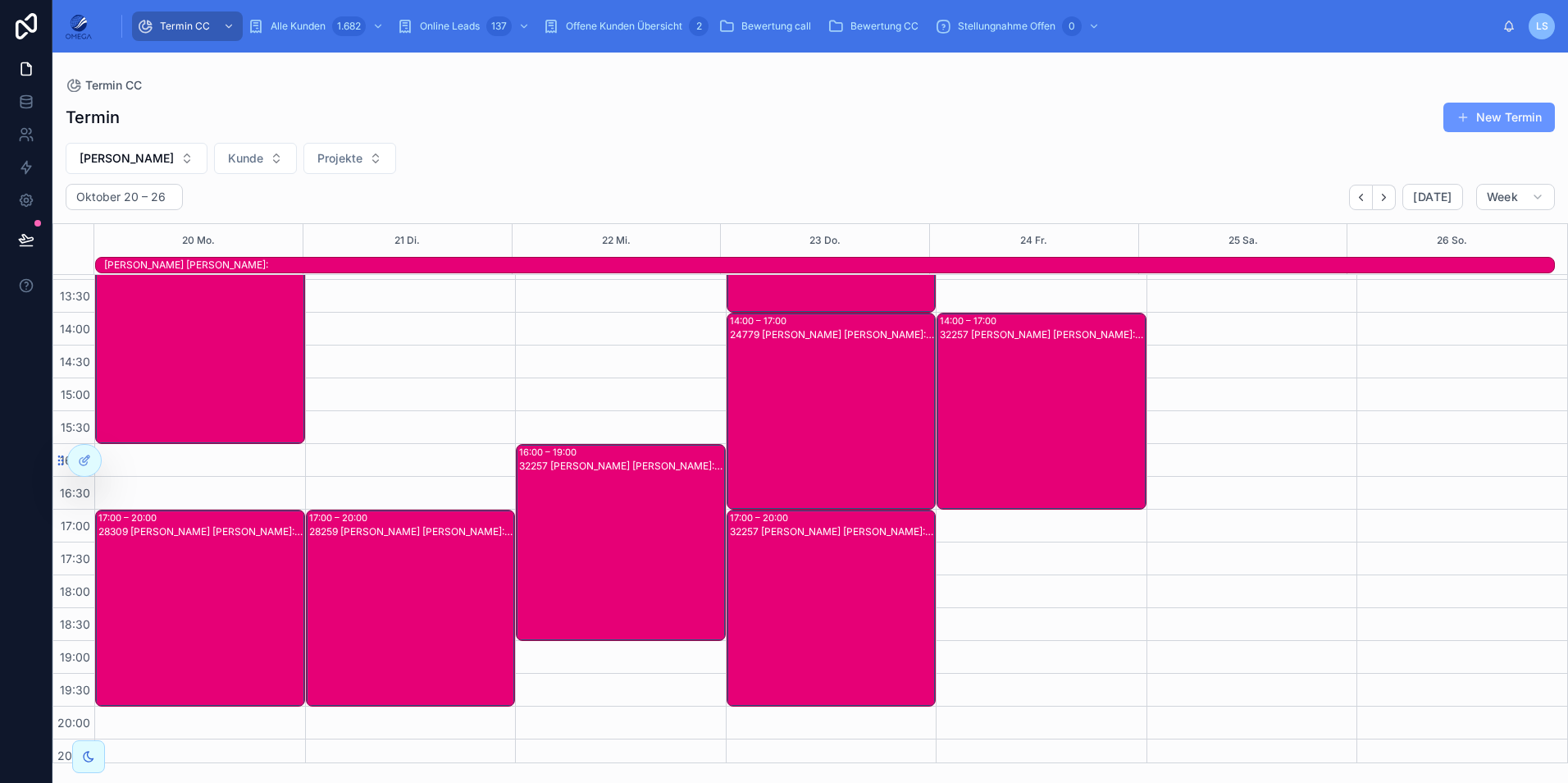
scroll to position [366, 0]
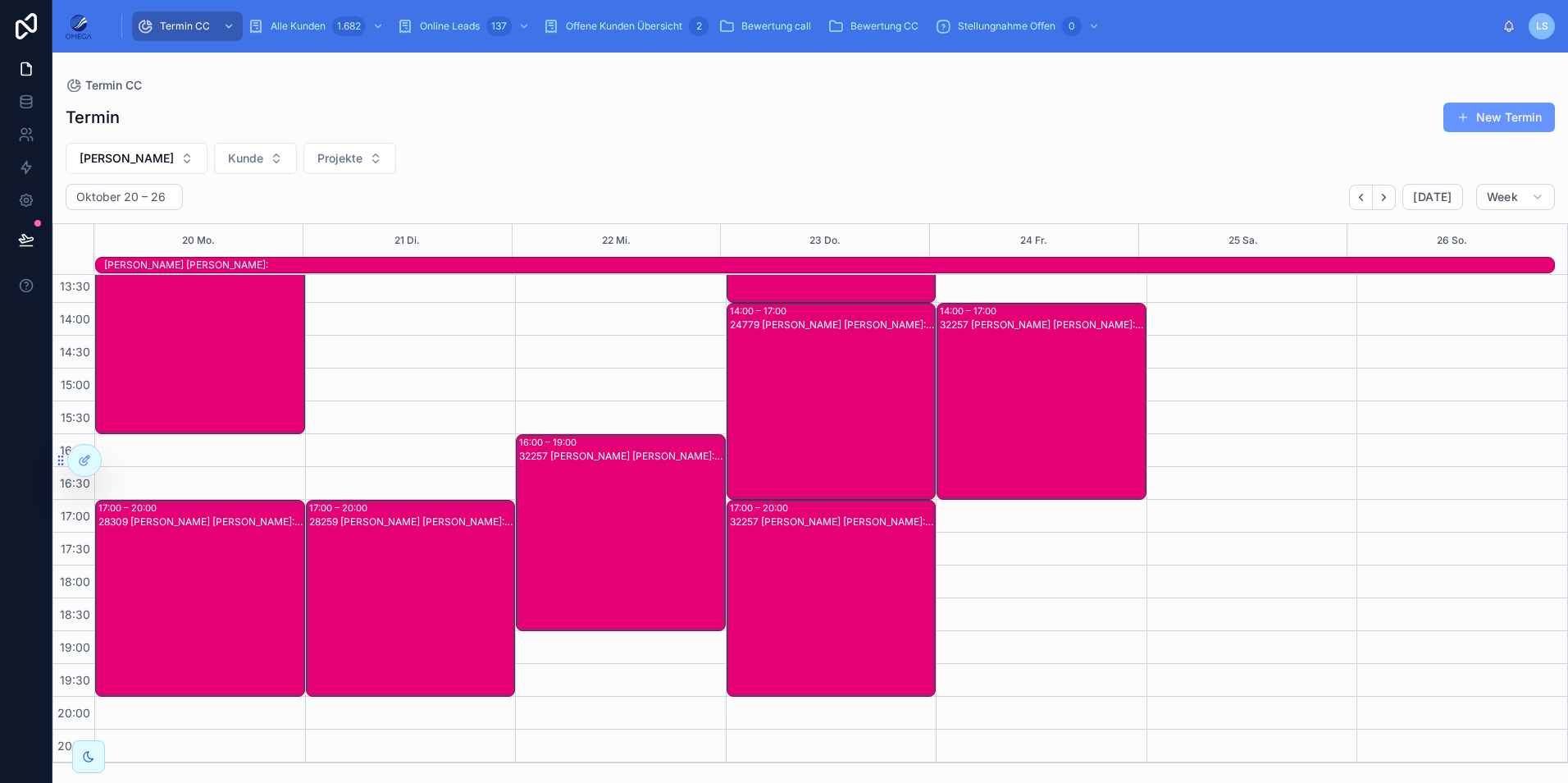
click at [833, 597] on div "32257 Fabian Hindenberg Kunde:Marc Hilgefort" at bounding box center [832, 611] width 205 height 194
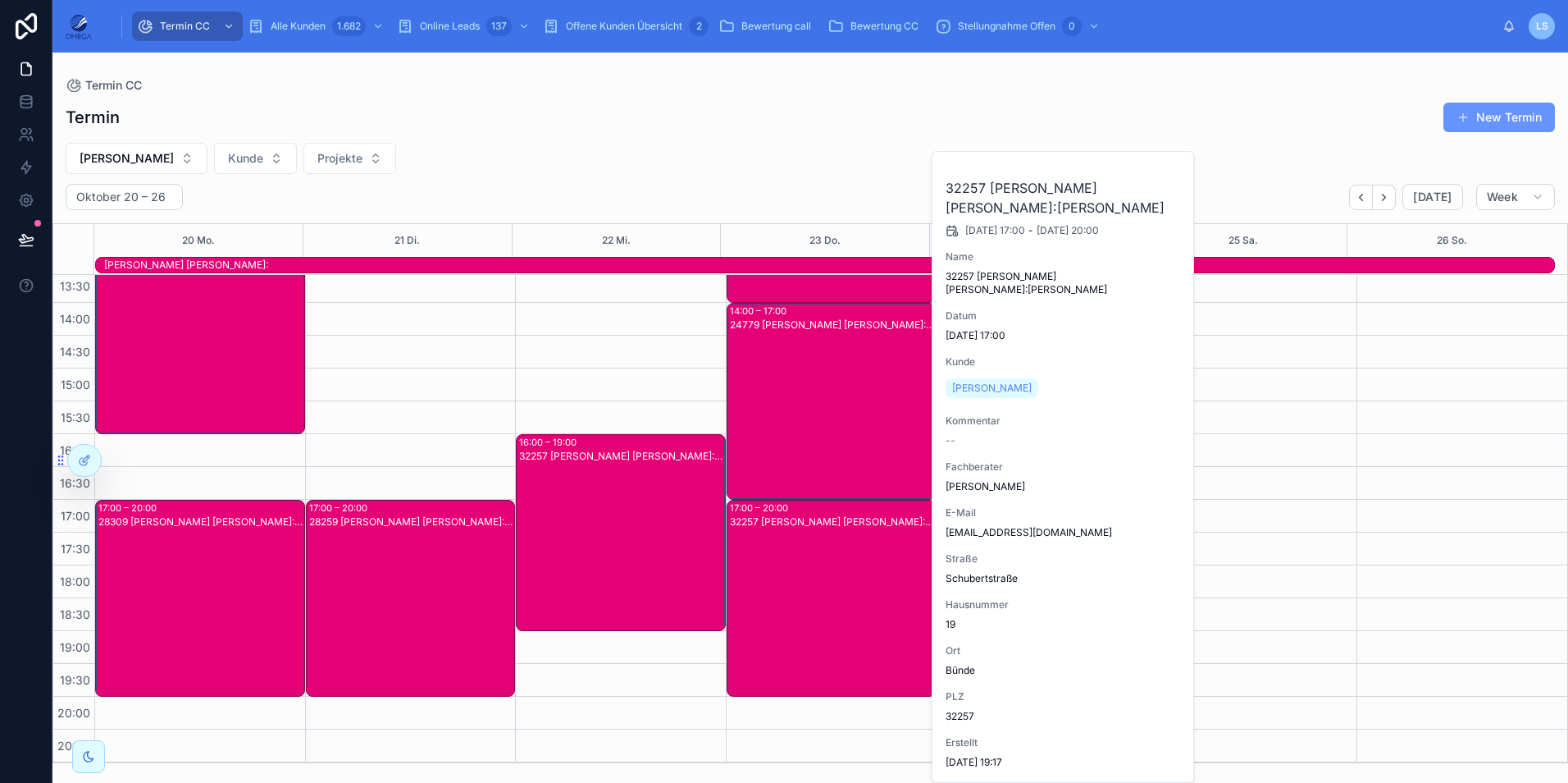
click at [833, 597] on div "32257 Fabian Hindenberg Kunde:Marc Hilgefort" at bounding box center [832, 611] width 205 height 194
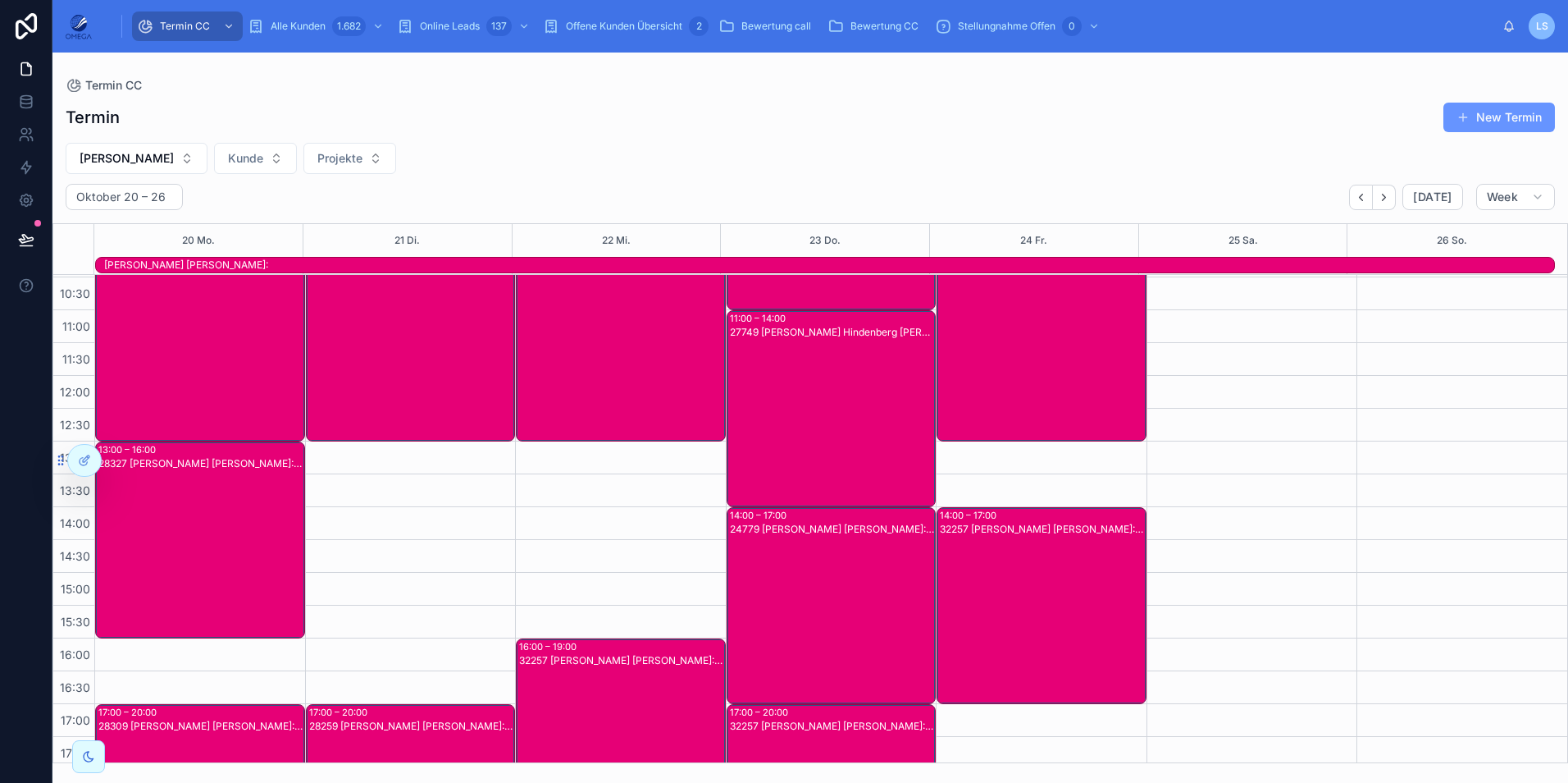
scroll to position [0, 0]
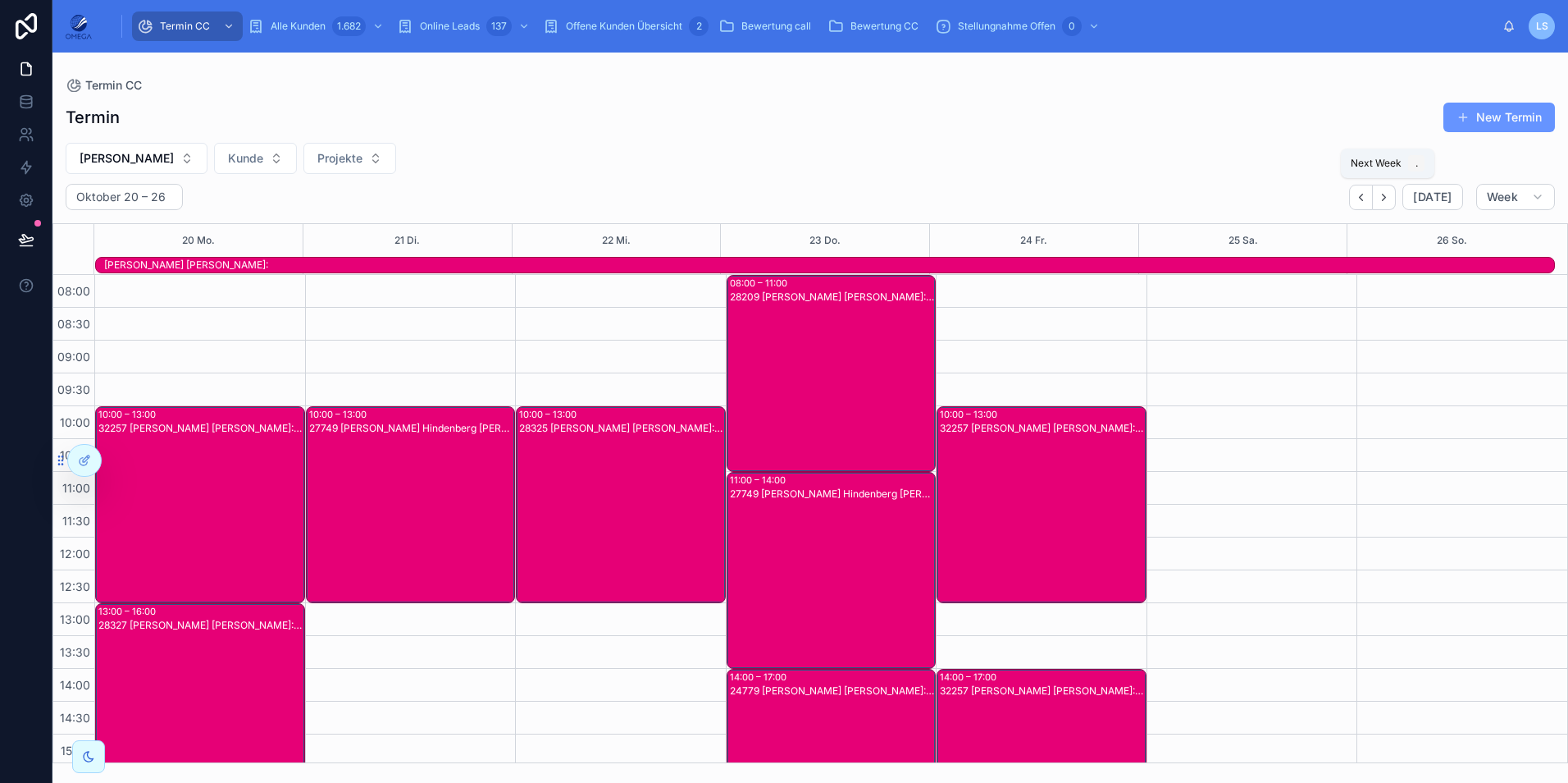
click at [1390, 195] on icon "Next" at bounding box center [1383, 197] width 13 height 13
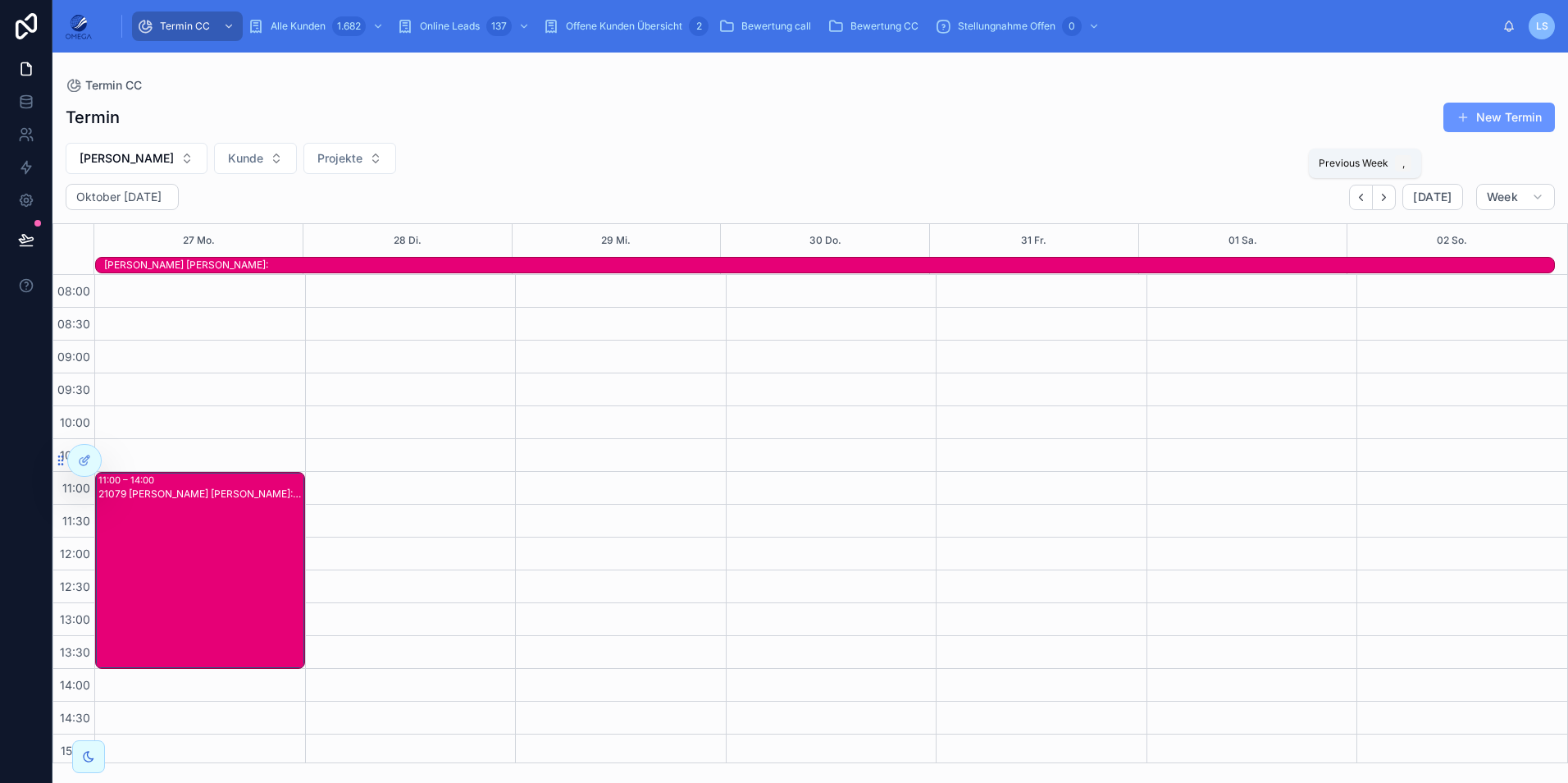
click at [1363, 201] on icon "Back" at bounding box center [1361, 197] width 13 height 13
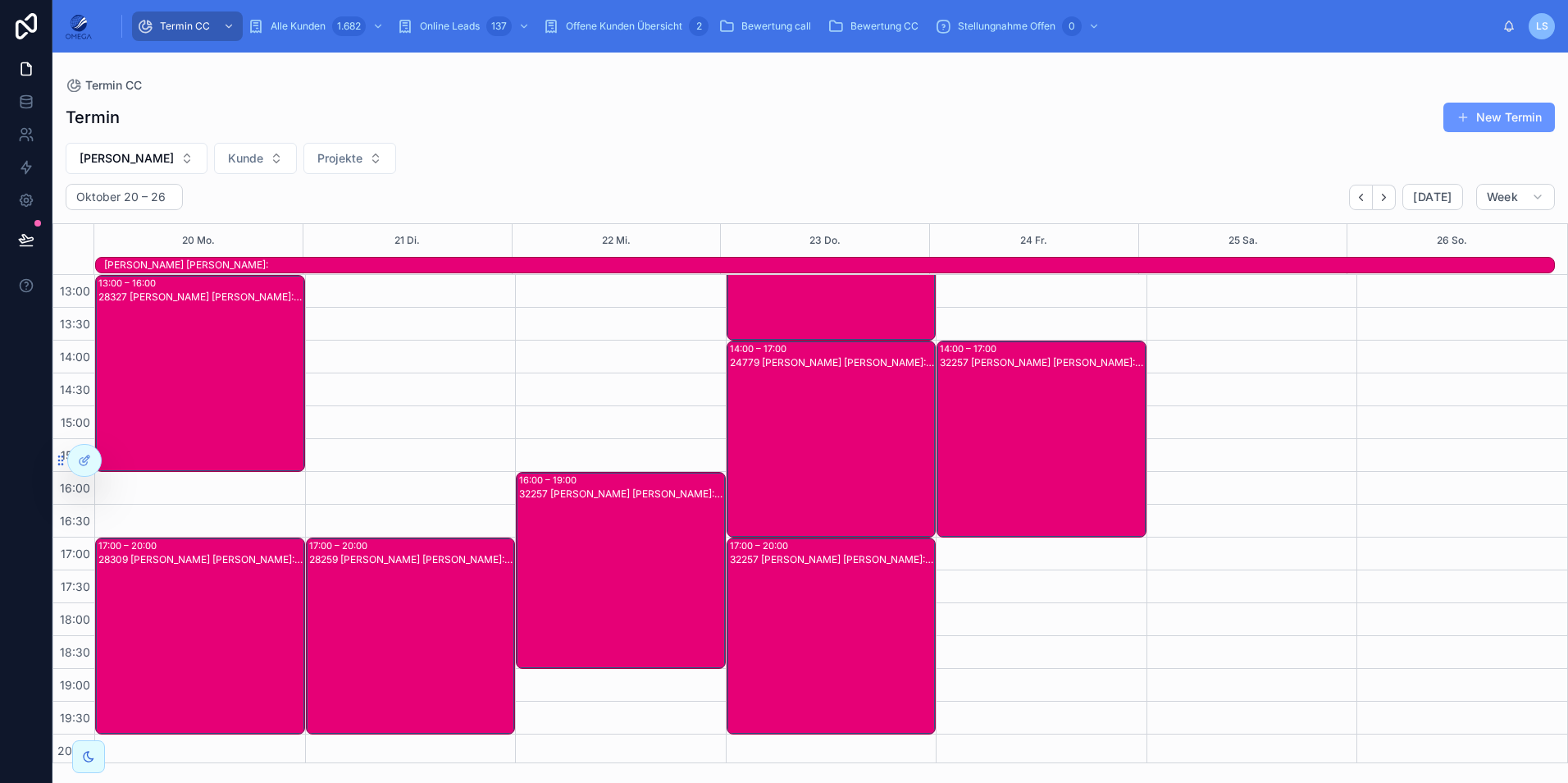
scroll to position [366, 0]
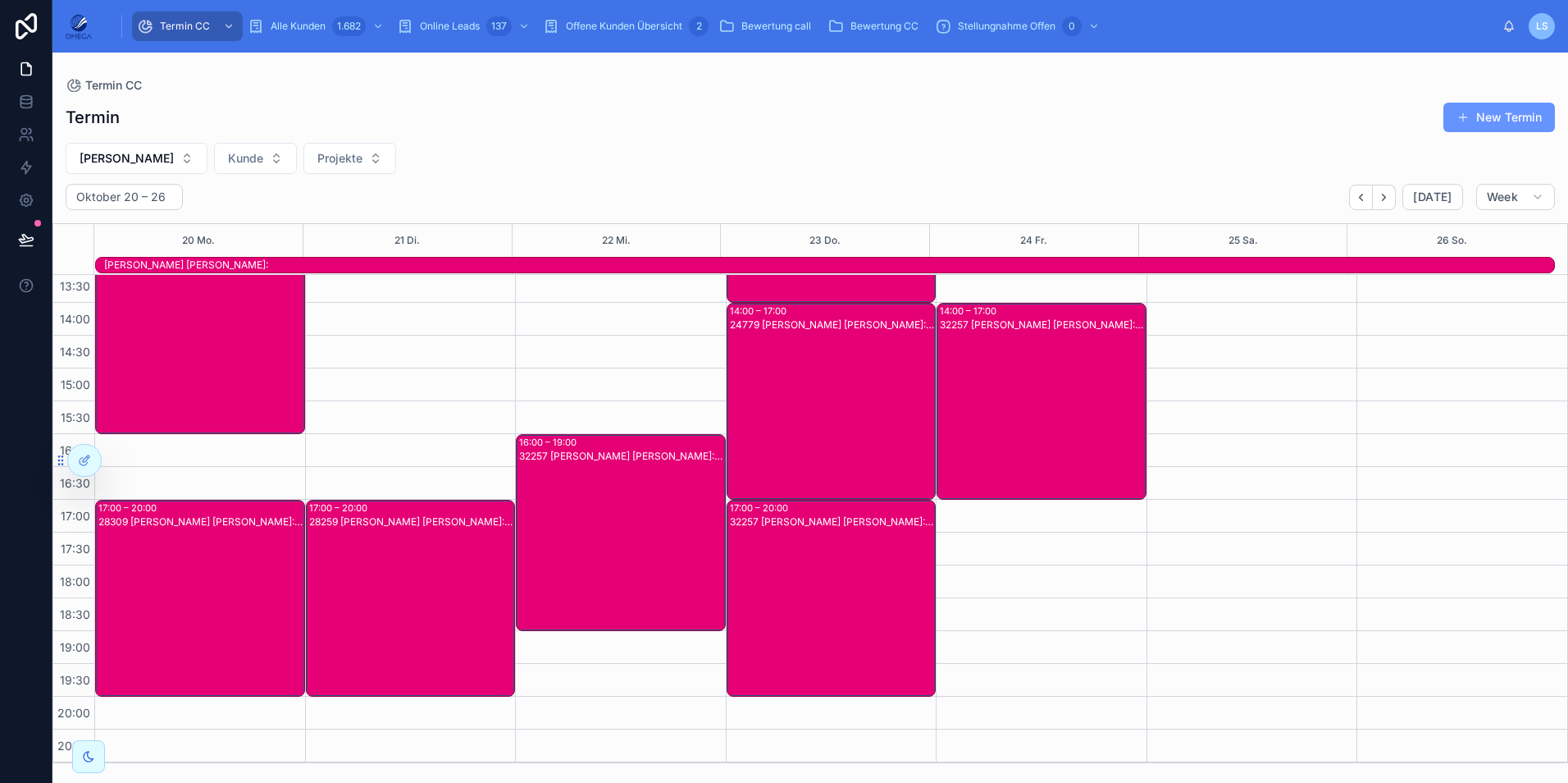
click at [858, 601] on div "32257 Fabian Hindenberg Kunde:Marc Hilgefort" at bounding box center [832, 611] width 205 height 194
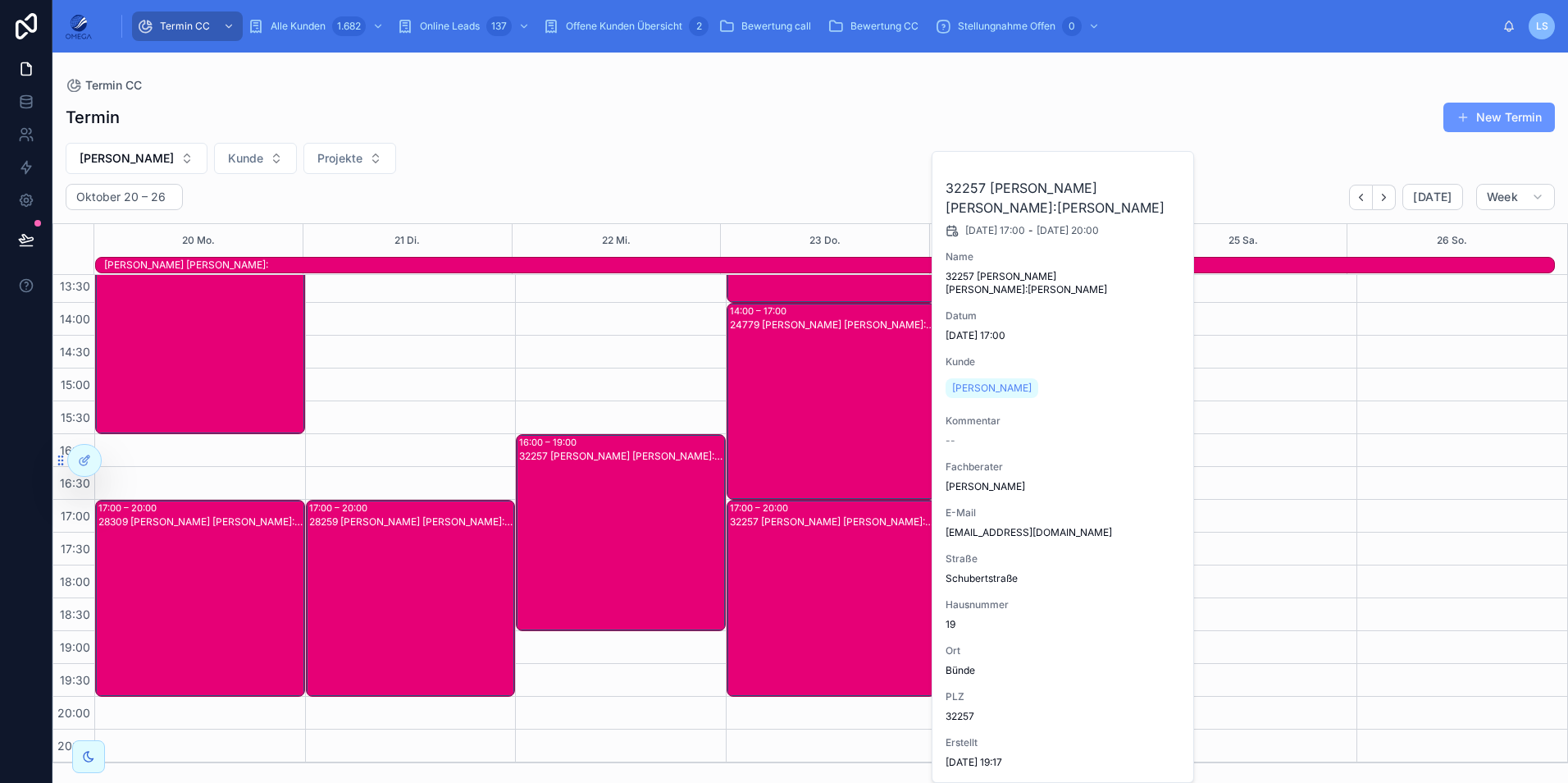
click at [852, 600] on div "32257 Fabian Hindenberg Kunde:Marc Hilgefort" at bounding box center [832, 611] width 205 height 194
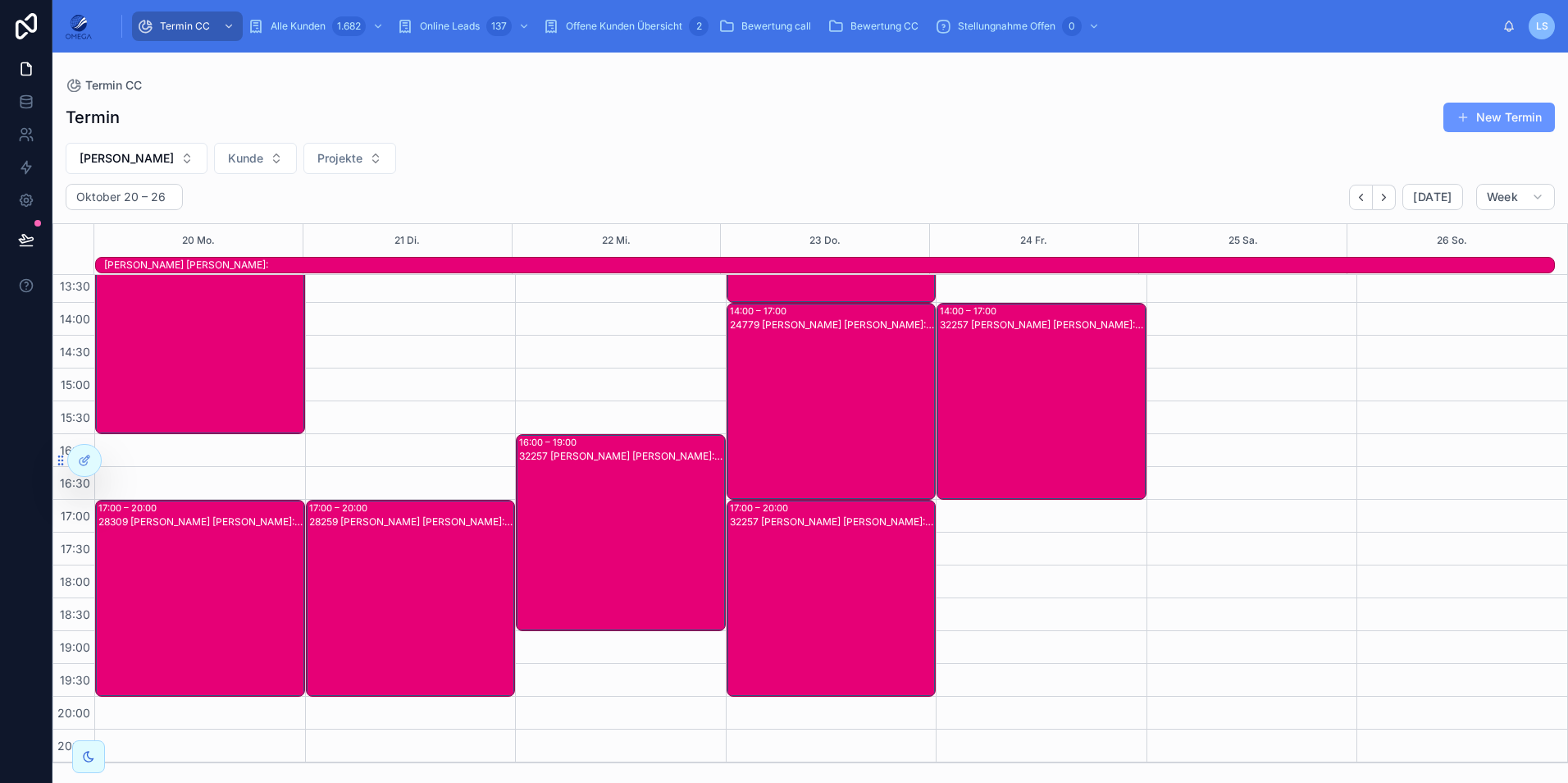
click at [644, 528] on div "32257 Fabian Hindenberg Kunde:maxim kikov" at bounding box center [622, 546] width 205 height 194
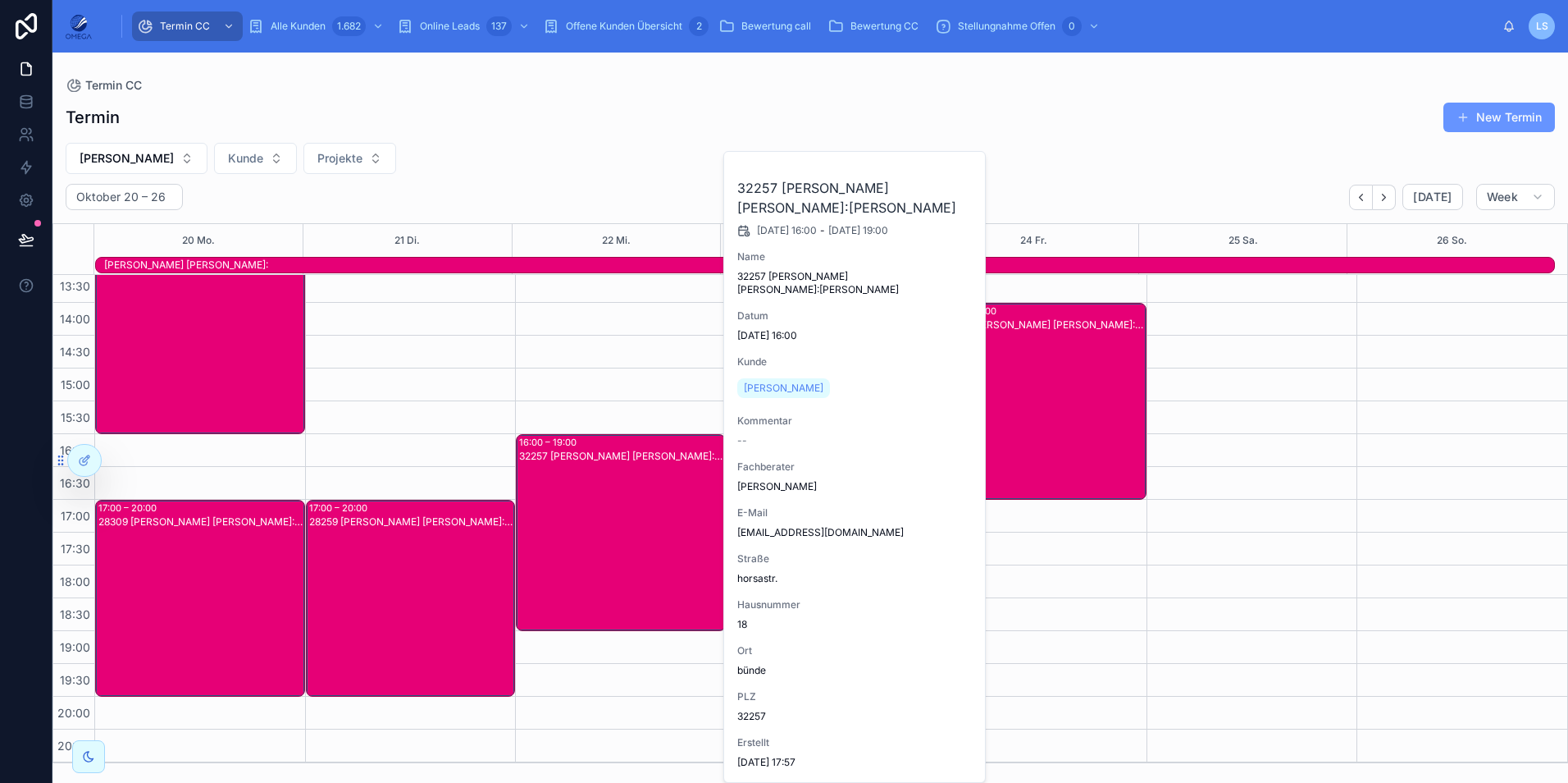
click at [644, 528] on div "32257 Fabian Hindenberg Kunde:maxim kikov" at bounding box center [622, 546] width 205 height 194
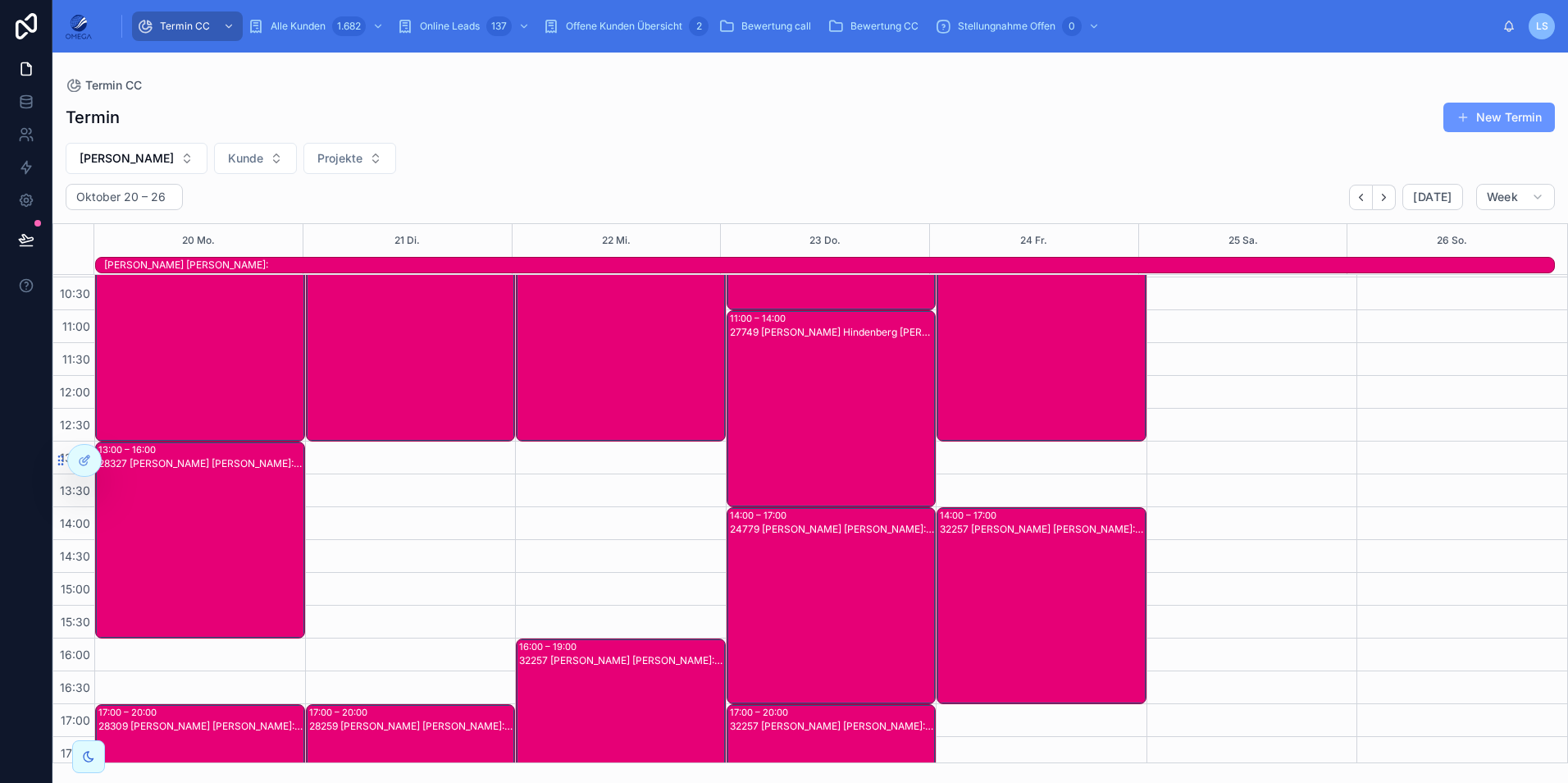
scroll to position [120, 0]
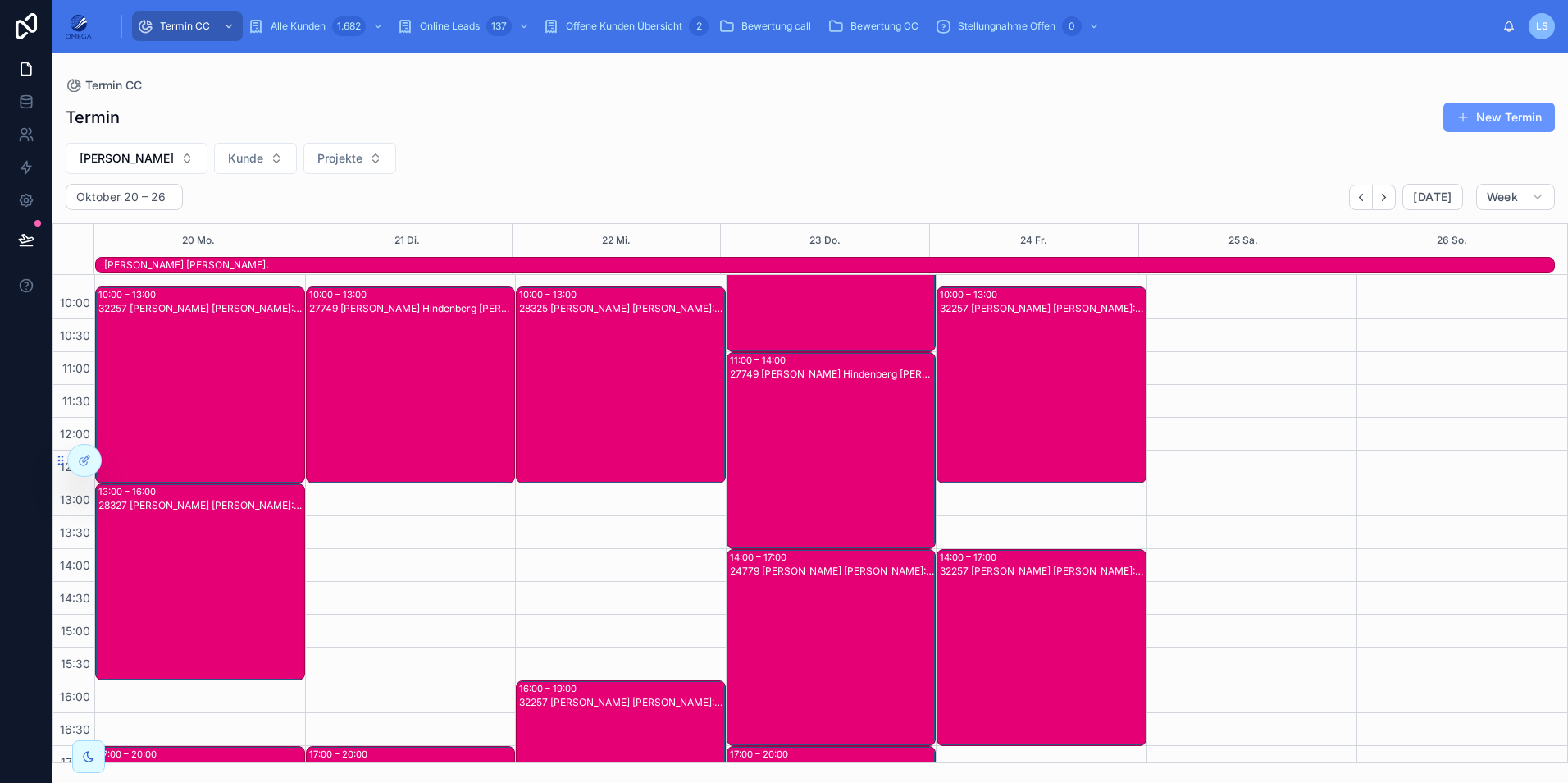
click at [257, 425] on div "32257 Fabian Hindenberg Kunde:Carsten Dörner" at bounding box center [201, 398] width 205 height 194
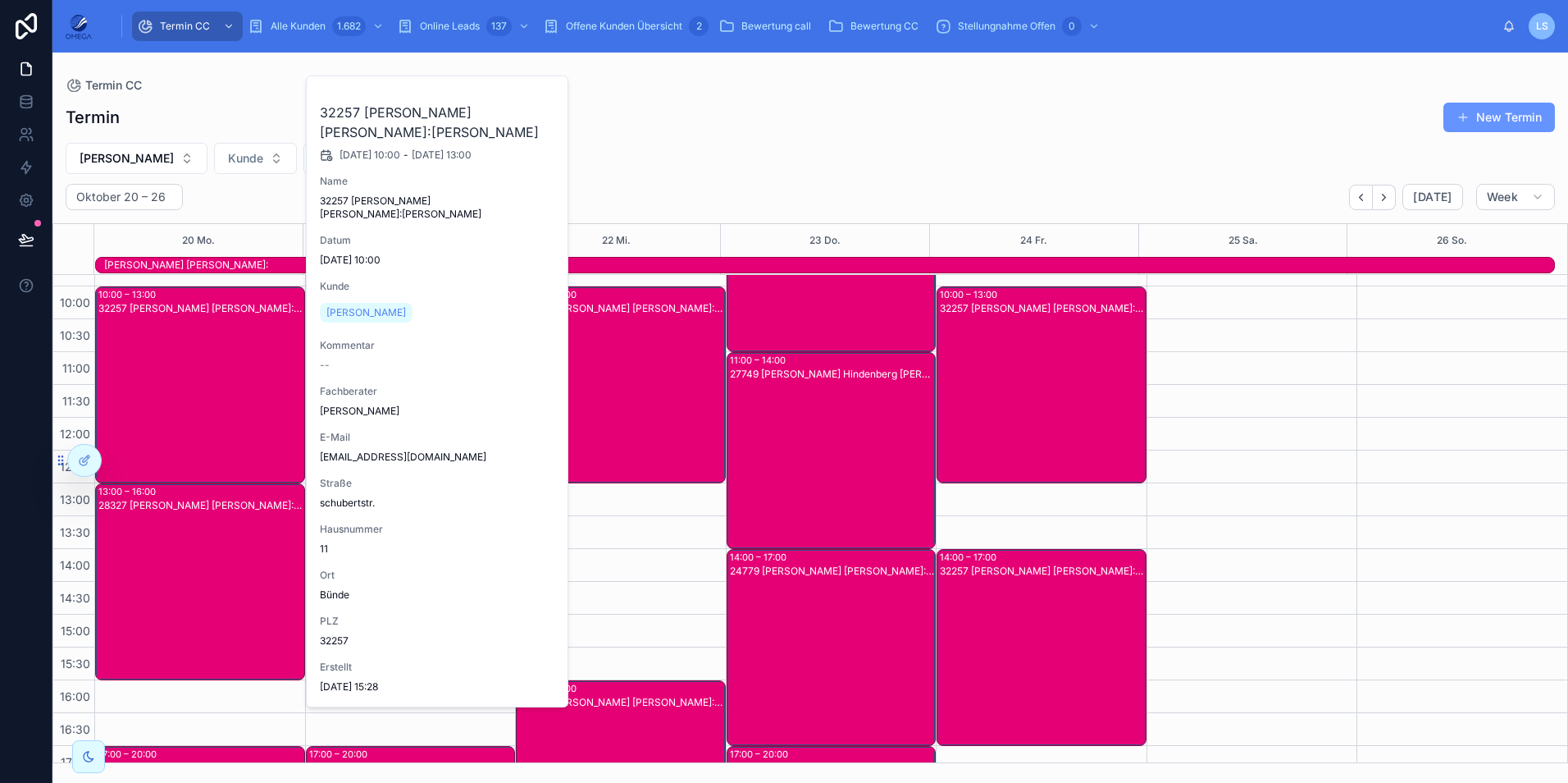
click at [256, 430] on div "32257 Fabian Hindenberg Kunde:Carsten Dörner" at bounding box center [201, 398] width 205 height 194
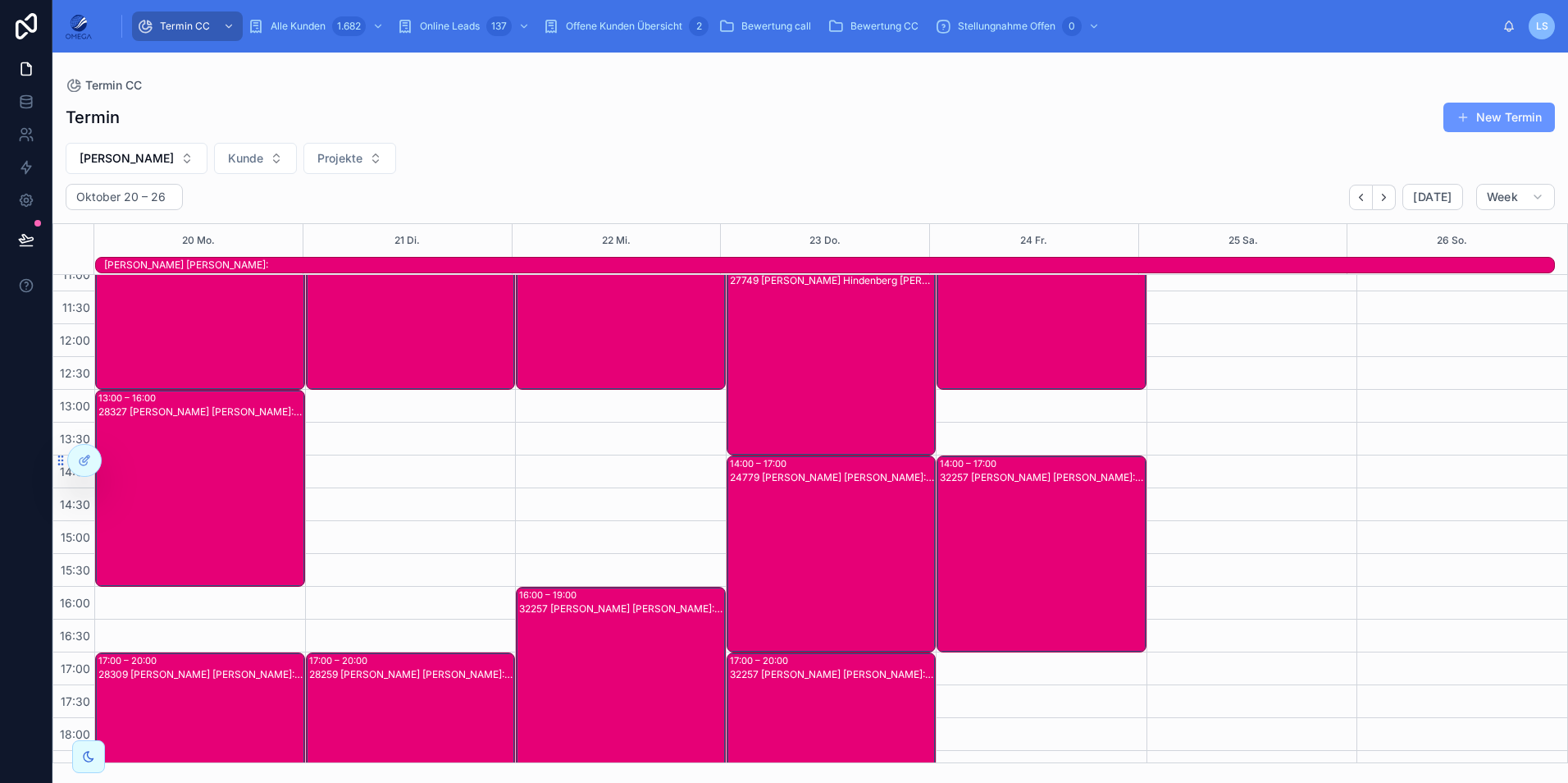
scroll to position [0, 0]
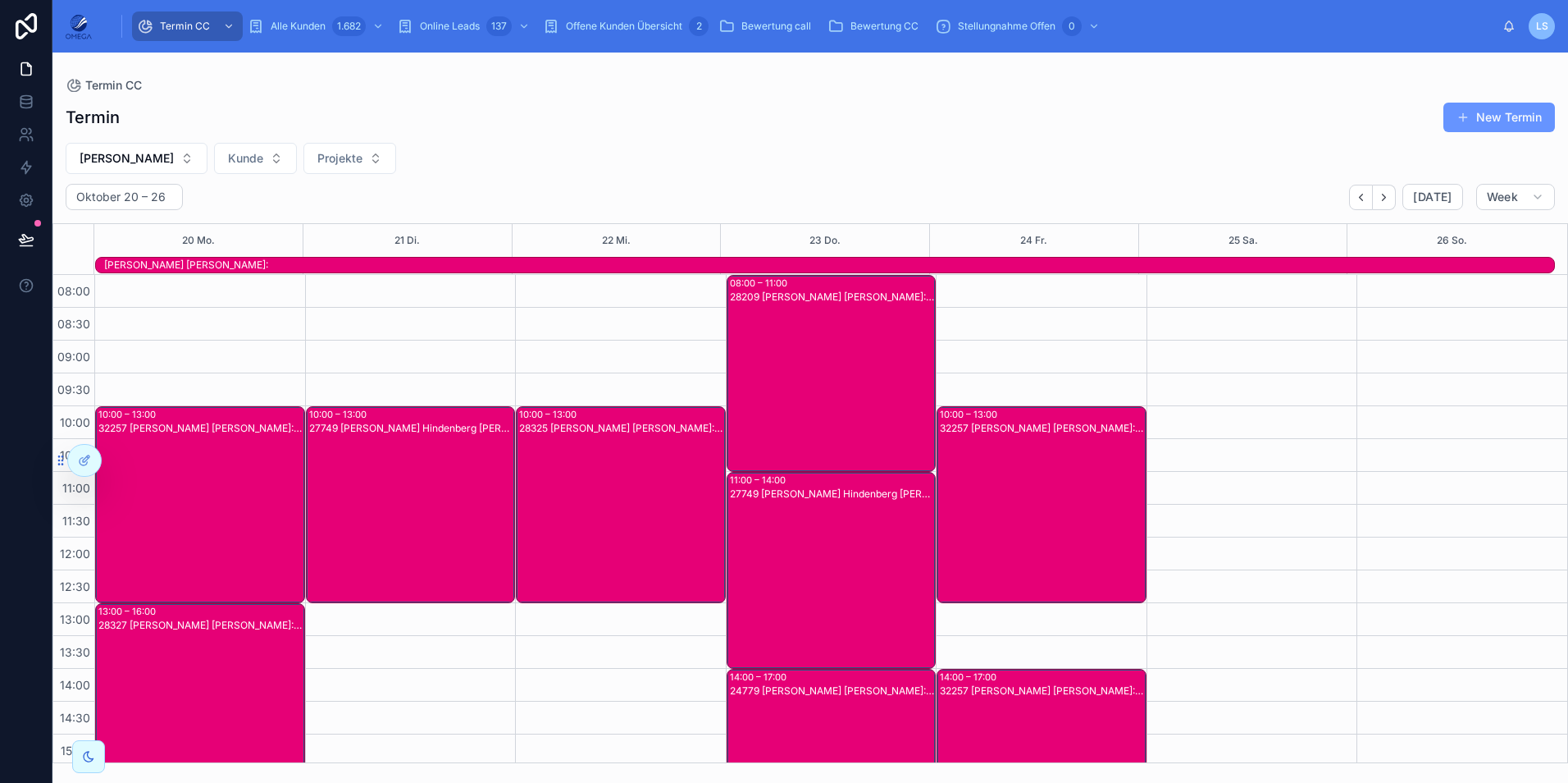
click at [187, 487] on div "32257 Fabian Hindenberg Kunde:Carsten Dörner" at bounding box center [201, 517] width 205 height 194
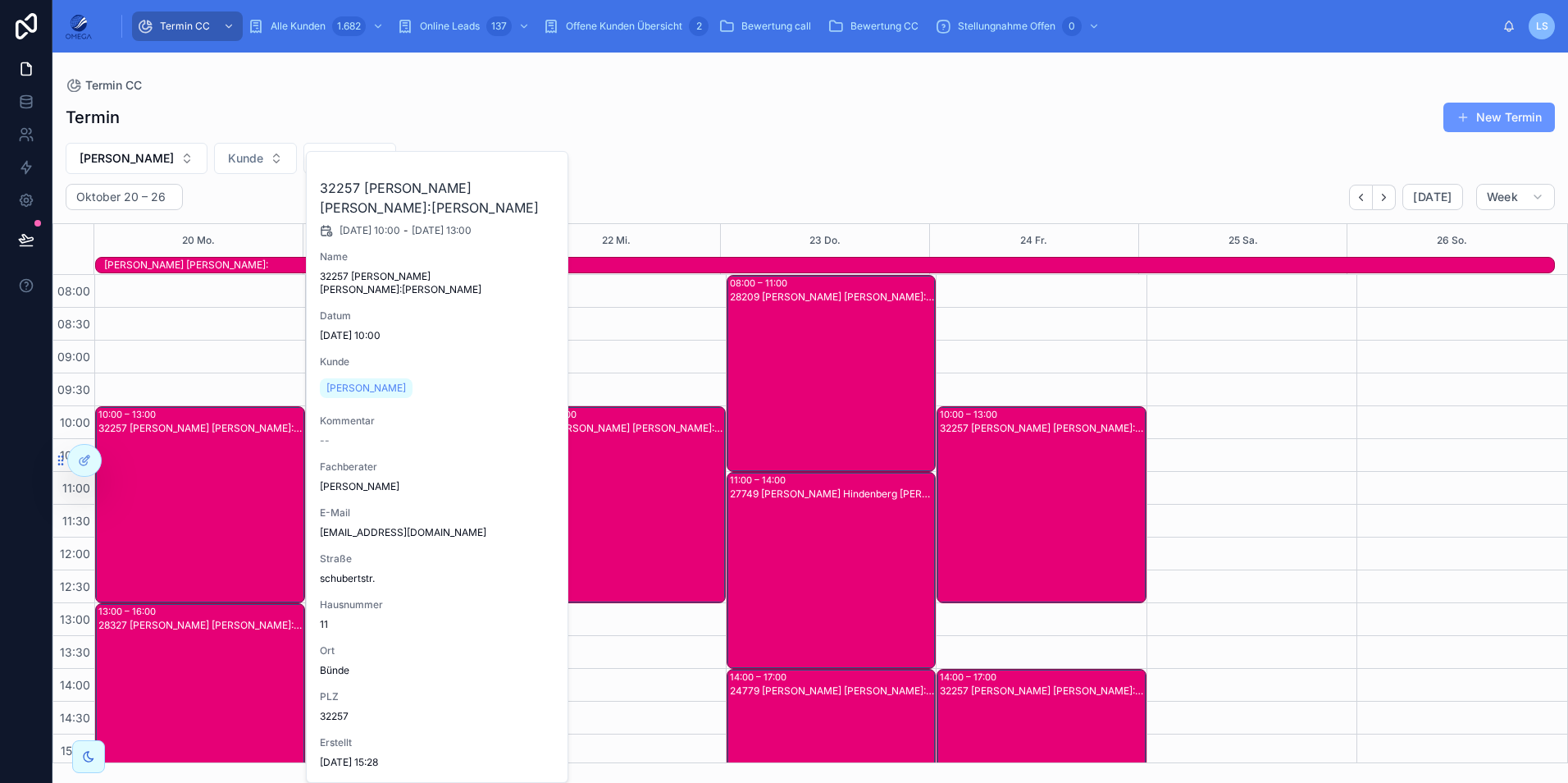
click at [348, 382] on span "Carsten Dörner" at bounding box center [366, 389] width 79 height 14
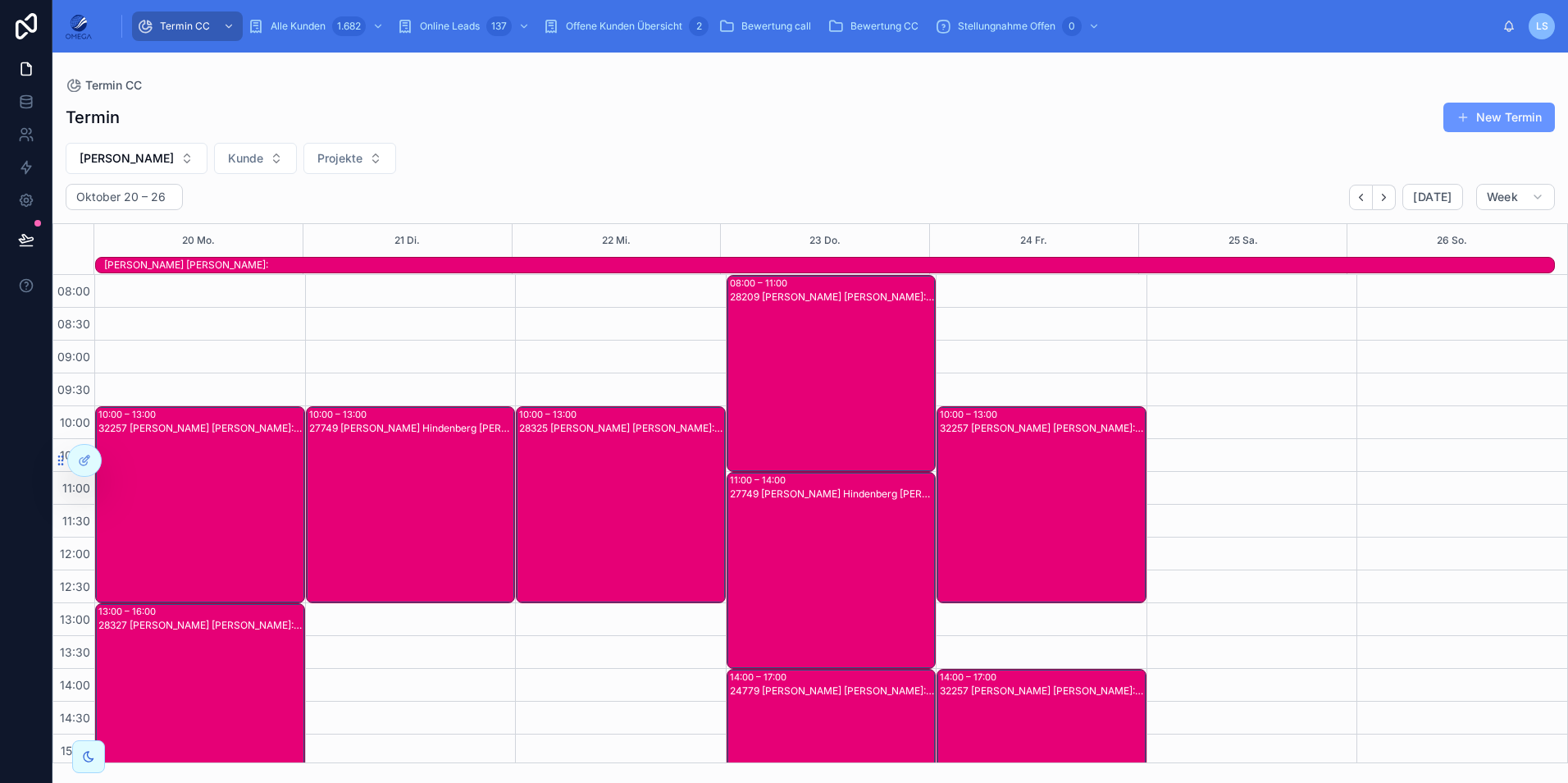
scroll to position [366, 0]
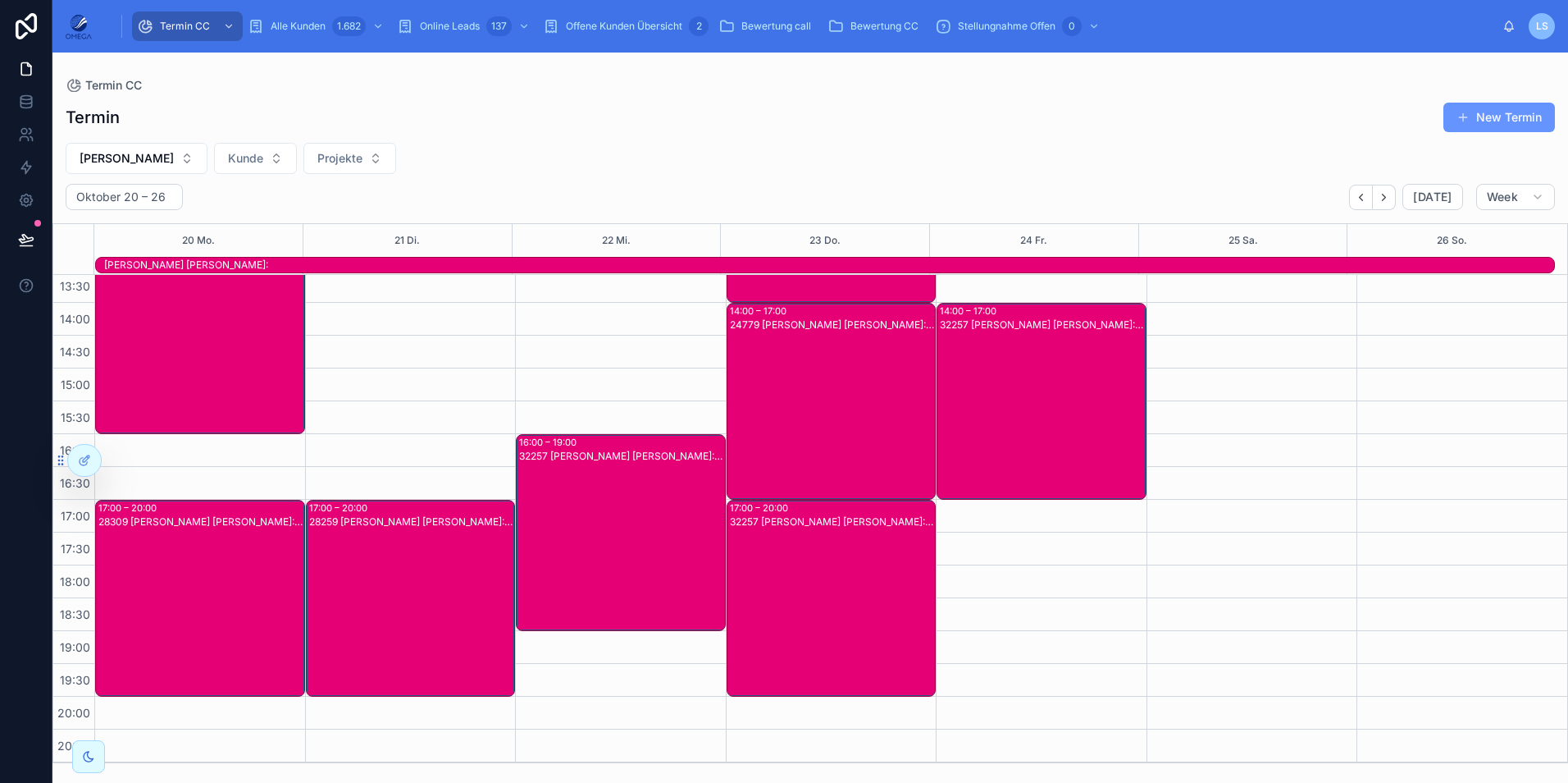
click at [610, 532] on div "32257 Fabian Hindenberg Kunde:maxim kikov" at bounding box center [622, 546] width 205 height 194
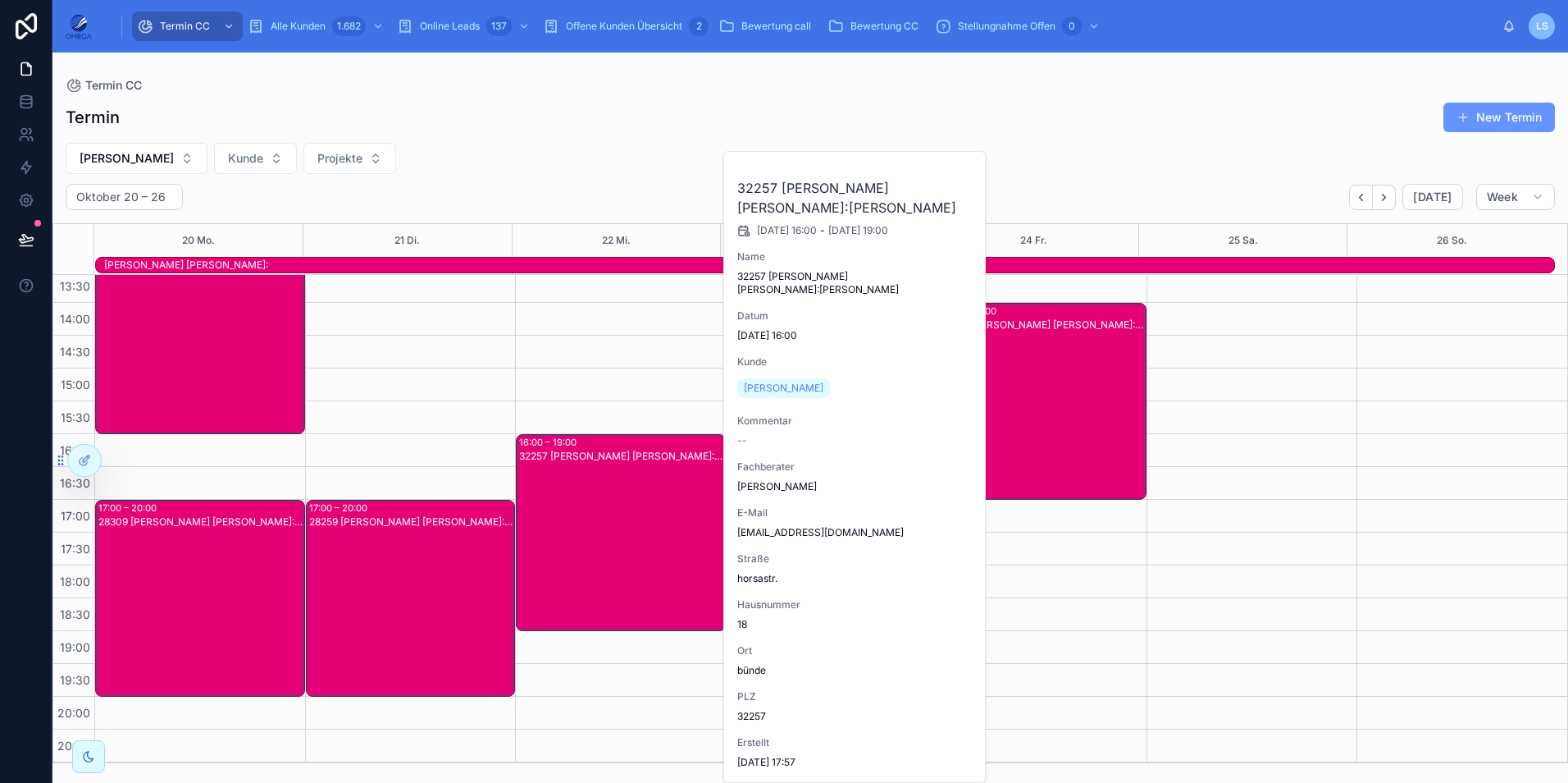
click at [779, 382] on span "maxim kikov" at bounding box center [784, 389] width 79 height 14
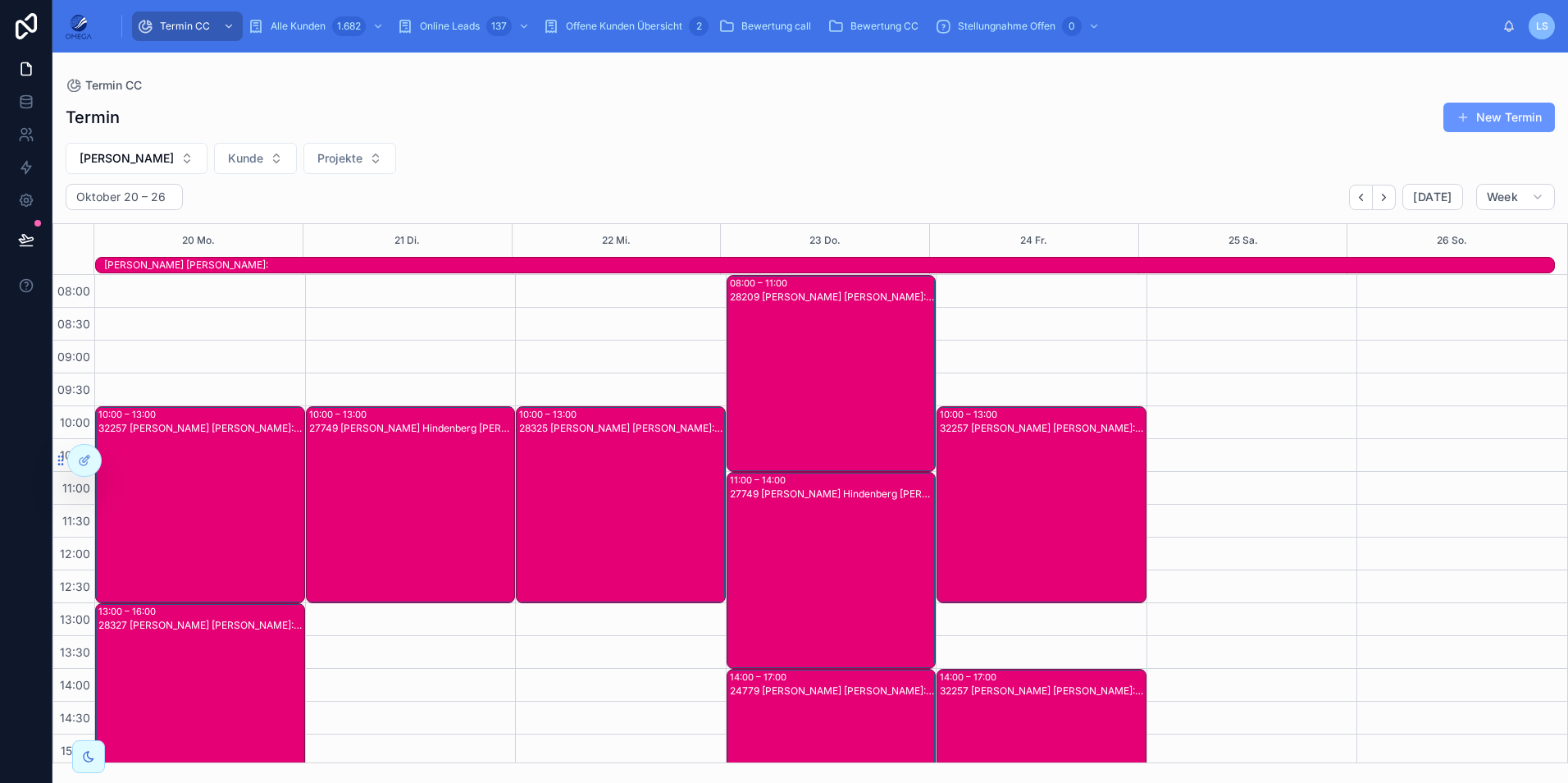
scroll to position [366, 0]
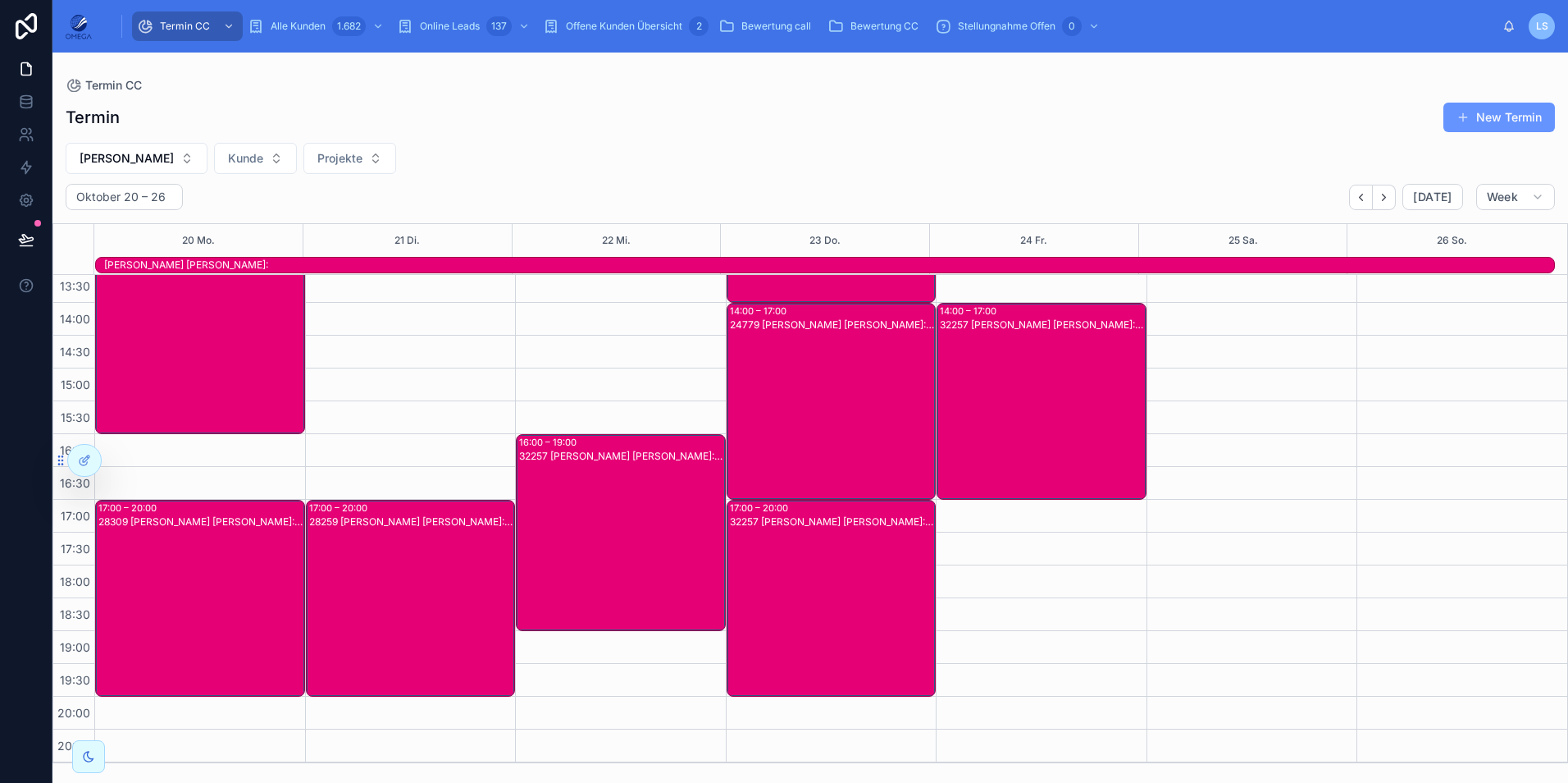
click at [1040, 431] on div "32257 Fabian Hindenberg Kunde:Irma Stieben" at bounding box center [1042, 415] width 205 height 194
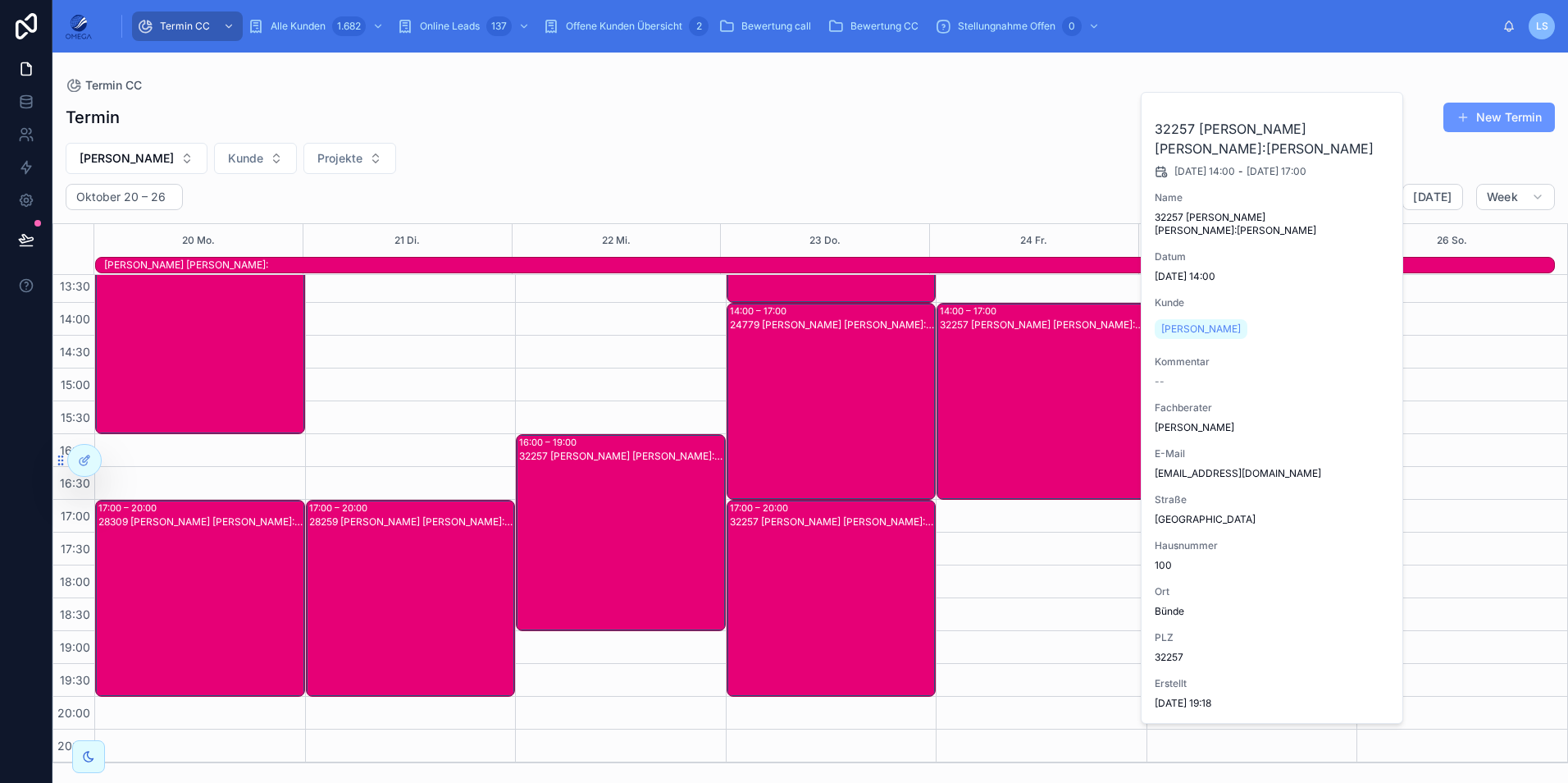
click at [1186, 323] on span "Irma Stieben" at bounding box center [1201, 329] width 79 height 14
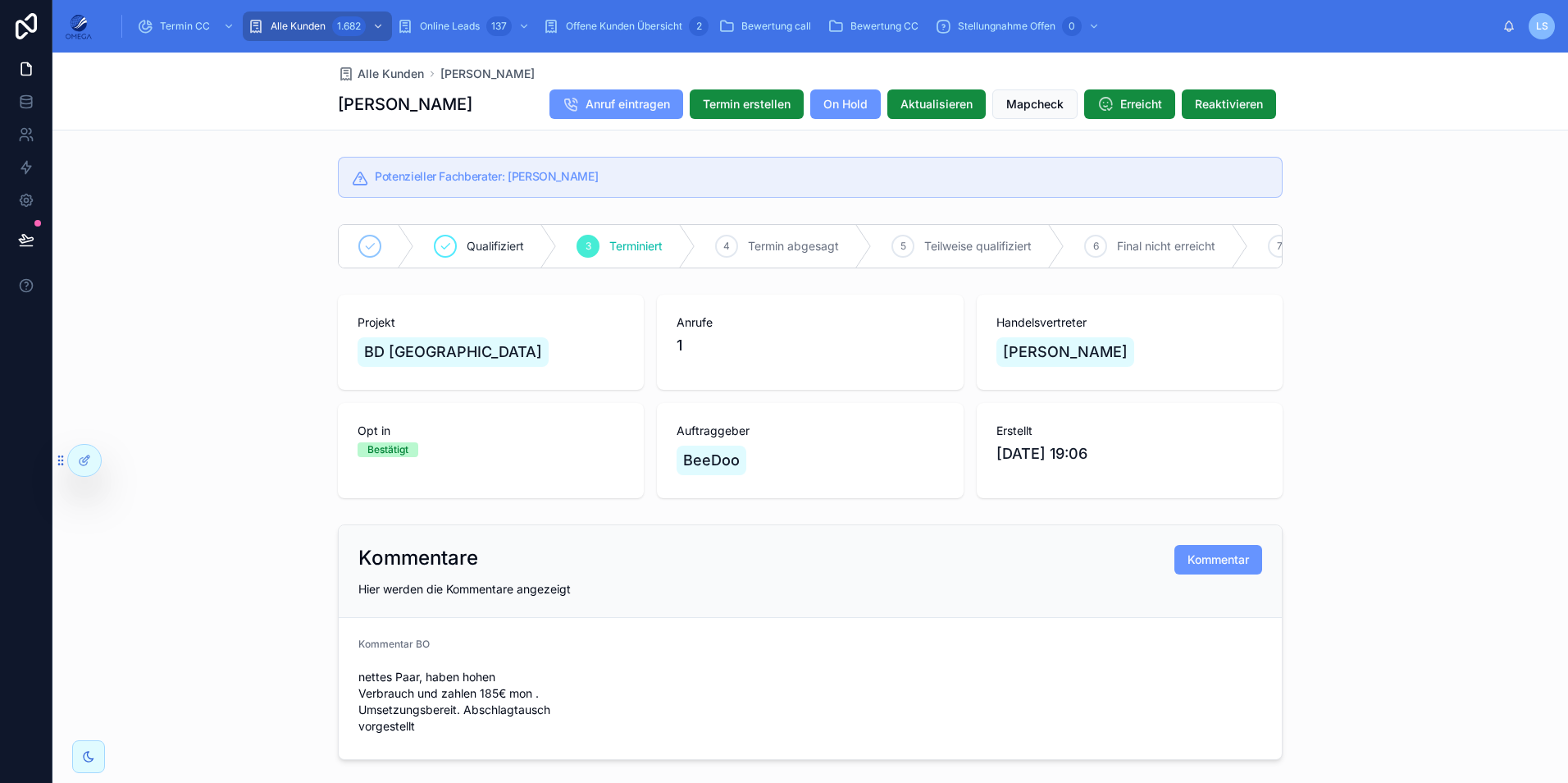
drag, startPoint x: 1111, startPoint y: 363, endPoint x: 992, endPoint y: 362, distance: 119.0
click at [997, 362] on div "[PERSON_NAME]" at bounding box center [1065, 352] width 138 height 29
copy span "[PERSON_NAME]"
click at [1187, 361] on div "[PERSON_NAME]" at bounding box center [1129, 352] width 266 height 36
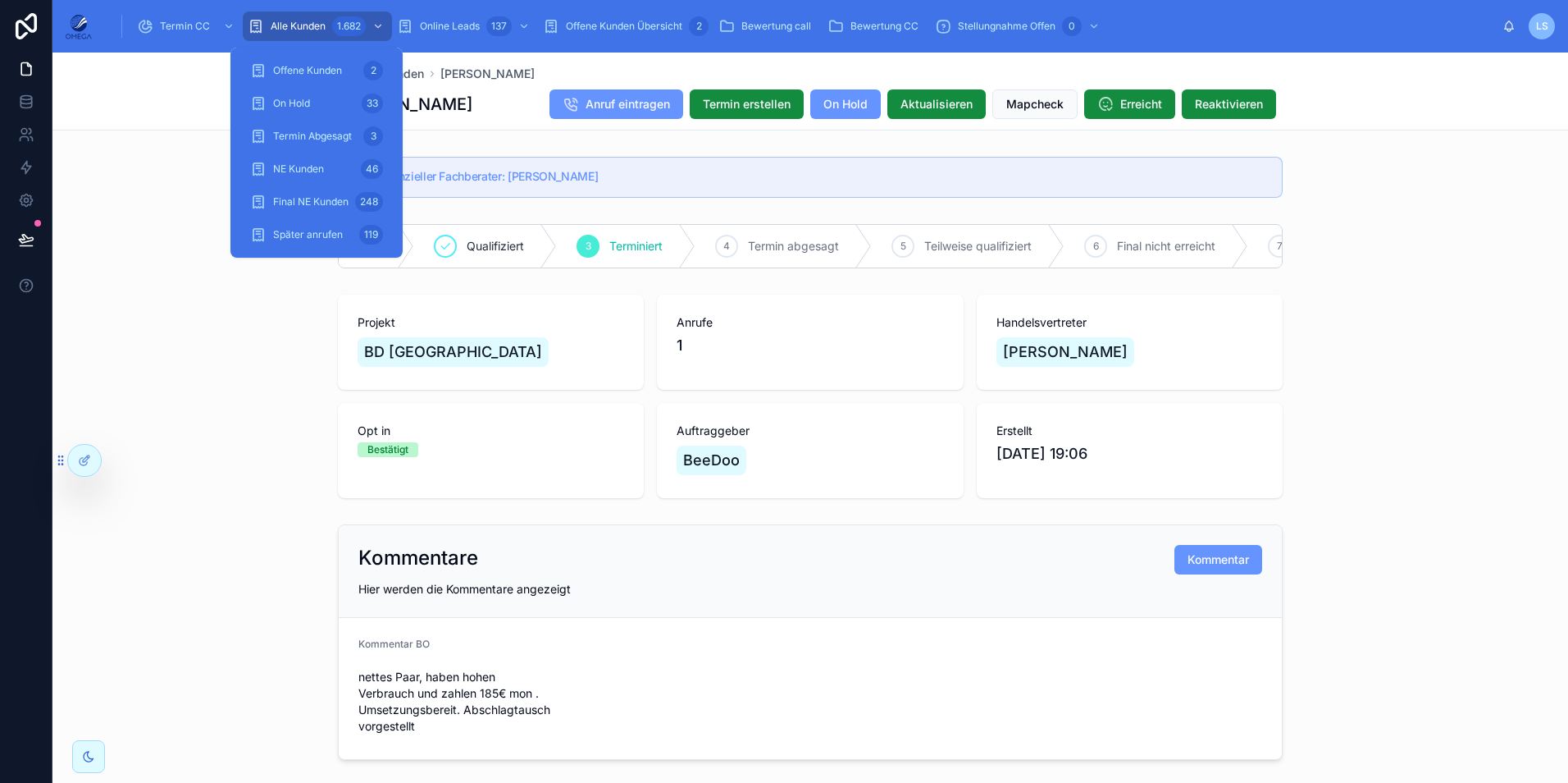
click at [293, 24] on span "Alle Kunden" at bounding box center [297, 26] width 55 height 14
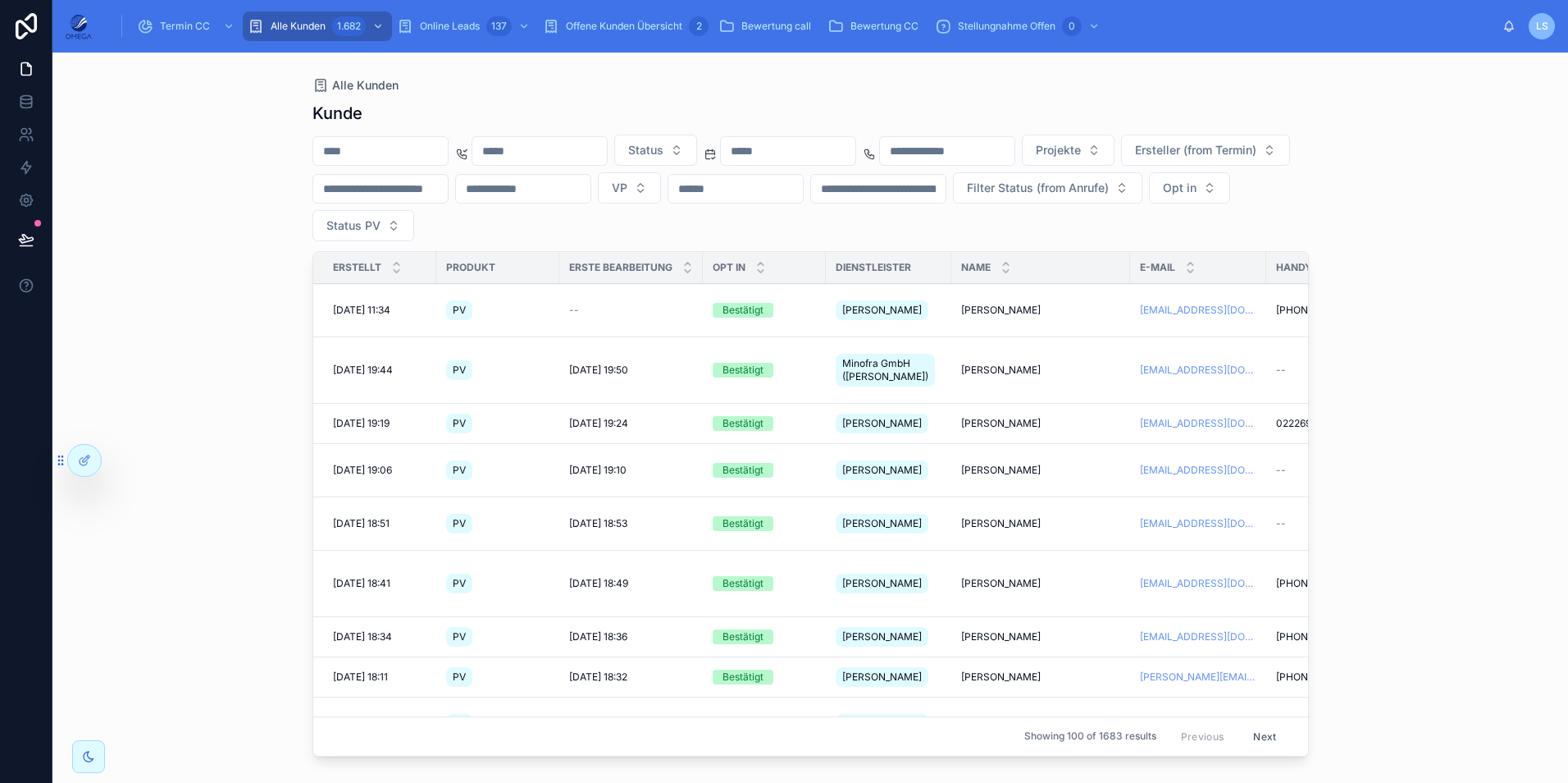
click at [398, 155] on input "text" at bounding box center [380, 151] width 135 height 23
paste input "**********"
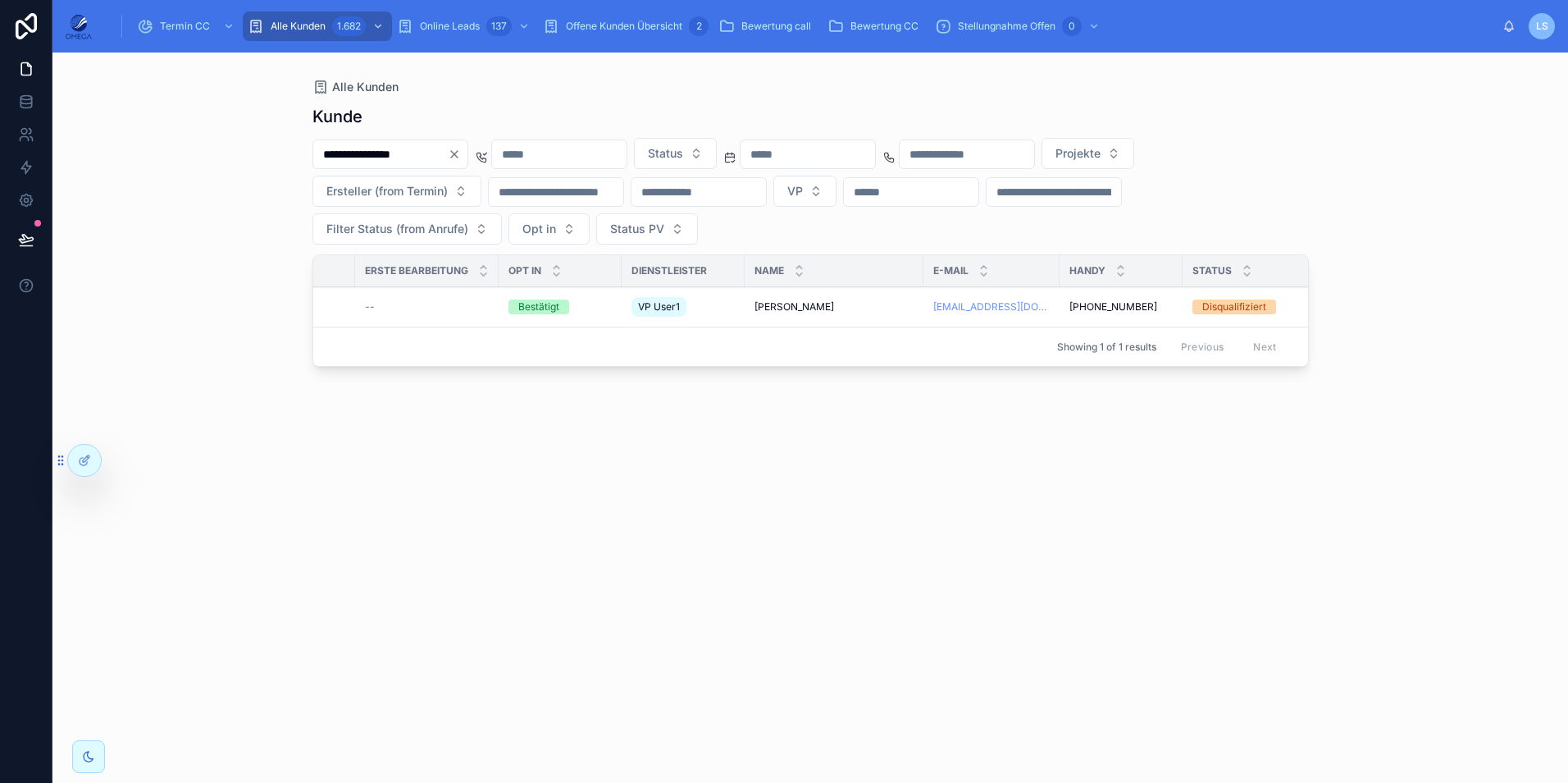
scroll to position [0, 203]
type input "**********"
click at [461, 153] on icon "Clear" at bounding box center [454, 154] width 14 height 14
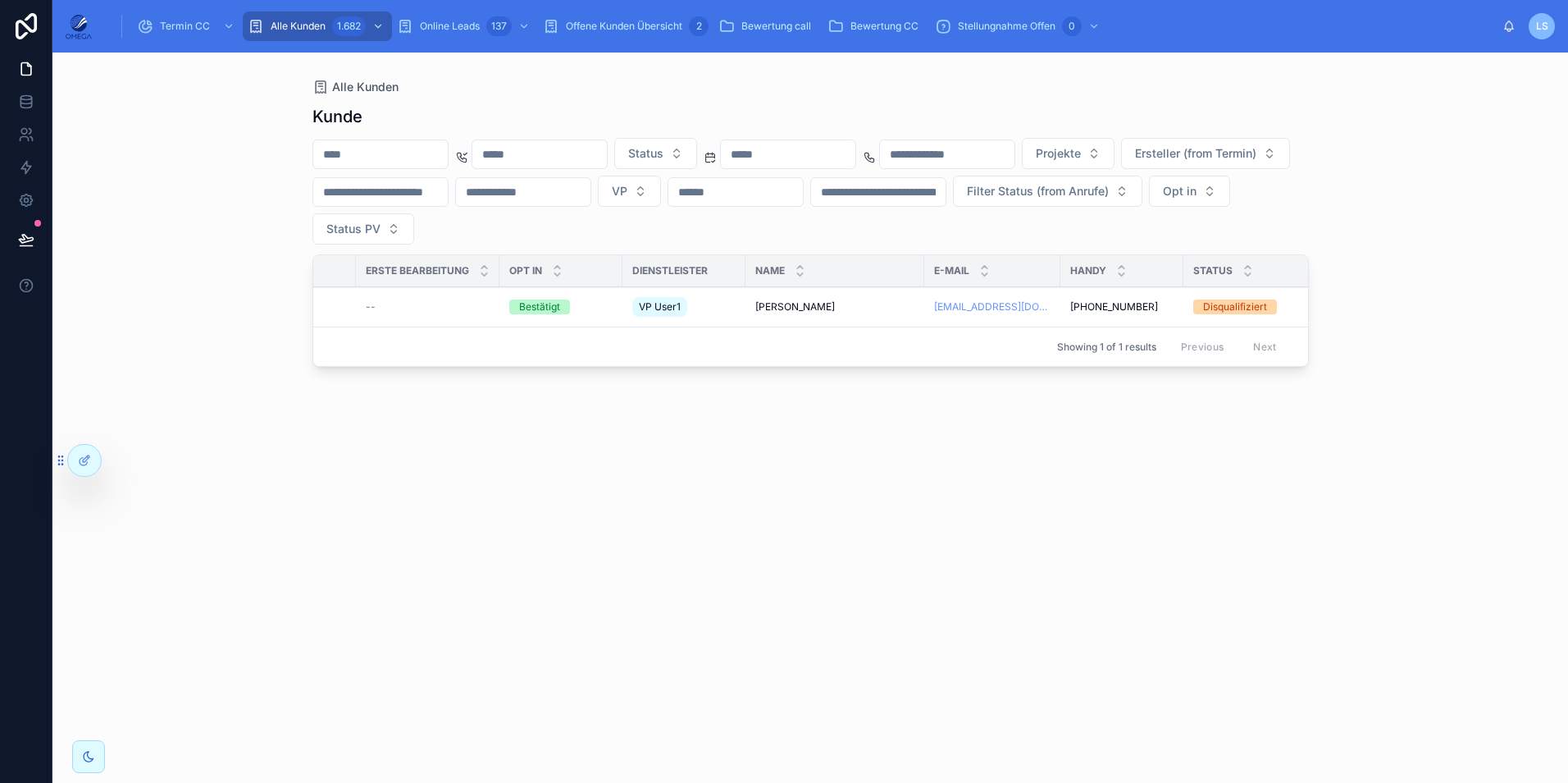
click at [628, 185] on span "VP" at bounding box center [620, 191] width 15 height 16
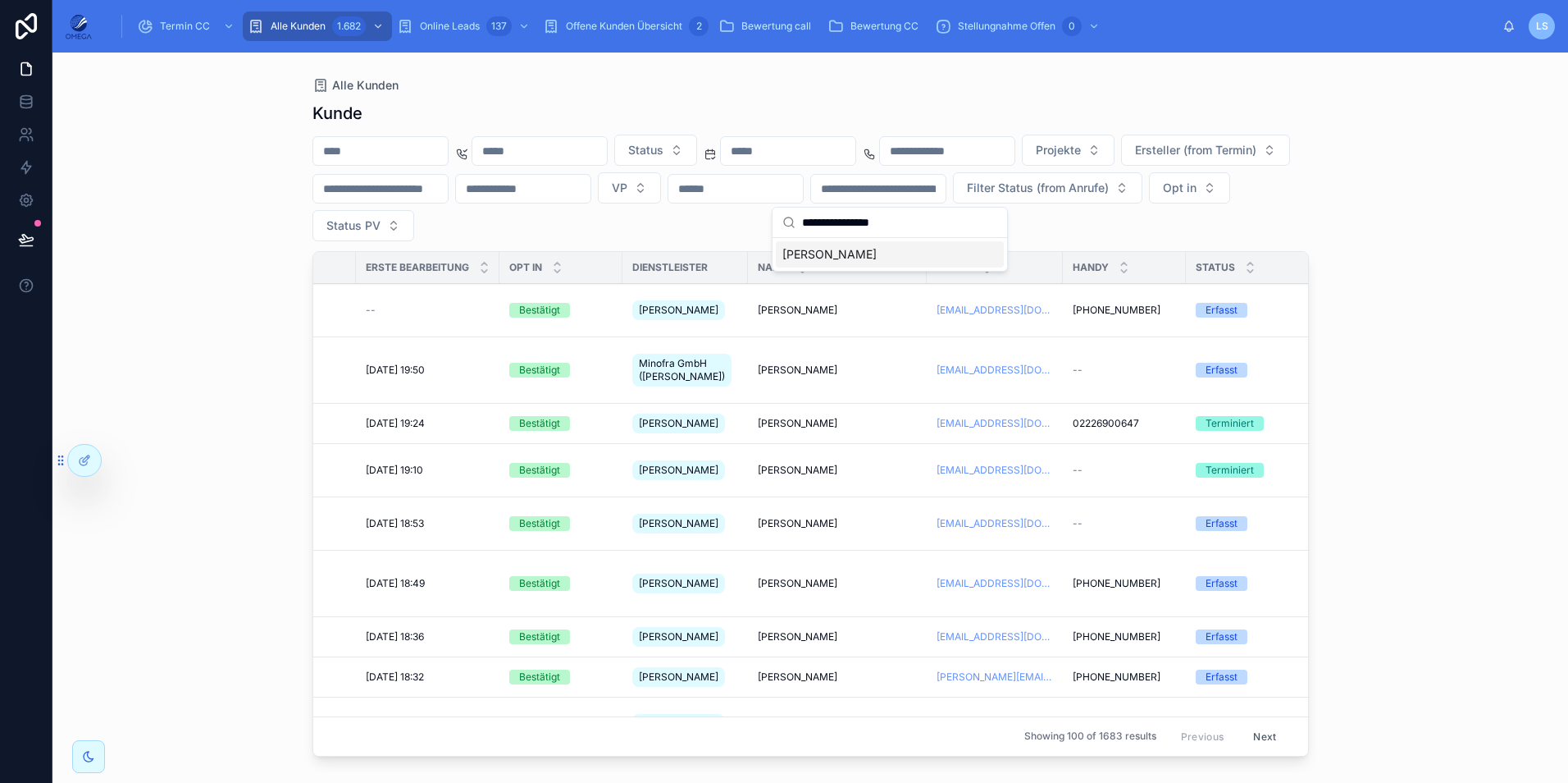
type input "**********"
click at [865, 256] on div "Name" at bounding box center [837, 267] width 179 height 31
click at [661, 188] on button "VP" at bounding box center [629, 188] width 63 height 31
click at [870, 259] on span "[PERSON_NAME]" at bounding box center [829, 254] width 94 height 16
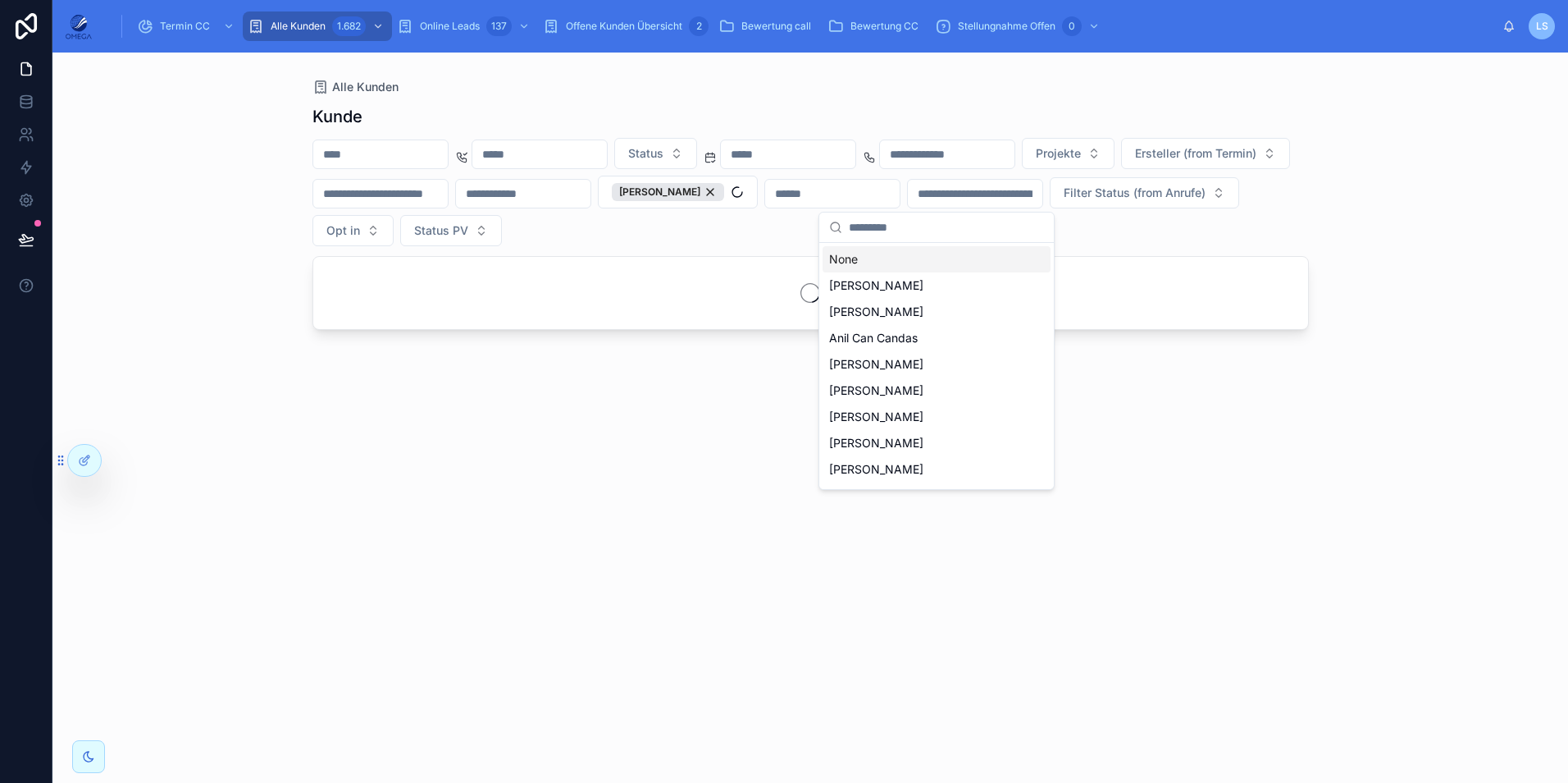
click at [1435, 394] on div "Alle Kunden Kunde Status Projekte Ersteller (from Termin) Leon Stockreiter Filt…" at bounding box center [810, 417] width 1515 height 730
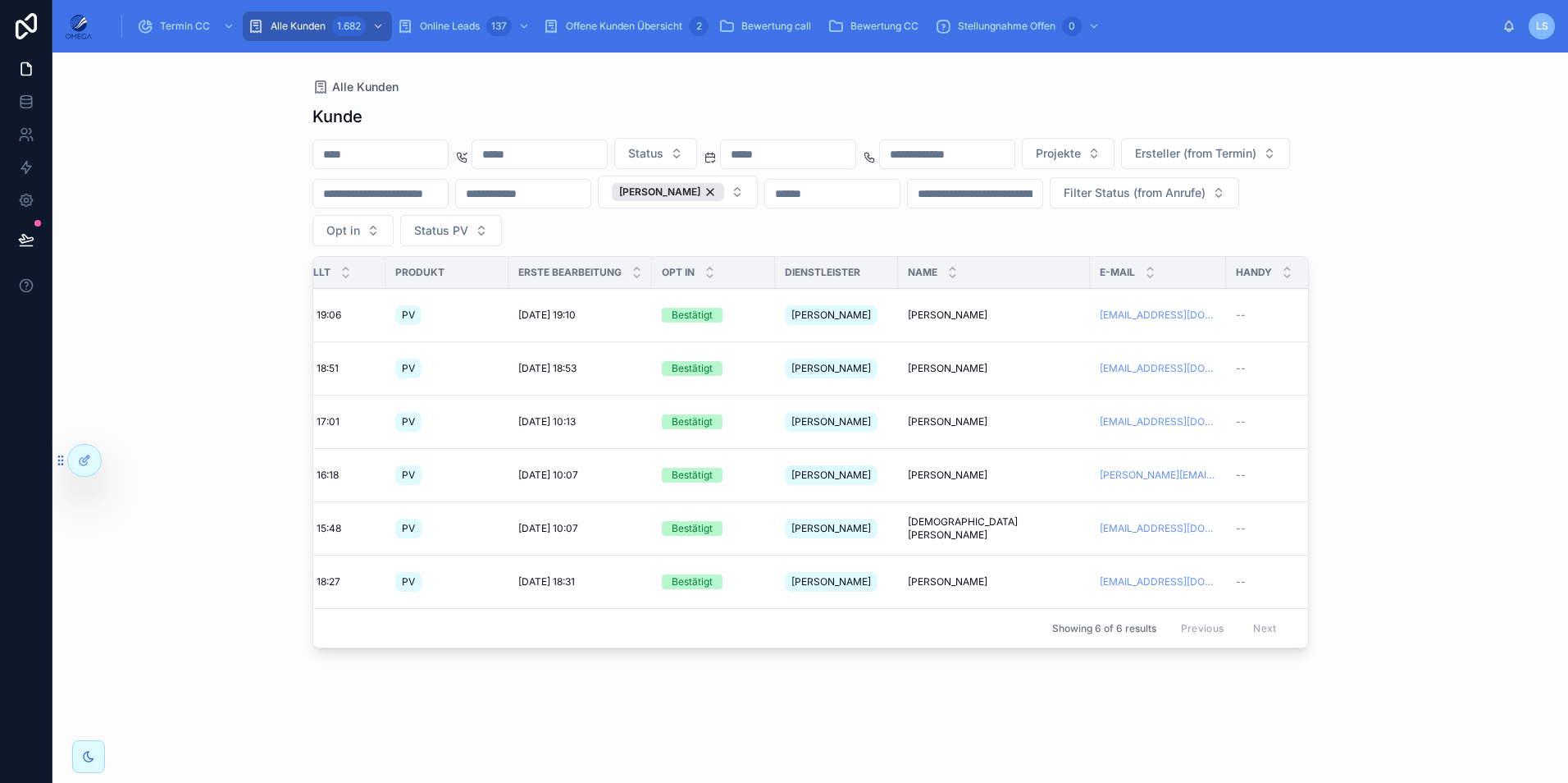
scroll to position [0, 46]
click at [757, 201] on button "[PERSON_NAME]" at bounding box center [677, 192] width 160 height 33
type input "****"
click at [944, 258] on div "Suggestions" at bounding box center [937, 269] width 234 height 52
click at [922, 263] on div "[PERSON_NAME]" at bounding box center [936, 259] width 228 height 26
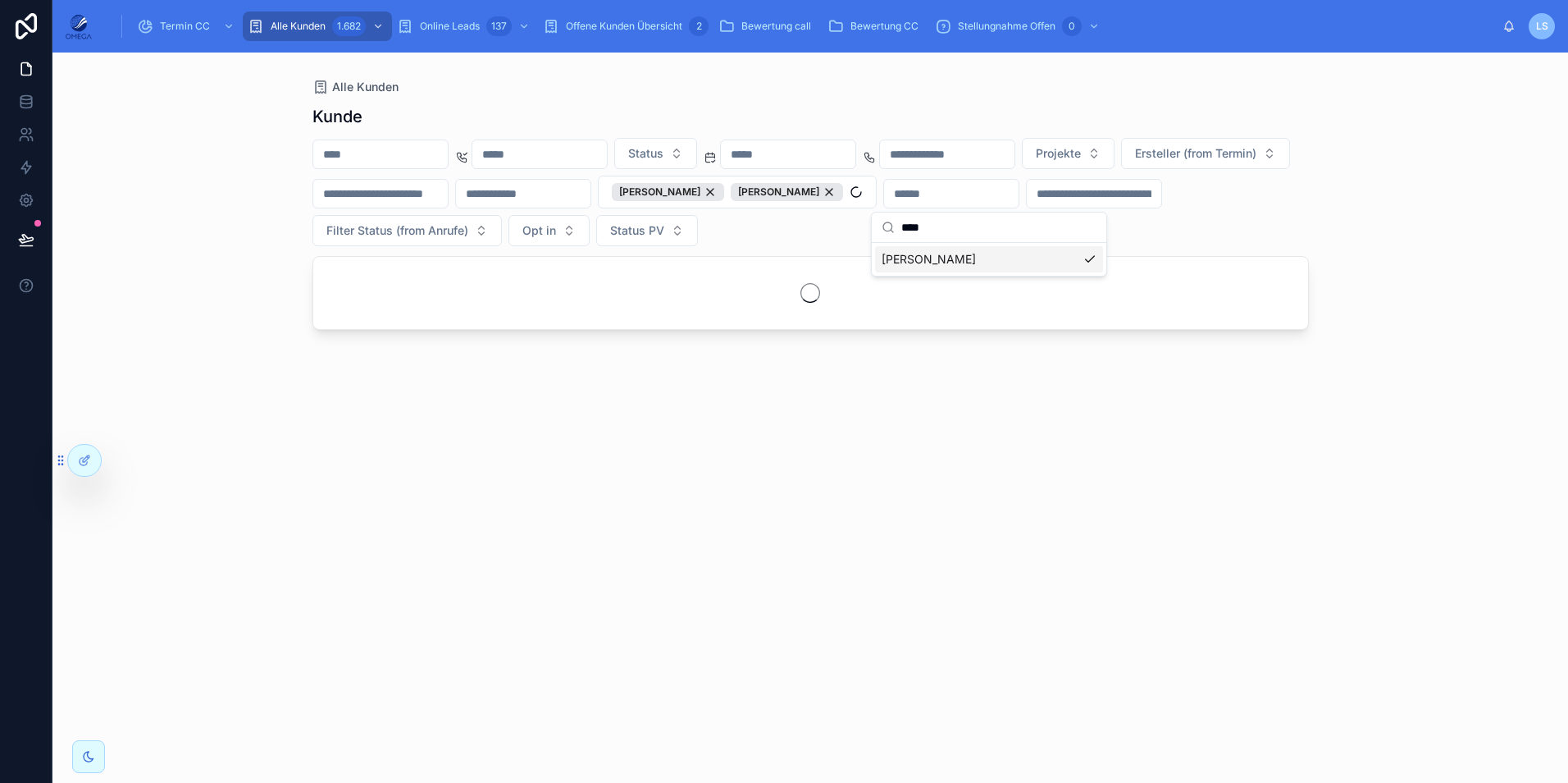
click at [1443, 305] on div "Alle Kunden Kunde Status Projekte Ersteller (from Termin) Adam Marzier Leon Sto…" at bounding box center [810, 417] width 1515 height 730
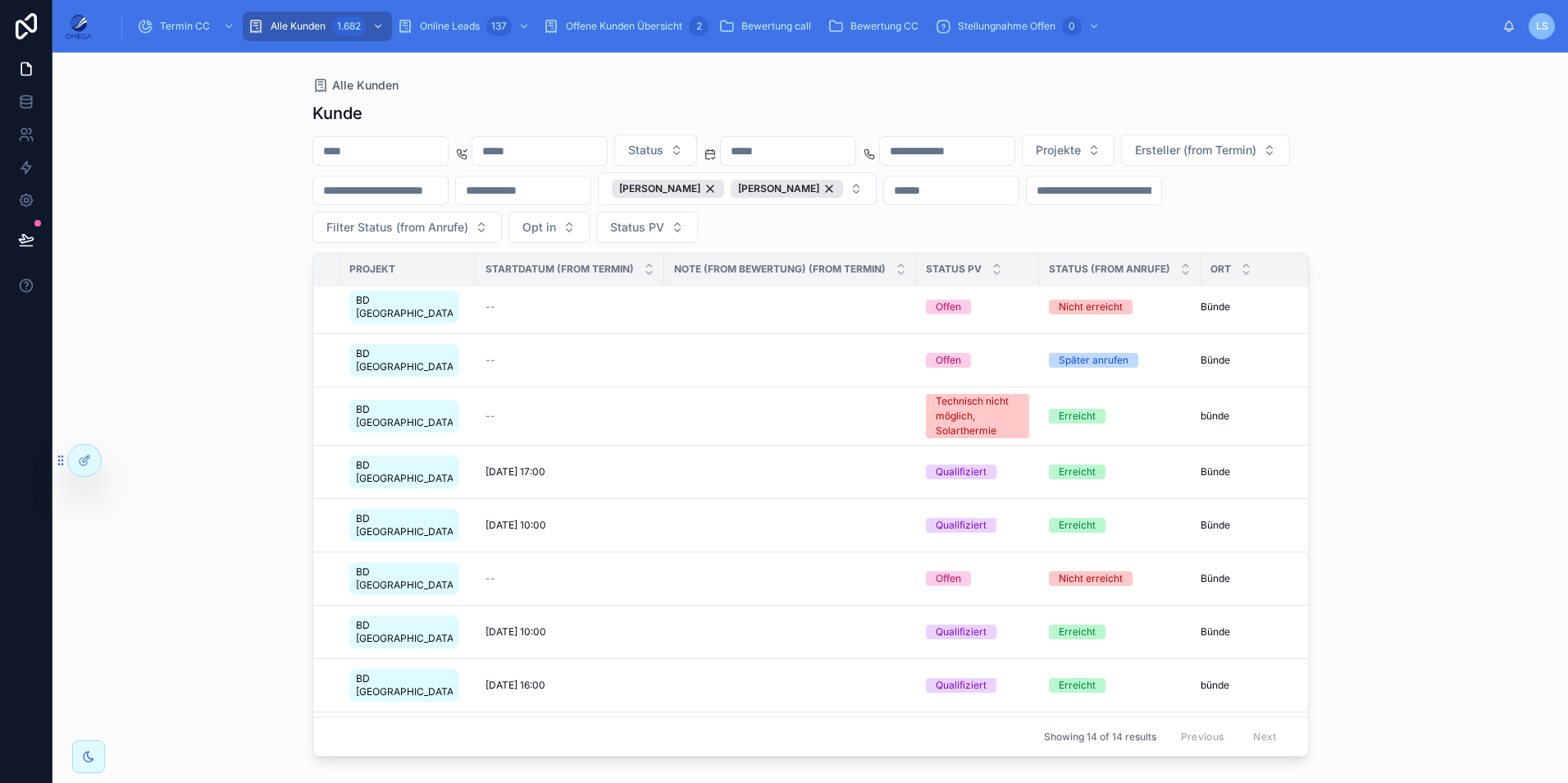
scroll to position [0, 1188]
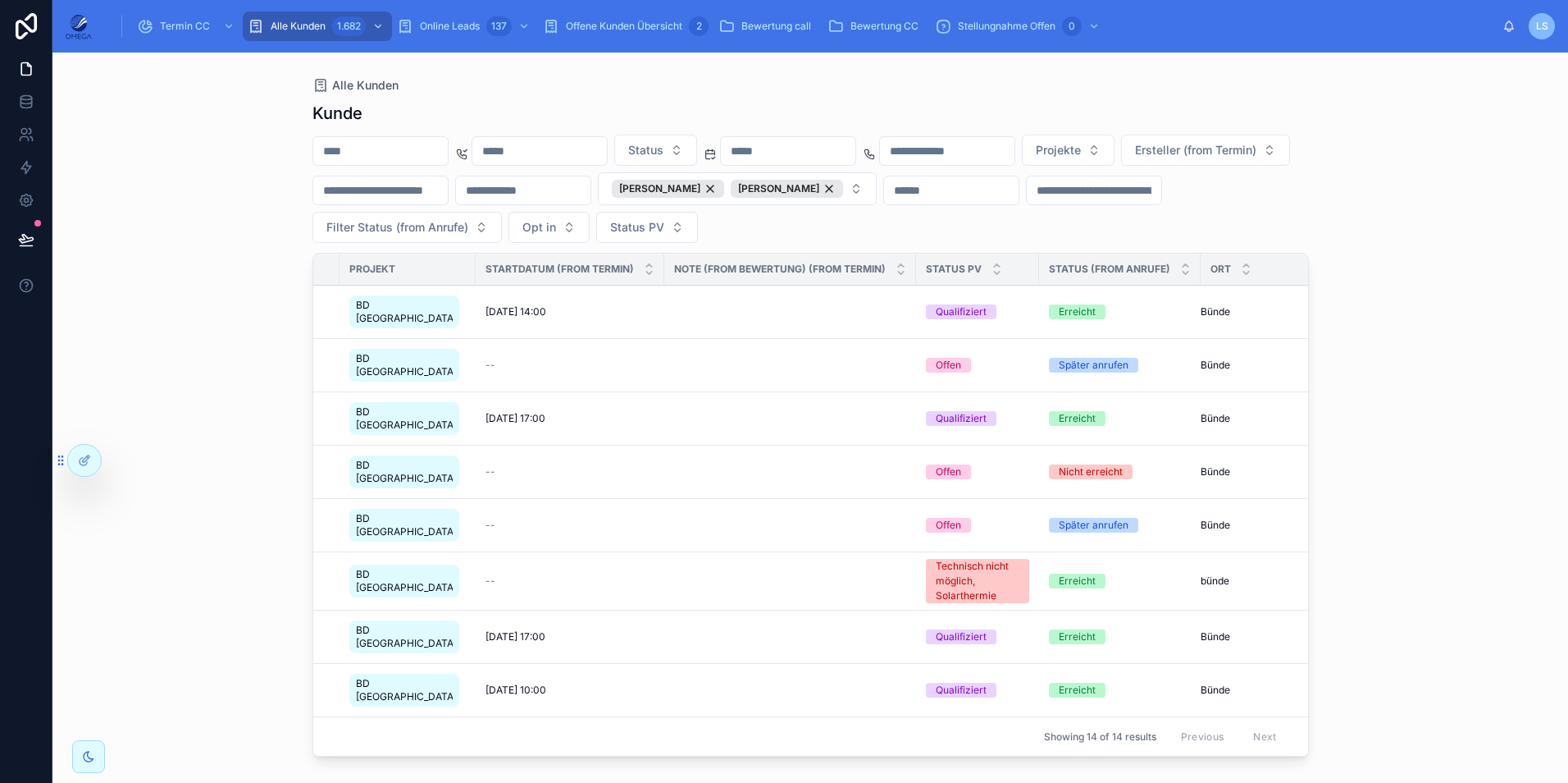
click at [186, 23] on span "Termin CC" at bounding box center [185, 26] width 50 height 14
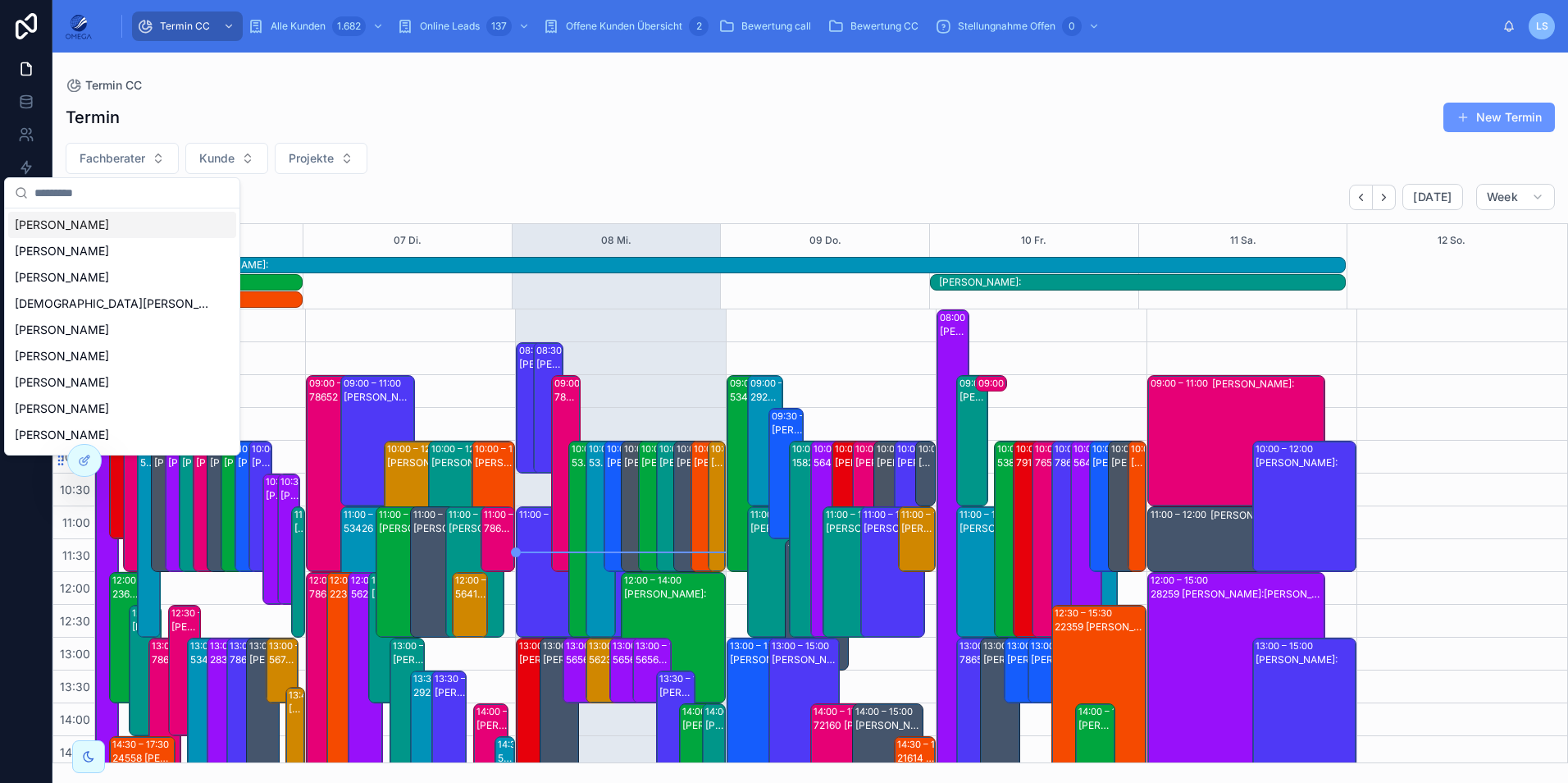
scroll to position [400, 0]
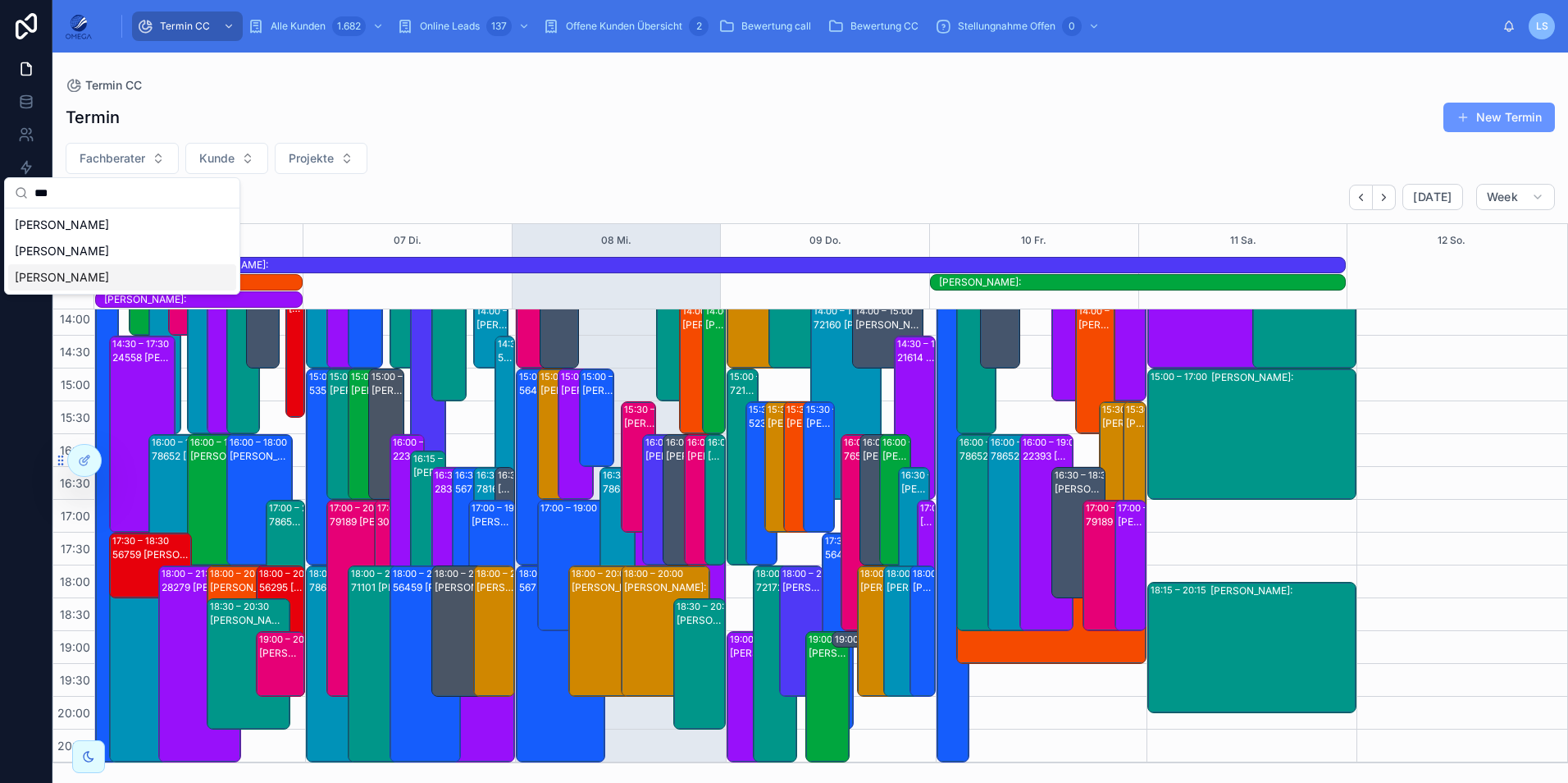
type input "***"
click at [112, 275] on div "Jannis Pfeiffer" at bounding box center [121, 277] width 228 height 26
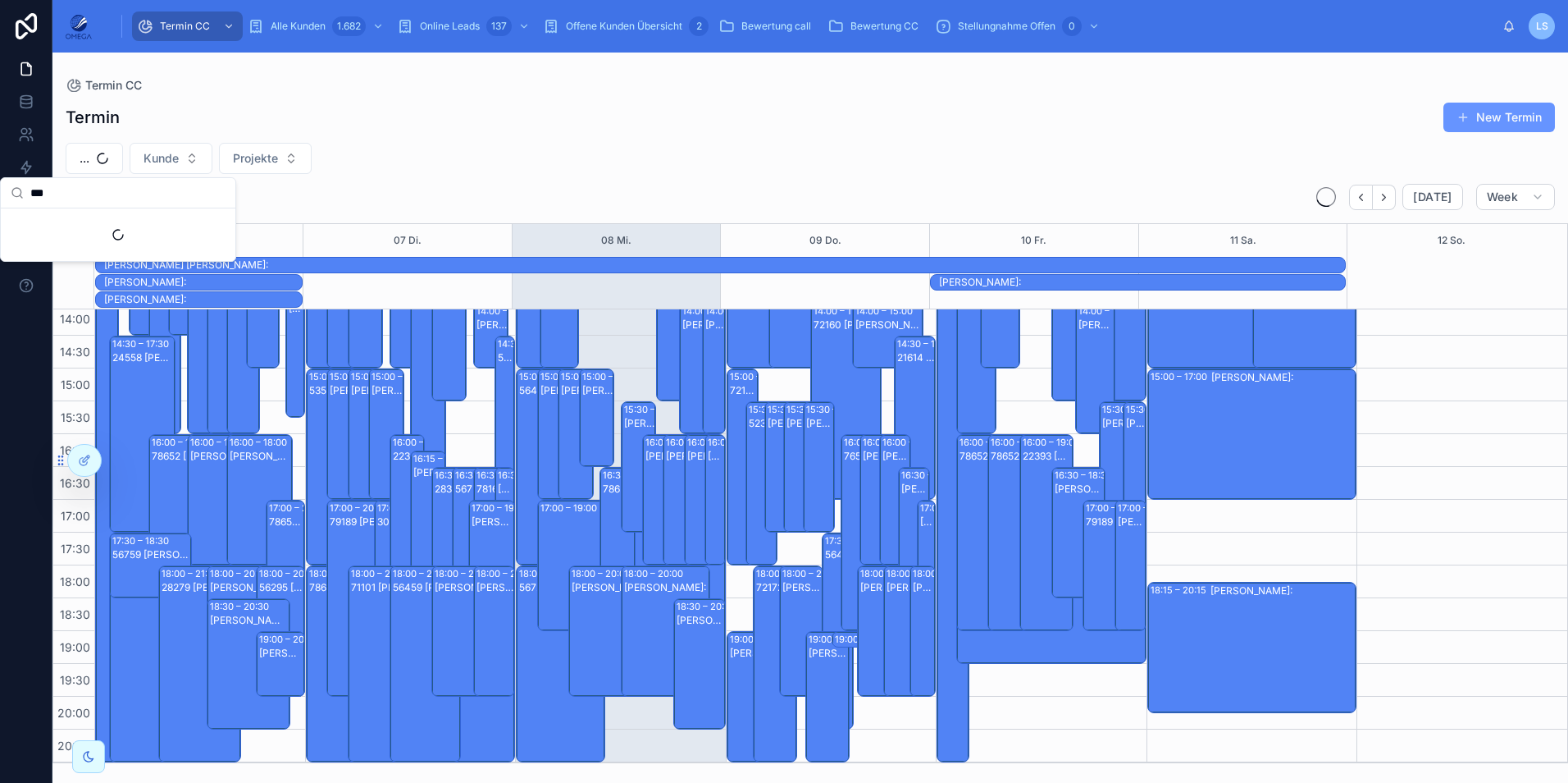
scroll to position [349, 0]
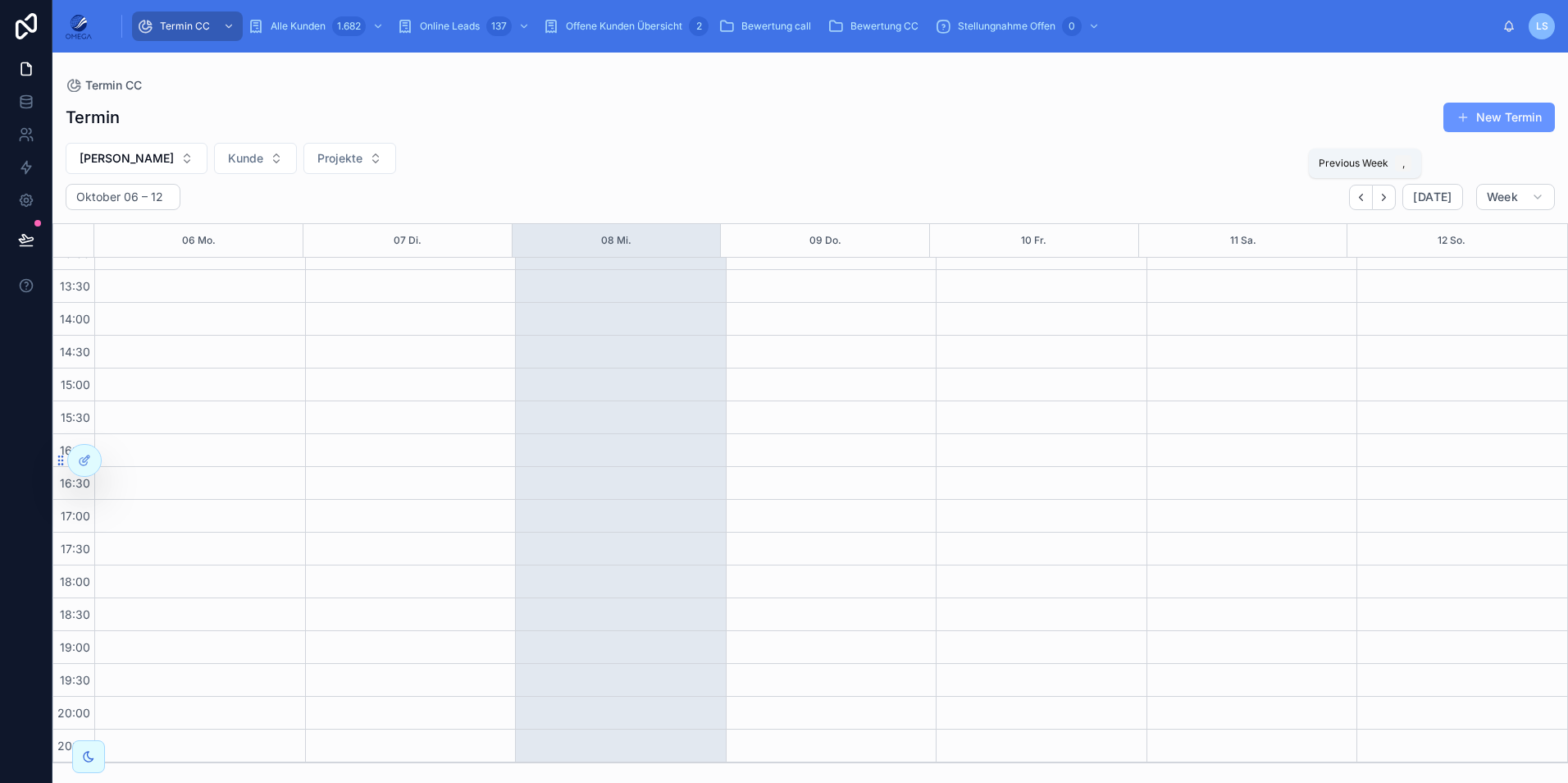
click at [1367, 195] on icon "Back" at bounding box center [1361, 197] width 13 height 13
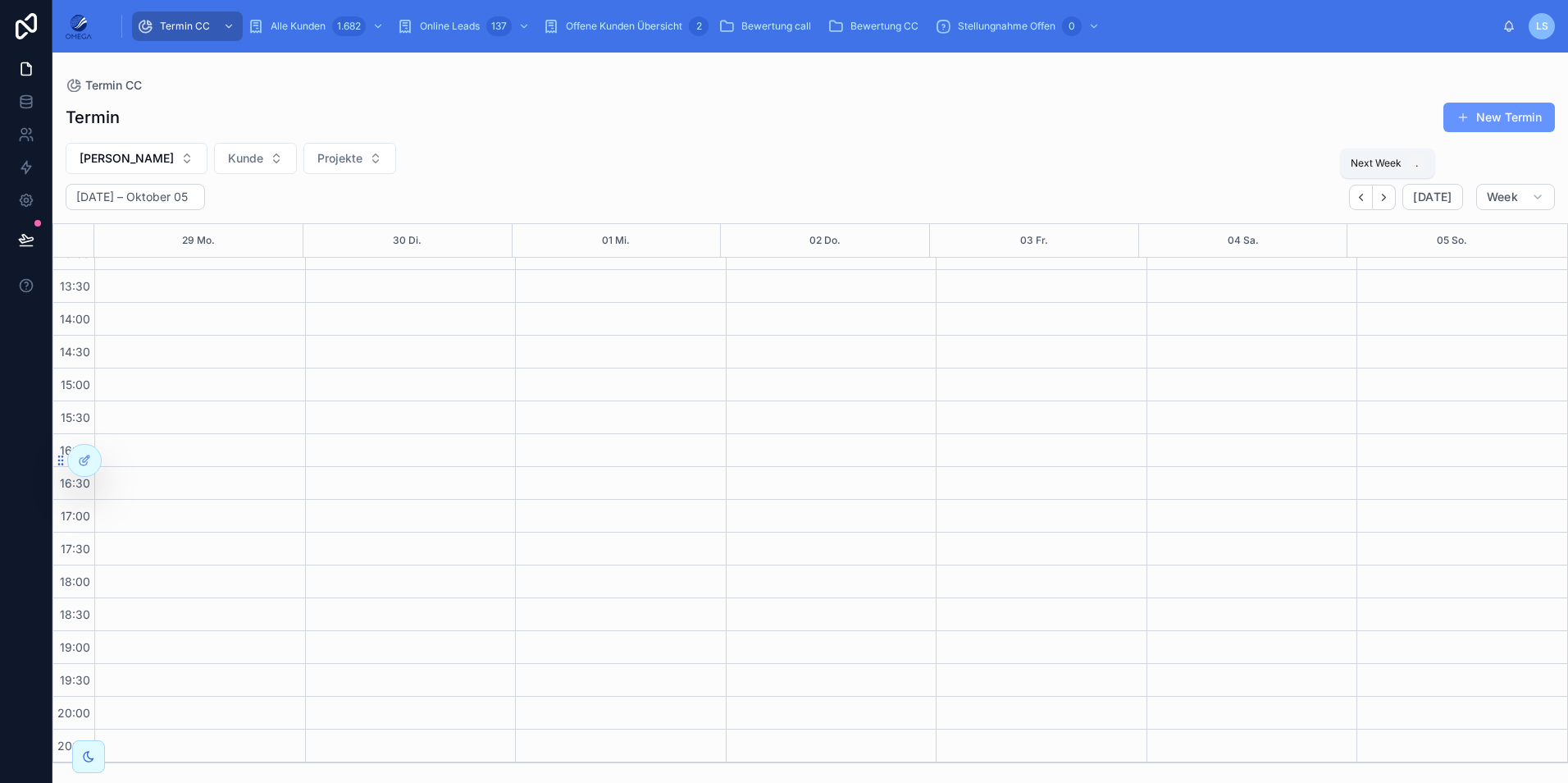
click at [1396, 202] on button "Next" at bounding box center [1384, 197] width 23 height 25
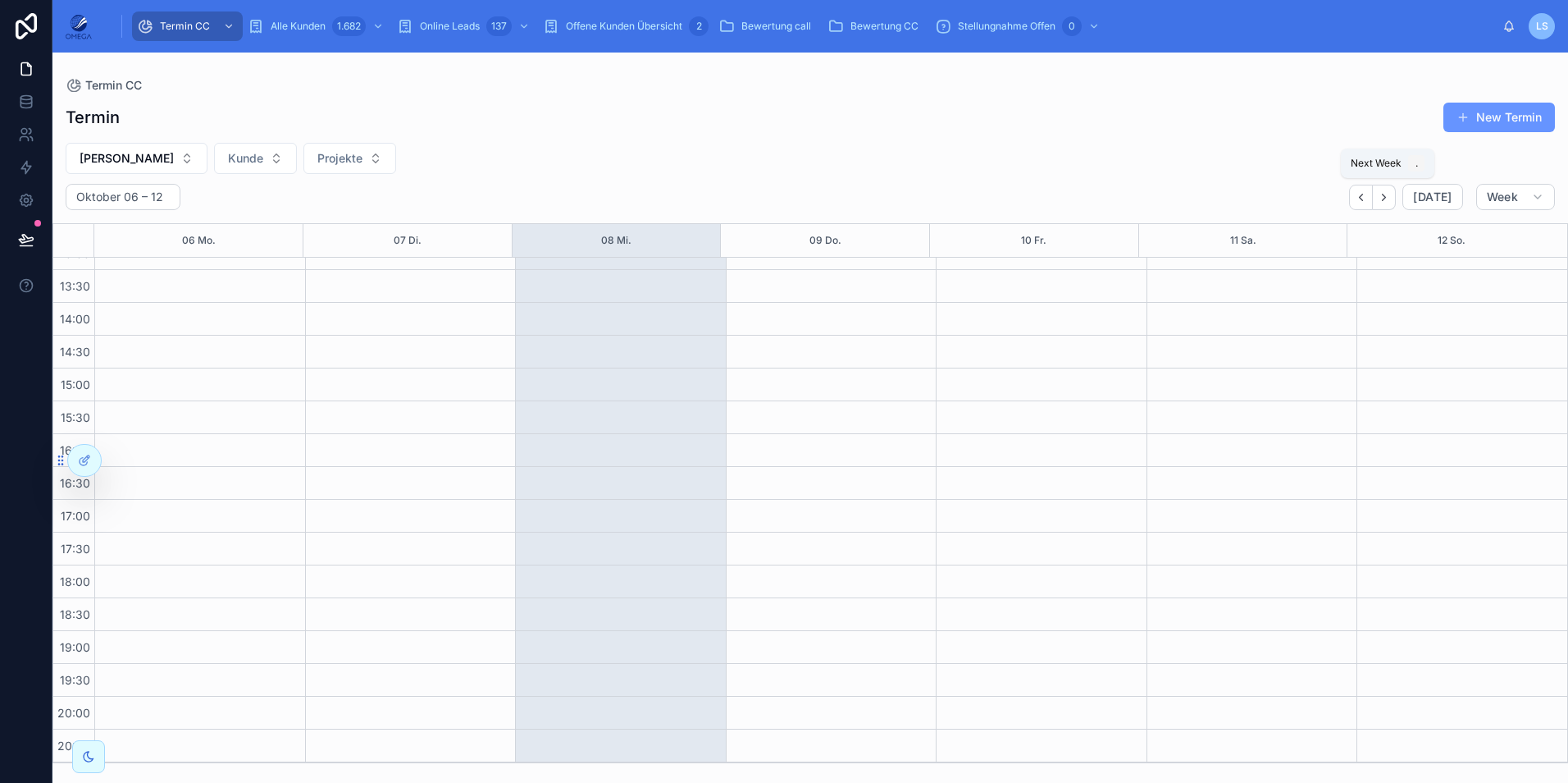
click at [1390, 200] on icon "Next" at bounding box center [1383, 197] width 13 height 13
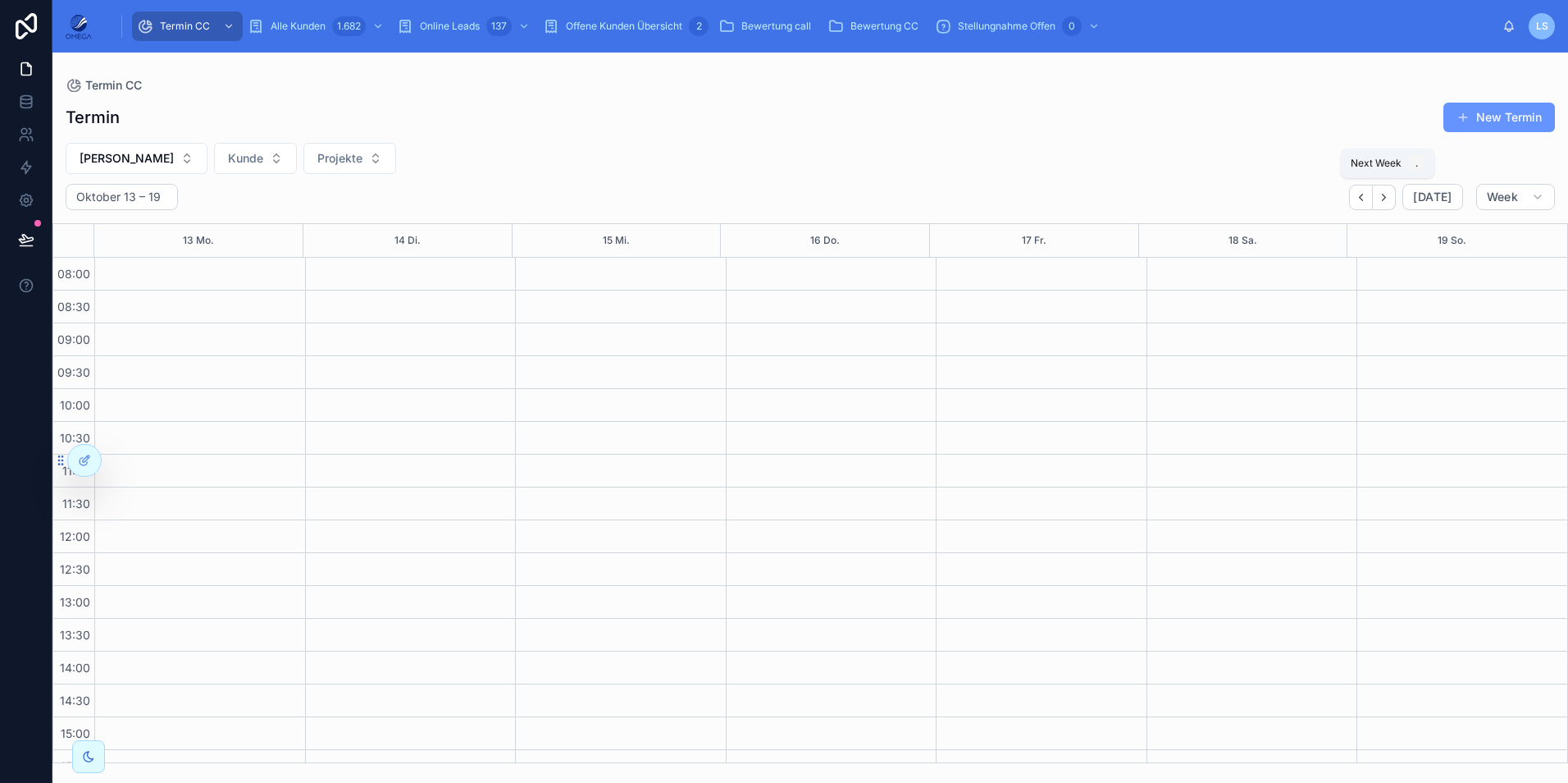
click at [1385, 201] on icon "Next" at bounding box center [1383, 197] width 13 height 13
click at [1364, 201] on icon "Back" at bounding box center [1361, 197] width 13 height 13
click at [1366, 204] on button "Back" at bounding box center [1361, 197] width 24 height 25
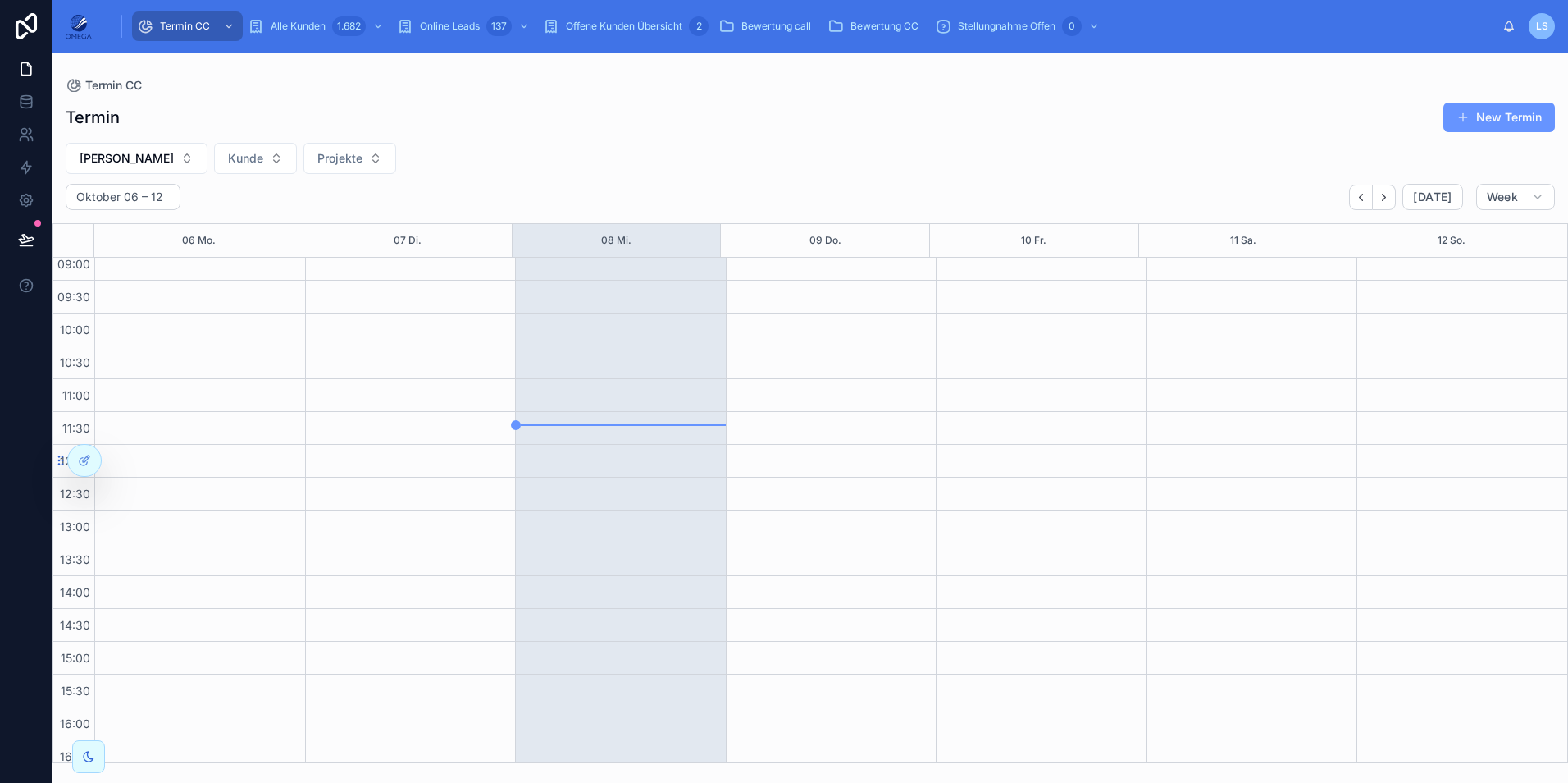
scroll to position [164, 0]
click at [159, 163] on button "Jannis Pfeiffer" at bounding box center [137, 158] width 141 height 31
type input "****"
click at [103, 226] on div "Martin Bott" at bounding box center [128, 224] width 228 height 26
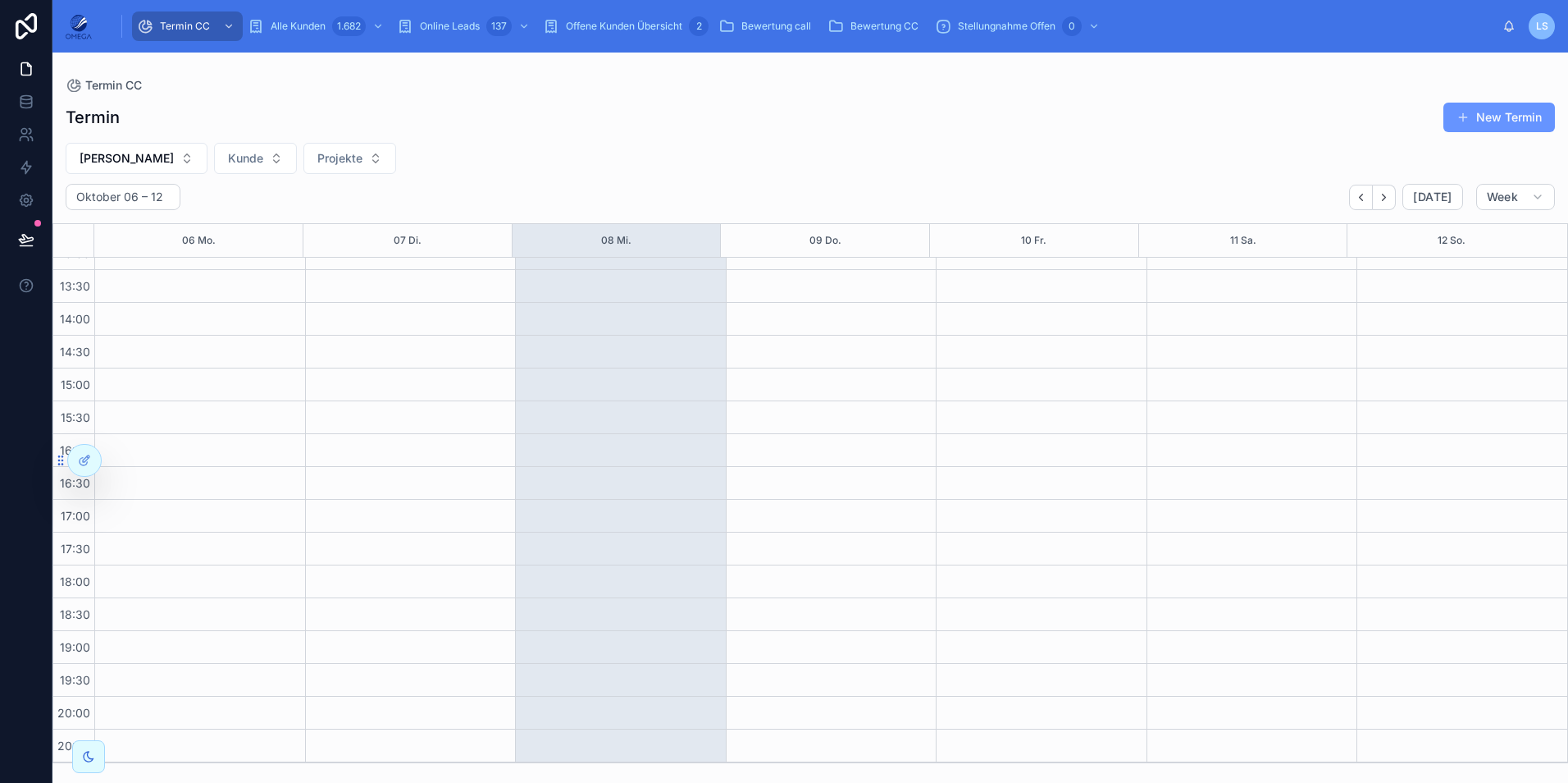
click at [134, 152] on span "Martin Bott" at bounding box center [126, 158] width 94 height 16
type input "****"
click at [107, 217] on span "Philipp-Torben Hannigk" at bounding box center [59, 224] width 94 height 16
click at [1386, 203] on icon "Next" at bounding box center [1383, 197] width 13 height 13
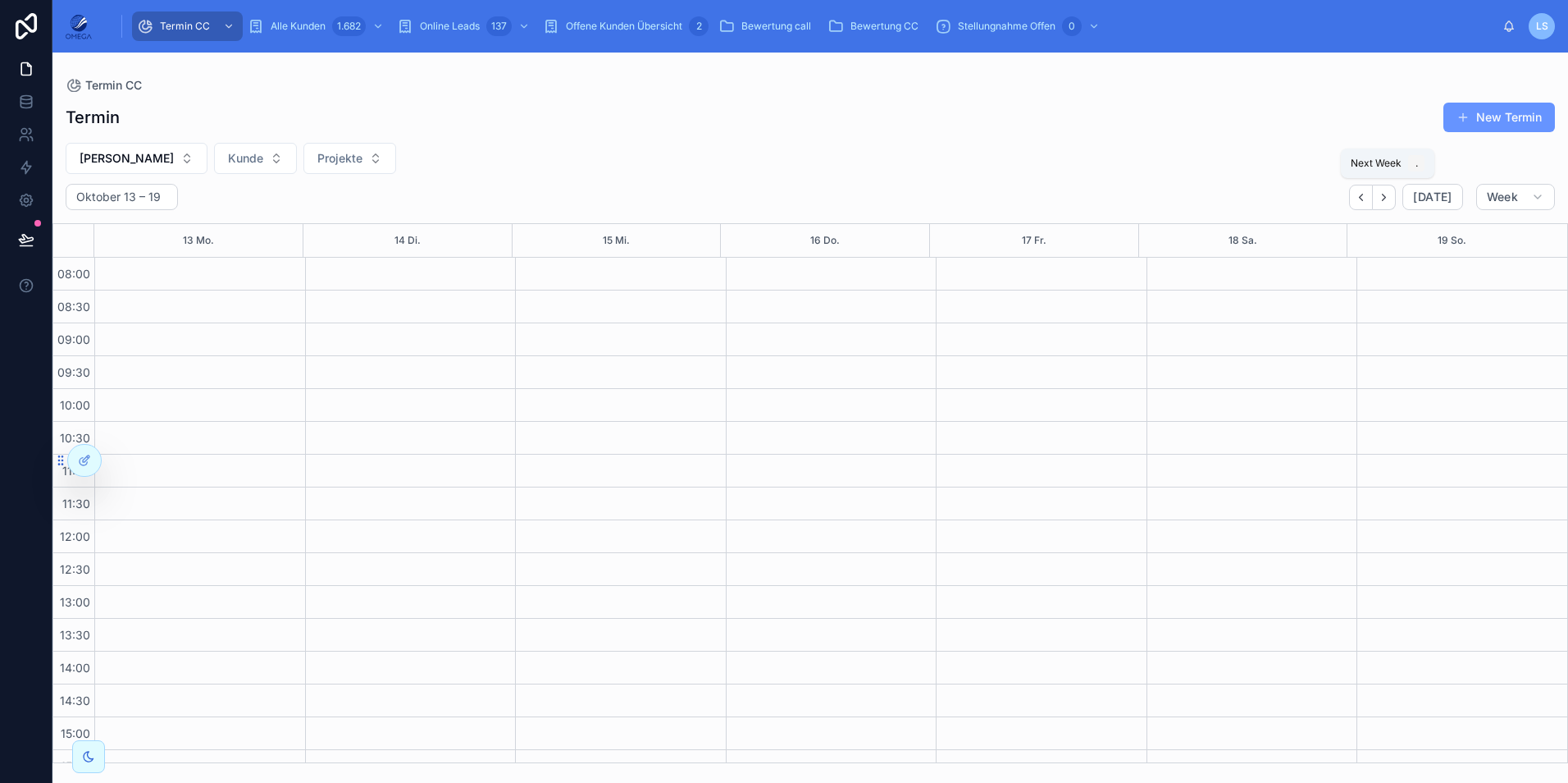
click at [1396, 199] on button "Next" at bounding box center [1384, 197] width 23 height 25
click at [1365, 198] on icon "Back" at bounding box center [1361, 197] width 13 height 13
click at [1366, 200] on icon "Back" at bounding box center [1361, 197] width 13 height 13
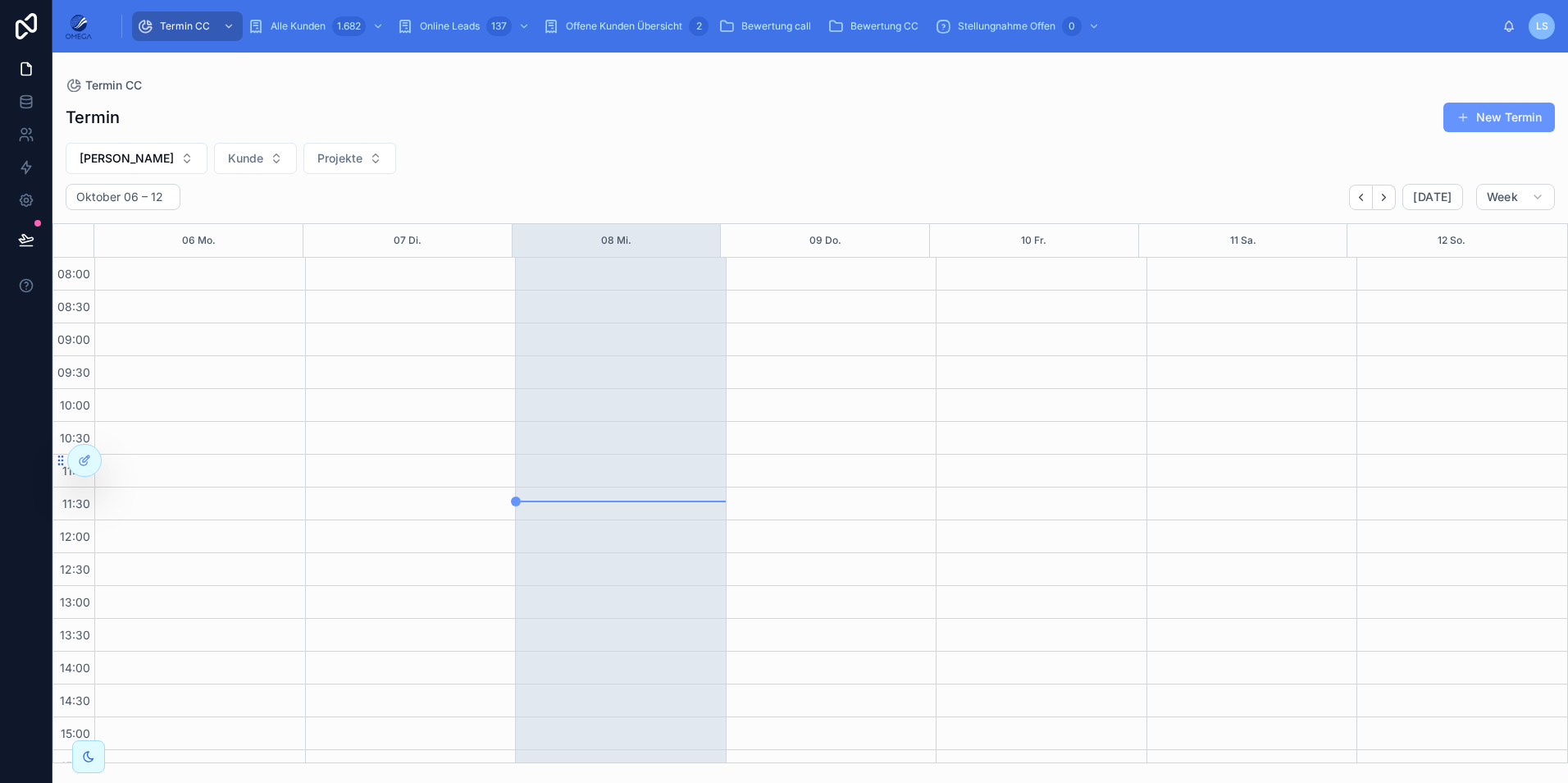
click at [1265, 217] on div "Oktober 06 – 12 Today Week 06 Mo. 07 Di. 08 Mi. 09 Do. 10 Fr. 11 Sa. 12 So. 08:…" at bounding box center [810, 474] width 1515 height 579
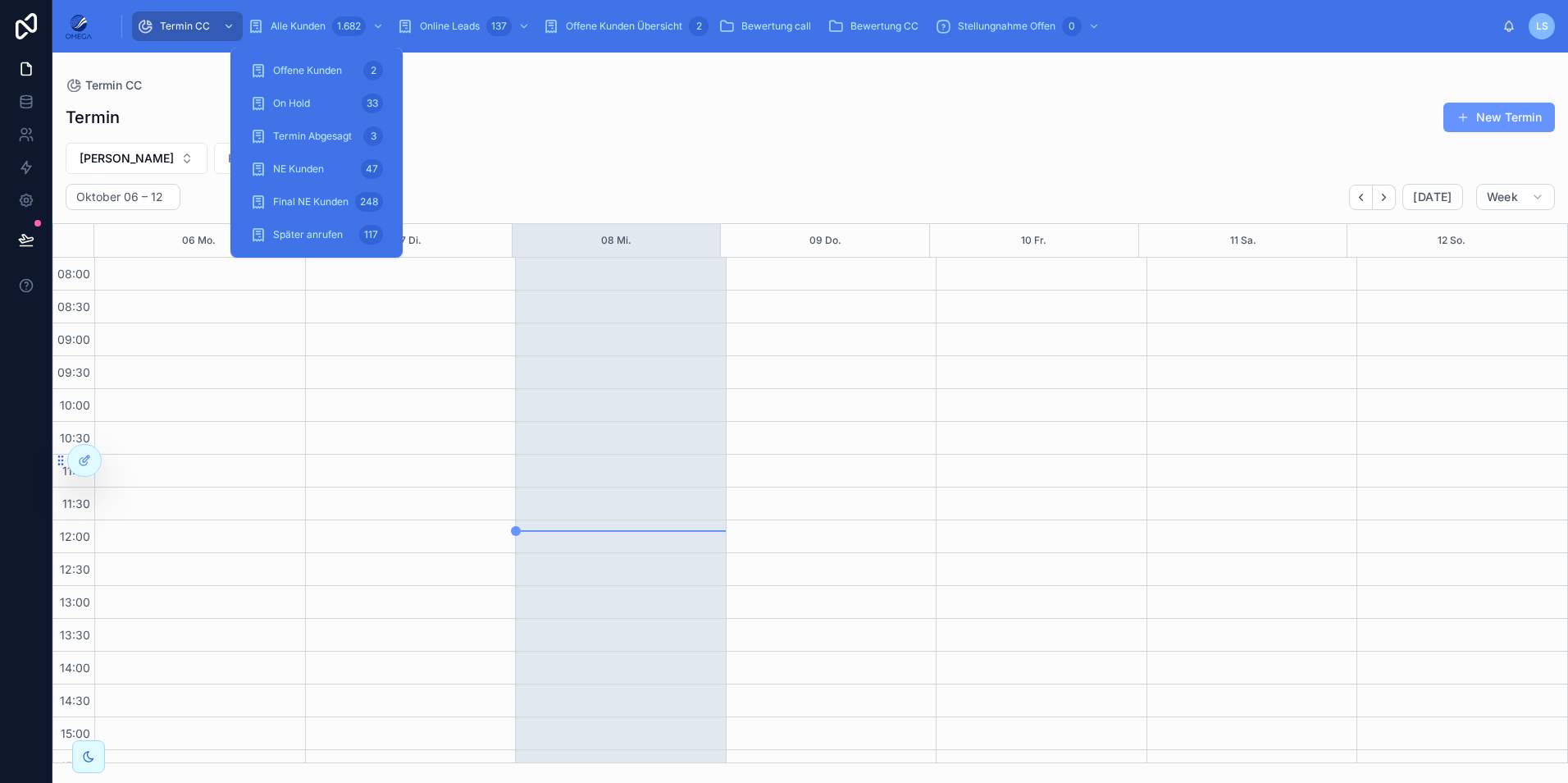
click at [298, 28] on span "Alle Kunden" at bounding box center [297, 26] width 55 height 14
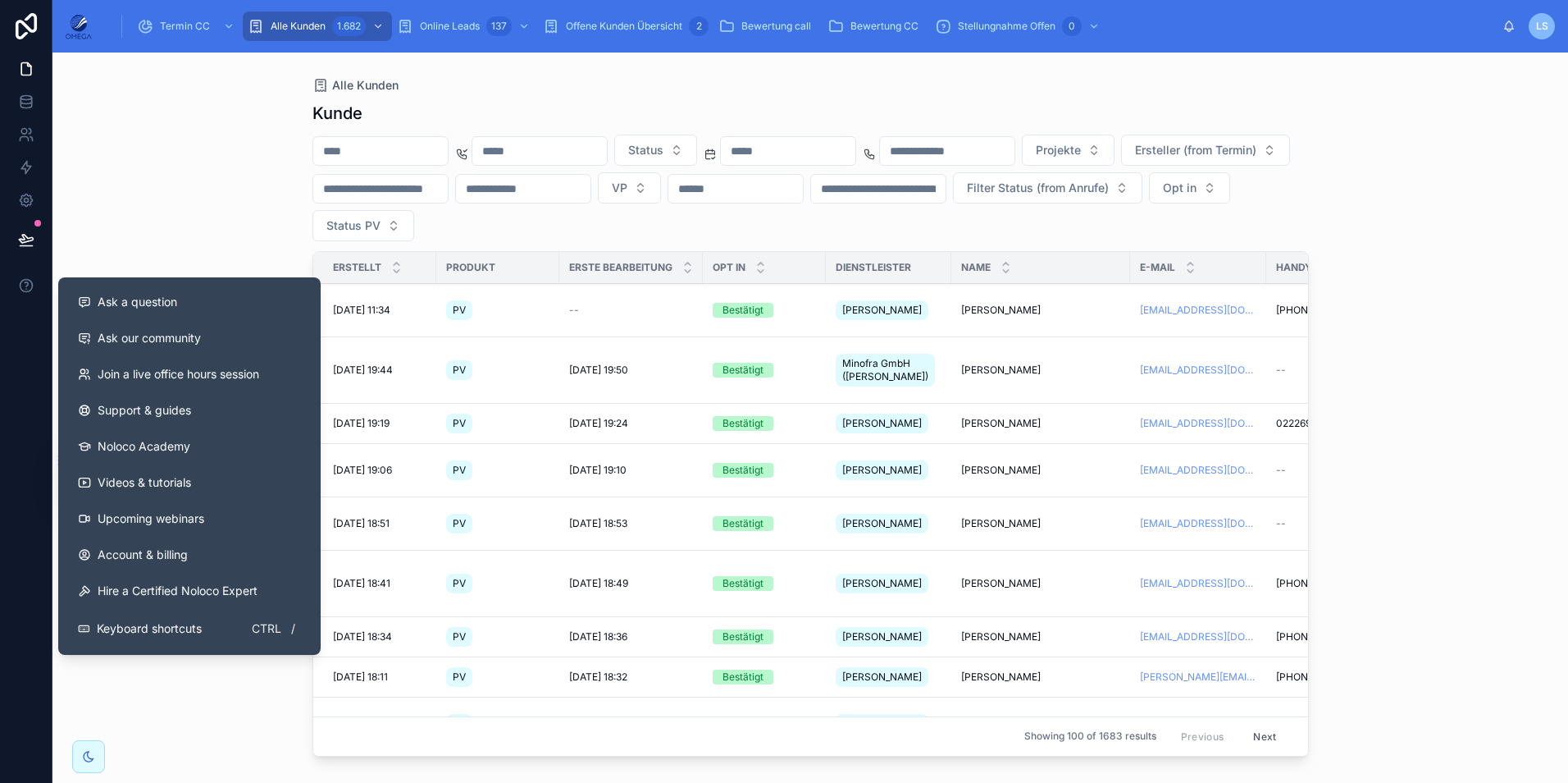
click at [111, 298] on span "Ask a question" at bounding box center [138, 301] width 79 height 16
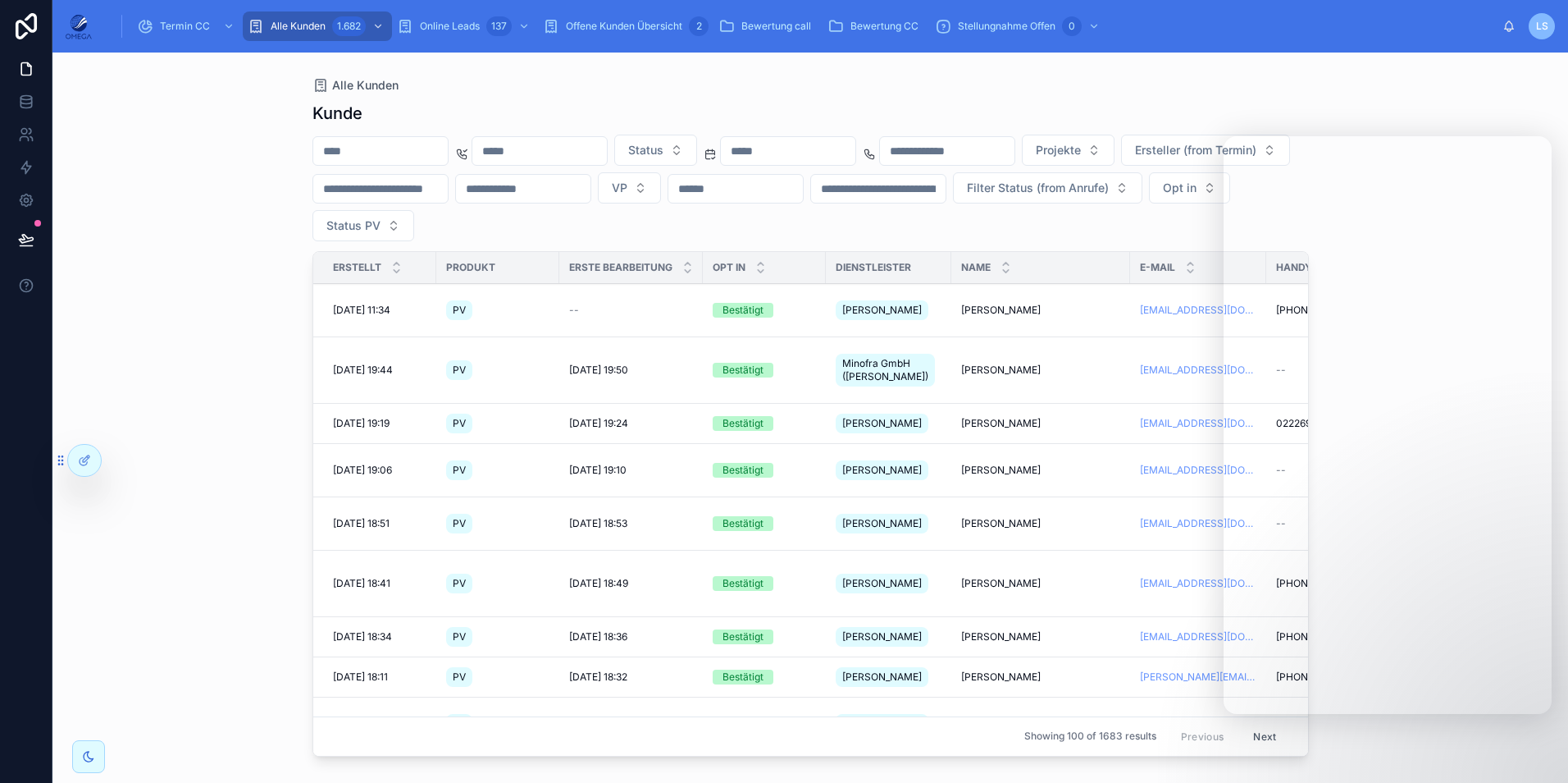
click at [1205, 29] on div "Termin CC Alle Kunden 1.682 Online Leads 137 Offene Kunden Übersicht 2 Bewertun…" at bounding box center [803, 25] width 1398 height 36
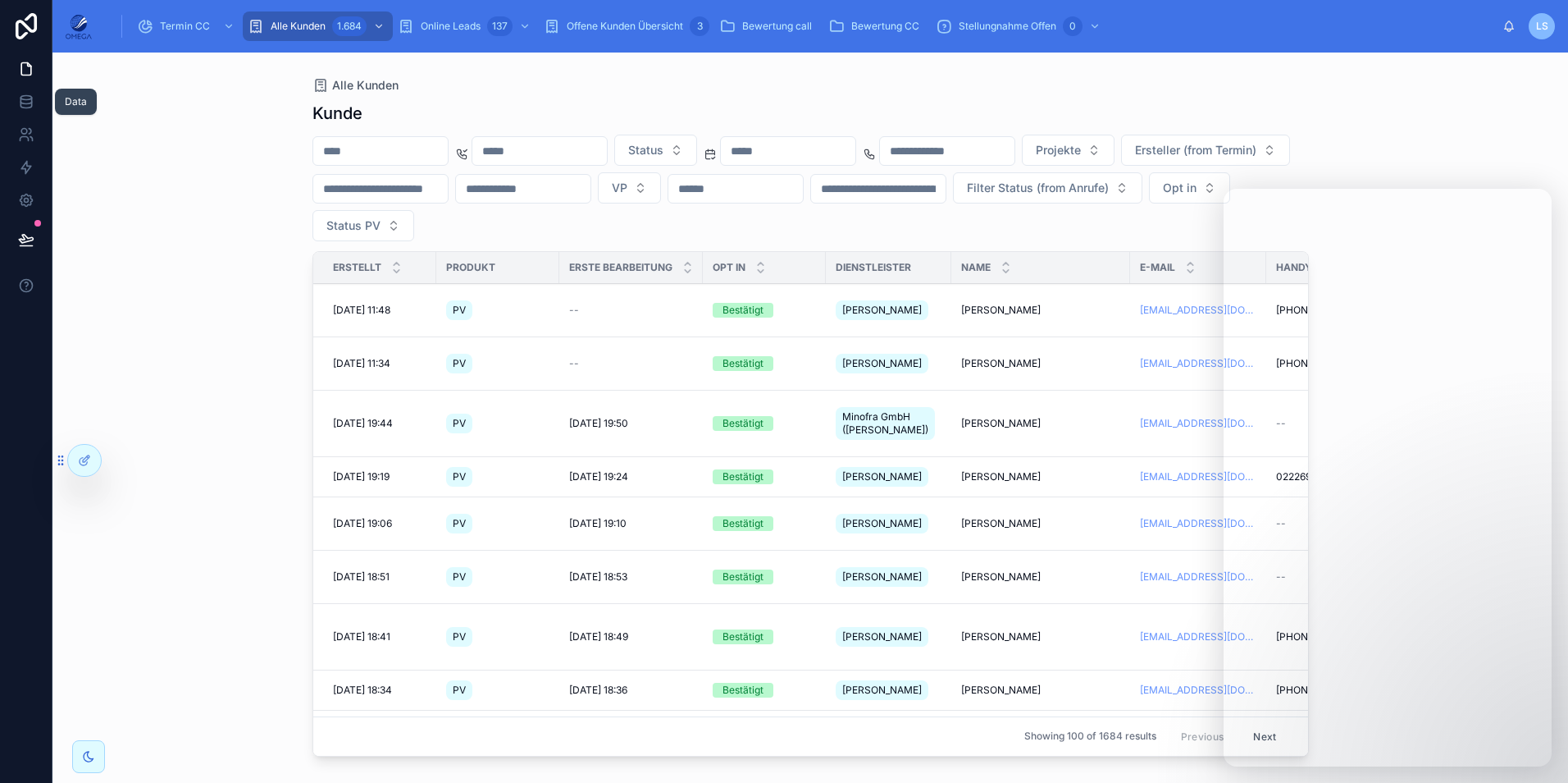
click at [31, 101] on icon at bounding box center [25, 101] width 11 height 7
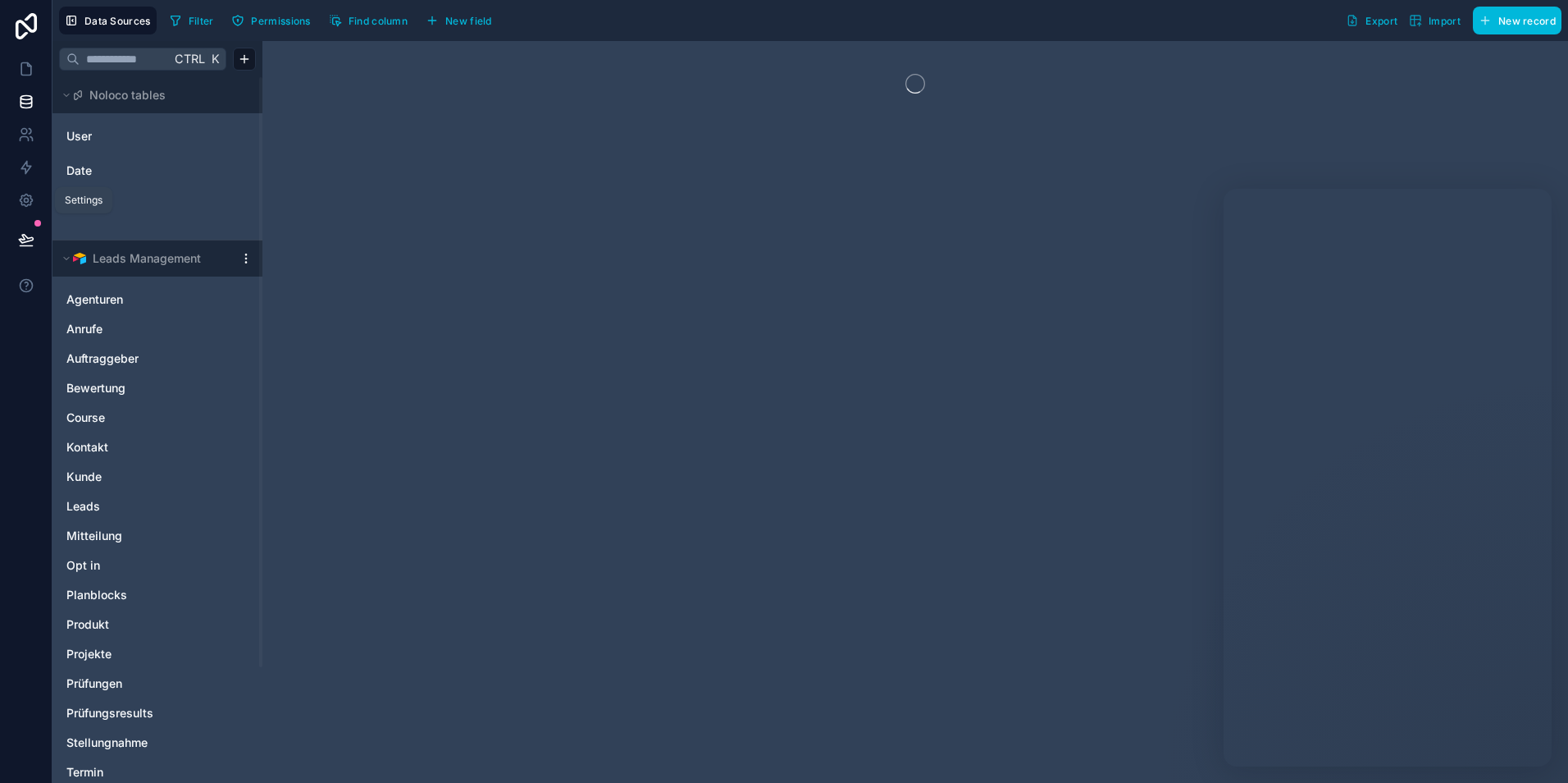
click at [35, 239] on button at bounding box center [25, 238] width 36 height 46
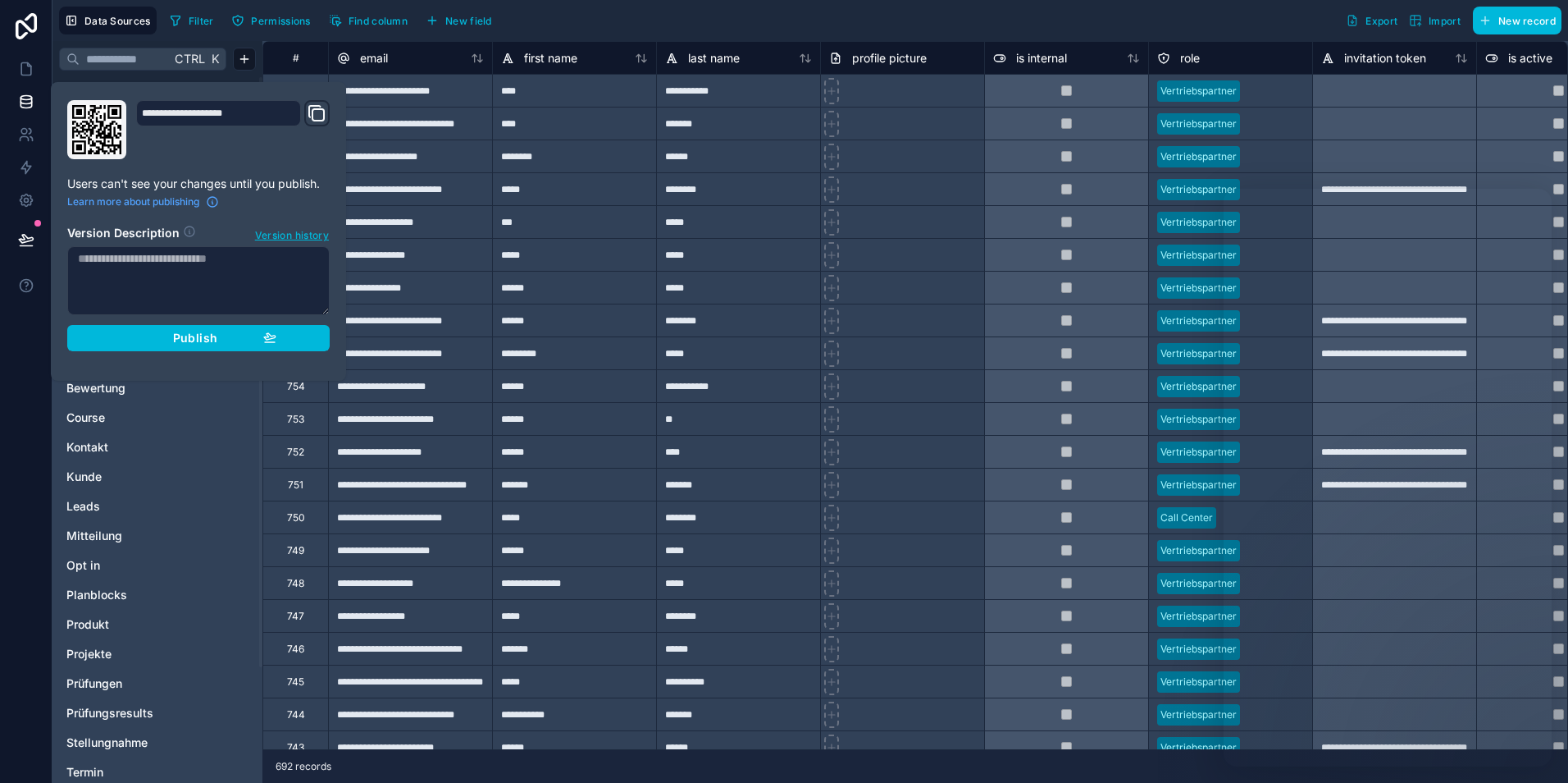
click at [192, 349] on button "Publish" at bounding box center [198, 337] width 262 height 26
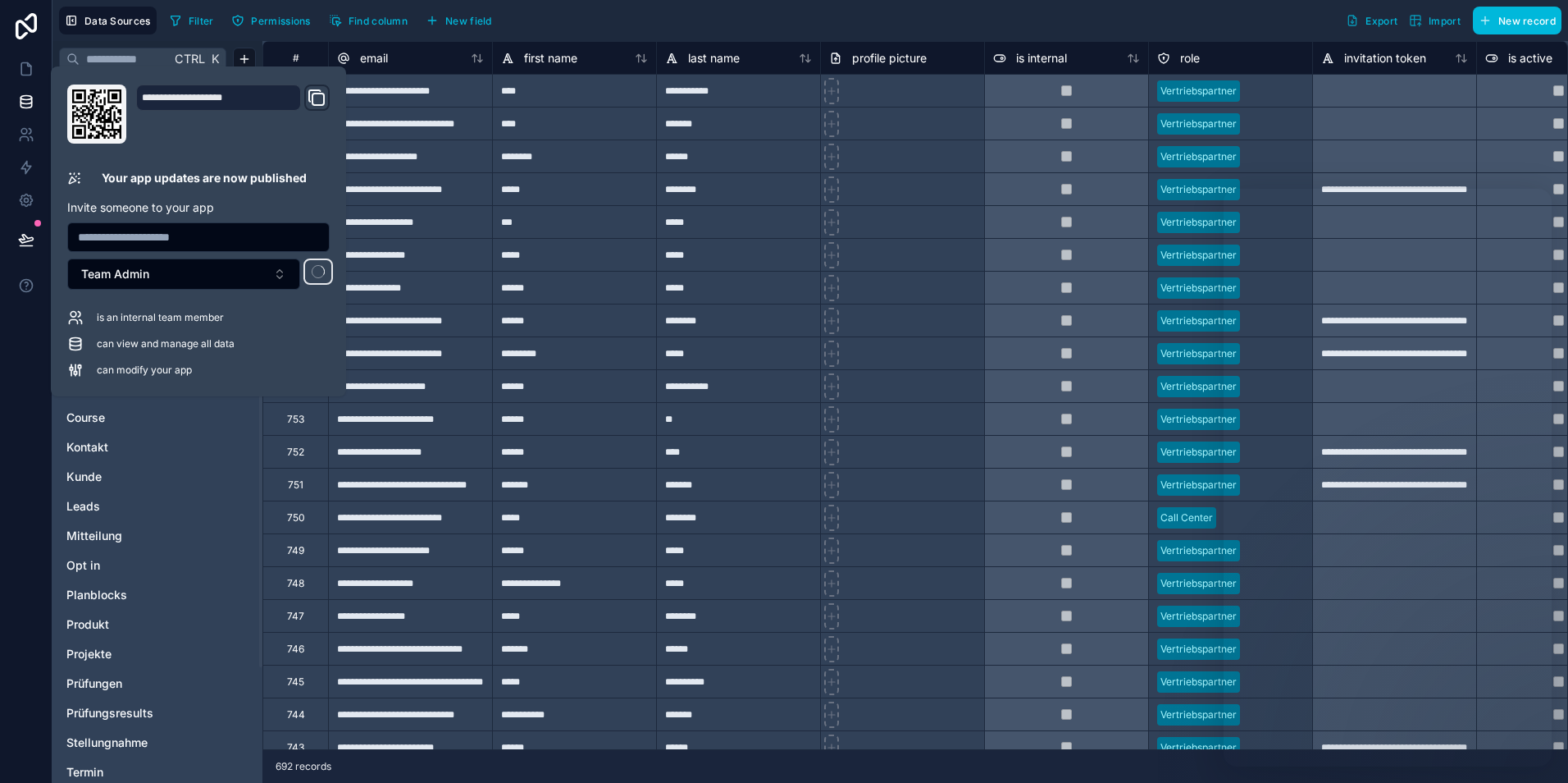
click at [698, 17] on div "Filter Permissions Find column New field Export Import New record" at bounding box center [861, 20] width 1398 height 28
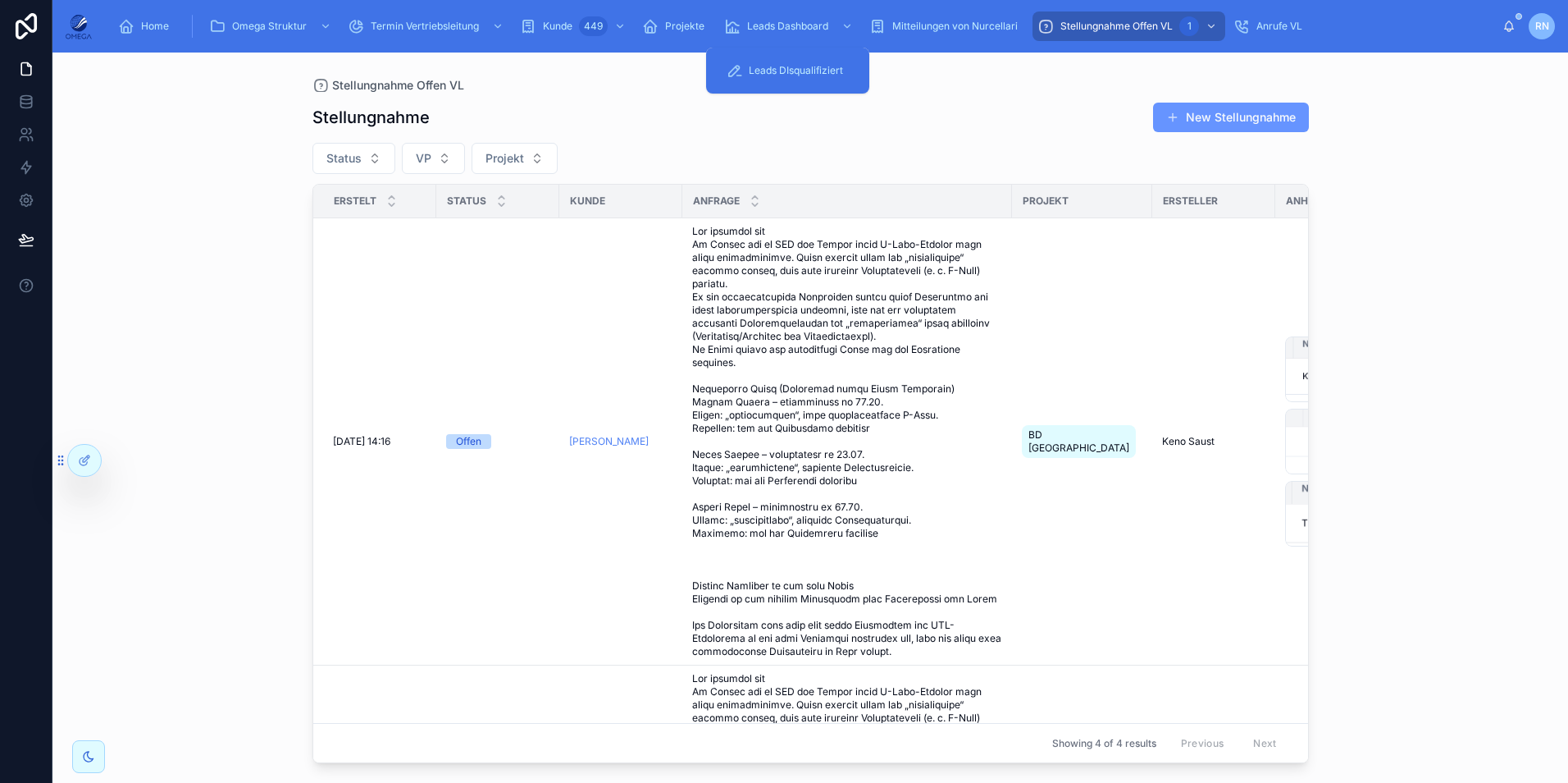
scroll to position [889, 0]
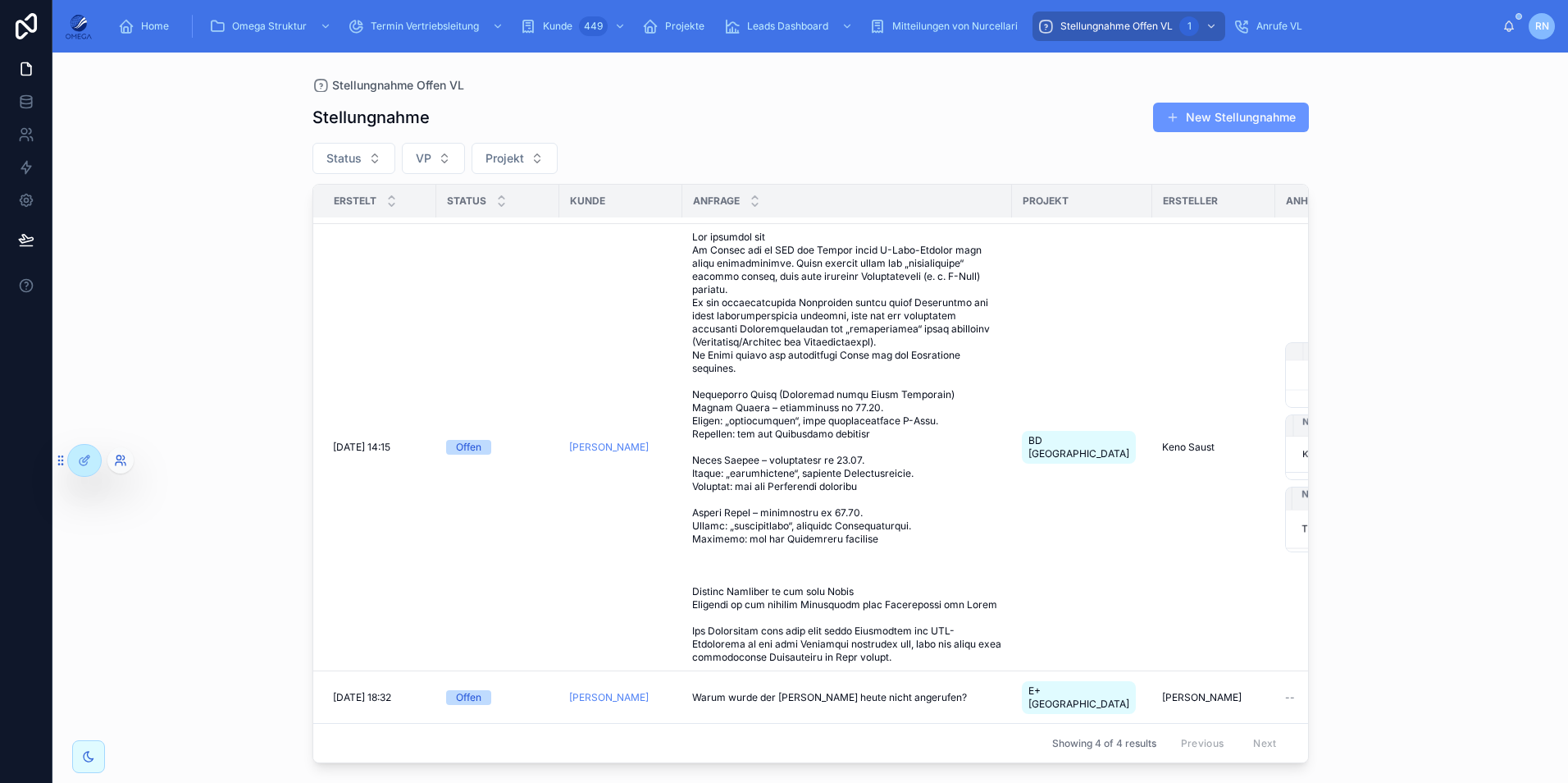
click at [118, 460] on icon at bounding box center [121, 460] width 14 height 14
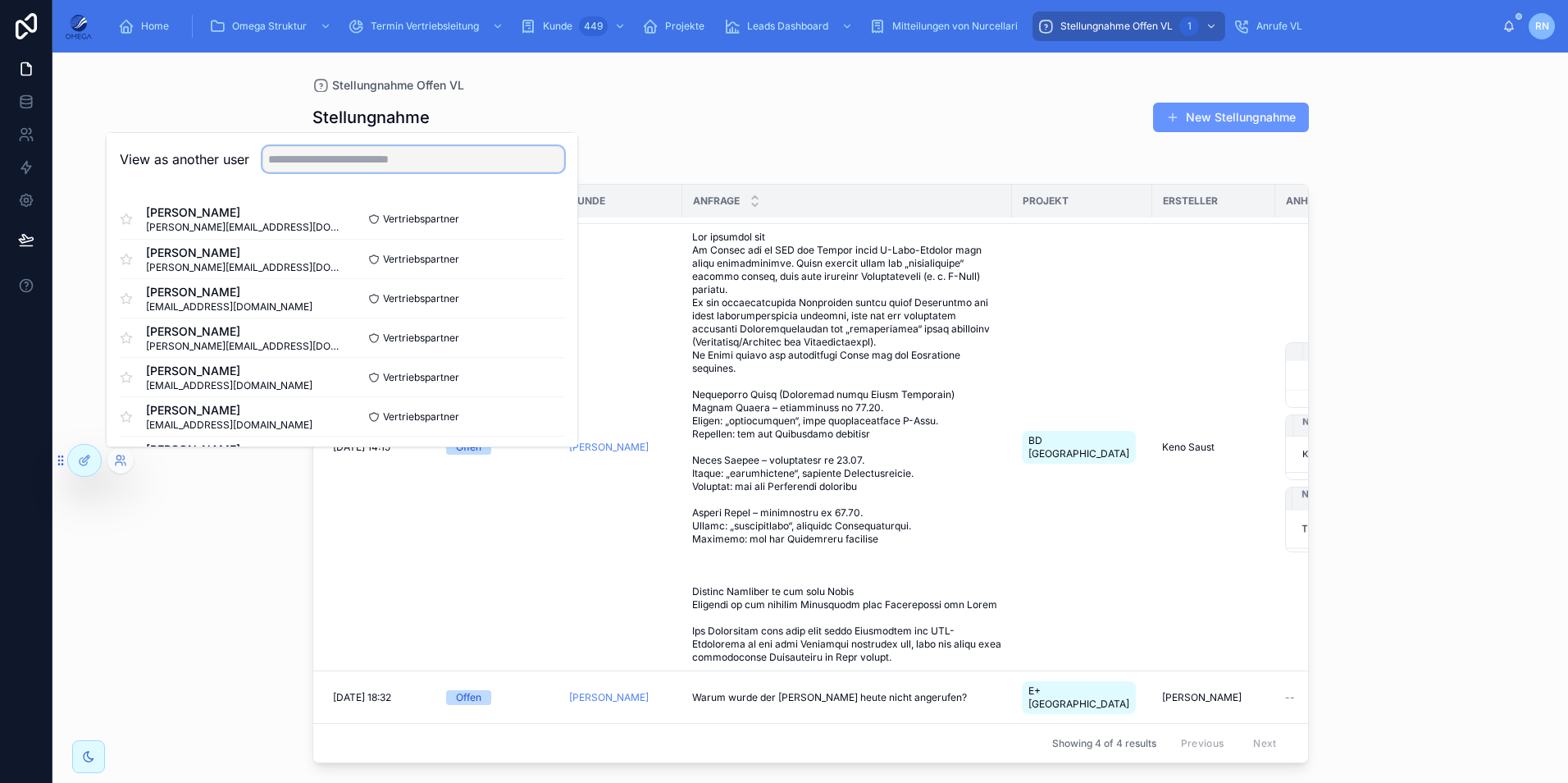
click at [367, 159] on input "text" at bounding box center [414, 159] width 302 height 26
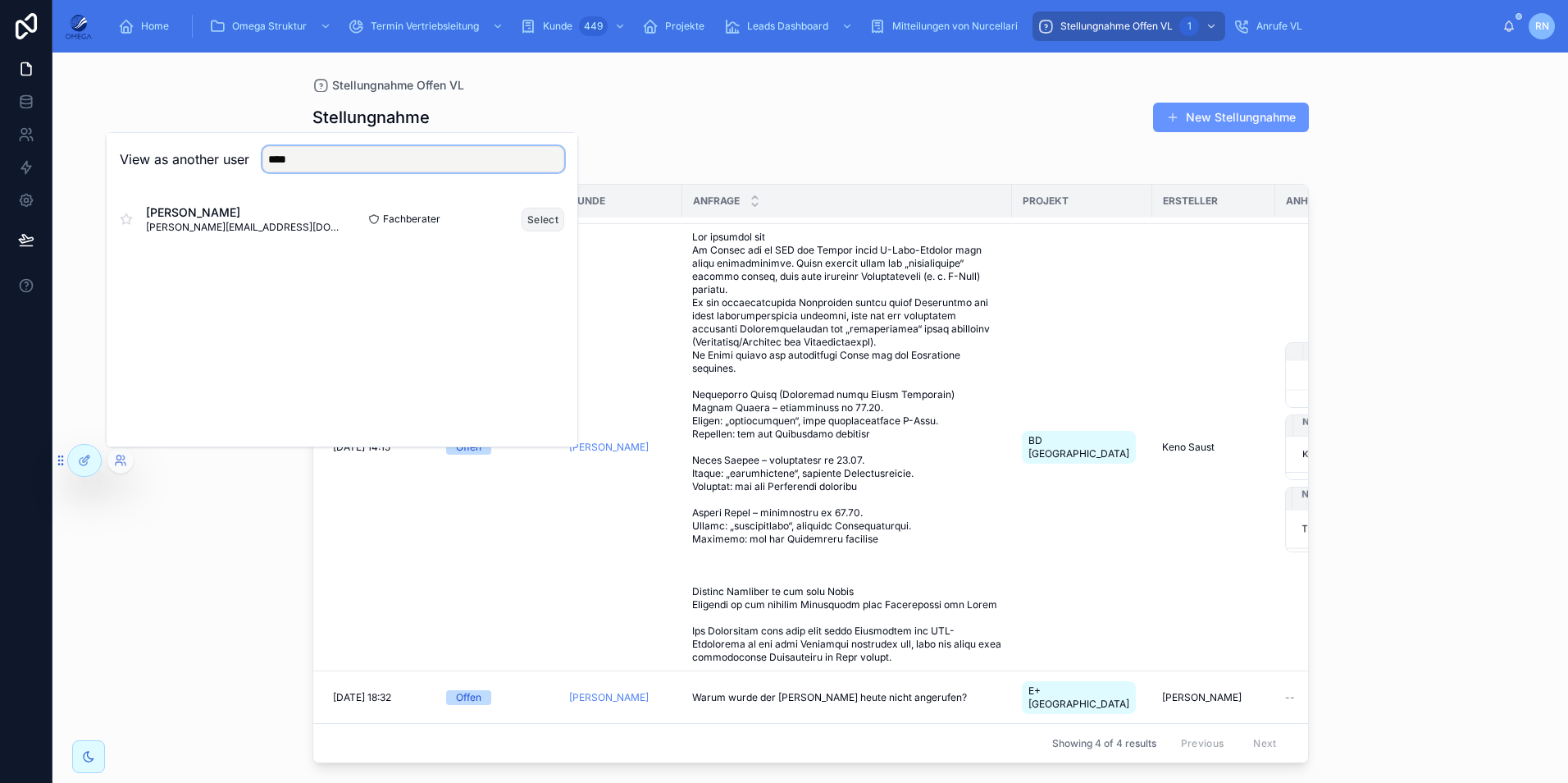
type input "****"
click at [548, 215] on button "Select" at bounding box center [542, 219] width 43 height 24
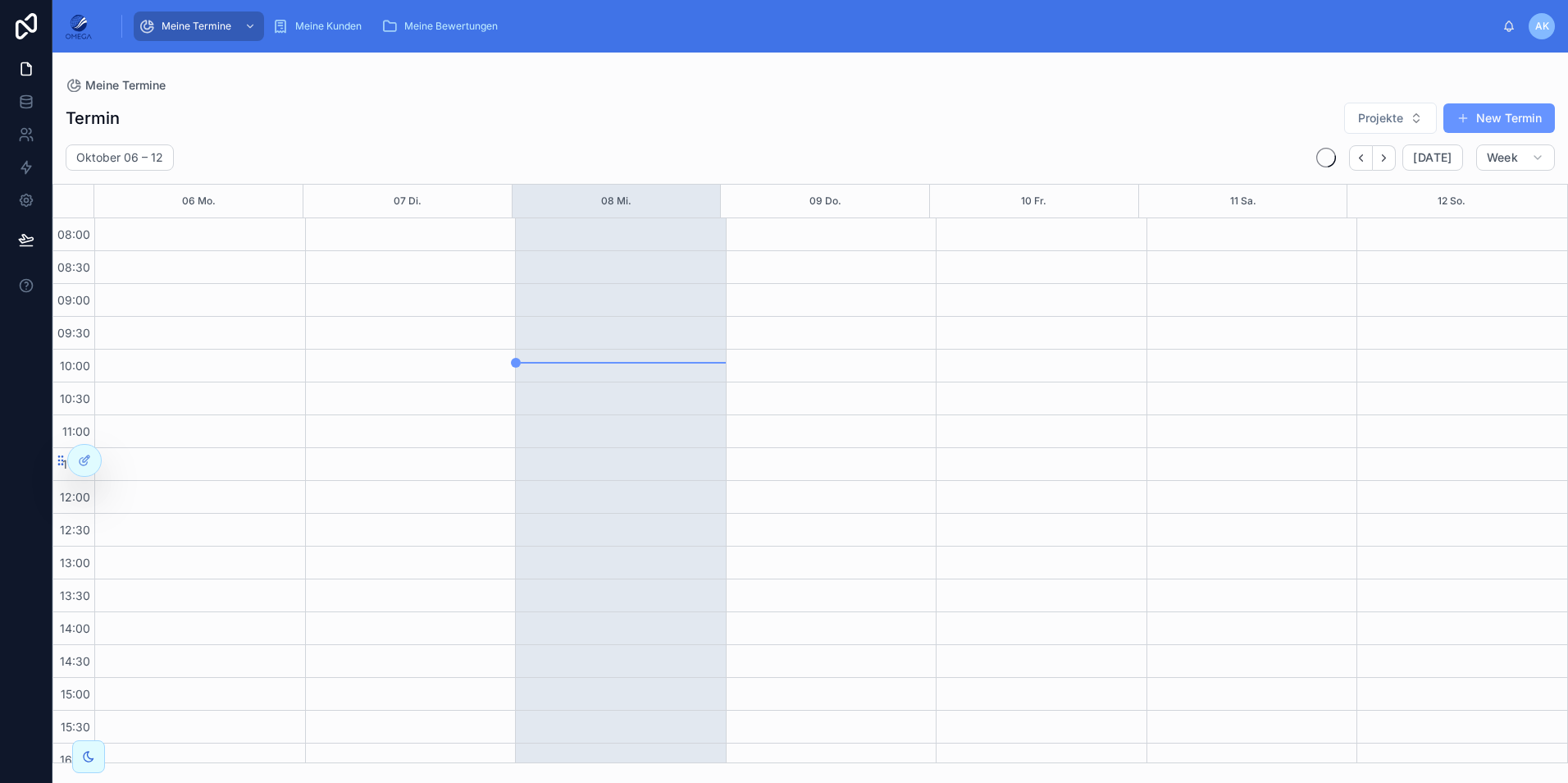
scroll to position [309, 0]
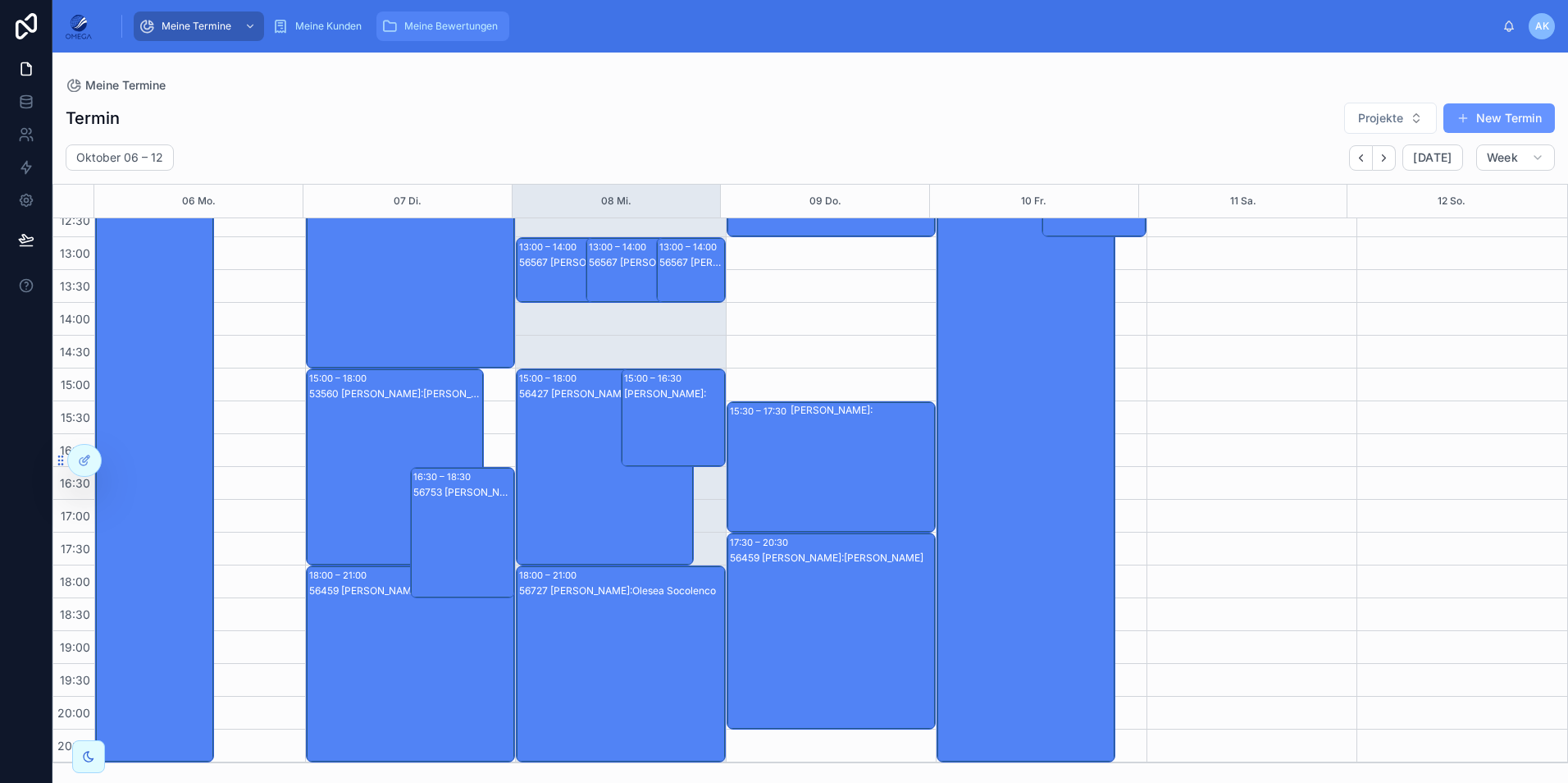
click at [402, 22] on div "Meine Bewertungen" at bounding box center [443, 26] width 123 height 26
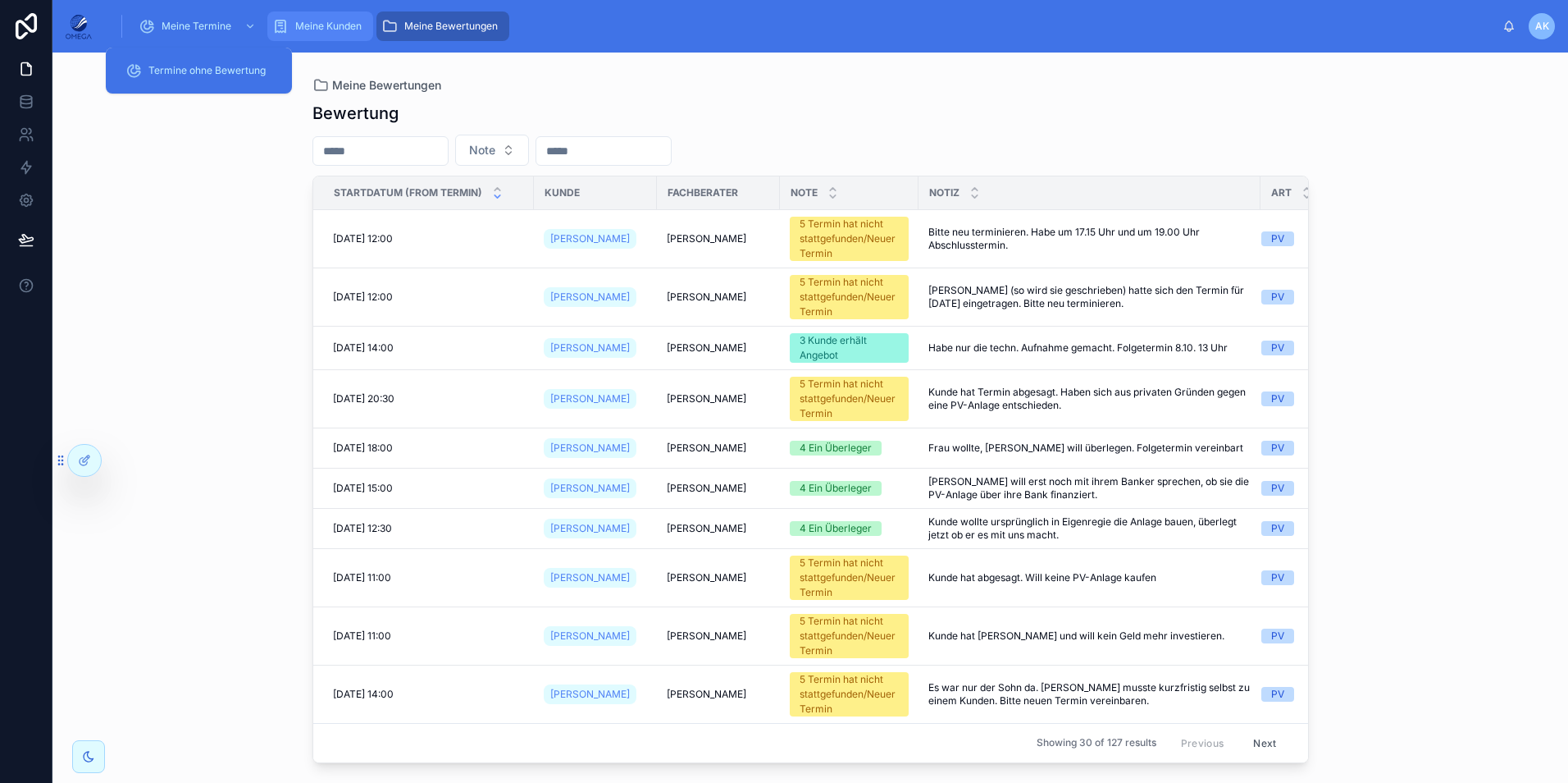
click at [315, 24] on span "Meine Kunden" at bounding box center [328, 26] width 67 height 14
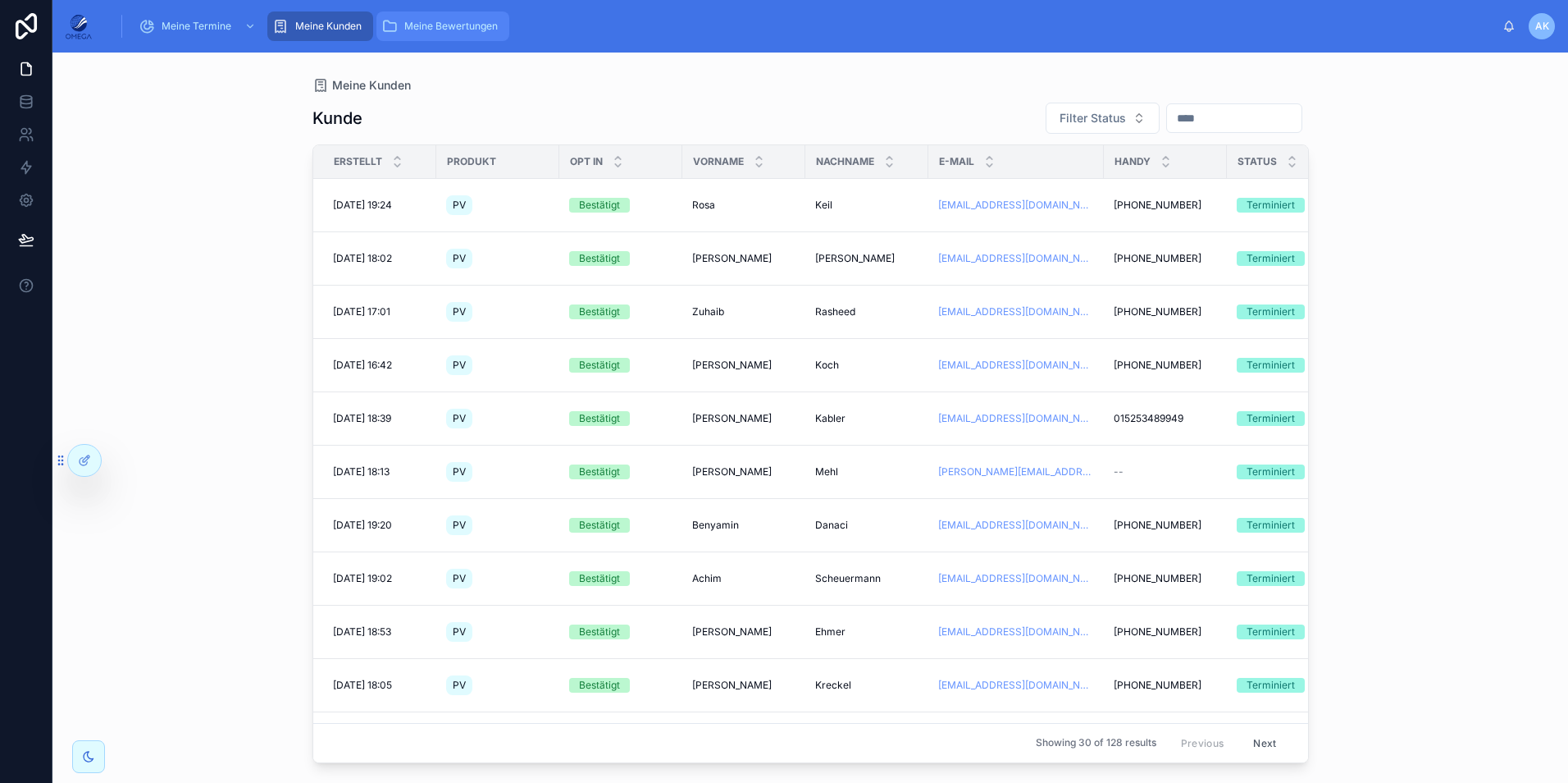
click at [420, 21] on span "Meine Bewertungen" at bounding box center [450, 26] width 94 height 14
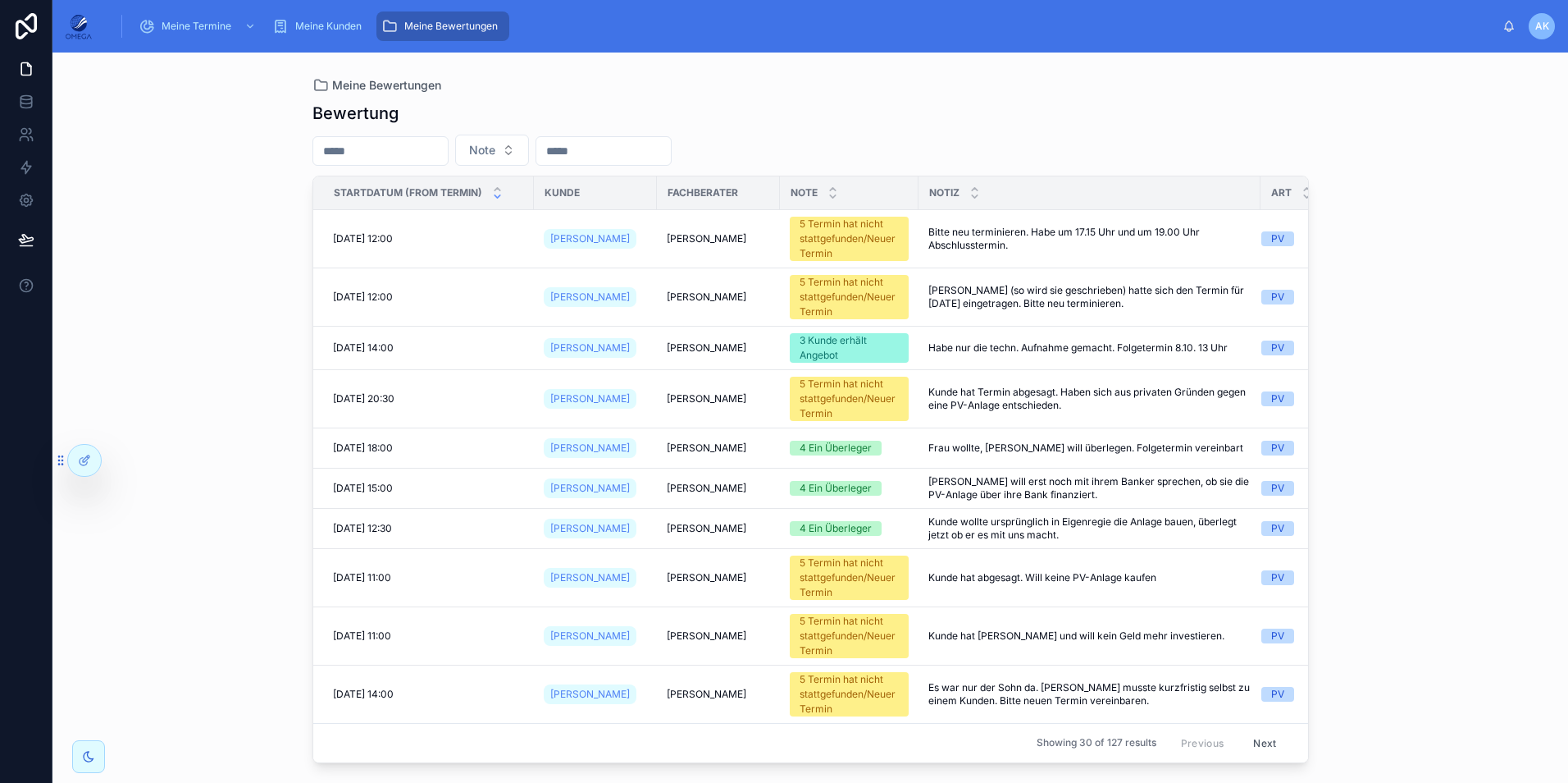
click at [433, 153] on input "text" at bounding box center [380, 151] width 135 height 23
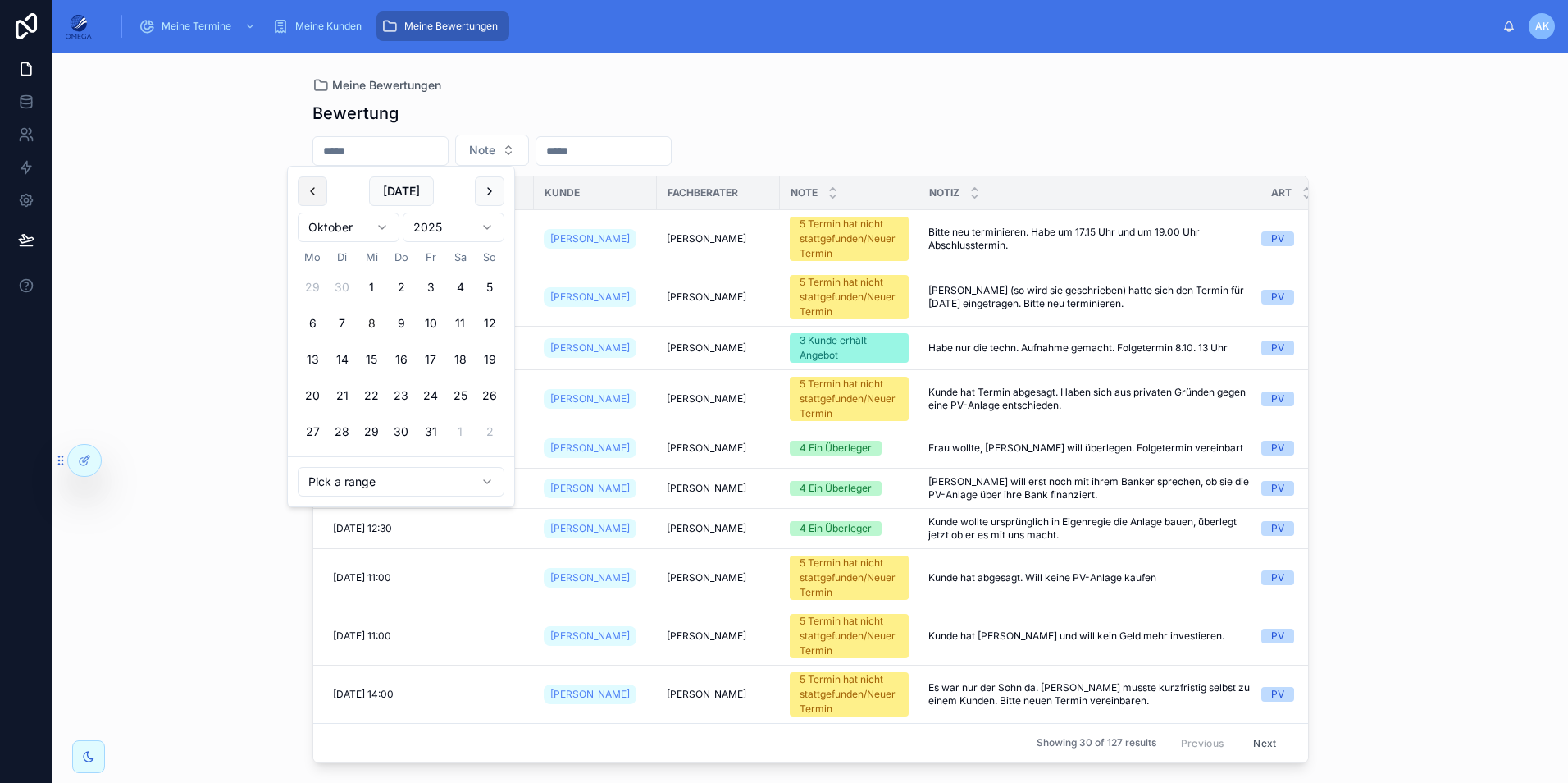
click at [315, 193] on button at bounding box center [312, 191] width 29 height 29
click at [313, 287] on button "1" at bounding box center [312, 287] width 29 height 29
click at [350, 425] on button "30" at bounding box center [342, 431] width 29 height 29
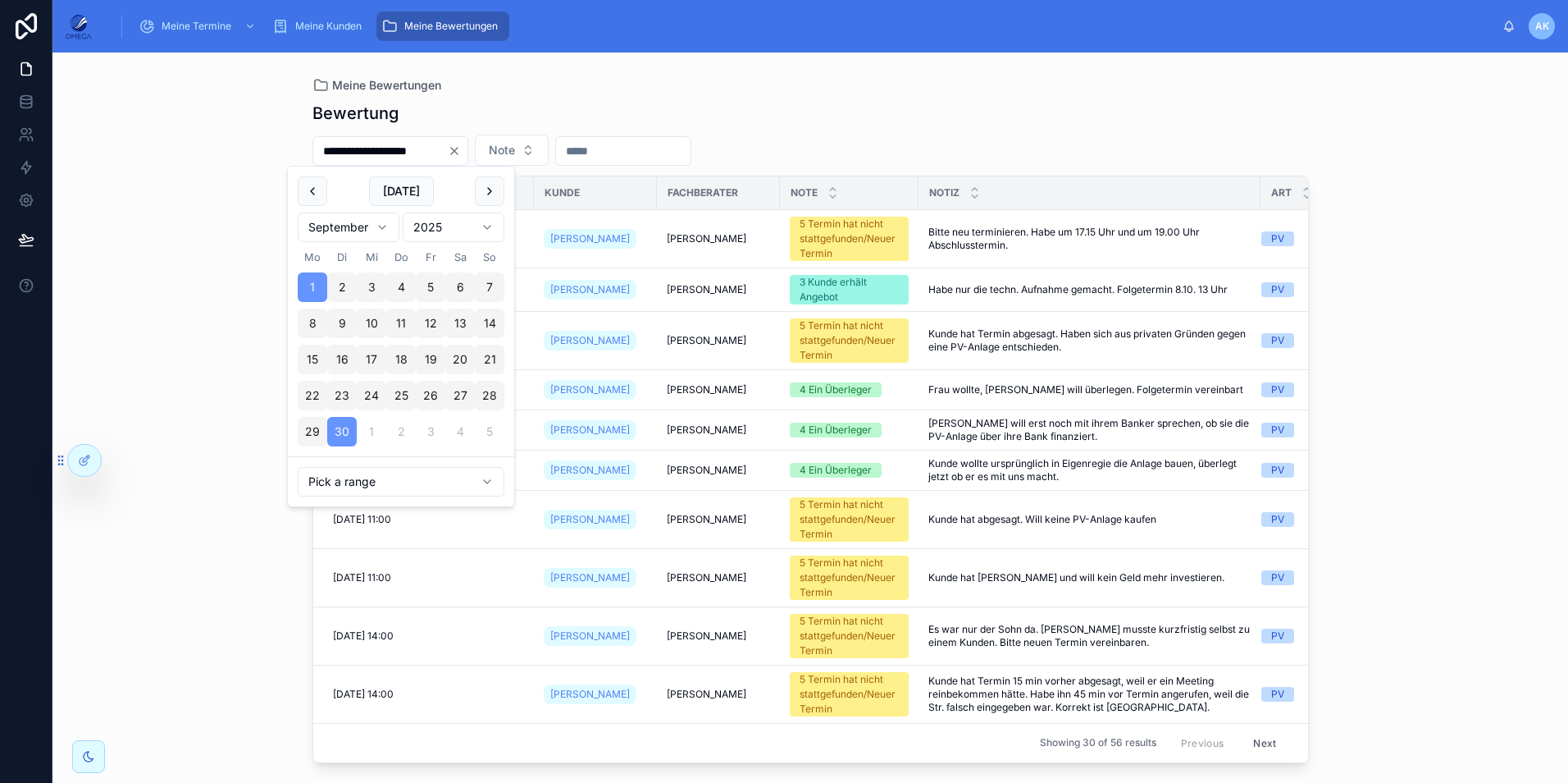
click at [991, 111] on div "Bewertung" at bounding box center [811, 113] width 997 height 23
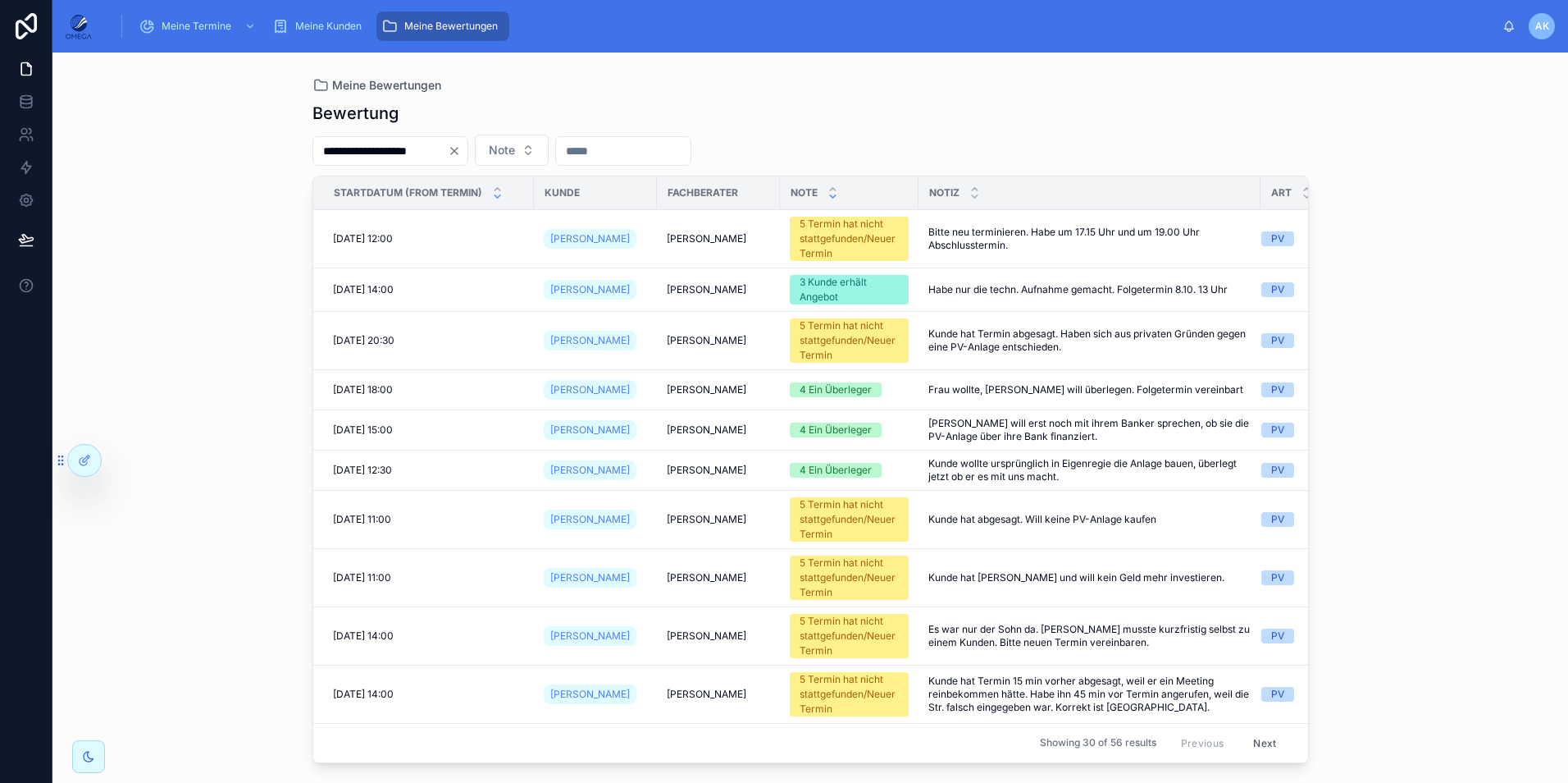
click at [835, 199] on icon at bounding box center [832, 196] width 11 height 11
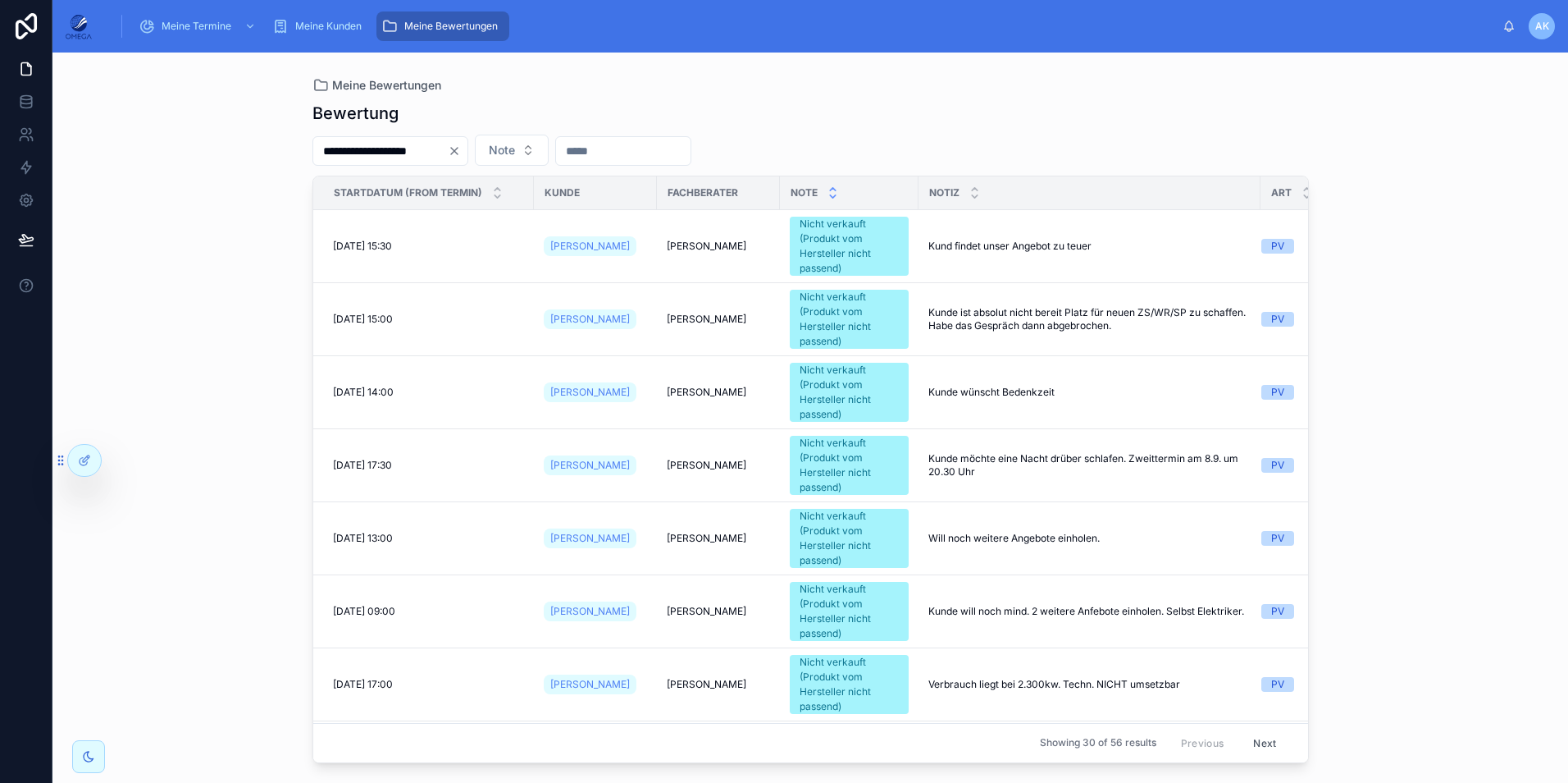
click at [832, 190] on icon at bounding box center [832, 189] width 11 height 11
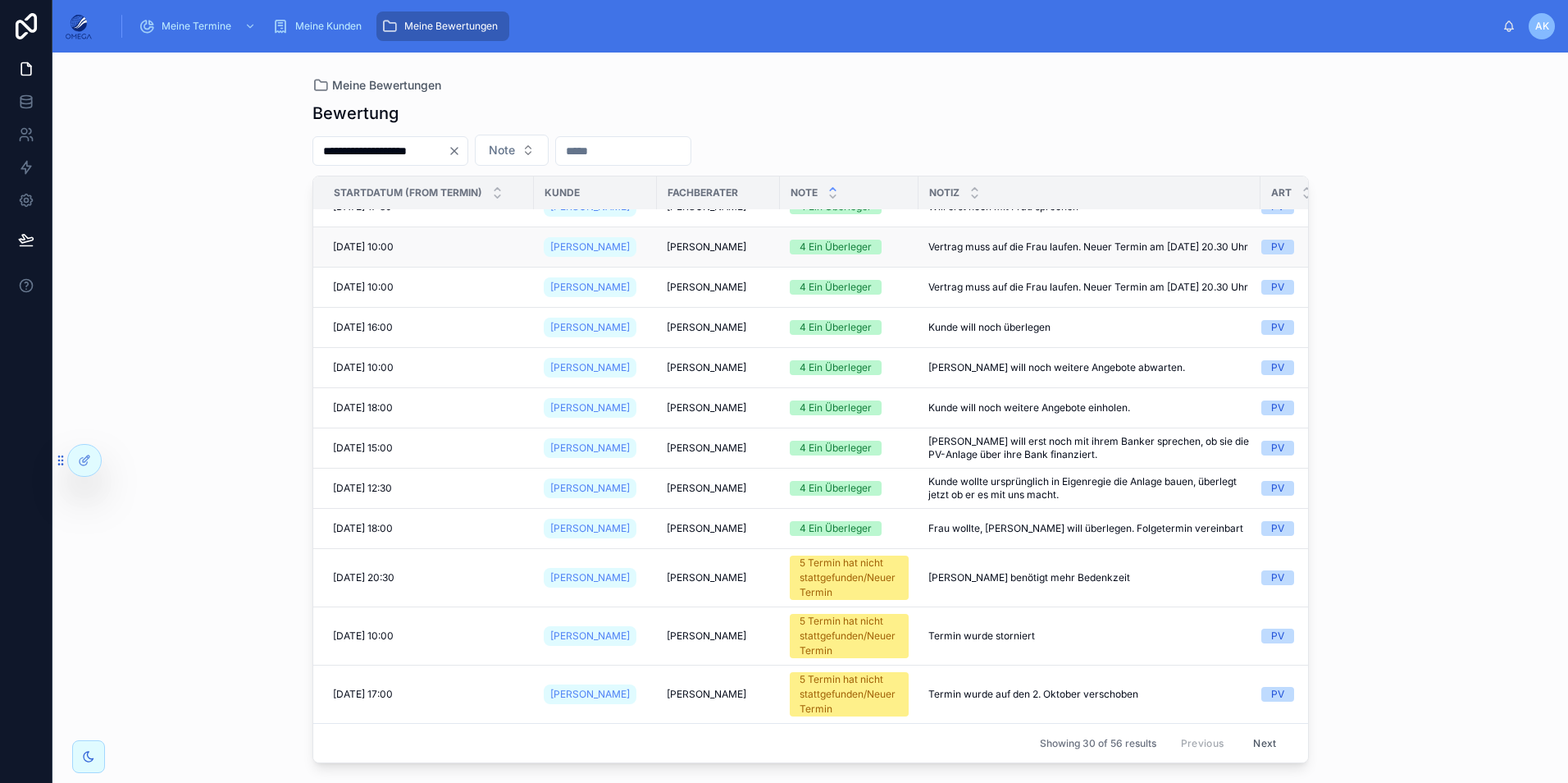
scroll to position [842, 0]
click at [1247, 730] on button "Next" at bounding box center [1264, 742] width 46 height 25
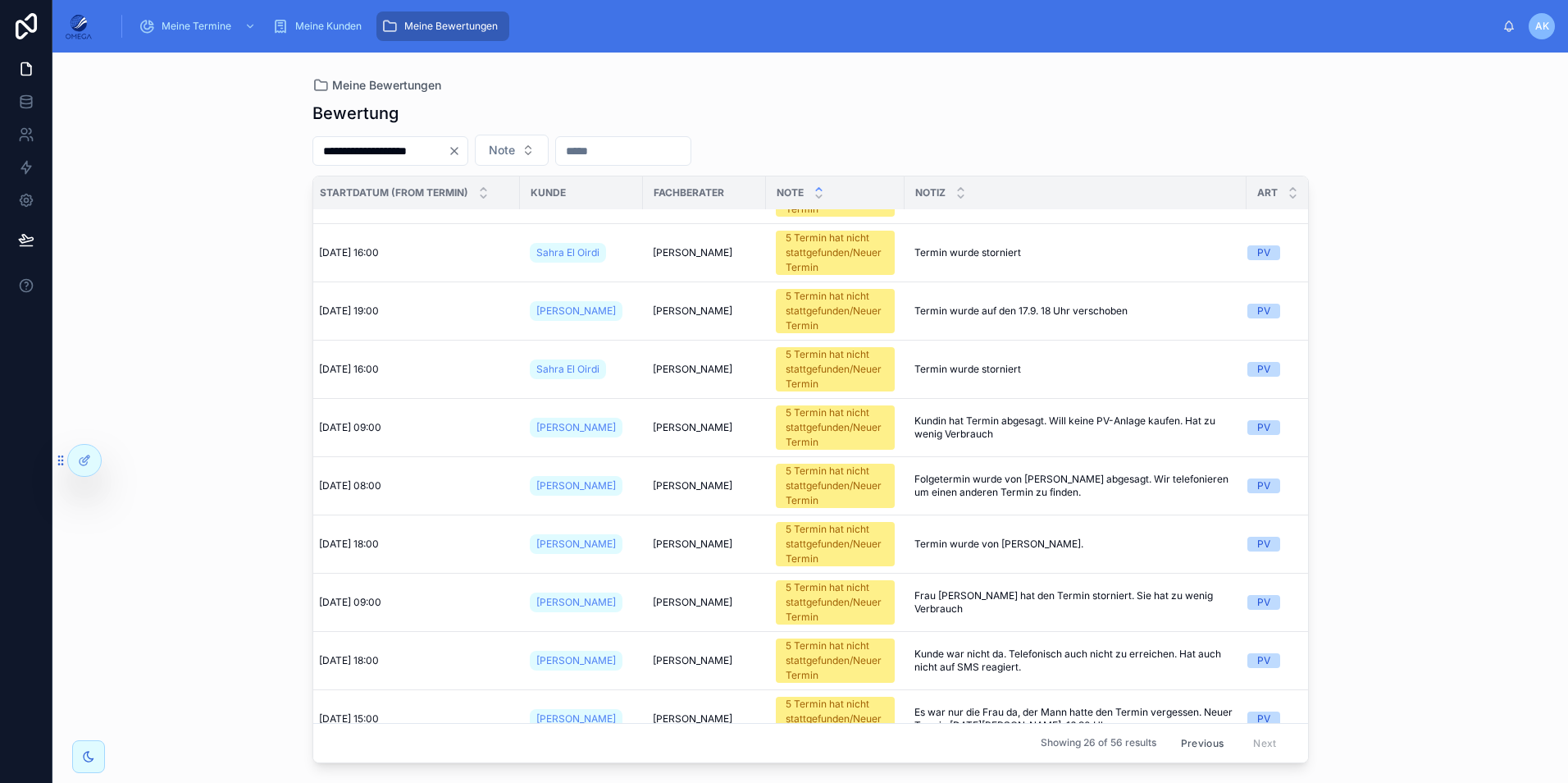
scroll to position [0, 14]
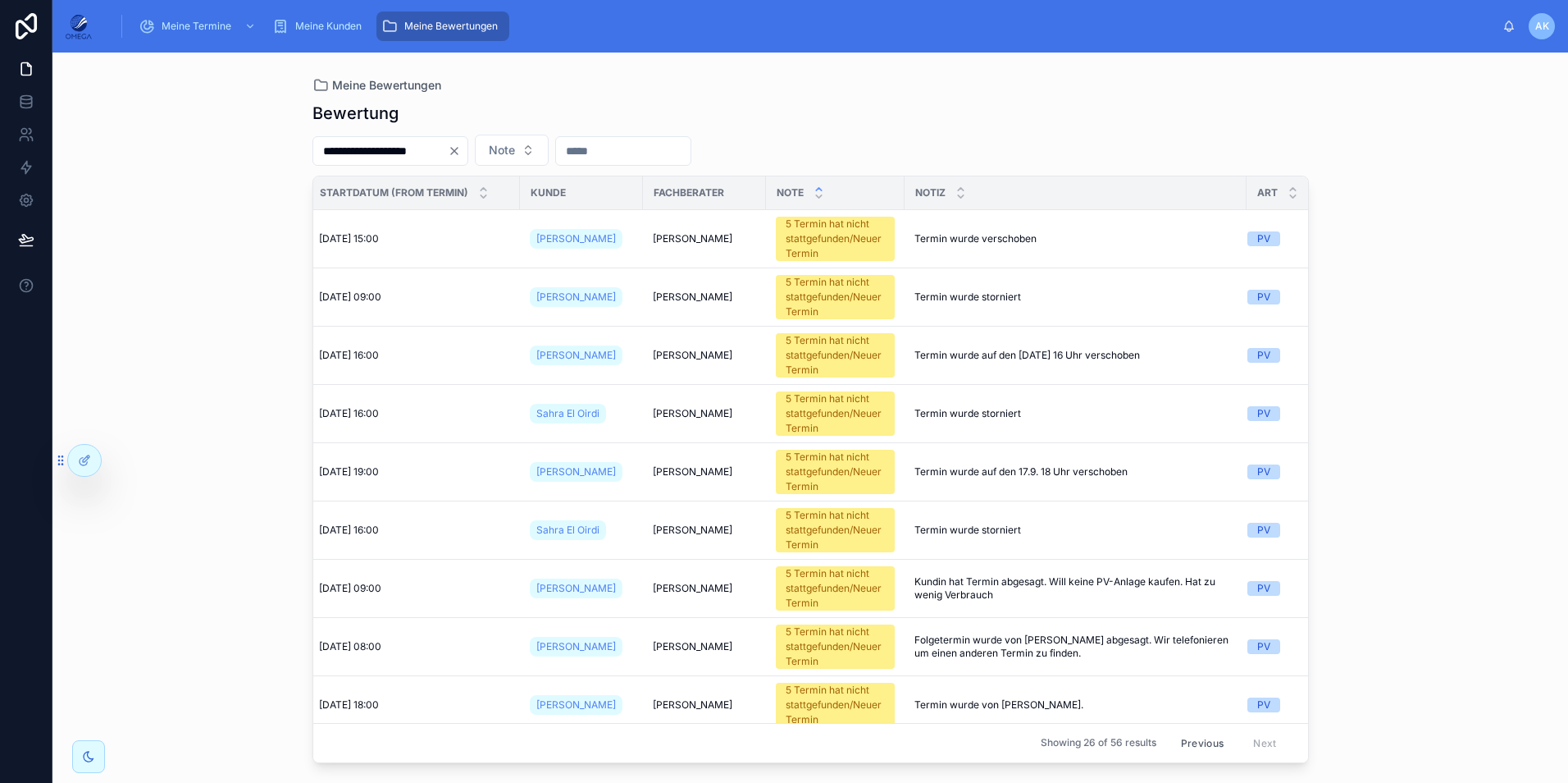
click at [1184, 730] on button "Previous" at bounding box center [1202, 742] width 66 height 25
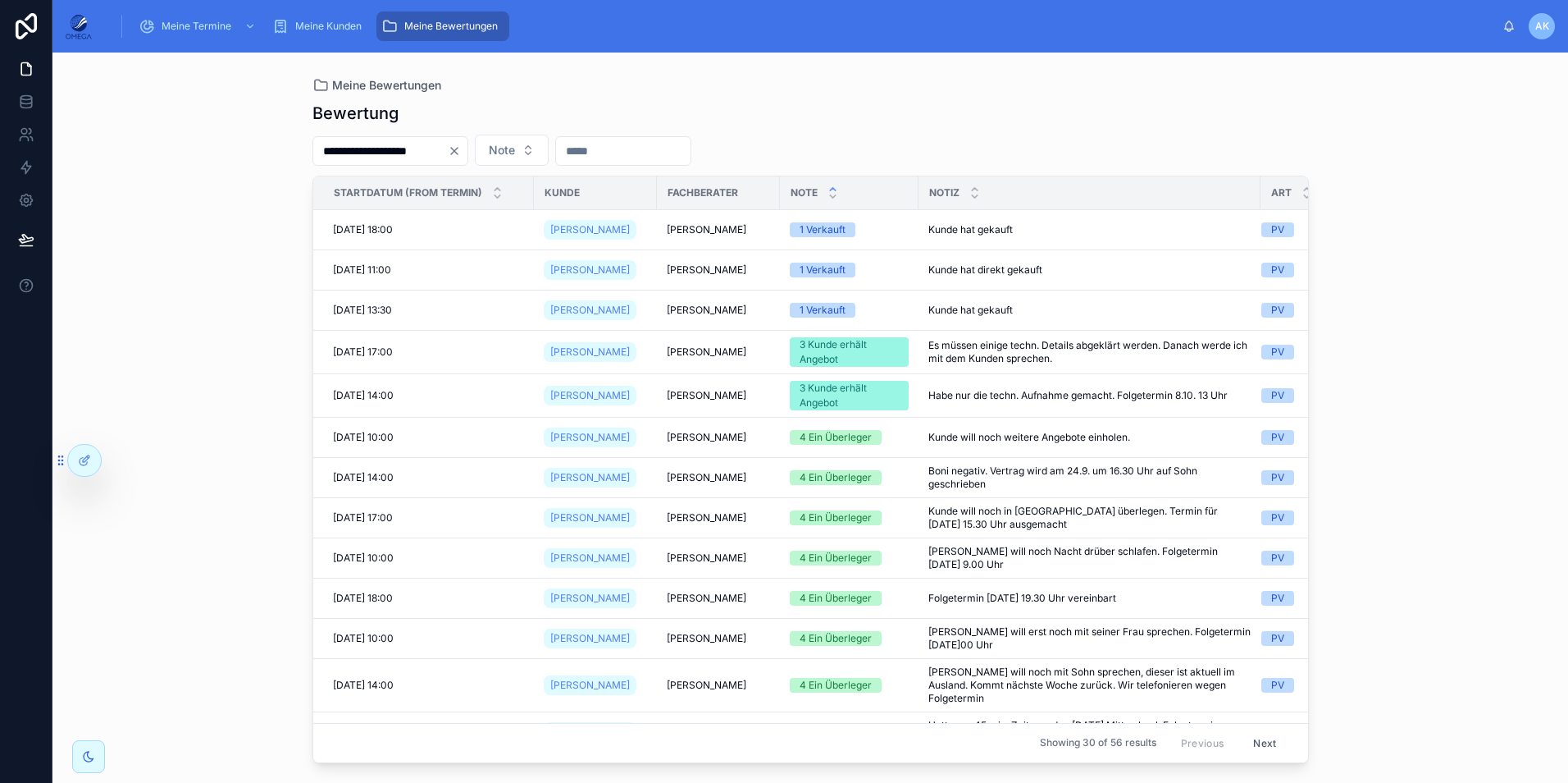
click at [447, 153] on input "**********" at bounding box center [380, 151] width 135 height 23
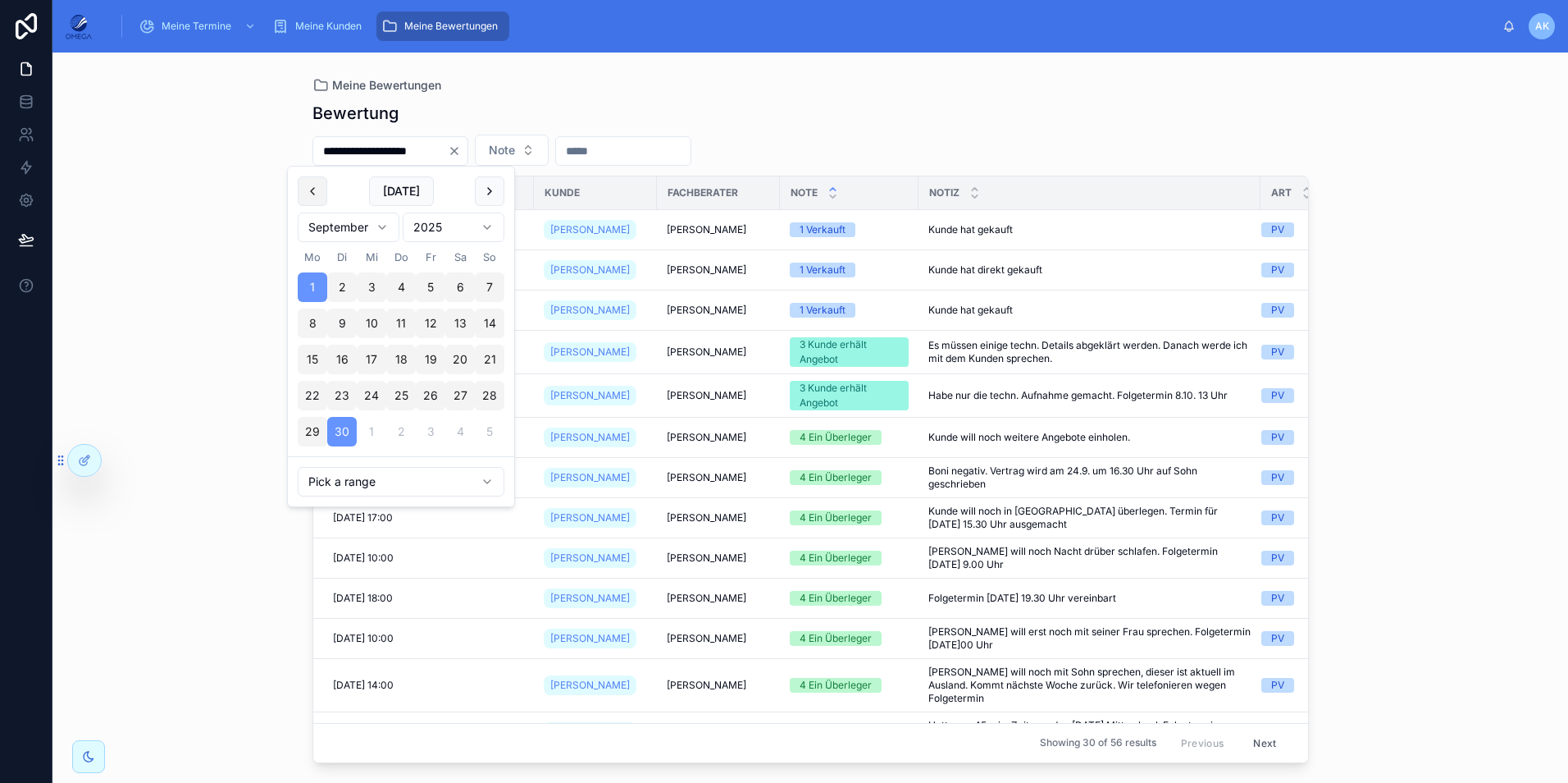
click at [323, 192] on button at bounding box center [312, 191] width 29 height 29
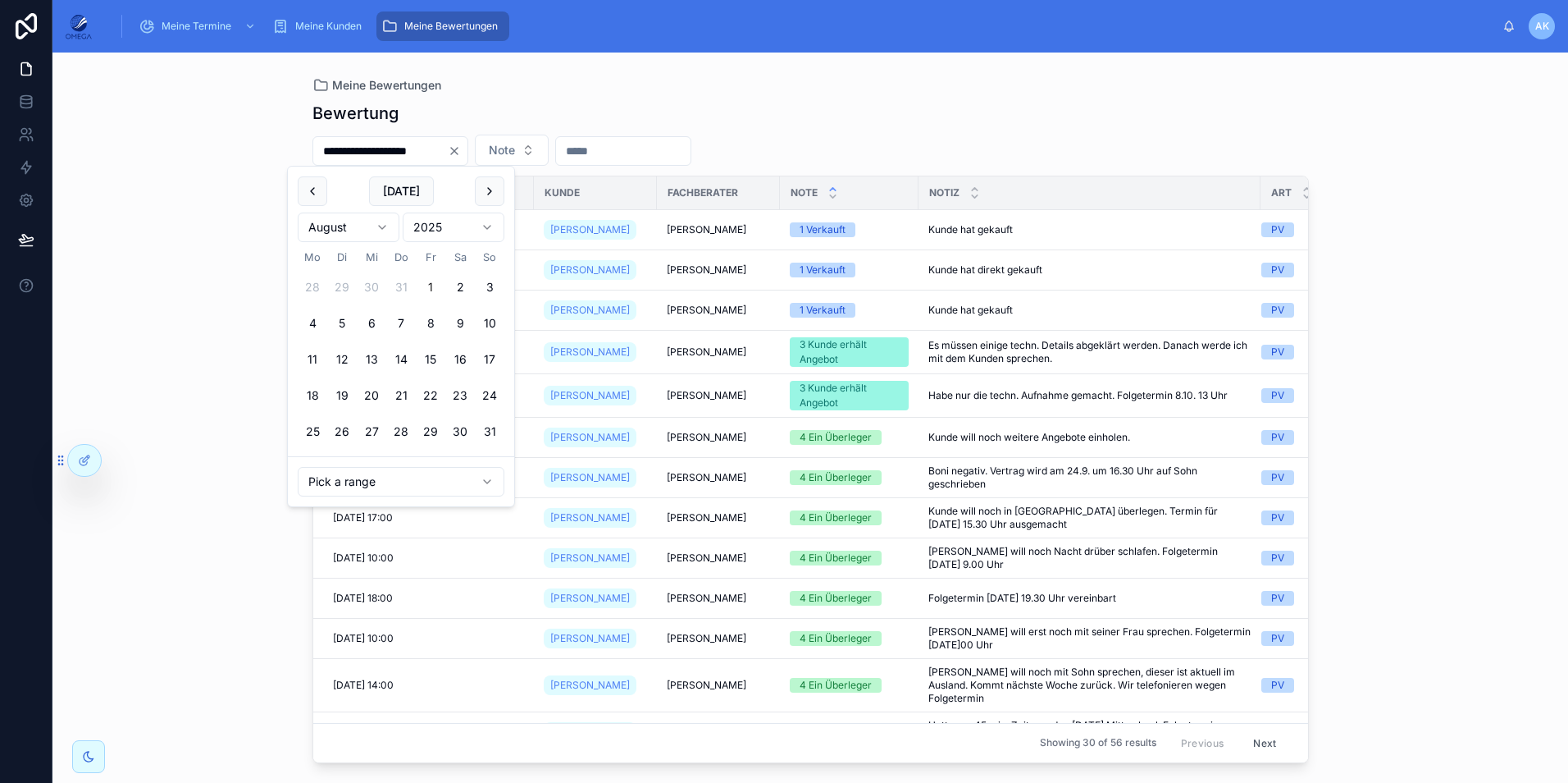
click at [436, 290] on button "1" at bounding box center [430, 287] width 29 height 29
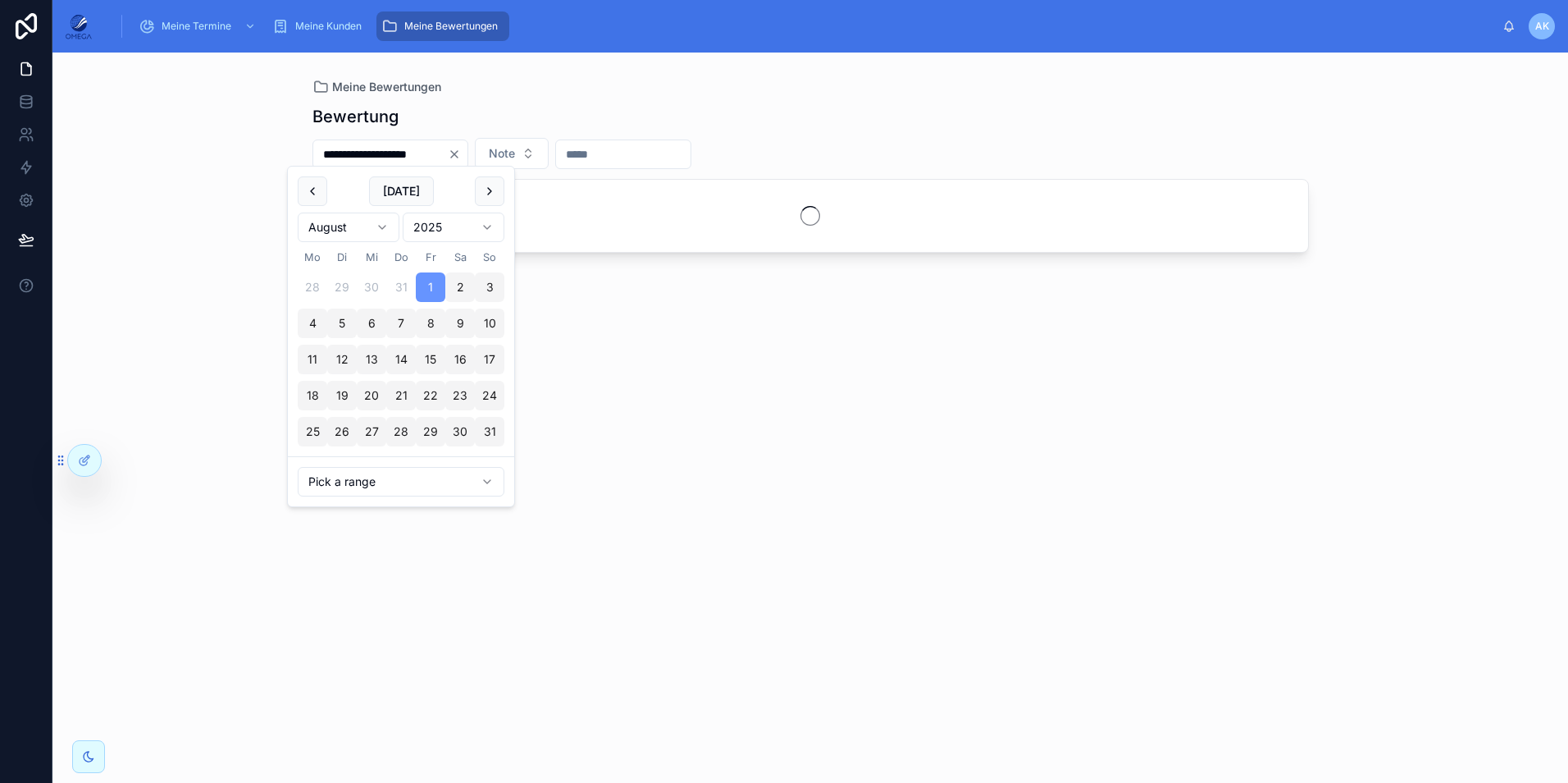
click at [484, 430] on button "31" at bounding box center [489, 431] width 29 height 29
type input "**********"
click at [939, 127] on div "**********" at bounding box center [811, 428] width 997 height 668
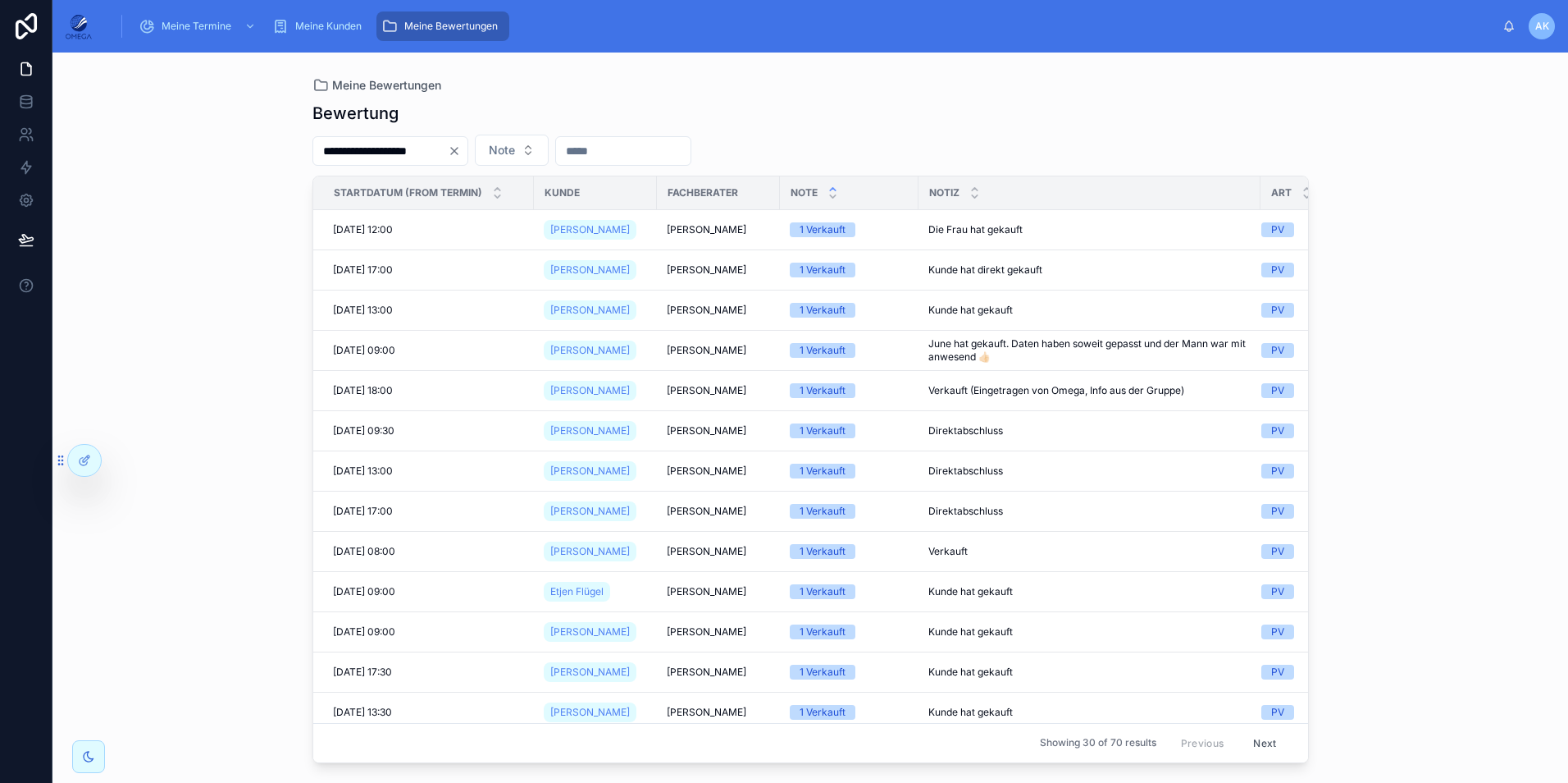
drag, startPoint x: 869, startPoint y: 272, endPoint x: 967, endPoint y: 120, distance: 180.9
click at [967, 120] on div "Bewertung" at bounding box center [811, 113] width 997 height 23
click at [447, 152] on input "**********" at bounding box center [380, 151] width 135 height 23
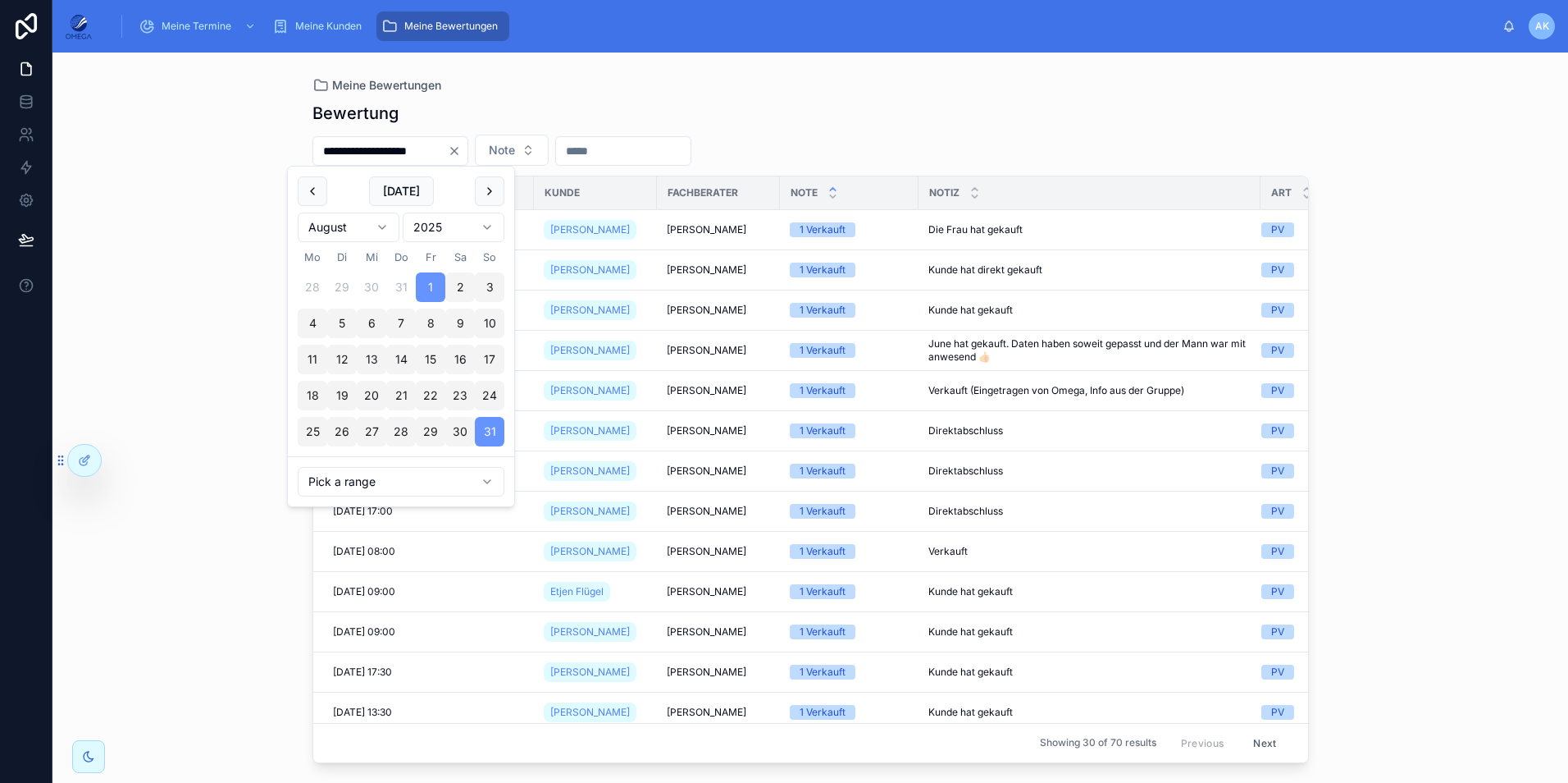
click at [468, 147] on button "Clear" at bounding box center [457, 151] width 19 height 14
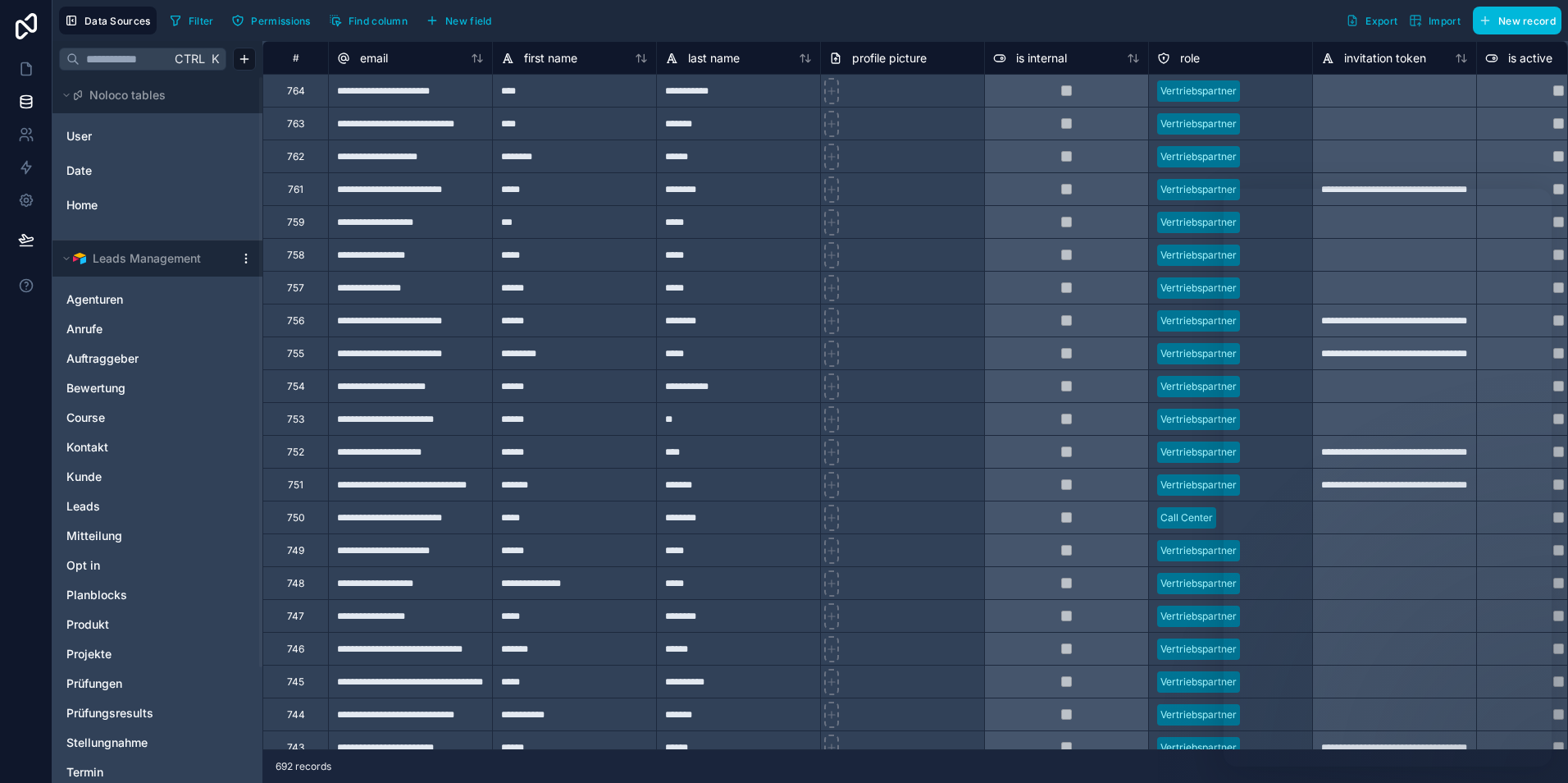
drag, startPoint x: 858, startPoint y: 18, endPoint x: 793, endPoint y: 20, distance: 65.0
click at [858, 18] on div "Filter Permissions Find column New field Export Import New record" at bounding box center [861, 20] width 1398 height 28
click at [28, 78] on link at bounding box center [25, 69] width 51 height 33
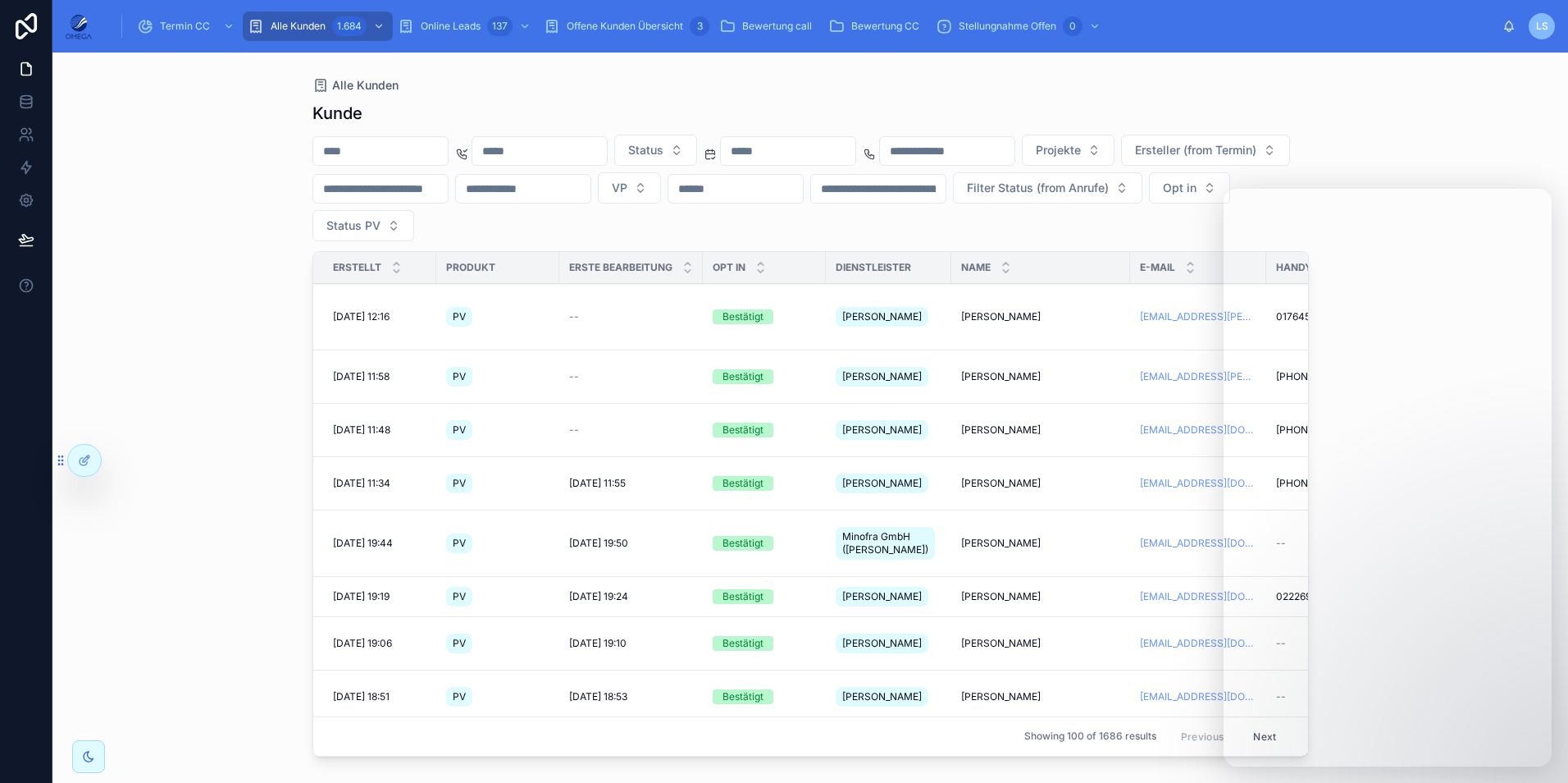
click at [1214, 34] on div "Termin CC Alle Kunden 1.684 Online Leads 137 Offene Kunden Übersicht 3 Bewertun…" at bounding box center [803, 25] width 1398 height 36
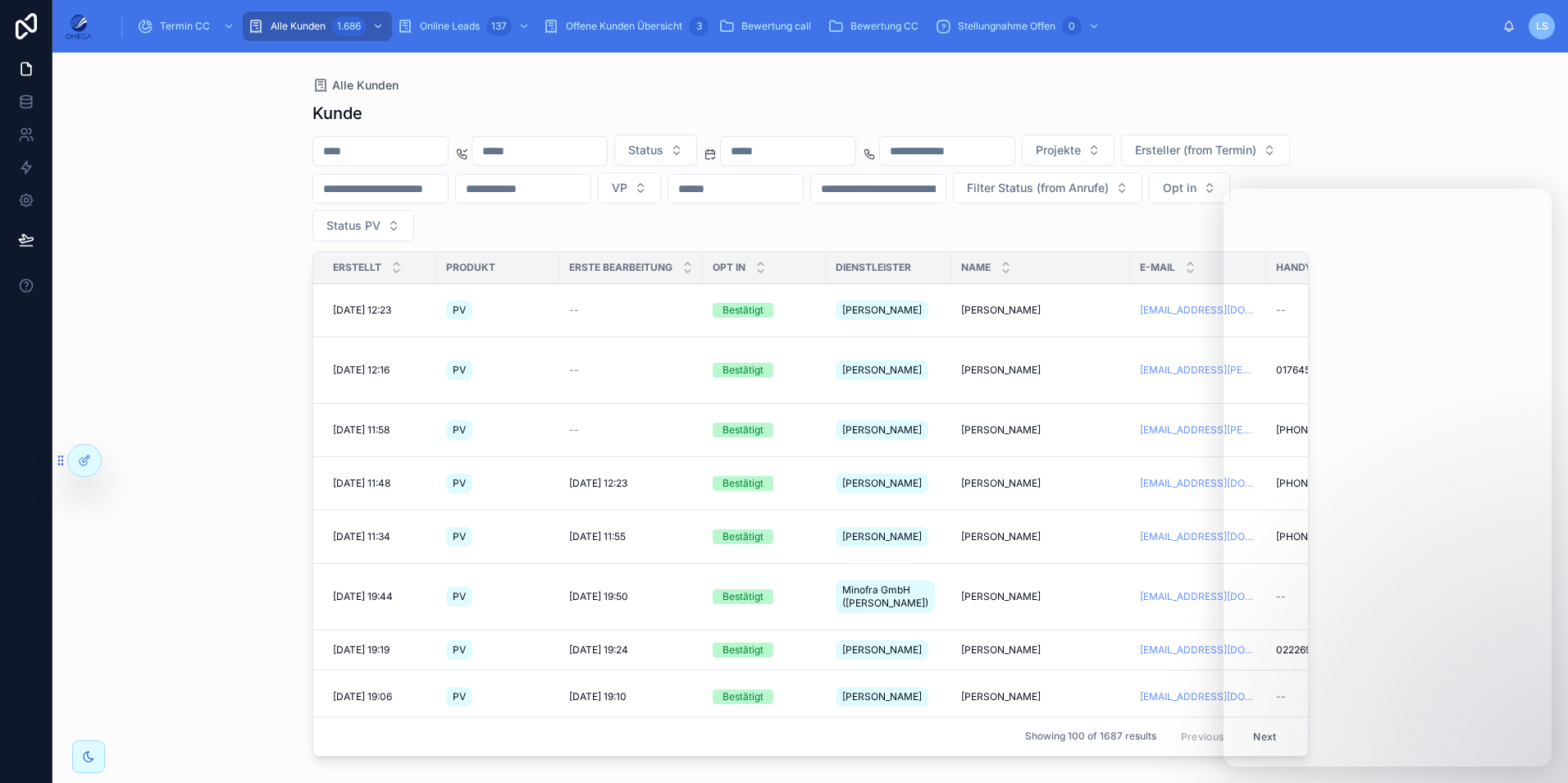
drag, startPoint x: 132, startPoint y: 292, endPoint x: 150, endPoint y: 293, distance: 18.0
click at [132, 292] on div "Alle Kunden Kunde Status Projekte Ersteller (from Termin) VP Filter Status (fro…" at bounding box center [810, 417] width 1515 height 730
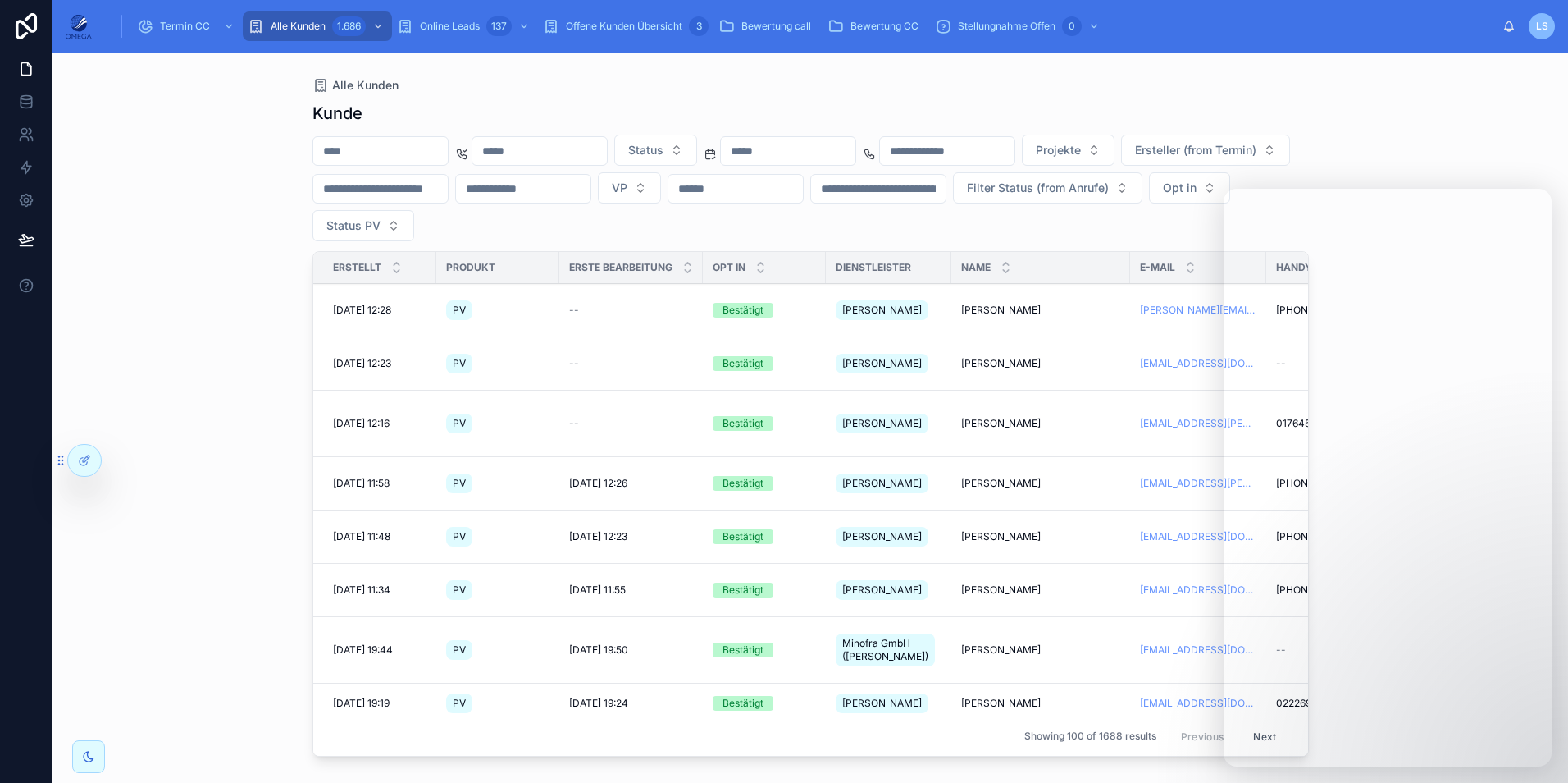
click at [1454, 145] on div "Alle Kunden Kunde Status Projekte Ersteller (from Termin) VP Filter Status (fro…" at bounding box center [810, 417] width 1515 height 730
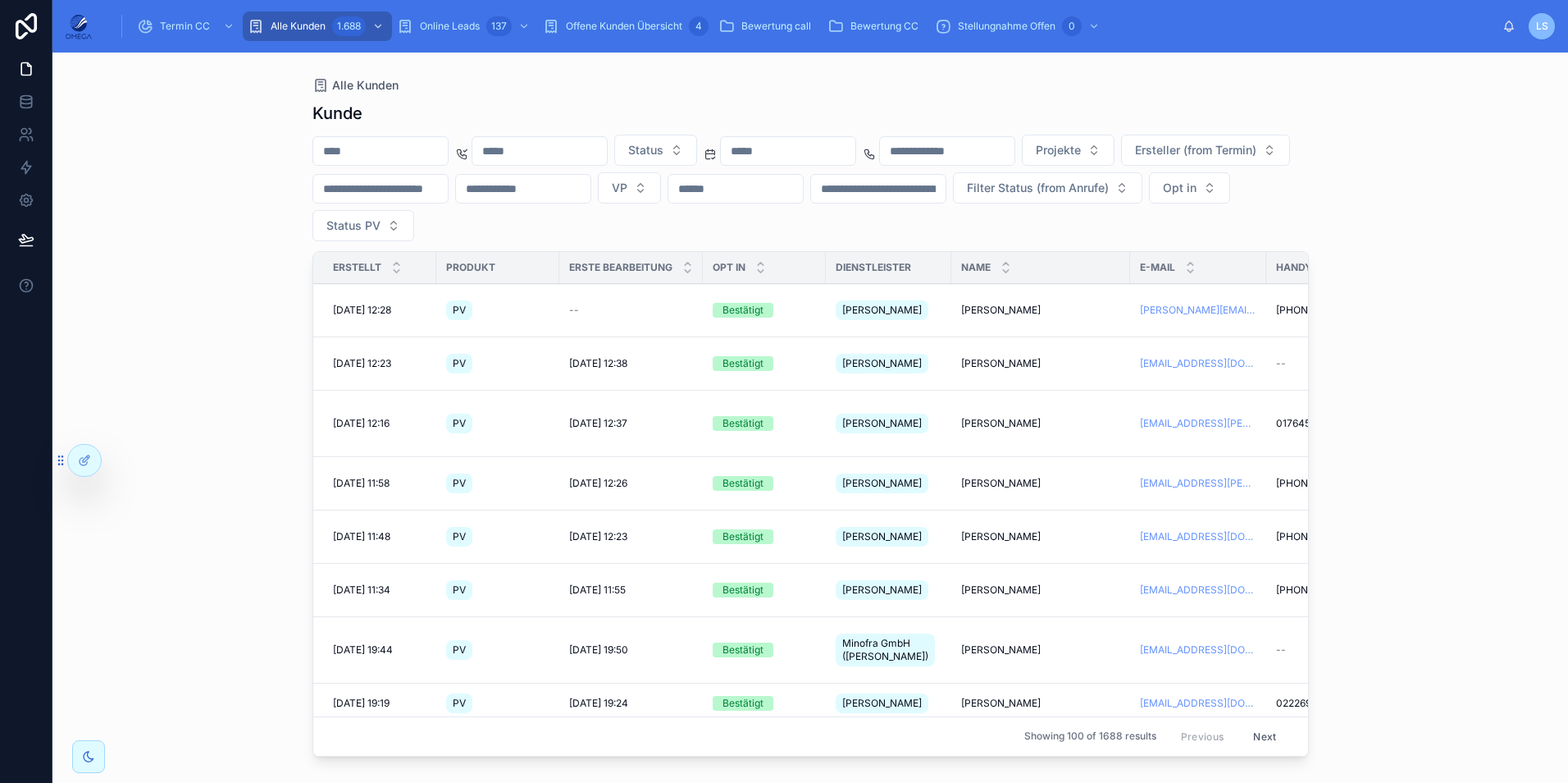
click at [139, 210] on div "Alle Kunden Kunde Status Projekte Ersteller (from Termin) VP Filter Status (fro…" at bounding box center [810, 417] width 1515 height 730
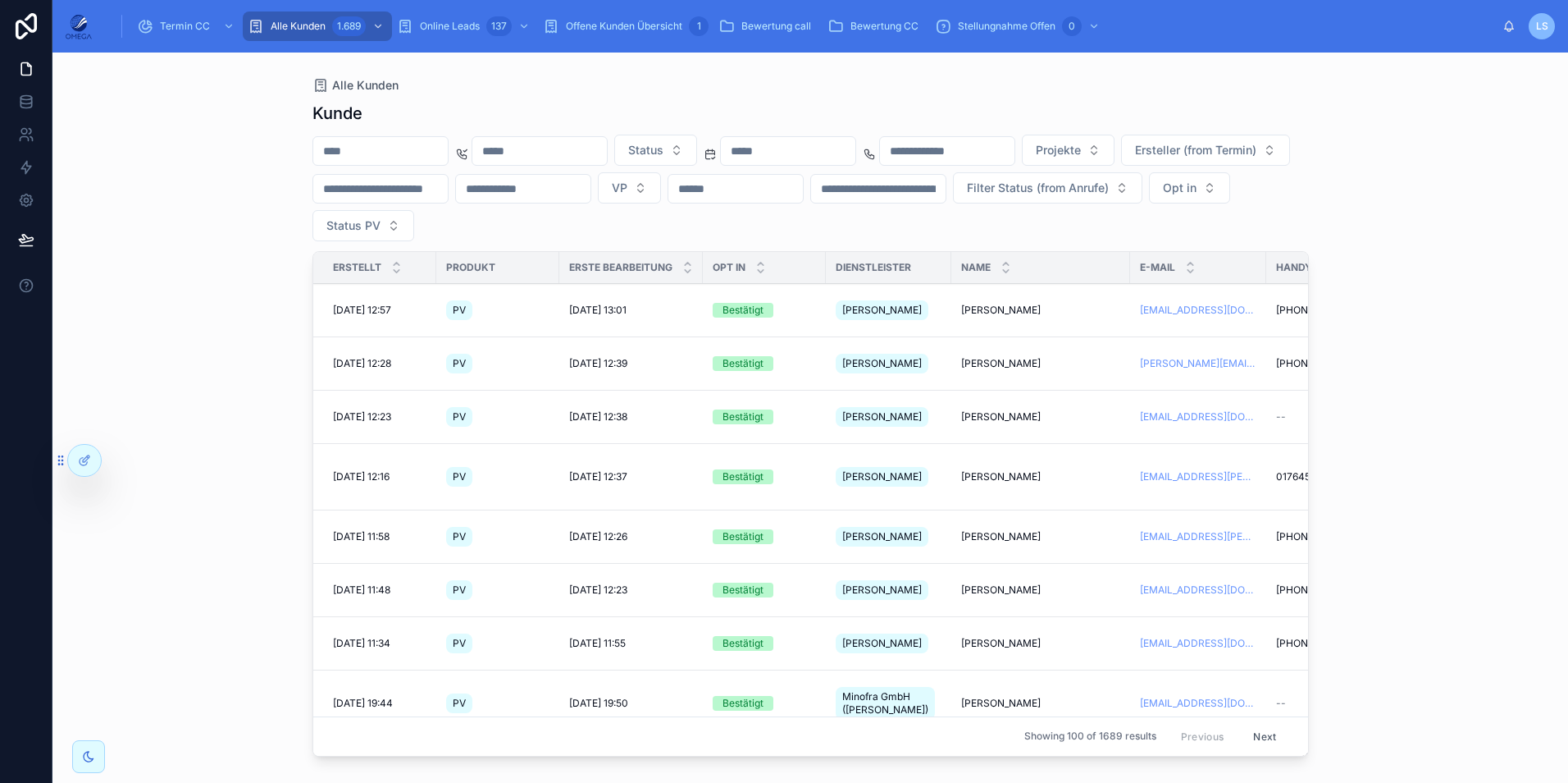
click at [207, 28] on span "Termin CC" at bounding box center [185, 26] width 50 height 14
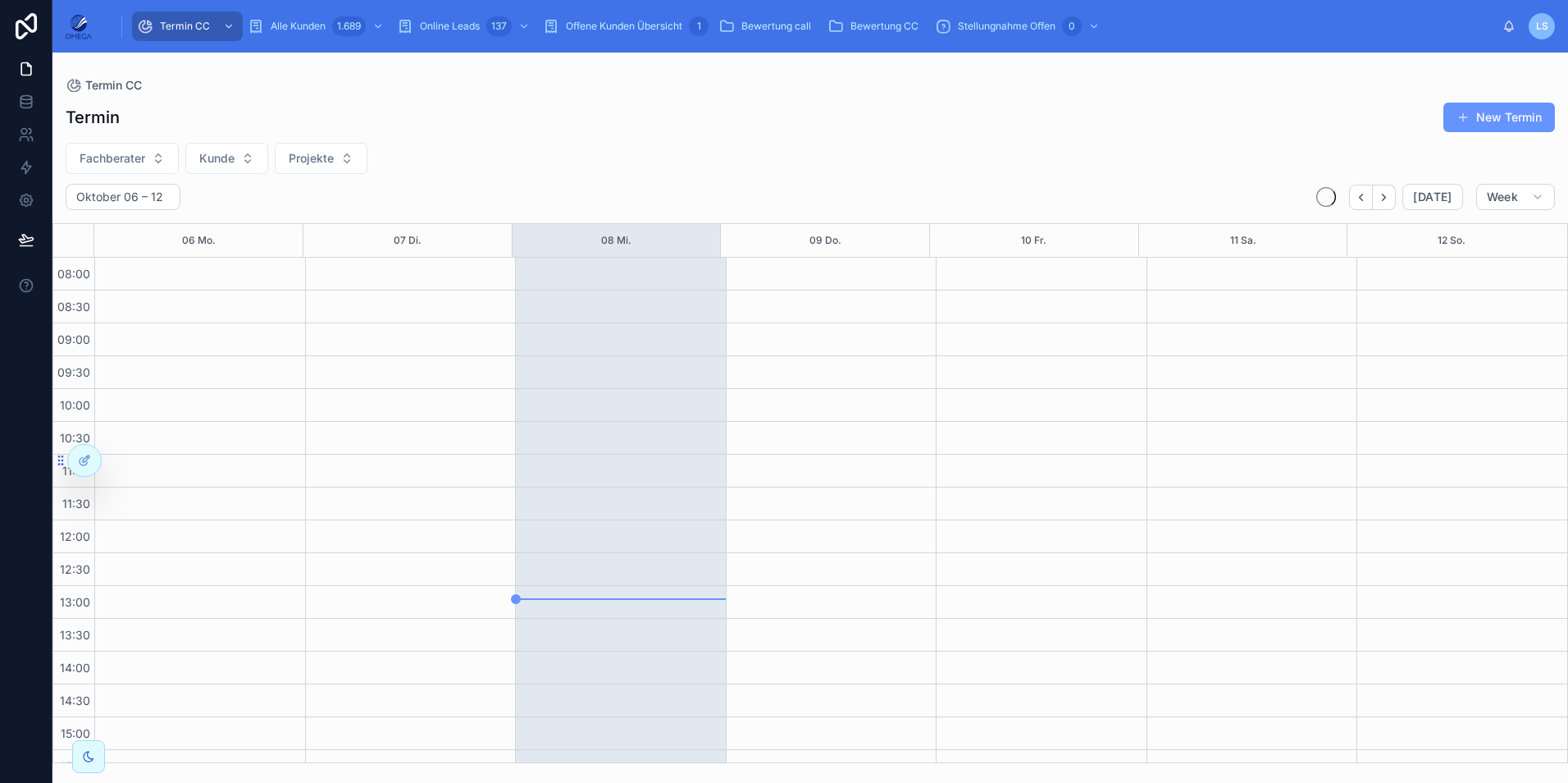
scroll to position [349, 0]
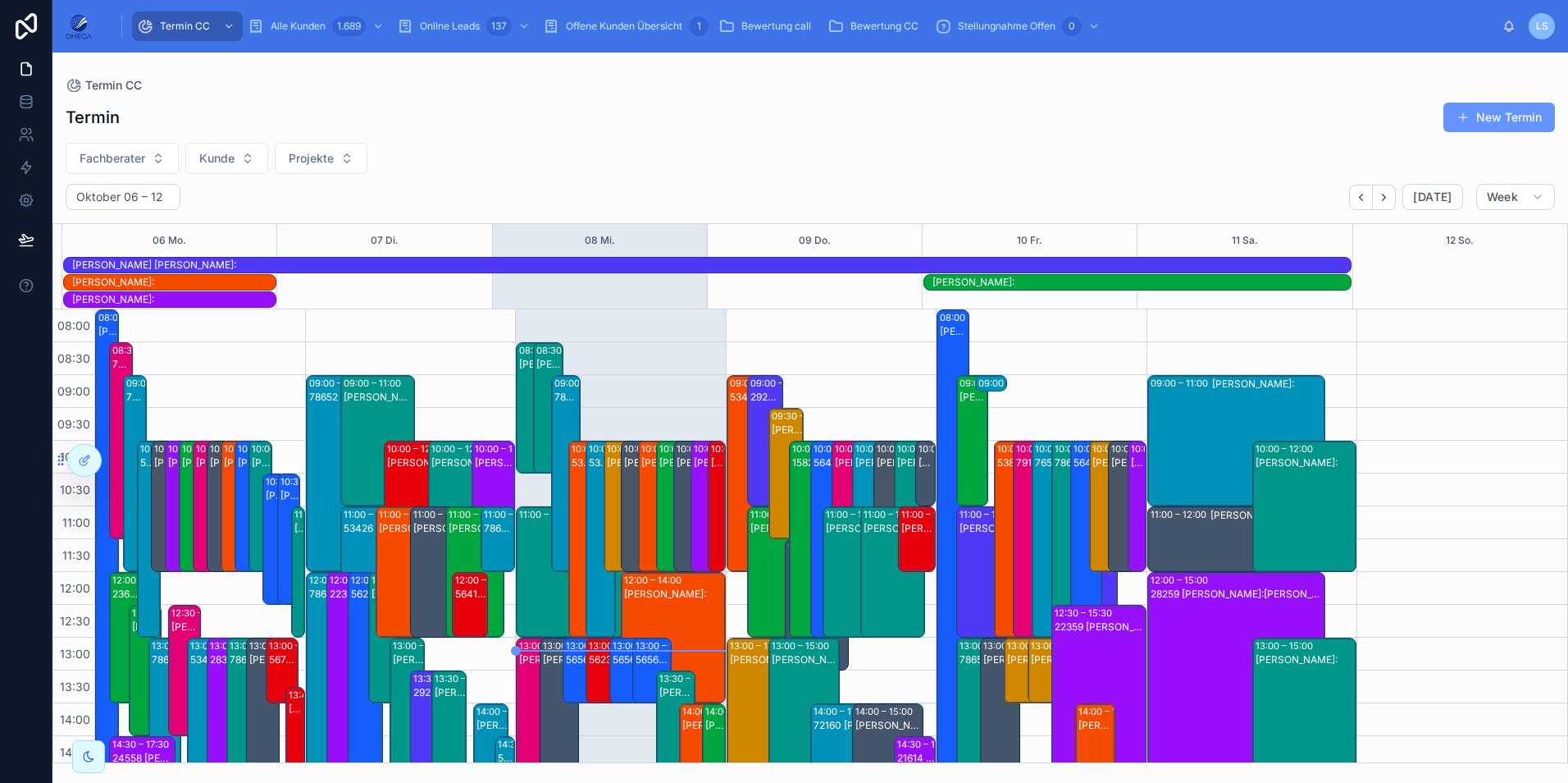
click at [141, 160] on span "Fachberater" at bounding box center [112, 158] width 66 height 16
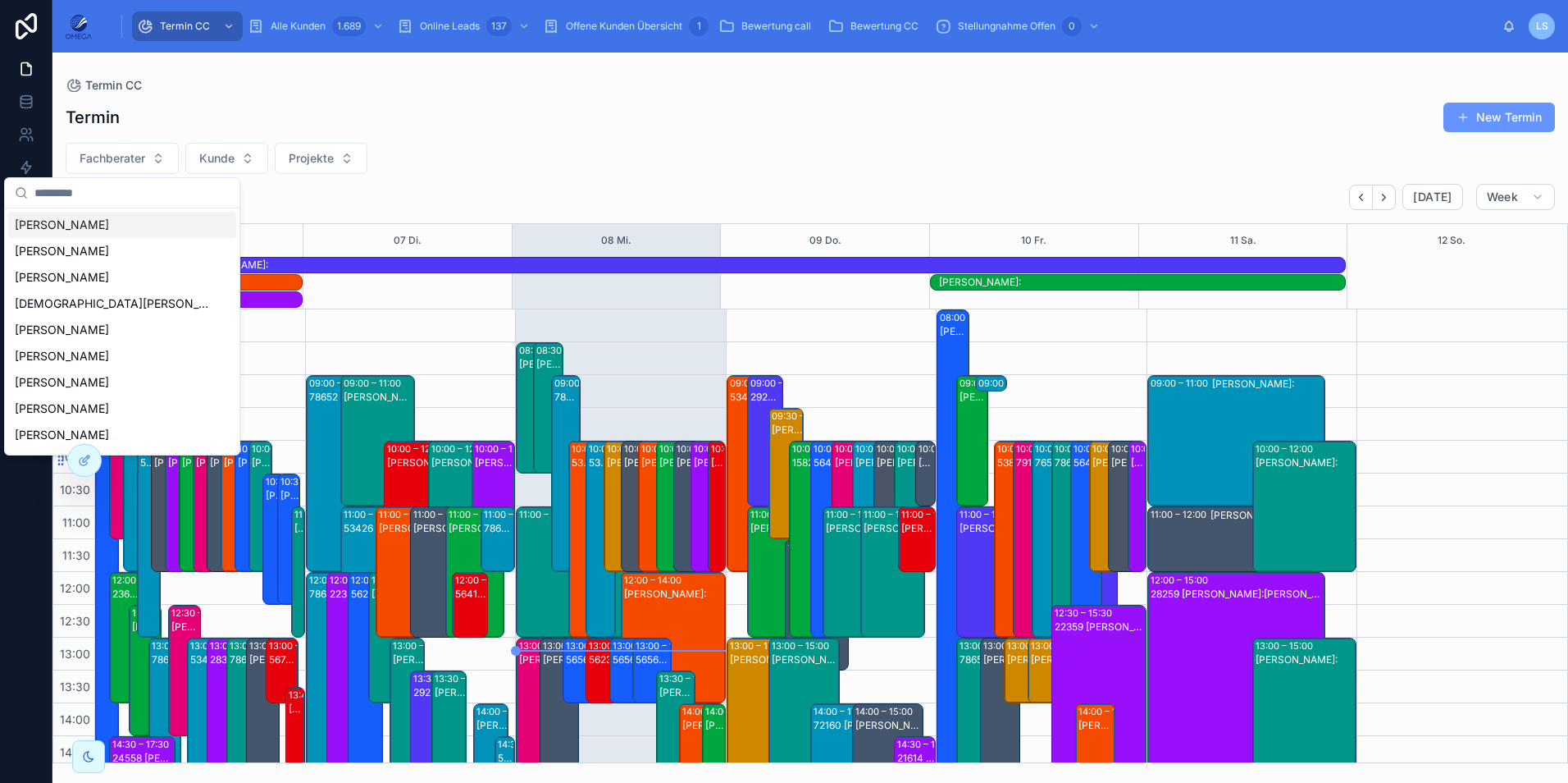
scroll to position [400, 0]
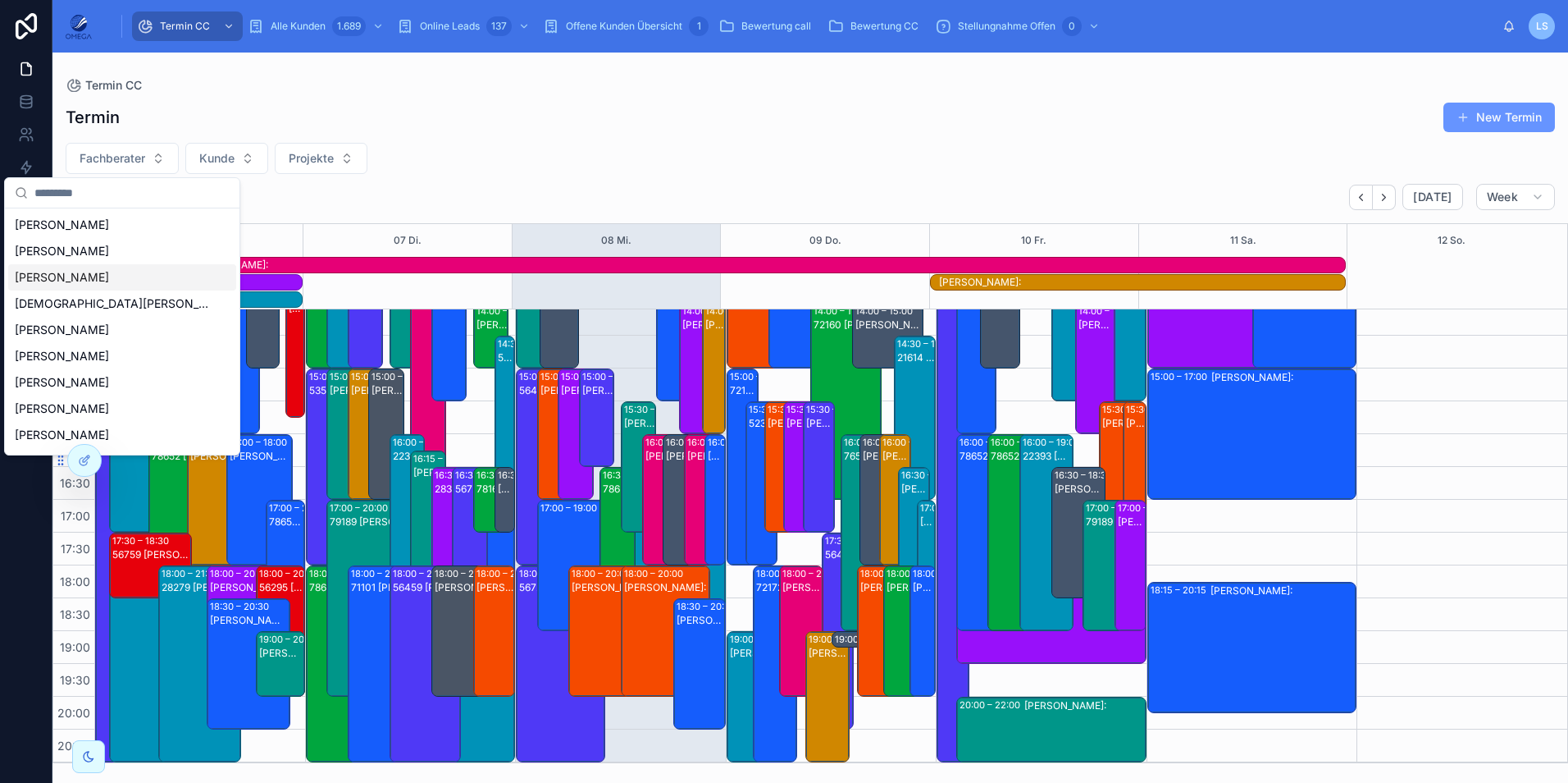
paste input "********"
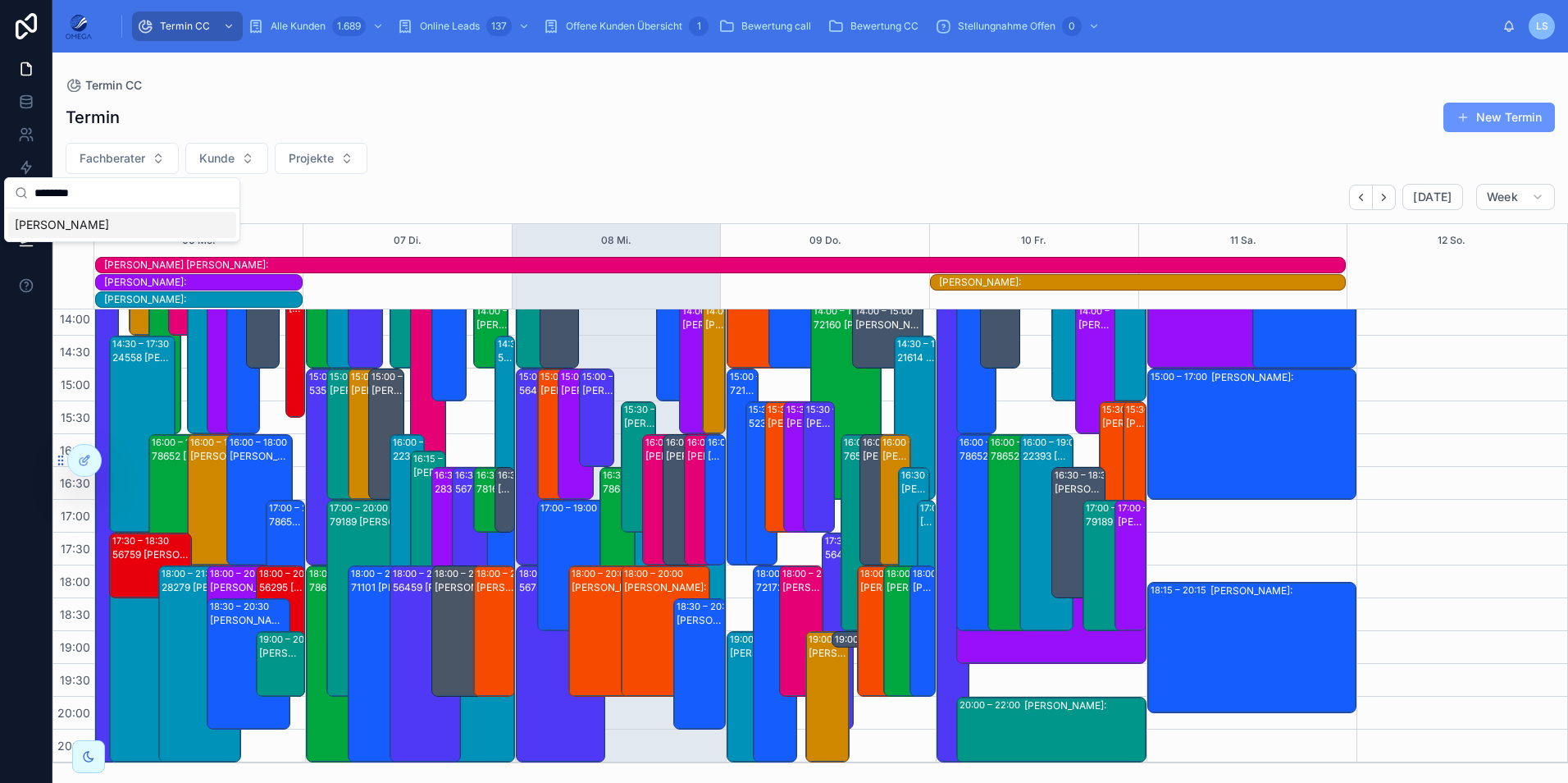
type input "********"
click at [107, 228] on div "06 Mo." at bounding box center [199, 240] width 209 height 33
click at [159, 148] on button "Fachberater" at bounding box center [122, 158] width 113 height 31
click at [121, 215] on div "Jannis Pfeiffer" at bounding box center [121, 224] width 228 height 26
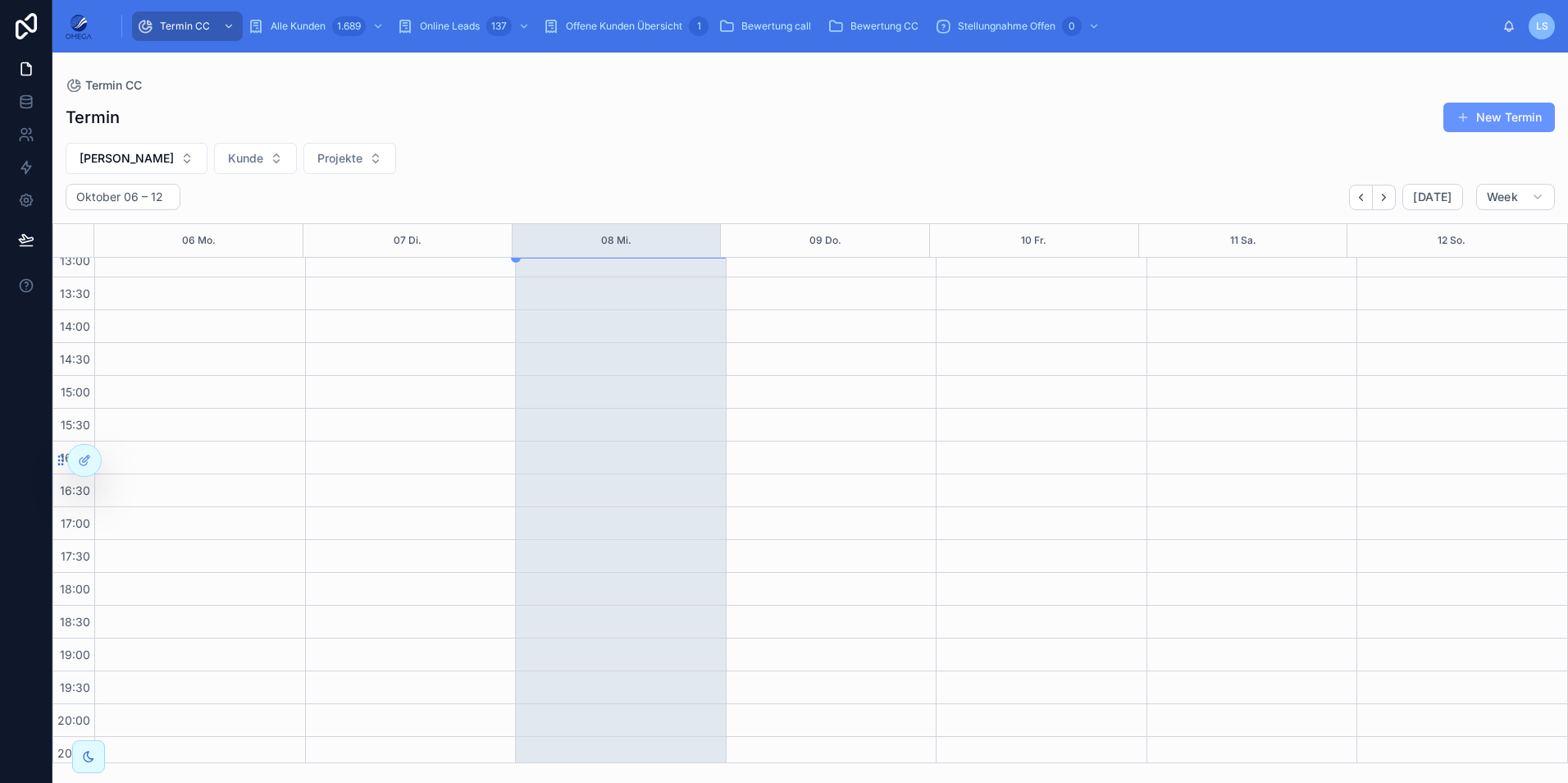
scroll to position [349, 0]
click at [1388, 194] on icon "Next" at bounding box center [1383, 197] width 13 height 13
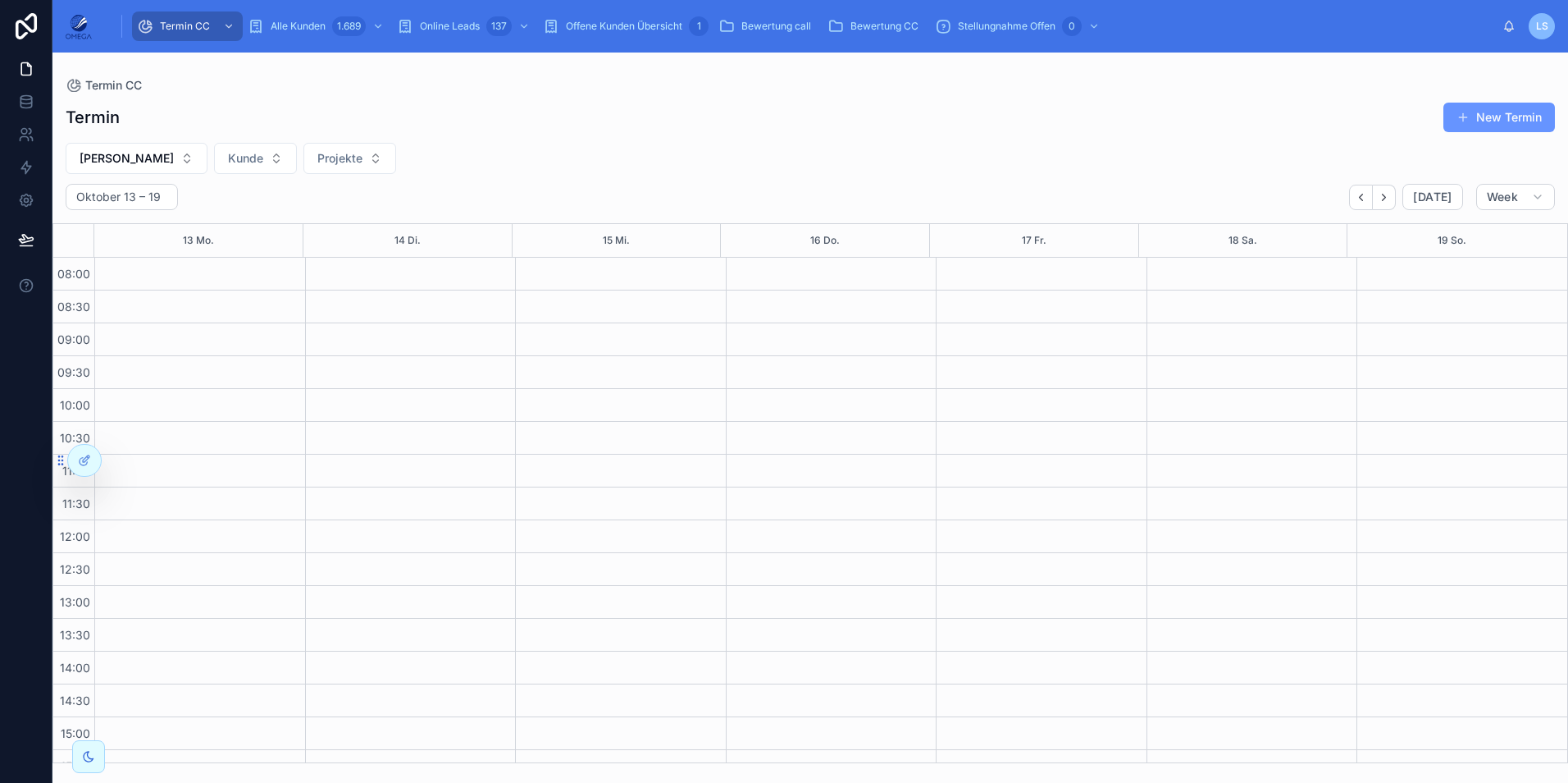
scroll to position [349, 0]
click at [1390, 195] on icon "Next" at bounding box center [1383, 197] width 13 height 13
click at [1547, 21] on span "LS" at bounding box center [1542, 26] width 13 height 14
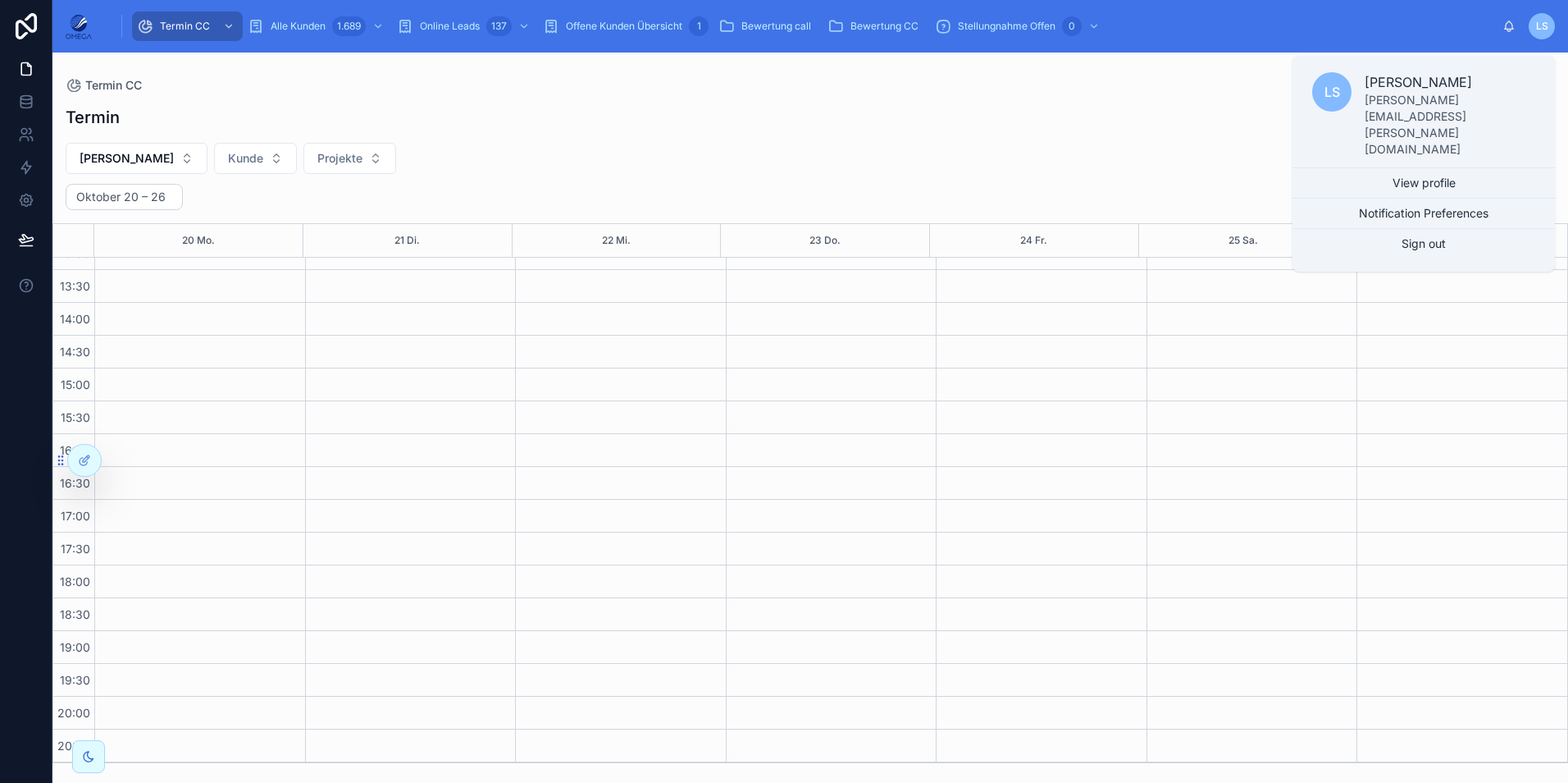
click at [1547, 21] on span "LS" at bounding box center [1542, 26] width 13 height 14
click at [1172, 101] on div "Termin New Termin Jannis Pfeiffer Kunde Projekte Oktober 20 – 26 Today Week 20 …" at bounding box center [810, 427] width 1515 height 671
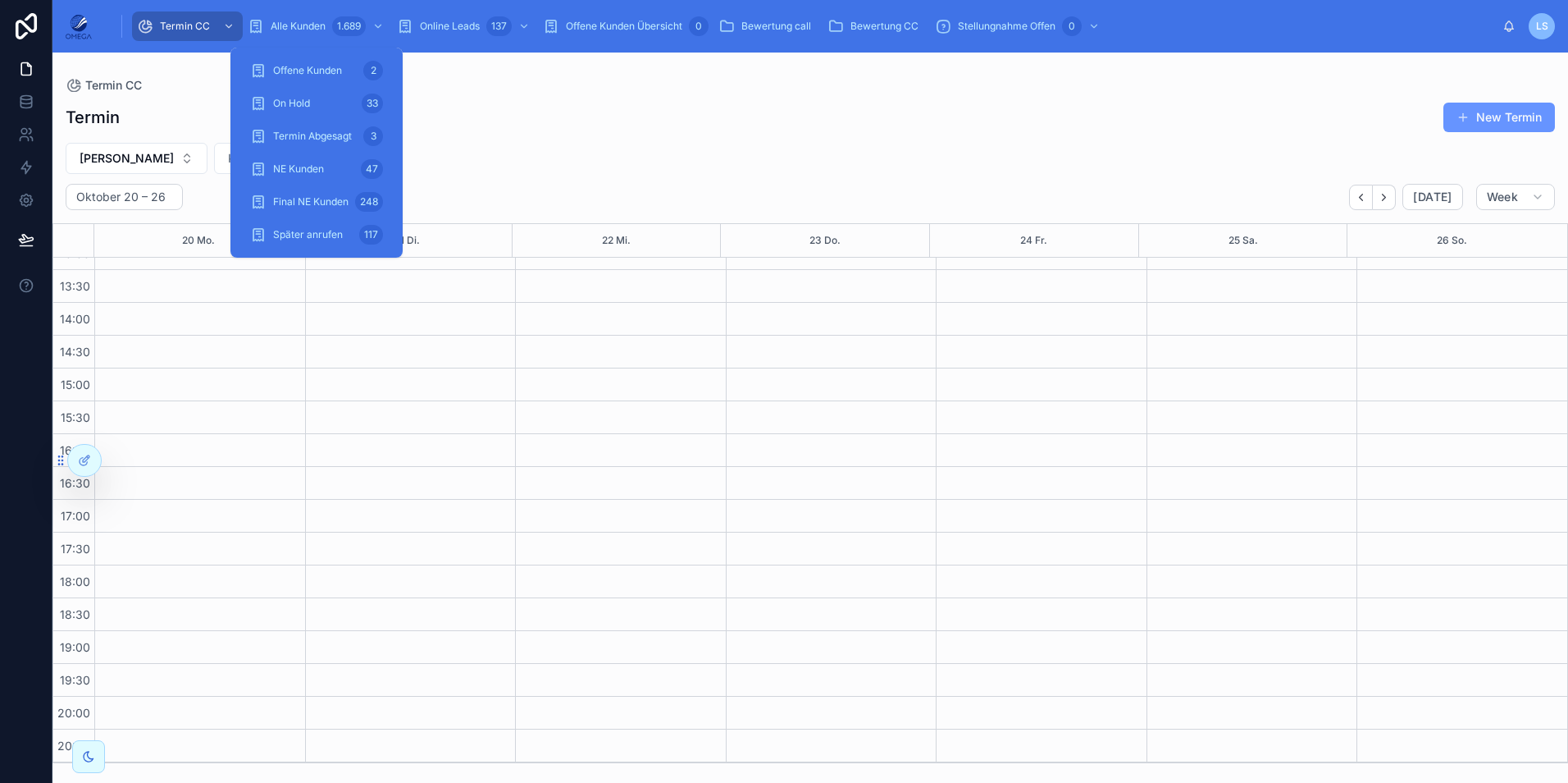
click at [314, 23] on span "Alle Kunden" at bounding box center [297, 26] width 55 height 14
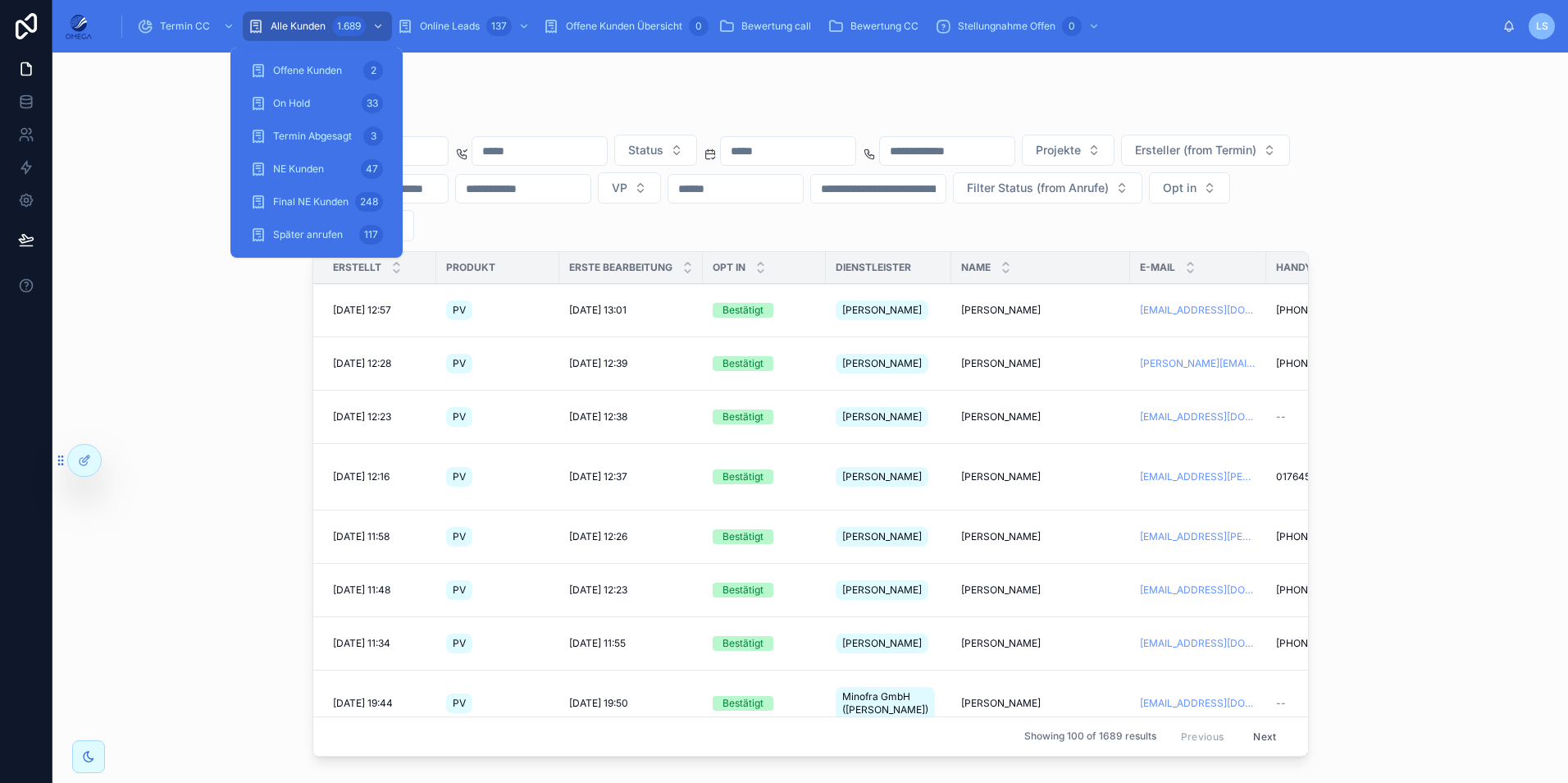
click at [196, 17] on div "Termin CC" at bounding box center [187, 26] width 101 height 26
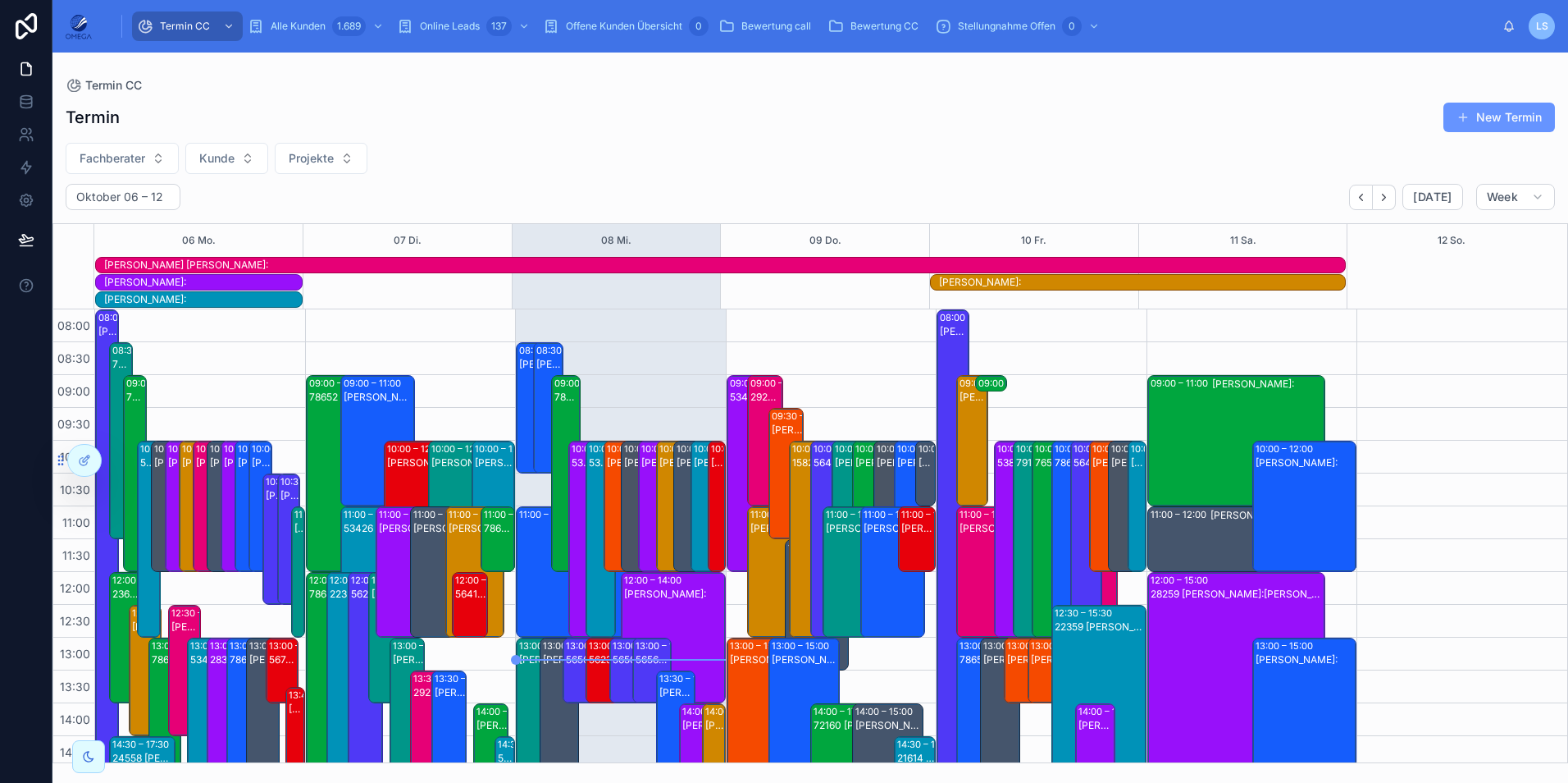
scroll to position [400, 0]
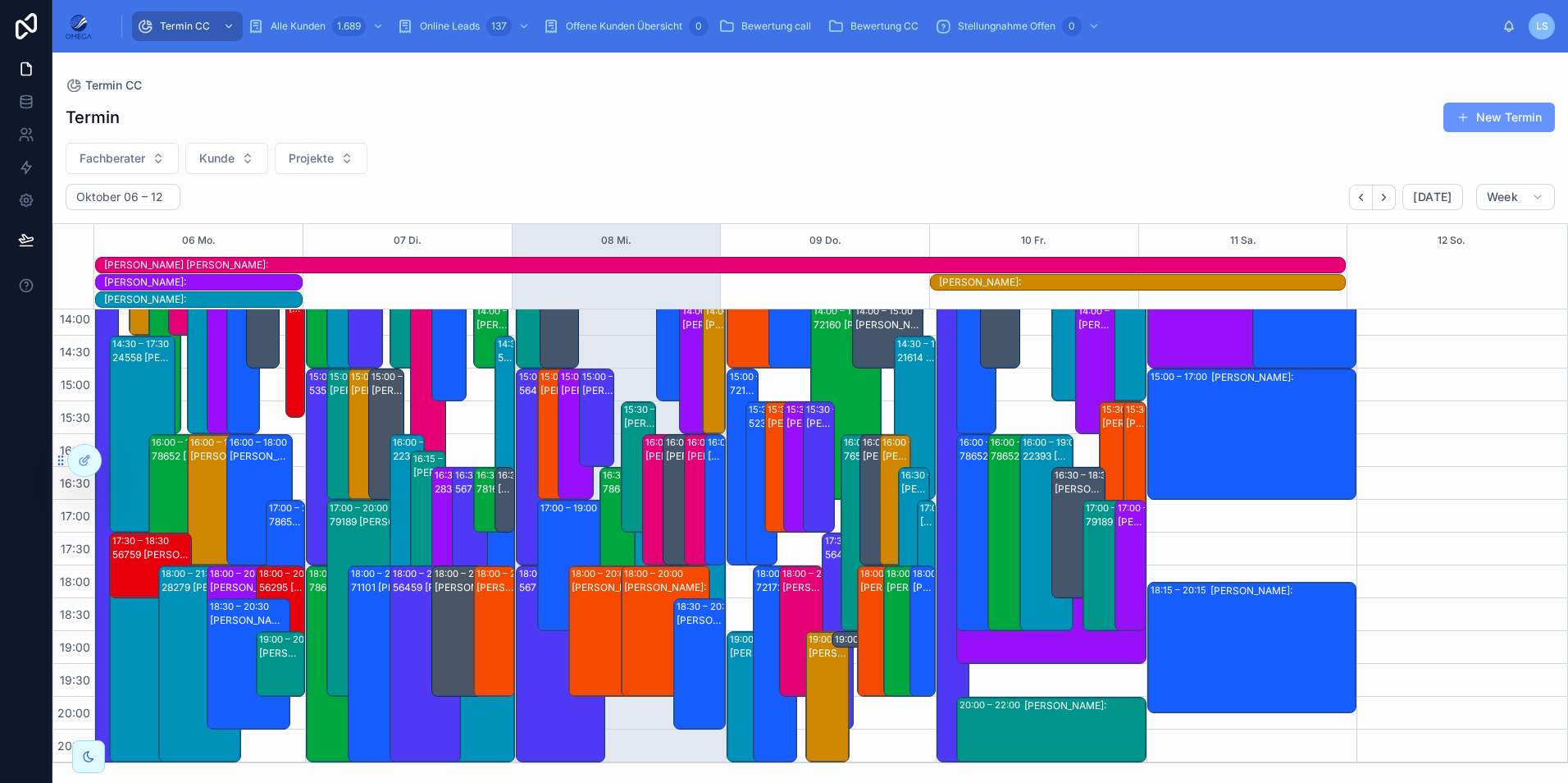
click at [1387, 200] on icon "Next" at bounding box center [1383, 197] width 13 height 13
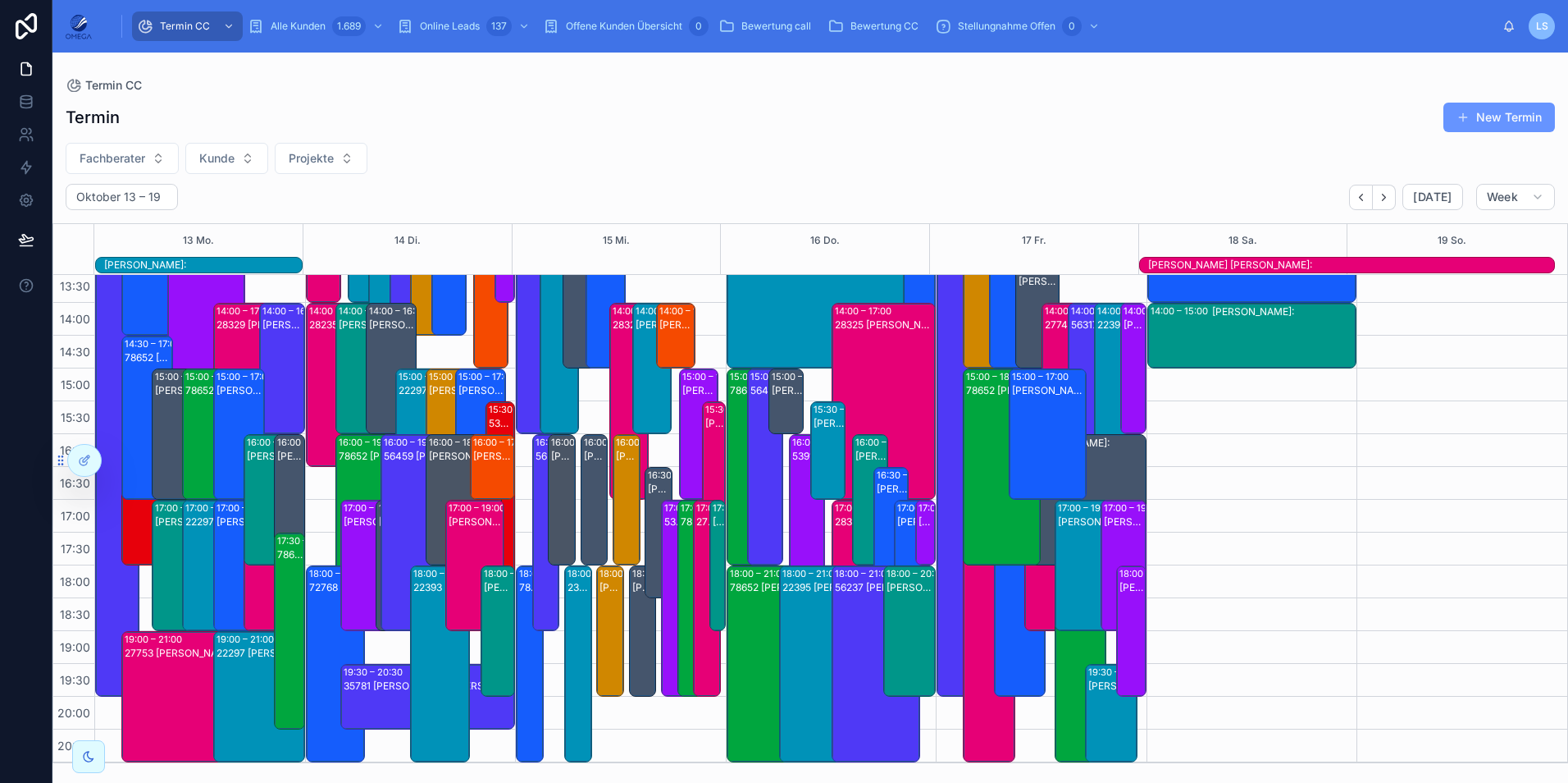
scroll to position [366, 0]
click at [1387, 200] on icon "Next" at bounding box center [1383, 197] width 13 height 13
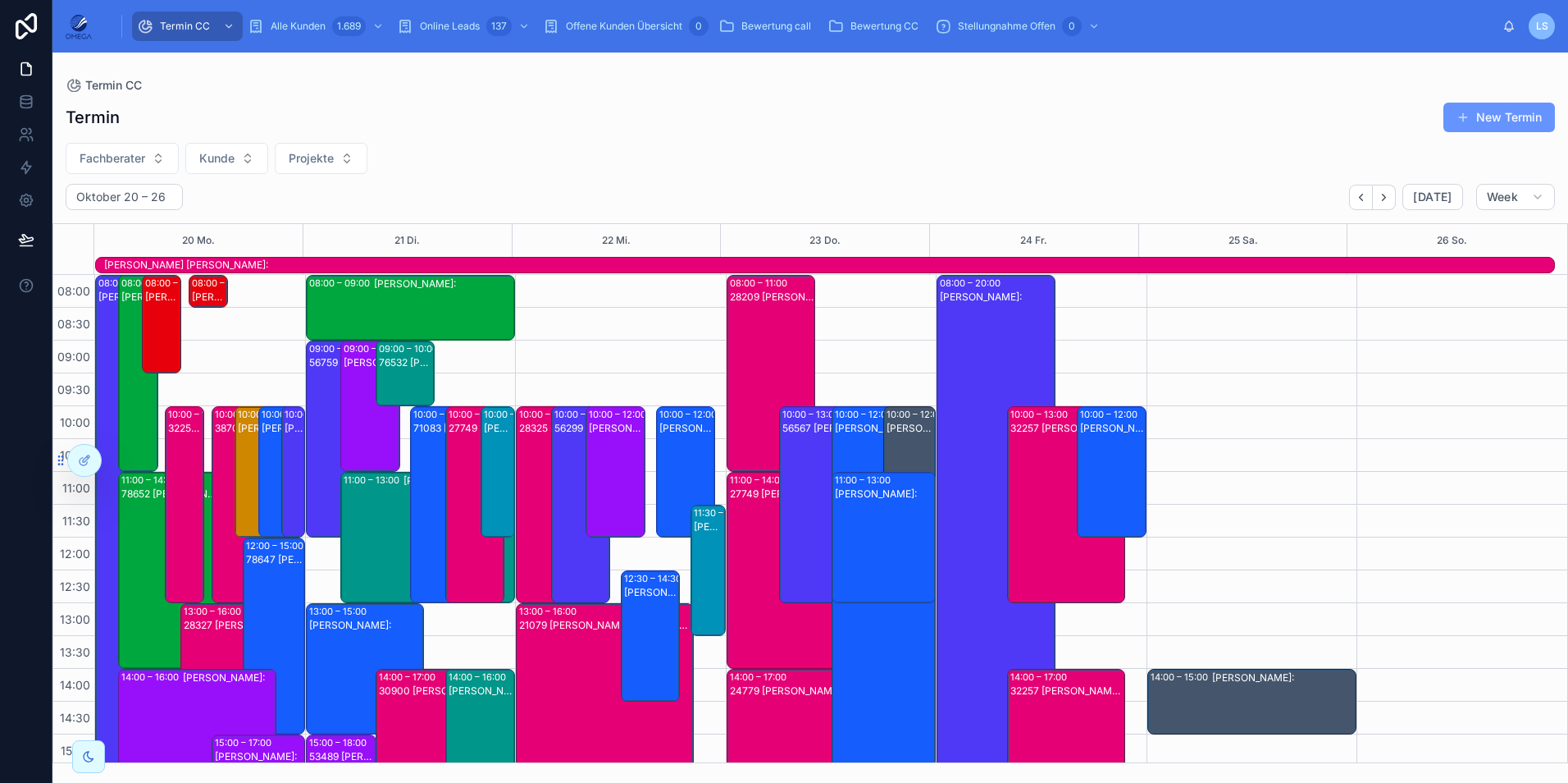
click at [134, 160] on span "Fachberater" at bounding box center [112, 158] width 66 height 16
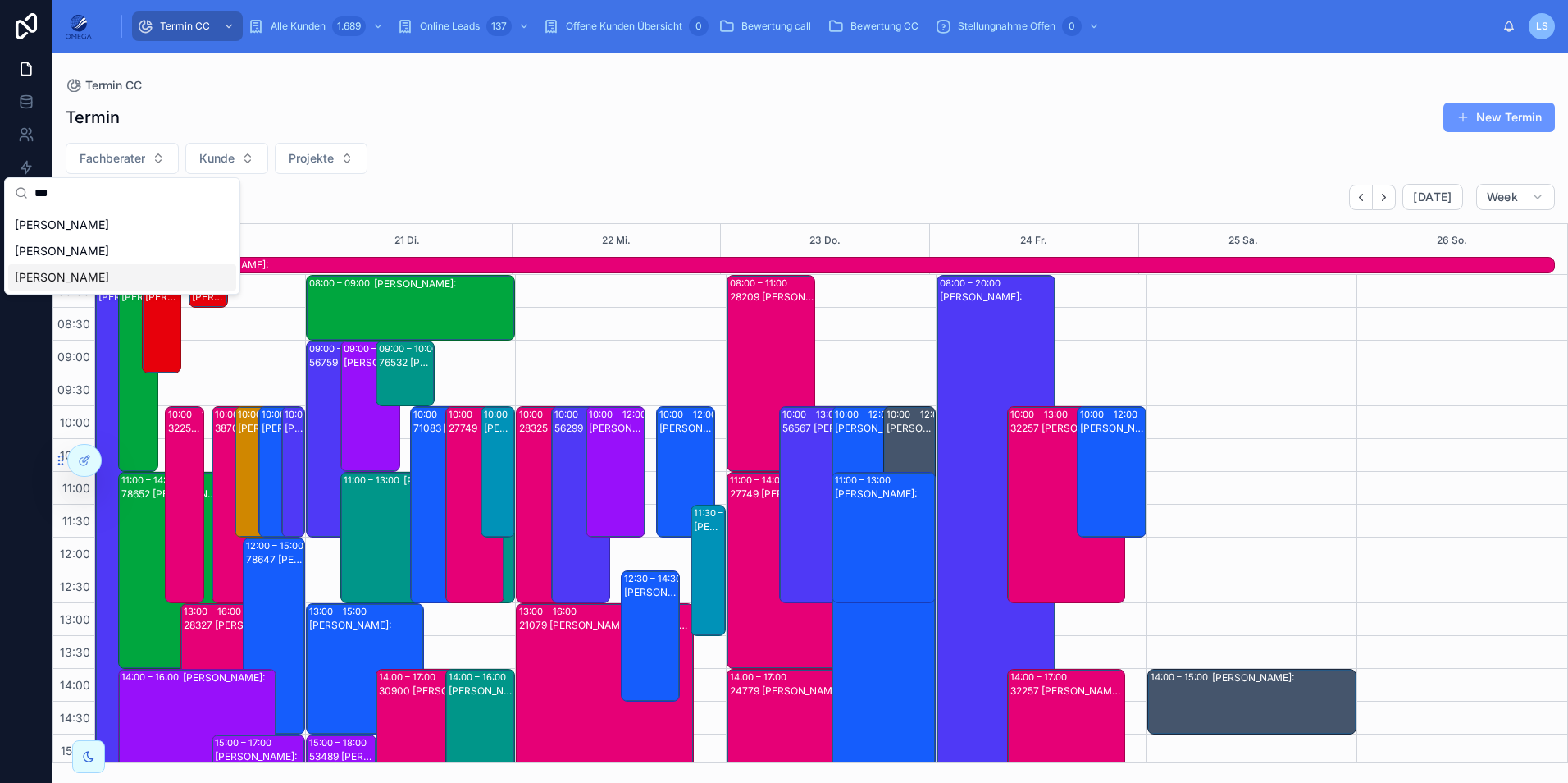
type input "***"
click at [136, 270] on div "Jannis Pfeiffer" at bounding box center [121, 277] width 228 height 26
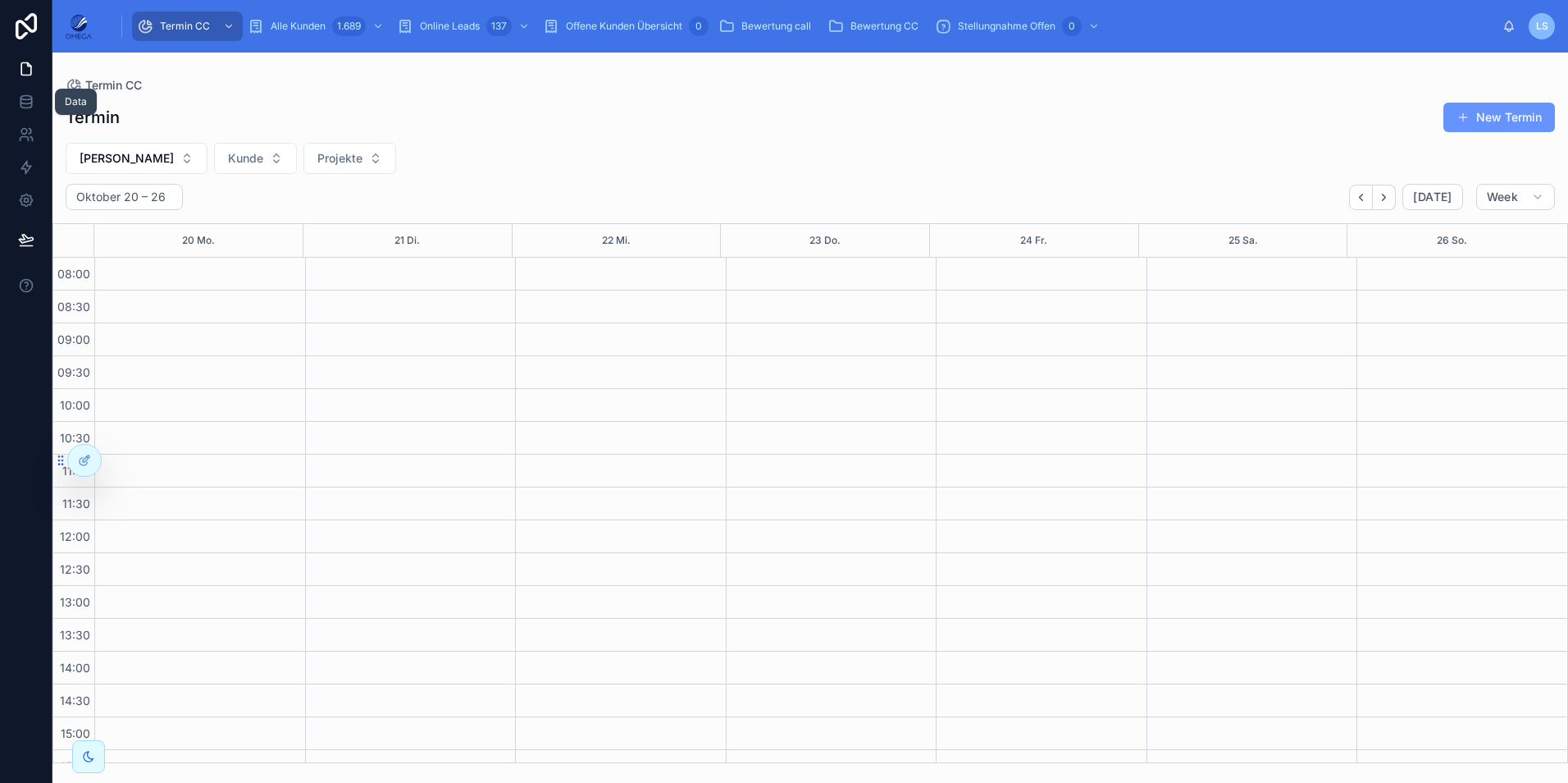
click at [33, 92] on link at bounding box center [25, 102] width 51 height 33
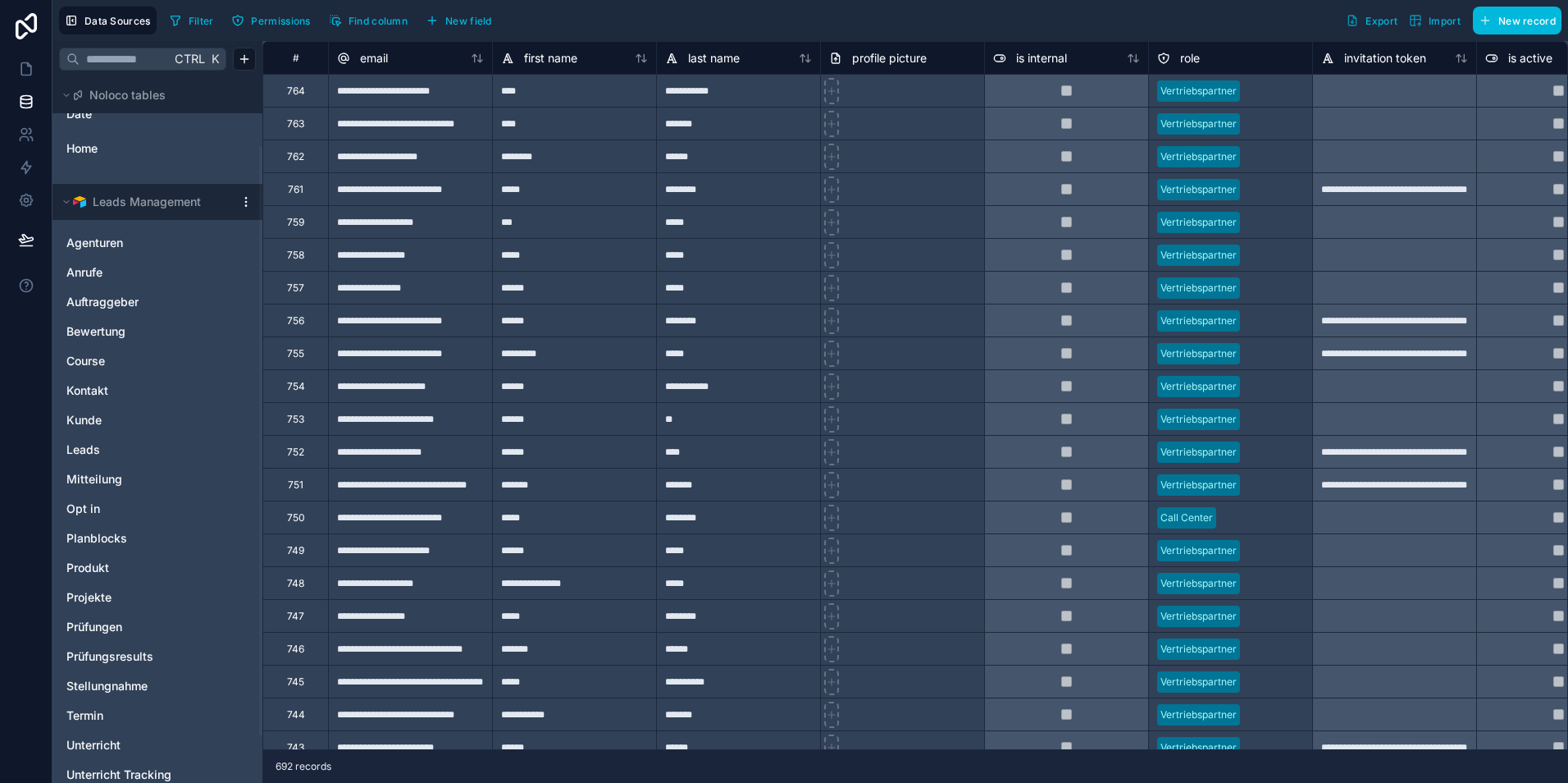
scroll to position [82, 0]
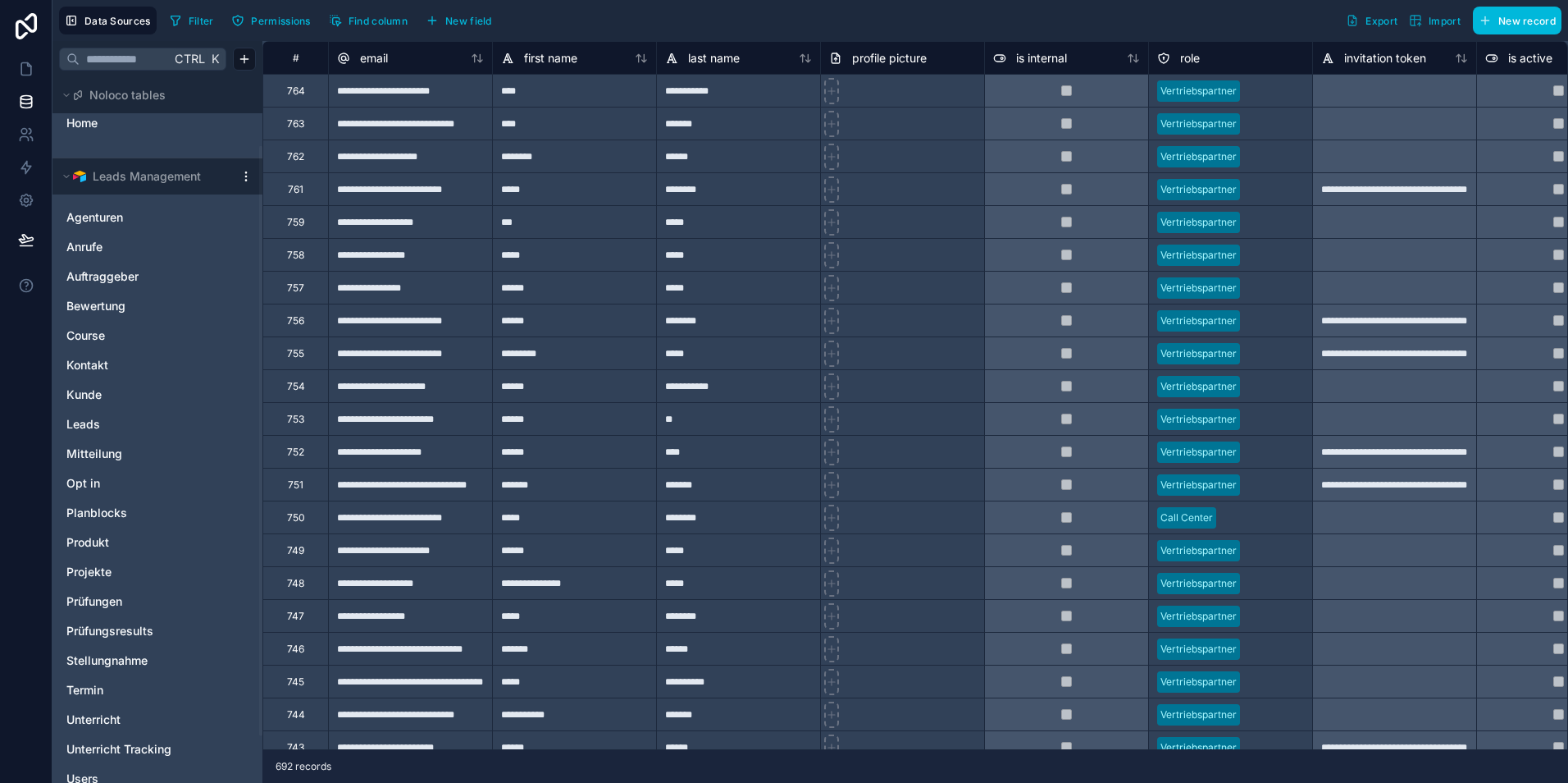
click at [137, 682] on link "Termin" at bounding box center [141, 690] width 149 height 16
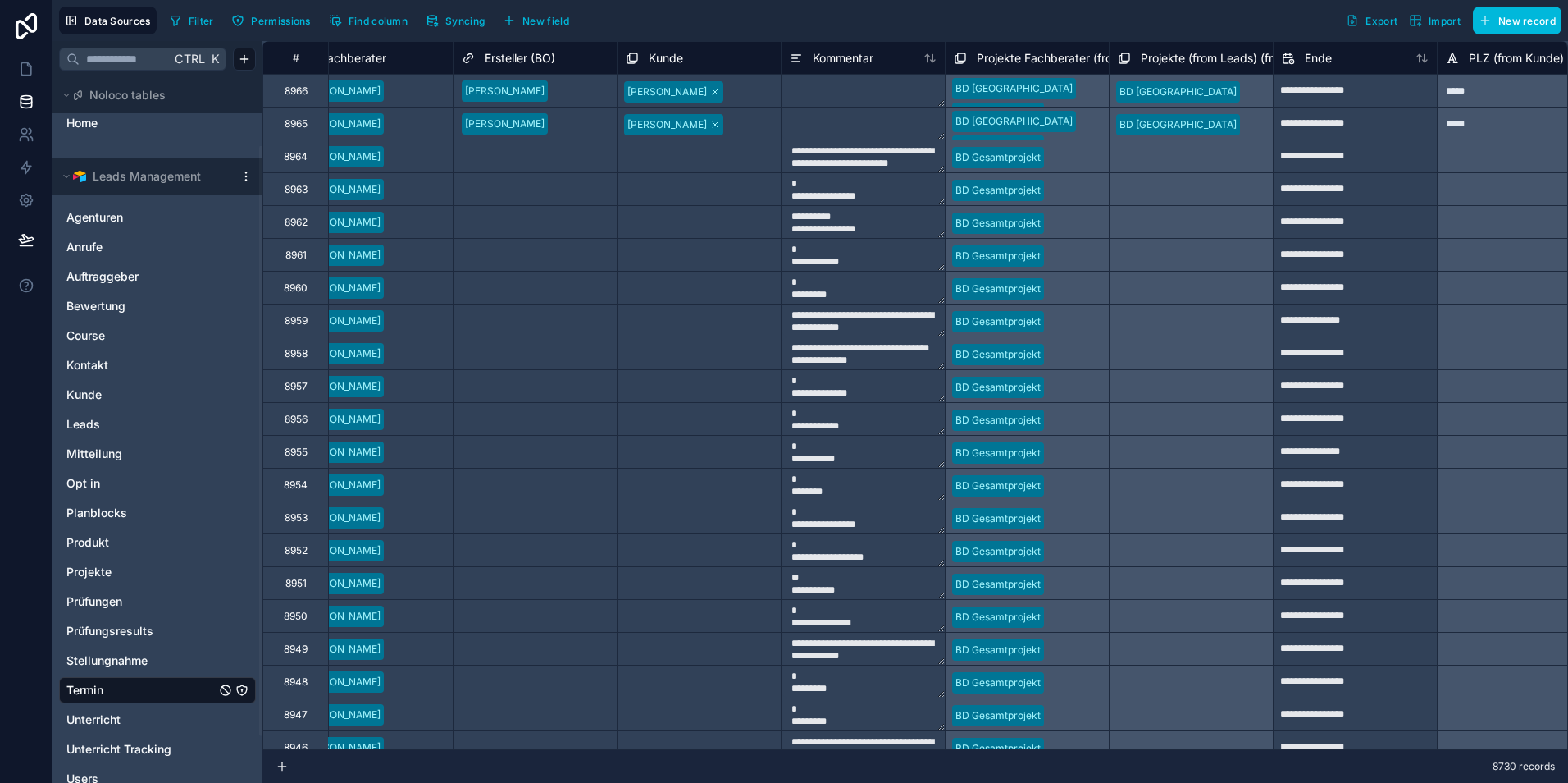
scroll to position [0, 410]
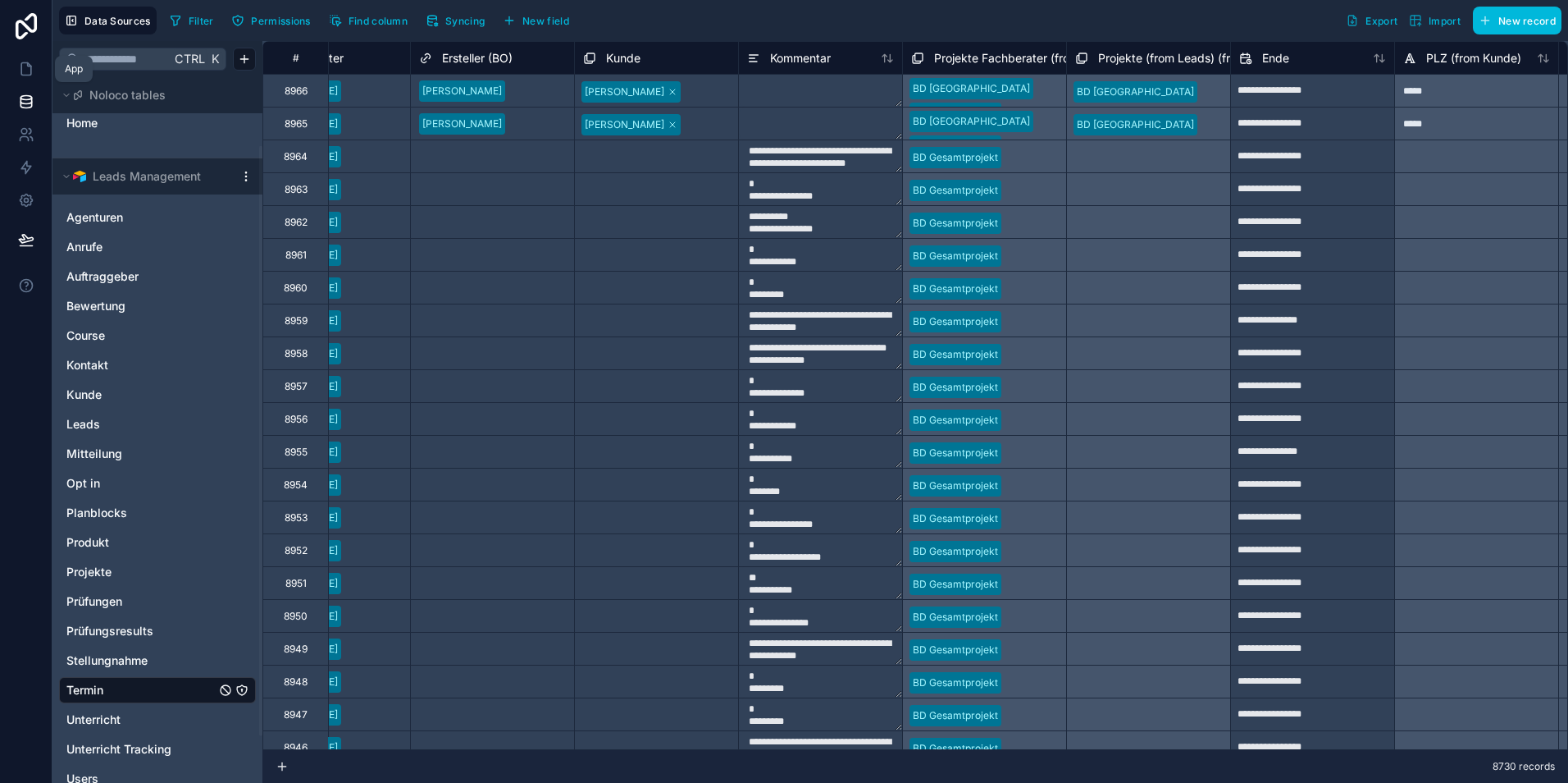
click at [29, 58] on link at bounding box center [25, 69] width 51 height 33
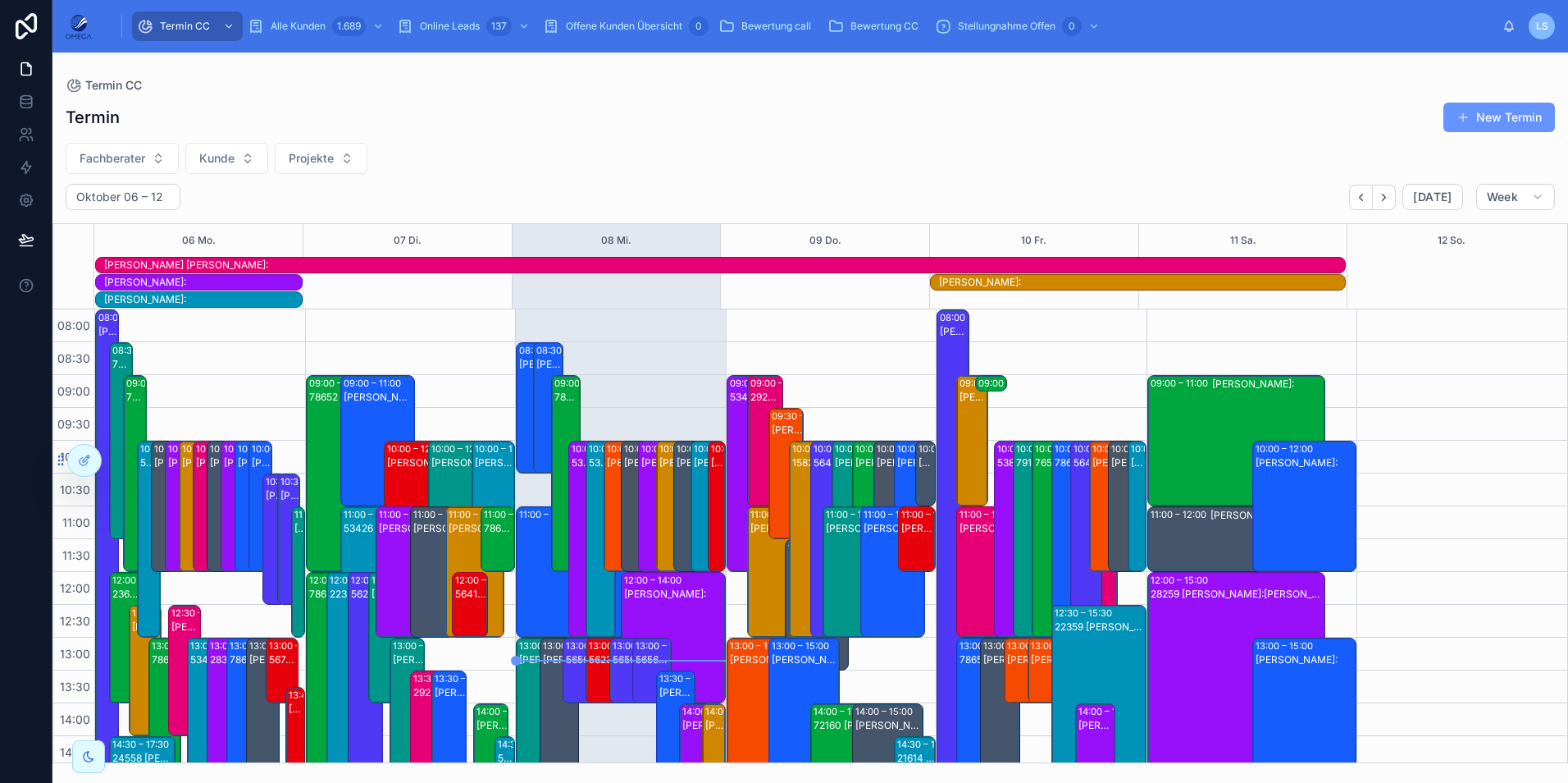
click at [88, 454] on icon at bounding box center [84, 460] width 14 height 14
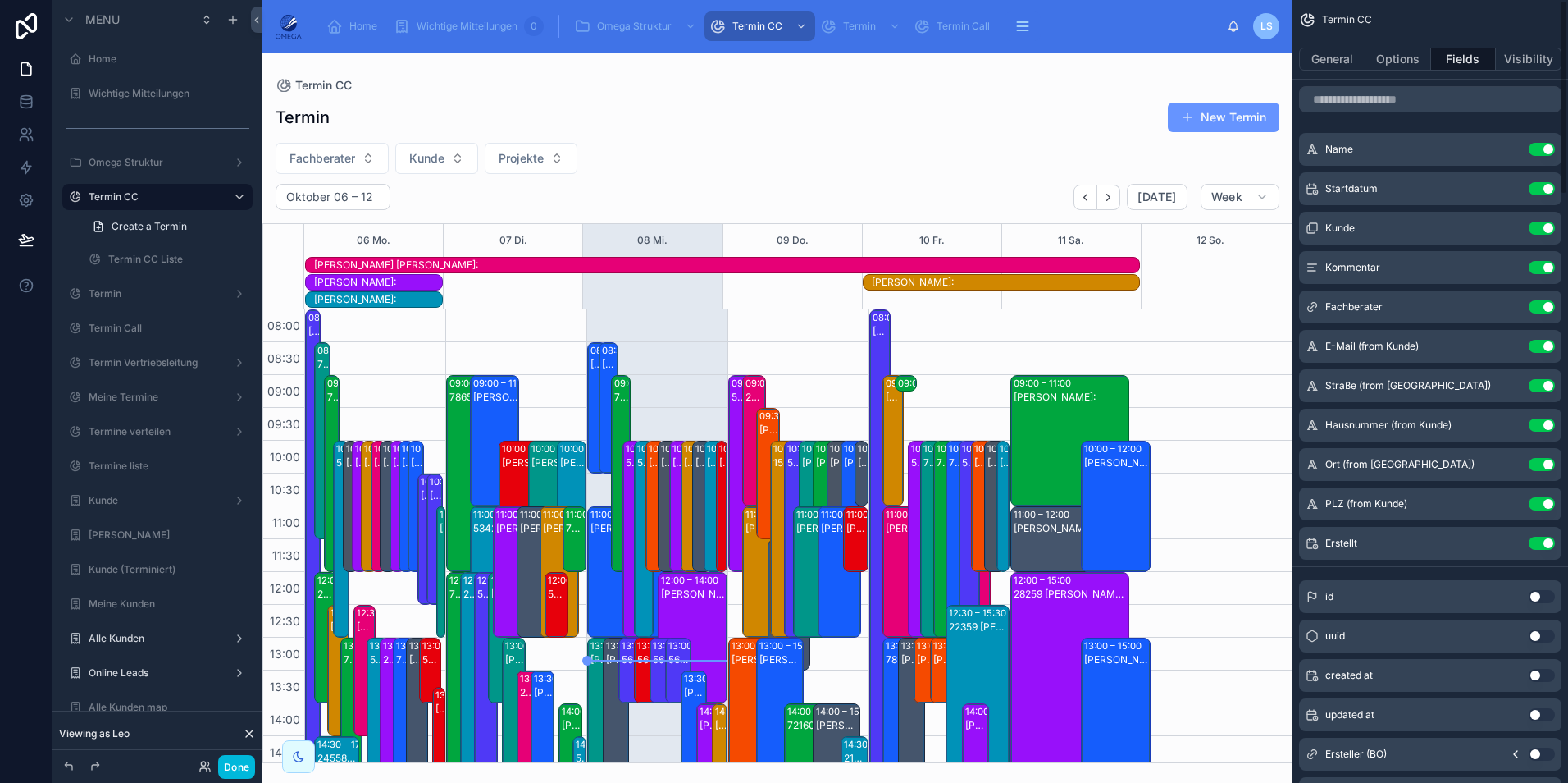
scroll to position [400, 0]
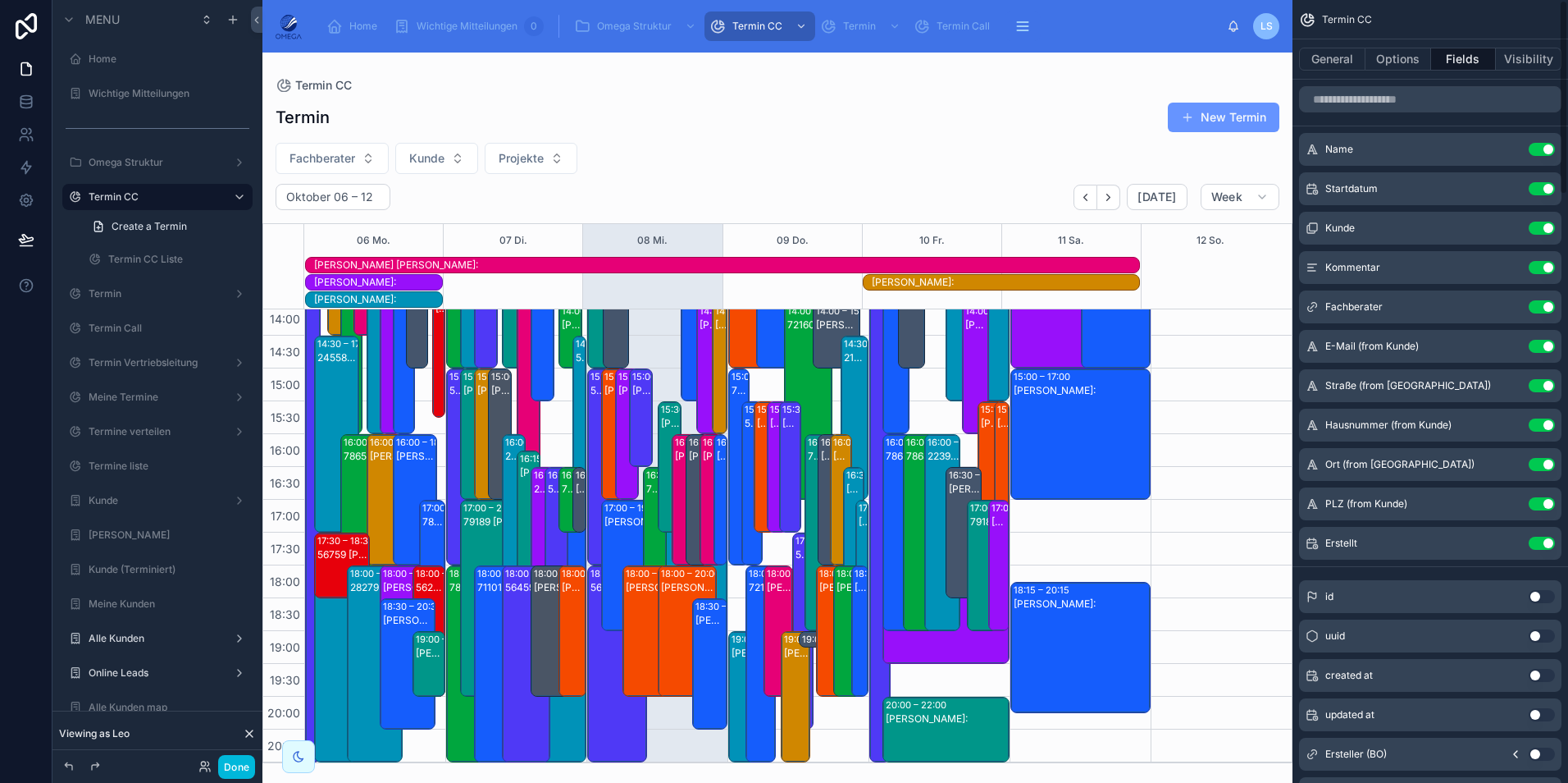
click at [1414, 60] on button "Options" at bounding box center [1399, 59] width 66 height 23
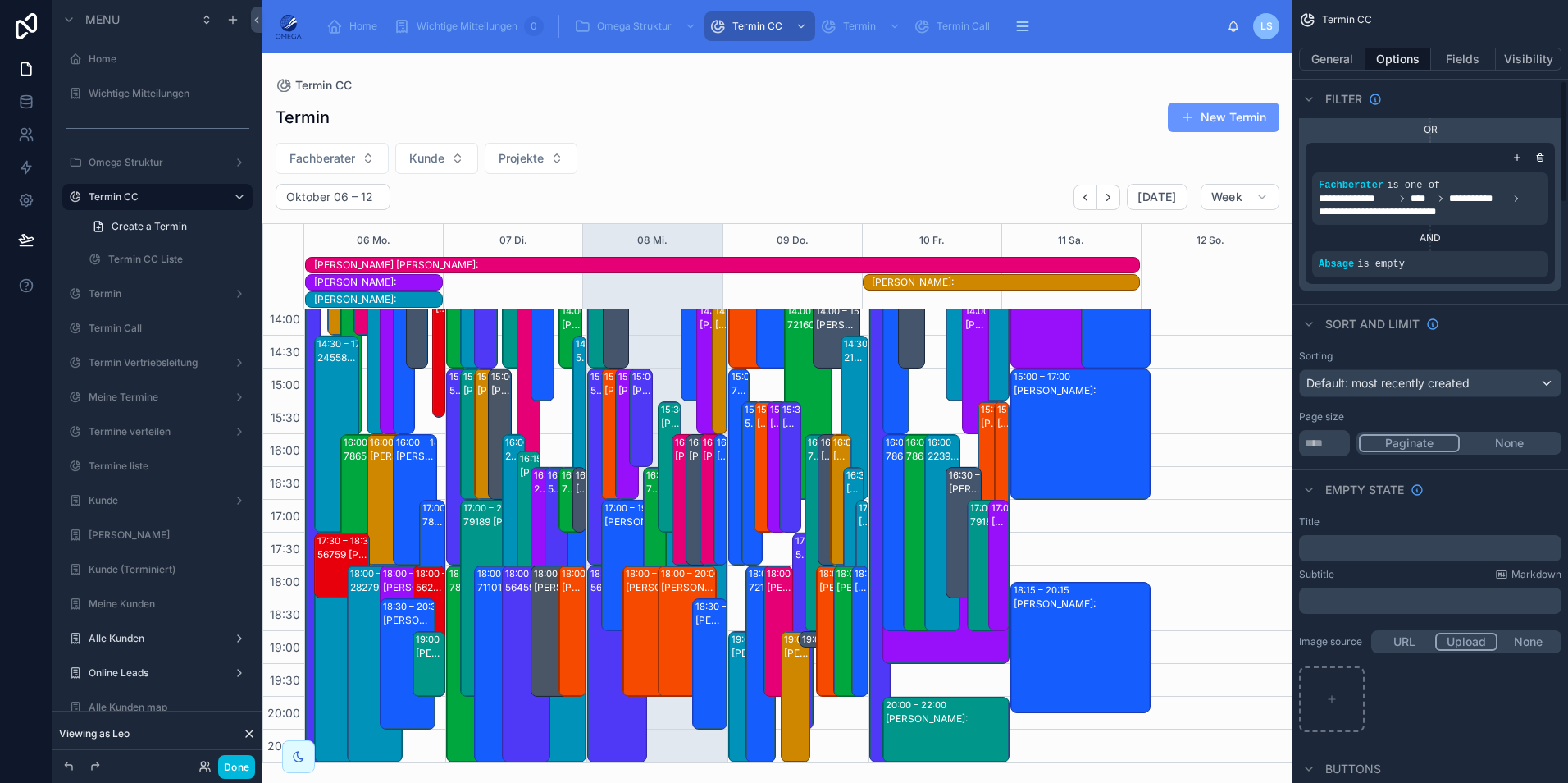
scroll to position [492, 0]
click at [1328, 437] on input "**" at bounding box center [1324, 446] width 50 height 26
click at [1323, 434] on input "**" at bounding box center [1324, 446] width 50 height 26
click at [1532, 437] on button "None" at bounding box center [1509, 446] width 99 height 18
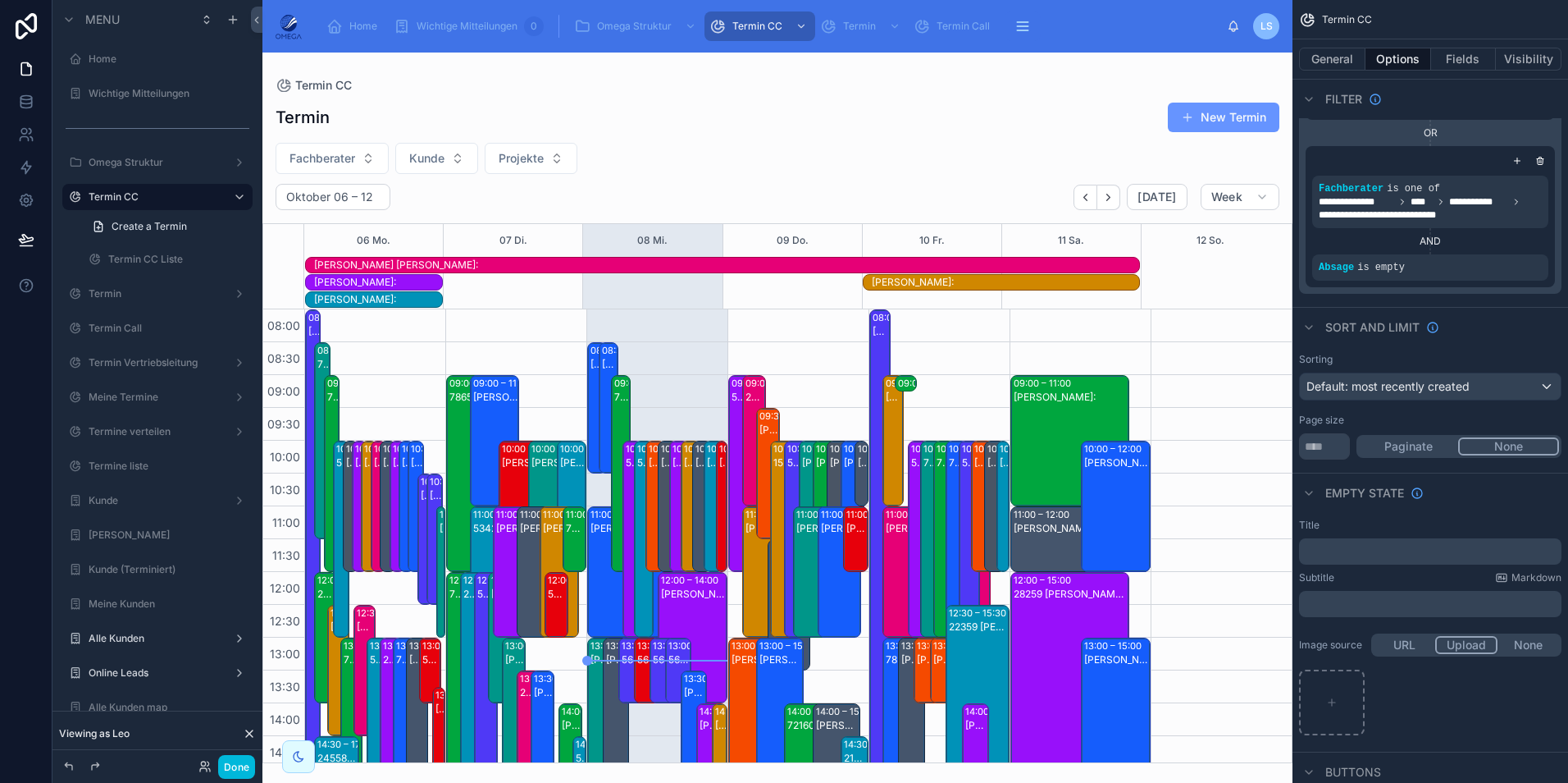
scroll to position [400, 0]
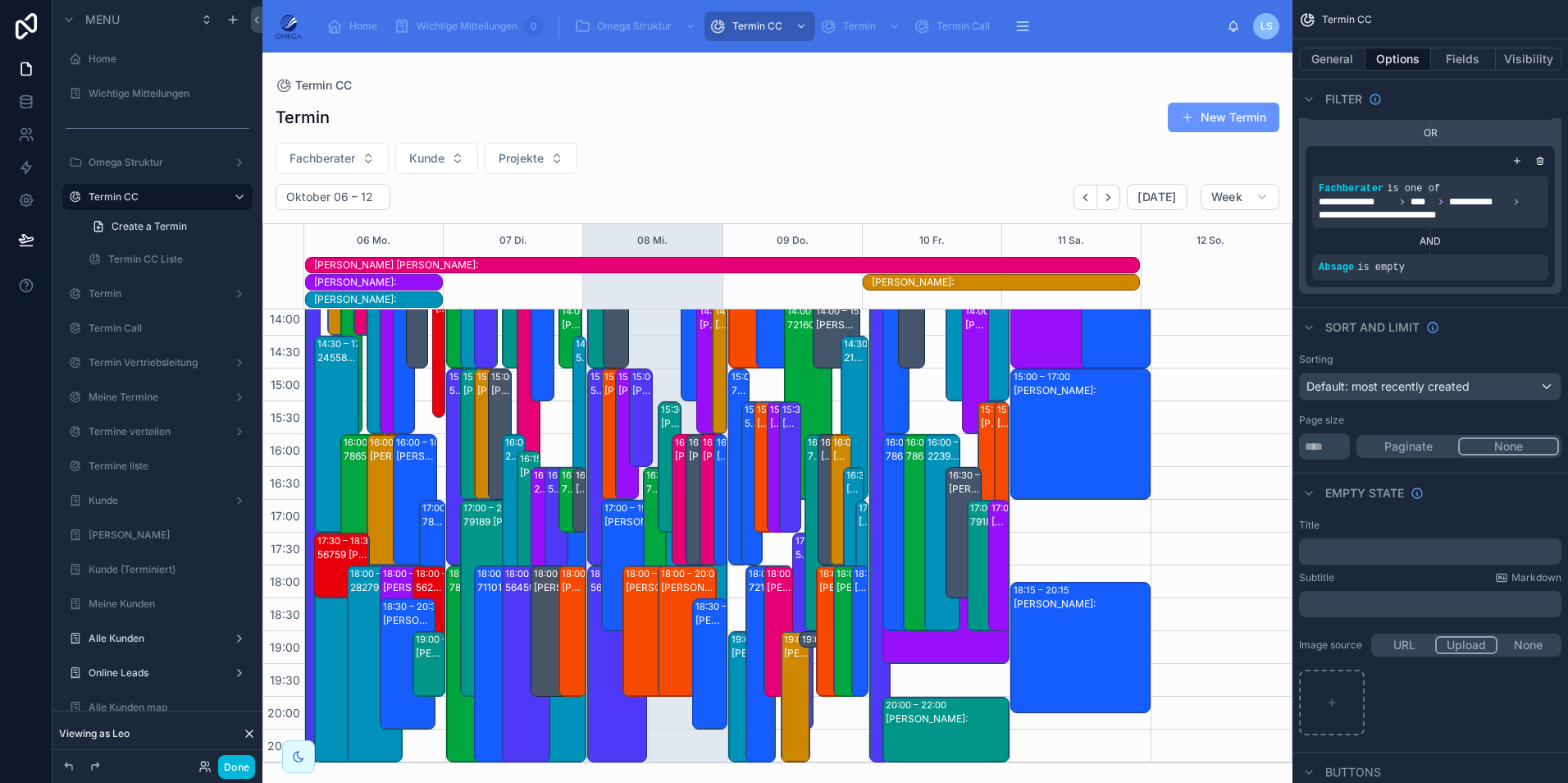
click at [953, 162] on div at bounding box center [777, 417] width 1030 height 730
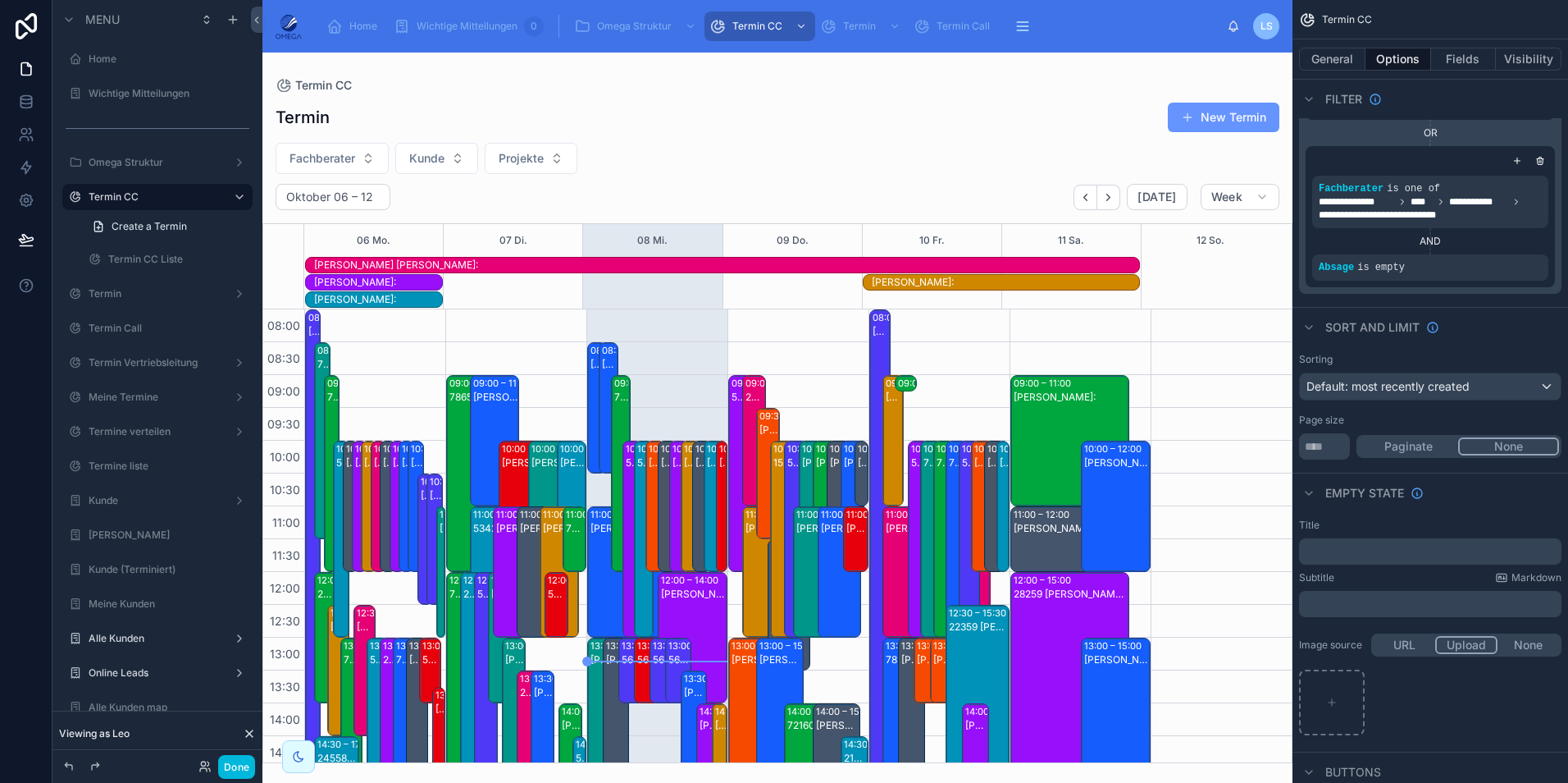
click at [364, 155] on button "Fachberater" at bounding box center [331, 158] width 113 height 31
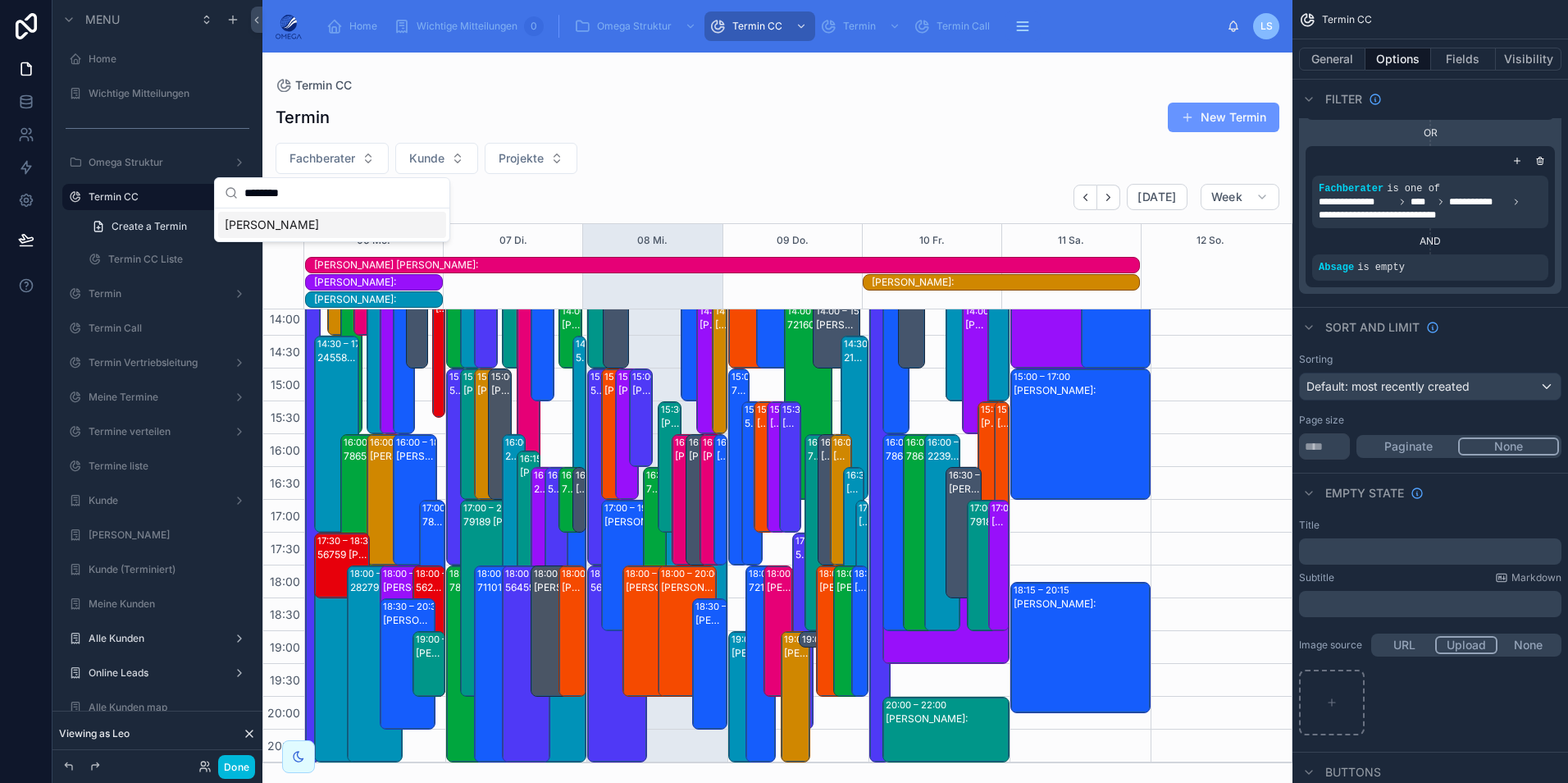
type input "********"
click at [328, 217] on div "Jannis Pfeiffer" at bounding box center [331, 224] width 228 height 26
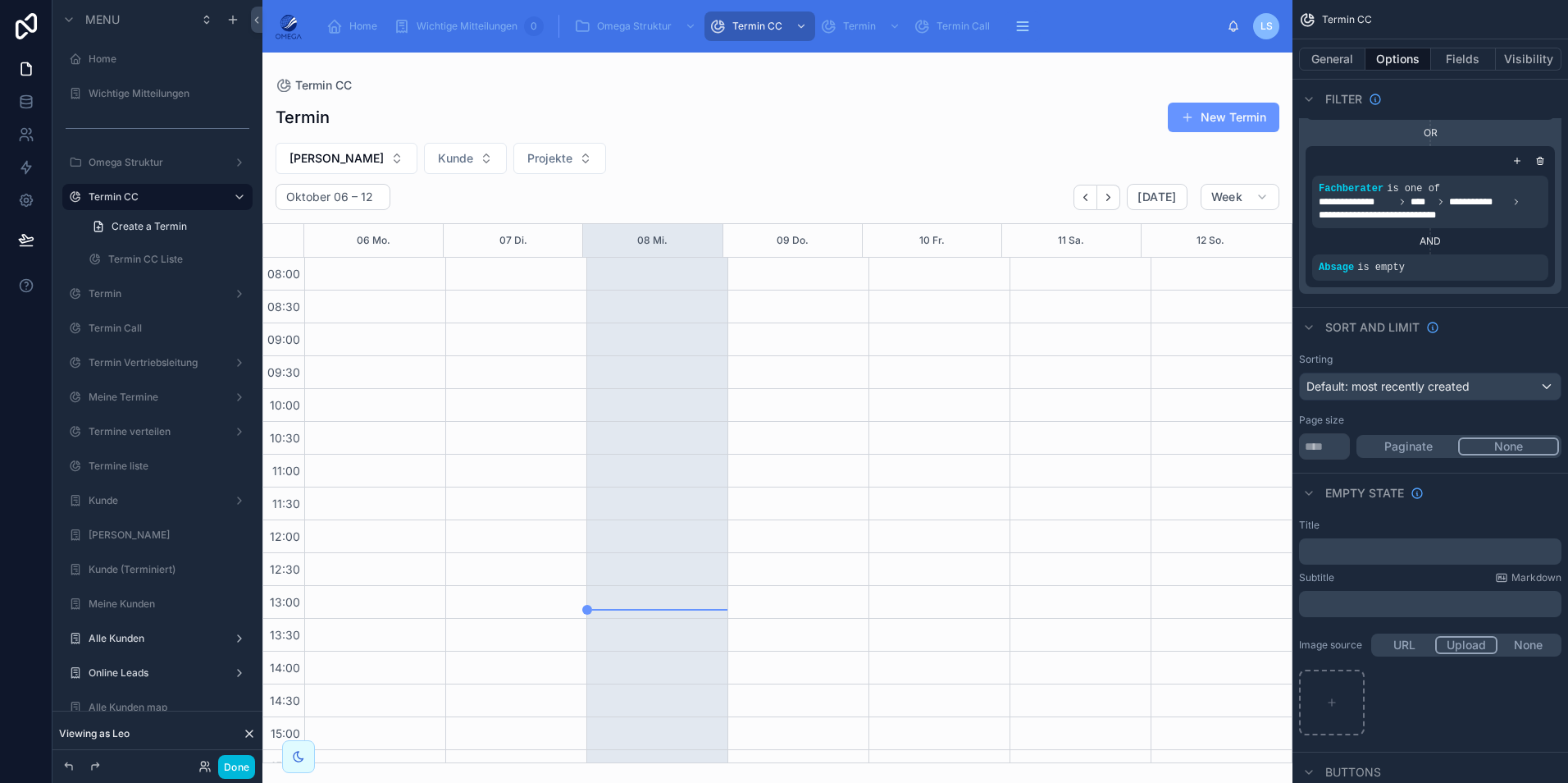
click at [1106, 197] on icon "Next" at bounding box center [1108, 197] width 13 height 13
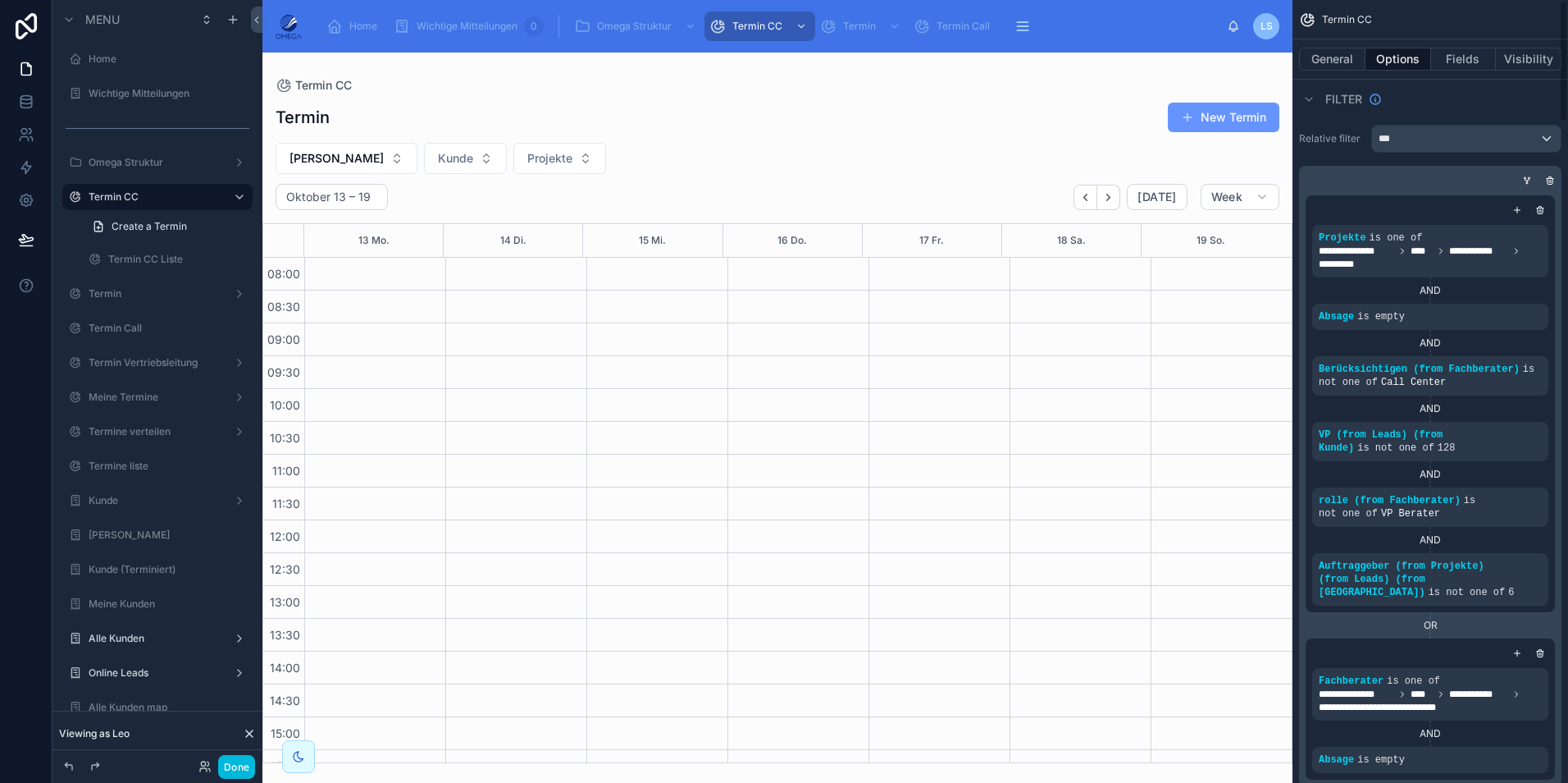
click at [1525, 185] on div "scrollable content" at bounding box center [1526, 180] width 16 height 16
click at [1522, 181] on icon "scrollable content" at bounding box center [1526, 180] width 10 height 10
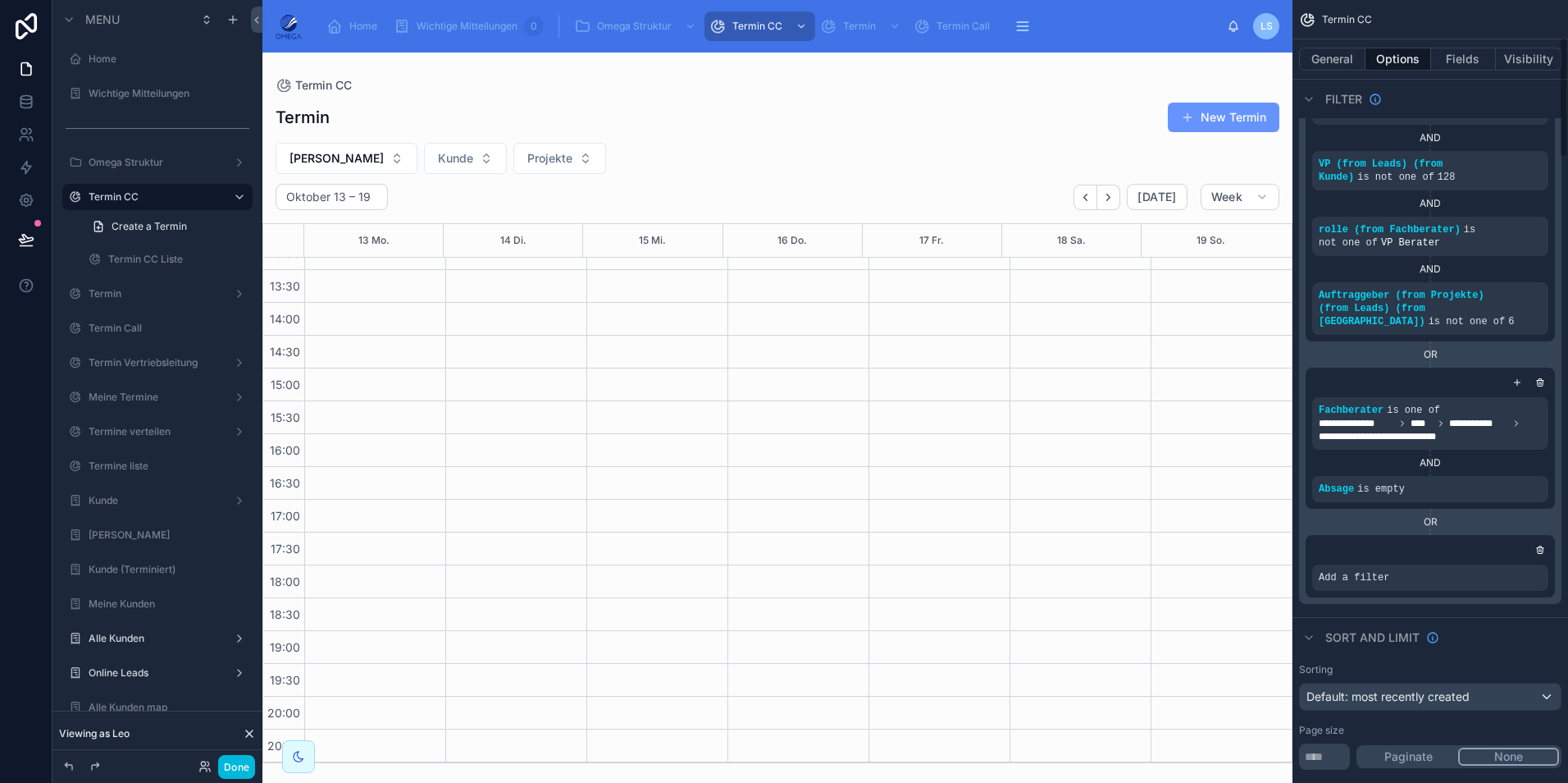
scroll to position [329, 0]
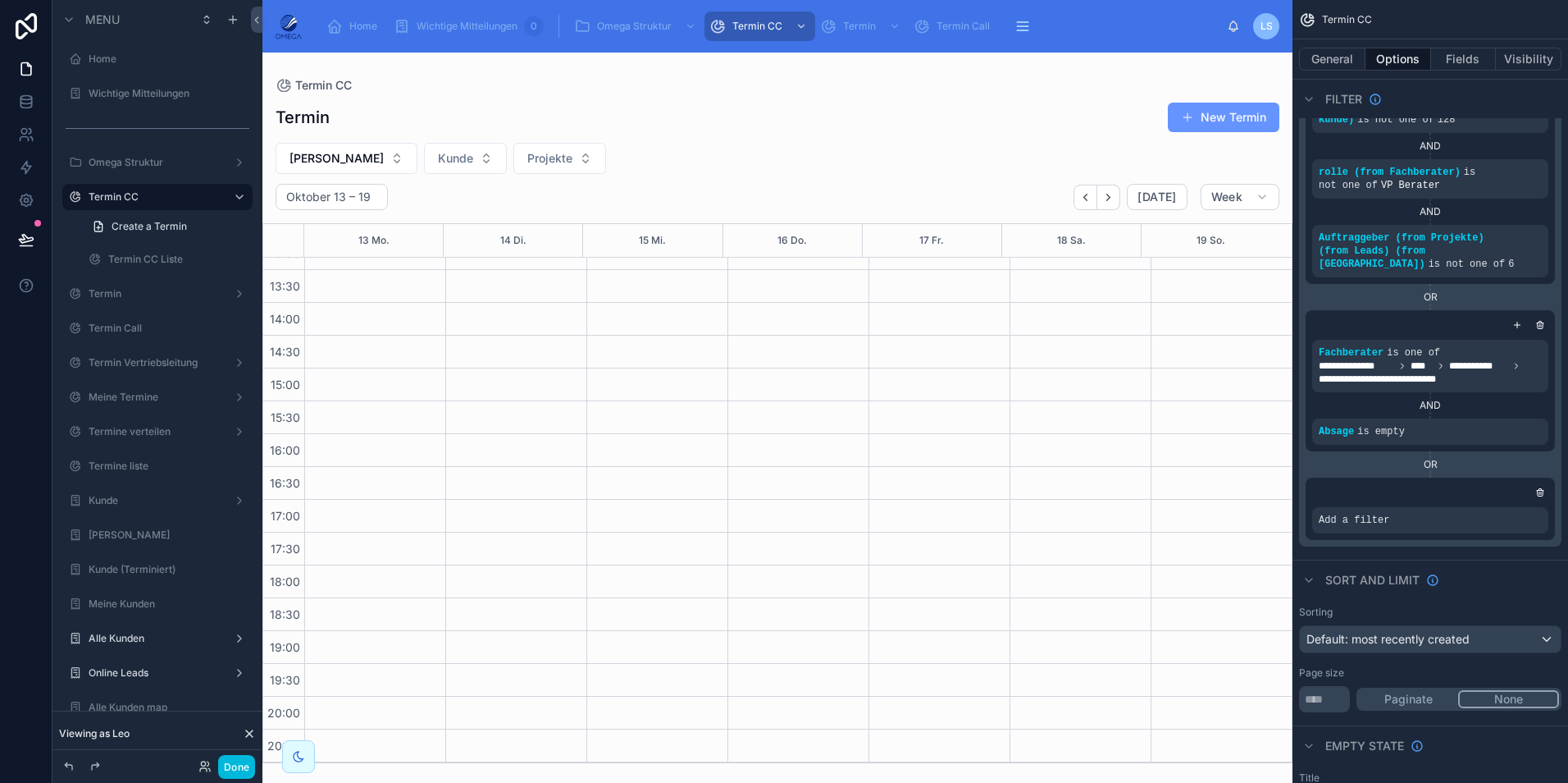
click at [0, 0] on div "scrollable content" at bounding box center [0, 0] width 0 height 0
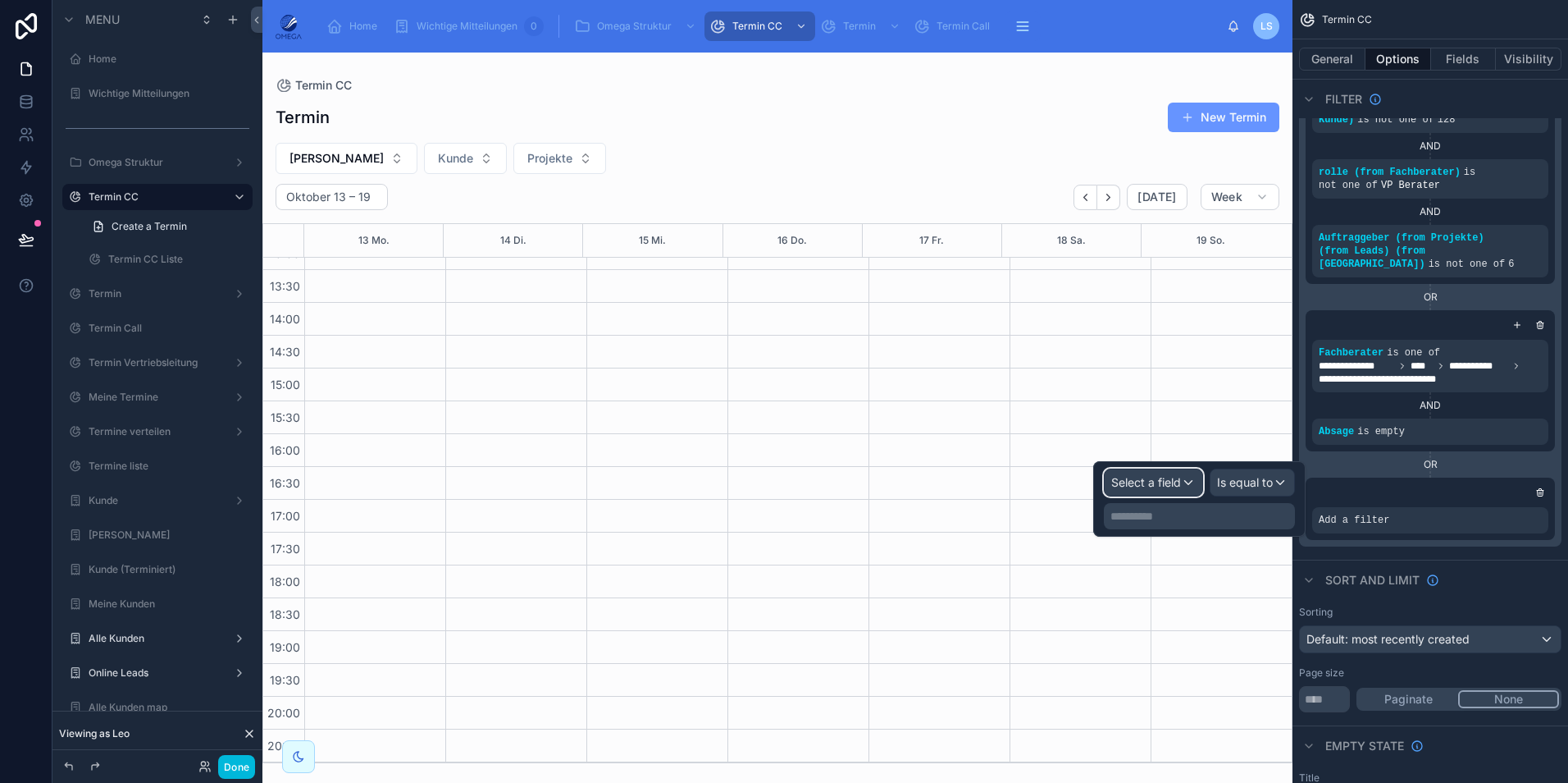
click at [1174, 487] on span "Select a field" at bounding box center [1146, 482] width 70 height 14
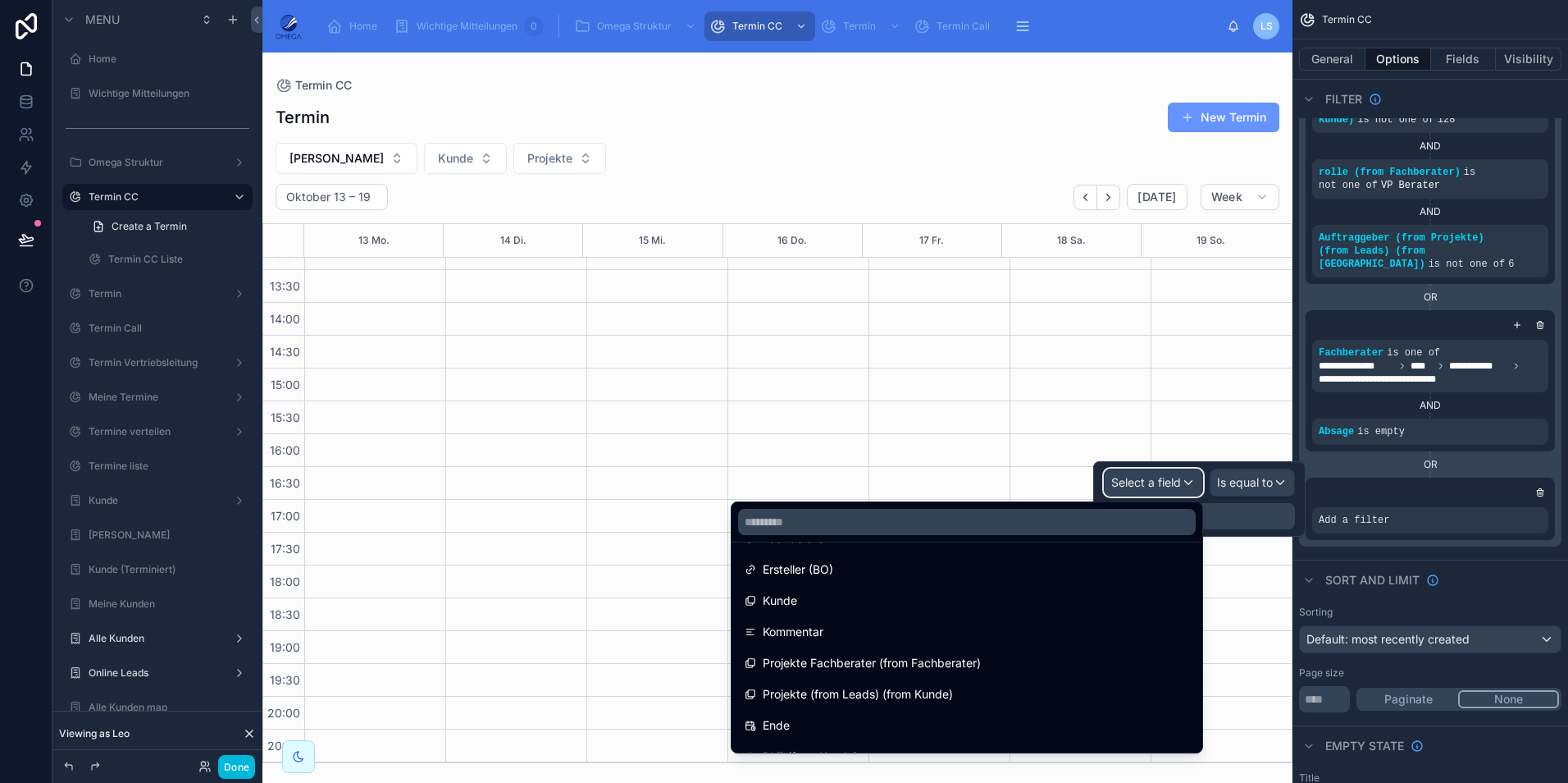
scroll to position [246, 0]
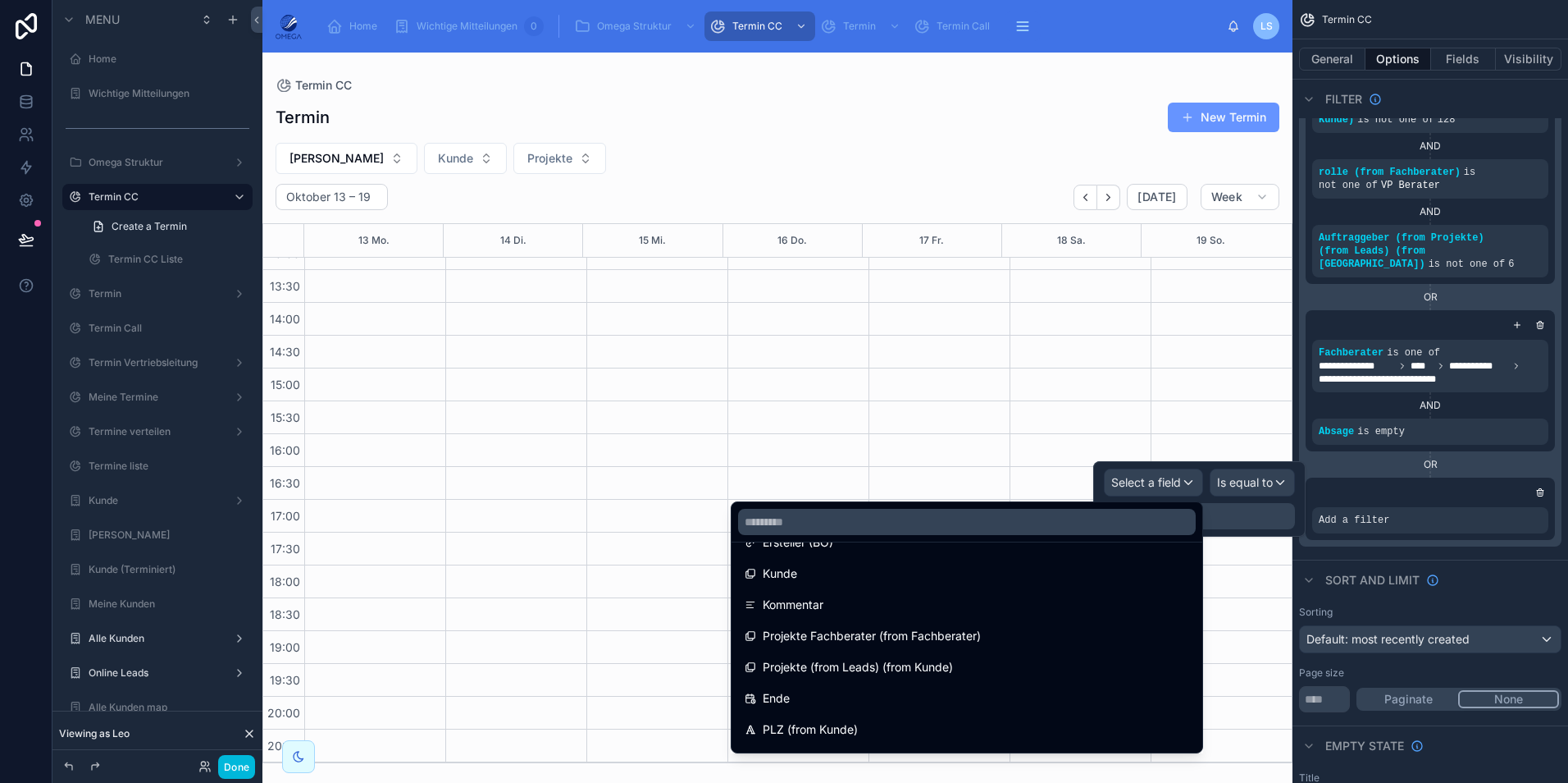
click at [906, 641] on span "Projekte Fachberater (from Fachberater)" at bounding box center [871, 636] width 218 height 19
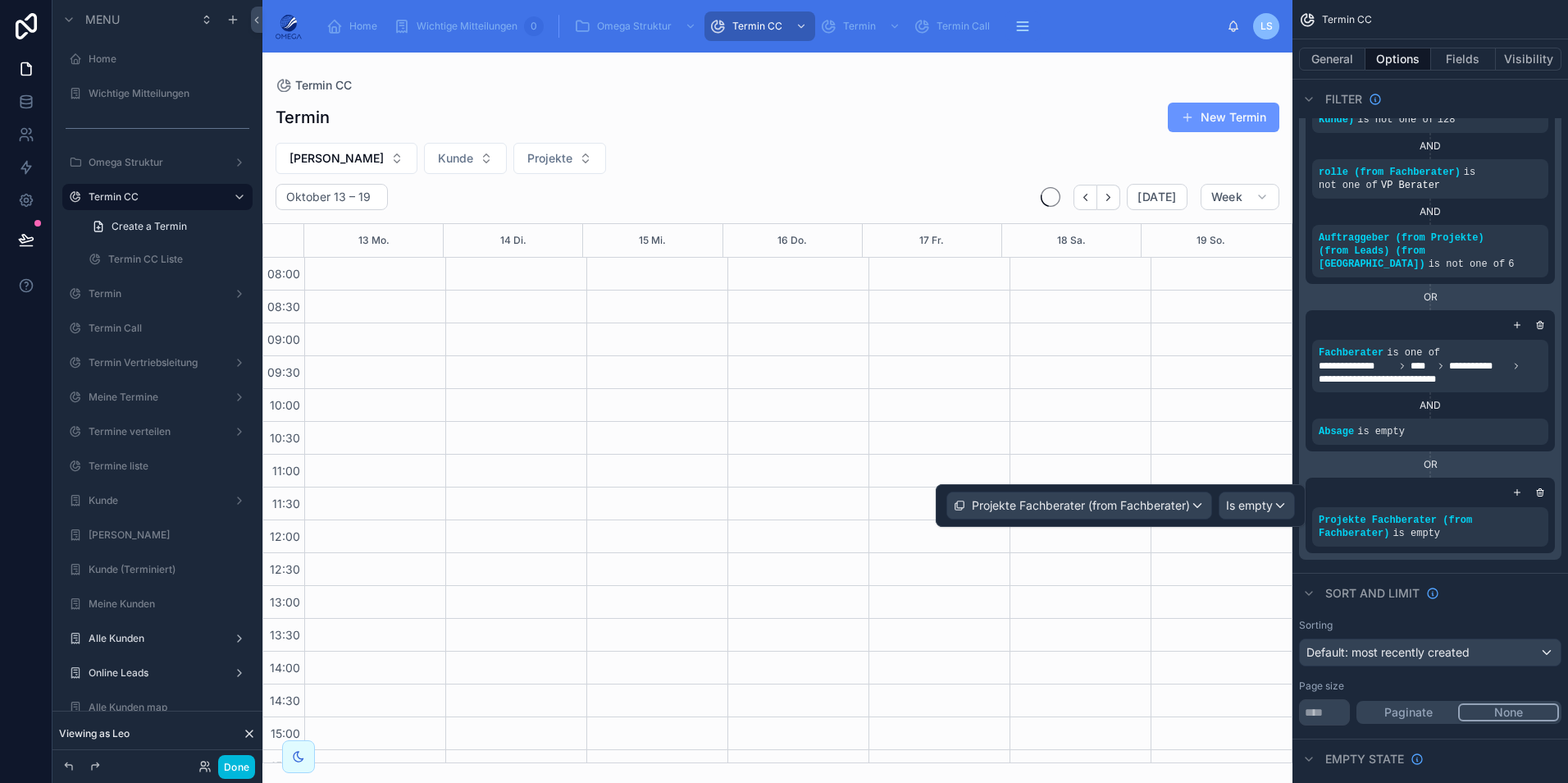
scroll to position [349, 0]
click at [1252, 505] on span "Is empty" at bounding box center [1249, 505] width 46 height 16
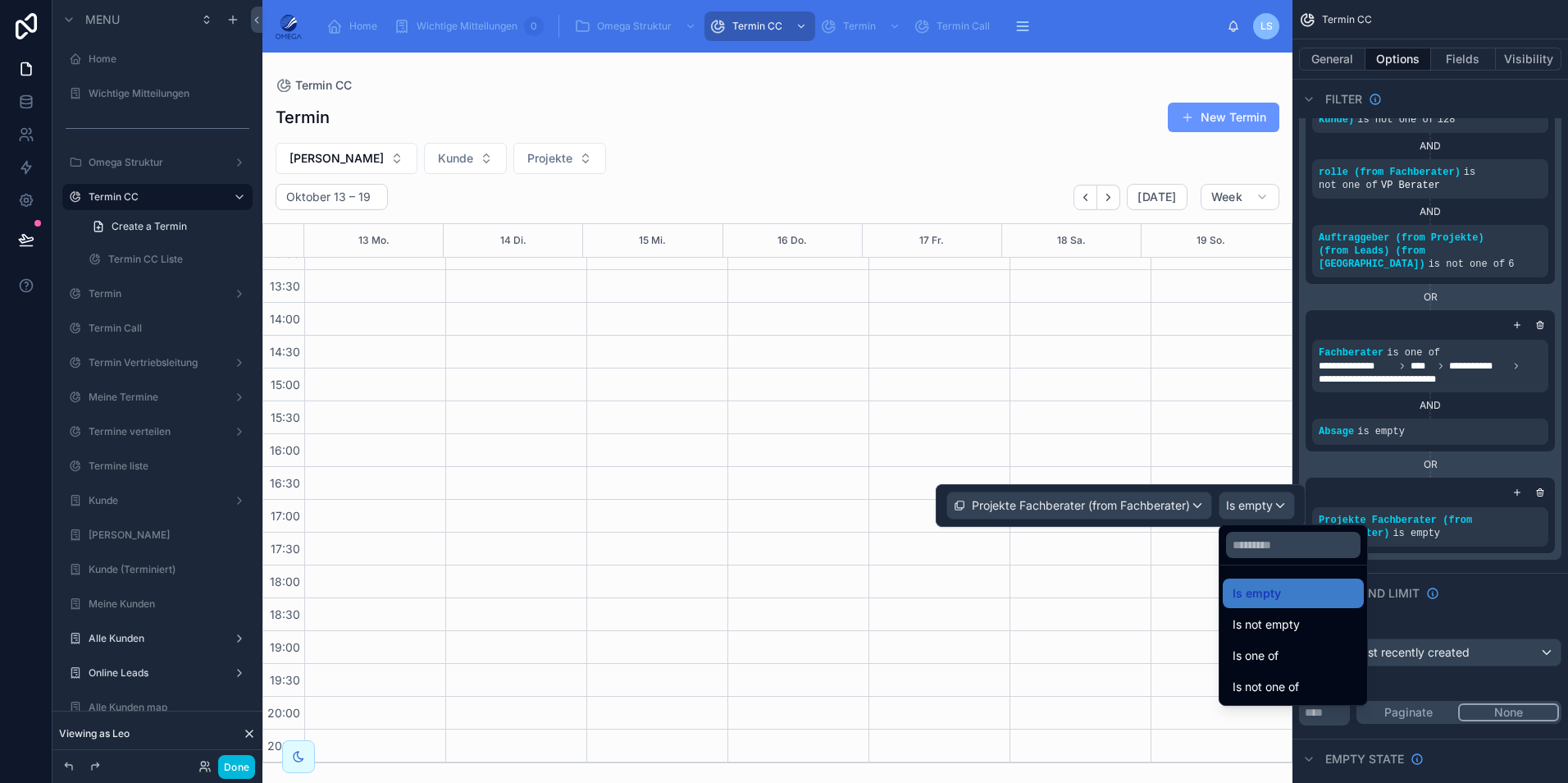
click at [1297, 650] on div "Is one of" at bounding box center [1292, 655] width 121 height 19
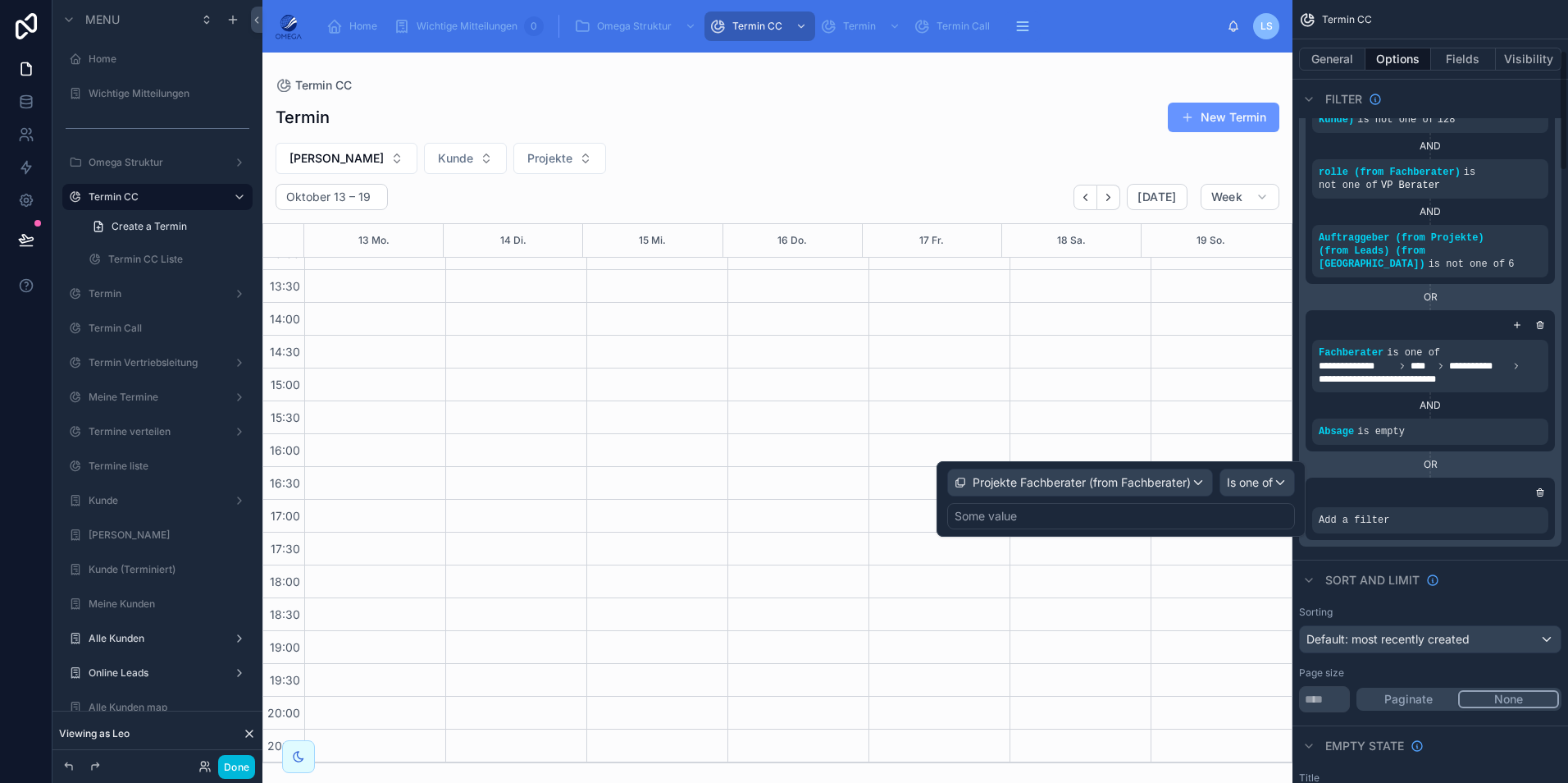
click at [1062, 518] on div "Some value" at bounding box center [1121, 516] width 348 height 26
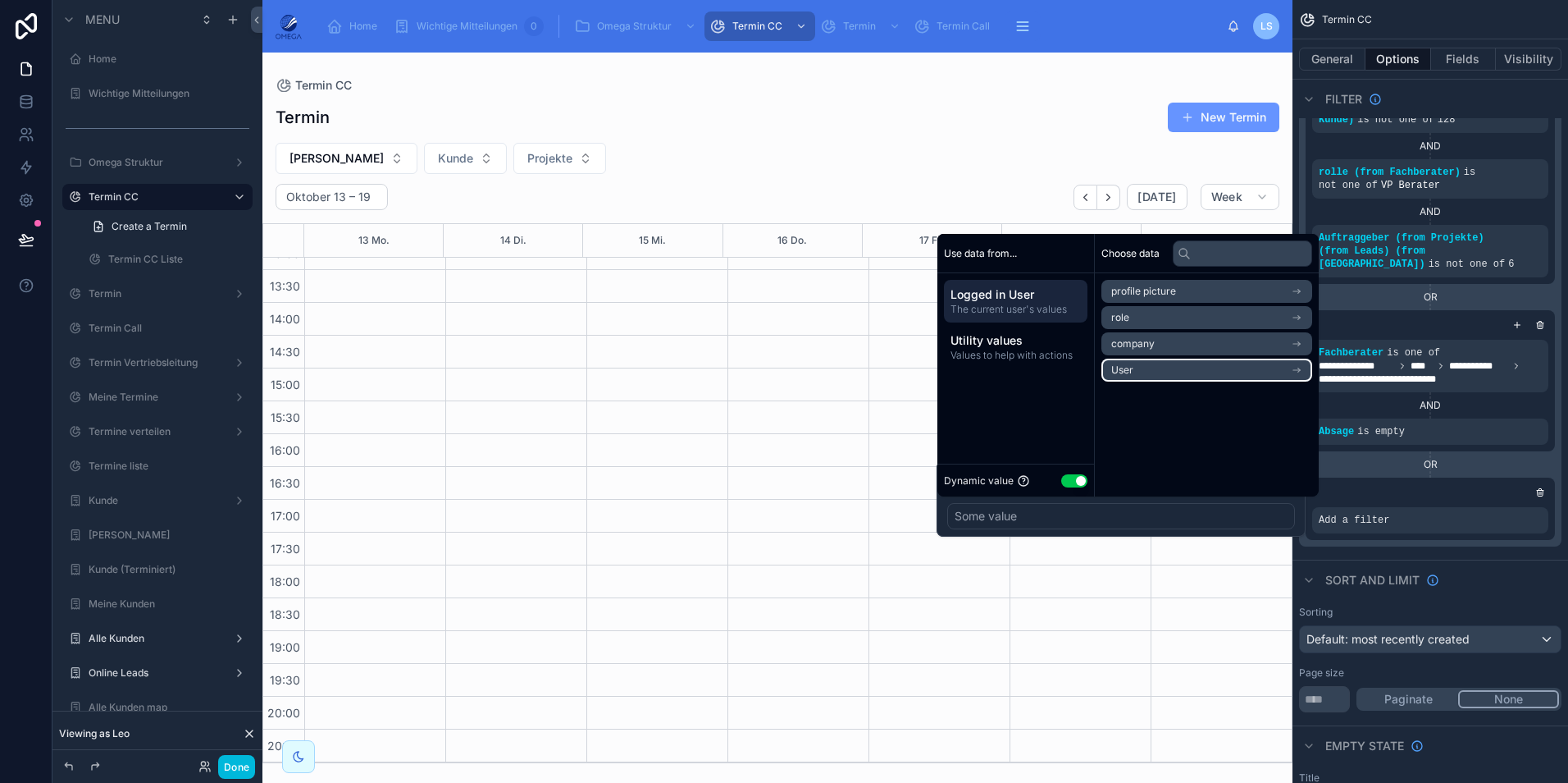
click at [1161, 370] on li "User" at bounding box center [1207, 370] width 211 height 23
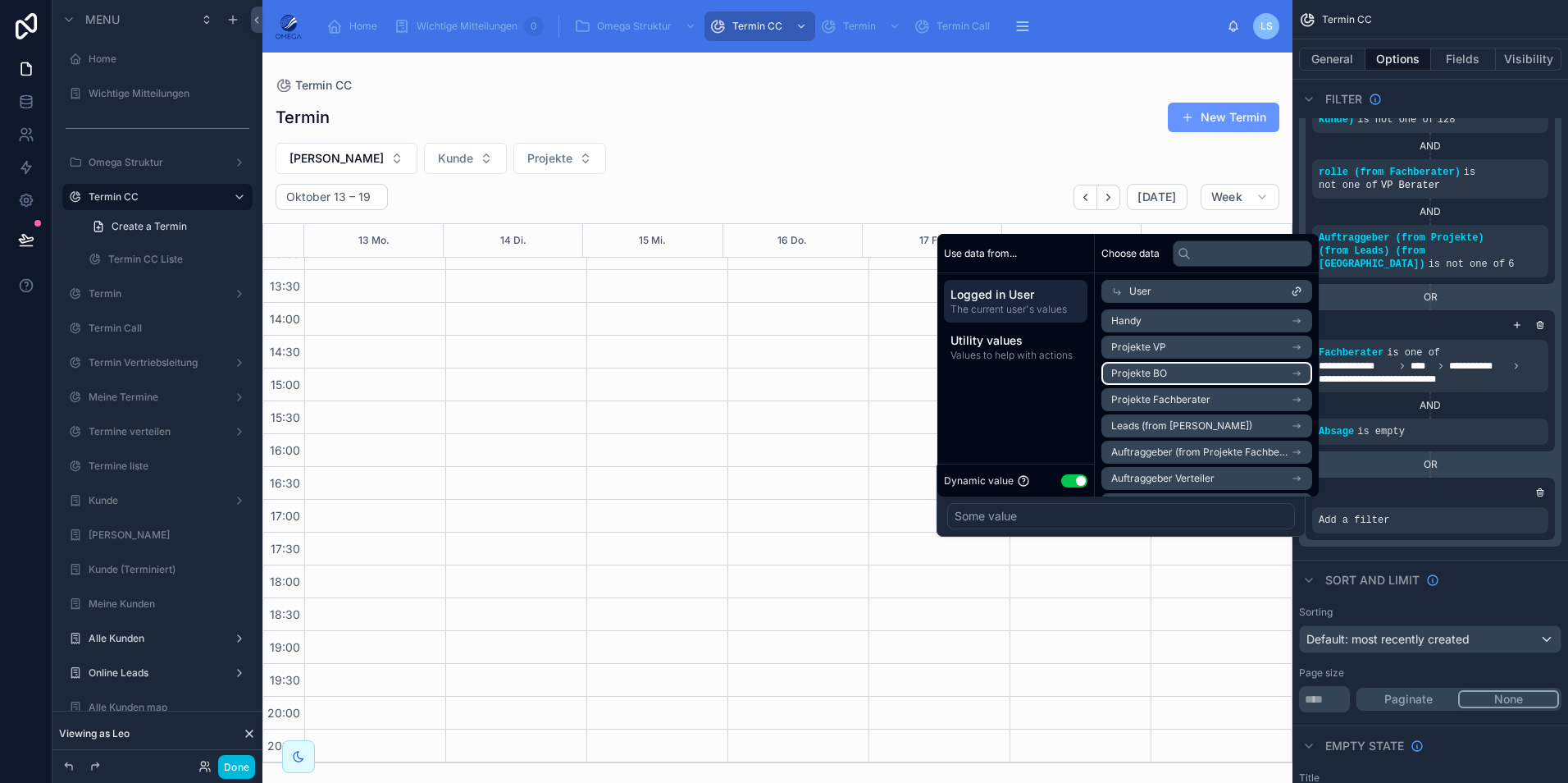
click at [1195, 374] on li "Projekte BO" at bounding box center [1207, 373] width 211 height 23
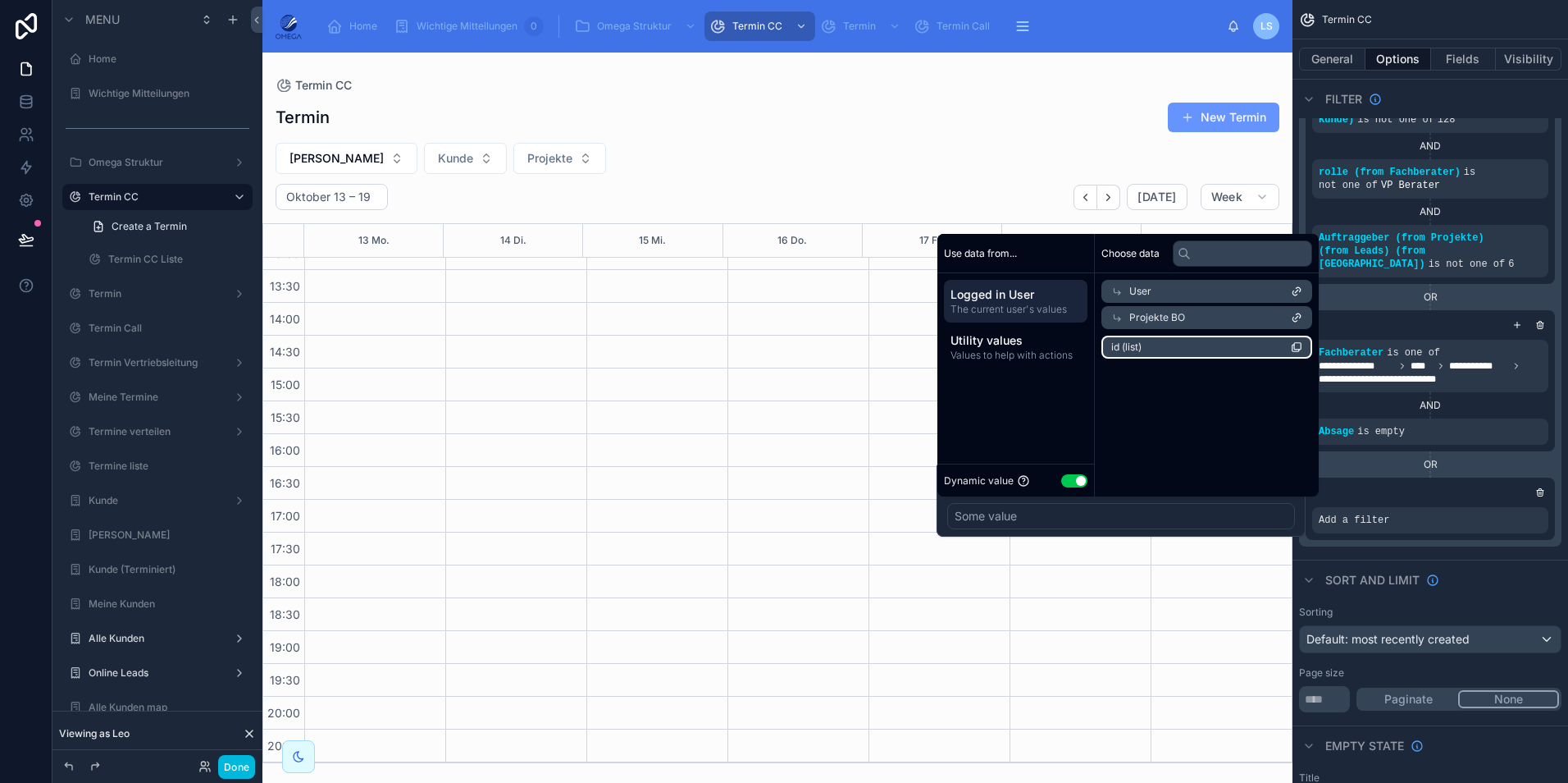
click at [1172, 348] on li "id (list)" at bounding box center [1207, 347] width 211 height 23
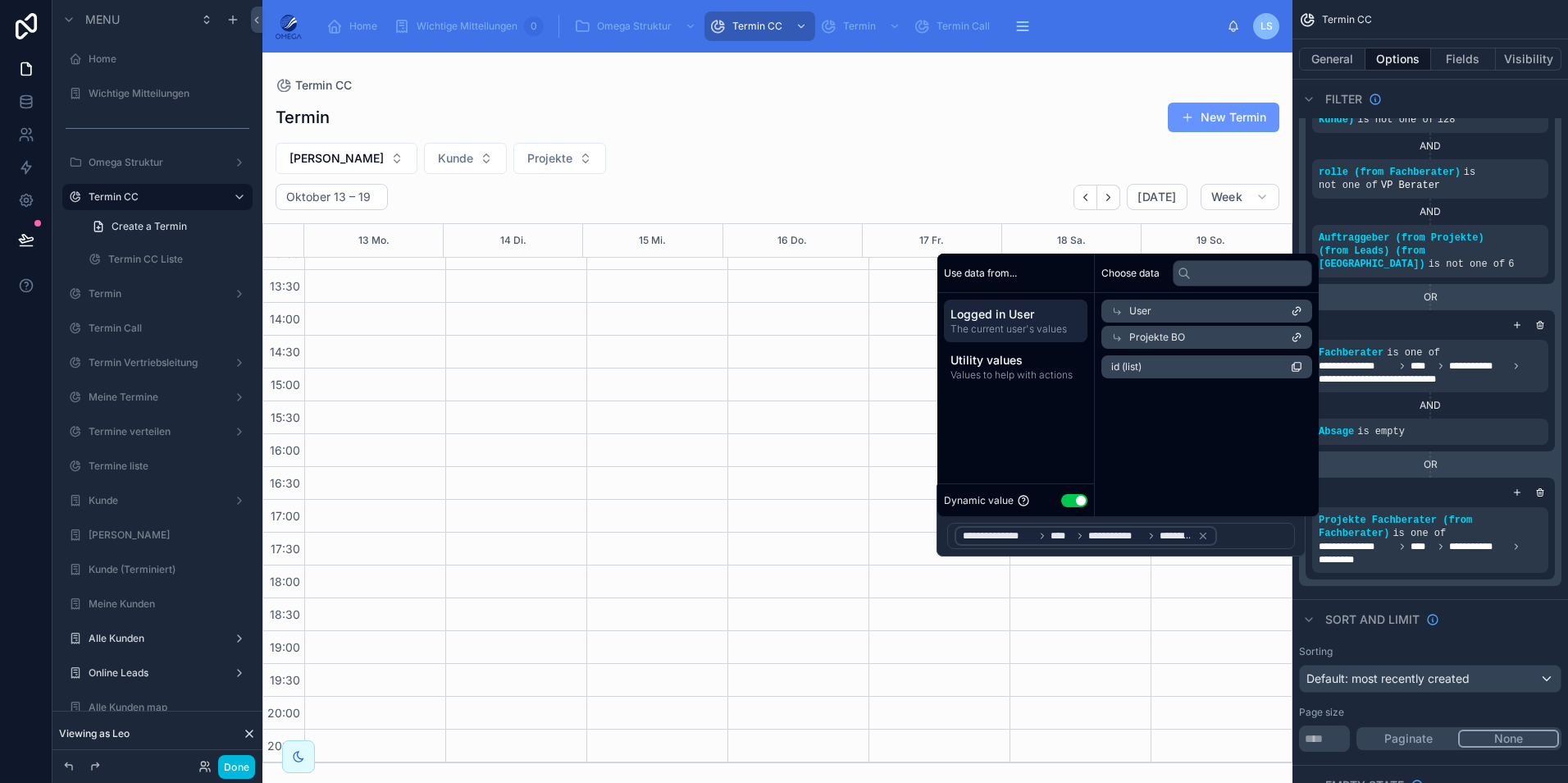
click at [1507, 599] on div "Sort And Limit" at bounding box center [1430, 618] width 275 height 40
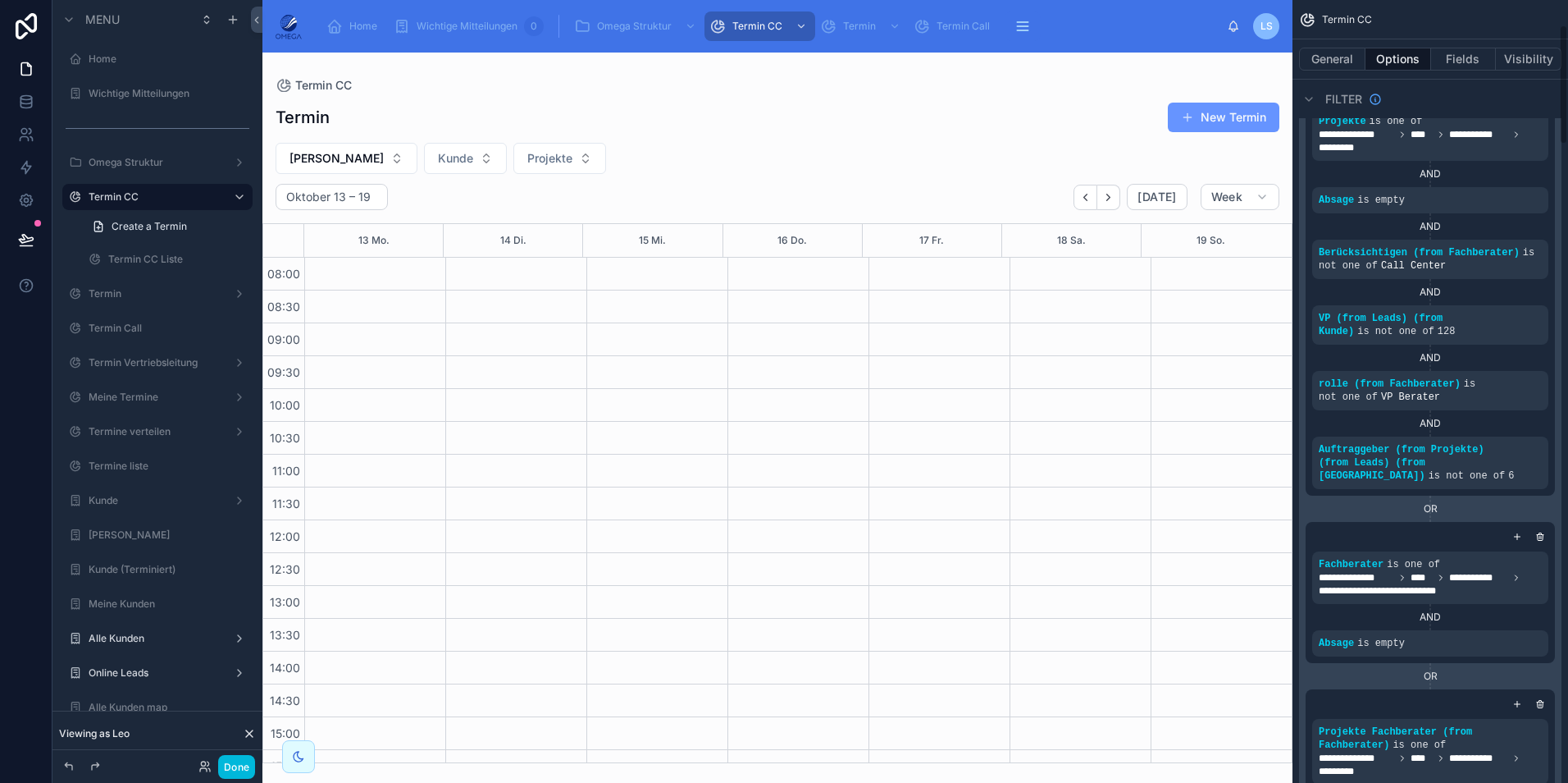
scroll to position [164, 0]
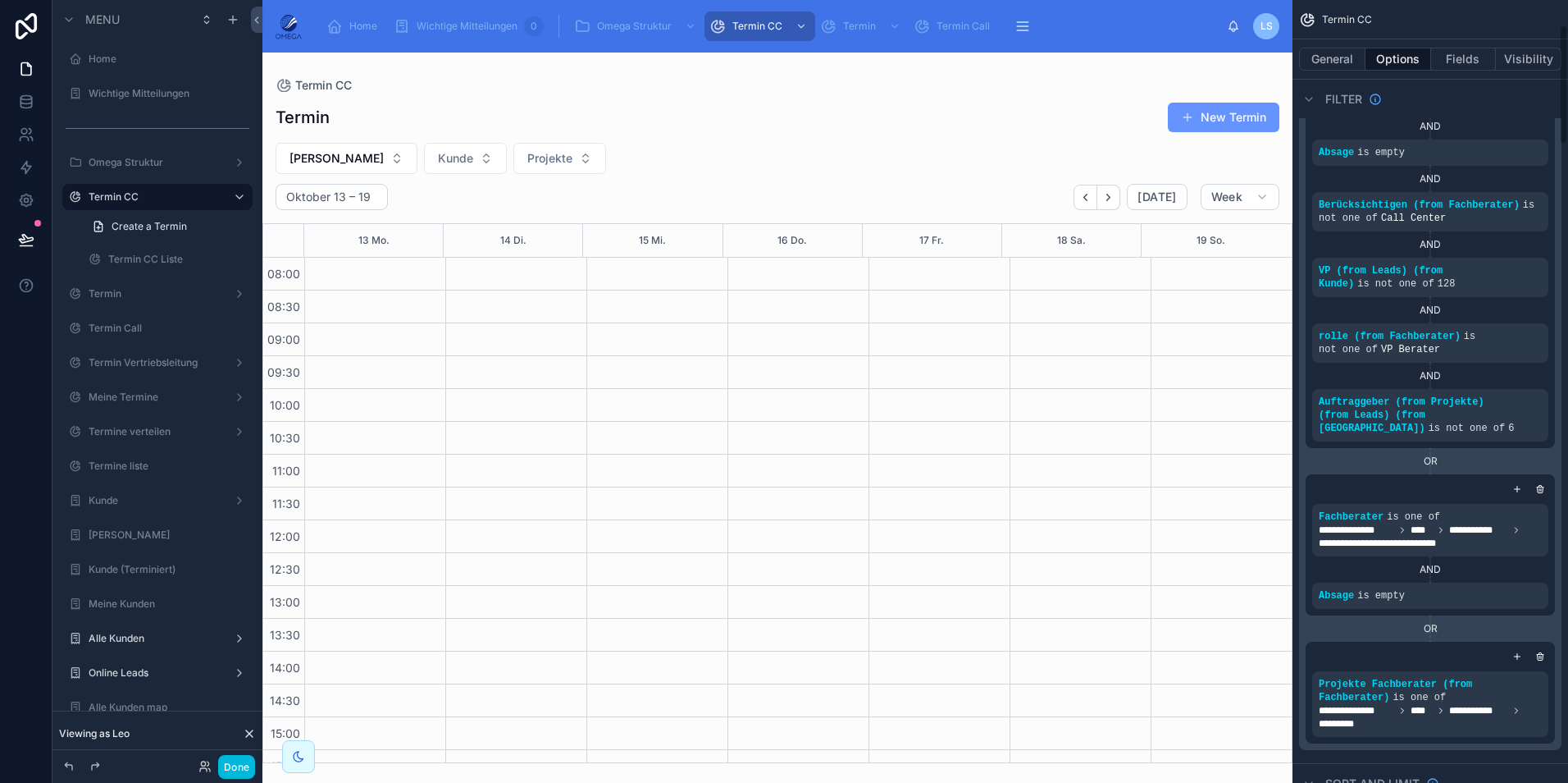
drag, startPoint x: 1534, startPoint y: 641, endPoint x: 1391, endPoint y: 648, distance: 143.2
click at [1534, 648] on div "scrollable content" at bounding box center [1539, 656] width 16 height 16
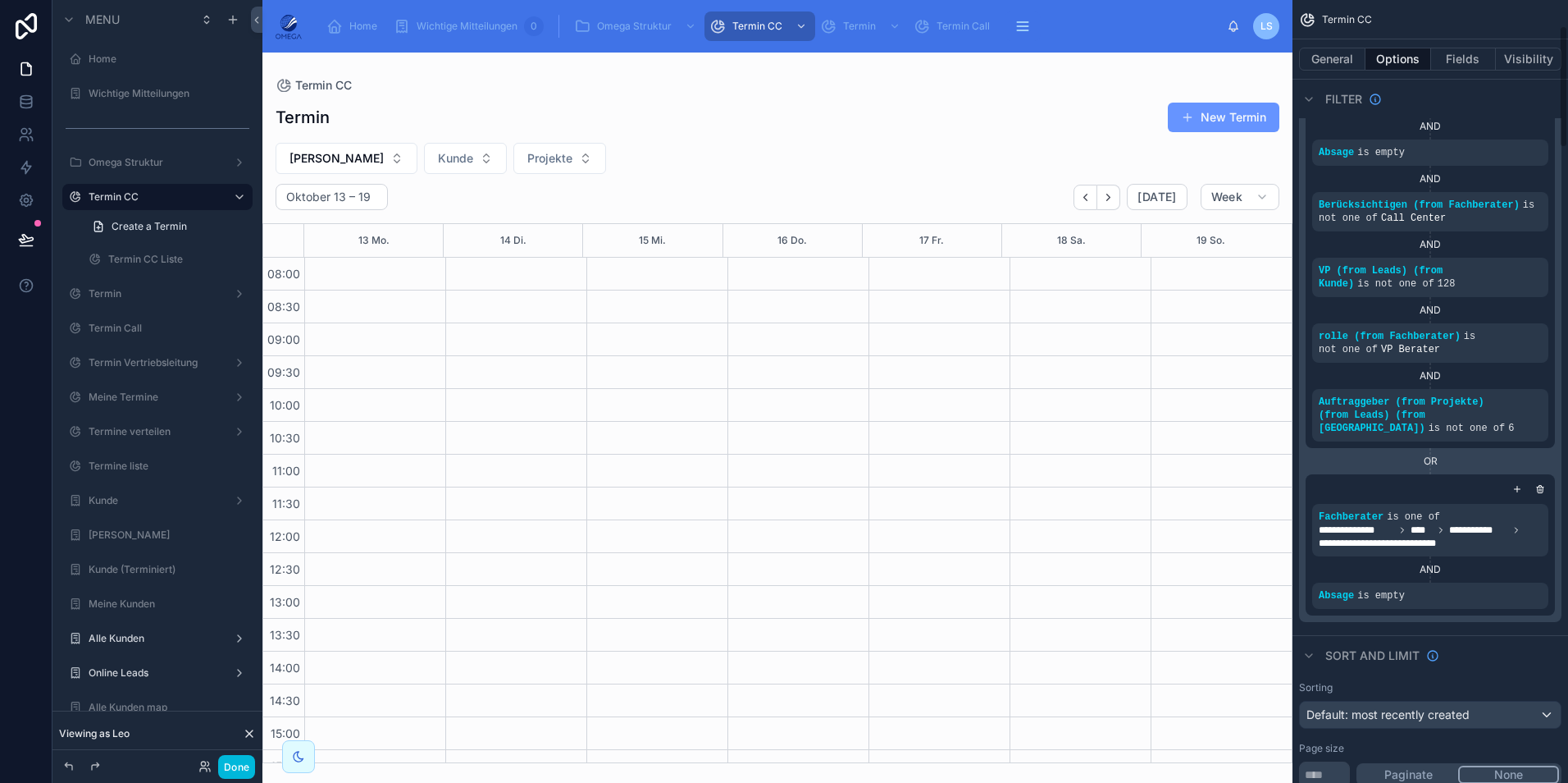
scroll to position [349, 0]
click at [244, 764] on button "Done" at bounding box center [236, 767] width 37 height 24
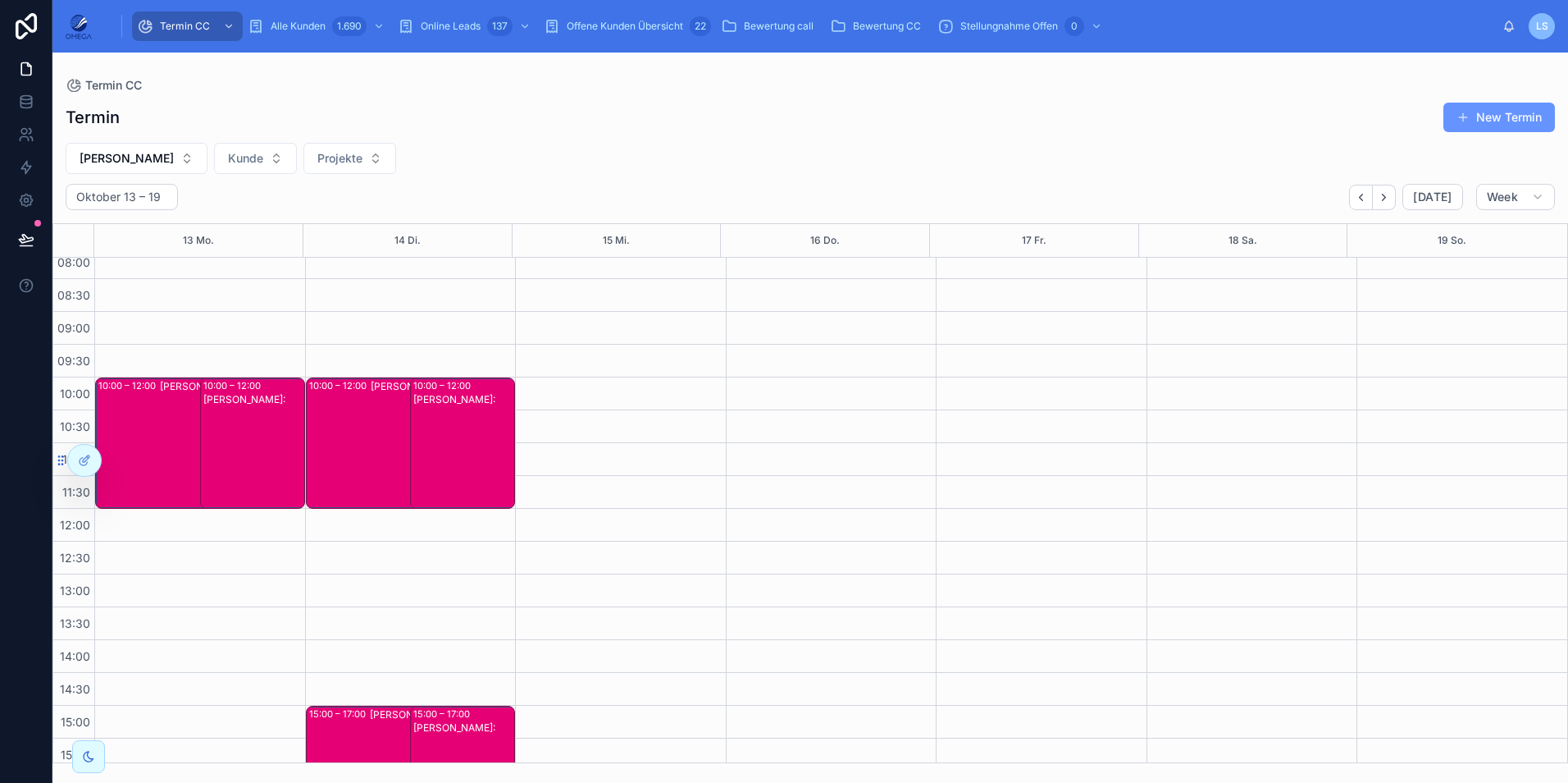
scroll to position [0, 0]
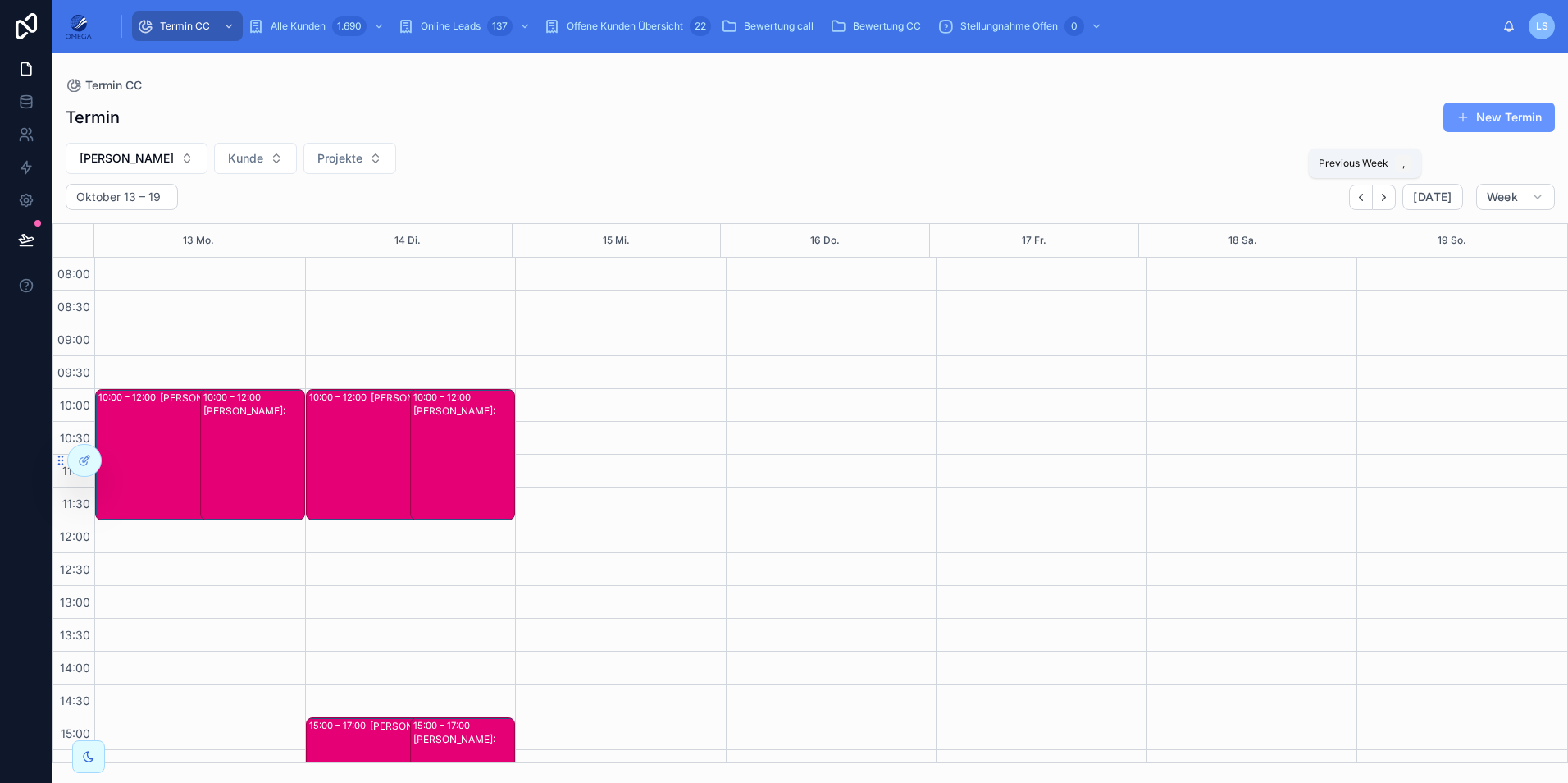
click at [1367, 200] on icon "Back" at bounding box center [1361, 197] width 13 height 13
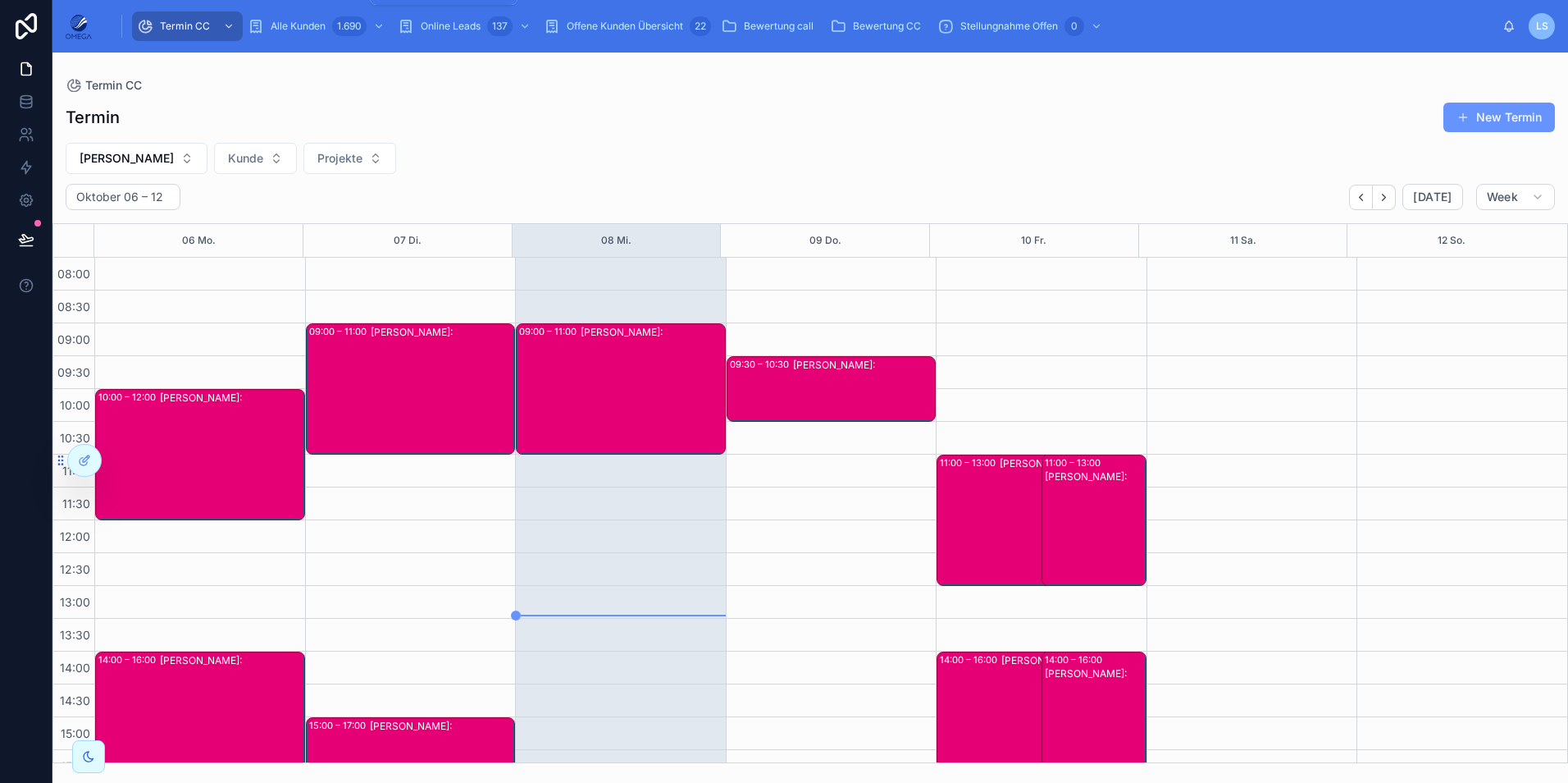
click at [324, 25] on span "Alle Kunden" at bounding box center [297, 26] width 55 height 14
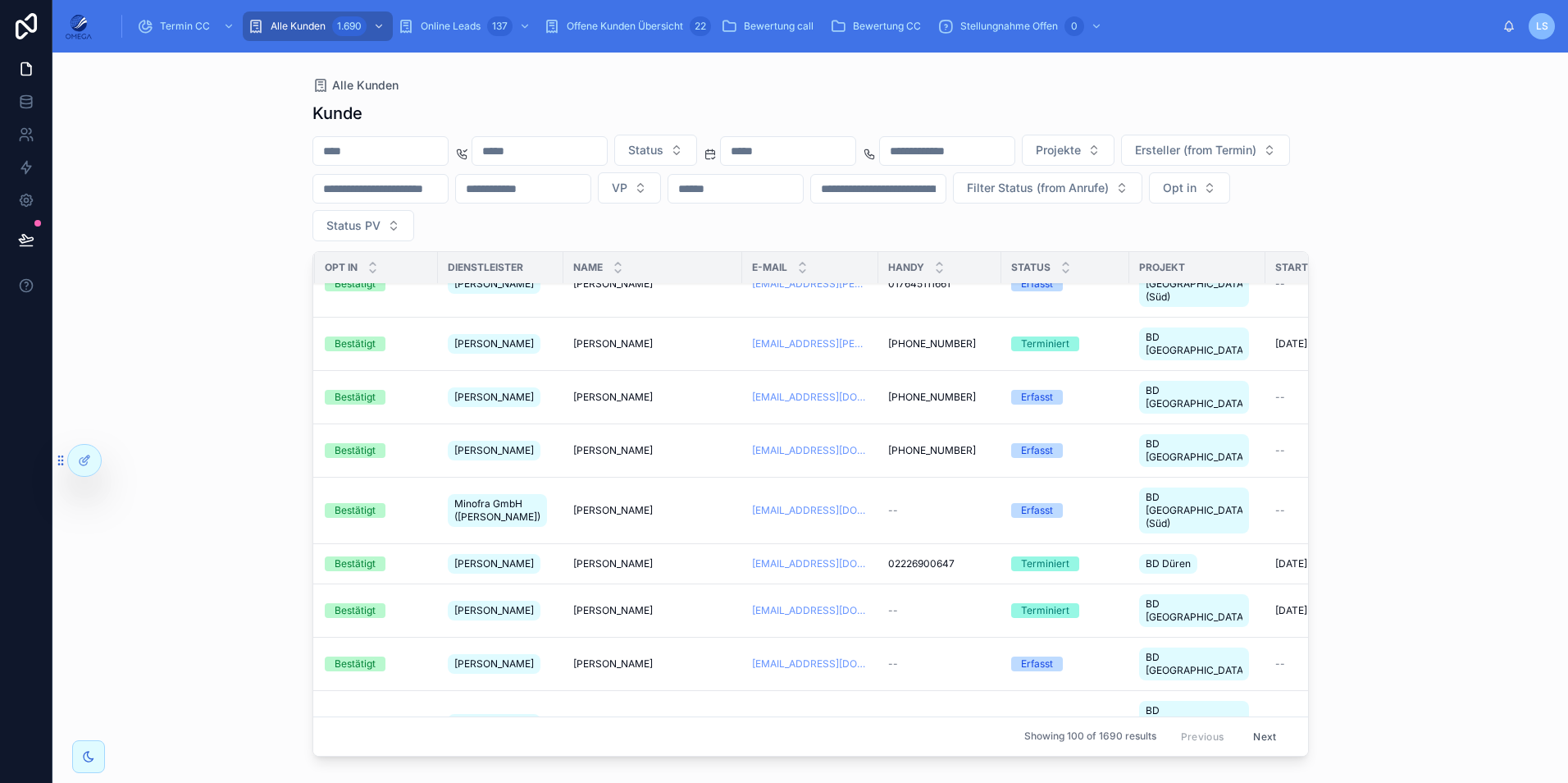
scroll to position [246, 286]
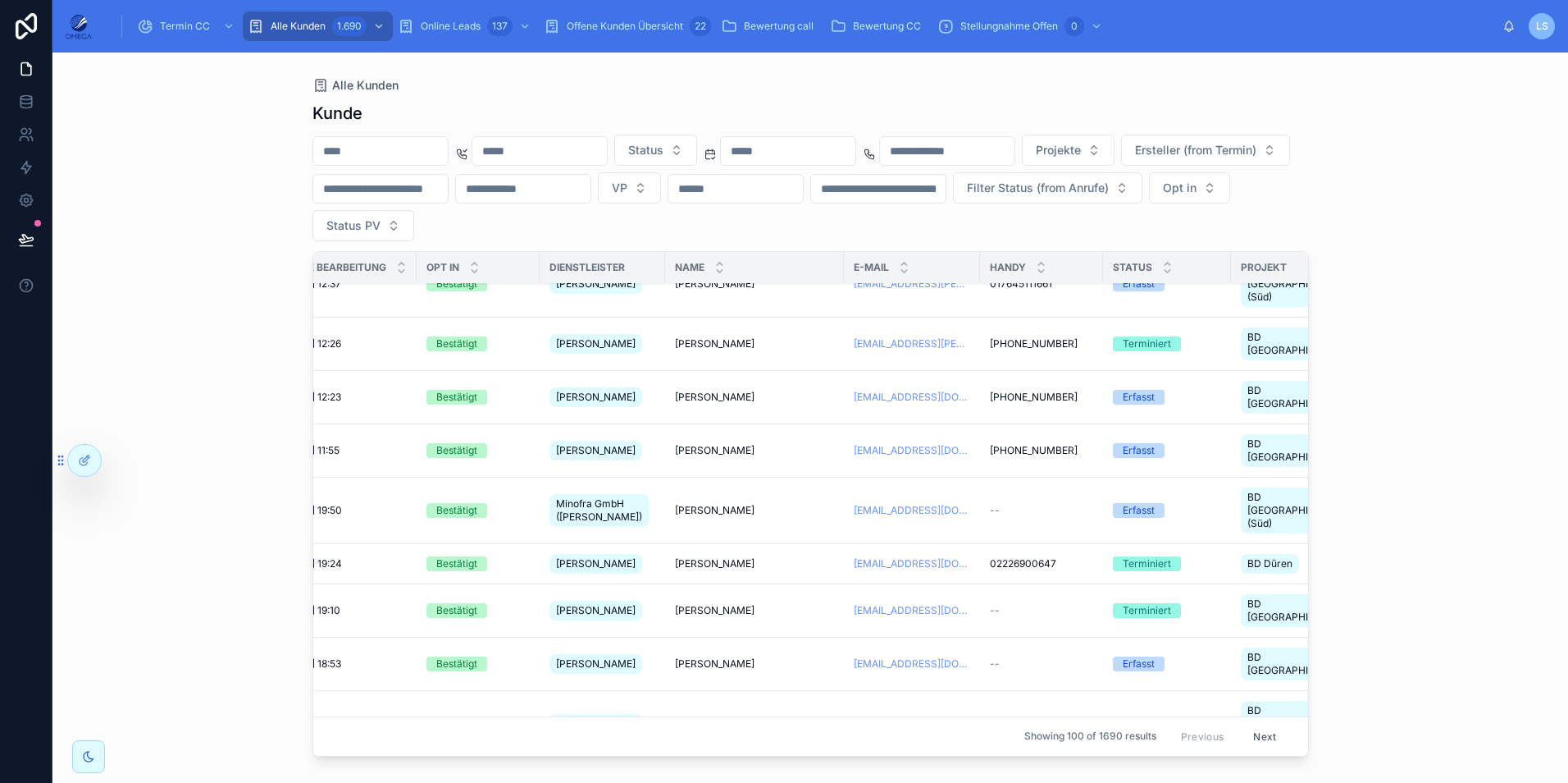
drag, startPoint x: 657, startPoint y: 483, endPoint x: 557, endPoint y: 484, distance: 100.0
click at [557, 584] on td "[PERSON_NAME]" at bounding box center [602, 611] width 126 height 53
copy span "[PERSON_NAME]"
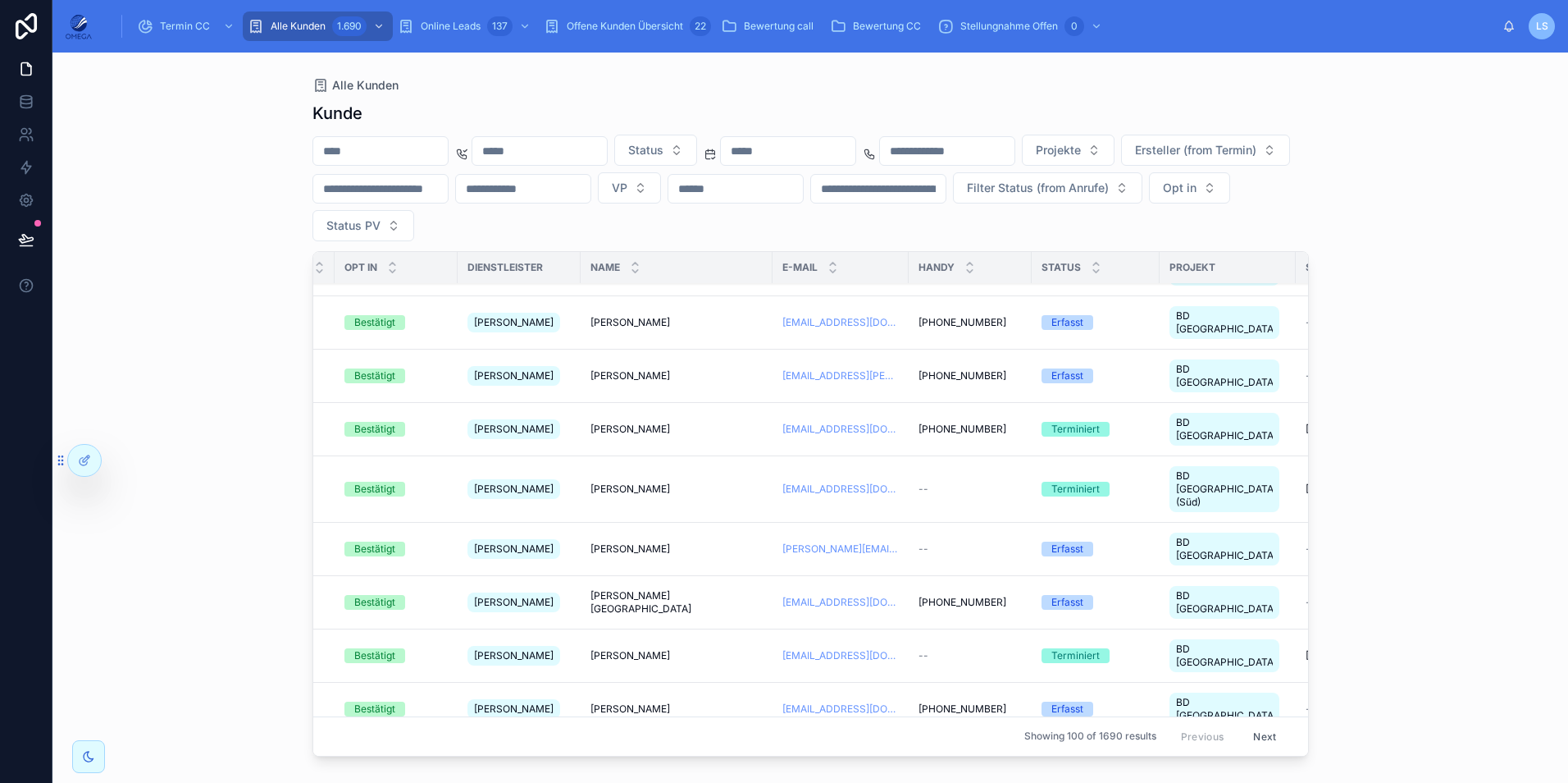
scroll to position [1723, 368]
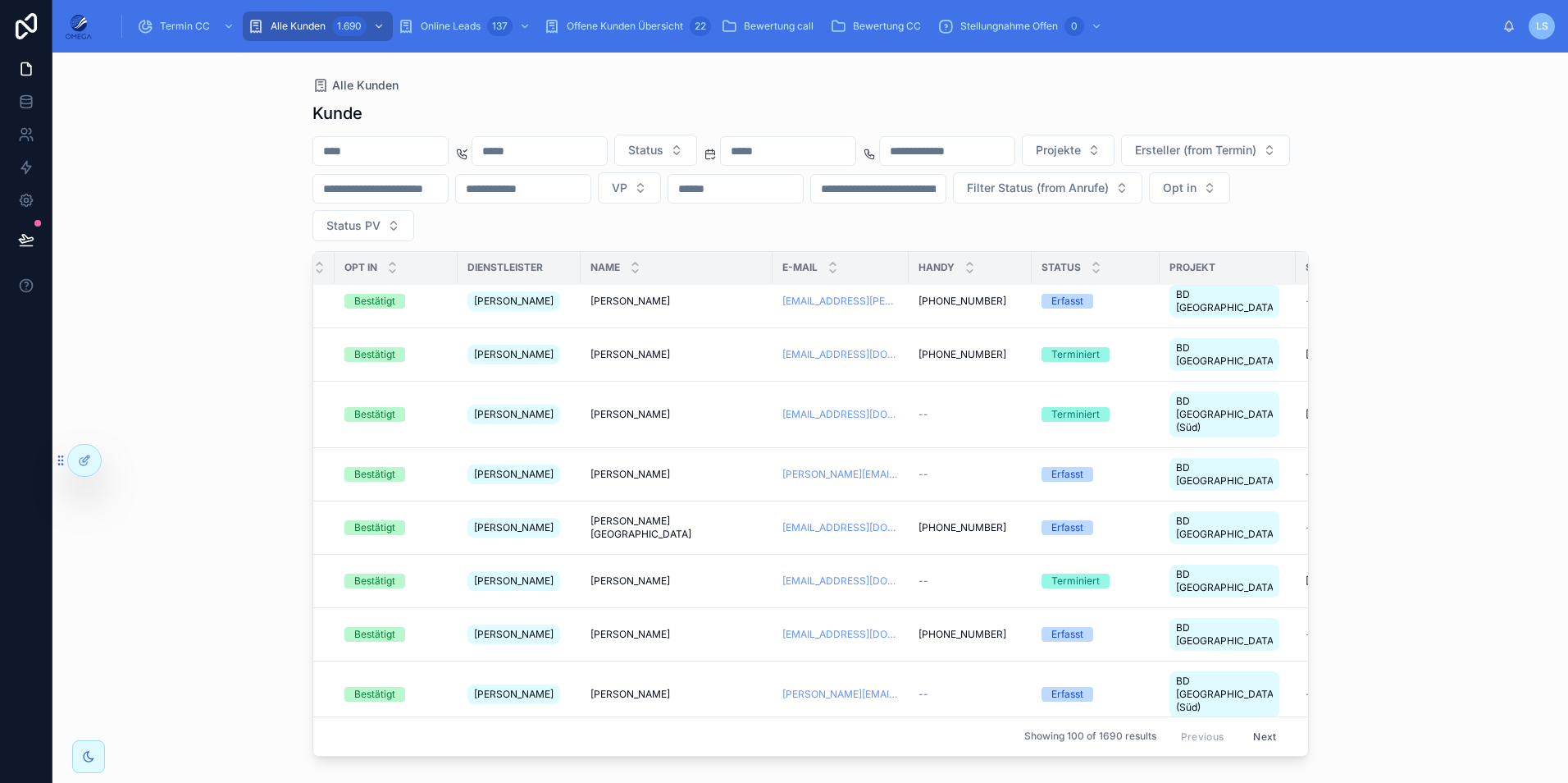
click at [1081, 152] on span "Projekte" at bounding box center [1058, 149] width 46 height 16
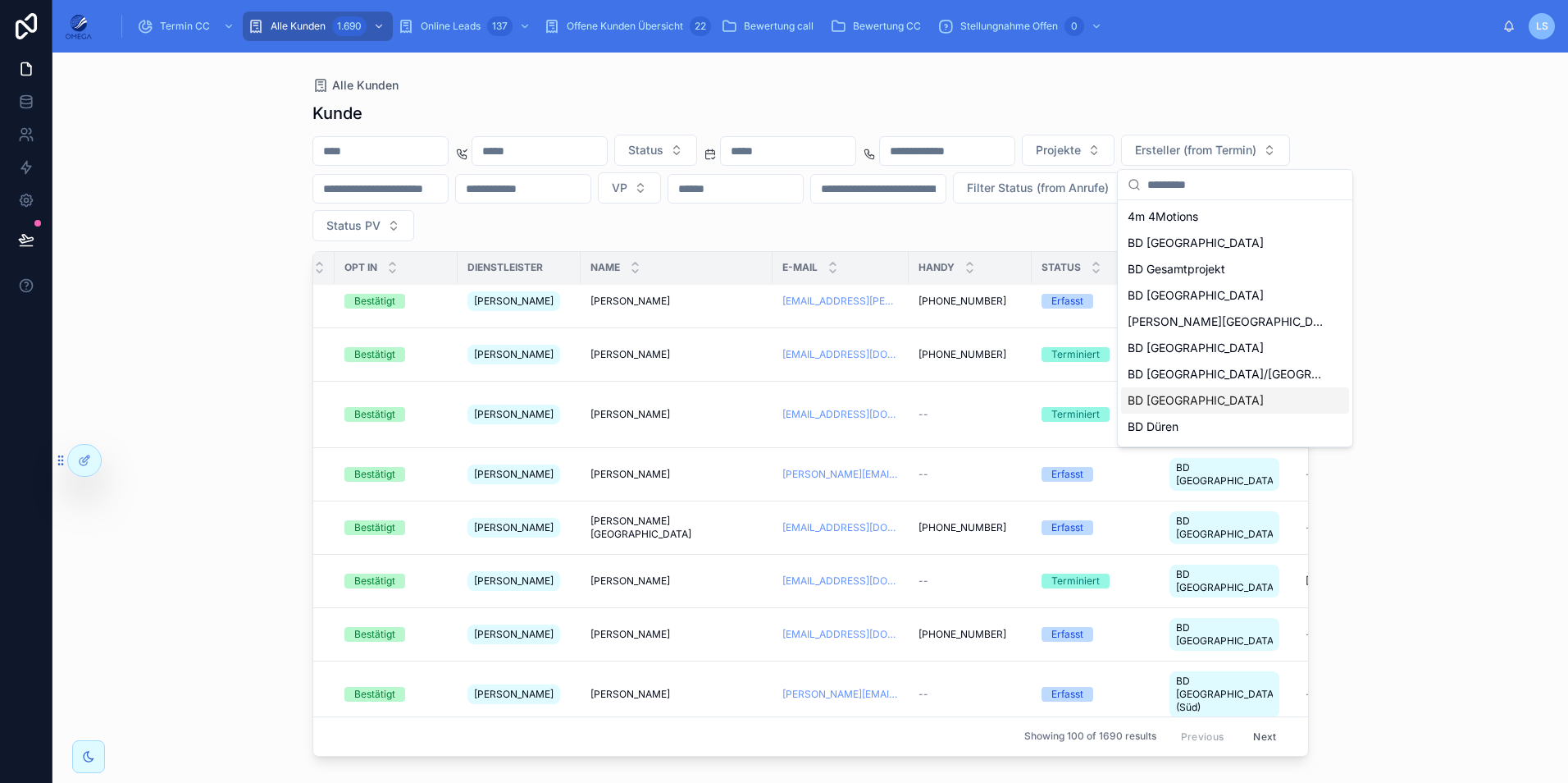
click at [1179, 410] on div "BD [GEOGRAPHIC_DATA]" at bounding box center [1234, 400] width 228 height 26
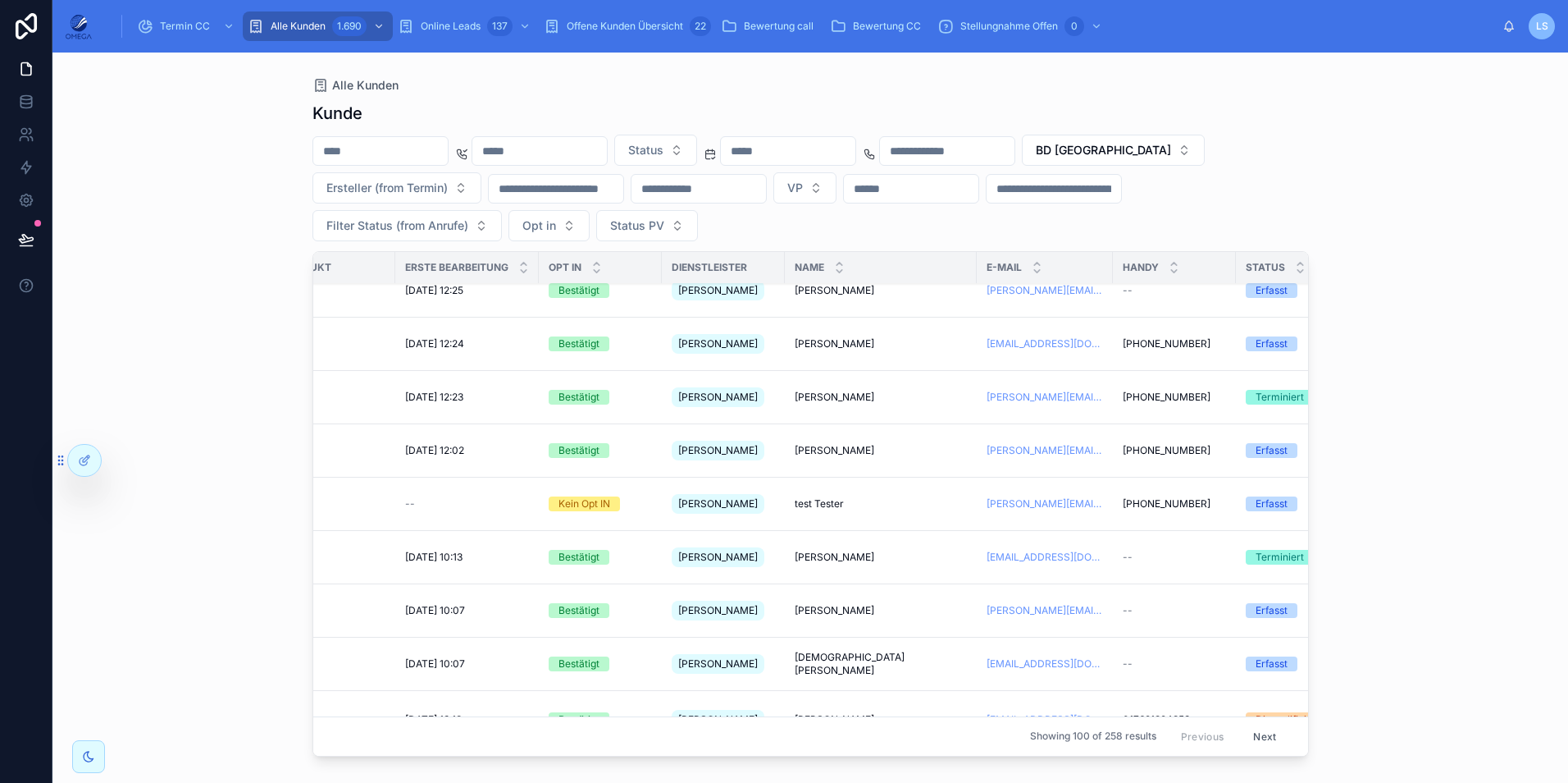
scroll to position [1723, 164]
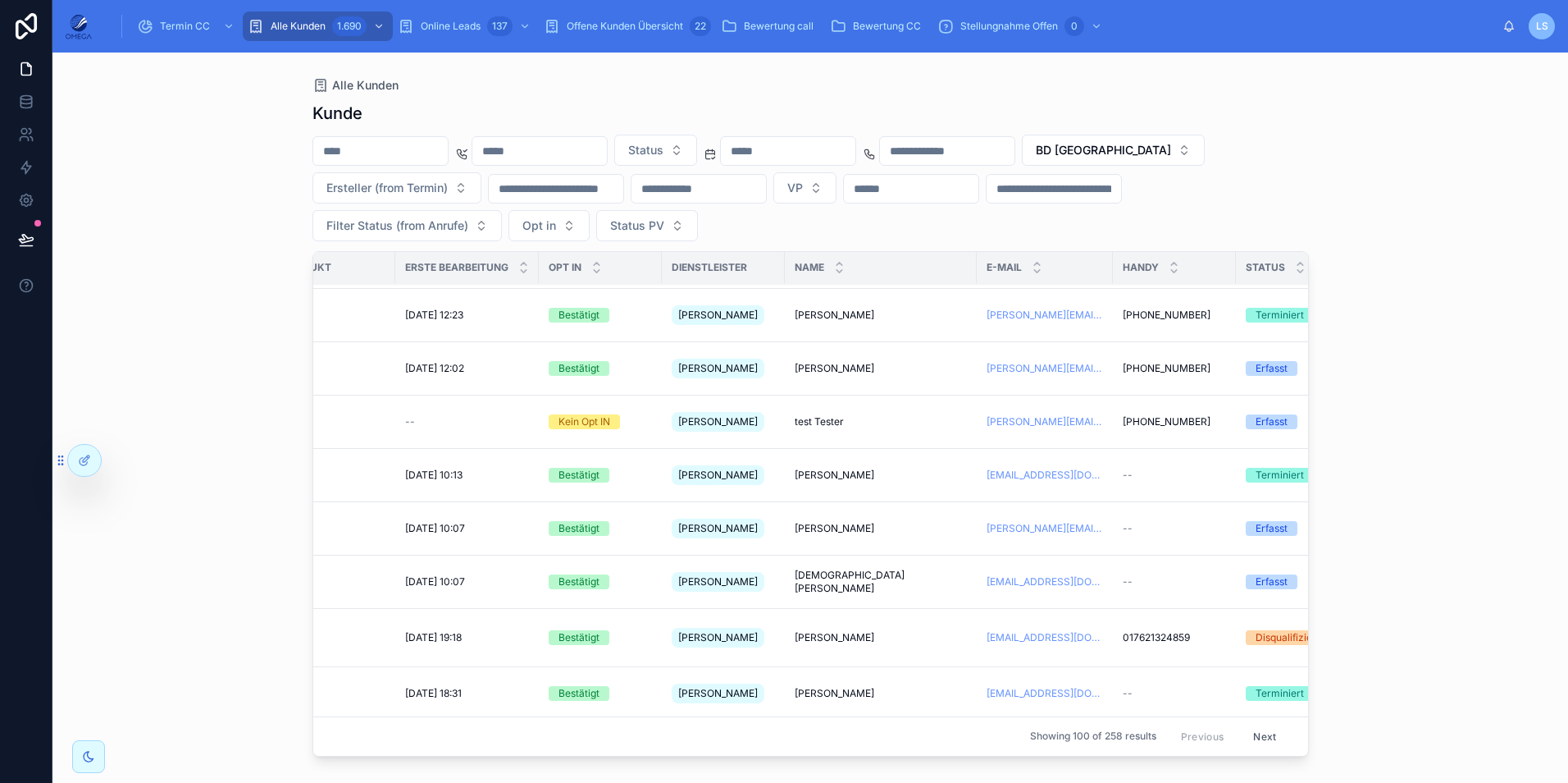
click at [837, 631] on span "hasan dogan" at bounding box center [834, 638] width 79 height 14
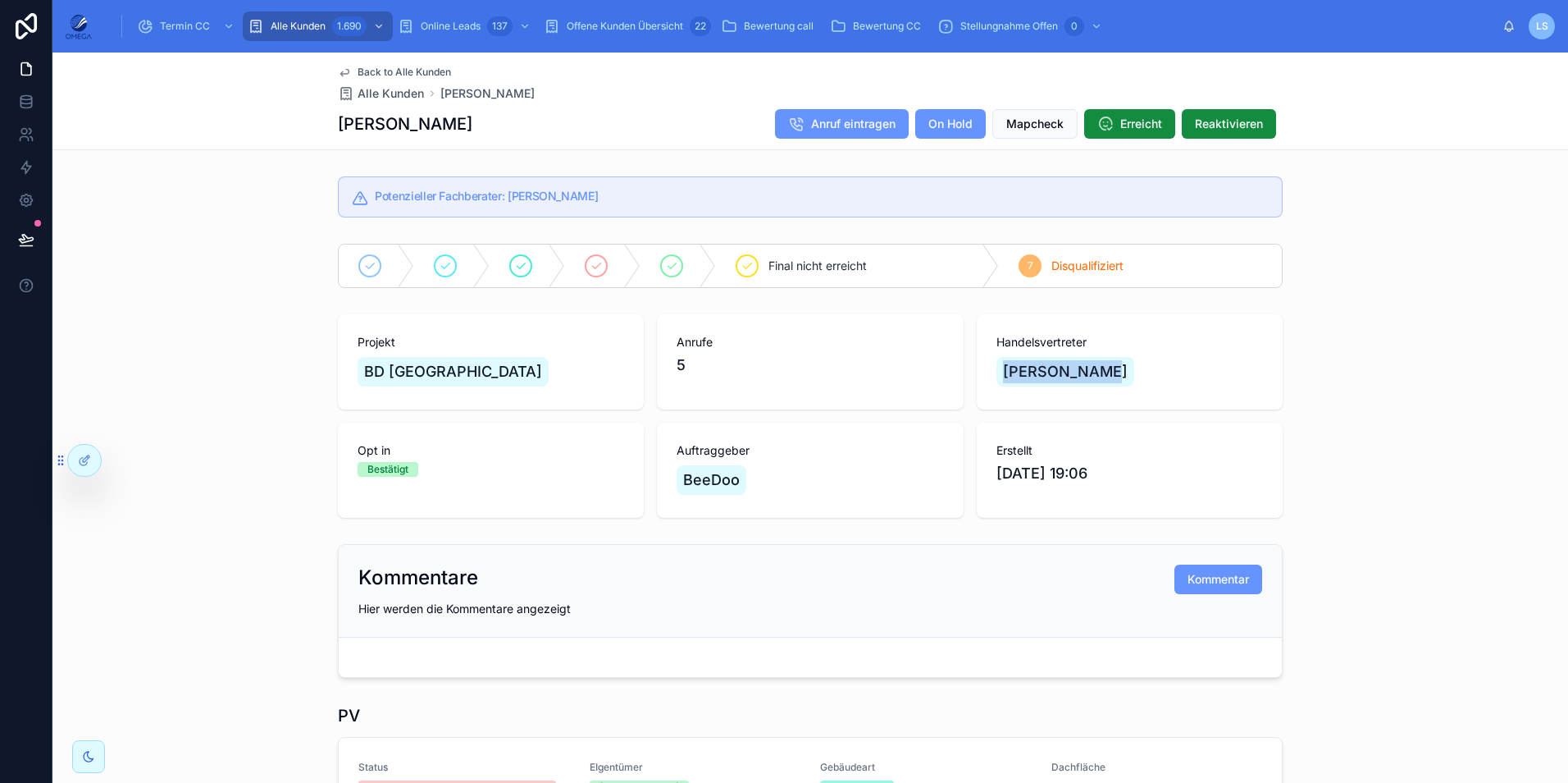
drag, startPoint x: 995, startPoint y: 372, endPoint x: 1100, endPoint y: 375, distance: 105.0
click at [1100, 375] on div "[PERSON_NAME]" at bounding box center [1065, 371] width 138 height 29
copy span "[PERSON_NAME]"
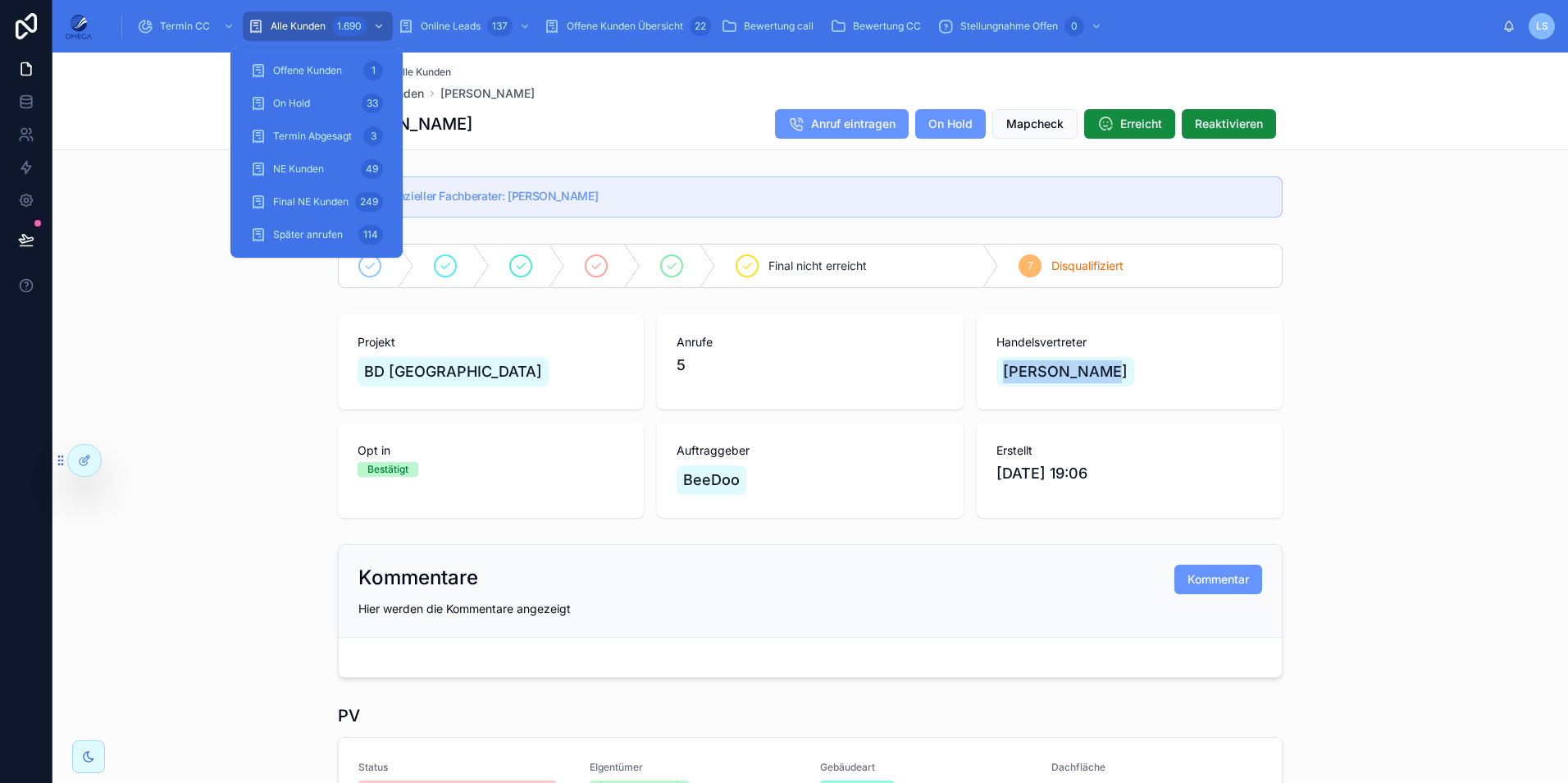
click at [327, 159] on div "NE Kunden 49" at bounding box center [316, 169] width 133 height 26
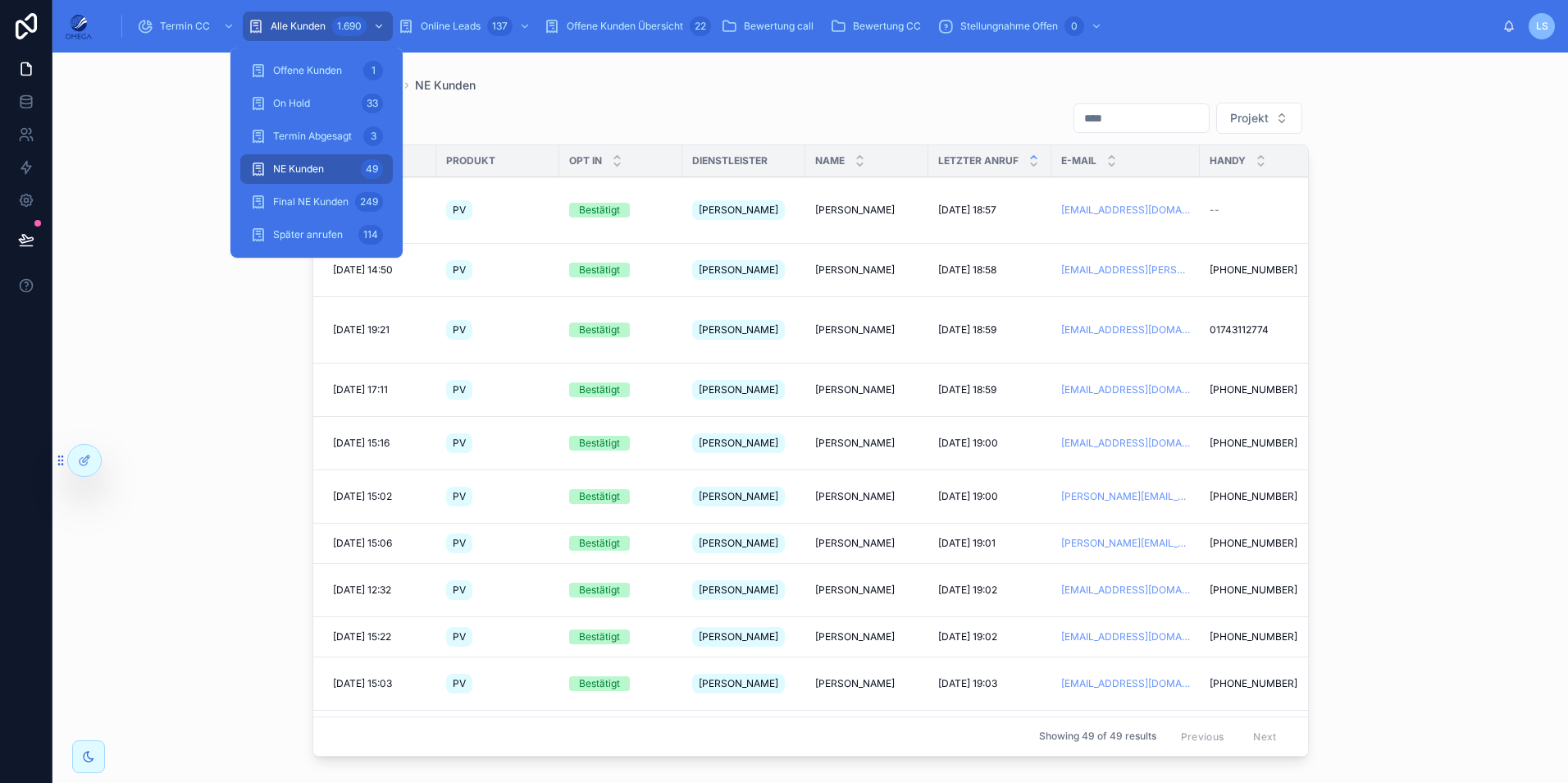
click at [323, 24] on span "Alle Kunden" at bounding box center [297, 26] width 55 height 14
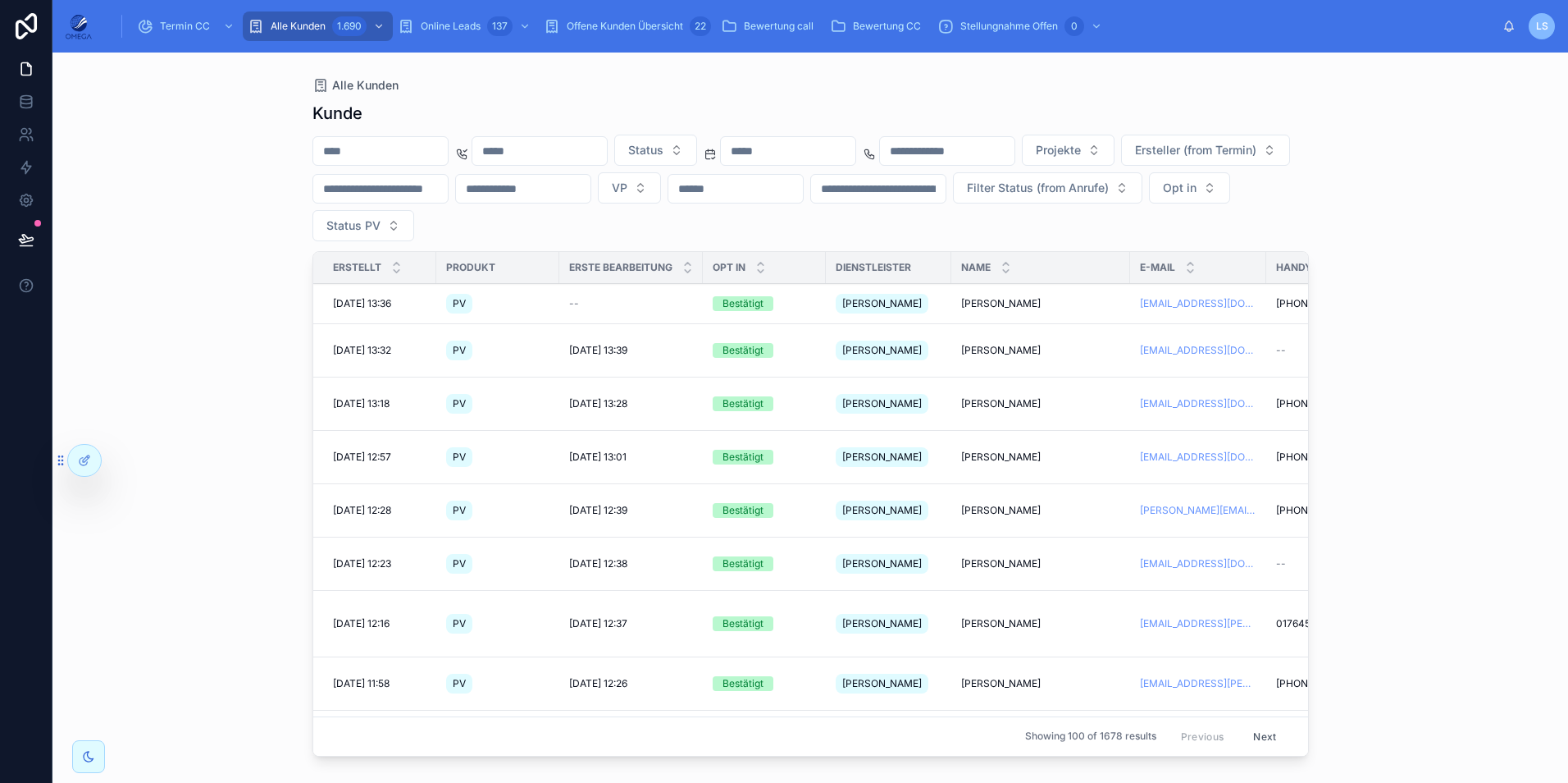
click at [974, 299] on span "Ute Lange" at bounding box center [1000, 303] width 79 height 14
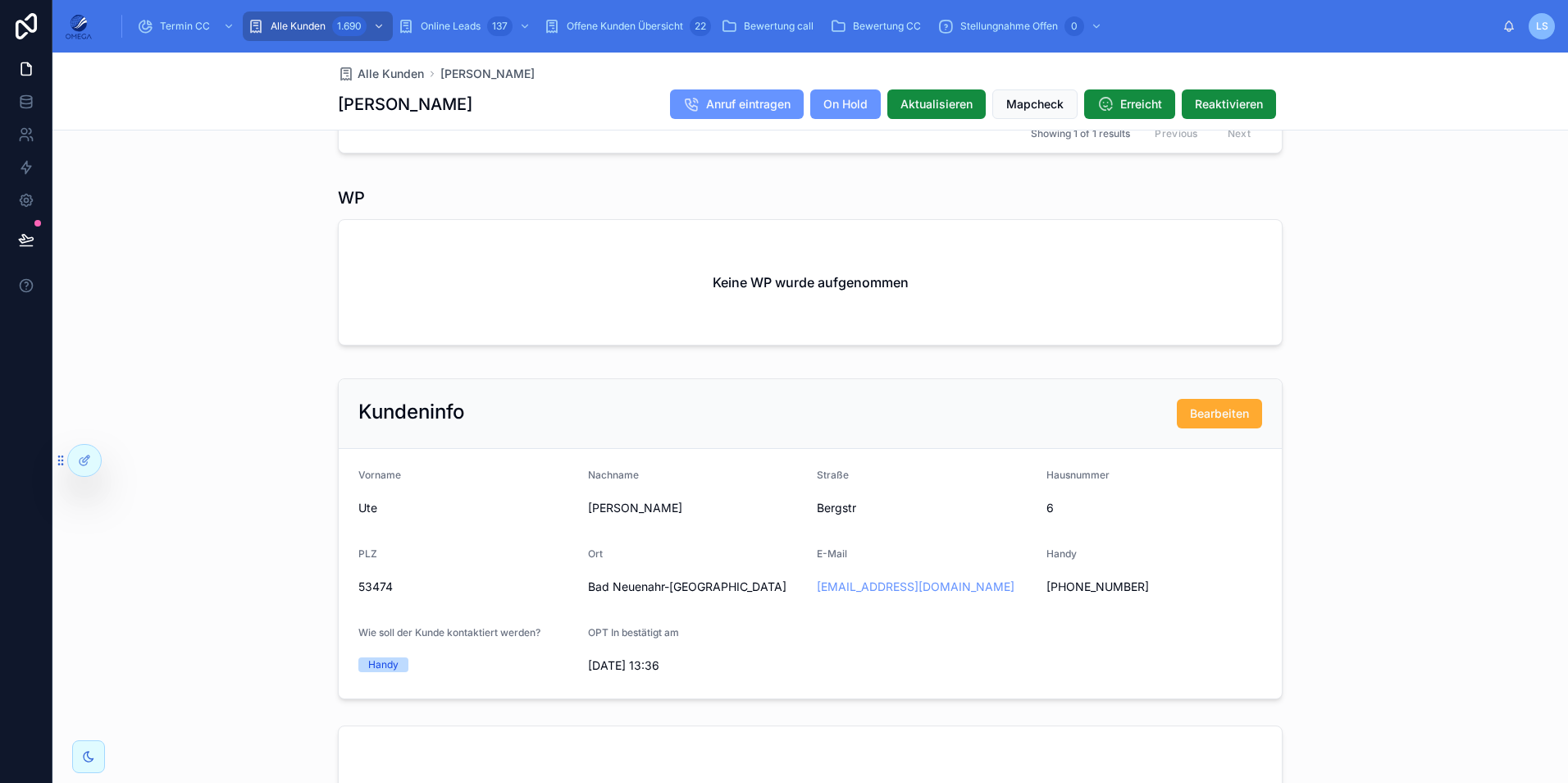
scroll to position [985, 0]
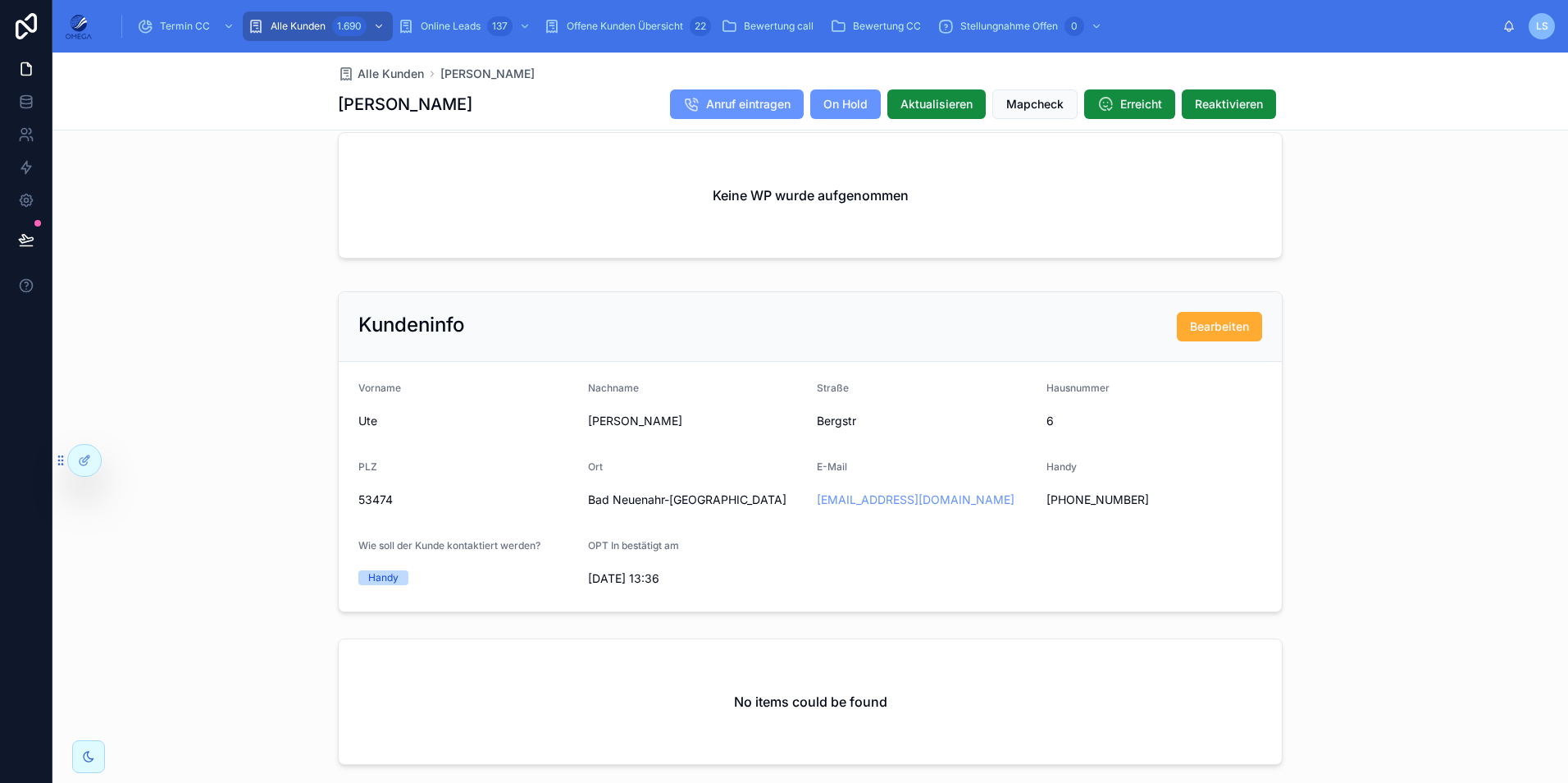
click at [642, 508] on span "Bad Neuenahr-Ahrweiler" at bounding box center [695, 499] width 216 height 16
copy span "Bad Neuenahr-Ahrweiler"
click at [1026, 293] on div "Potenzieller Fachberater: Tayfun Süleymani 1 Erfasst 2 Qualifiziert 3 Terminier…" at bounding box center [810, 68] width 1515 height 1804
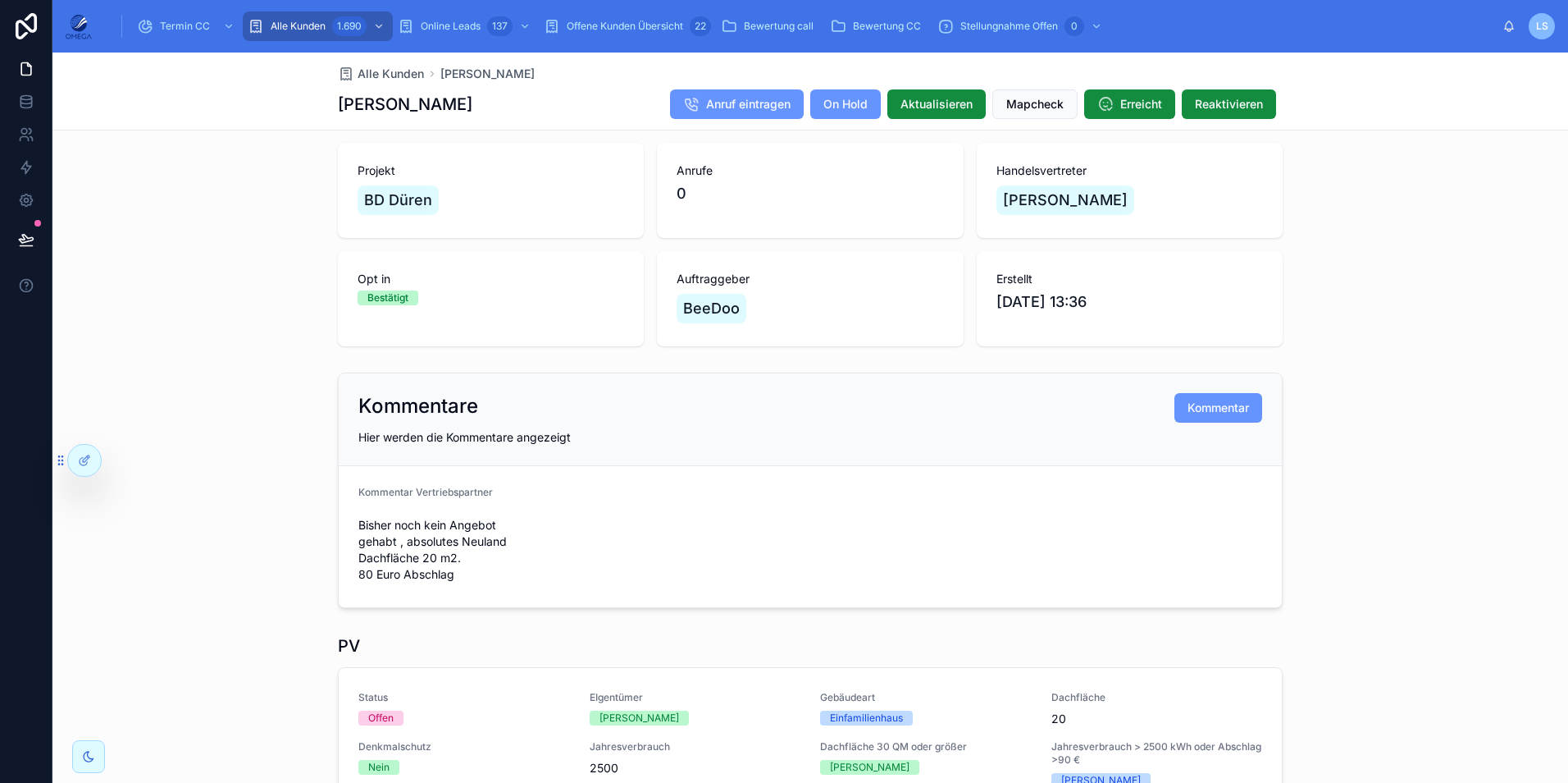
scroll to position [0, 0]
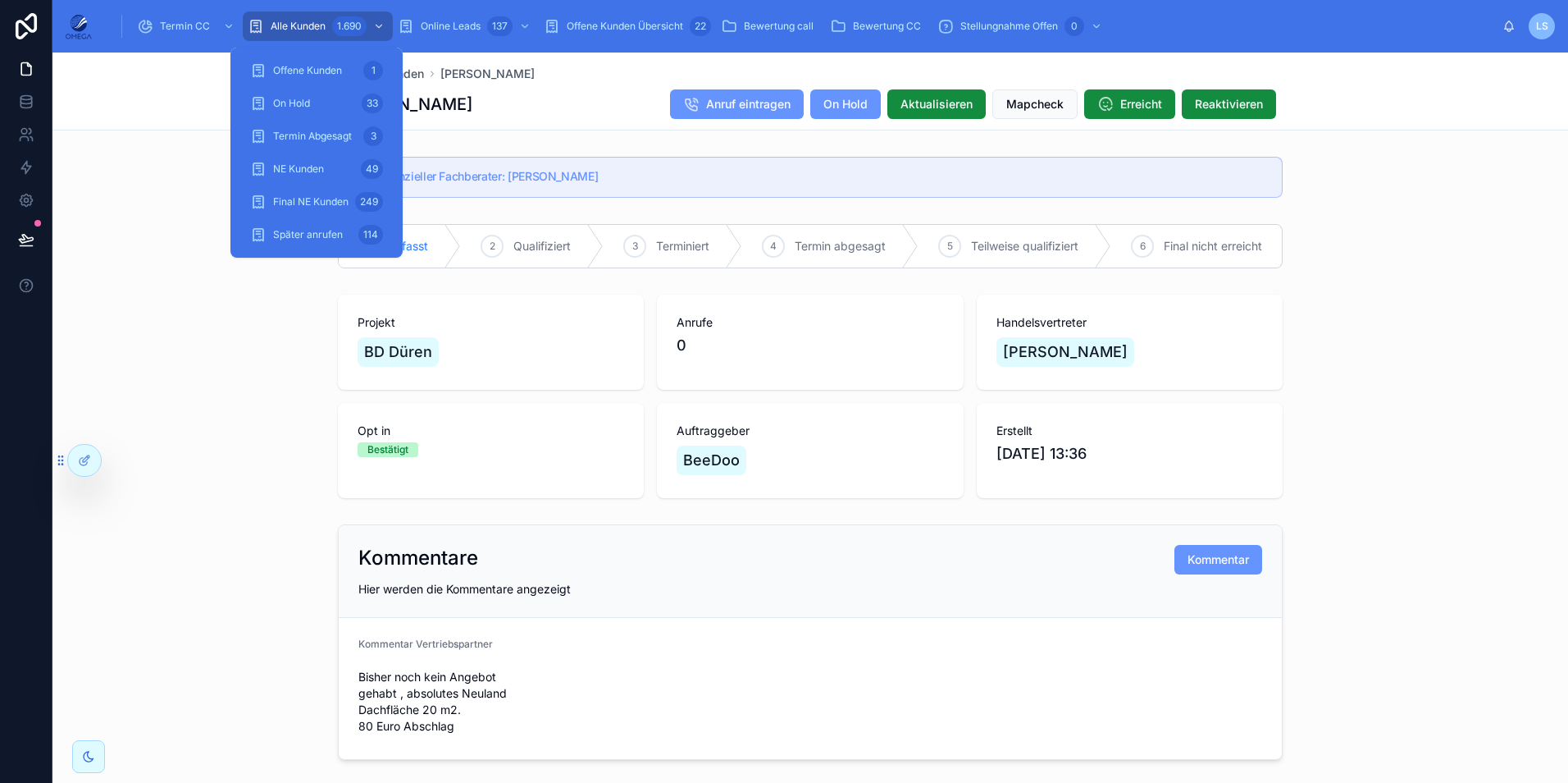
drag, startPoint x: 349, startPoint y: 30, endPoint x: 352, endPoint y: 40, distance: 10.4
click at [349, 30] on div "1.690" at bounding box center [350, 26] width 35 height 19
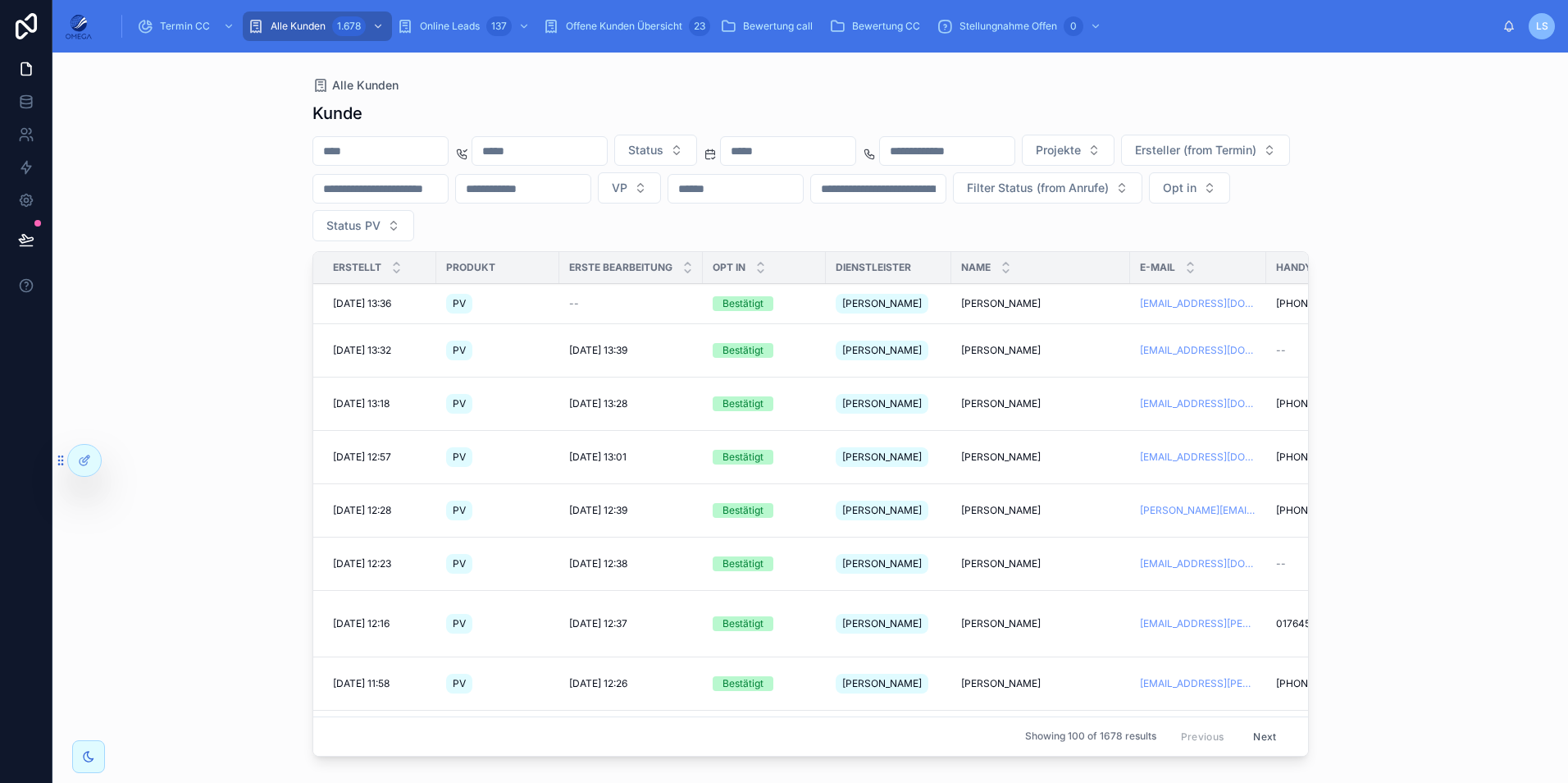
click at [195, 24] on span "Termin CC" at bounding box center [185, 26] width 50 height 14
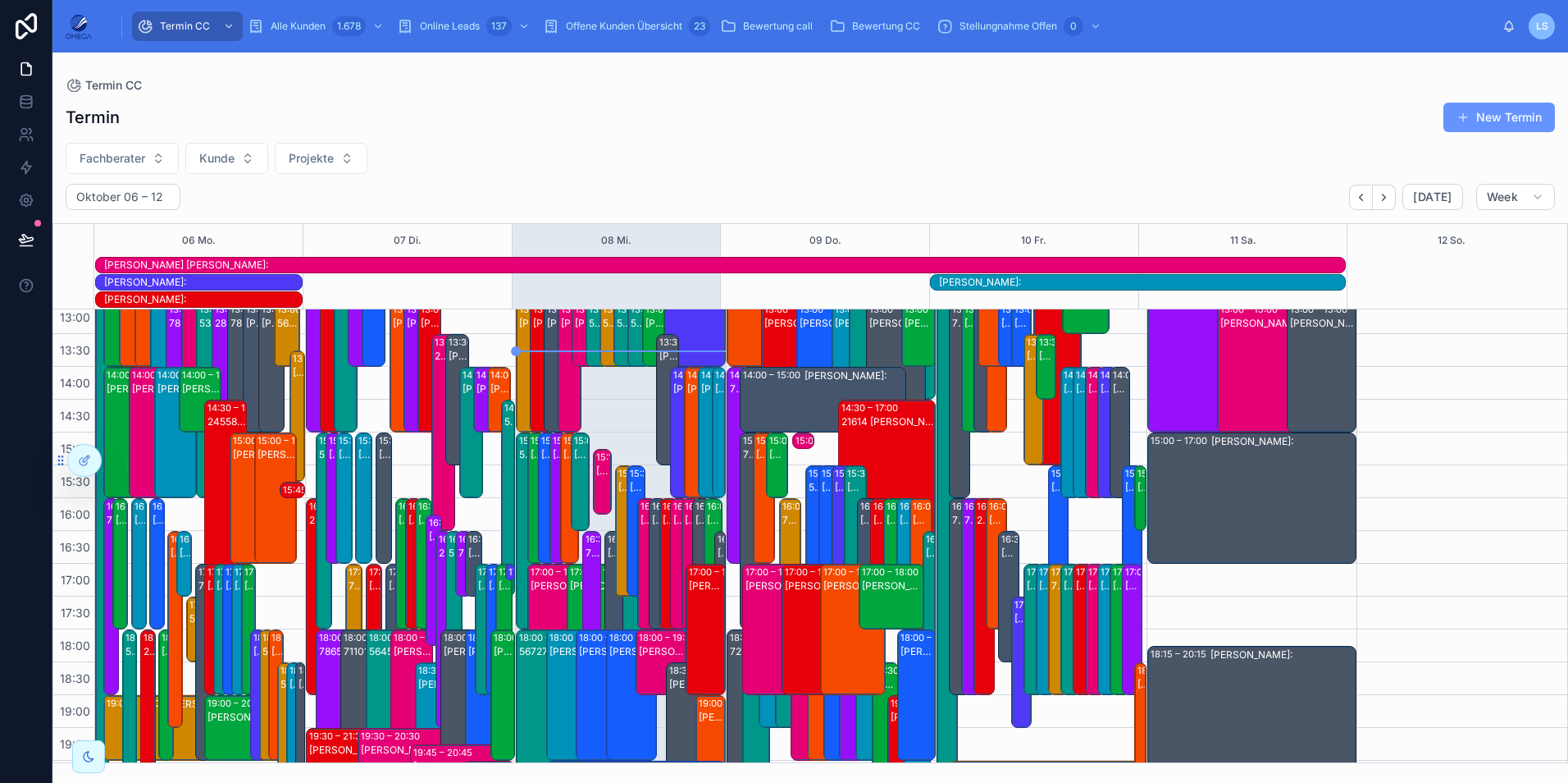
scroll to position [349, 0]
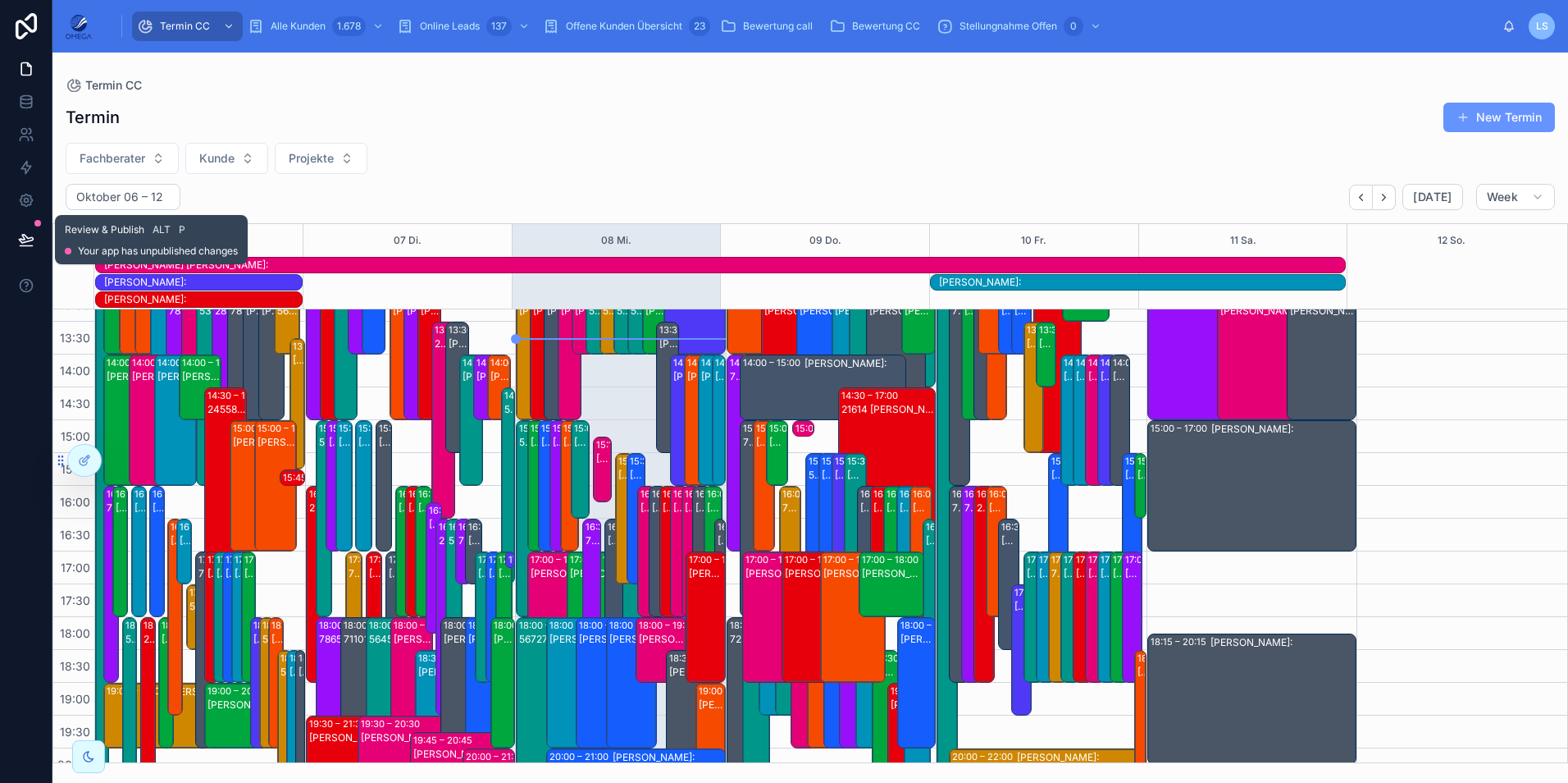
click at [24, 238] on icon at bounding box center [26, 239] width 16 height 16
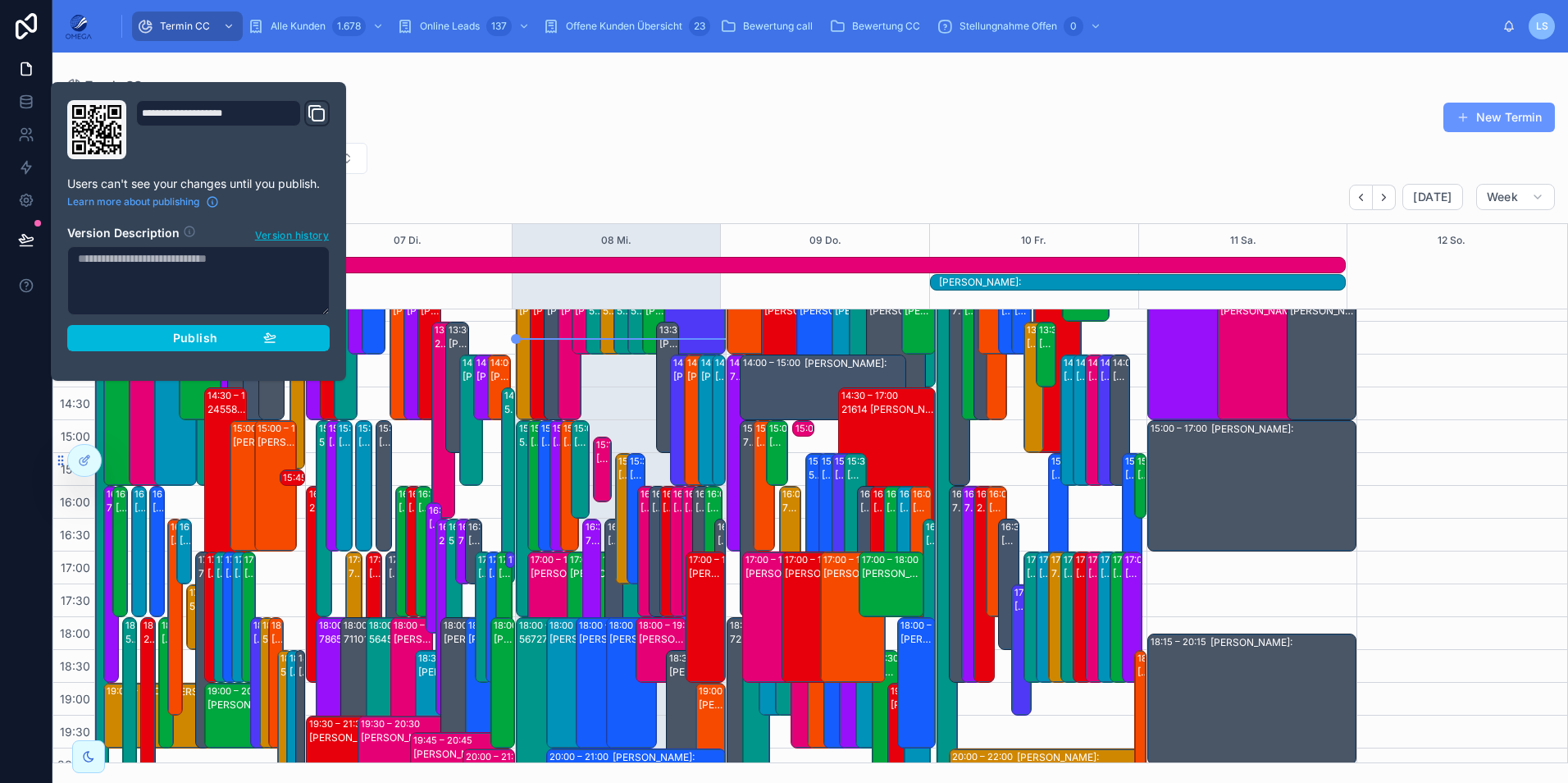
click at [220, 334] on div "Publish" at bounding box center [198, 337] width 156 height 15
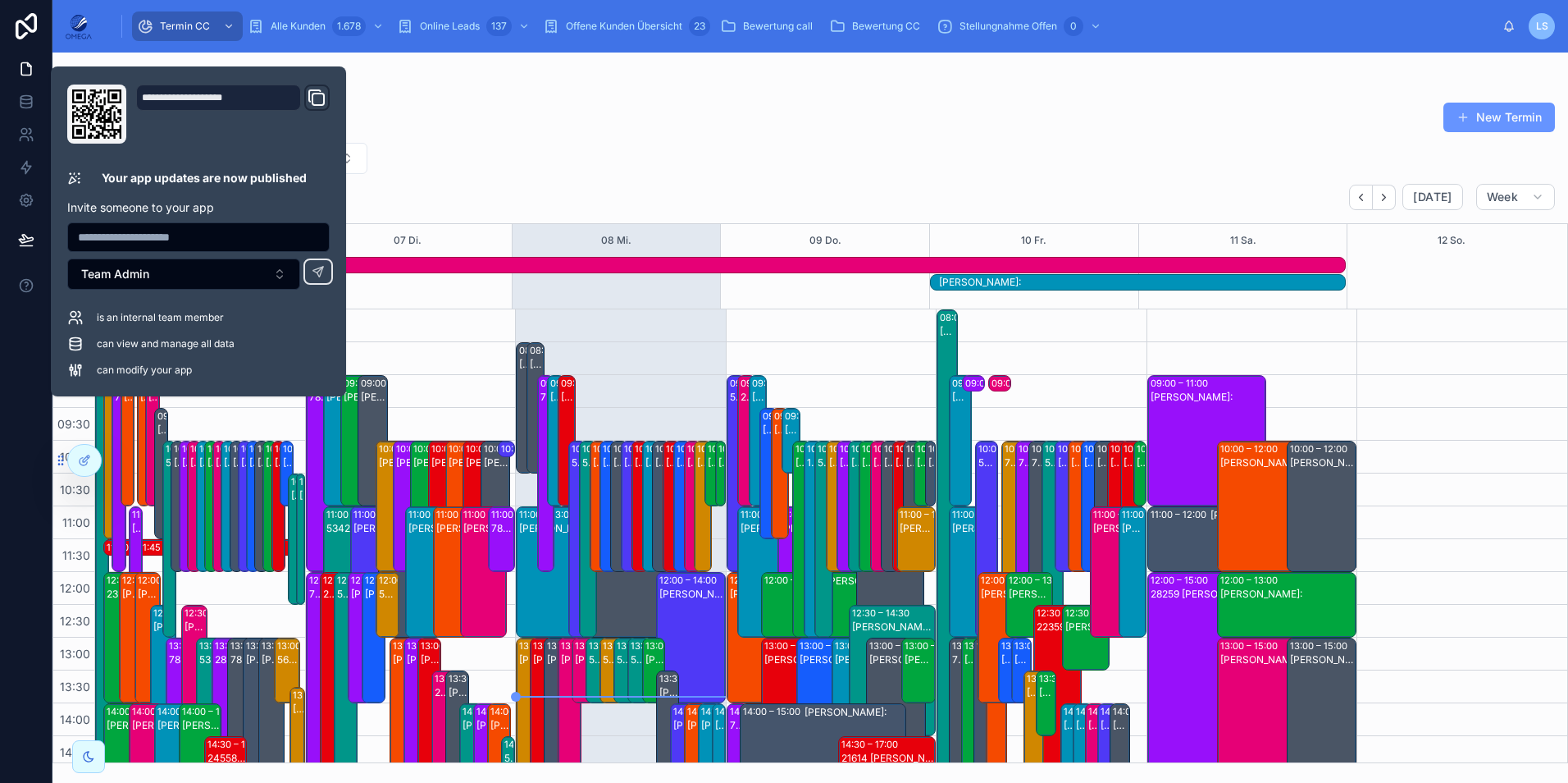
scroll to position [400, 0]
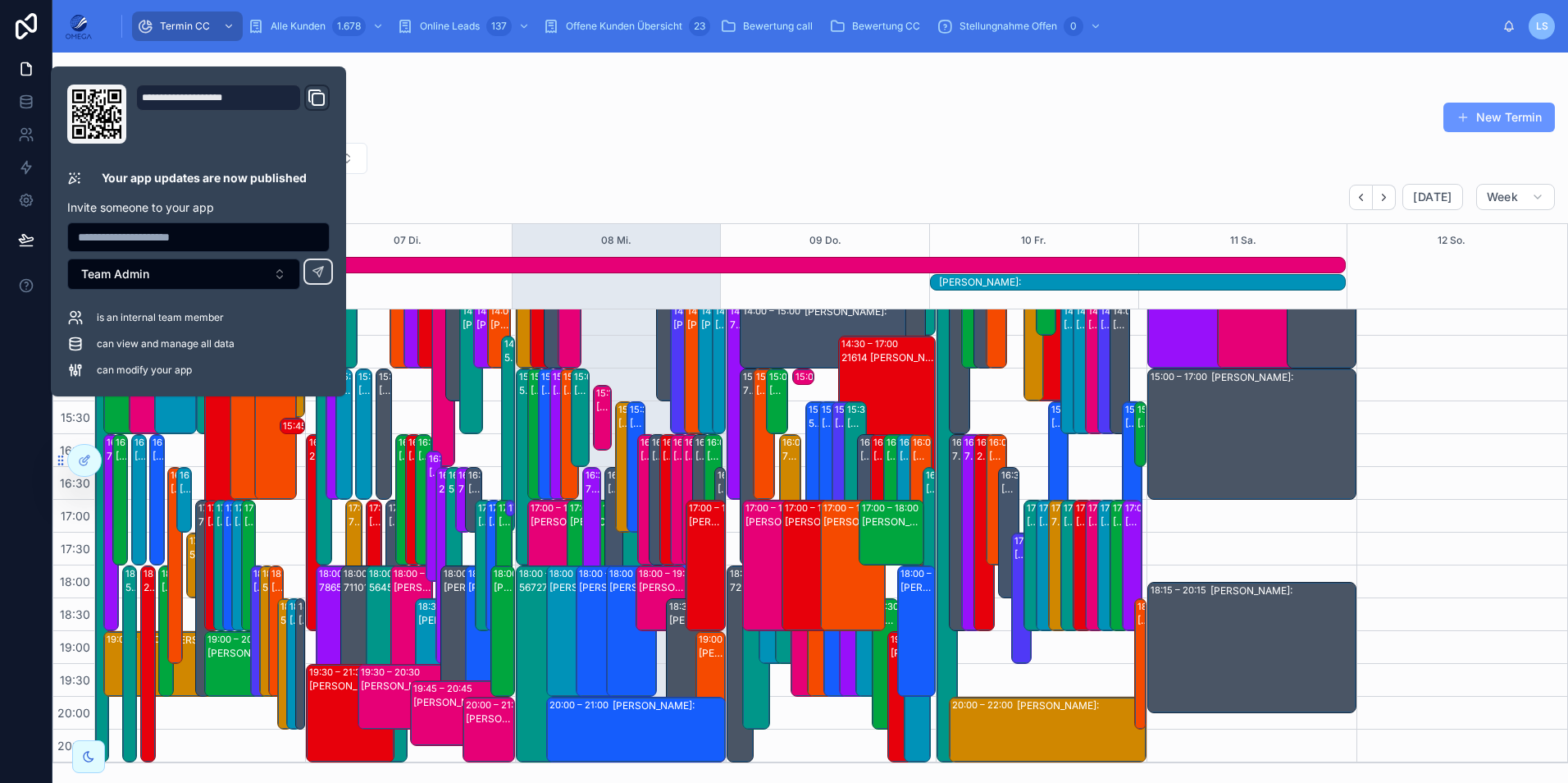
click at [583, 115] on div "Termin New Termin" at bounding box center [810, 117] width 1489 height 31
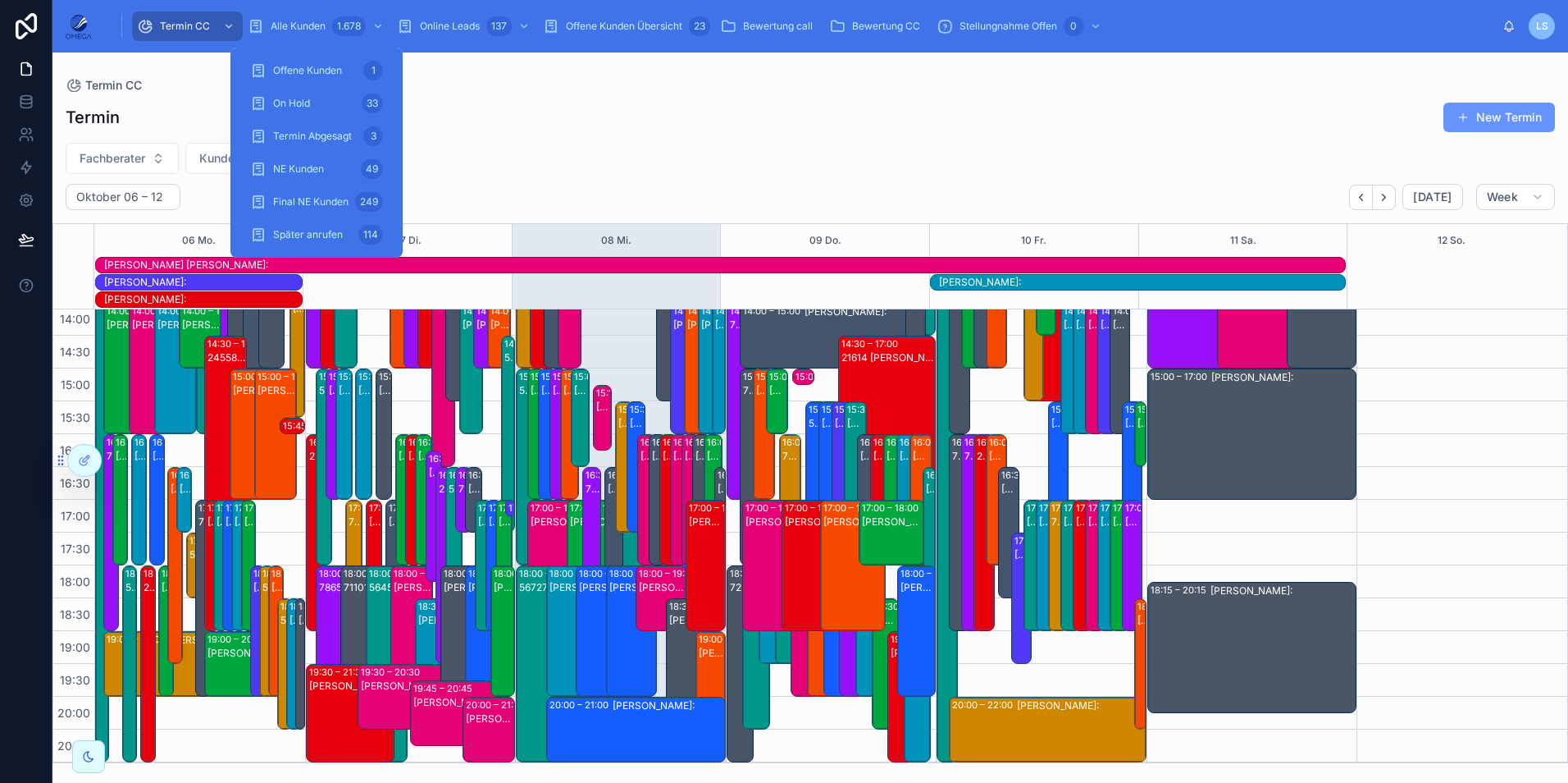
click at [316, 23] on span "Alle Kunden" at bounding box center [297, 26] width 55 height 14
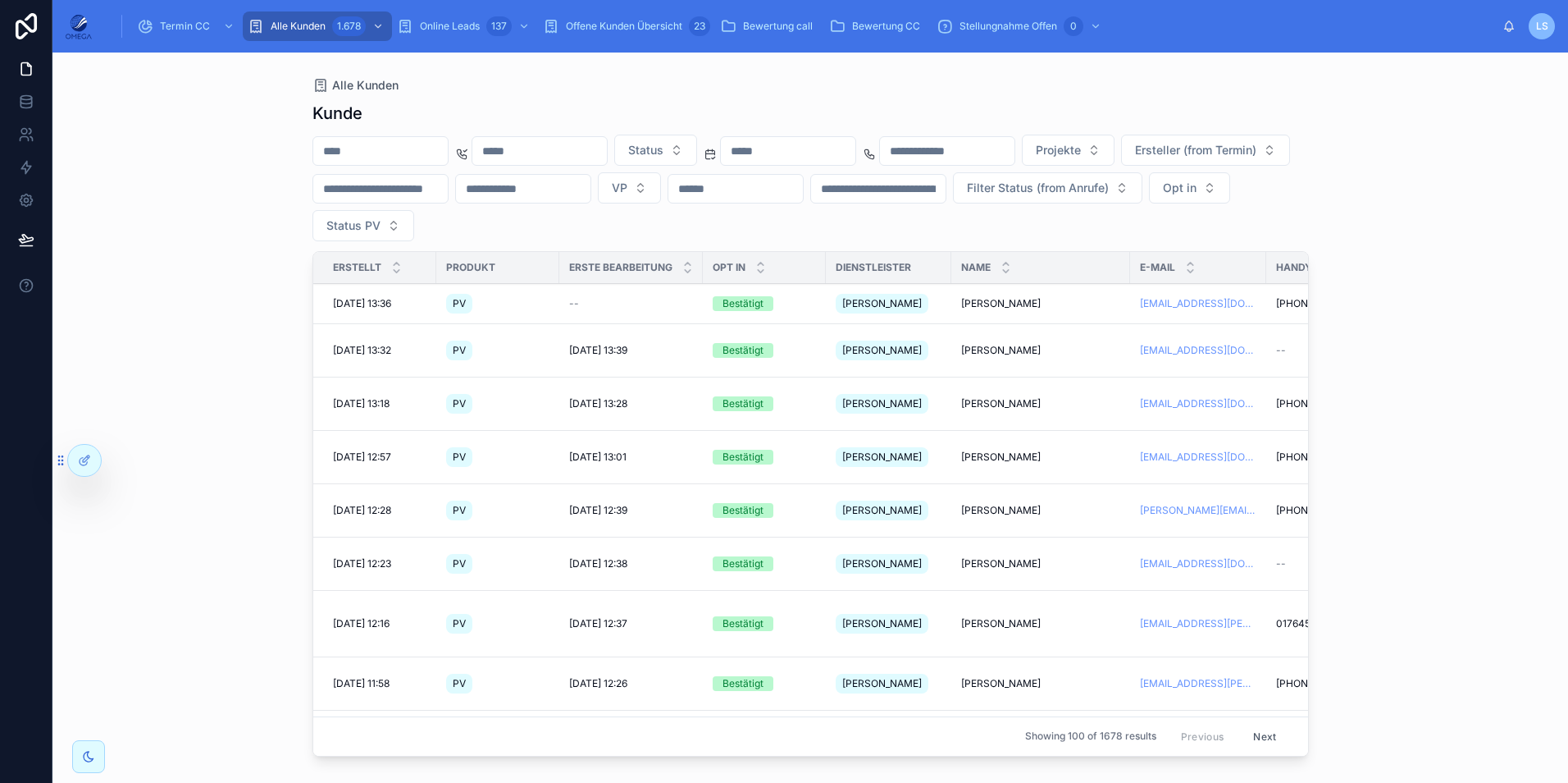
click at [640, 29] on span "Offene Kunden Übersicht" at bounding box center [624, 26] width 116 height 14
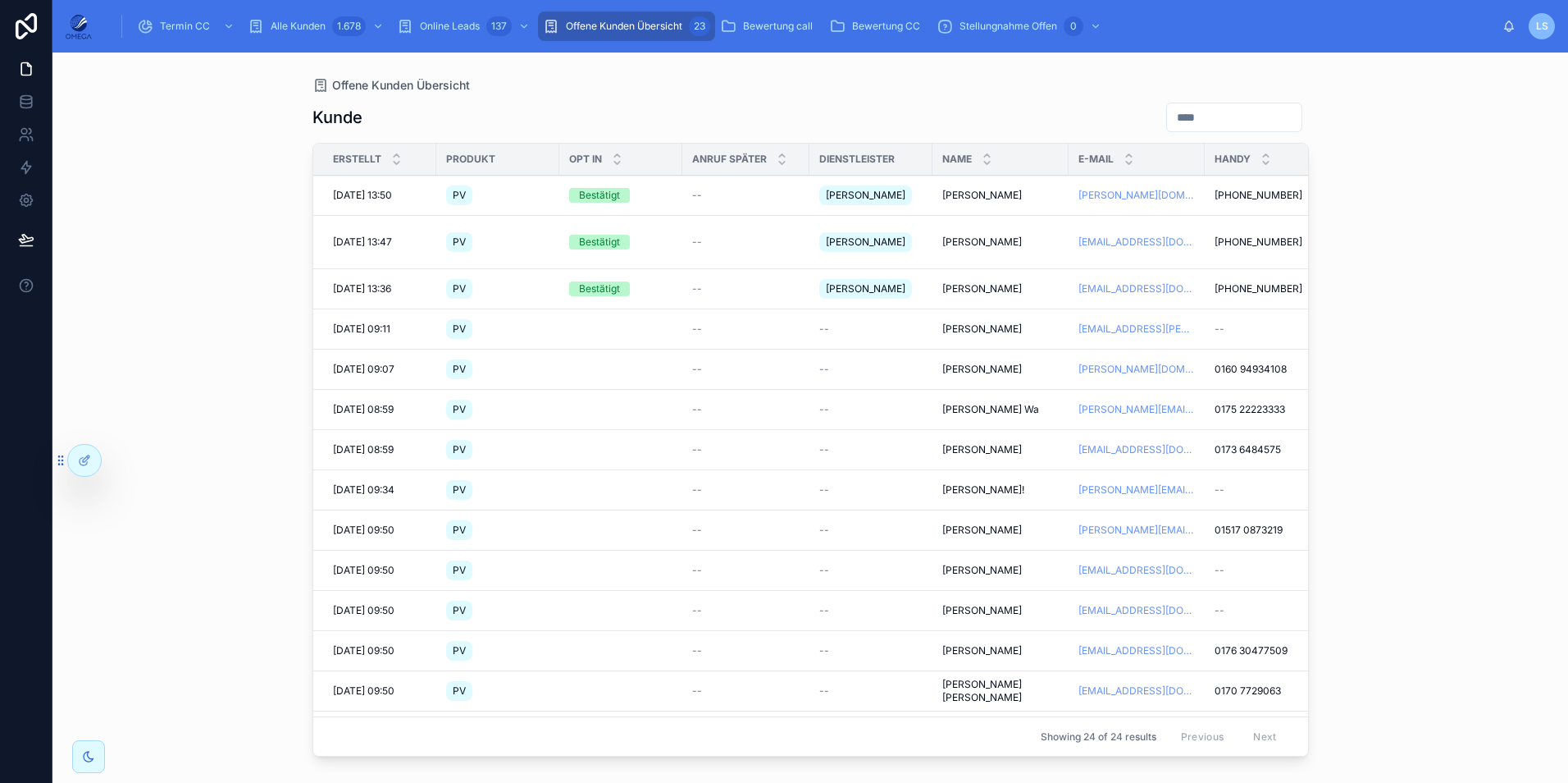
click at [84, 467] on div at bounding box center [84, 460] width 33 height 31
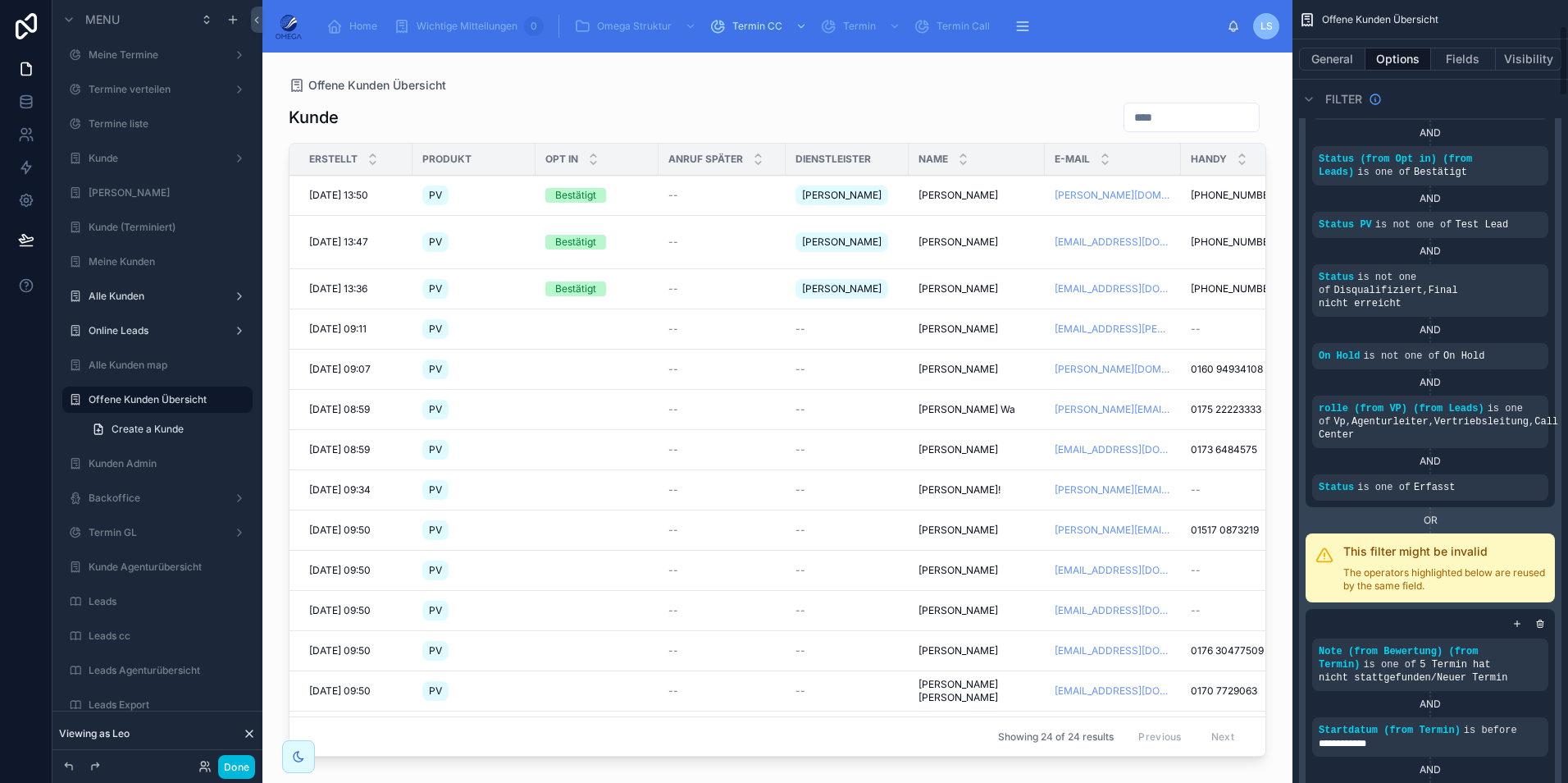
scroll to position [246, 0]
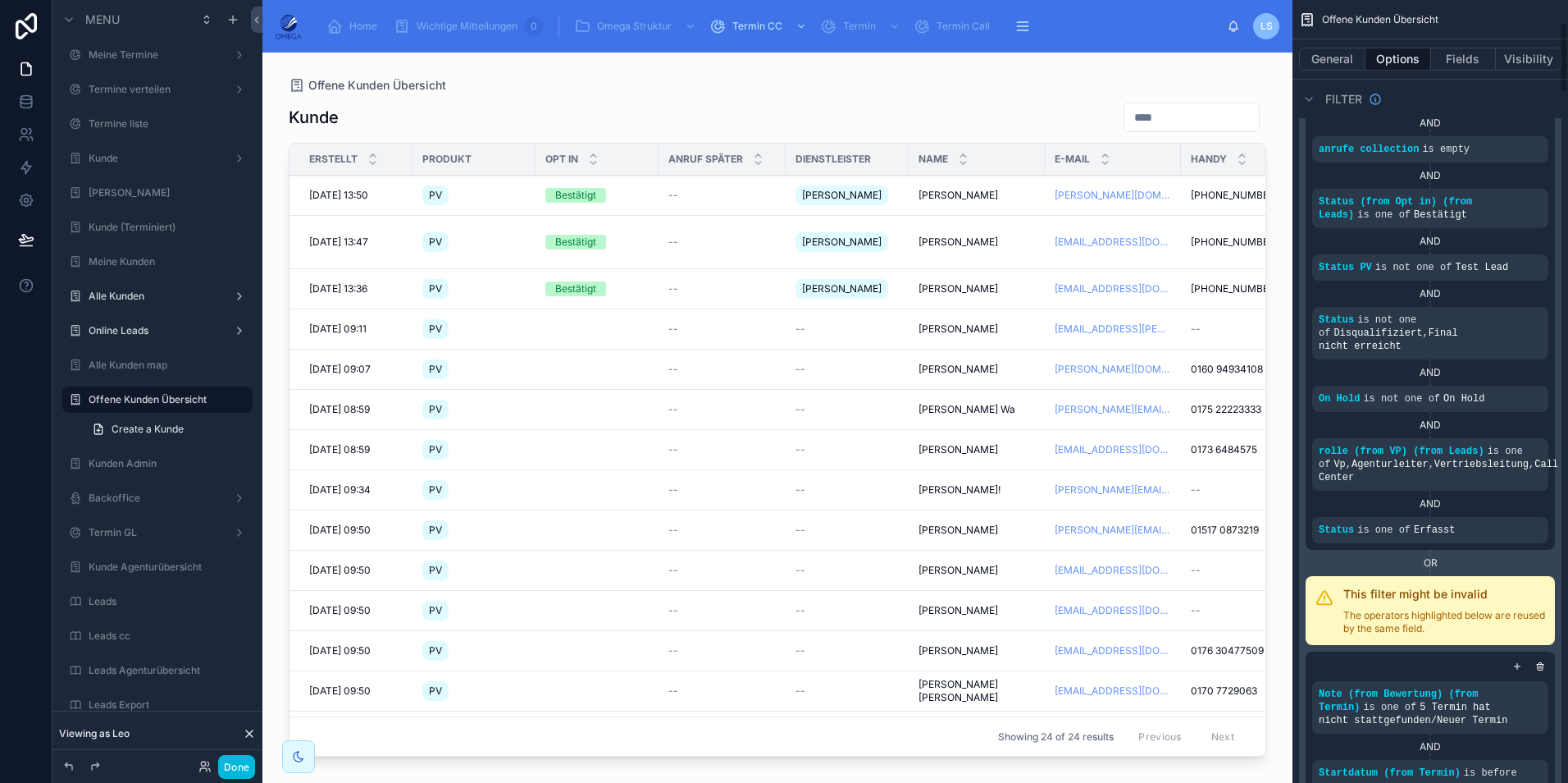
click at [0, 0] on div "scrollable content" at bounding box center [0, 0] width 0 height 0
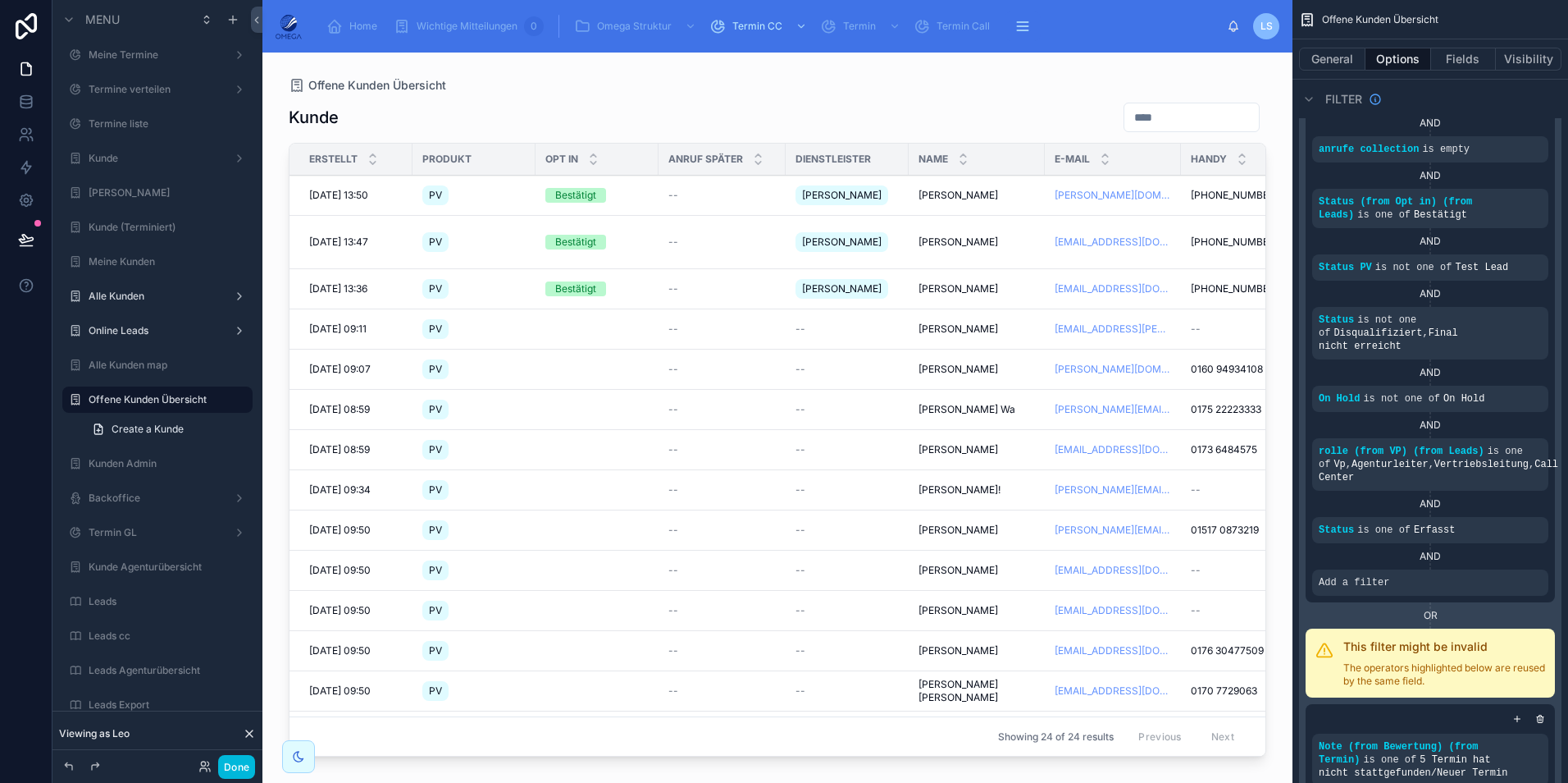
click at [0, 0] on icon "scrollable content" at bounding box center [0, 0] width 0 height 0
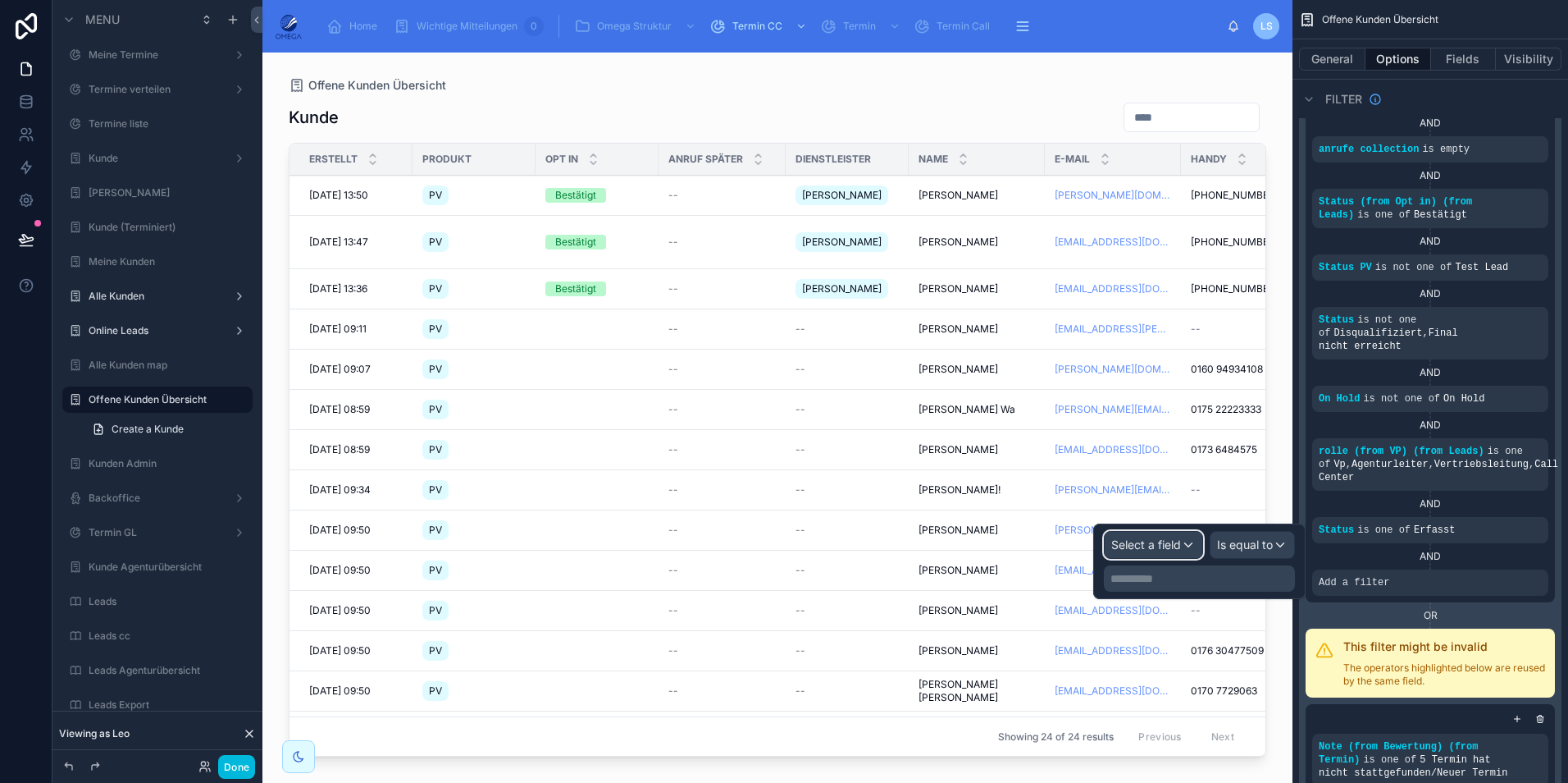
click at [1173, 542] on span "Select a field" at bounding box center [1146, 545] width 70 height 14
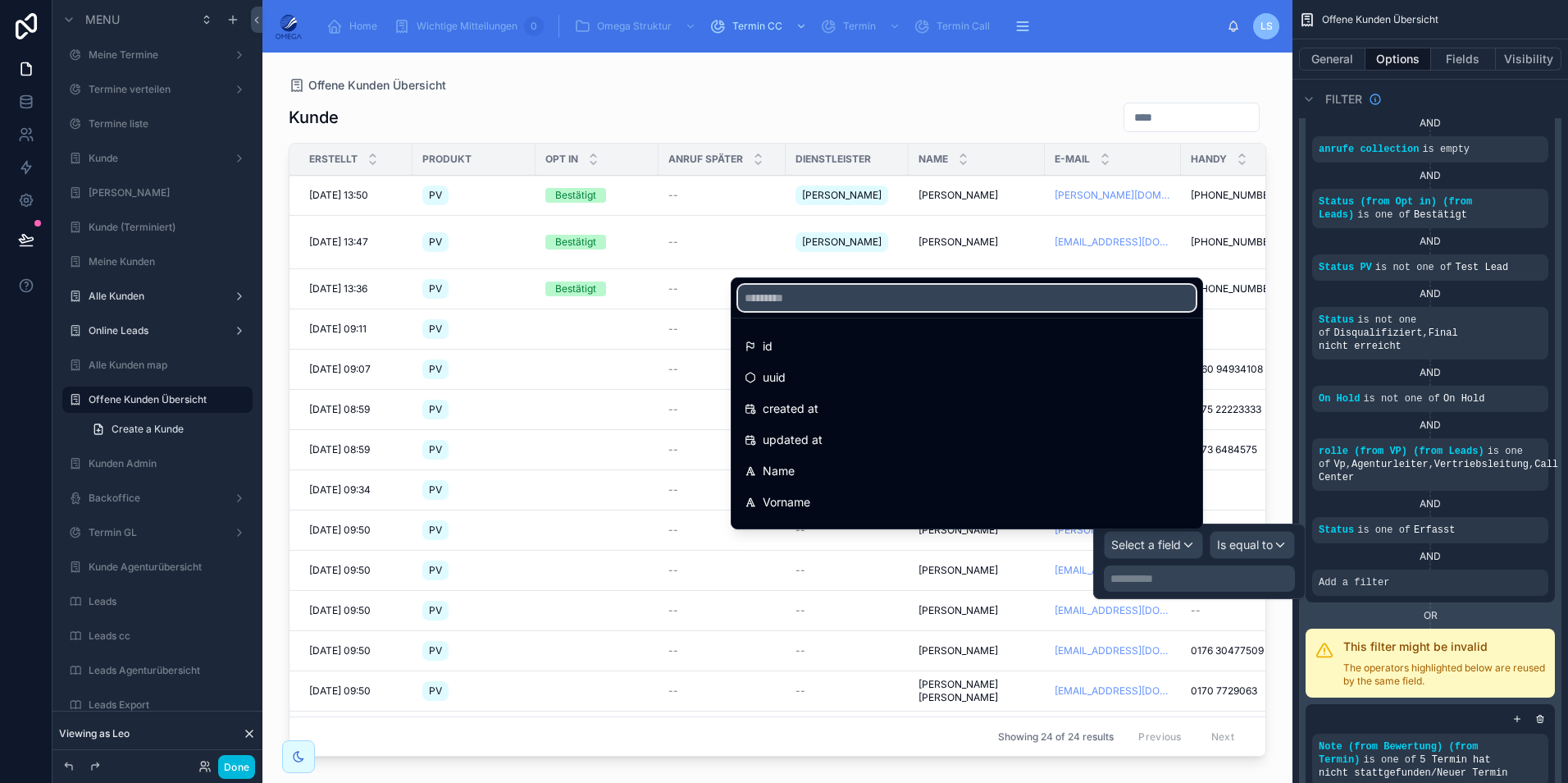
click at [858, 307] on input "text" at bounding box center [967, 298] width 457 height 26
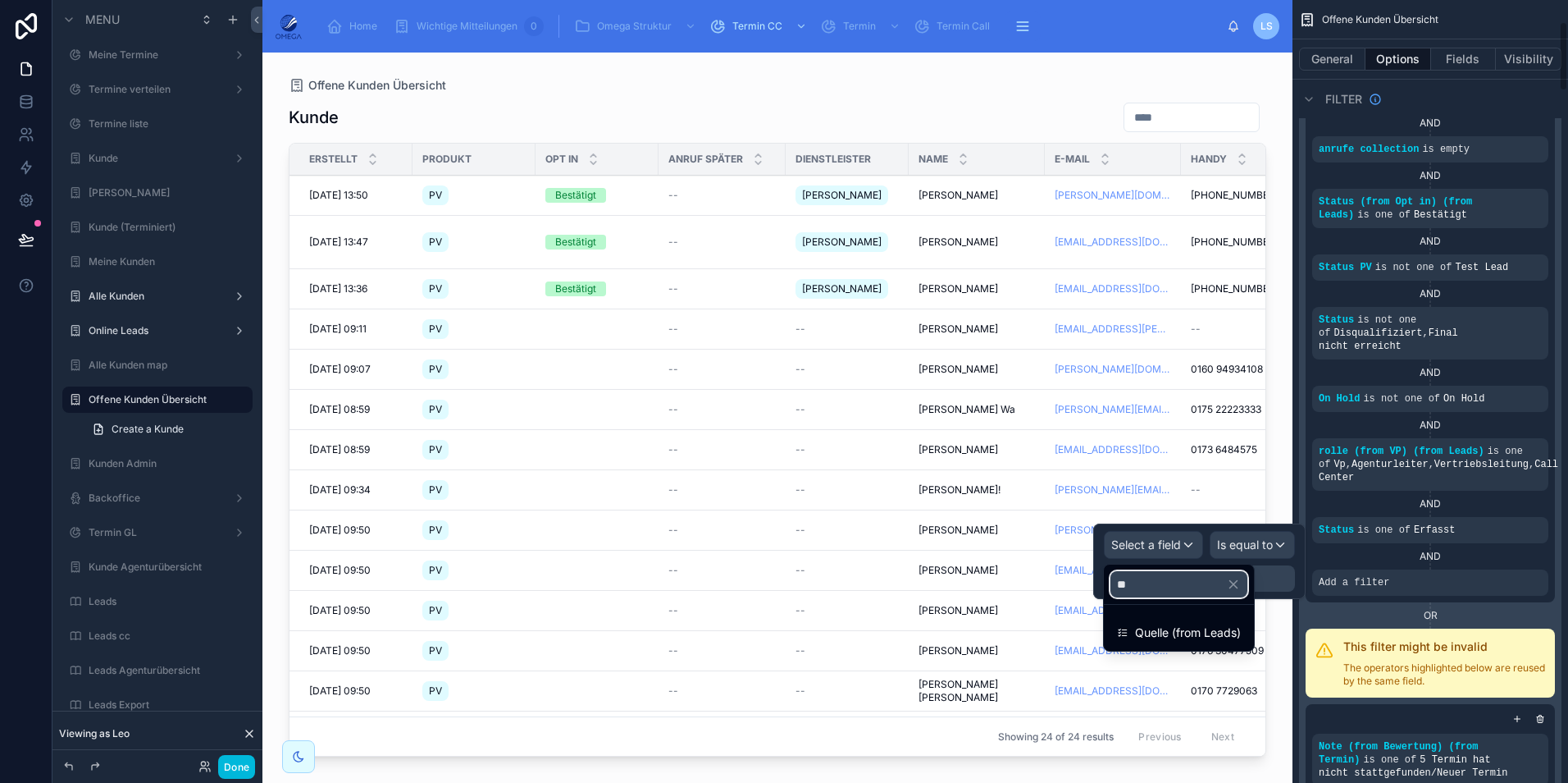
type input "**"
click at [1221, 629] on span "Quelle (from Leads)" at bounding box center [1187, 633] width 106 height 19
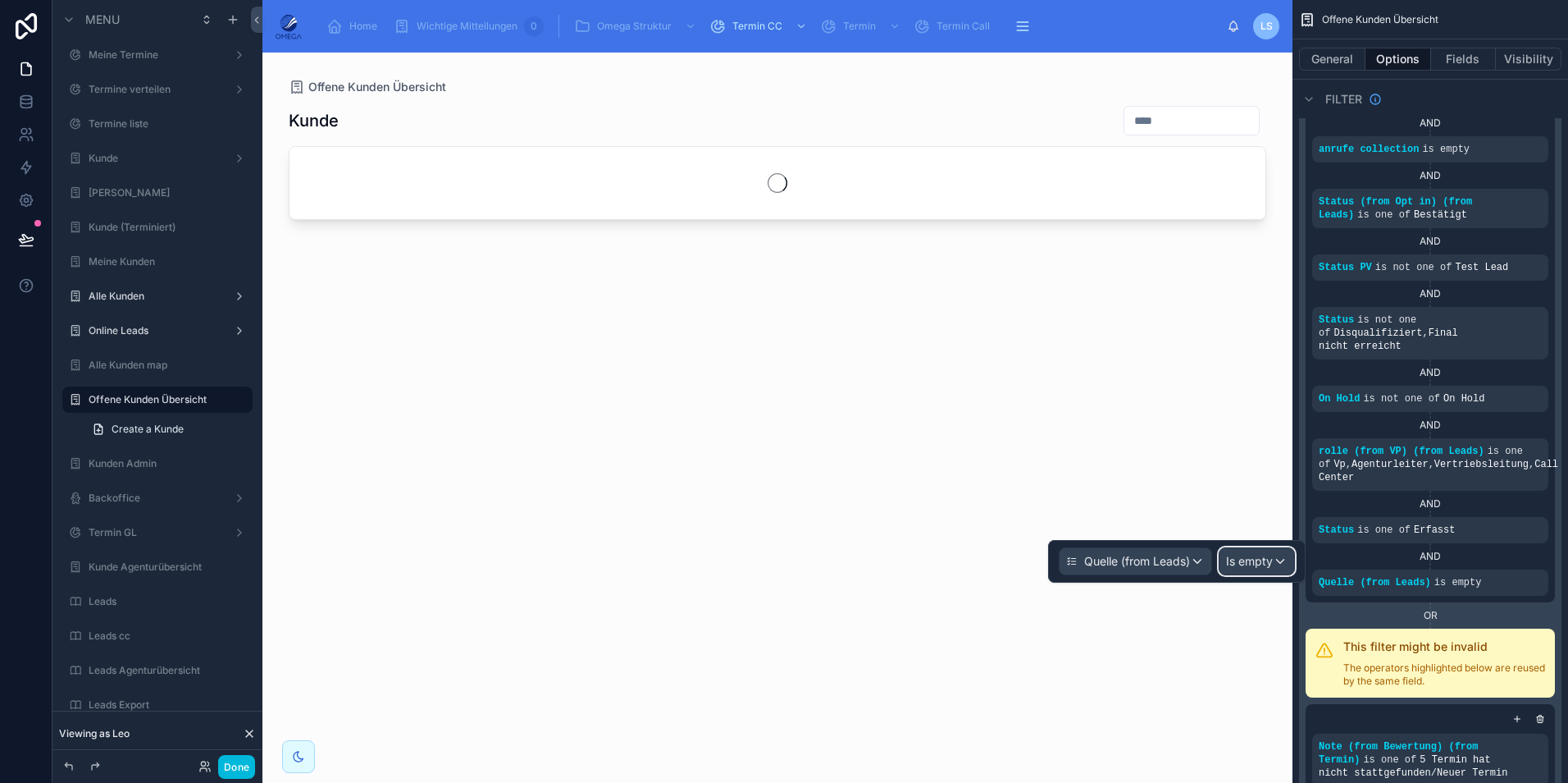
click at [1244, 566] on span "Is empty" at bounding box center [1249, 561] width 46 height 16
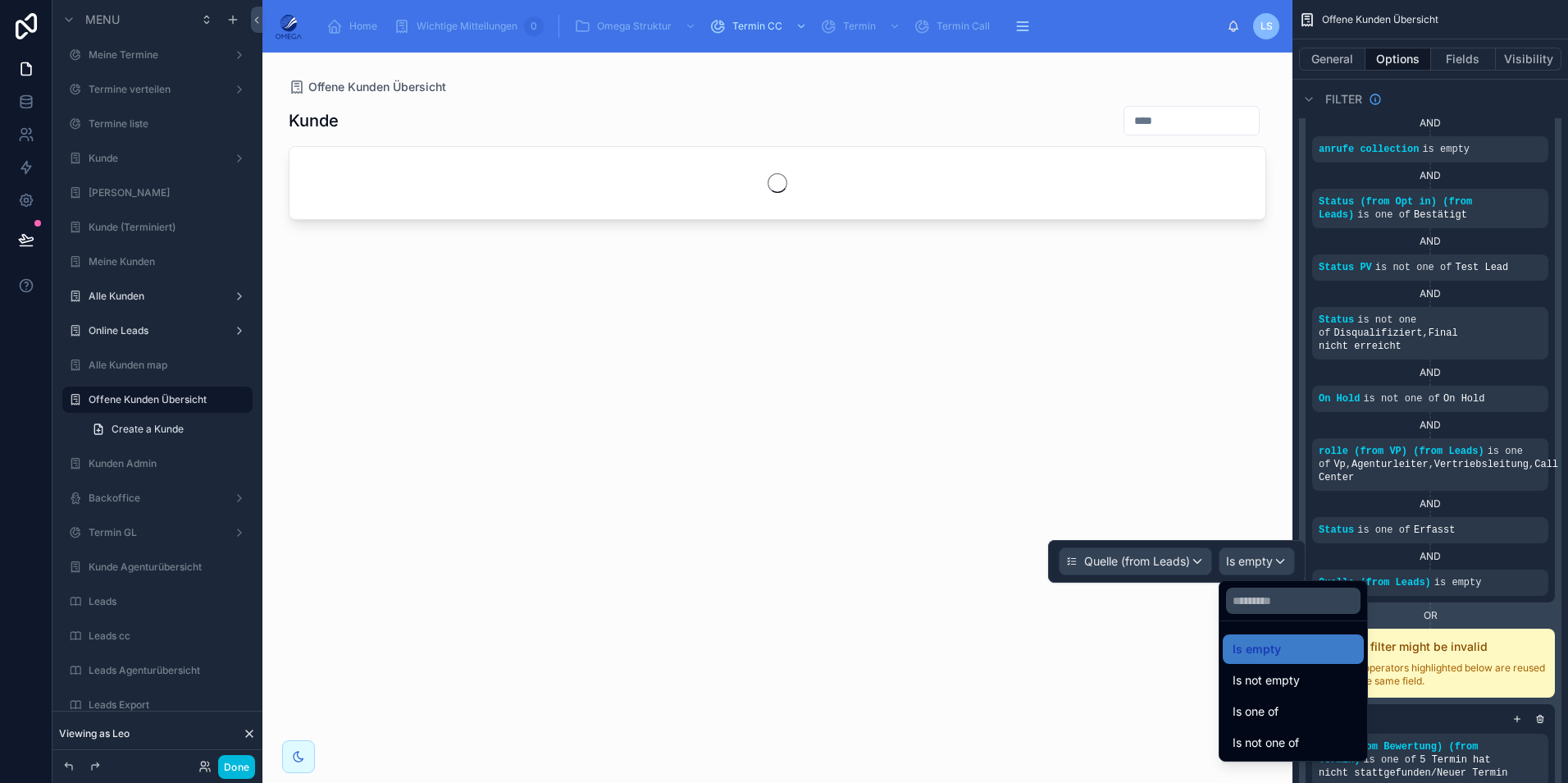
click at [1307, 741] on div "Is not one of" at bounding box center [1292, 742] width 121 height 19
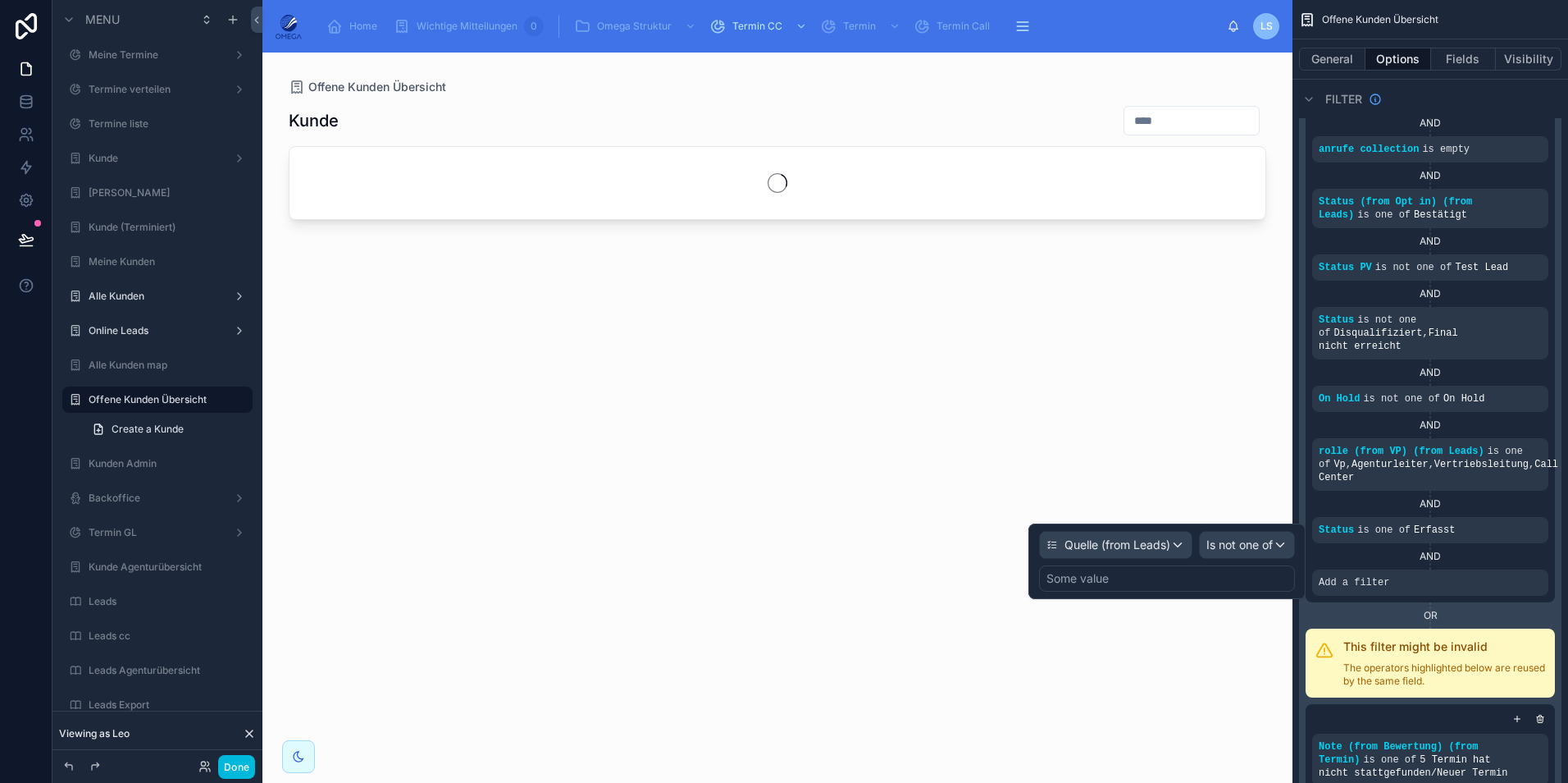
click at [1184, 579] on div "Some value" at bounding box center [1167, 578] width 256 height 26
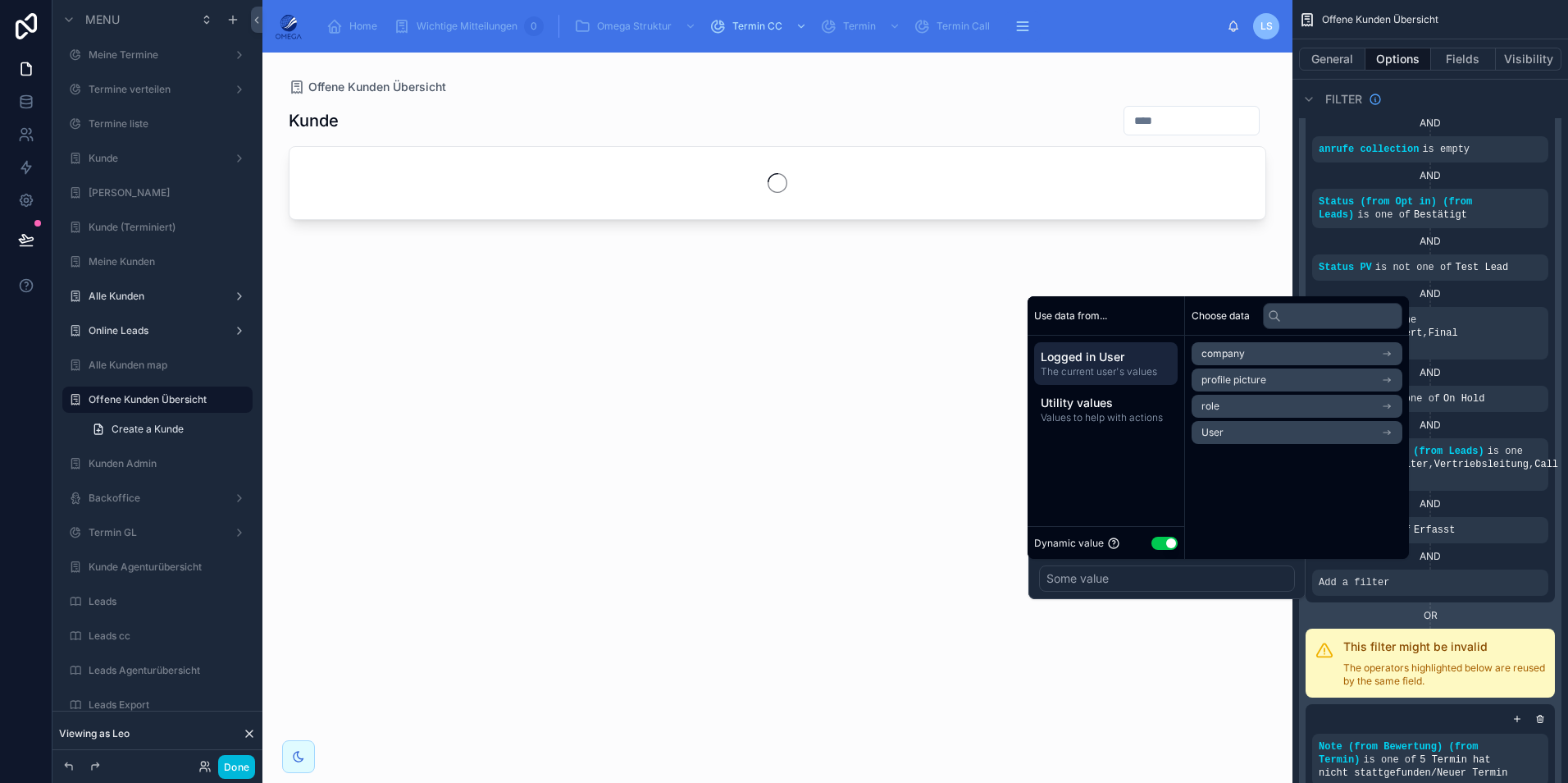
click at [1164, 544] on button "Use setting" at bounding box center [1164, 544] width 26 height 14
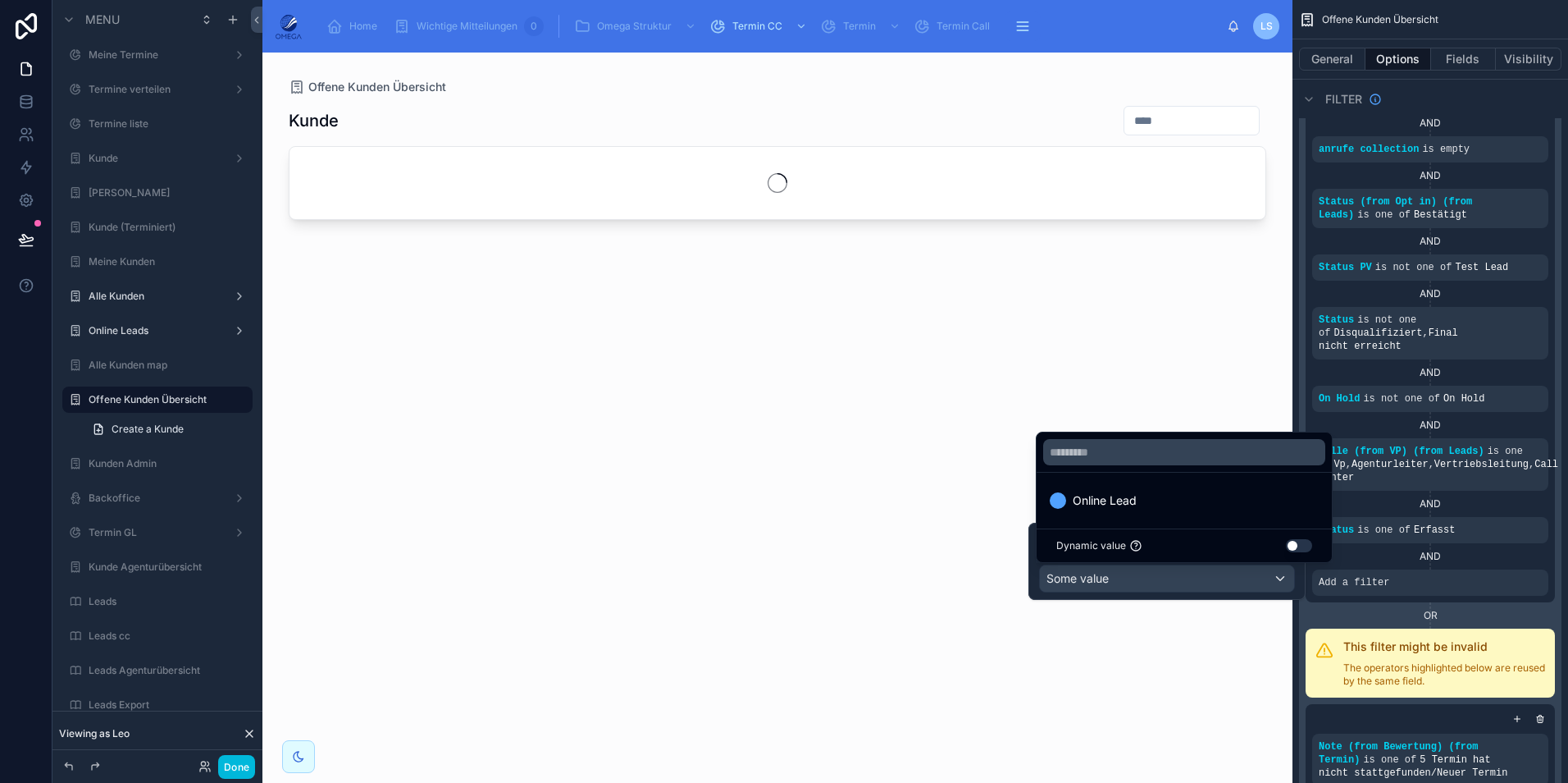
click at [1170, 495] on div "Online Lead" at bounding box center [1184, 500] width 269 height 19
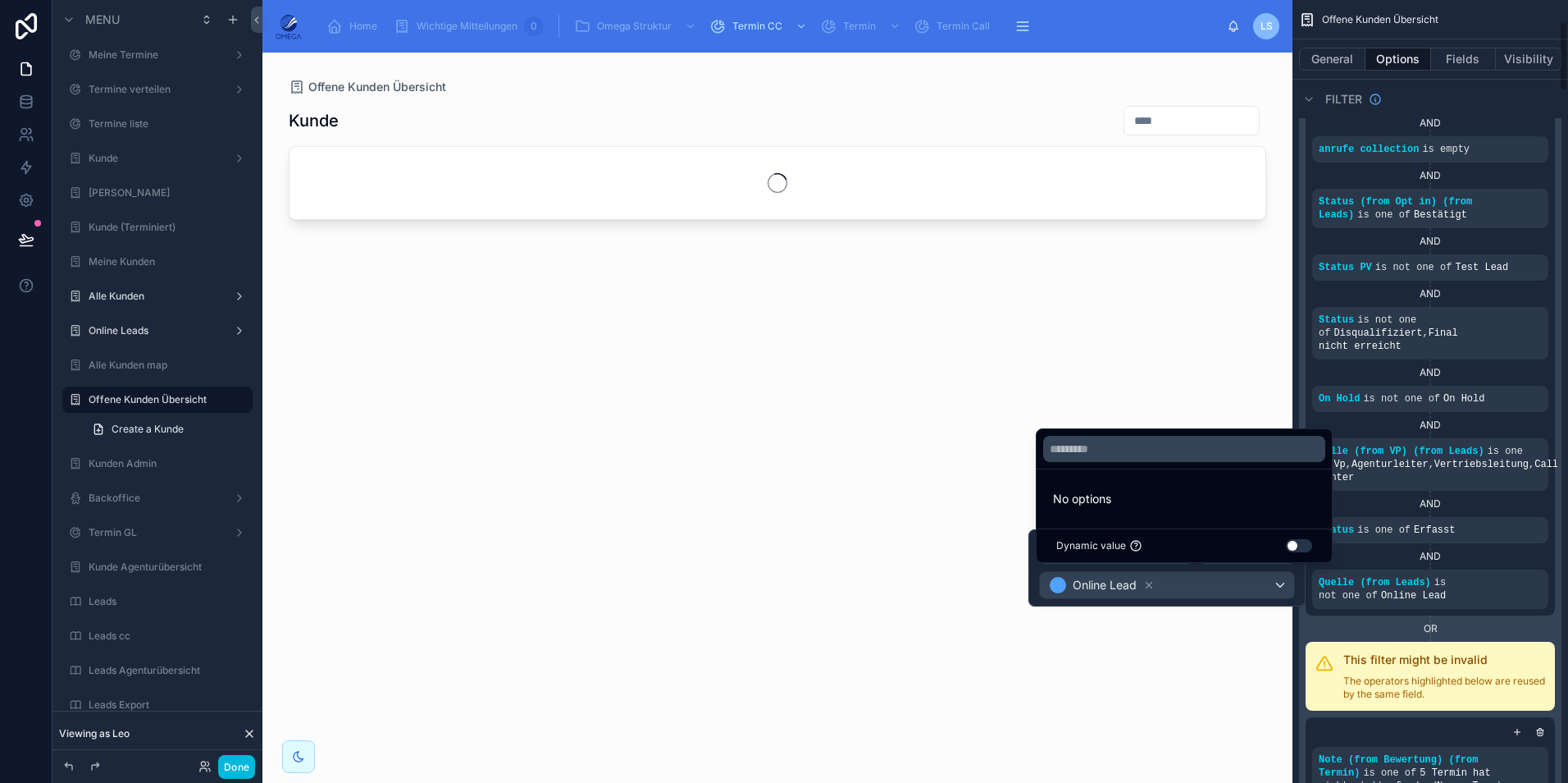
click at [1515, 622] on div "OR" at bounding box center [1430, 629] width 249 height 14
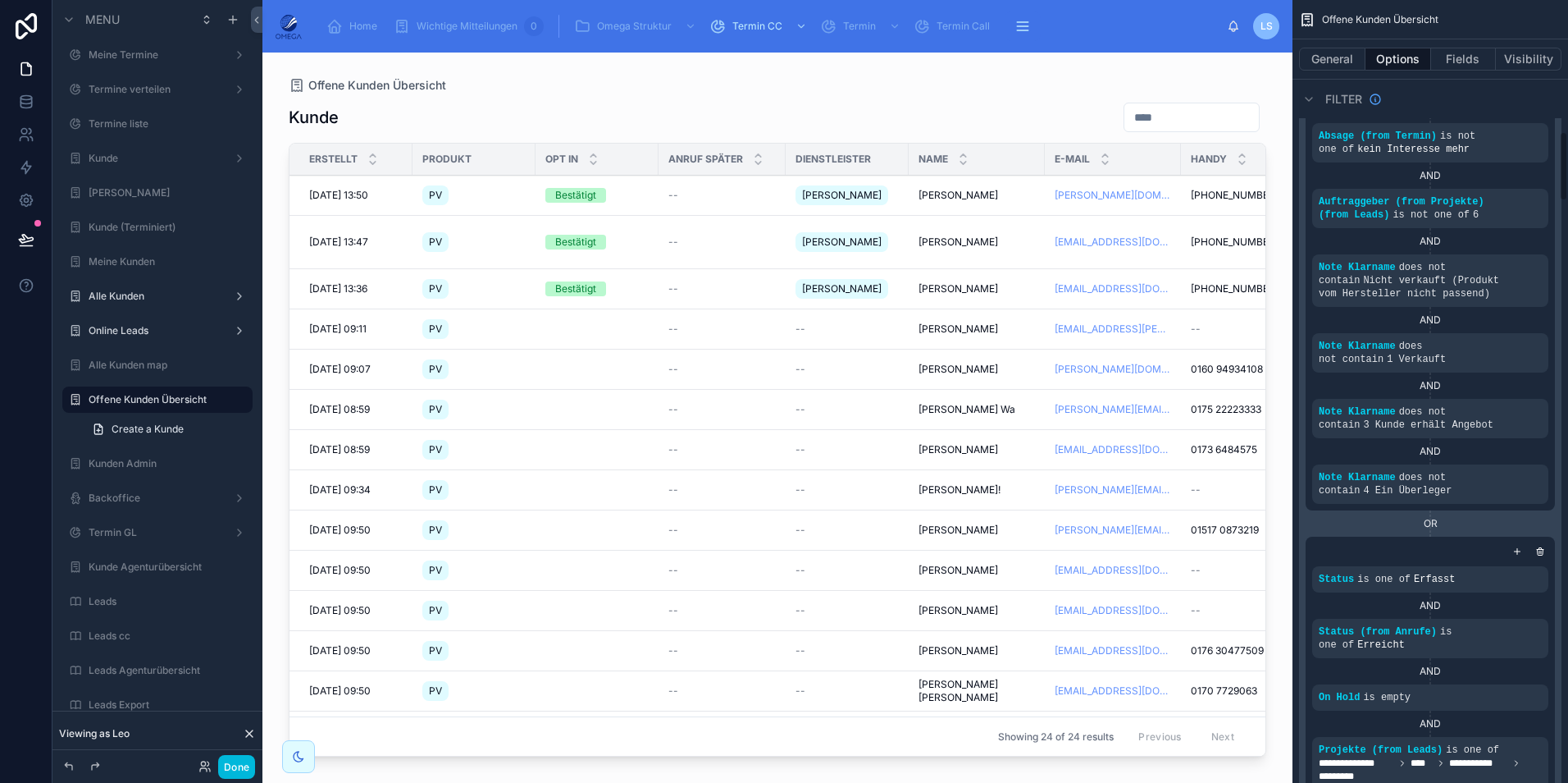
scroll to position [1477, 0]
click at [0, 0] on div "scrollable content" at bounding box center [0, 0] width 0 height 0
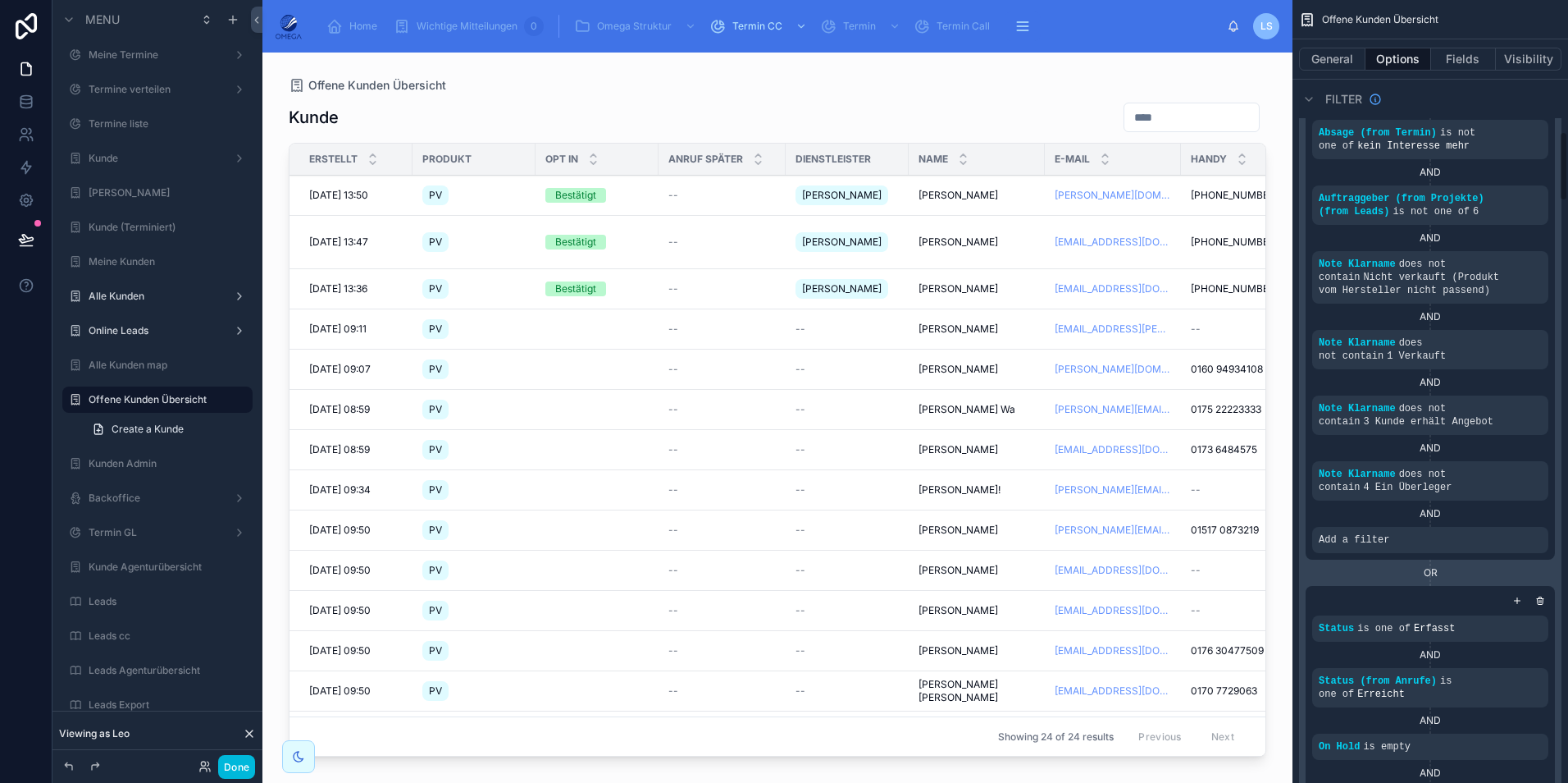
click at [0, 0] on div "scrollable content" at bounding box center [0, 0] width 0 height 0
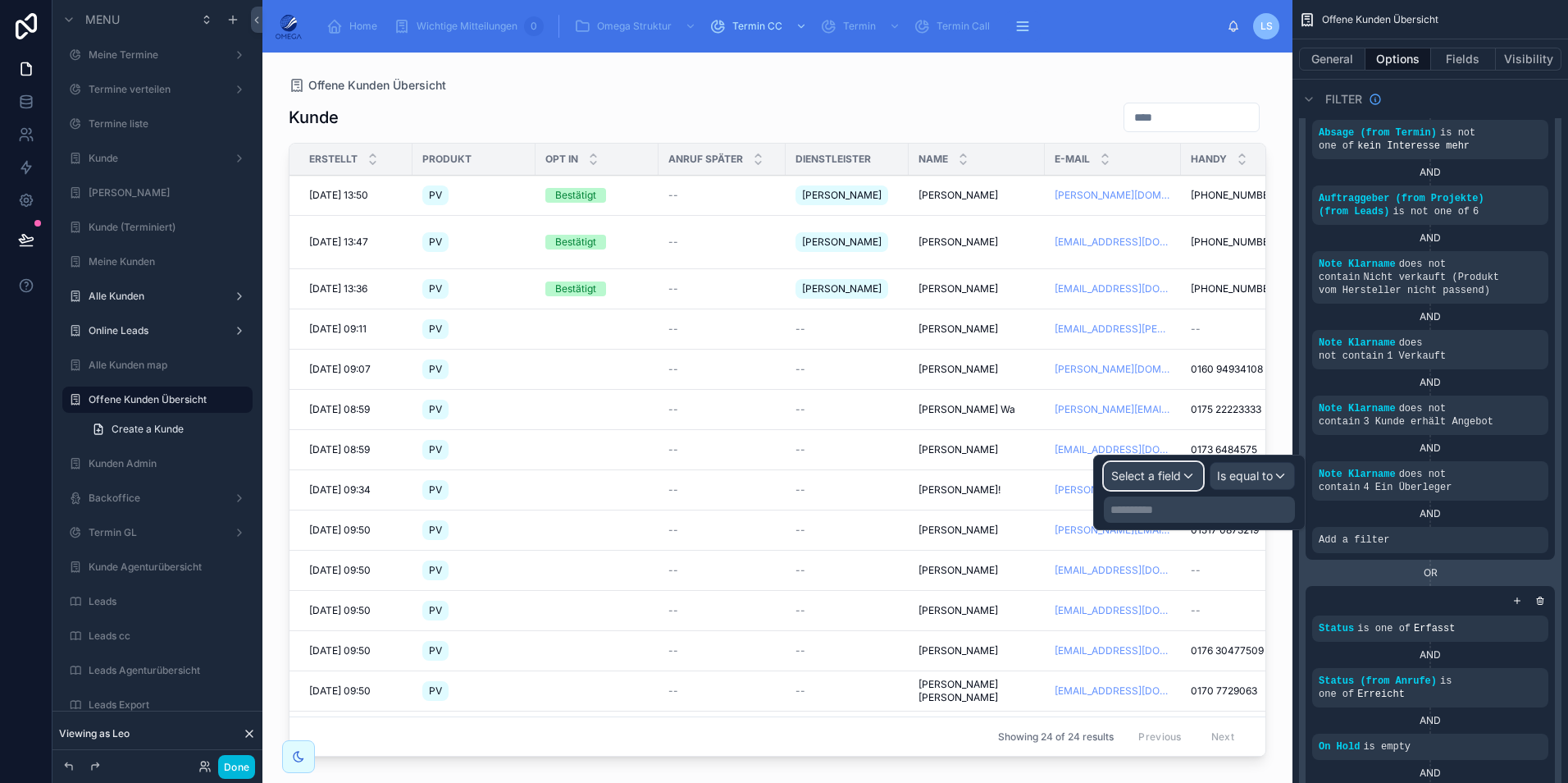
click at [1179, 472] on span "Select a field" at bounding box center [1146, 475] width 70 height 14
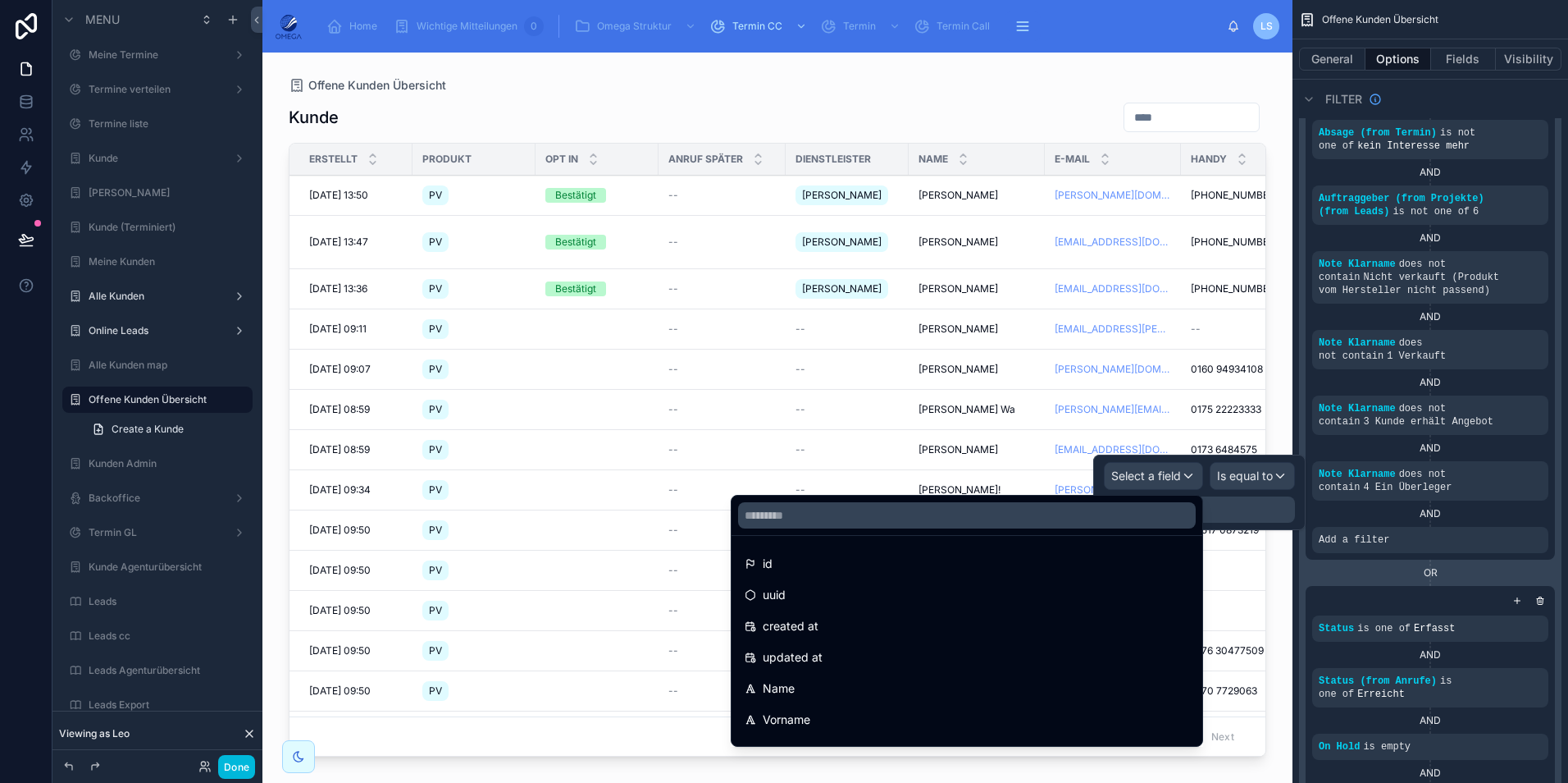
click at [1027, 528] on div at bounding box center [967, 515] width 471 height 40
click at [1006, 521] on input "text" at bounding box center [967, 515] width 457 height 26
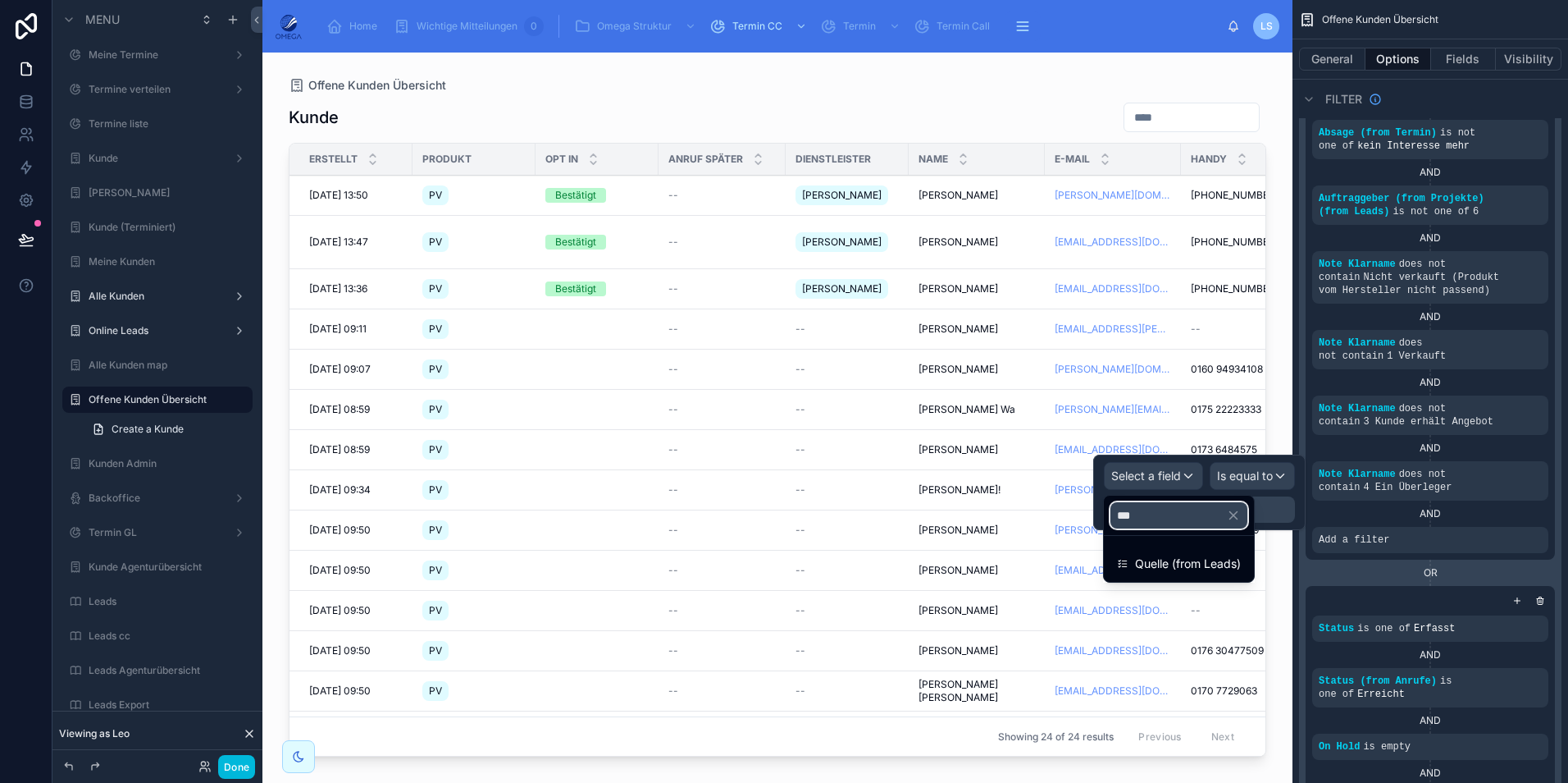
type input "***"
click at [1179, 560] on span "Quelle (from Leads)" at bounding box center [1187, 563] width 106 height 19
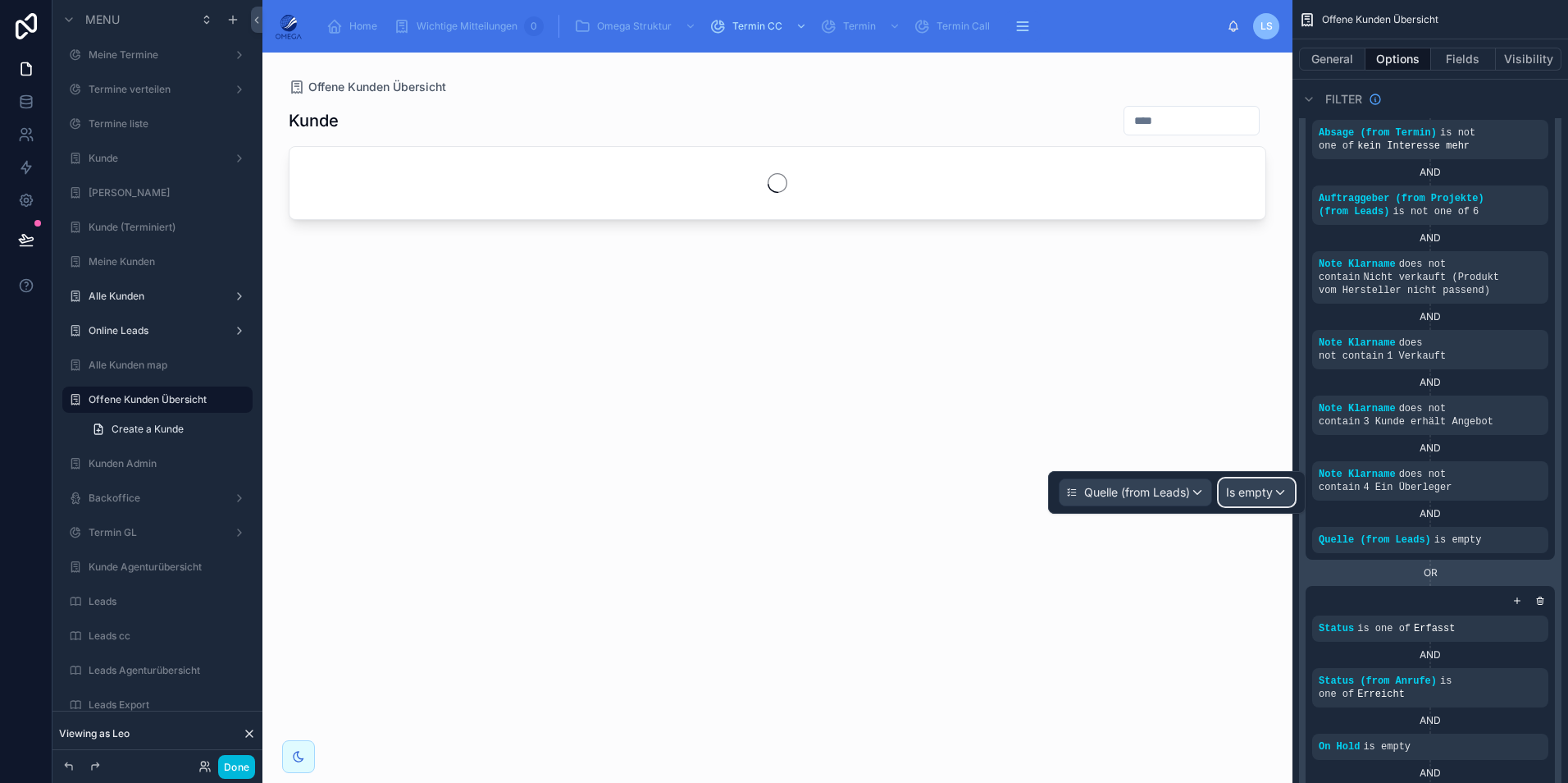
click at [1245, 491] on span "Is empty" at bounding box center [1249, 491] width 46 height 16
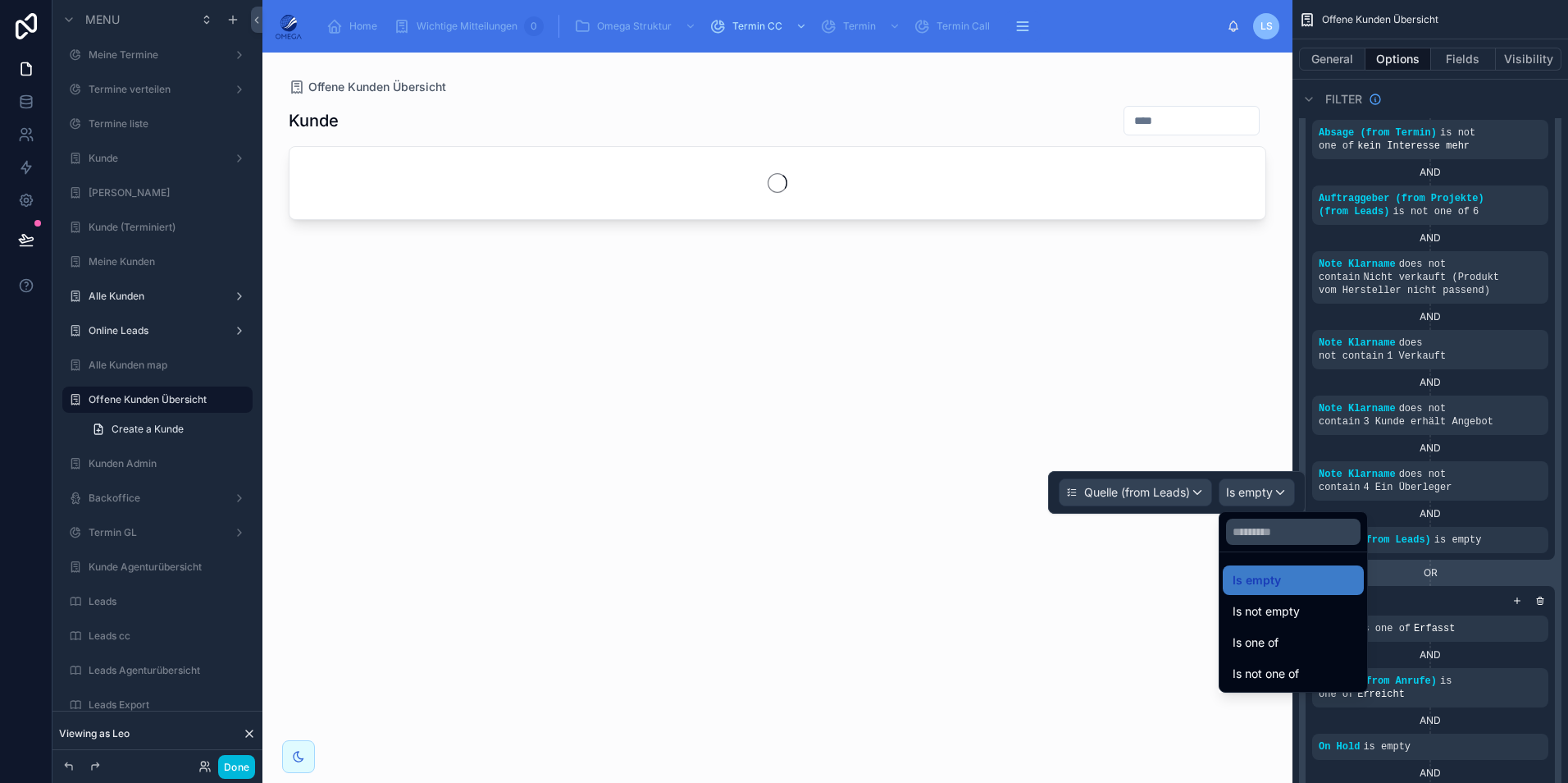
click at [1284, 645] on div "Is one of" at bounding box center [1292, 642] width 121 height 19
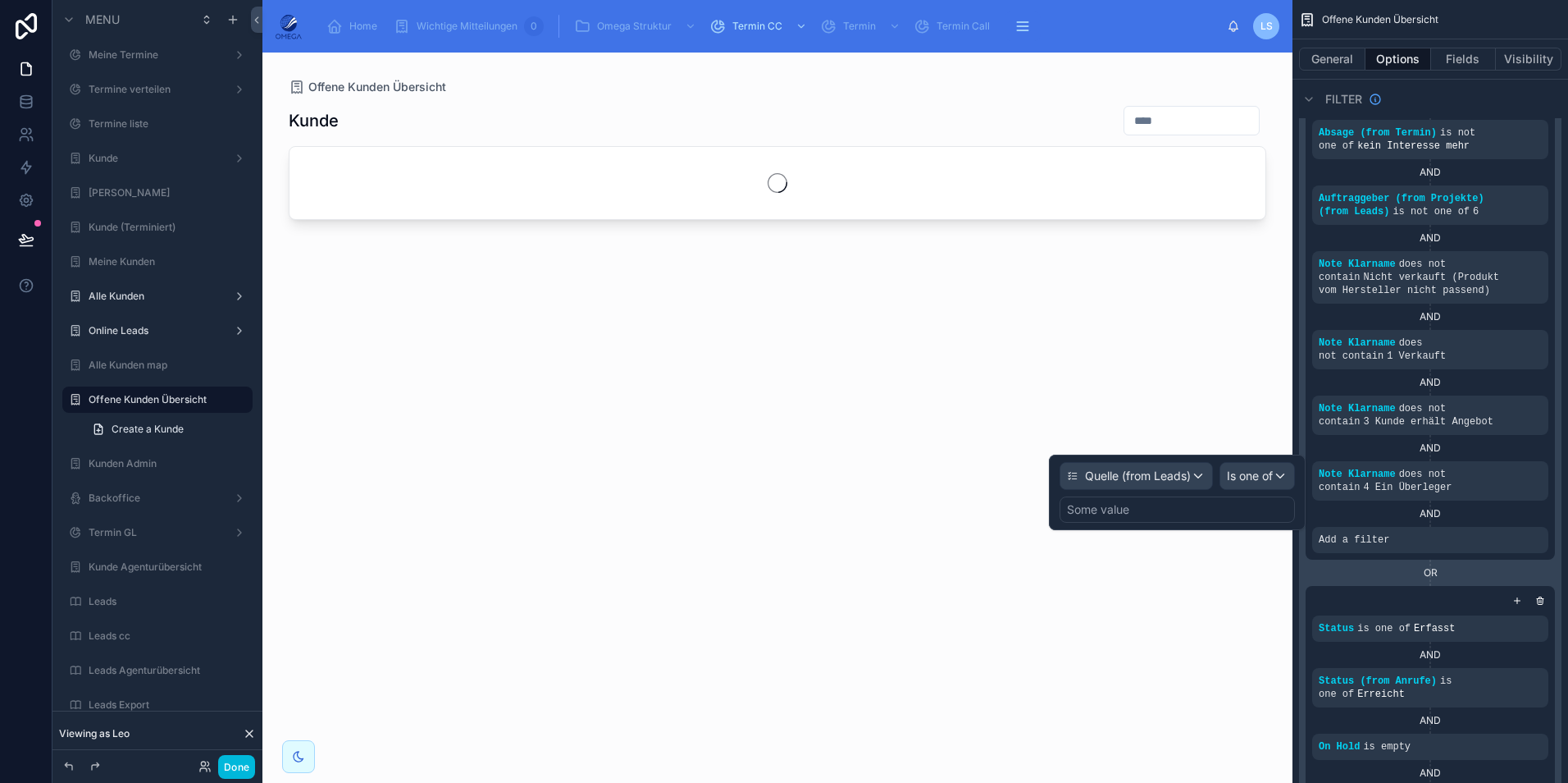
click at [1264, 459] on div "Quelle (from Leads) Is one of Some value" at bounding box center [1177, 492] width 257 height 76
click at [1268, 471] on span "Is one of" at bounding box center [1248, 476] width 46 height 16
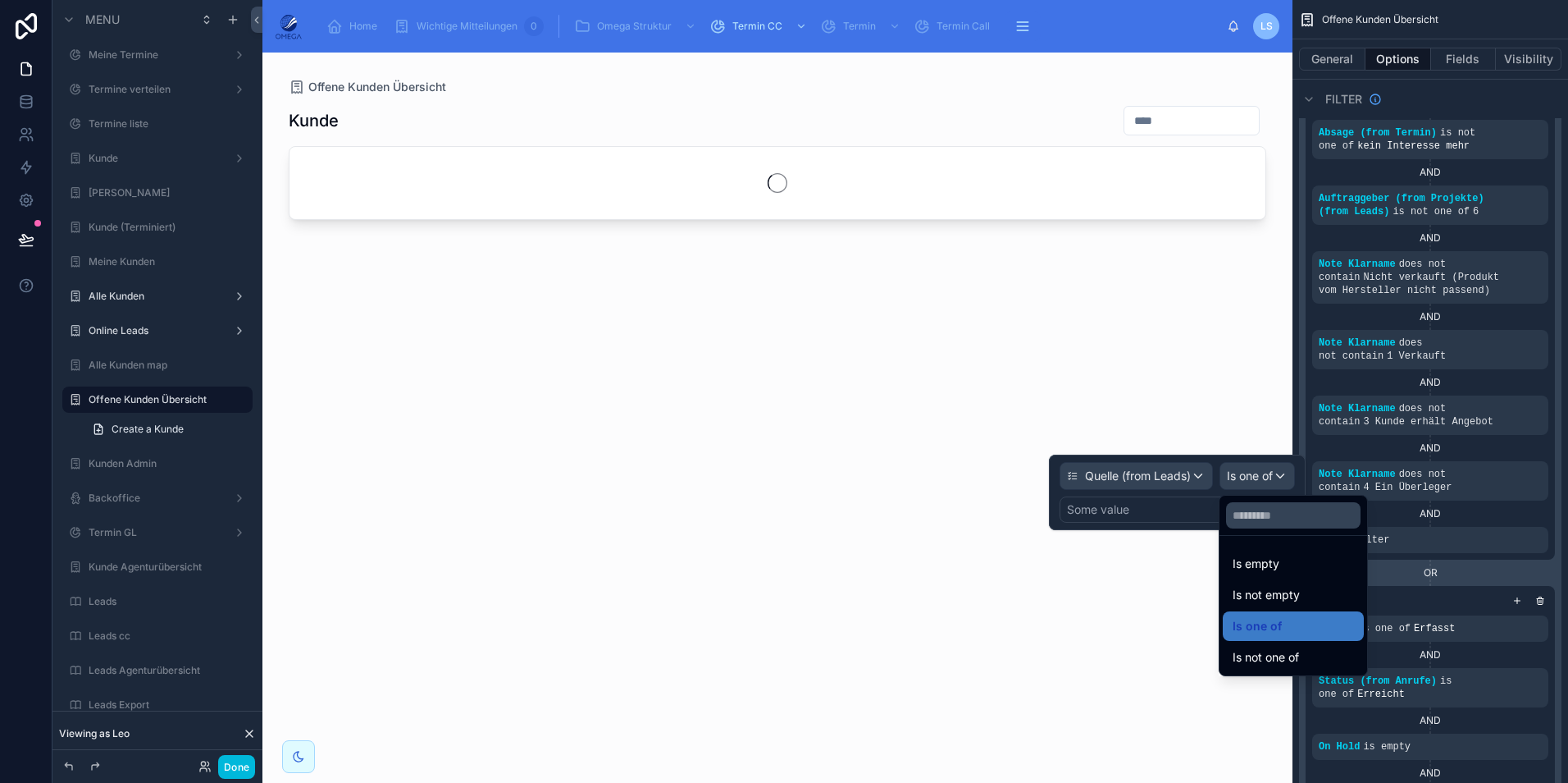
click at [1304, 651] on div "Is not one of" at bounding box center [1292, 657] width 121 height 19
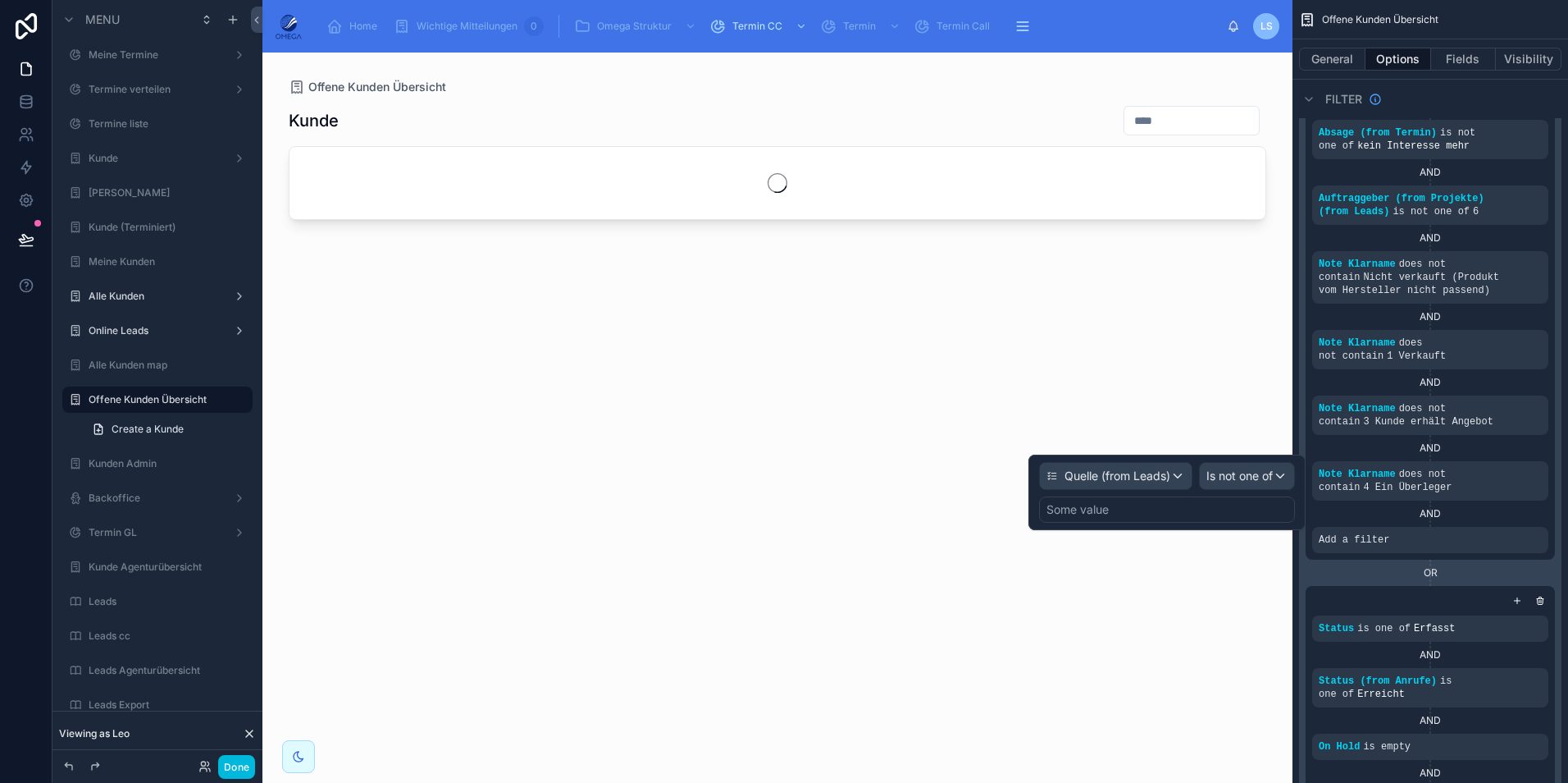
click at [1184, 511] on div "Some value" at bounding box center [1167, 509] width 256 height 26
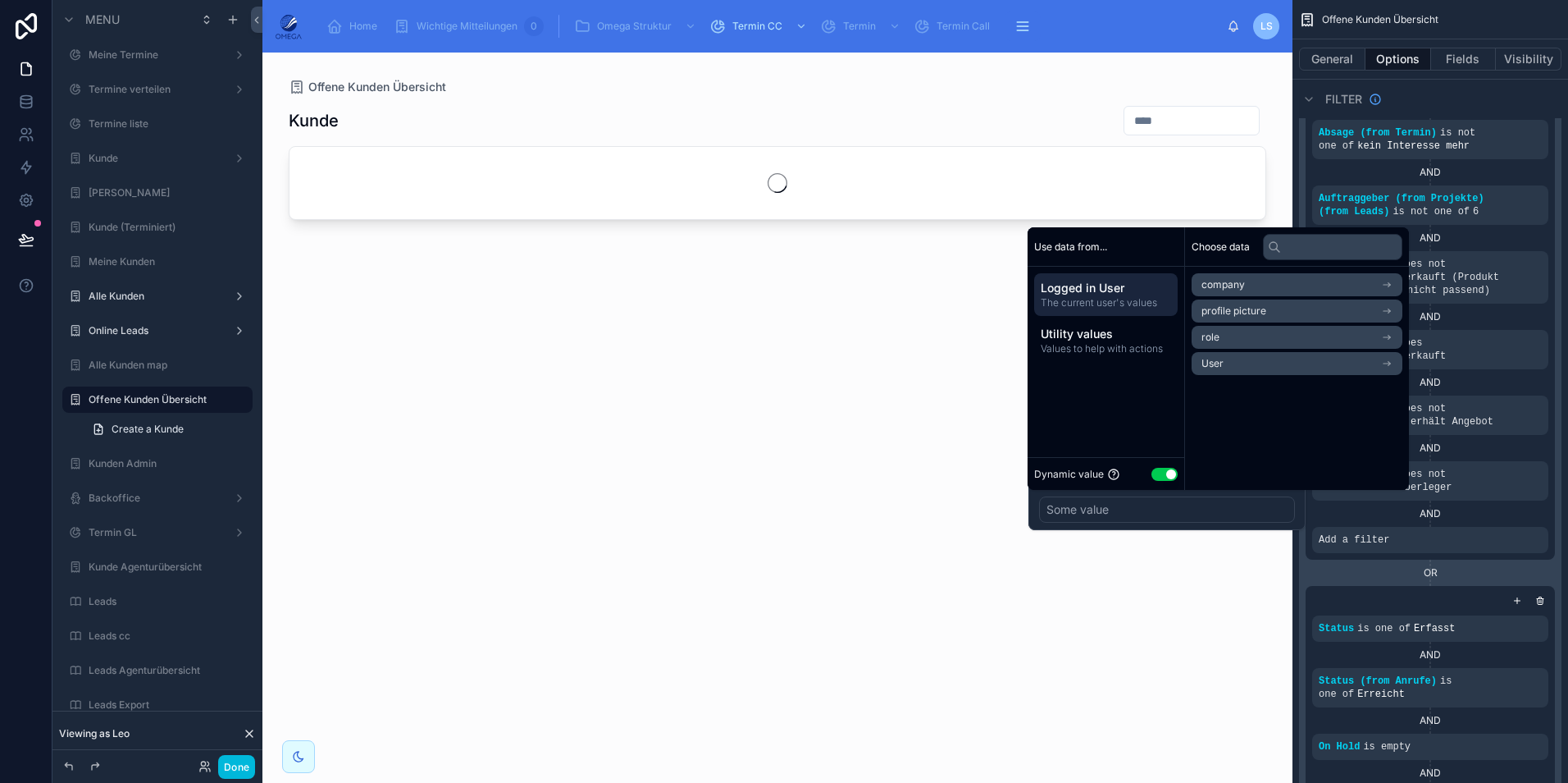
click at [1160, 479] on button "Use setting" at bounding box center [1164, 475] width 26 height 14
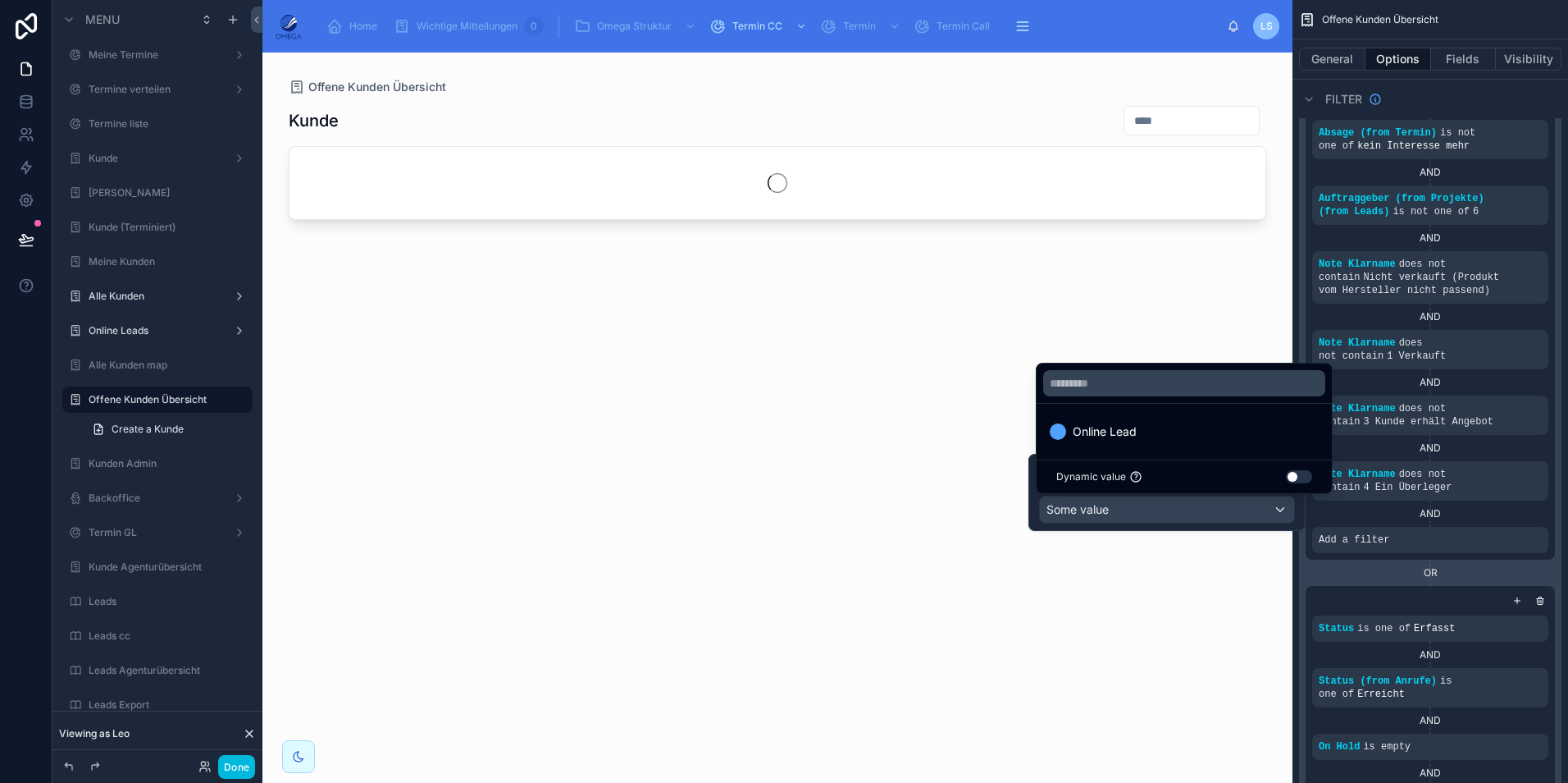
click at [1177, 436] on div "Online Lead" at bounding box center [1184, 431] width 269 height 19
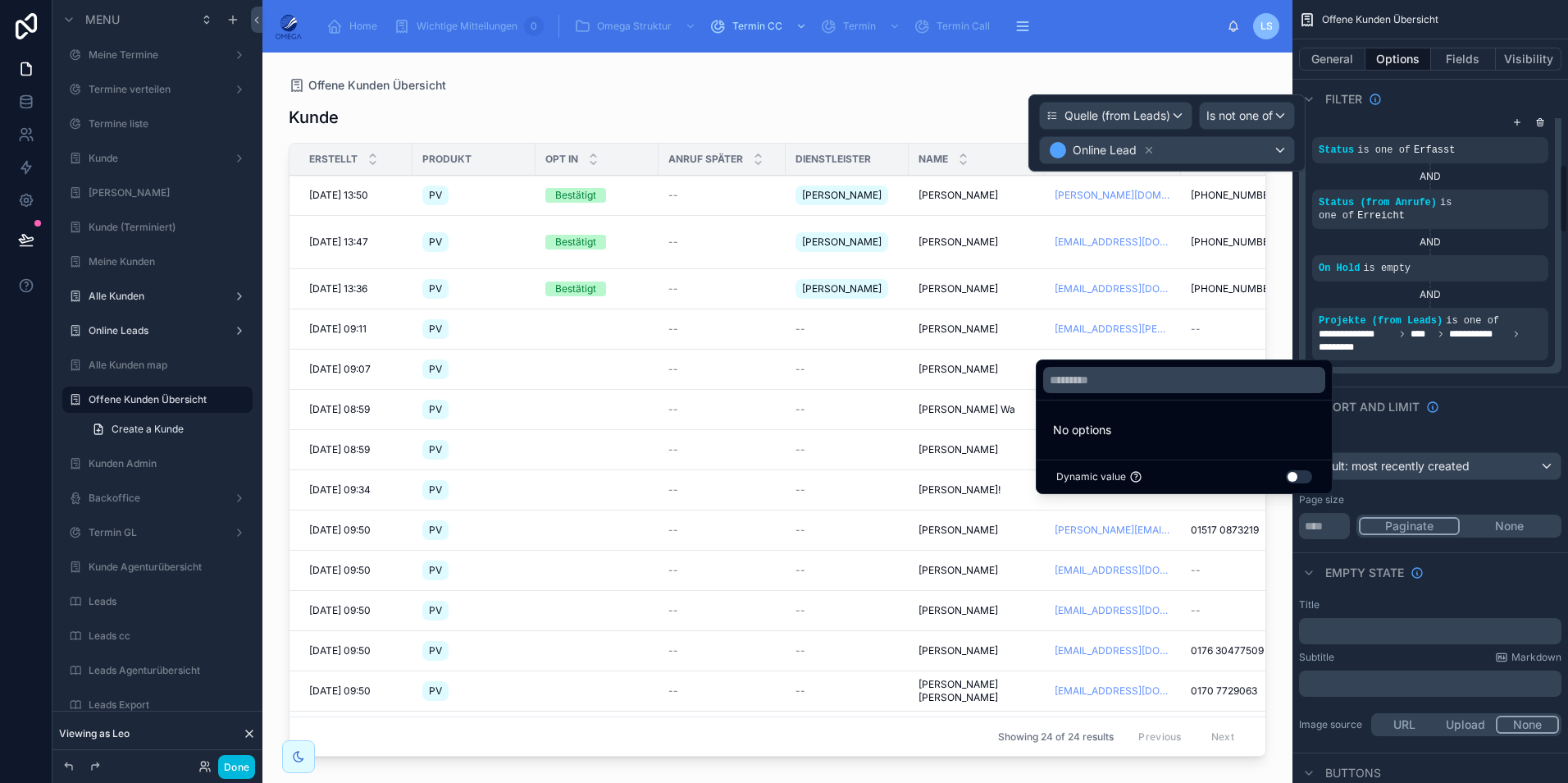
scroll to position [1969, 0]
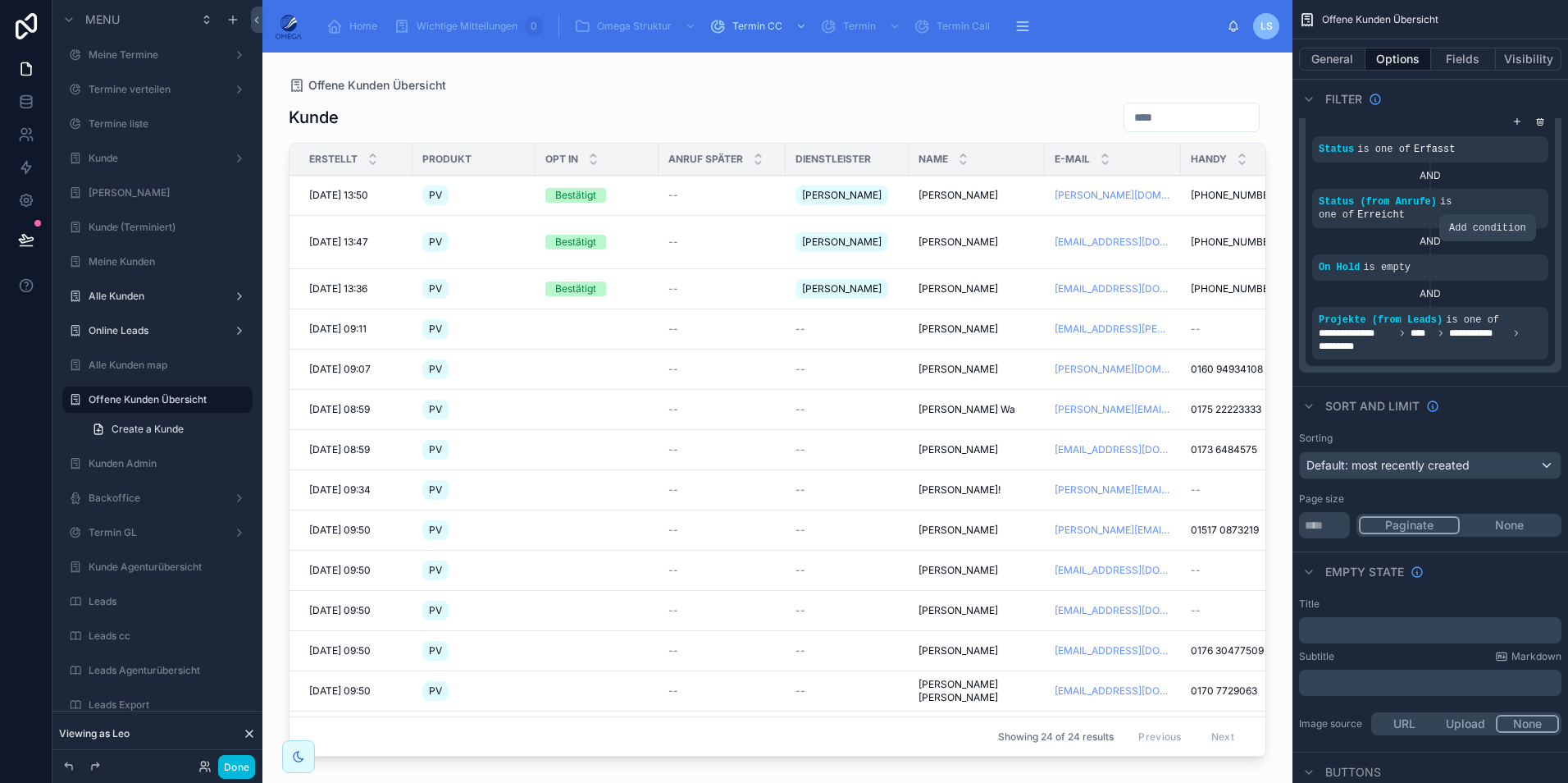
click at [0, 0] on icon "scrollable content" at bounding box center [0, 0] width 0 height 0
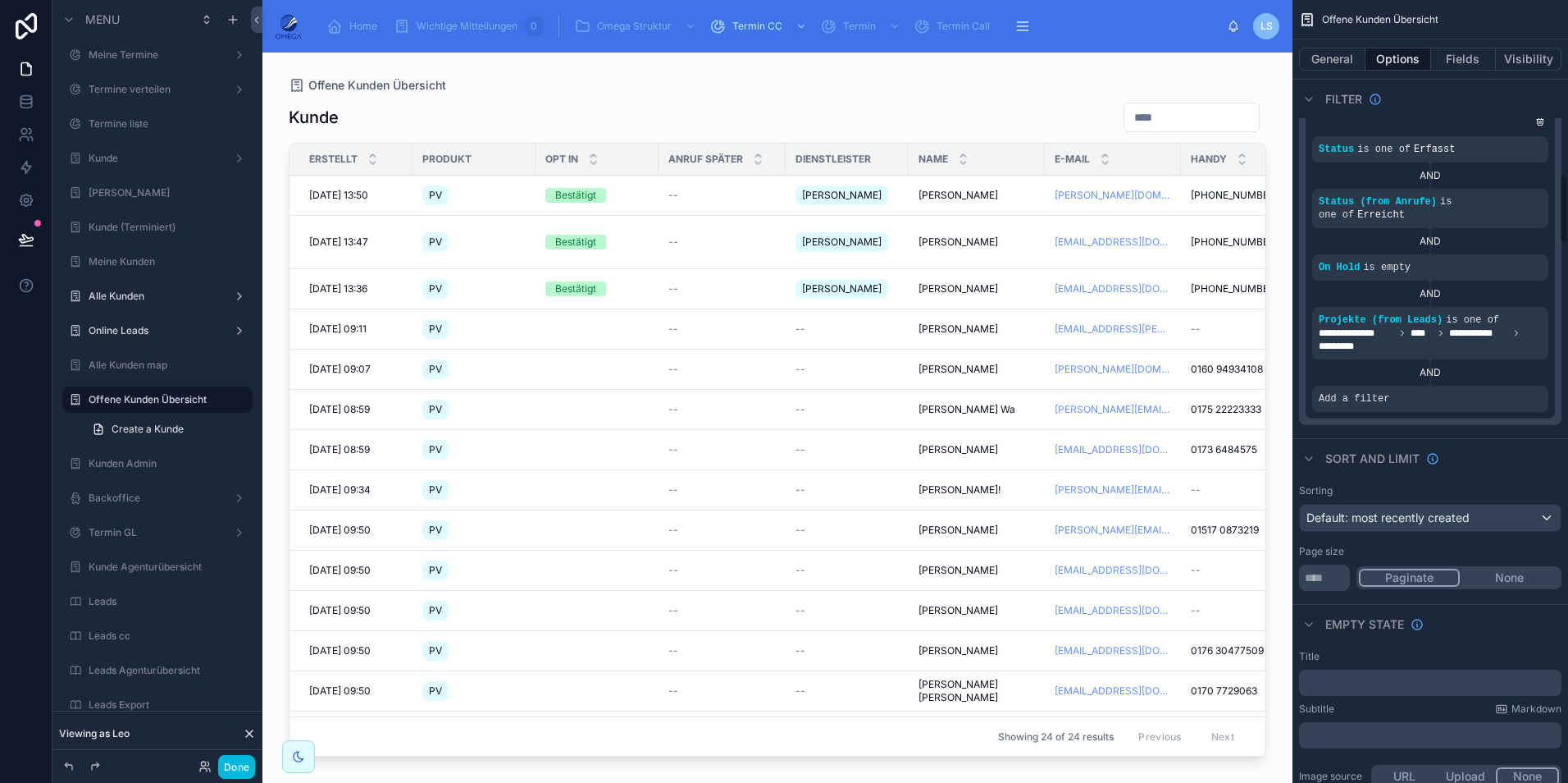
click at [0, 0] on div "scrollable content" at bounding box center [0, 0] width 0 height 0
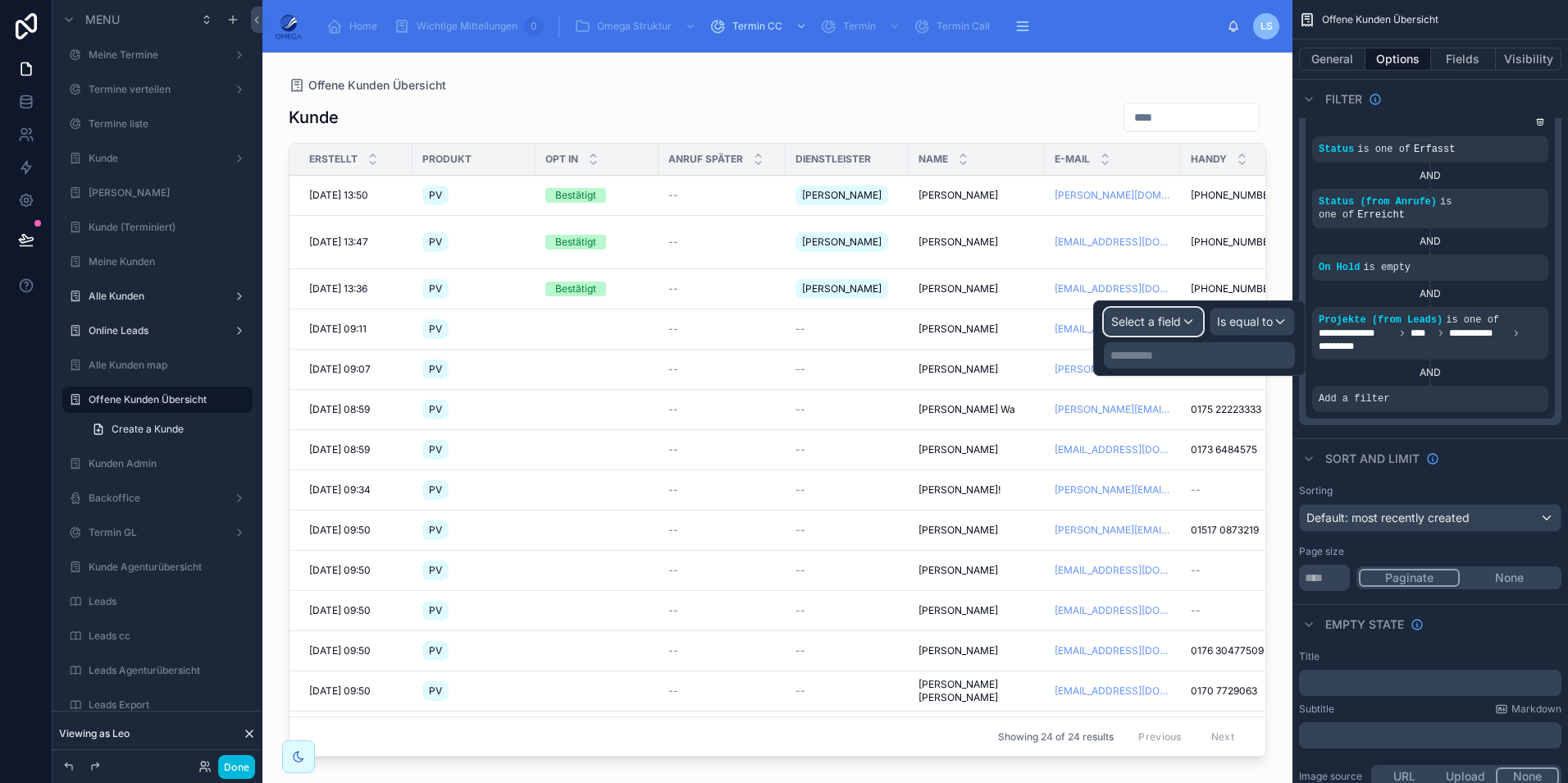
click at [1191, 324] on div "Select a field" at bounding box center [1153, 321] width 98 height 26
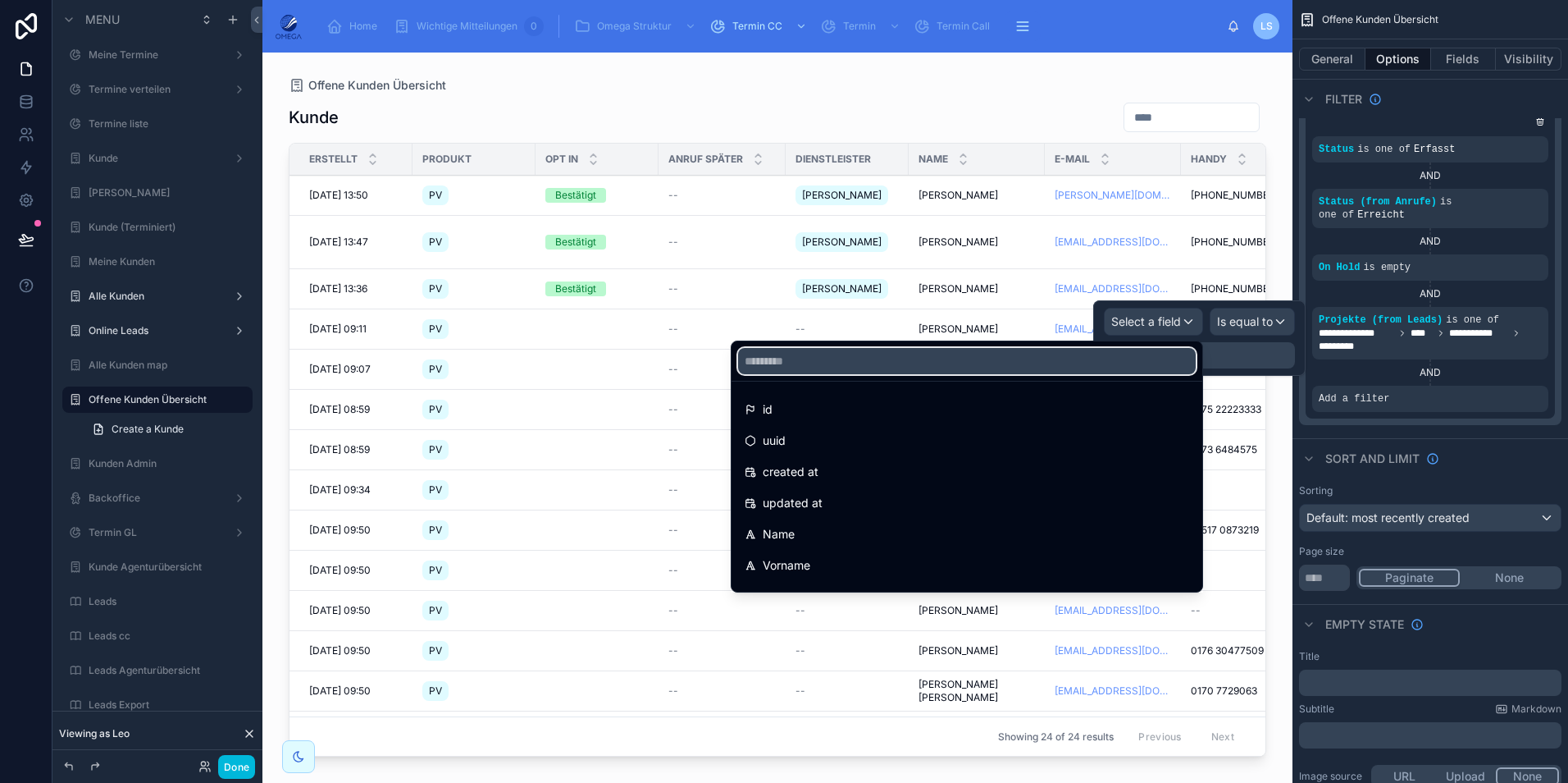
click at [951, 362] on input "text" at bounding box center [967, 360] width 457 height 26
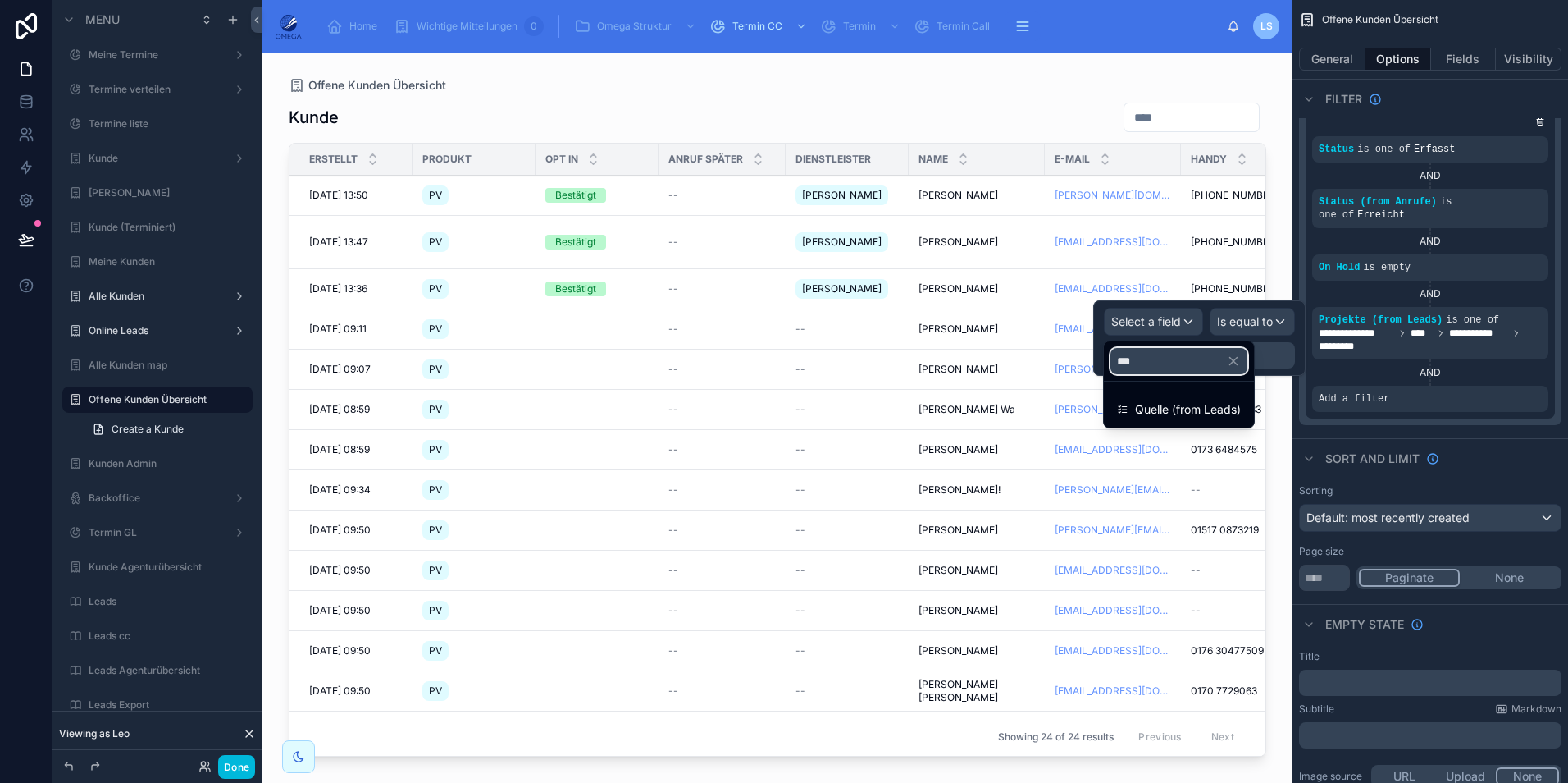
type input "***"
click at [1153, 414] on span "Quelle (from Leads)" at bounding box center [1187, 409] width 106 height 19
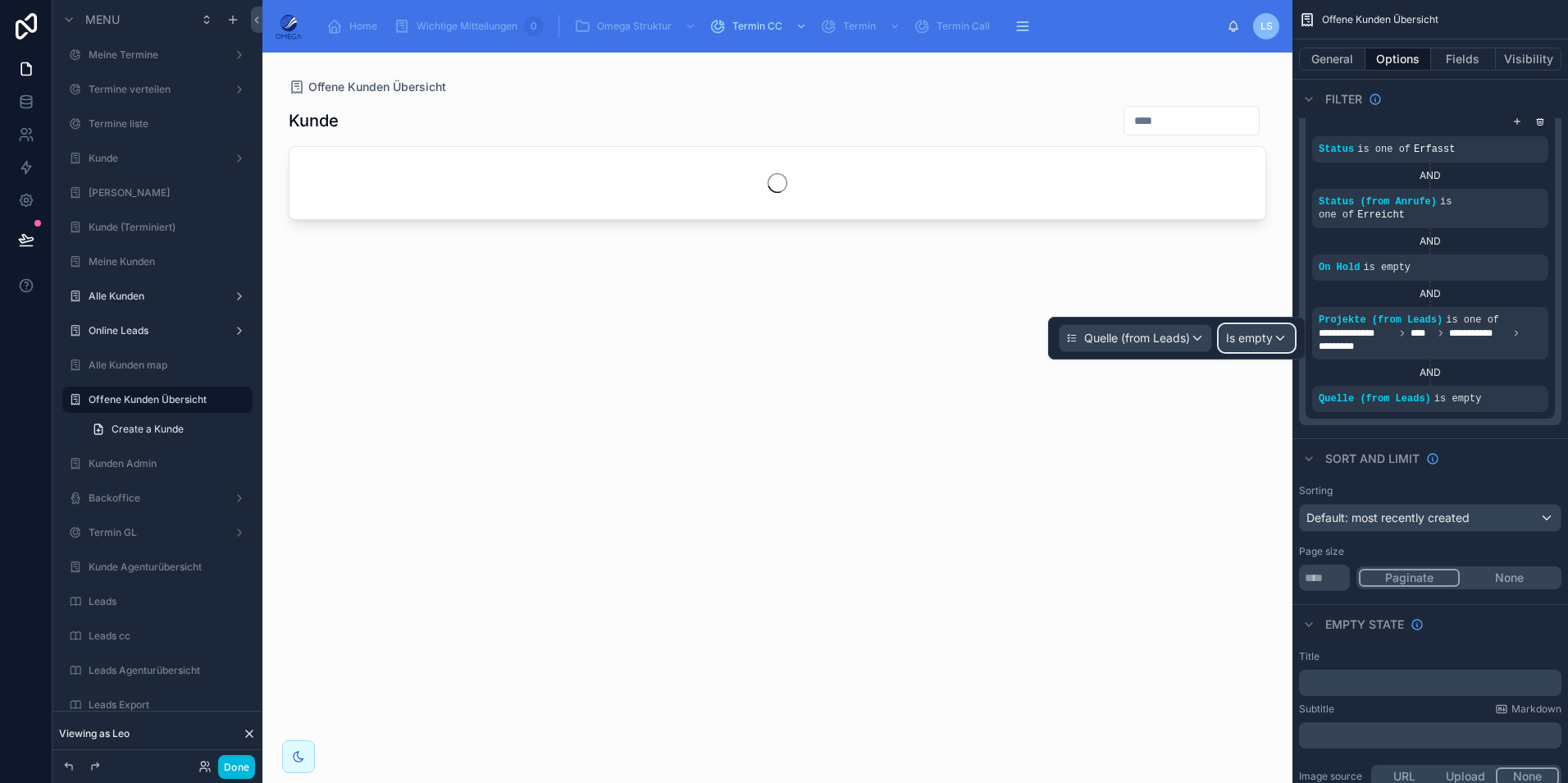
click at [1233, 347] on div "Is empty" at bounding box center [1256, 337] width 75 height 26
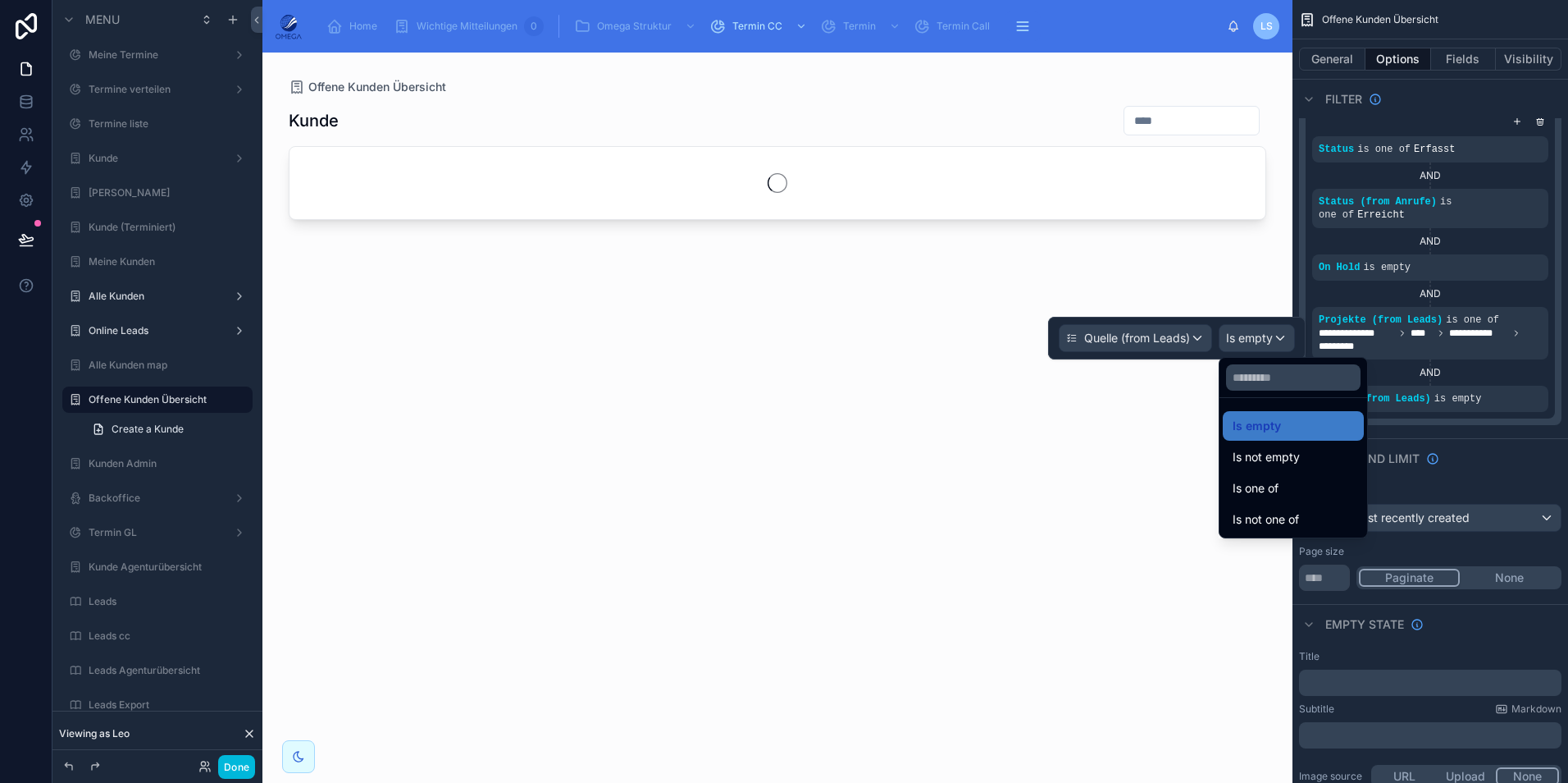
click at [1323, 516] on div "Is not one of" at bounding box center [1292, 519] width 121 height 19
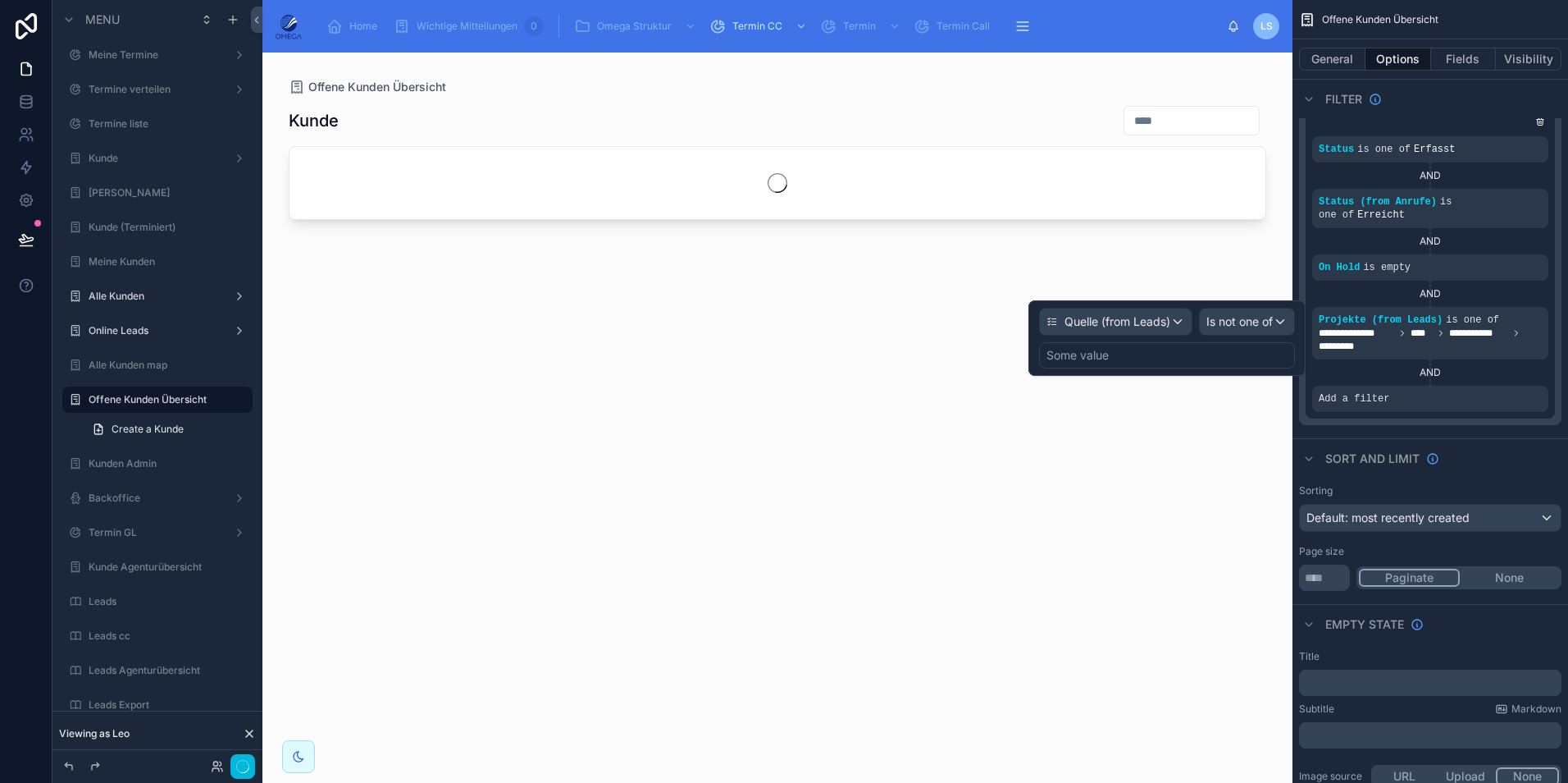
click at [1171, 360] on div "Some value" at bounding box center [1167, 355] width 256 height 26
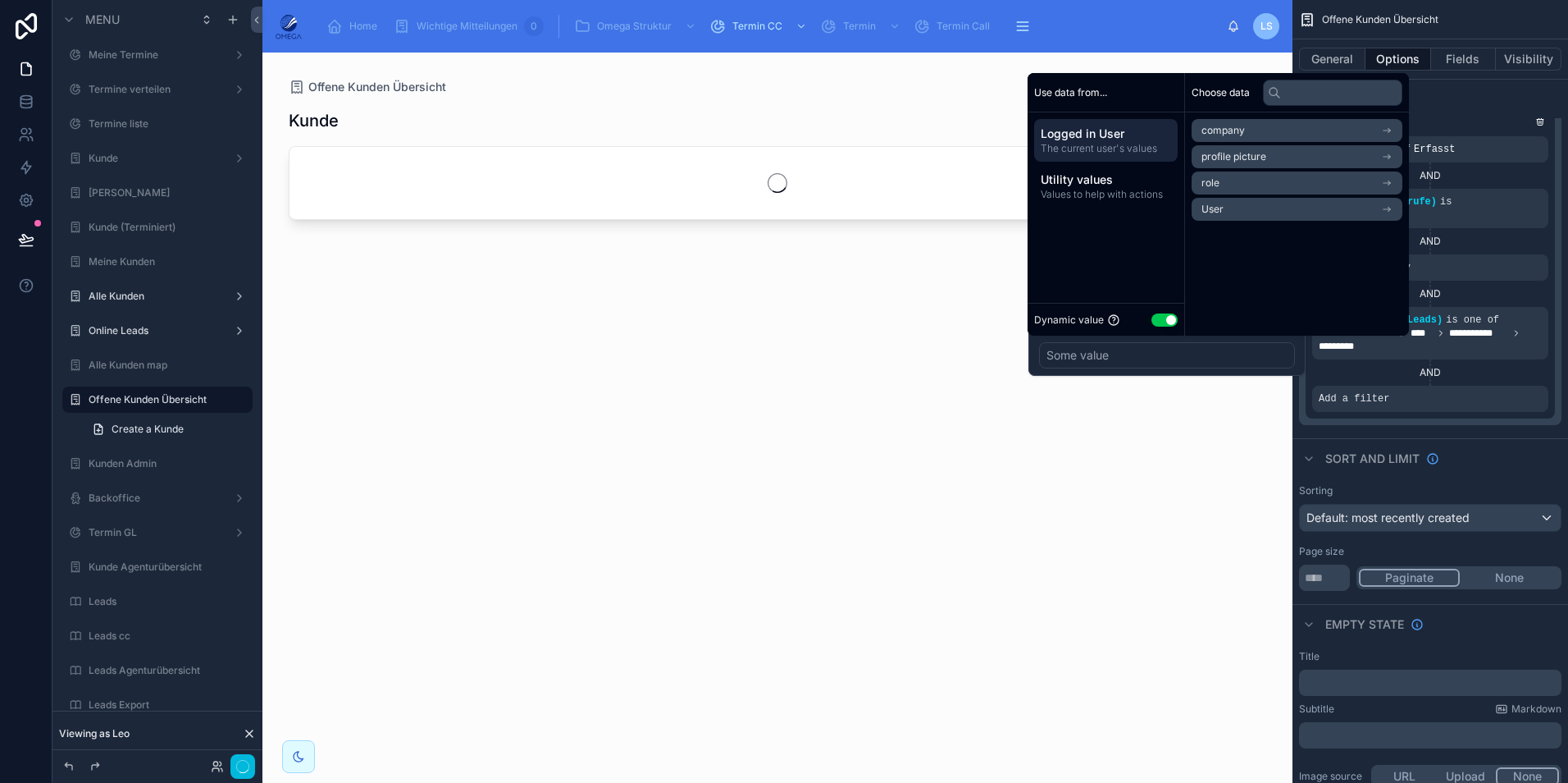
click at [1165, 322] on button "Use setting" at bounding box center [1164, 320] width 26 height 14
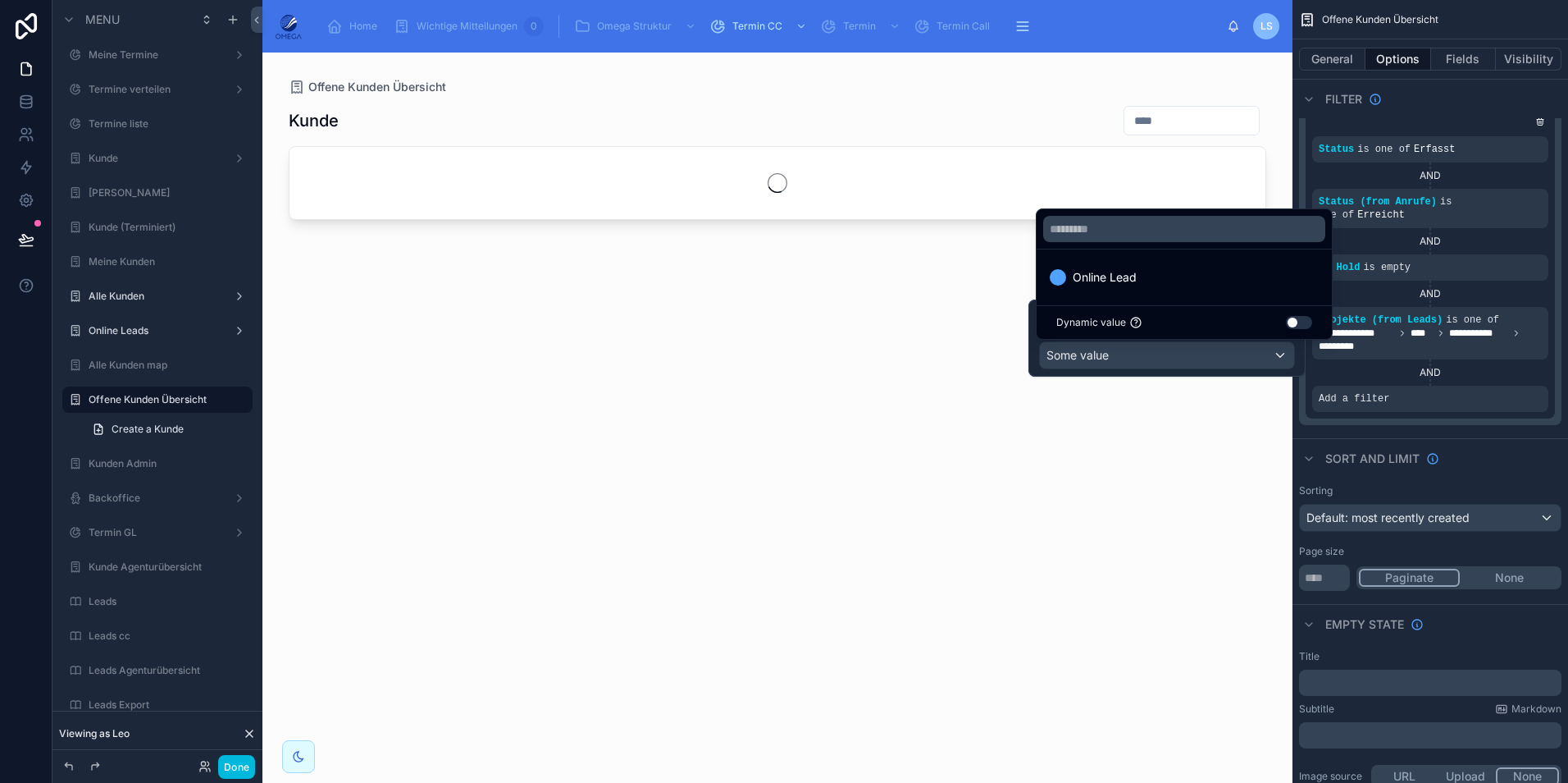
click at [1136, 286] on span "Online Lead" at bounding box center [1104, 277] width 64 height 19
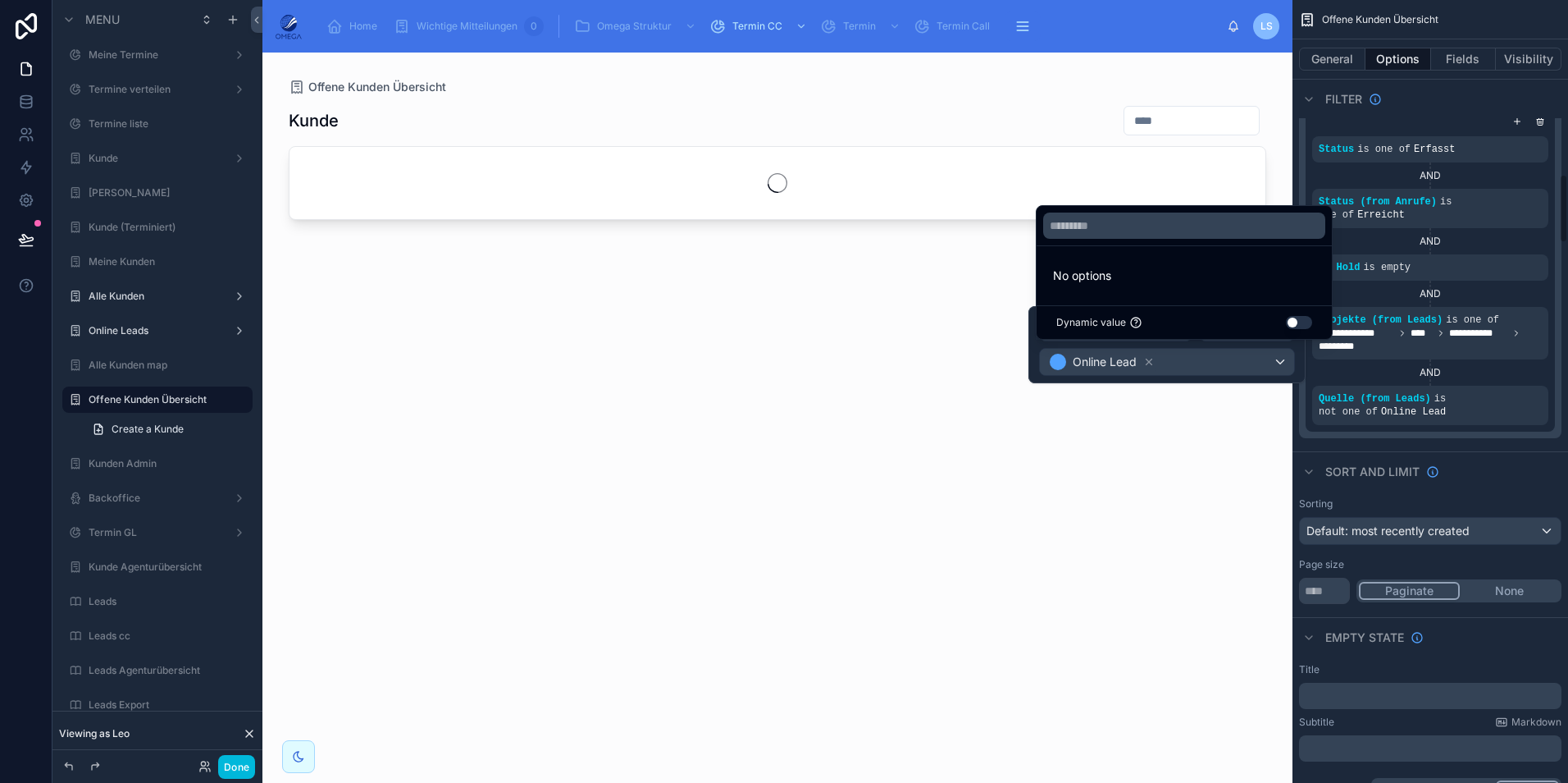
click at [1506, 452] on div "Sort And Limit" at bounding box center [1430, 471] width 275 height 40
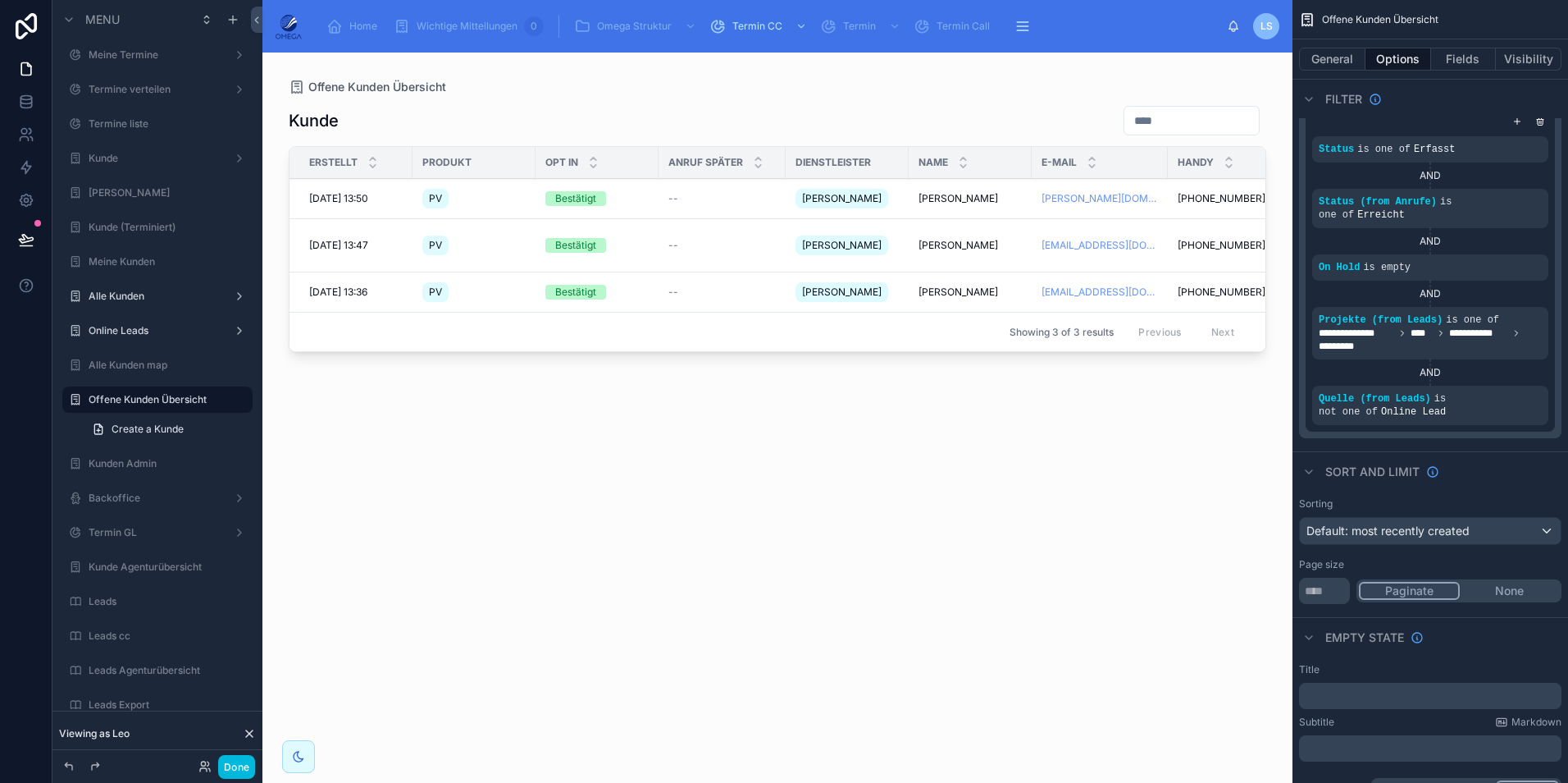
click at [243, 763] on button "Done" at bounding box center [236, 767] width 37 height 24
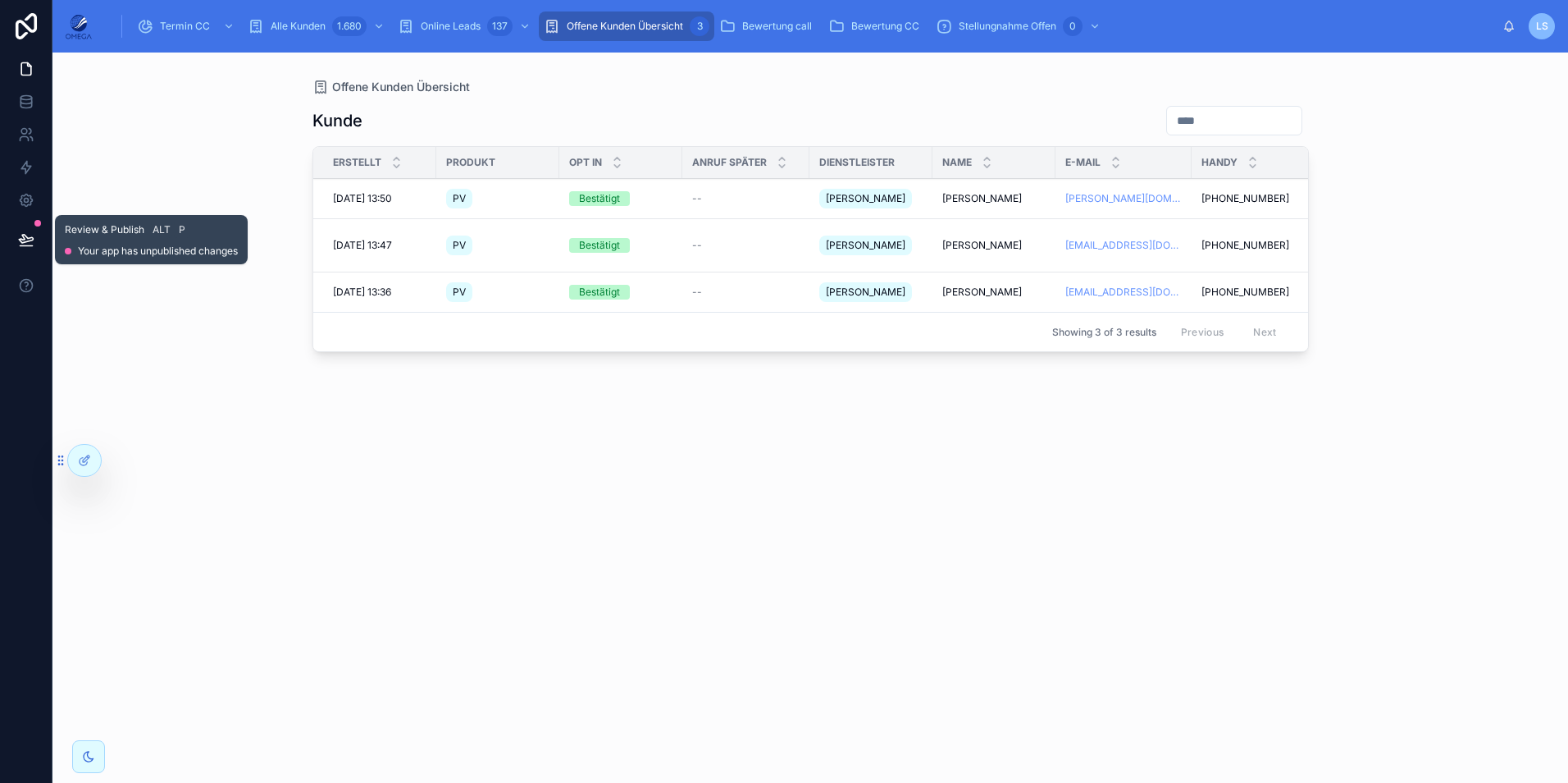
click at [29, 244] on icon at bounding box center [26, 239] width 16 height 16
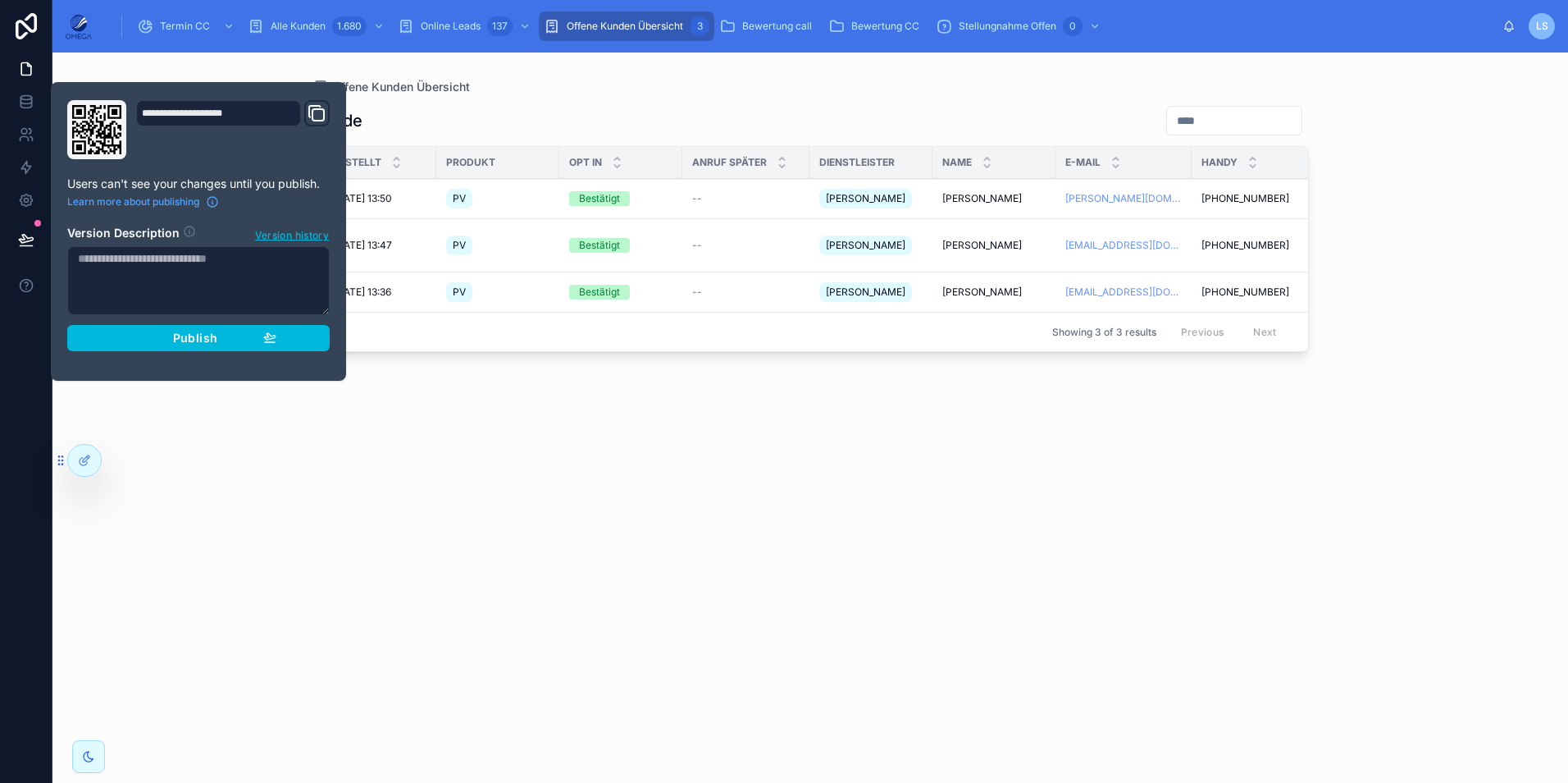
click at [200, 329] on button "Publish" at bounding box center [198, 337] width 262 height 26
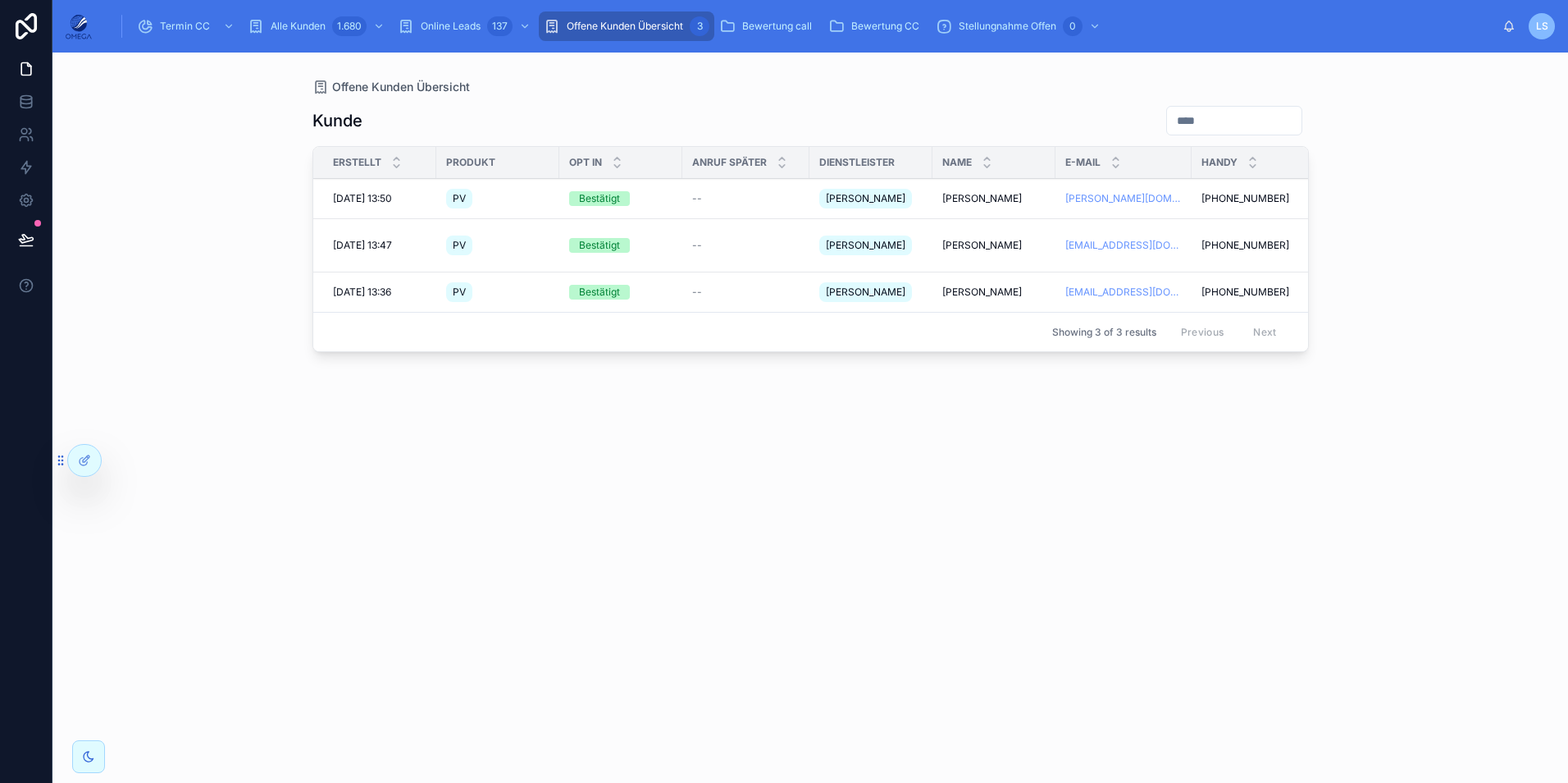
click at [801, 503] on div "Kunde Erstellt Produkt Opt In Anruf später Dienstleister Name E-Mail Handy Stat…" at bounding box center [811, 428] width 997 height 668
drag, startPoint x: 938, startPoint y: 195, endPoint x: 1033, endPoint y: 192, distance: 95.0
click at [1033, 192] on td "Betina Heimermann Betina Heimermann" at bounding box center [994, 199] width 123 height 40
copy span "Betina Heimermann"
